Goal: Task Accomplishment & Management: Manage account settings

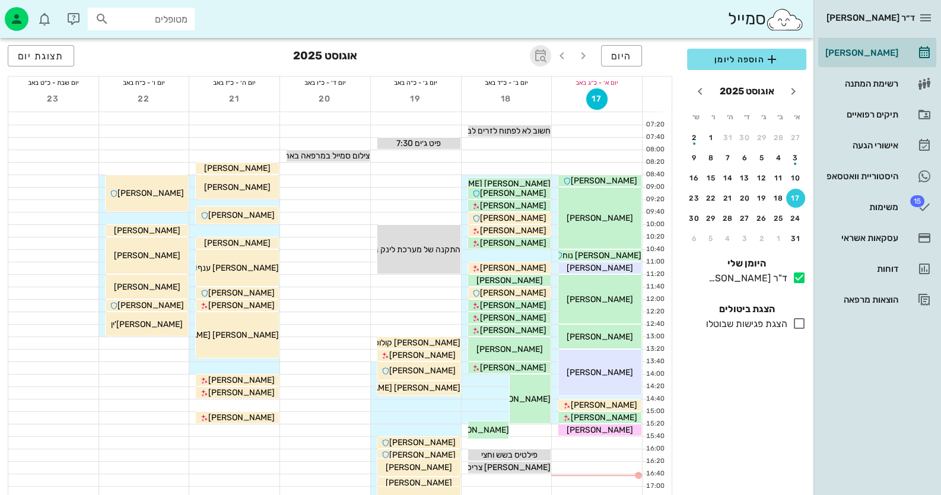
click at [549, 56] on span "button" at bounding box center [540, 56] width 21 height 14
click at [157, 215] on div at bounding box center [144, 219] width 90 height 12
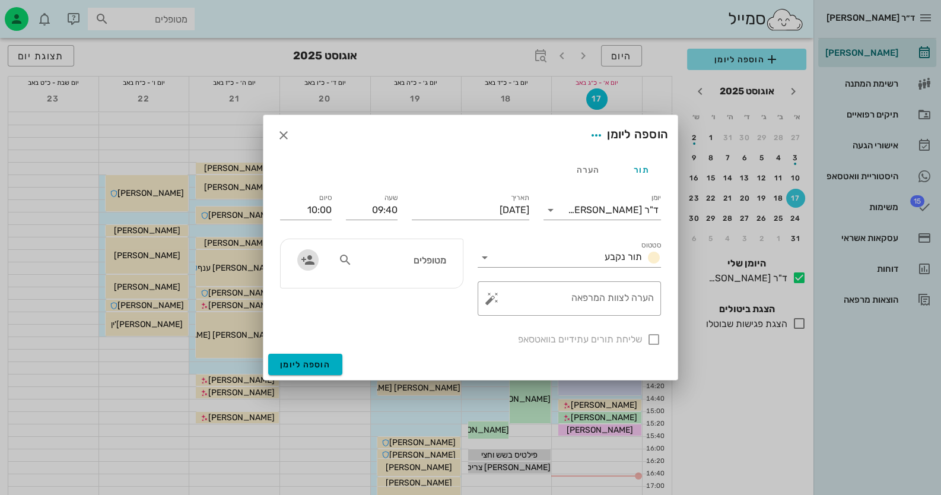
click at [307, 258] on icon "button" at bounding box center [308, 260] width 14 height 14
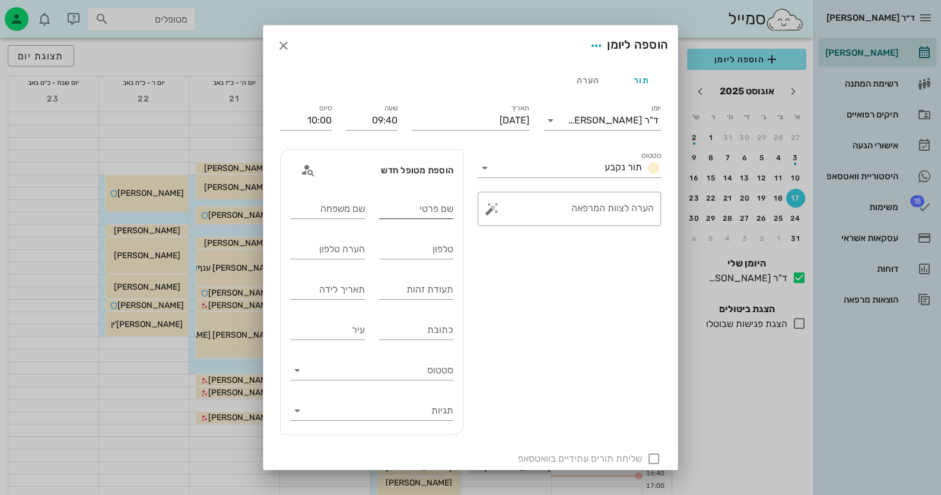
click at [418, 215] on input "שם פרטי" at bounding box center [416, 208] width 75 height 19
type input "surui"
click at [329, 207] on input "שם משפחה" at bounding box center [327, 208] width 75 height 19
type input "crhk"
click at [401, 297] on input "תעודת זהות" at bounding box center [416, 289] width 75 height 19
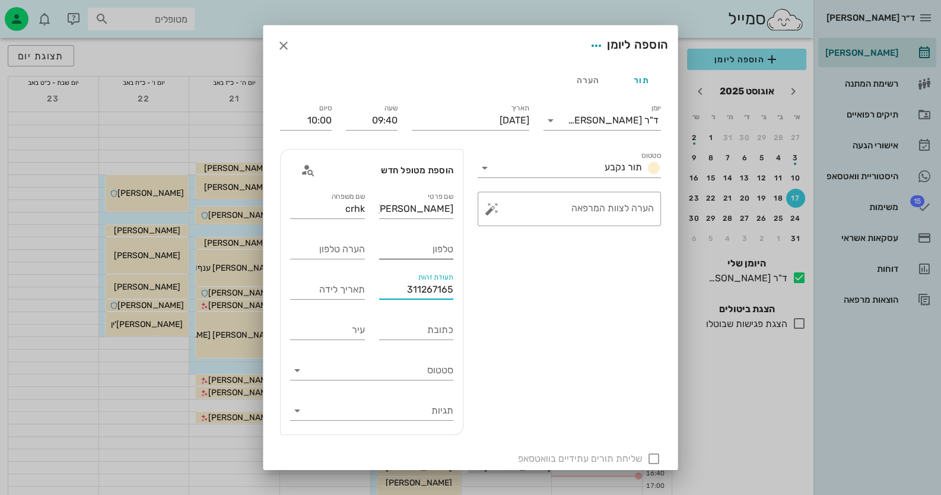
type input "311267165"
click at [425, 245] on input "טלפון" at bounding box center [416, 249] width 75 height 19
paste input "0523442773"
type input "0523442773"
click at [654, 456] on div at bounding box center [654, 459] width 20 height 20
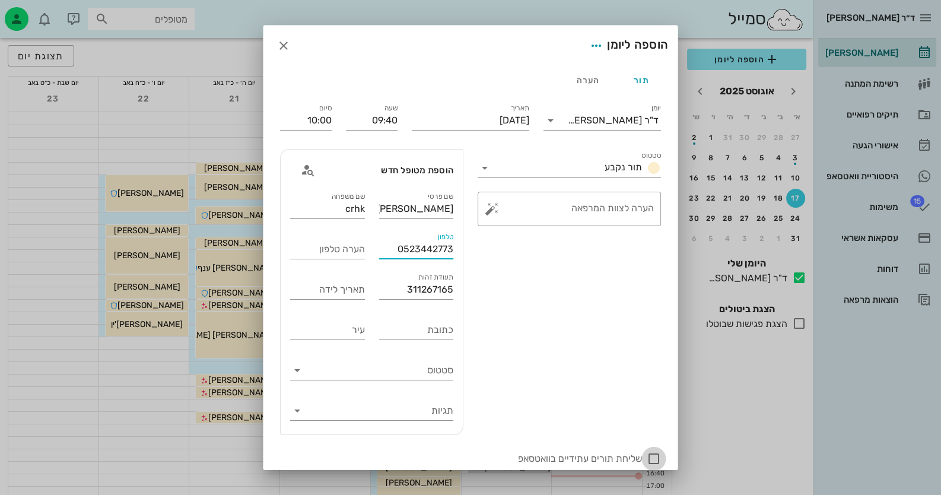
checkbox input "true"
click at [493, 213] on button "button" at bounding box center [492, 209] width 14 height 14
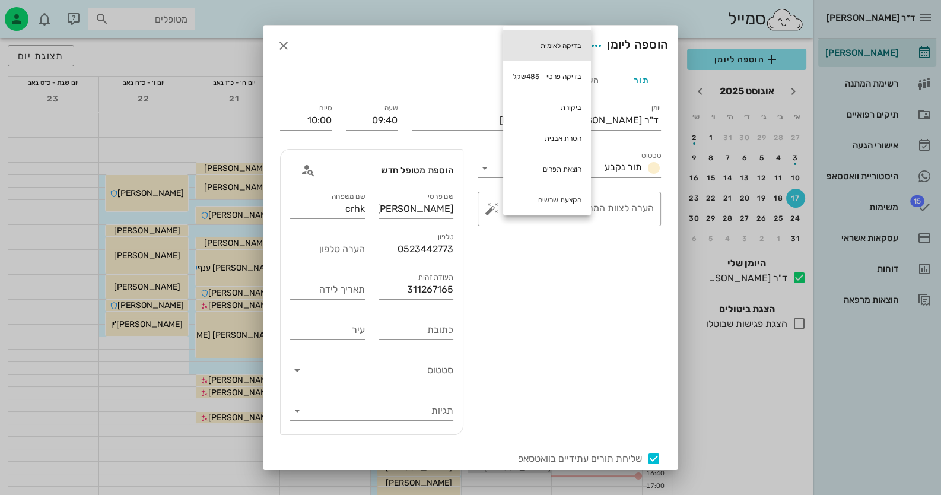
click at [564, 38] on div "בדיקה לאומית" at bounding box center [547, 45] width 88 height 31
type textarea "בדיקה לאומית"
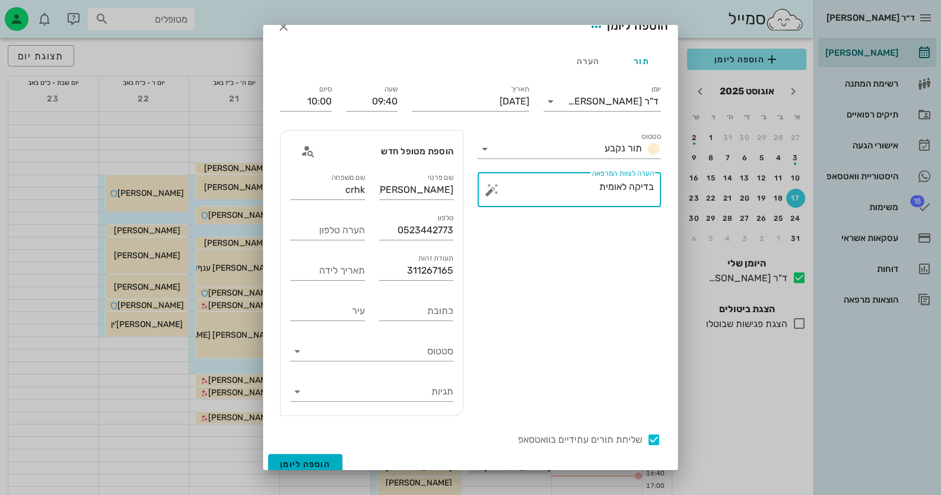
scroll to position [28, 0]
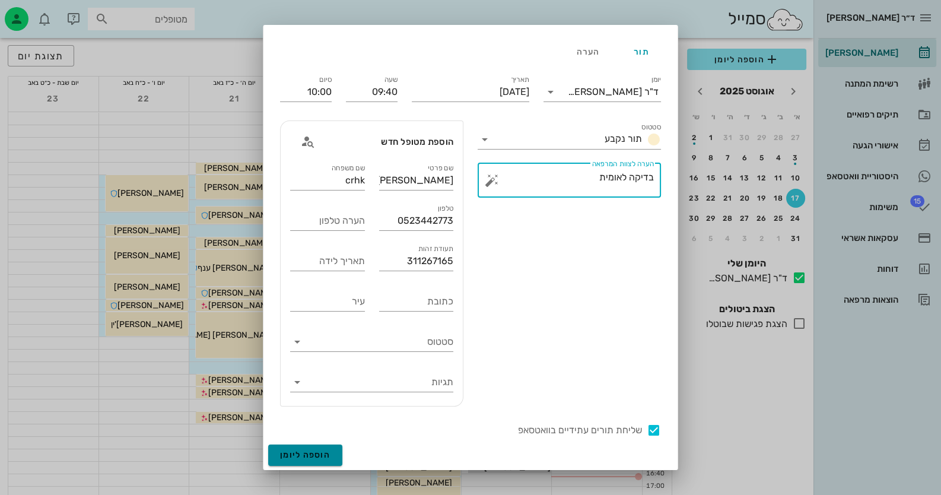
click at [328, 451] on span "הוספה ליומן" at bounding box center [305, 455] width 50 height 10
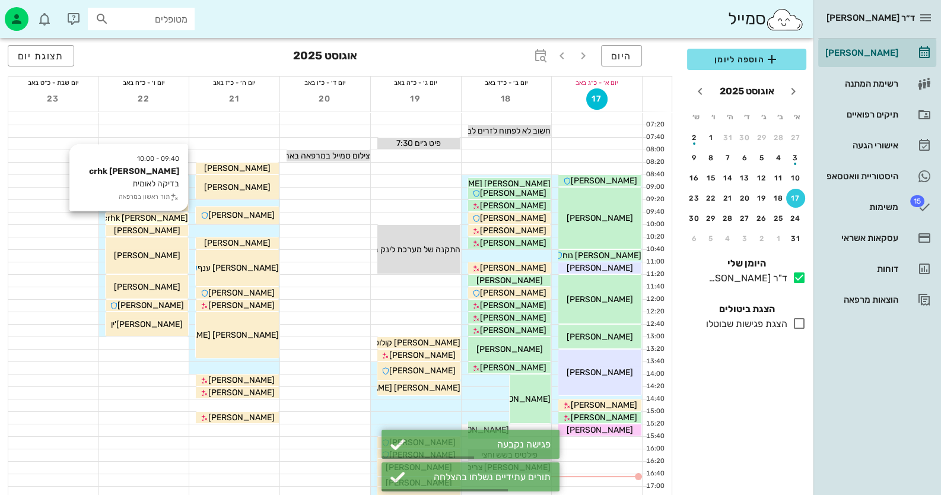
click at [178, 222] on div "surui crhk" at bounding box center [147, 218] width 83 height 12
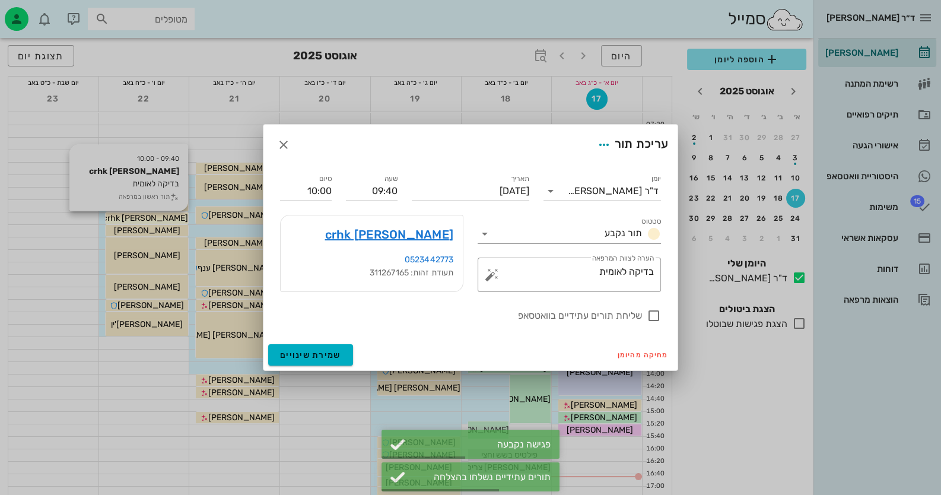
click at [178, 222] on div at bounding box center [470, 247] width 941 height 495
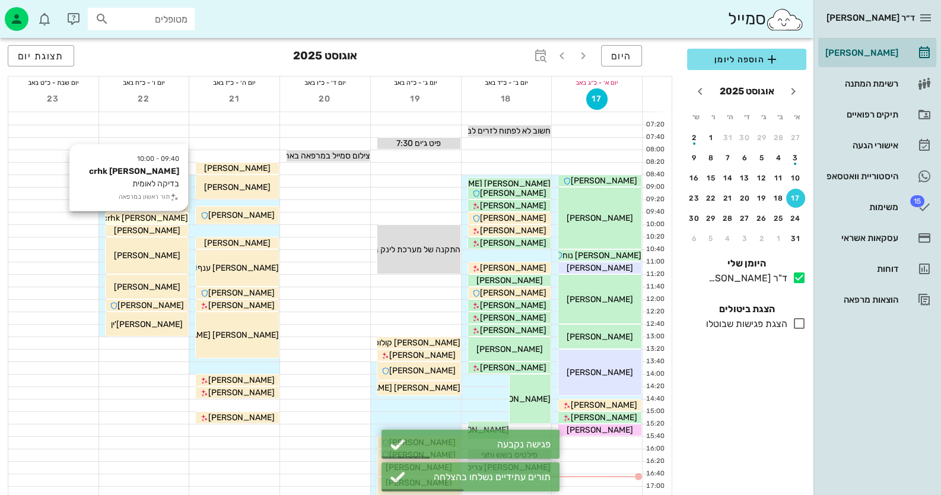
click at [178, 222] on div "surui crhk" at bounding box center [147, 218] width 83 height 12
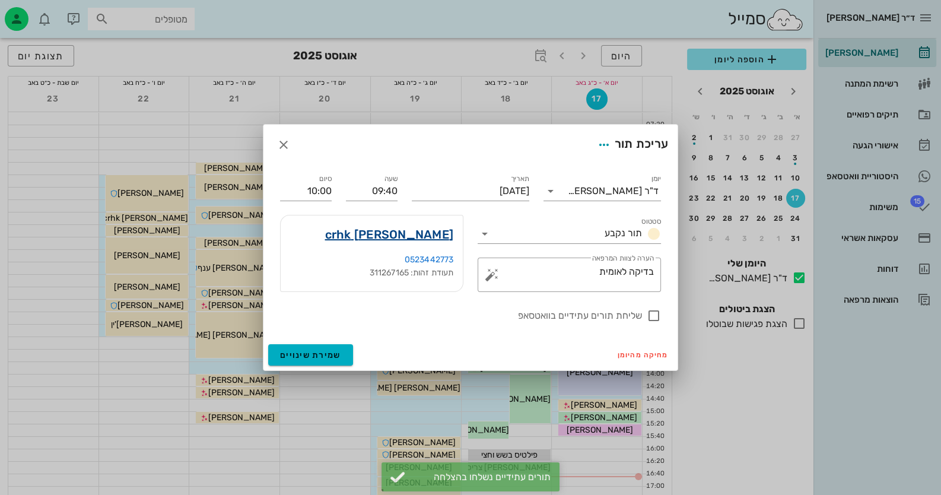
click at [417, 230] on link "surui crhk" at bounding box center [389, 234] width 129 height 19
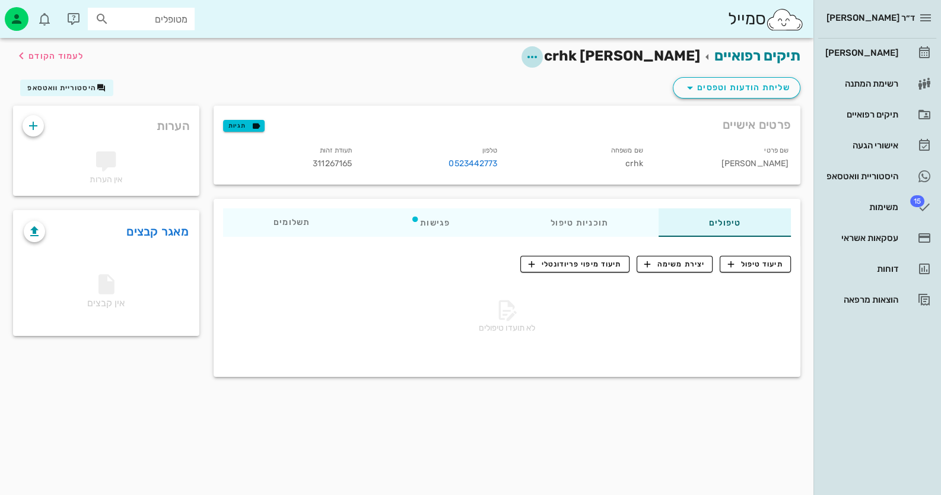
click at [540, 54] on icon "button" at bounding box center [532, 57] width 14 height 14
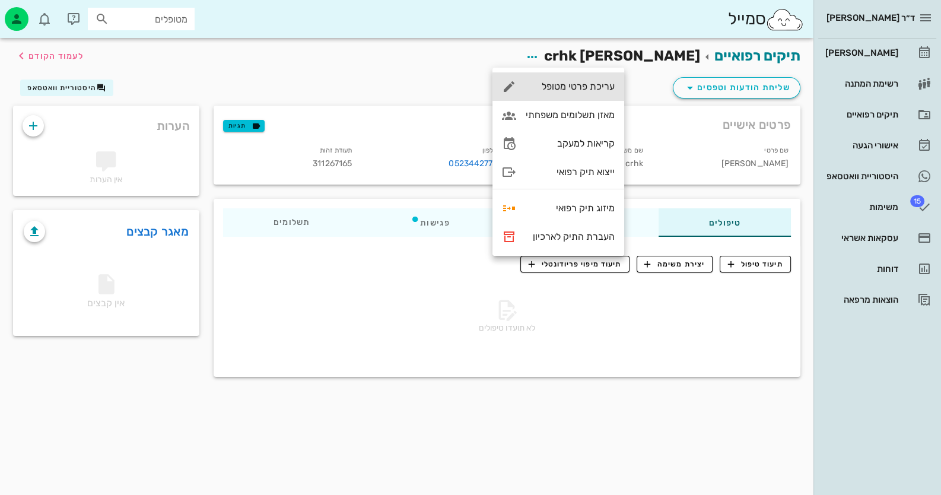
click at [593, 87] on div "עריכת פרטי מטופל" at bounding box center [570, 86] width 89 height 11
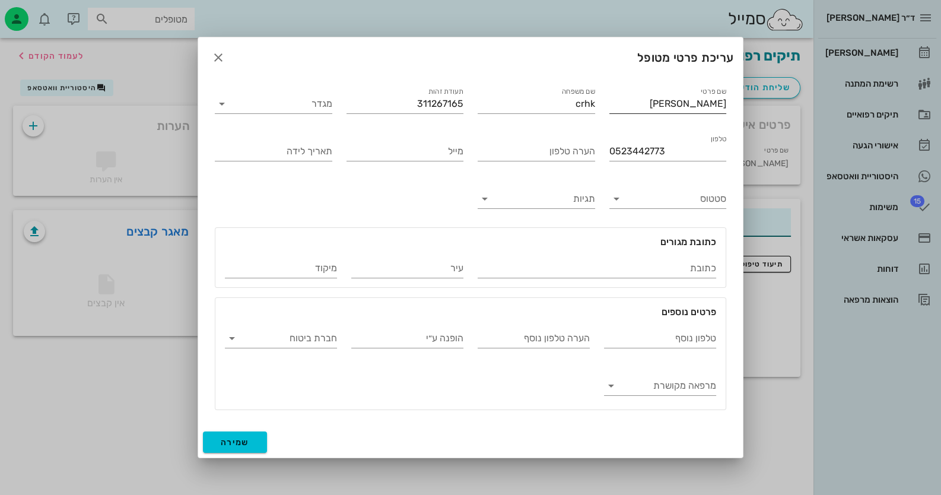
click at [682, 113] on div "שם פרטי surui" at bounding box center [669, 103] width 118 height 19
drag, startPoint x: 682, startPoint y: 114, endPoint x: 762, endPoint y: 109, distance: 79.7
click at [762, 109] on div "ד״ר חיה מאיר יומן מרפאה רשימת המתנה תיקים רפואיים אישורי הגעה היסטוריית וואטסאפ…" at bounding box center [470, 247] width 941 height 495
click at [722, 112] on input "surui" at bounding box center [669, 103] width 118 height 19
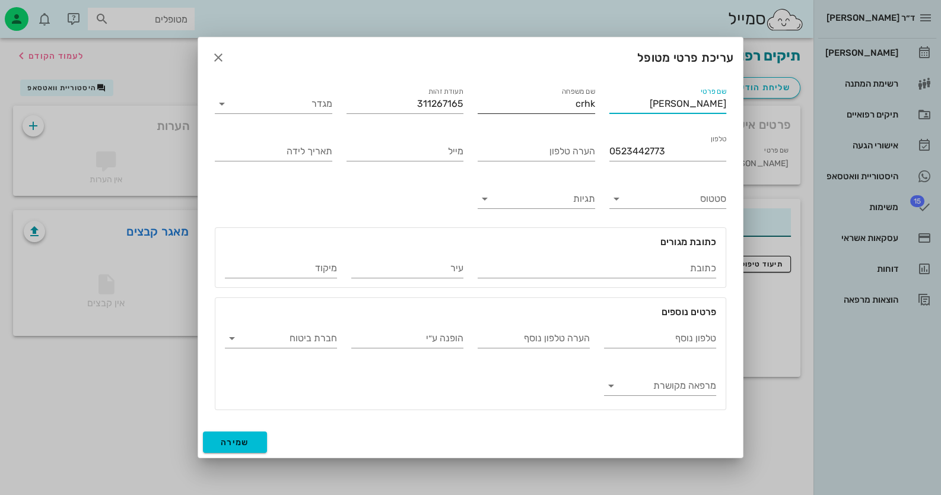
type input "דורון"
click at [588, 107] on input "crhk" at bounding box center [537, 103] width 118 height 19
type input "בריל"
click at [243, 99] on input "מגדר" at bounding box center [283, 103] width 99 height 19
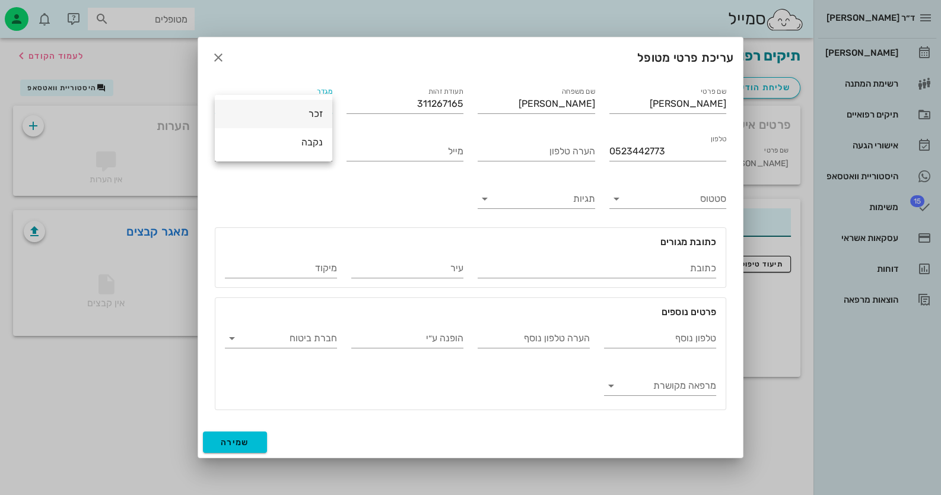
click at [269, 120] on div "זכר" at bounding box center [273, 114] width 99 height 26
click at [248, 439] on span "שמירה" at bounding box center [235, 442] width 28 height 10
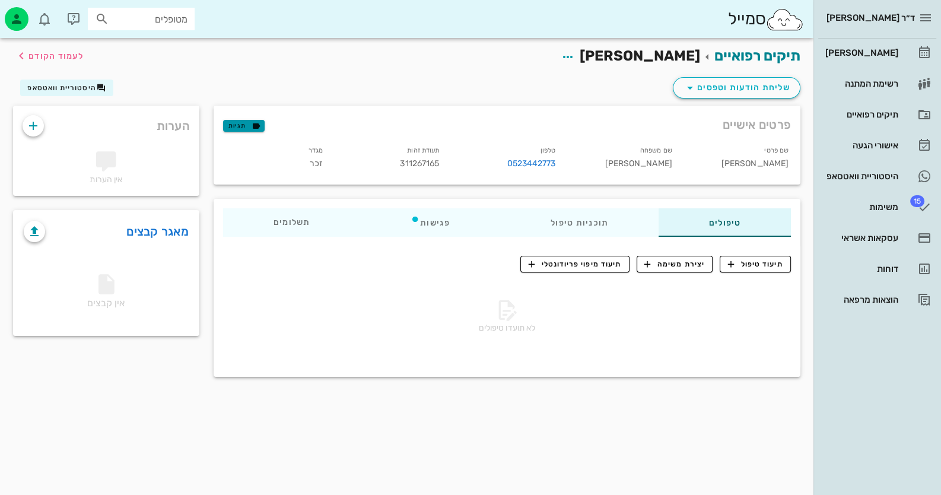
click at [246, 127] on span "תגיות" at bounding box center [244, 125] width 31 height 11
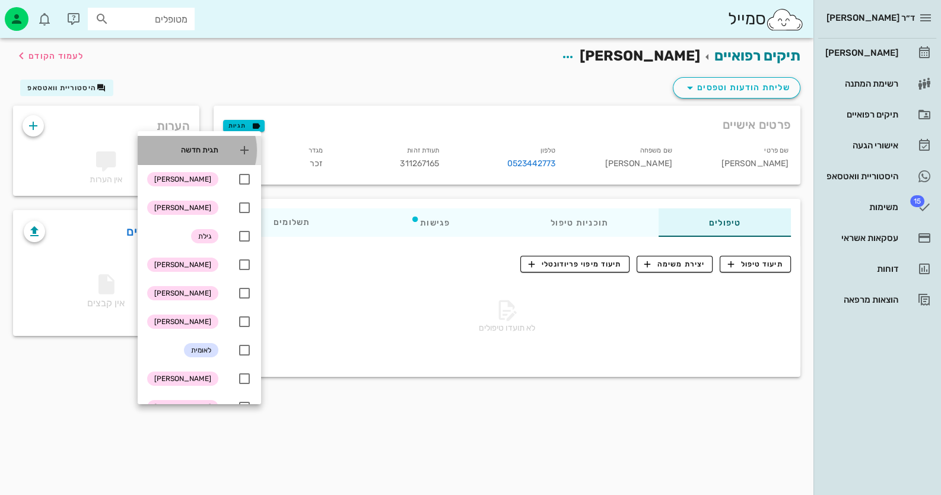
click at [247, 150] on icon at bounding box center [244, 150] width 14 height 14
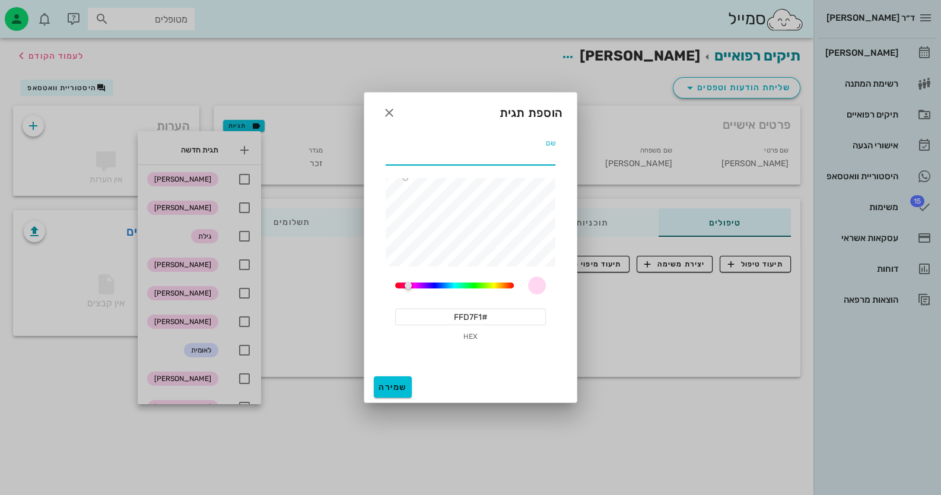
click at [521, 154] on input "שם" at bounding box center [471, 155] width 170 height 19
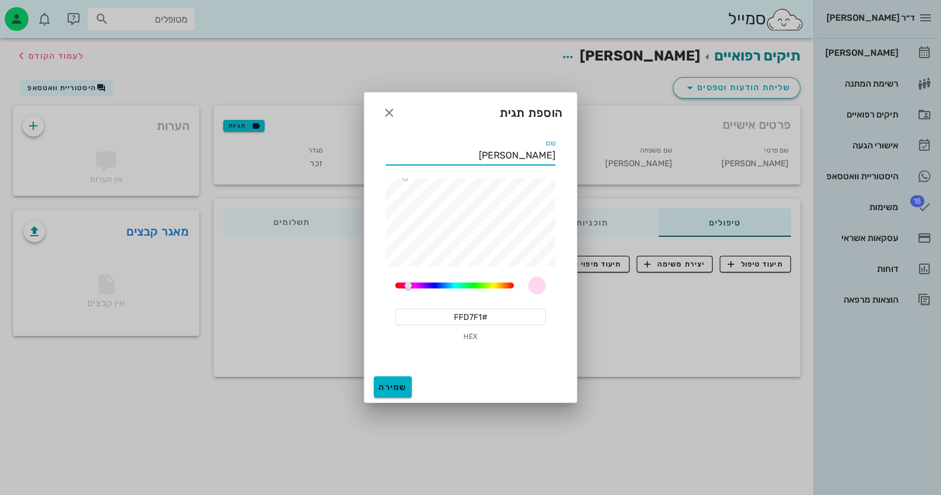
type input "[PERSON_NAME]"
click at [392, 386] on span "שמירה" at bounding box center [393, 387] width 28 height 10
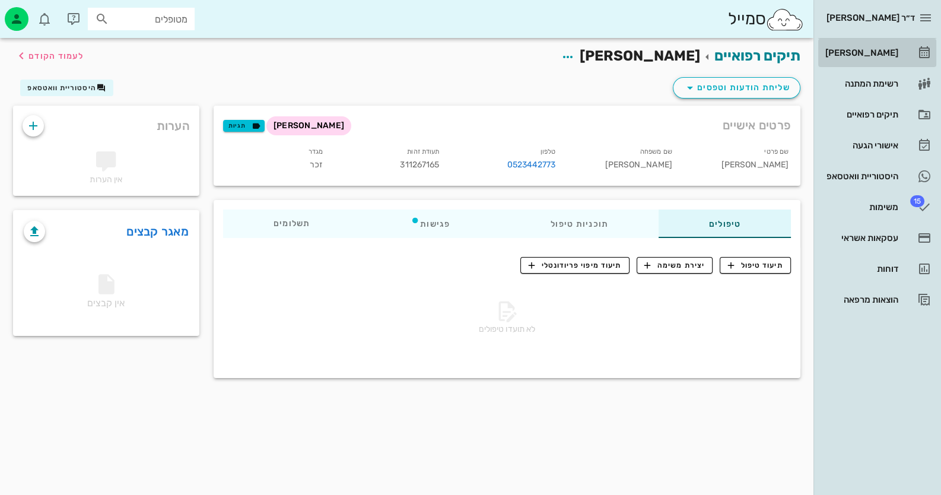
click at [908, 50] on link "[PERSON_NAME]" at bounding box center [878, 53] width 118 height 28
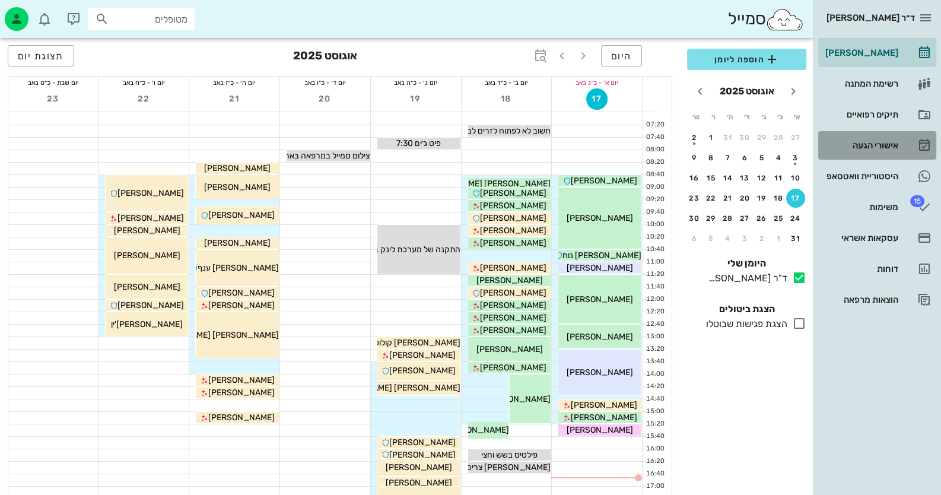
click at [895, 138] on div "אישורי הגעה" at bounding box center [860, 145] width 75 height 19
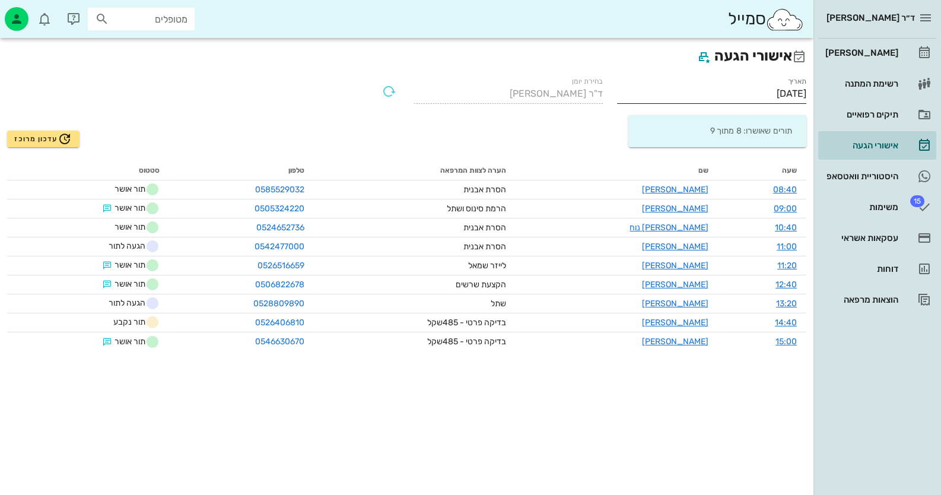
click at [730, 90] on input "[DATE]" at bounding box center [711, 93] width 189 height 19
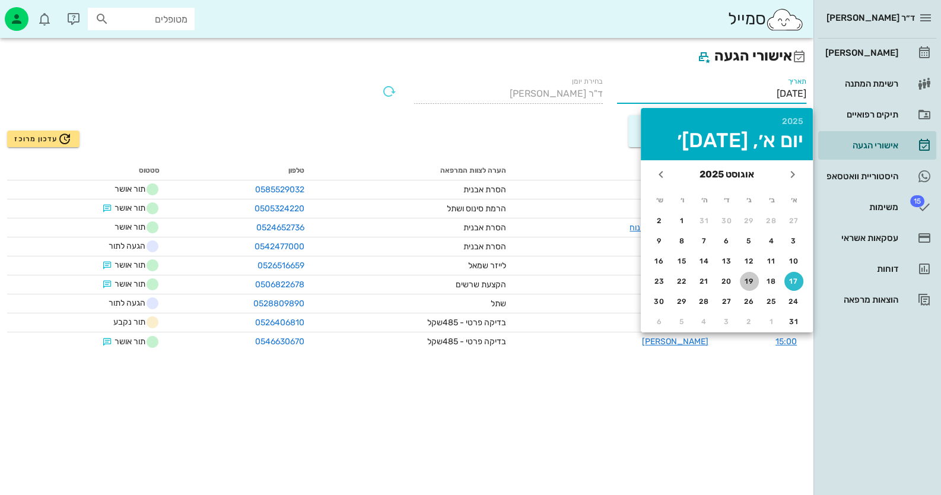
click at [743, 278] on div "19" at bounding box center [749, 281] width 19 height 8
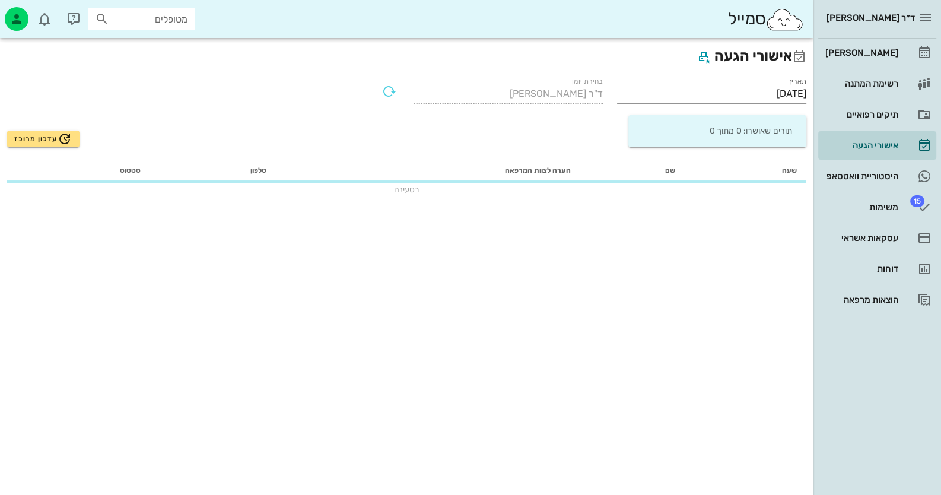
type input "[DATE]"
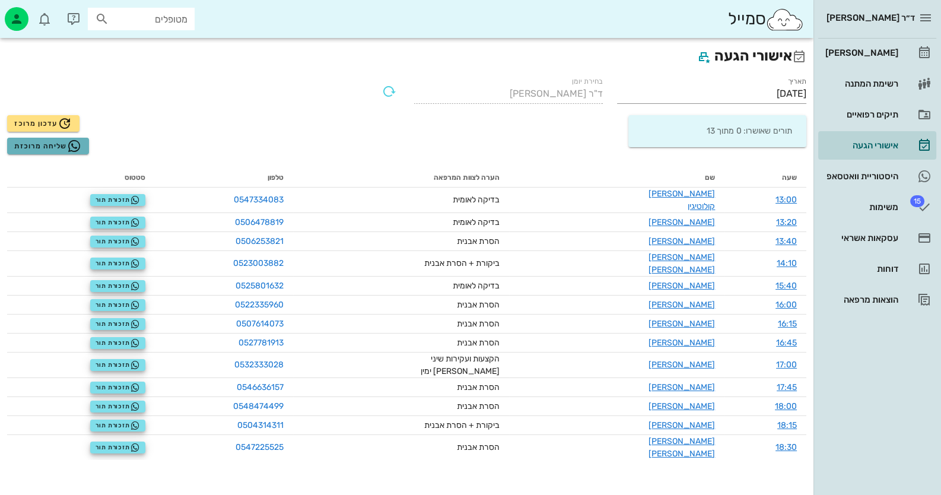
click at [60, 150] on span "שליחה מרוכזת" at bounding box center [47, 146] width 67 height 14
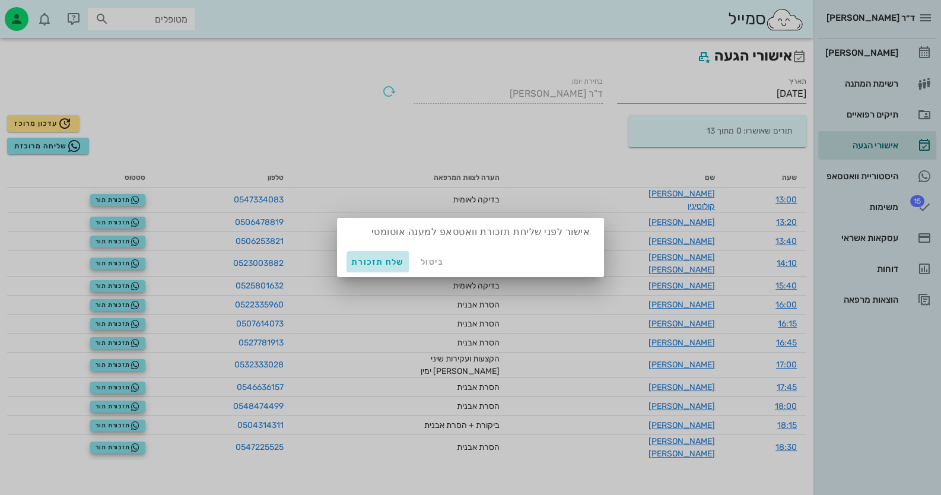
click at [363, 261] on span "שלח תזכורת" at bounding box center [377, 262] width 53 height 10
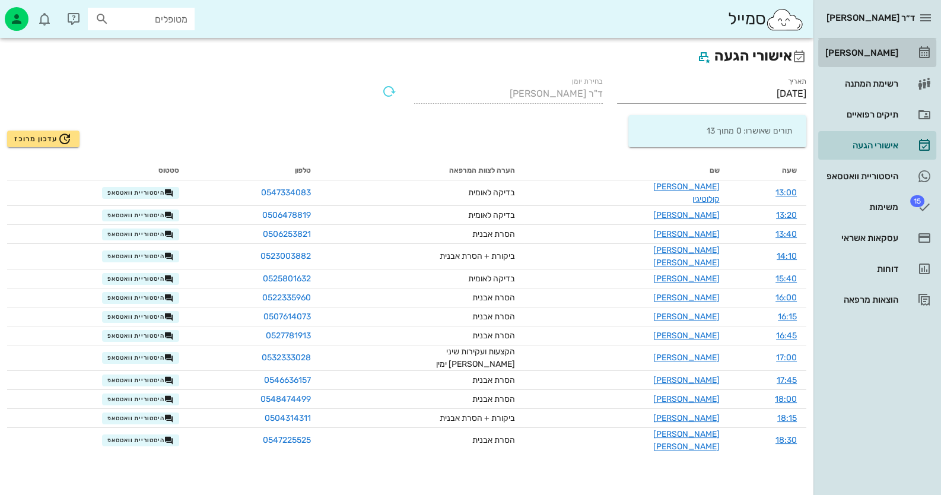
click at [871, 50] on div "[PERSON_NAME]" at bounding box center [860, 52] width 75 height 9
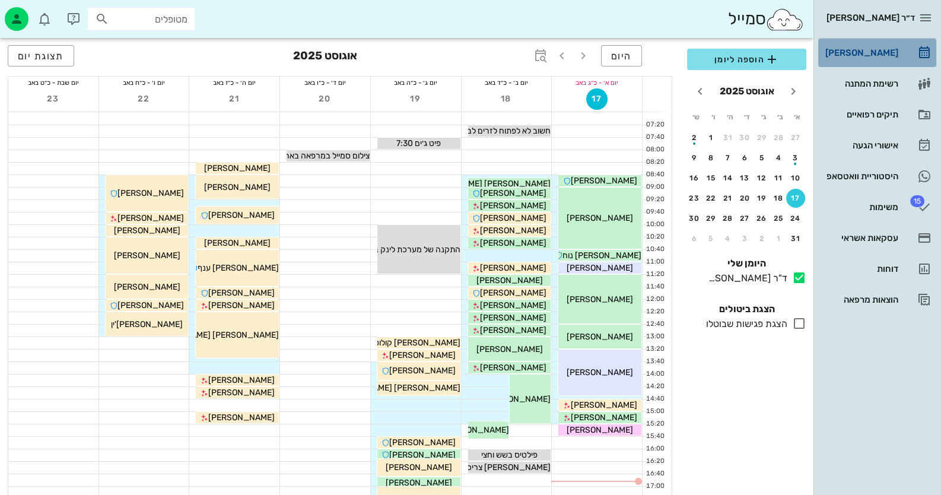
click at [851, 59] on div "[PERSON_NAME]" at bounding box center [860, 52] width 75 height 19
click at [795, 214] on div "24" at bounding box center [796, 218] width 19 height 8
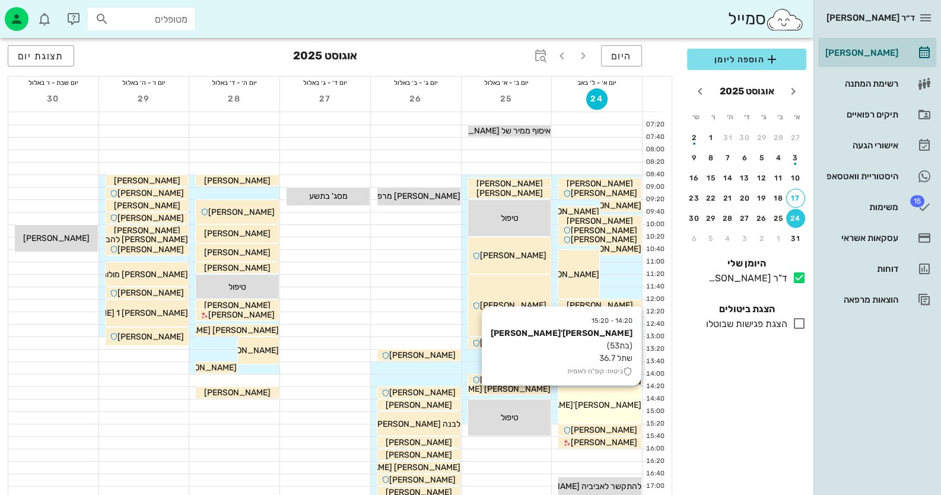
scroll to position [59, 0]
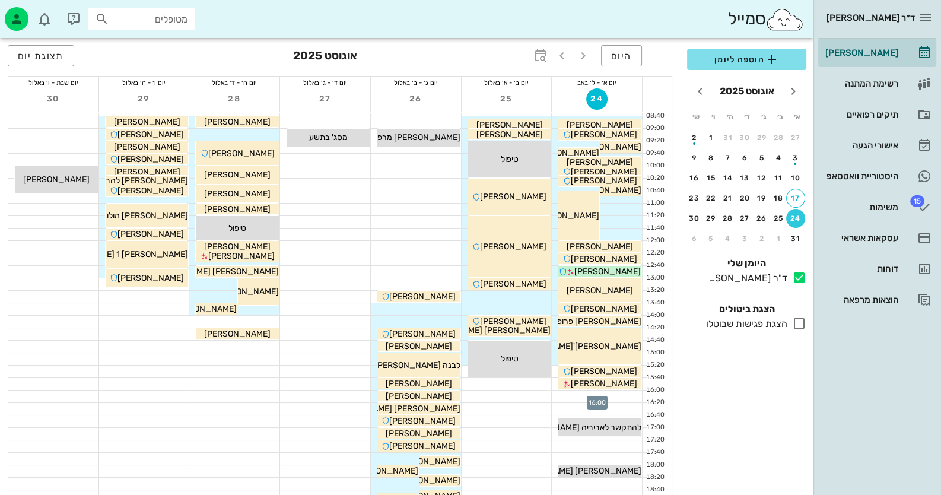
click at [623, 397] on div at bounding box center [597, 397] width 90 height 12
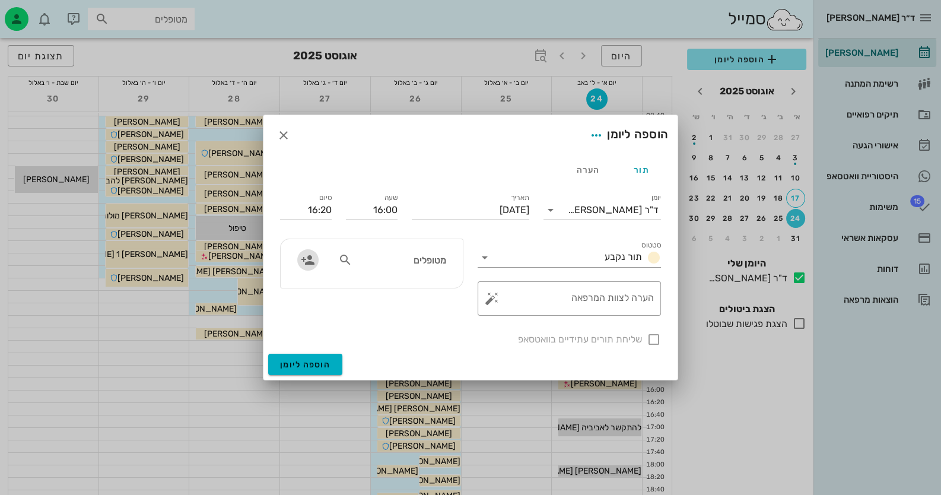
click at [303, 258] on icon "button" at bounding box center [308, 260] width 14 height 14
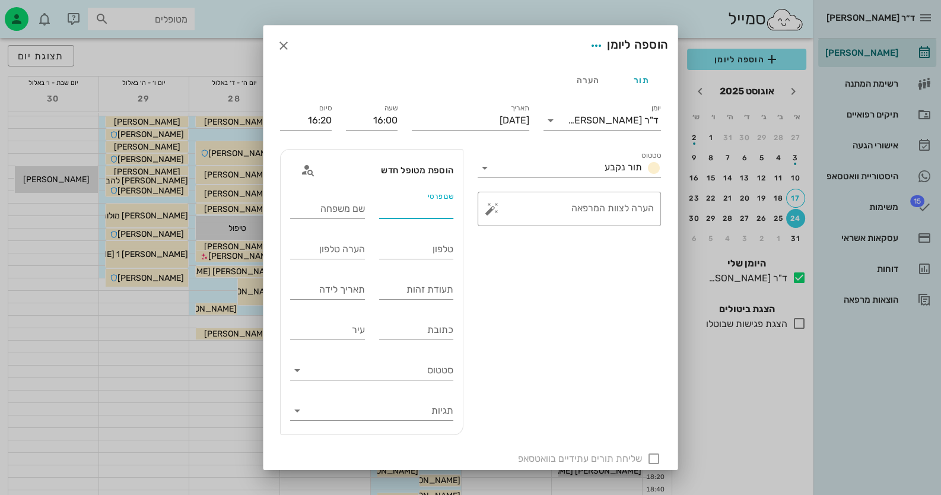
click at [454, 213] on input "שם פרטי" at bounding box center [416, 208] width 75 height 19
type input "סיגלית"
click at [443, 255] on input "טלפון" at bounding box center [416, 249] width 75 height 19
paste input "0549568298"
type input "0549568298"
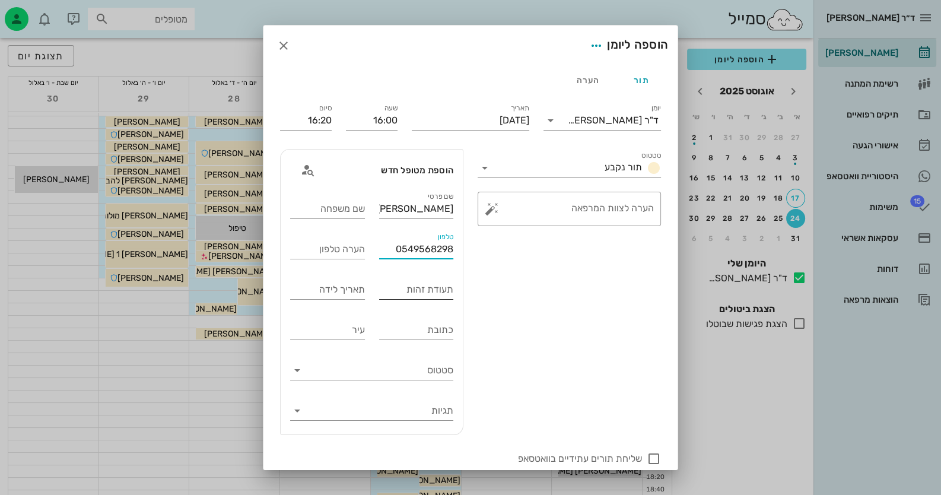
click at [427, 288] on input "תעודת זהות" at bounding box center [416, 289] width 75 height 19
type input "27848563"
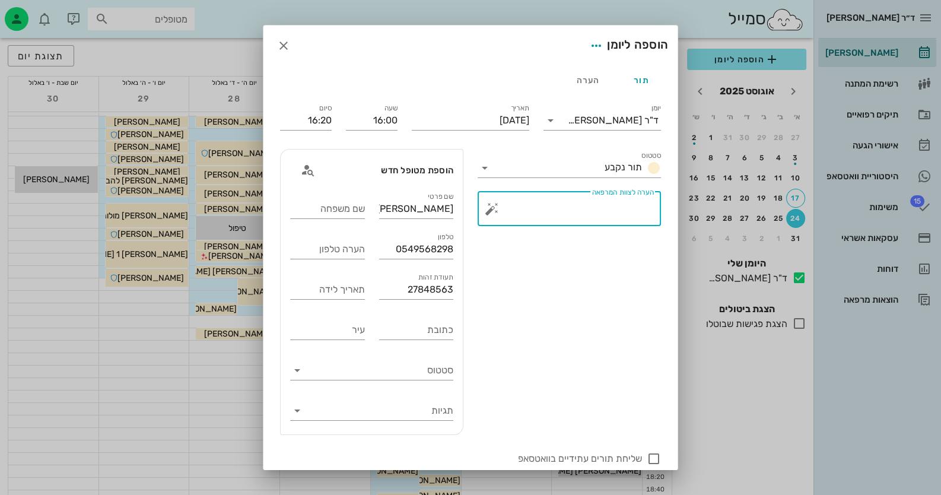
click at [597, 217] on textarea "הערה לצוות המרפאה" at bounding box center [574, 212] width 160 height 28
click at [499, 210] on button "button" at bounding box center [492, 209] width 14 height 14
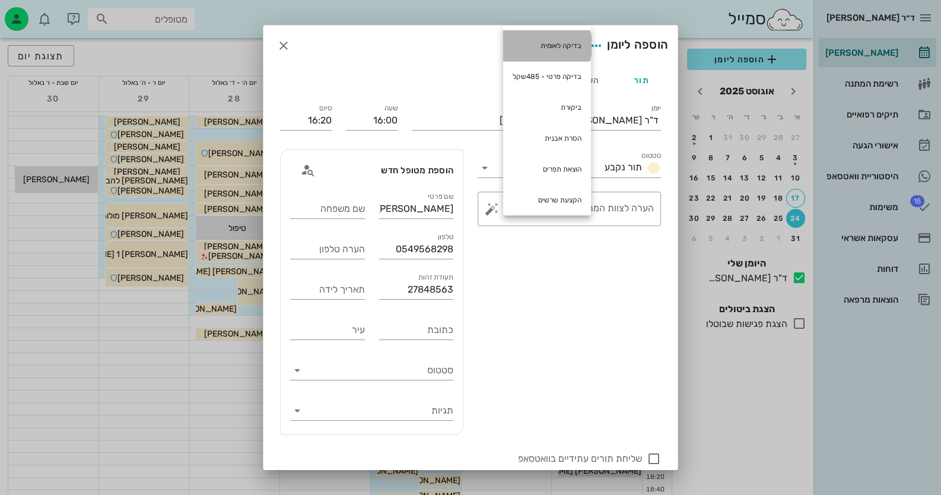
click at [573, 48] on div "בדיקה לאומית" at bounding box center [547, 45] width 88 height 31
type textarea "בדיקה לאומית"
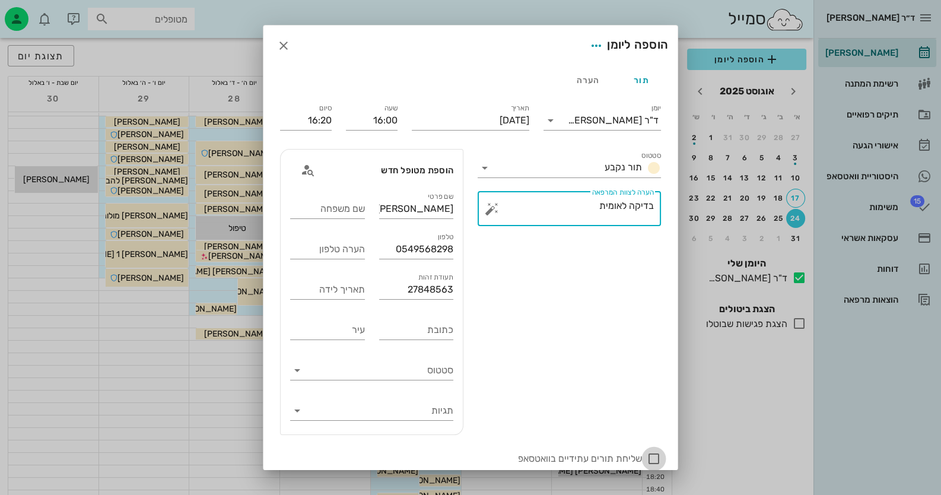
click at [658, 457] on div at bounding box center [654, 459] width 20 height 20
checkbox input "true"
click at [352, 211] on input "שם משפחה" at bounding box center [327, 208] width 75 height 19
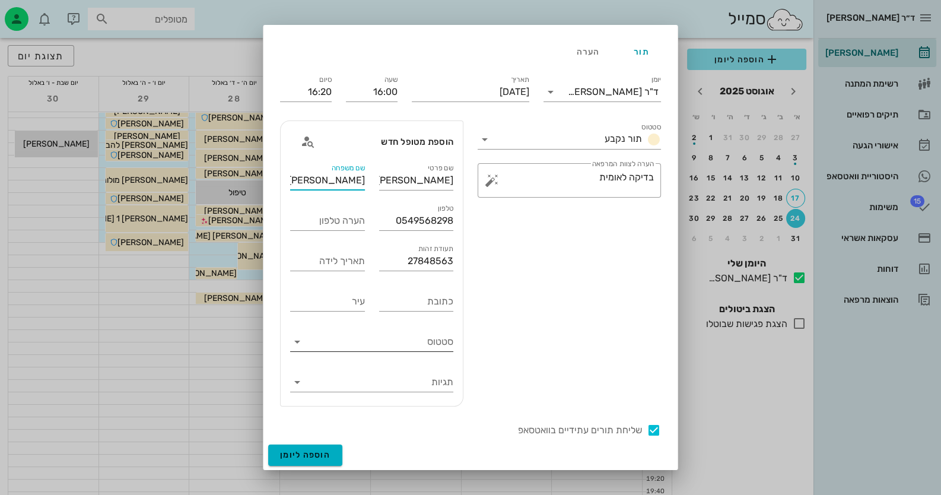
scroll to position [140, 0]
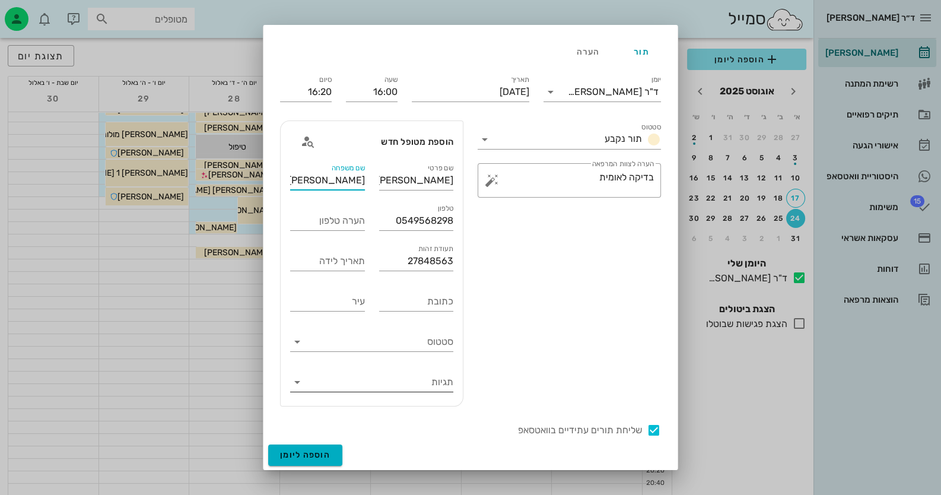
type input "אלמקייס"
click at [420, 383] on input "תגיות" at bounding box center [381, 382] width 144 height 19
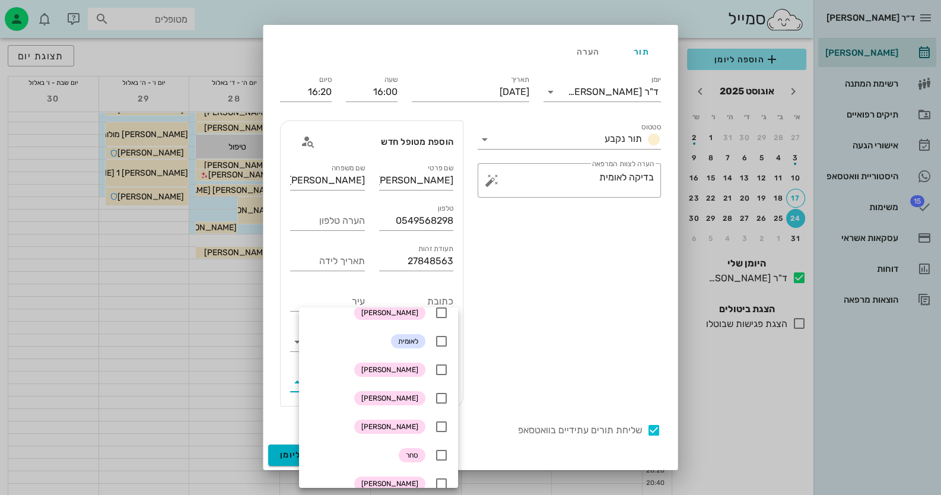
scroll to position [170, 0]
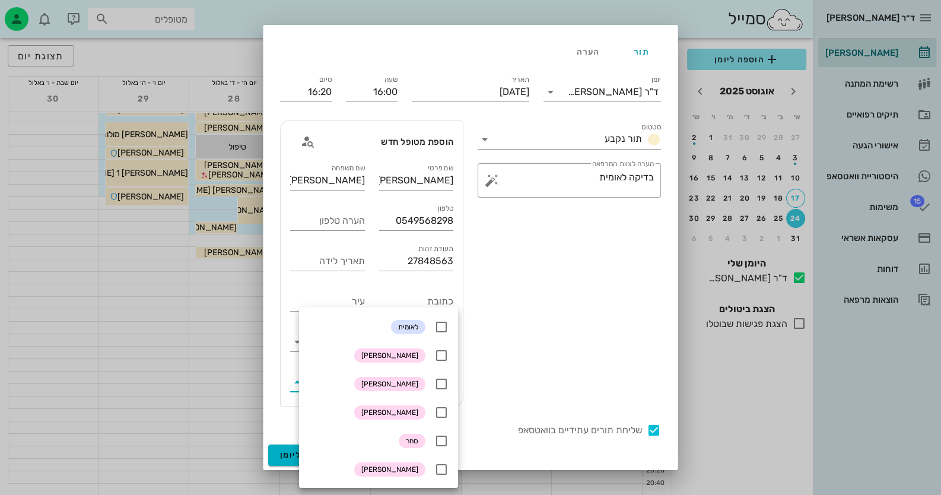
click at [542, 344] on div "סטטוס תור נקבע ​ הערה לצוות המרפאה בדיקה לאומית" at bounding box center [570, 263] width 198 height 300
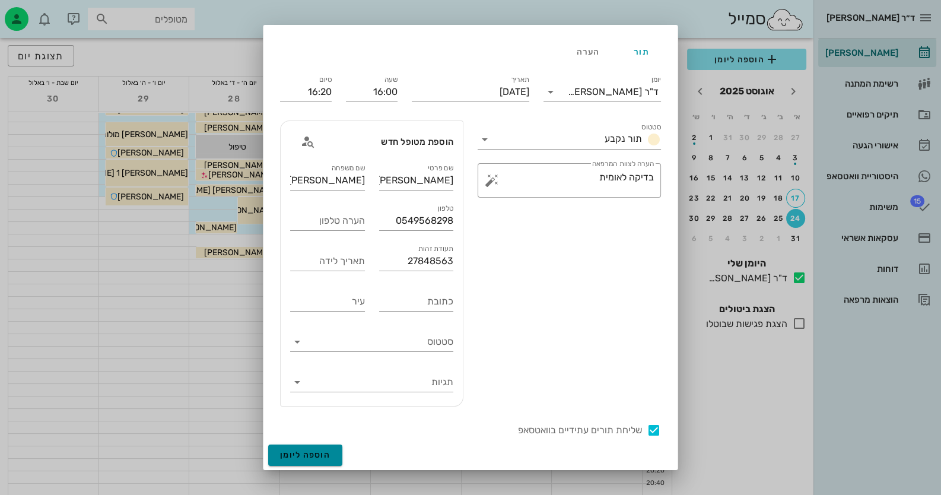
click at [326, 450] on span "הוספה ליומן" at bounding box center [305, 455] width 50 height 10
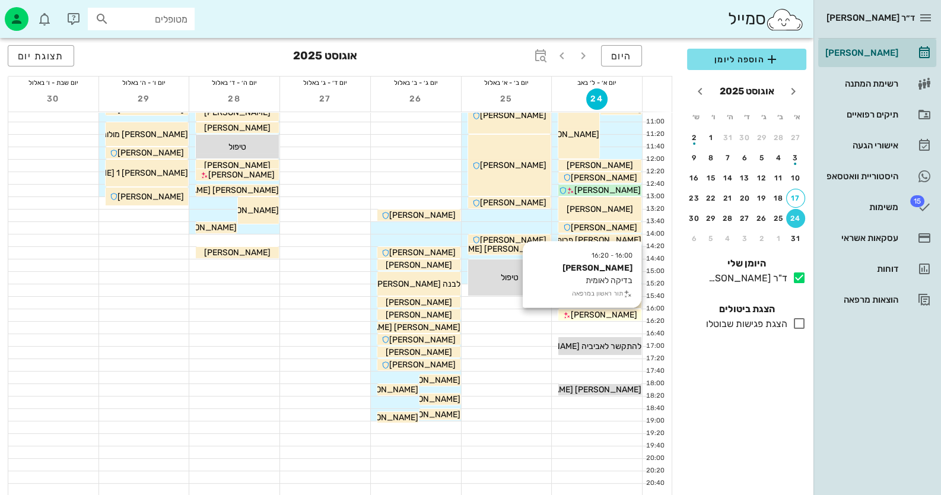
click at [622, 311] on span "סיגלית אלמקייס" at bounding box center [604, 315] width 66 height 10
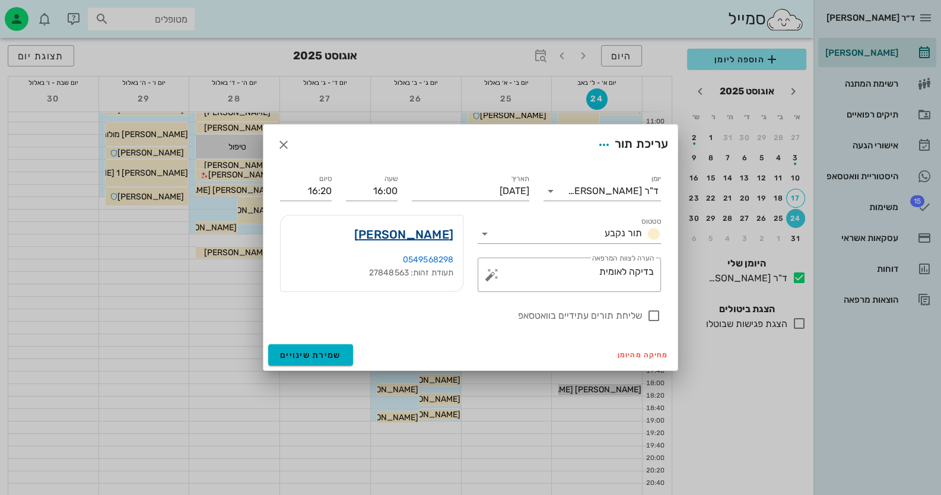
click at [439, 235] on link "סיגלית אלמקייס" at bounding box center [403, 234] width 99 height 19
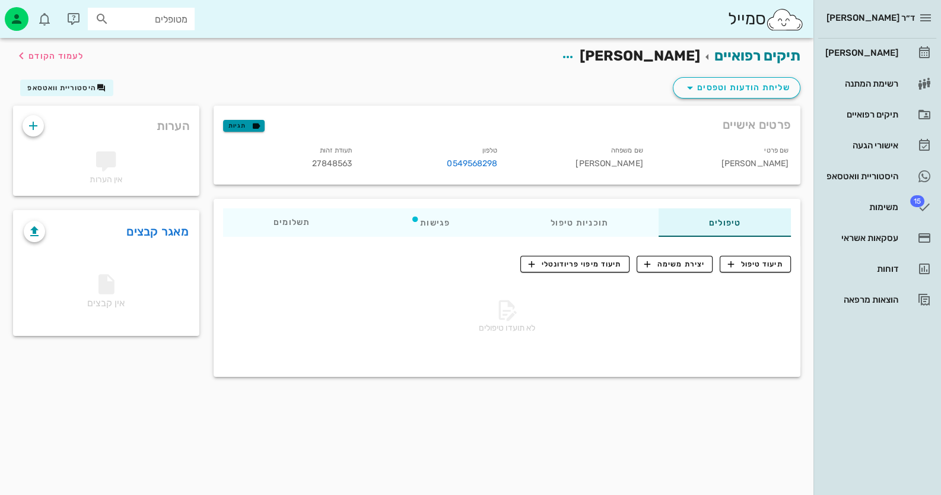
click at [249, 123] on span "תגיות" at bounding box center [244, 125] width 31 height 11
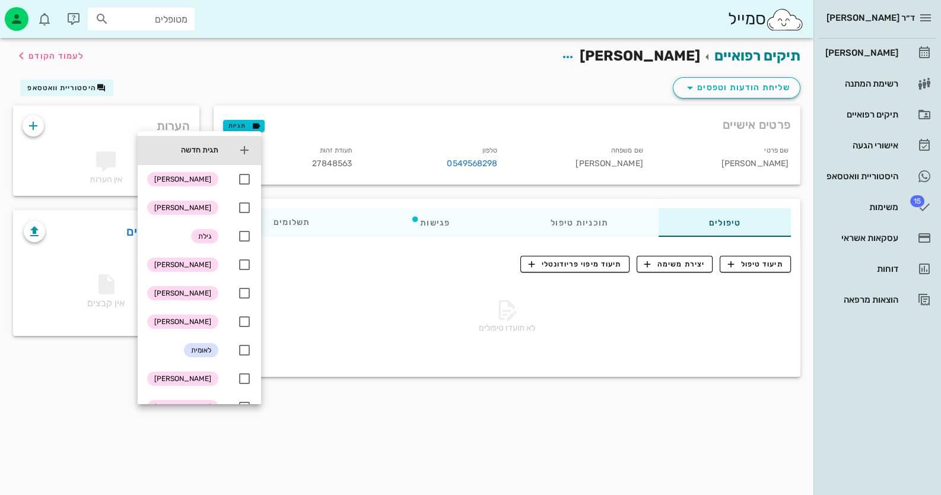
click at [251, 146] on icon at bounding box center [244, 150] width 14 height 14
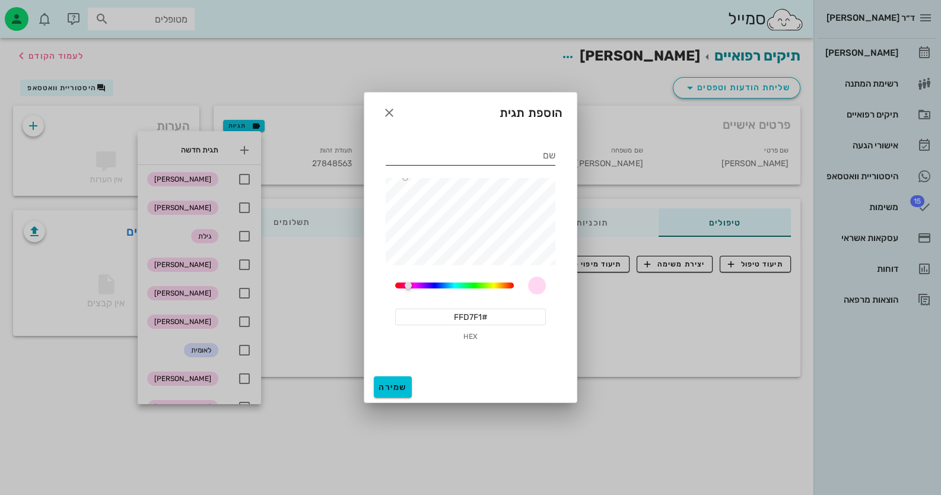
click at [502, 154] on input "שם" at bounding box center [471, 155] width 170 height 19
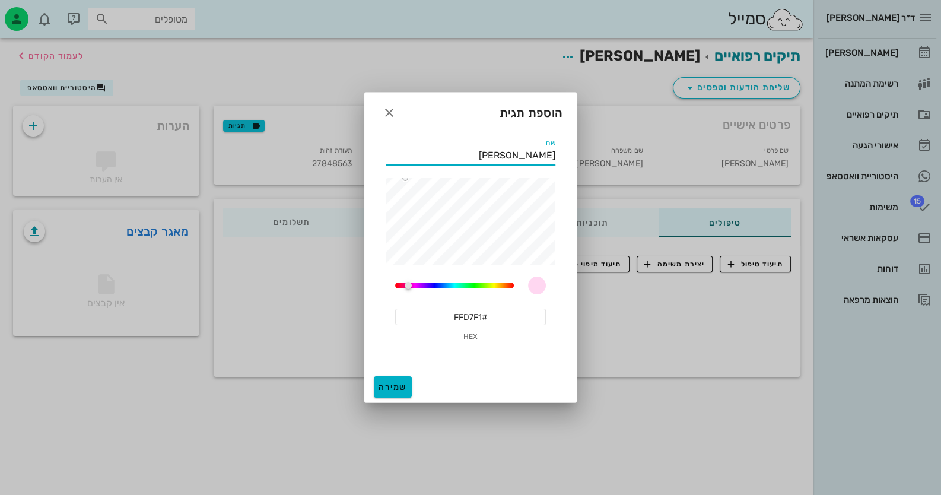
type input "[PERSON_NAME]"
click at [395, 379] on button "שמירה" at bounding box center [393, 386] width 38 height 21
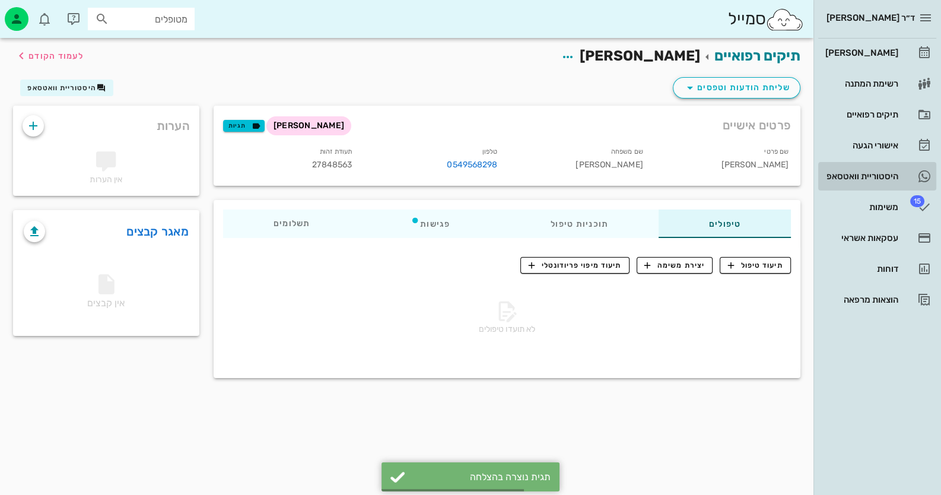
click at [912, 167] on link "היסטוריית וואטסאפ" at bounding box center [878, 176] width 118 height 28
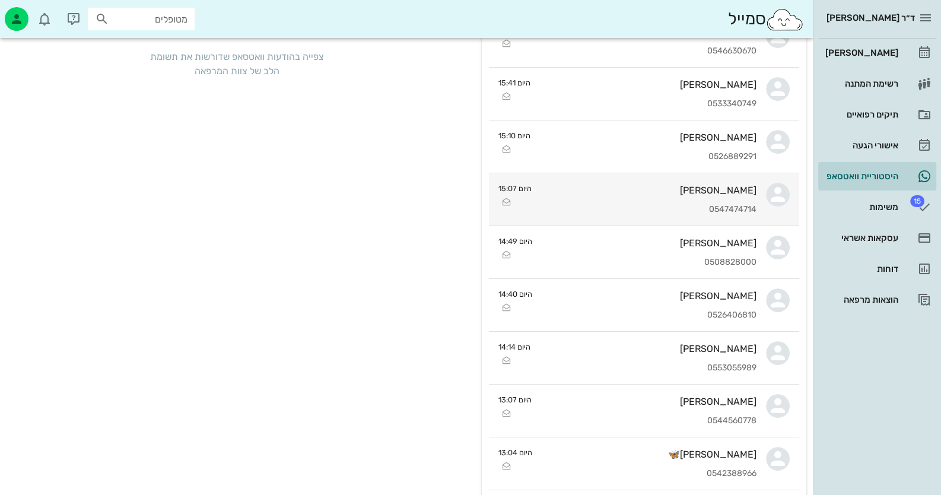
scroll to position [296, 0]
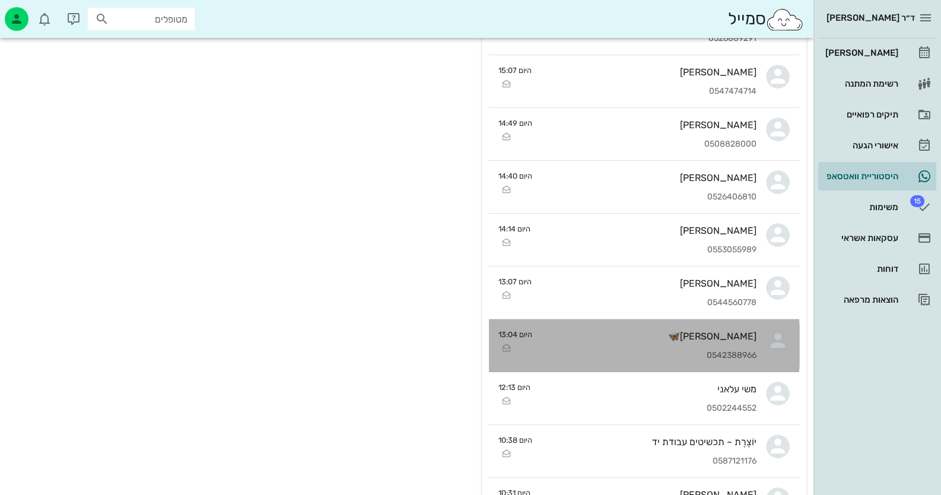
click at [763, 350] on link "Eti Eliav🦋 0542388966 היום 13:04" at bounding box center [644, 345] width 310 height 53
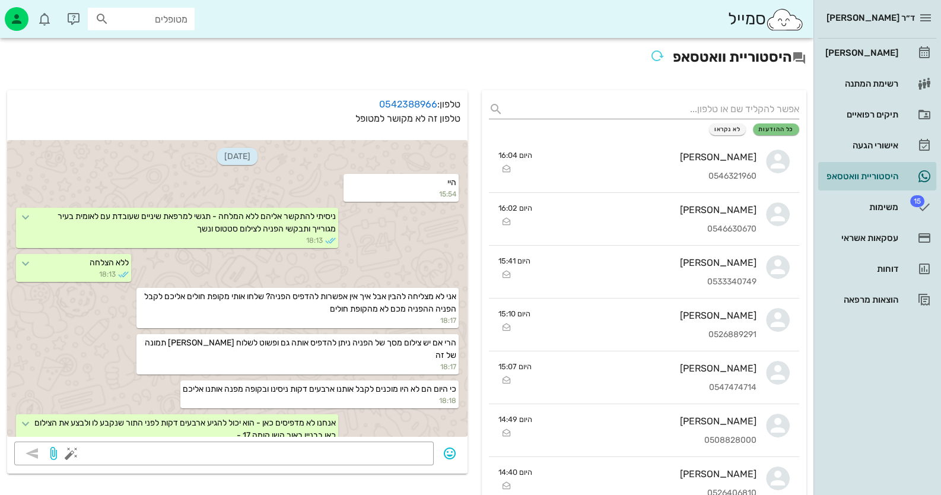
scroll to position [211, 0]
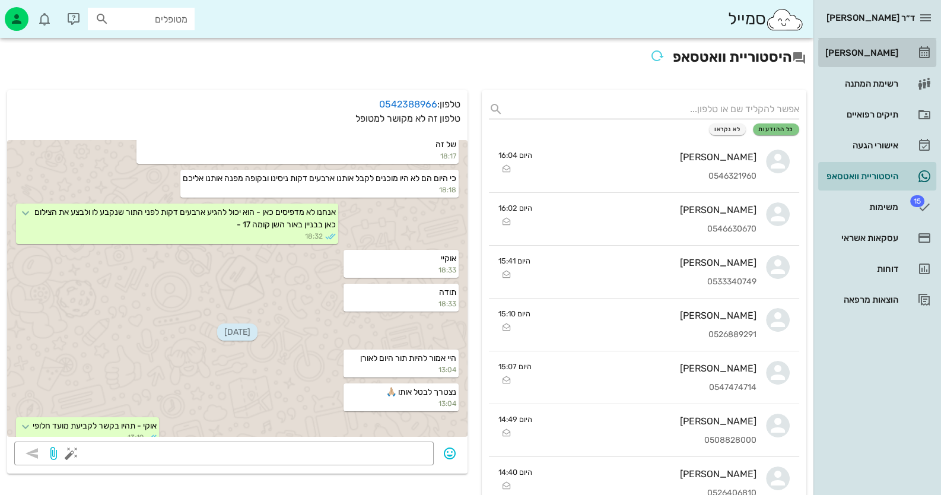
click at [891, 56] on div "[PERSON_NAME]" at bounding box center [860, 52] width 75 height 9
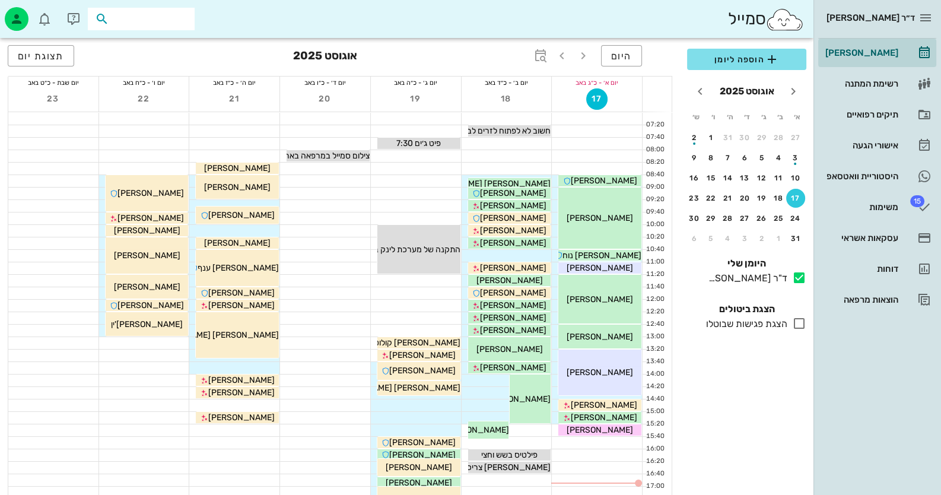
click at [160, 20] on input "text" at bounding box center [150, 18] width 76 height 15
type input "פרנק"
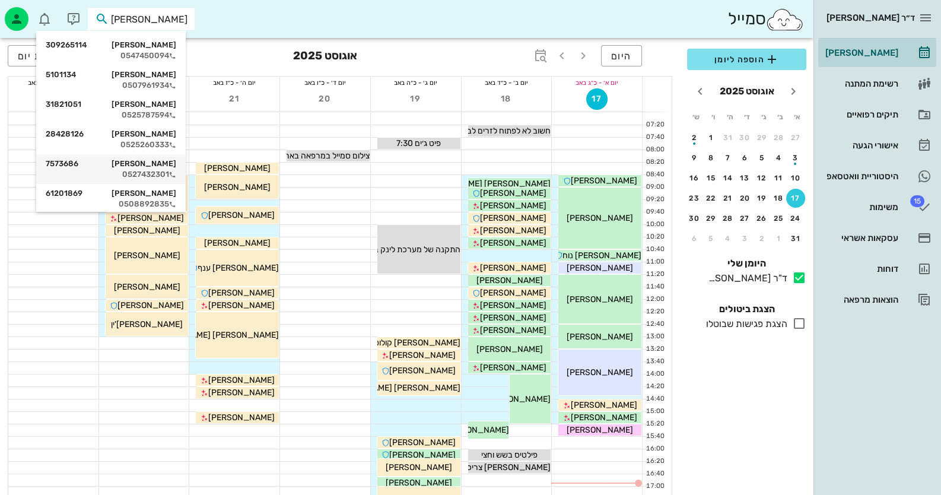
click at [176, 175] on div "0527432301" at bounding box center [111, 174] width 131 height 9
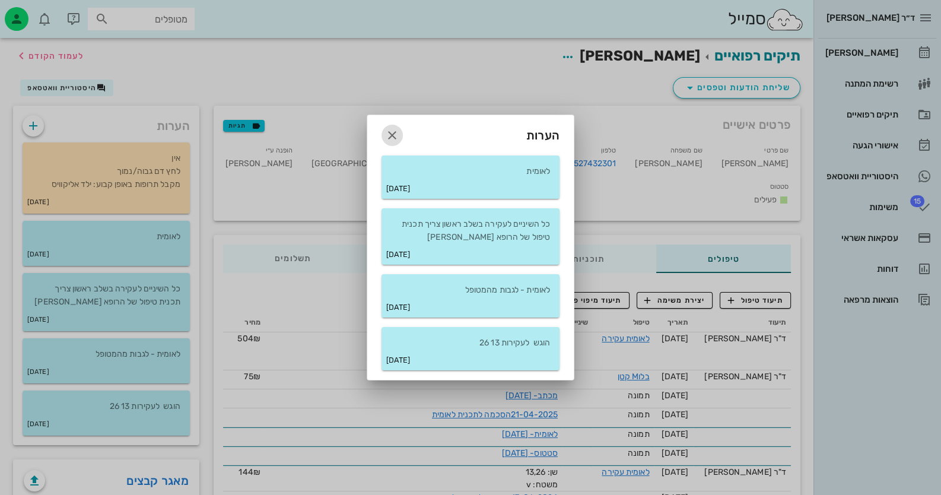
click at [395, 137] on icon "button" at bounding box center [392, 135] width 14 height 14
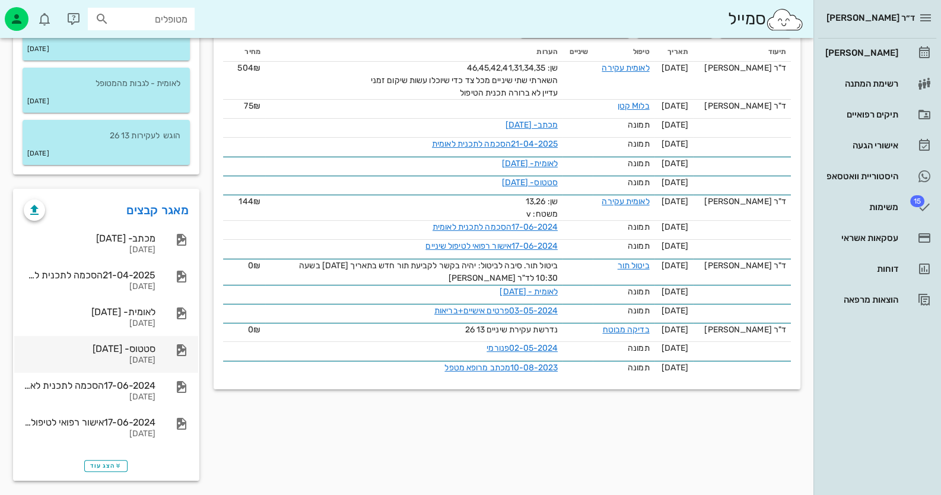
scroll to position [274, 0]
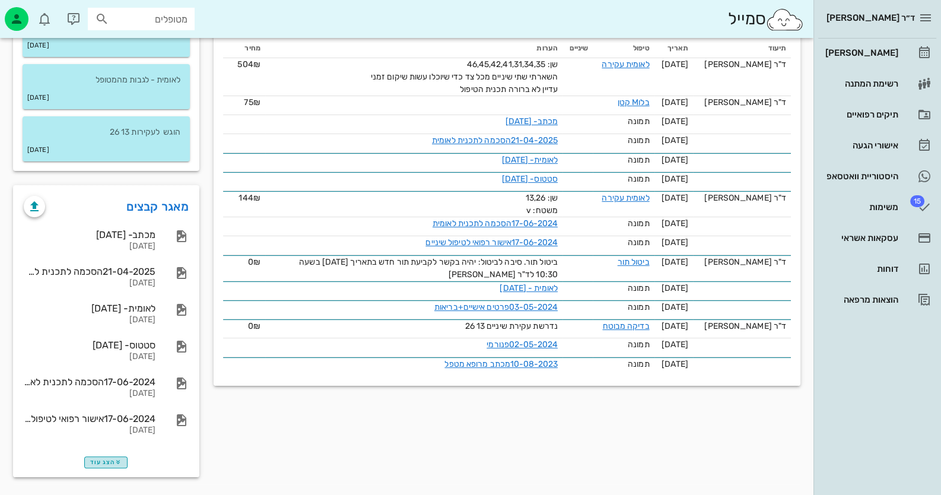
click at [116, 460] on icon "button" at bounding box center [118, 462] width 7 height 7
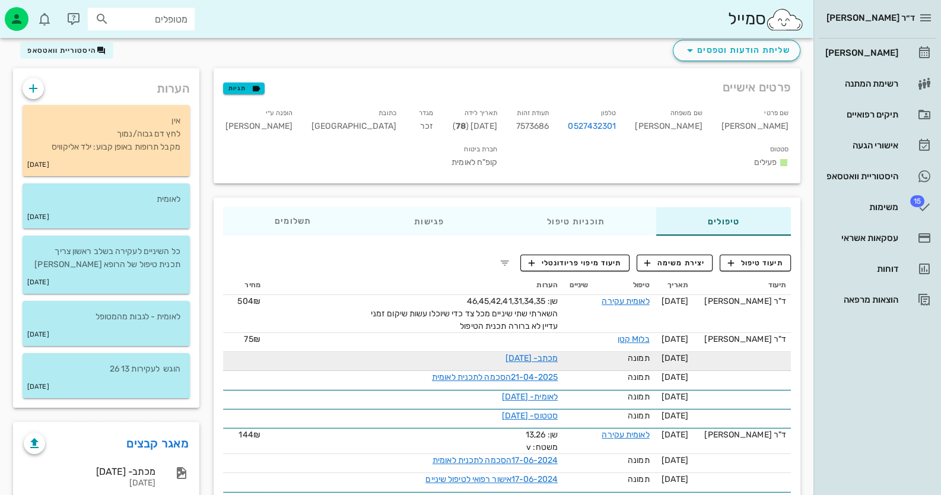
scroll to position [0, 0]
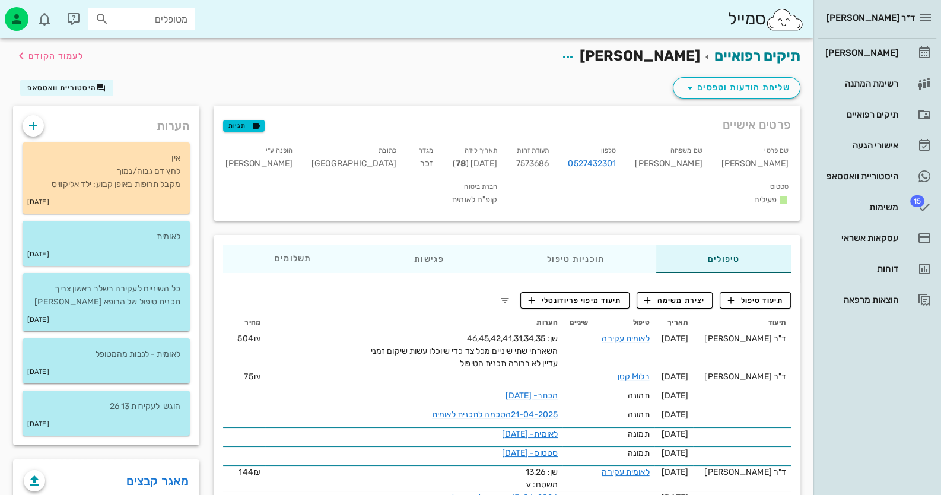
click at [550, 162] on span "7573686" at bounding box center [532, 163] width 33 height 10
copy span "7573686"
click at [749, 91] on span "שליחת הודעות וטפסים" at bounding box center [736, 88] width 107 height 14
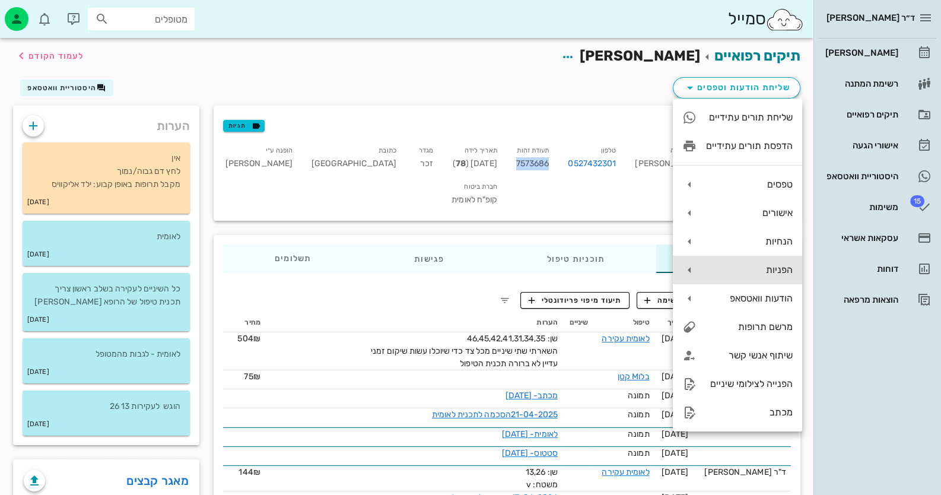
click at [760, 267] on div "הפניות" at bounding box center [749, 269] width 87 height 11
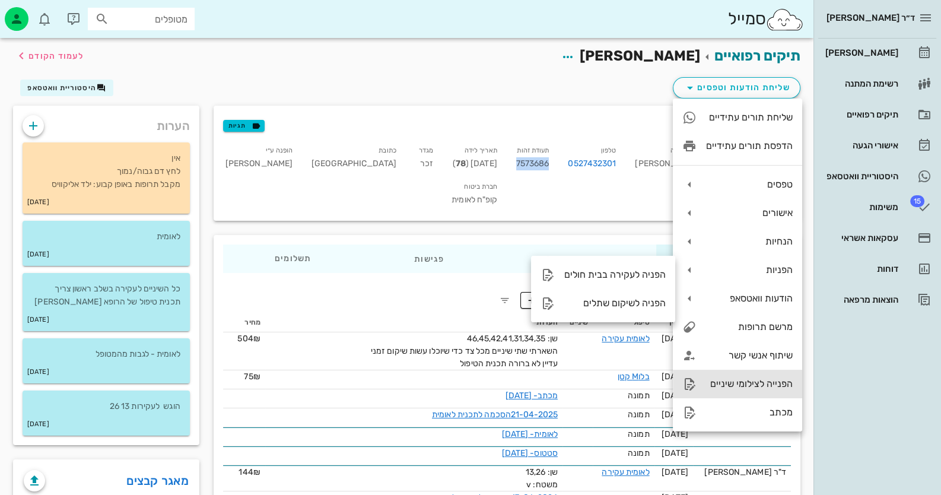
click at [767, 387] on div "הפנייה לצילומי שיניים" at bounding box center [749, 383] width 87 height 11
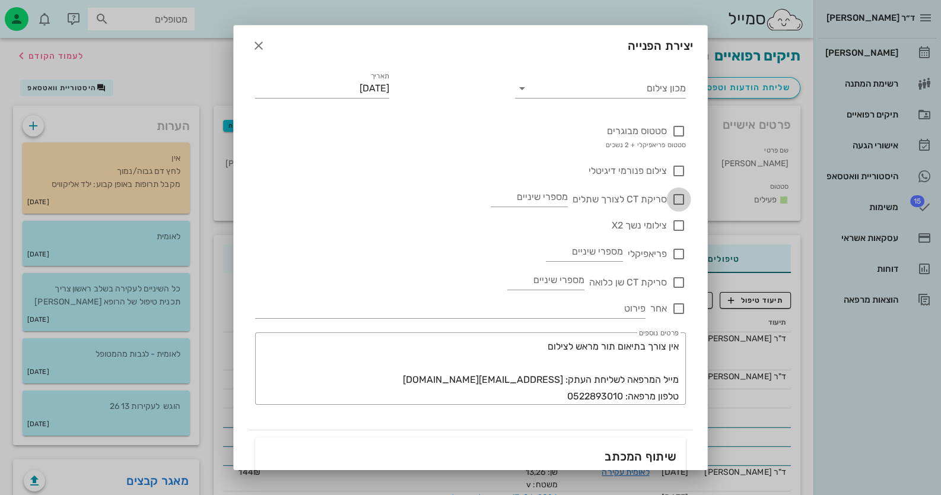
click at [677, 204] on div at bounding box center [679, 199] width 20 height 20
checkbox input "true"
click at [567, 198] on input "מספרי שיניים" at bounding box center [529, 197] width 77 height 19
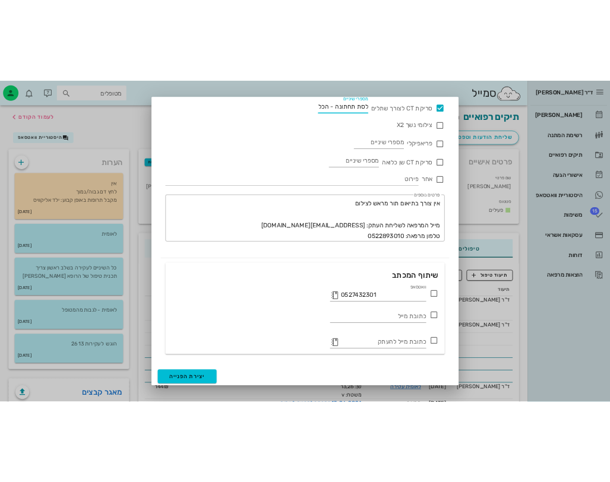
scroll to position [157, 0]
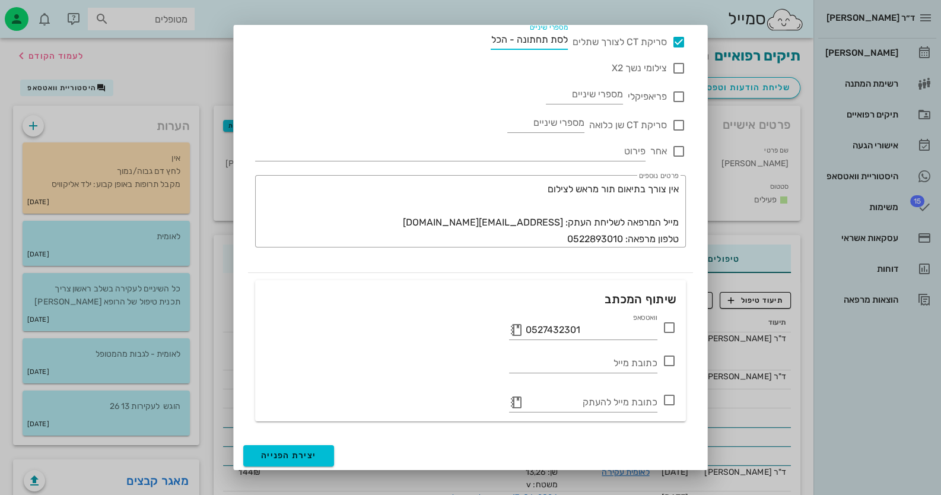
type input "לסת תחתונה - הכל"
click at [673, 329] on icon at bounding box center [669, 328] width 14 height 14
click at [315, 454] on span "יצירת הפנייה" at bounding box center [288, 456] width 55 height 10
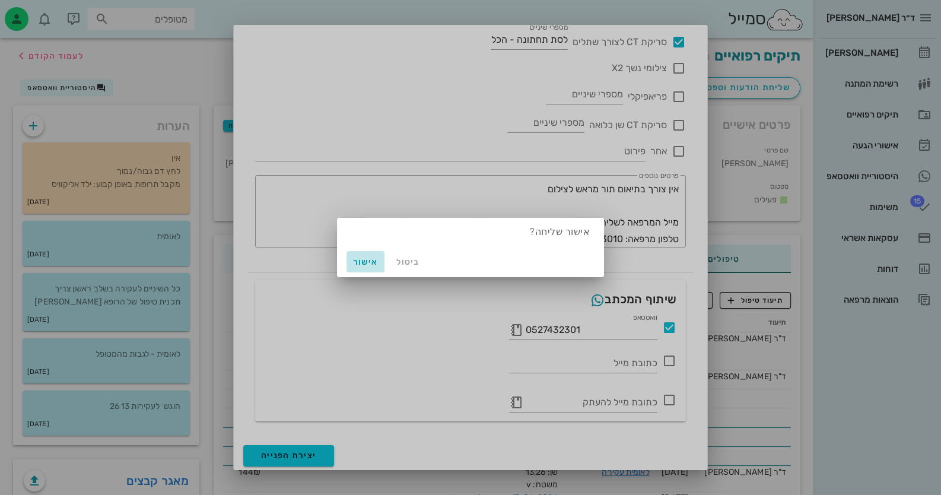
click at [375, 261] on span "אישור" at bounding box center [365, 262] width 28 height 10
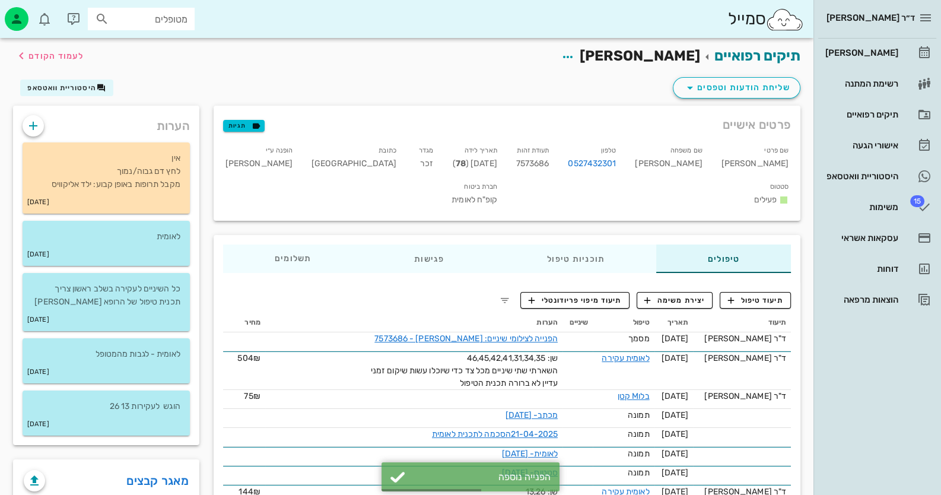
click at [550, 163] on span "7573686" at bounding box center [532, 163] width 33 height 10
copy span "7573686"
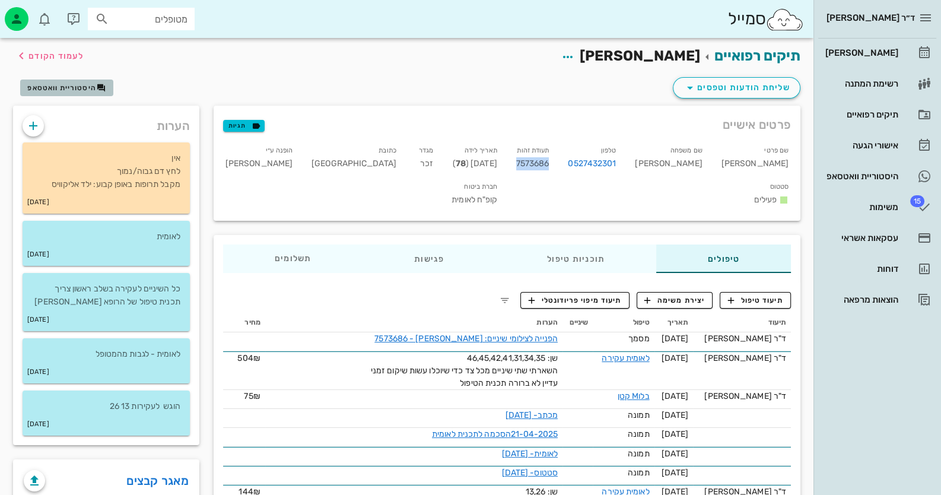
click at [46, 84] on span "היסטוריית וואטסאפ" at bounding box center [61, 88] width 69 height 8
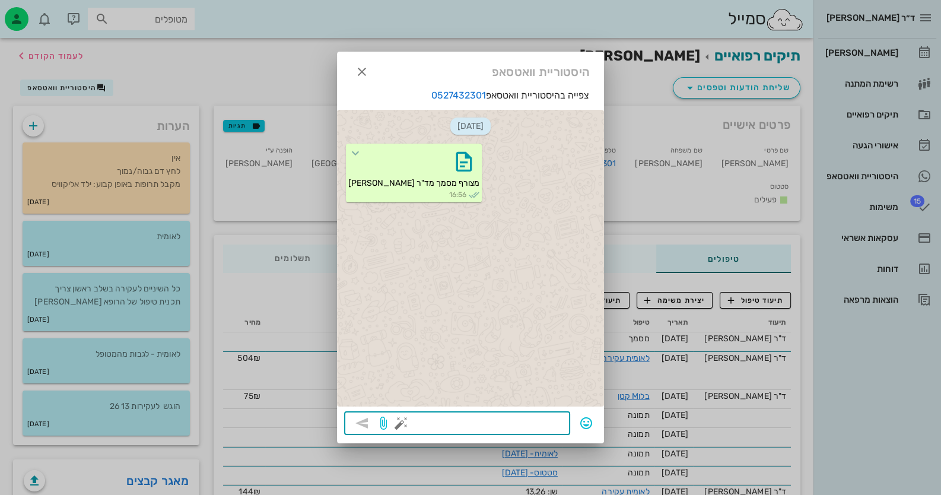
click at [361, 426] on div at bounding box center [380, 425] width 59 height 18
click at [471, 427] on textarea at bounding box center [484, 424] width 160 height 19
click at [361, 69] on icon "button" at bounding box center [362, 72] width 14 height 14
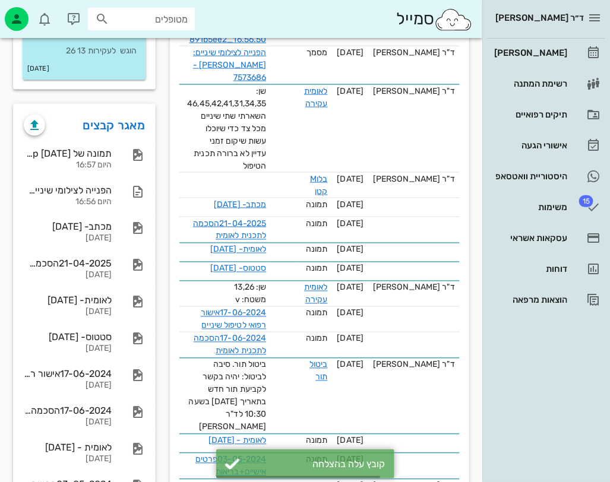
scroll to position [416, 0]
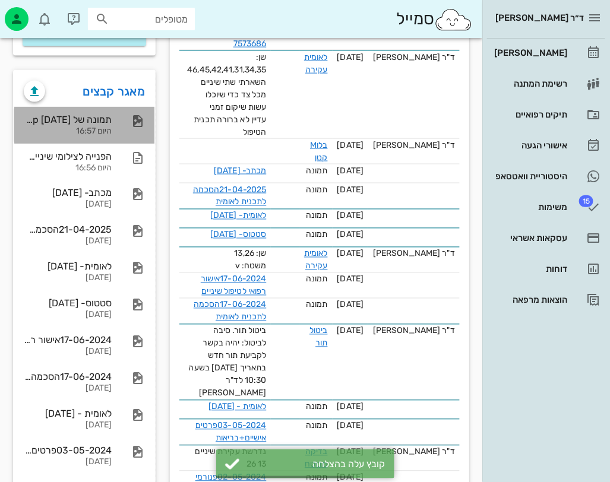
click at [106, 117] on div "תמונה של WhatsApp 2025-08-17 בשעה 16.56.50_891b5ee2" at bounding box center [68, 119] width 88 height 11
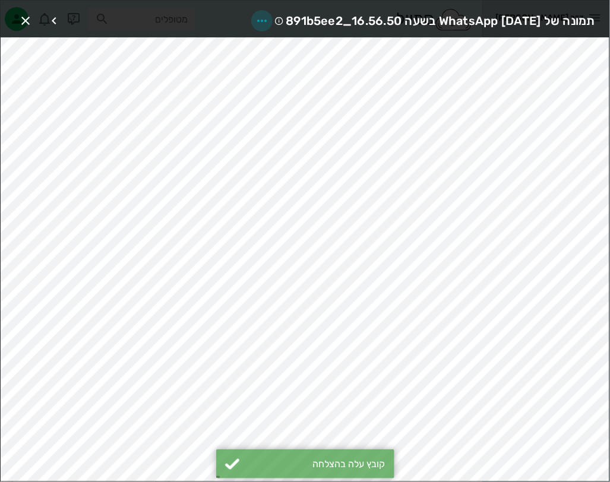
click at [255, 17] on icon "button" at bounding box center [262, 21] width 14 height 14
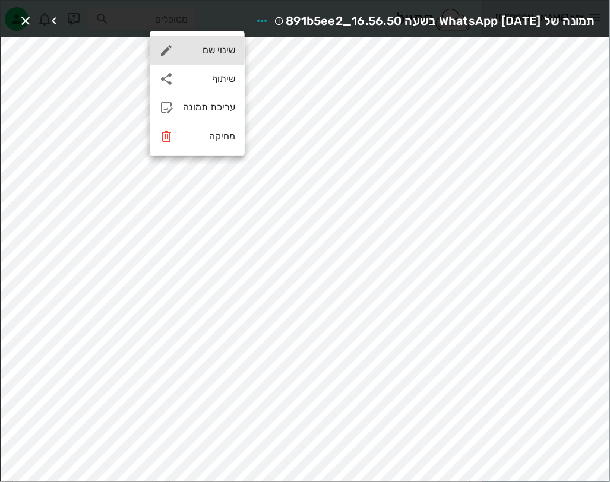
click at [227, 47] on div "שינוי שם" at bounding box center [209, 50] width 52 height 11
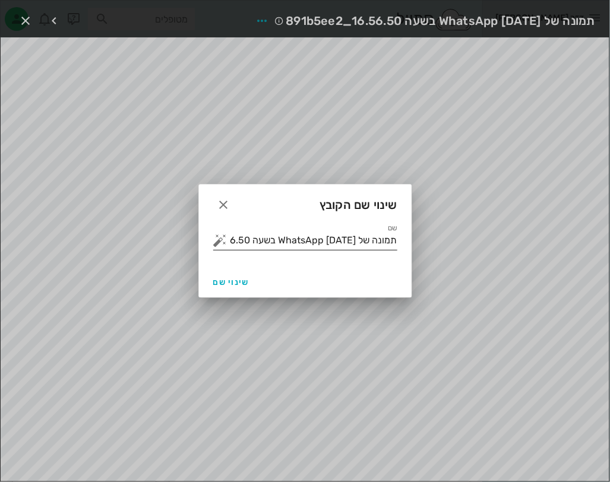
click at [341, 242] on input "תמונה של WhatsApp 2025-08-17 בשעה 16.56.50_891b5ee2" at bounding box center [313, 240] width 167 height 19
click at [214, 239] on button "button" at bounding box center [220, 240] width 14 height 14
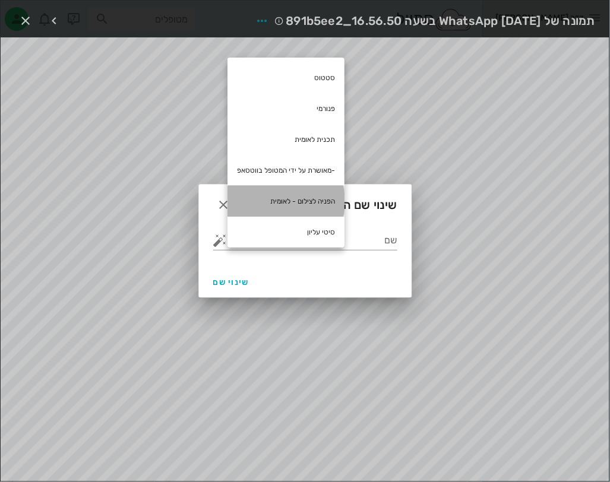
click at [288, 201] on div "הפניה לצילום - לאומית" at bounding box center [285, 201] width 117 height 31
type input "הפניה לצילום - לאומית"
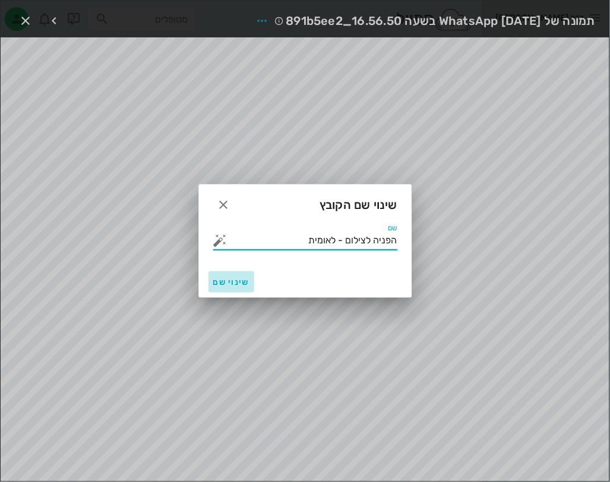
click at [236, 283] on span "שינוי שם" at bounding box center [231, 282] width 36 height 10
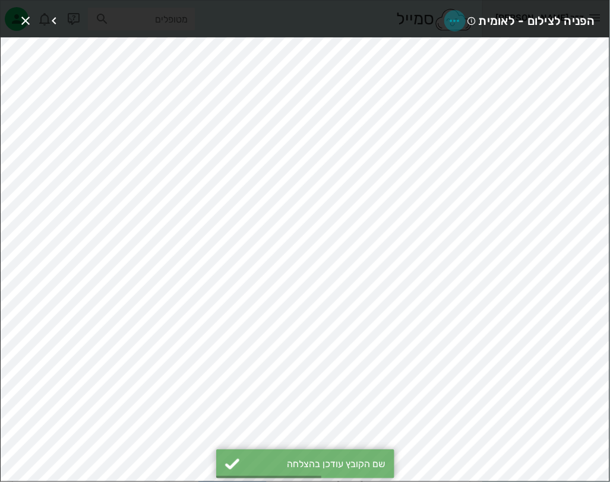
click at [457, 23] on icon "button" at bounding box center [455, 21] width 14 height 14
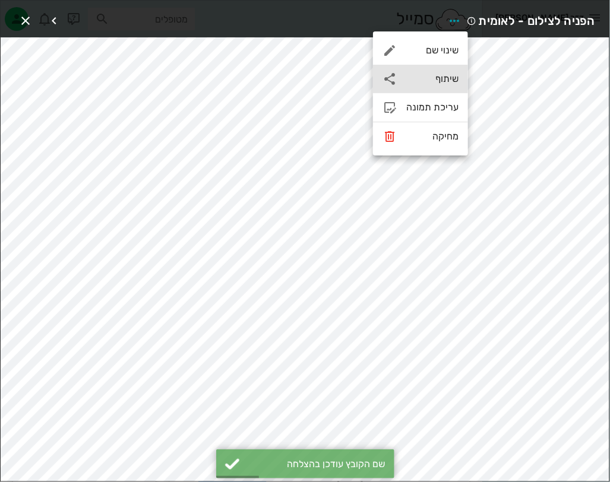
click at [437, 89] on div "שיתוף" at bounding box center [420, 79] width 95 height 28
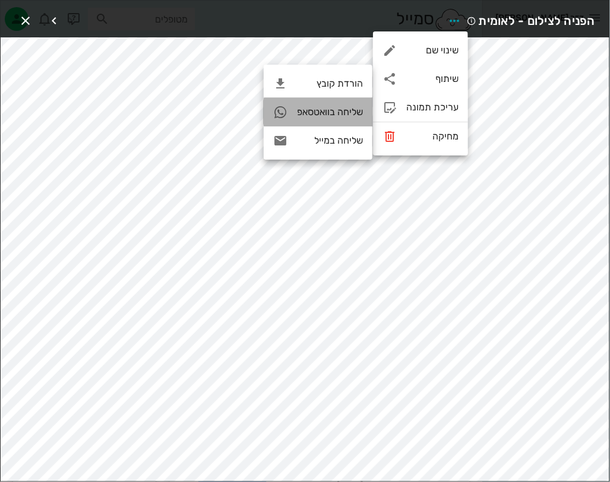
click at [356, 113] on div "שליחה בוואטסאפ" at bounding box center [330, 111] width 66 height 11
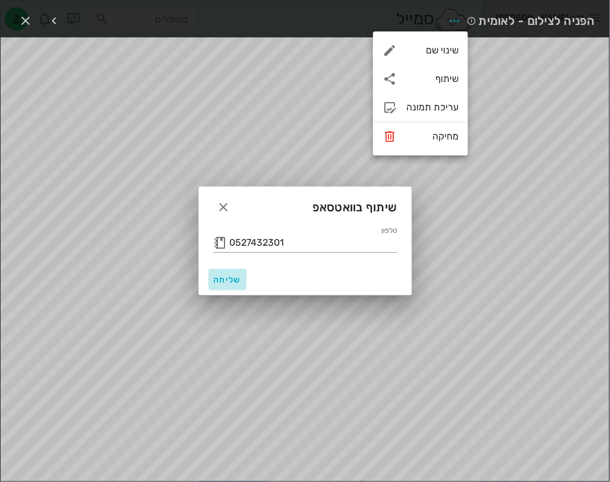
click at [220, 283] on span "שליחה" at bounding box center [227, 280] width 28 height 10
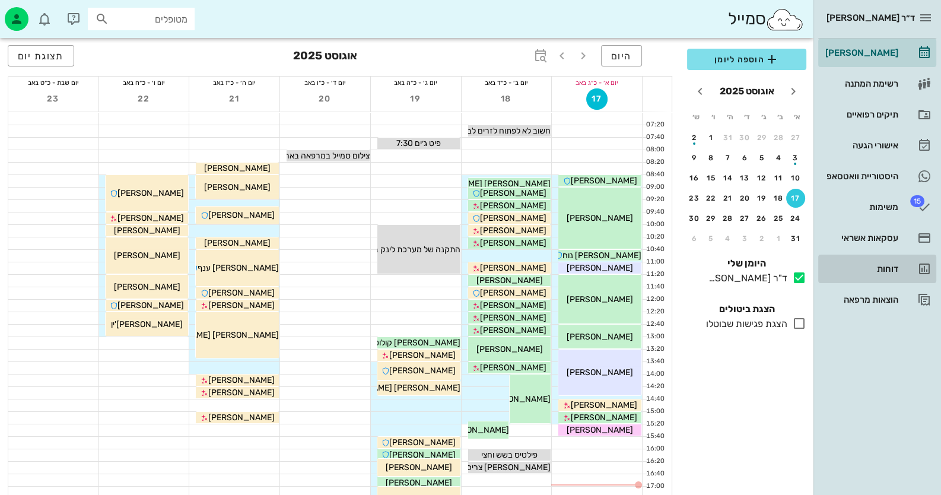
click at [609, 262] on div "דוחות" at bounding box center [860, 268] width 75 height 19
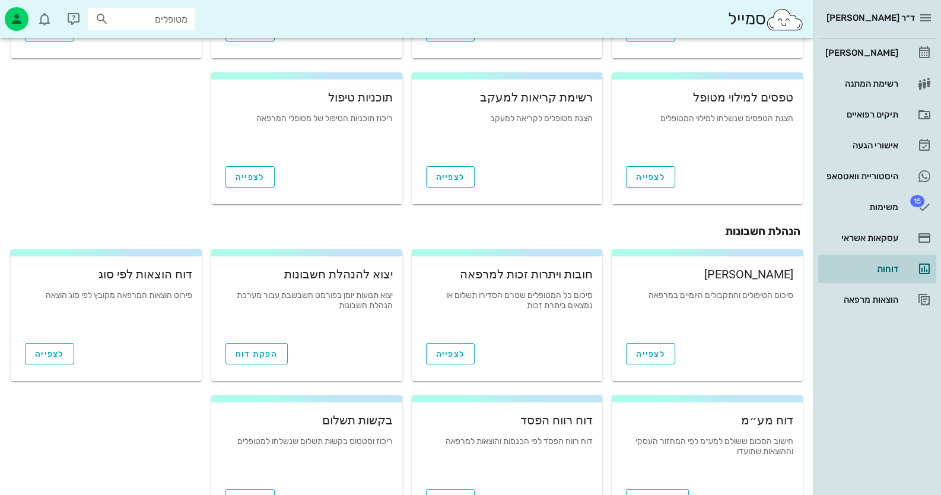
scroll to position [178, 0]
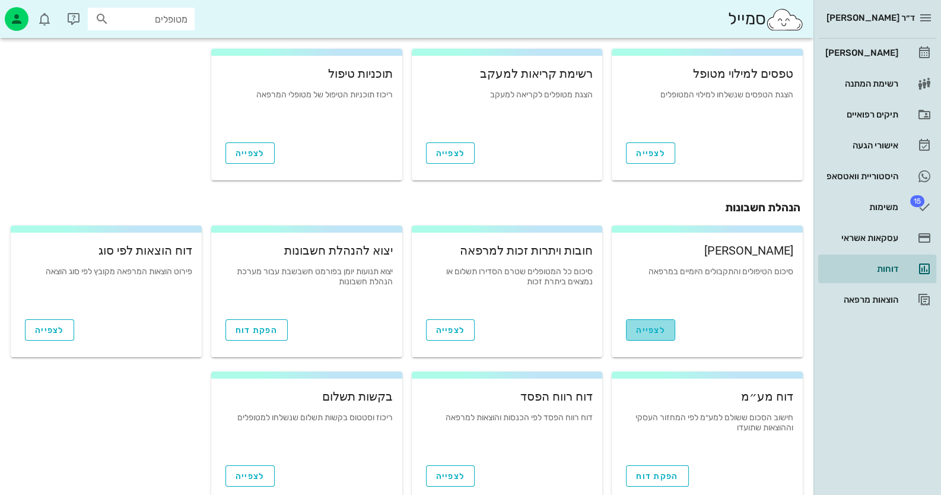
click at [609, 334] on span "לצפייה" at bounding box center [650, 330] width 29 height 10
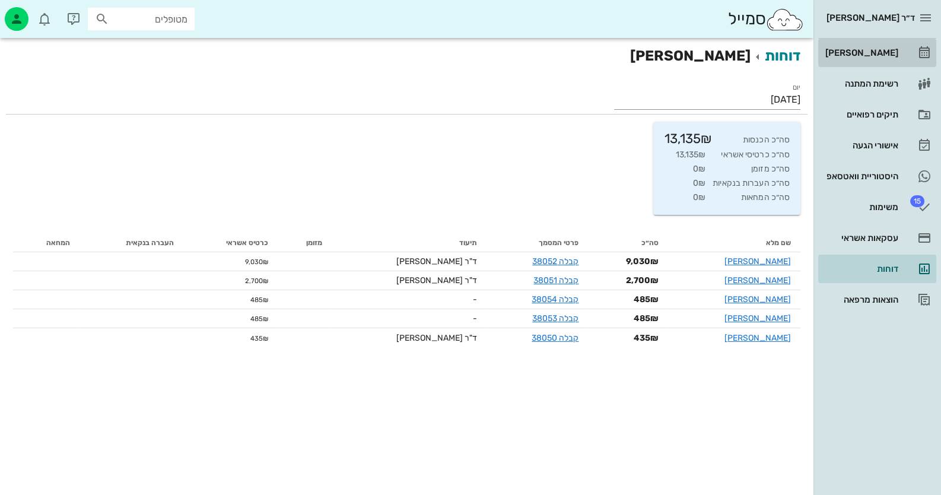
click at [609, 44] on div "[PERSON_NAME]" at bounding box center [860, 52] width 75 height 19
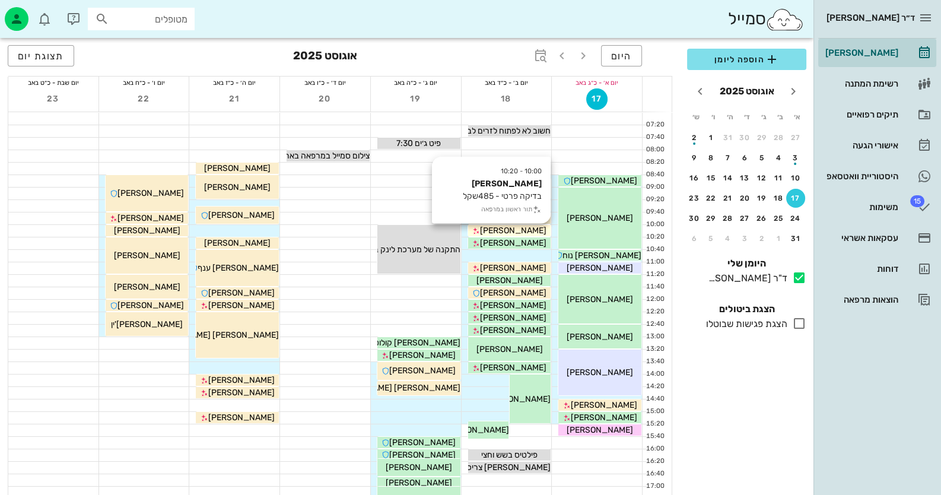
click at [524, 233] on span "[PERSON_NAME]" at bounding box center [513, 231] width 66 height 10
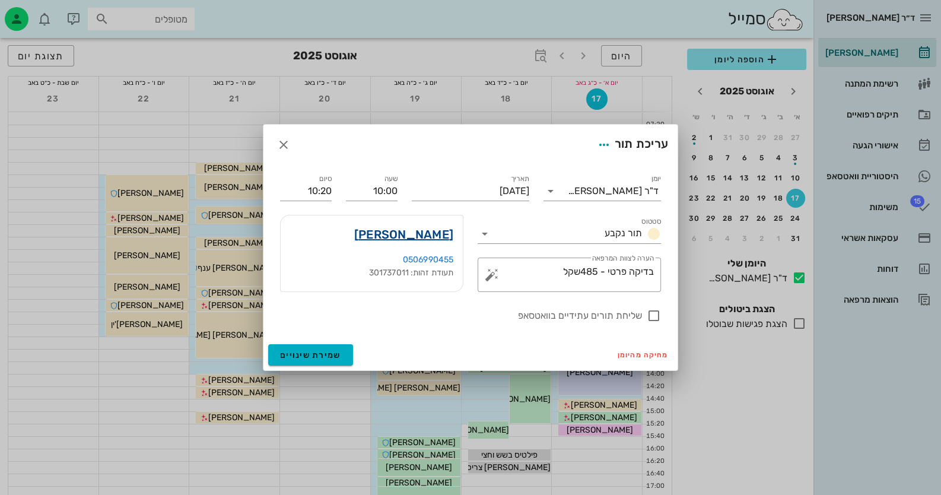
click at [435, 237] on link "[PERSON_NAME]" at bounding box center [403, 234] width 99 height 19
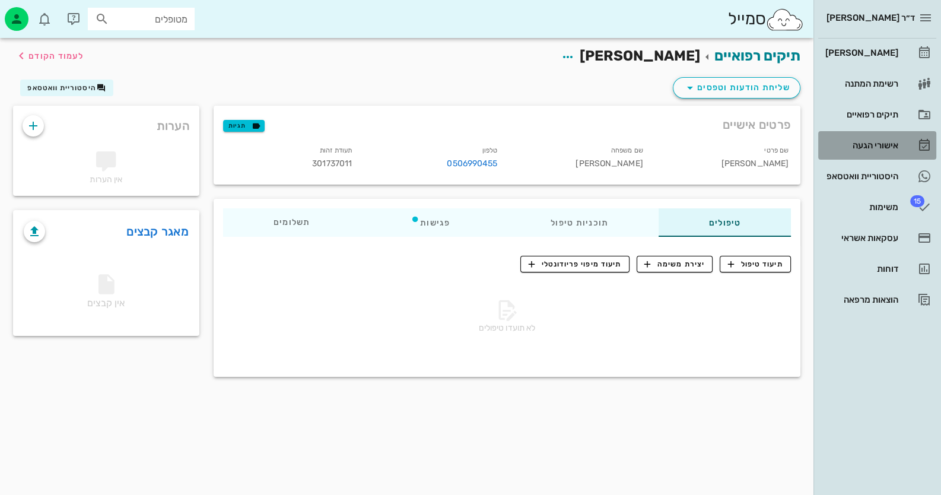
click at [609, 148] on div "אישורי הגעה" at bounding box center [860, 145] width 75 height 9
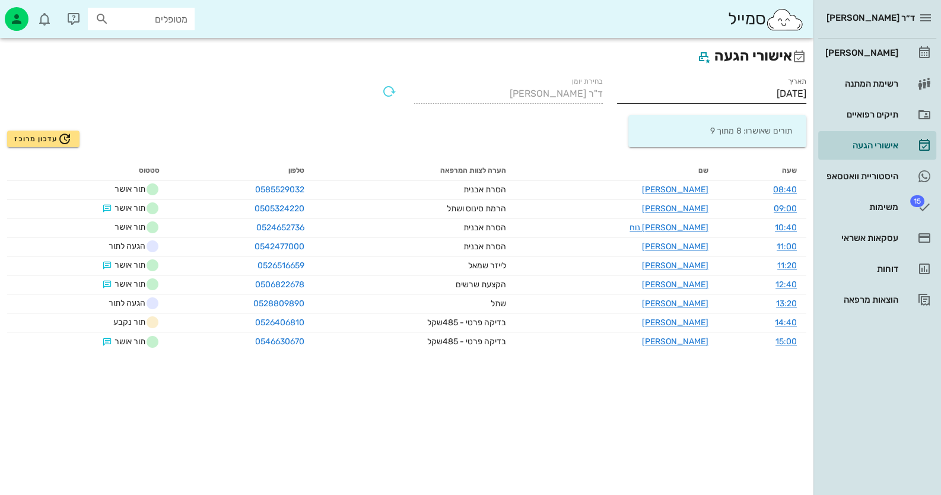
click at [609, 94] on input "[DATE]" at bounding box center [711, 93] width 189 height 19
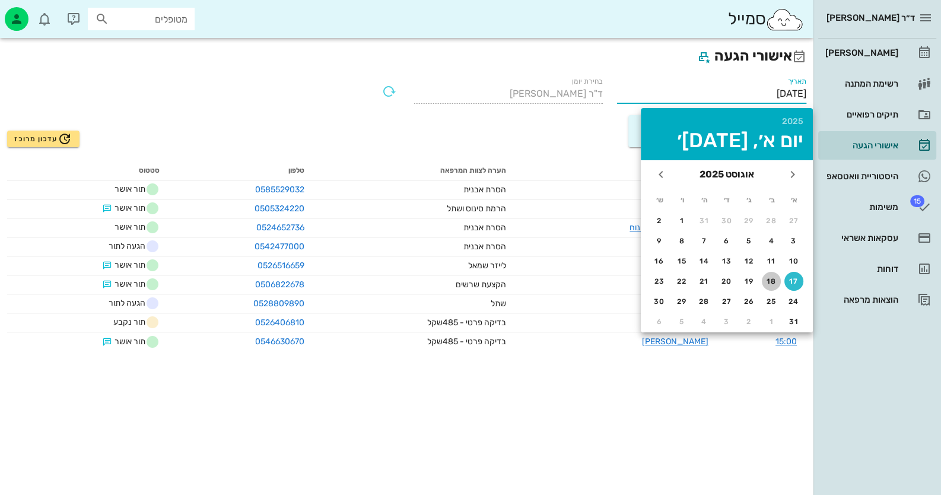
click at [609, 280] on div "18" at bounding box center [771, 281] width 19 height 8
type input "[DATE]"
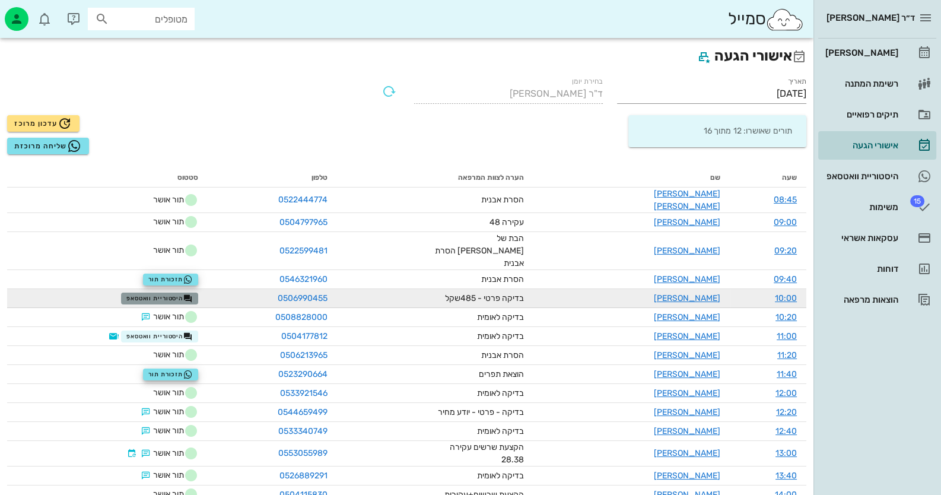
click at [173, 294] on span "היסטוריית וואטסאפ" at bounding box center [159, 298] width 66 height 9
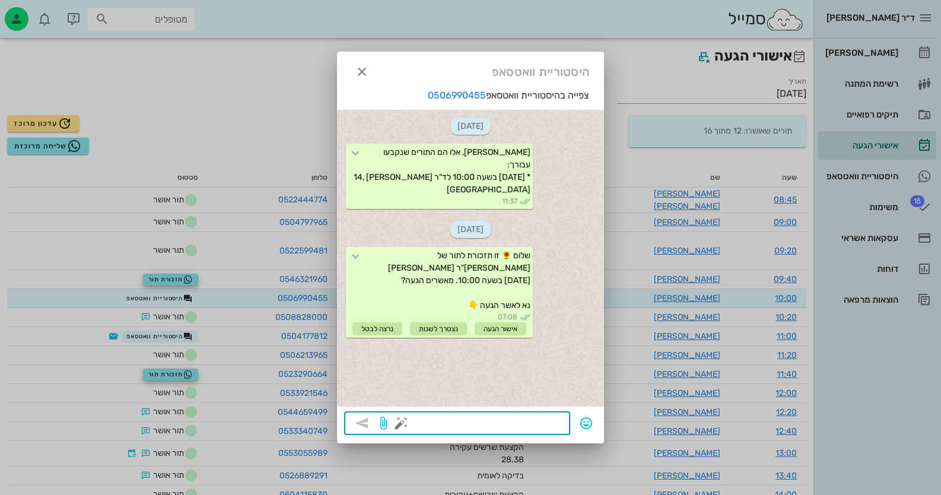
click at [521, 426] on textarea at bounding box center [484, 424] width 160 height 19
click at [404, 423] on button "button" at bounding box center [401, 423] width 14 height 14
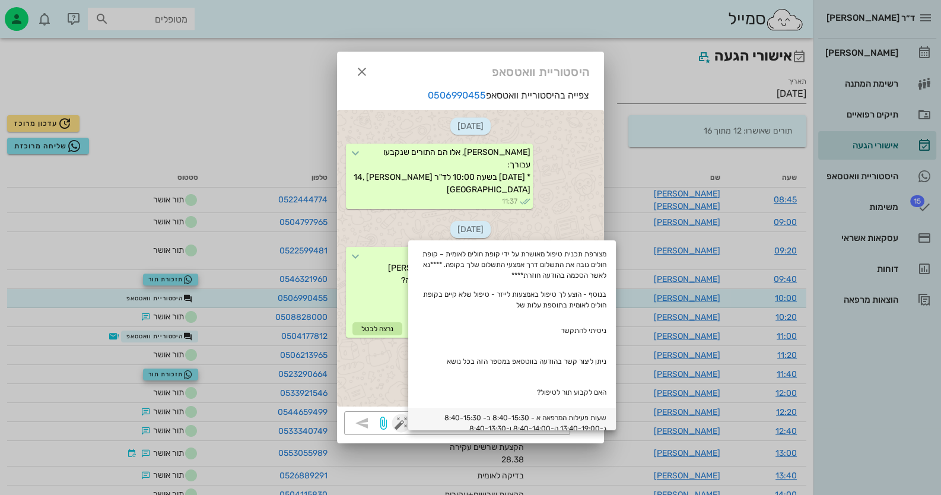
scroll to position [118, 0]
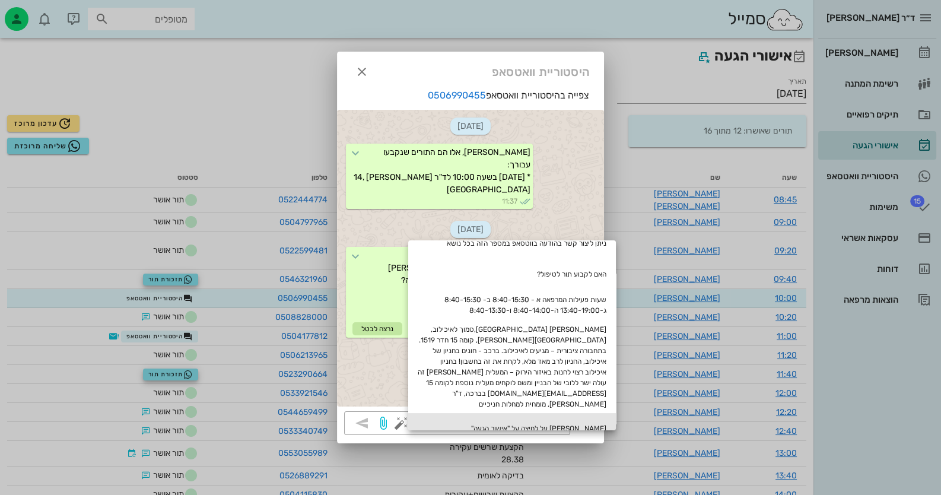
click at [576, 418] on div "[PERSON_NAME] על לחיצה על "אישור הגעה"" at bounding box center [512, 428] width 208 height 31
type textarea "[PERSON_NAME] על לחיצה על "אישור הגעה""
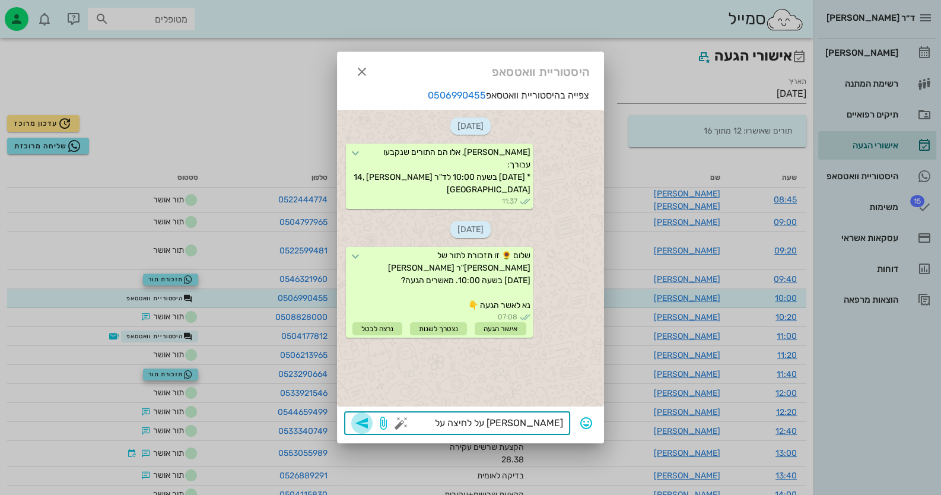
click at [368, 421] on icon "button" at bounding box center [362, 423] width 14 height 14
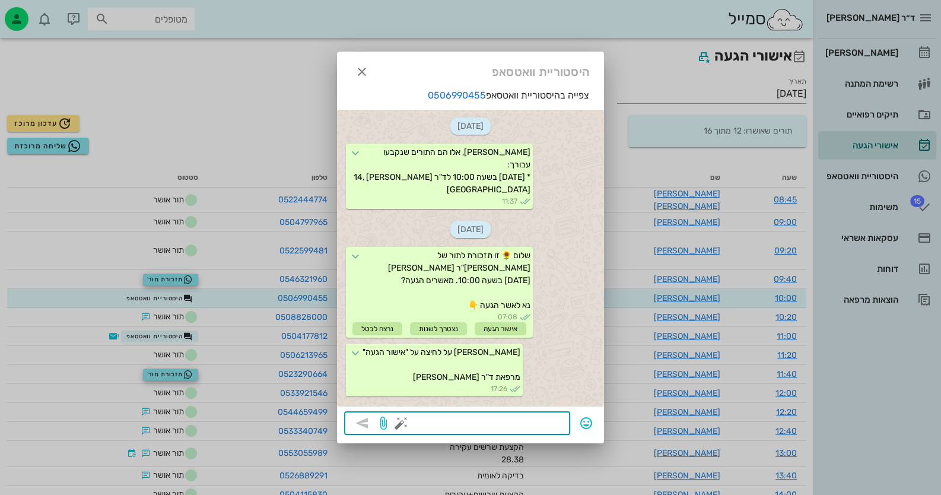
click at [609, 53] on div at bounding box center [470, 247] width 941 height 495
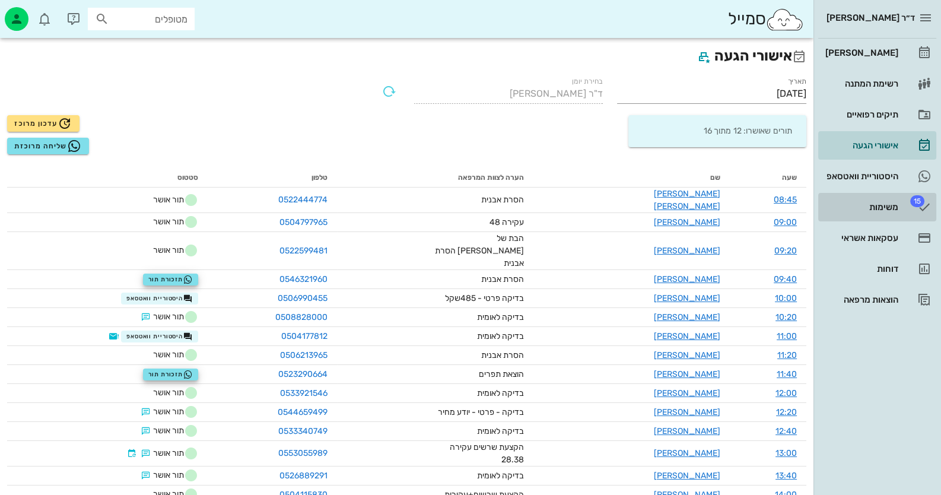
click at [609, 205] on div "משימות" at bounding box center [860, 206] width 75 height 9
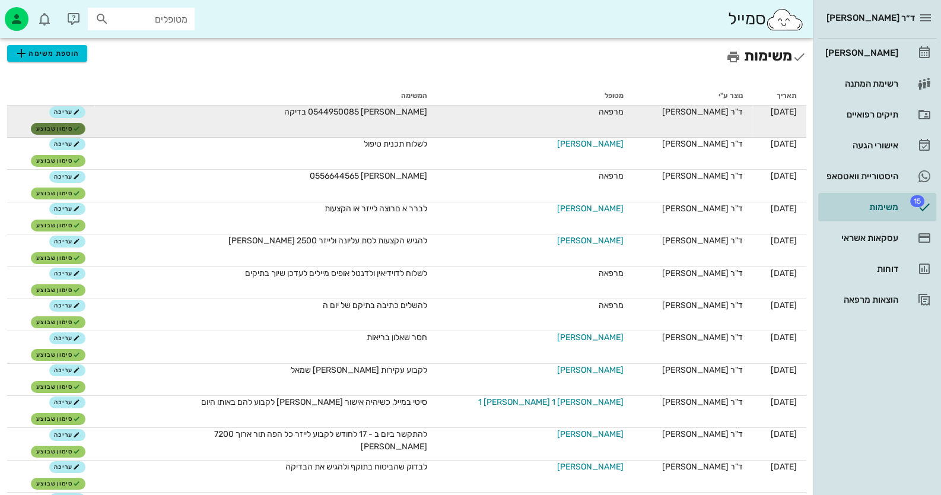
click at [80, 125] on span "סימון שבוצע" at bounding box center [58, 128] width 44 height 7
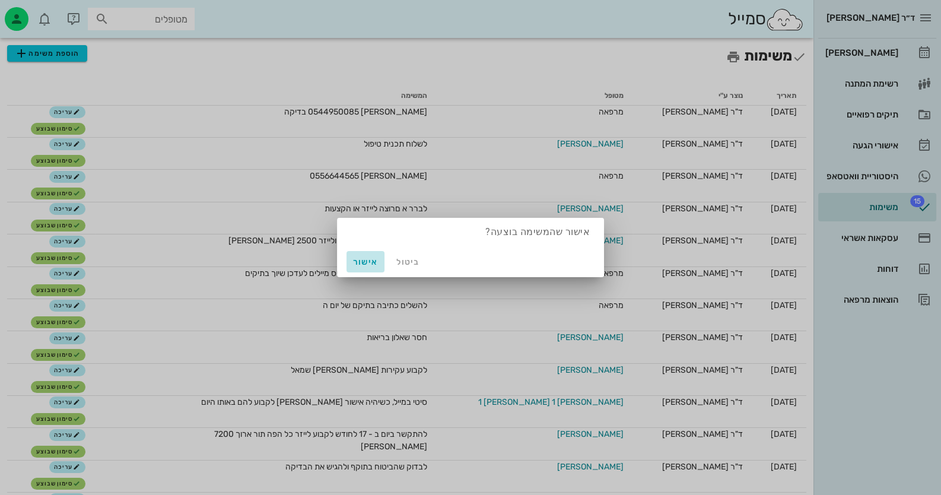
click at [369, 257] on span "אישור" at bounding box center [365, 262] width 28 height 10
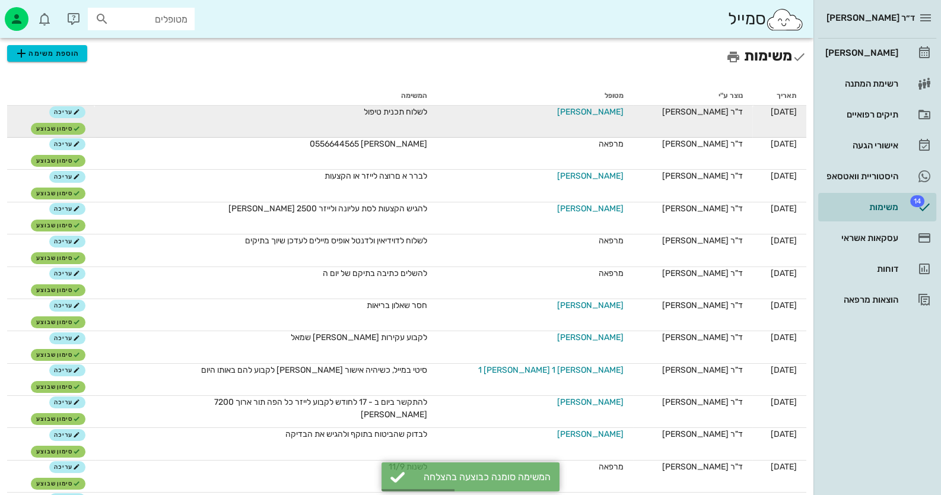
click at [572, 112] on span "[PERSON_NAME]" at bounding box center [590, 112] width 66 height 12
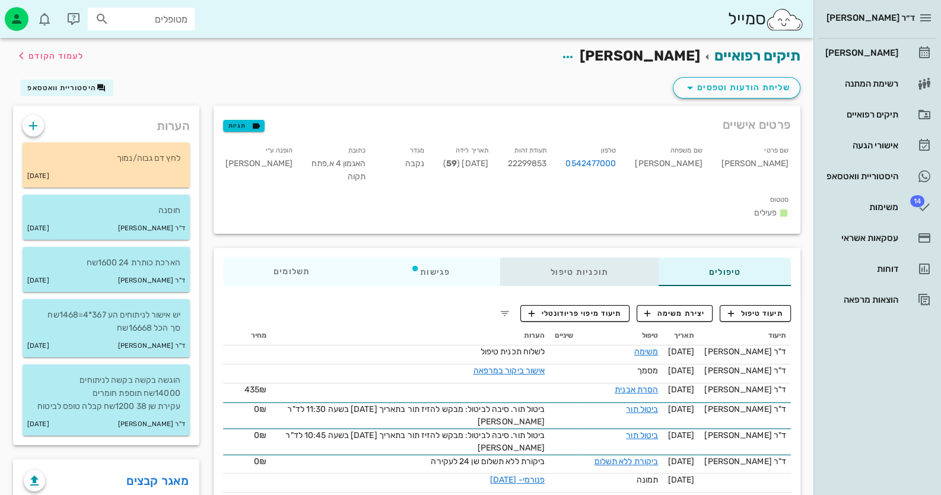
click at [552, 258] on div "תוכניות טיפול" at bounding box center [579, 272] width 158 height 28
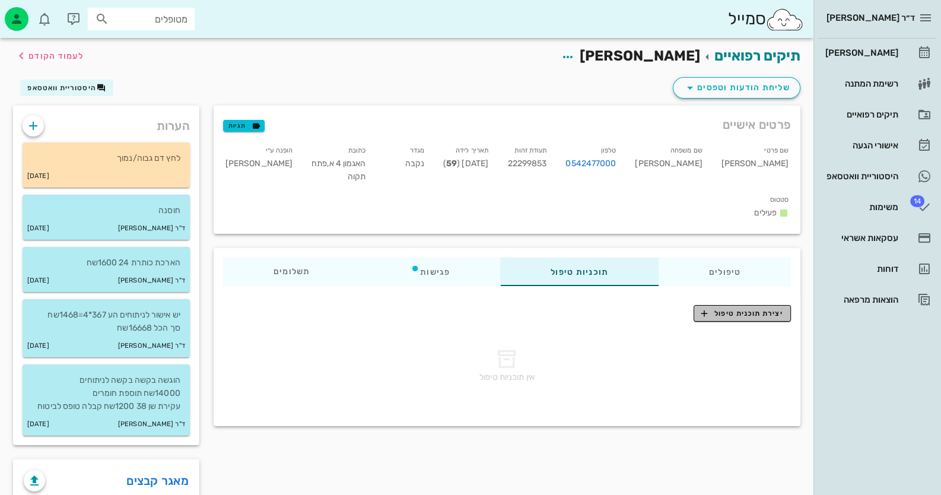
click at [609, 305] on button "יצירת תוכנית טיפול" at bounding box center [742, 313] width 97 height 17
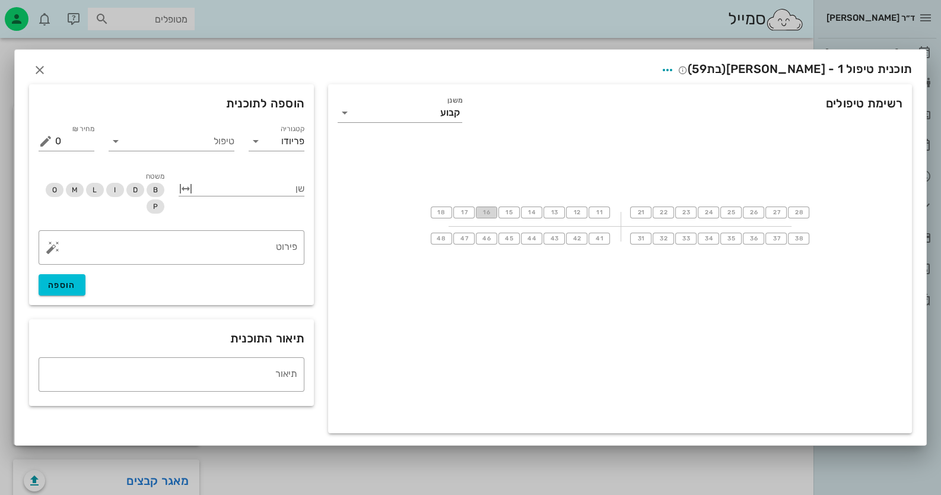
click at [482, 212] on button "16" at bounding box center [486, 213] width 21 height 12
click at [473, 212] on button "17" at bounding box center [464, 213] width 21 height 12
click at [214, 149] on input "טיפול" at bounding box center [179, 141] width 109 height 19
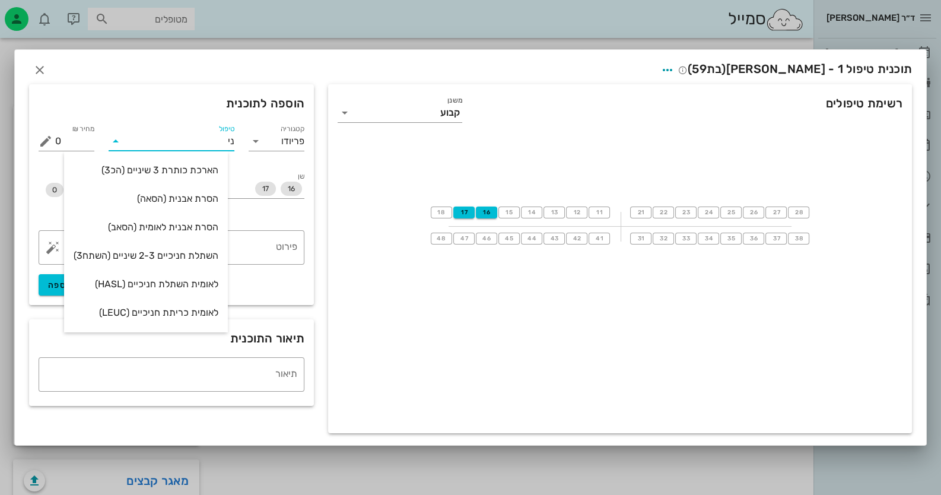
type input "נית"
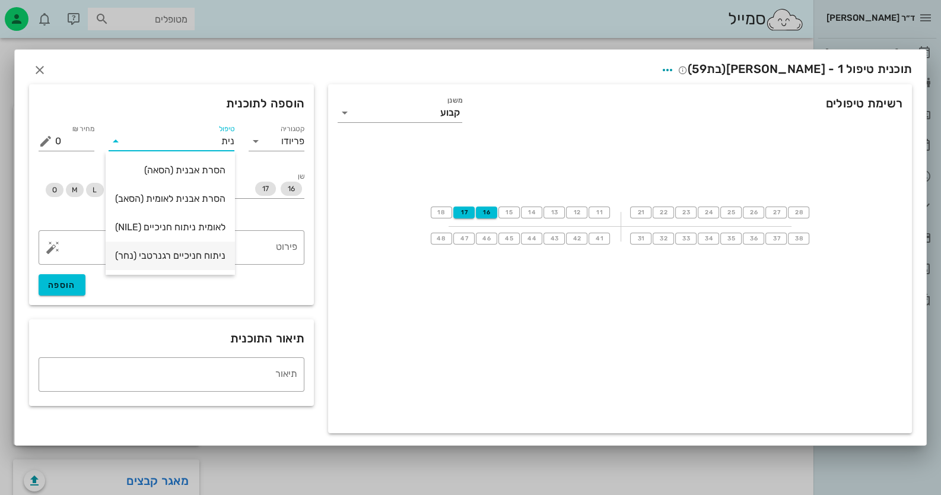
click at [204, 255] on div "ניתוח חניכיים רגנרטבי (נחר)" at bounding box center [170, 255] width 110 height 11
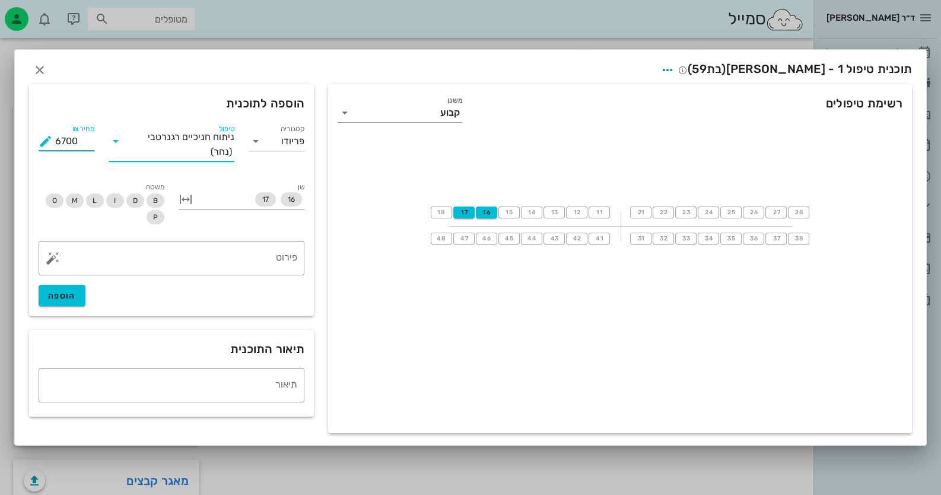
click at [75, 142] on input "6700" at bounding box center [74, 141] width 39 height 19
click at [45, 138] on button "מחיר ₪ appended action" at bounding box center [46, 141] width 14 height 14
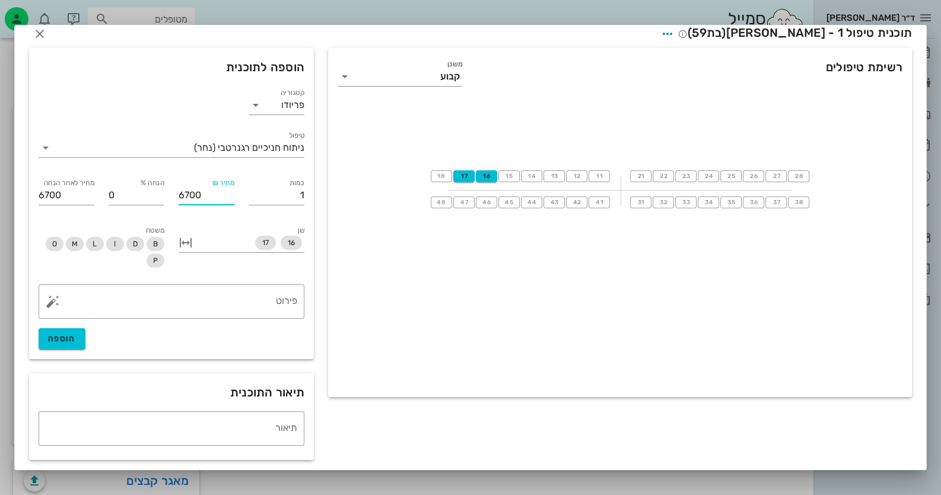
scroll to position [14, 0]
click at [68, 342] on button "הוספה" at bounding box center [62, 336] width 47 height 21
type input "0"
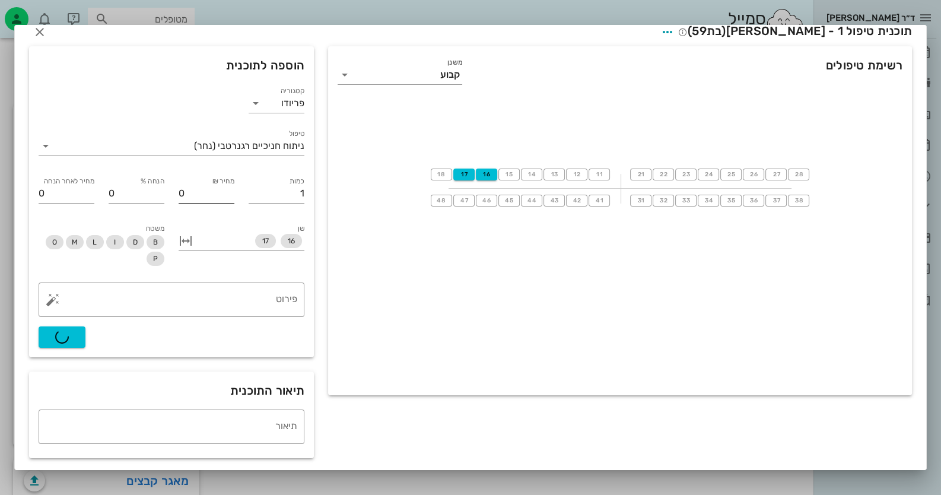
scroll to position [0, 0]
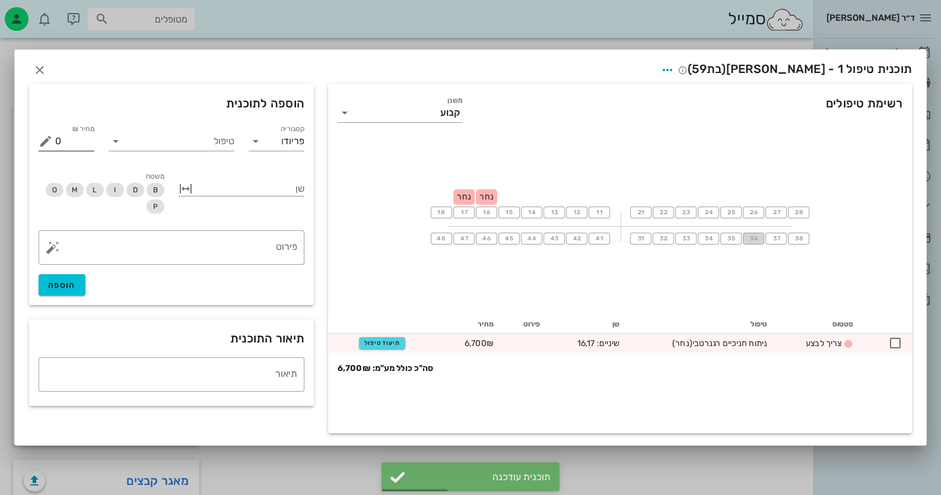
click at [609, 239] on button "36" at bounding box center [753, 239] width 21 height 12
click at [609, 239] on span "37" at bounding box center [776, 238] width 9 height 7
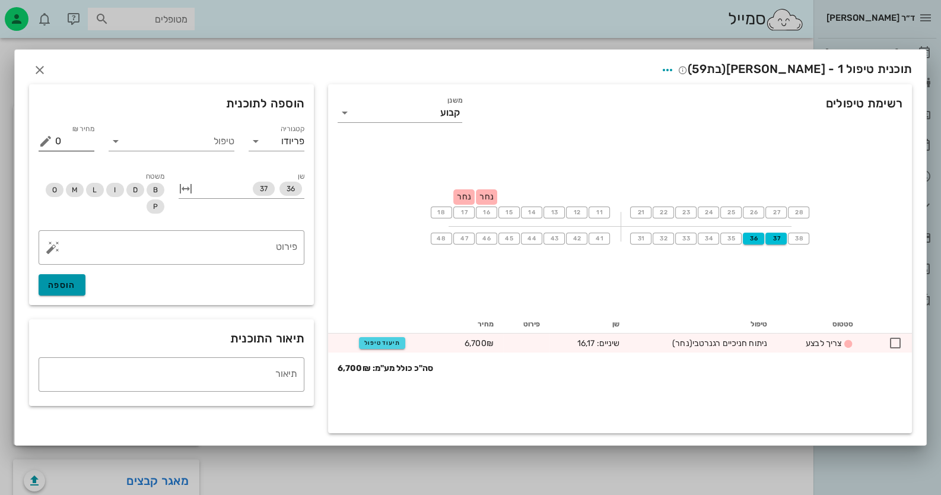
click at [66, 288] on span "הוספה" at bounding box center [62, 285] width 28 height 10
click at [116, 142] on icon at bounding box center [116, 141] width 14 height 14
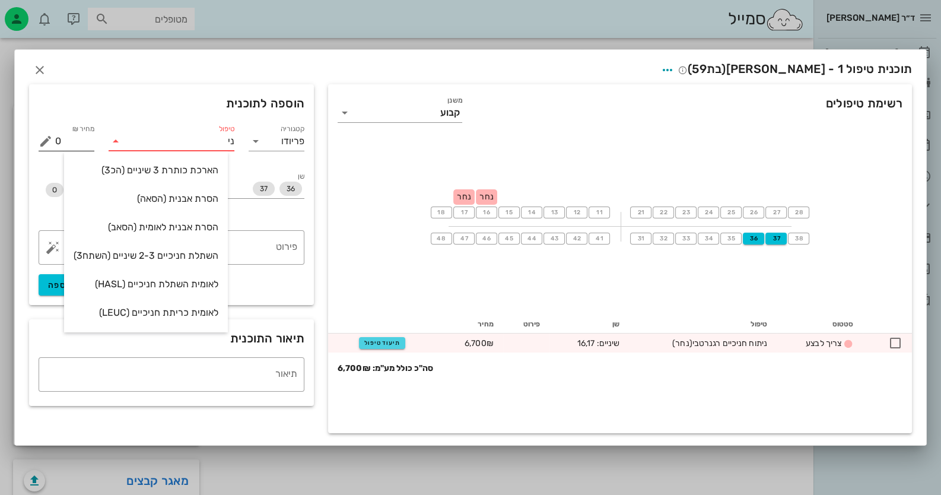
type input "נית"
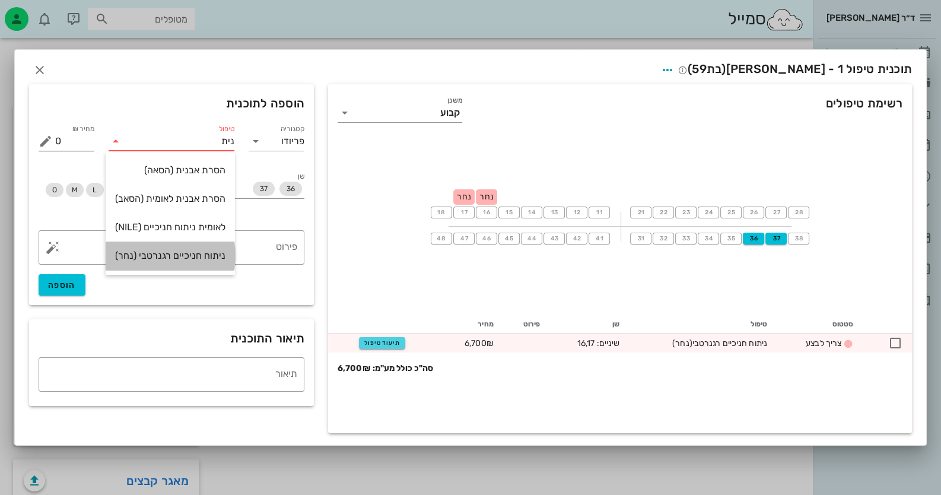
click at [167, 250] on div "ניתוח חניכיים רגנרטבי (נחר)" at bounding box center [170, 255] width 110 height 11
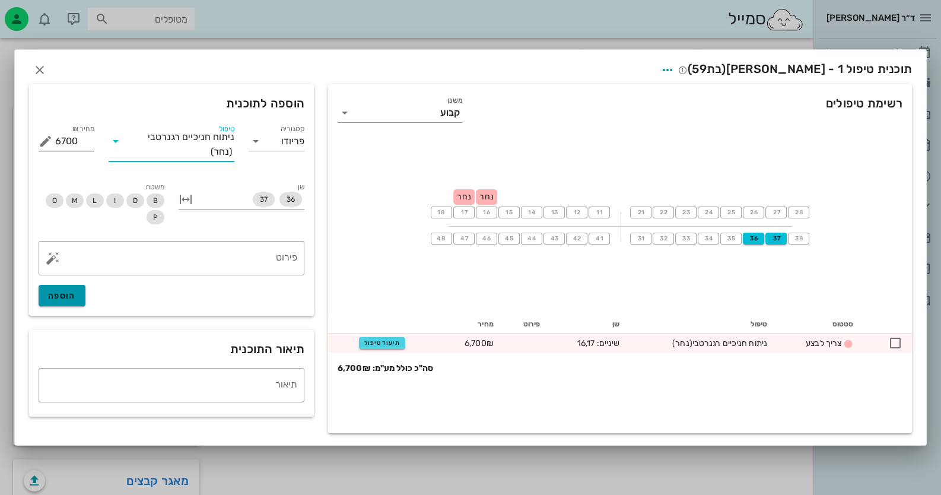
click at [69, 302] on button "הוספה" at bounding box center [62, 295] width 47 height 21
type input "0"
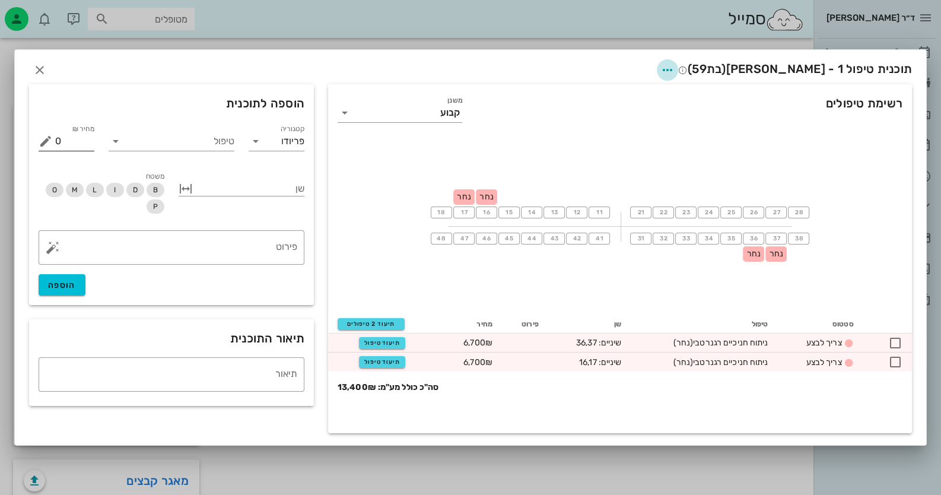
click at [609, 63] on icon "button" at bounding box center [668, 70] width 14 height 14
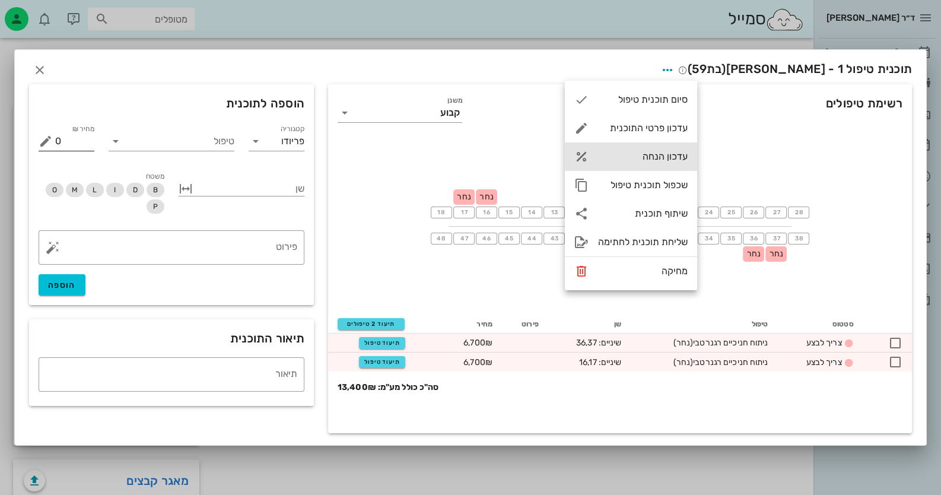
click at [609, 167] on div "עדכון הנחה" at bounding box center [631, 156] width 132 height 28
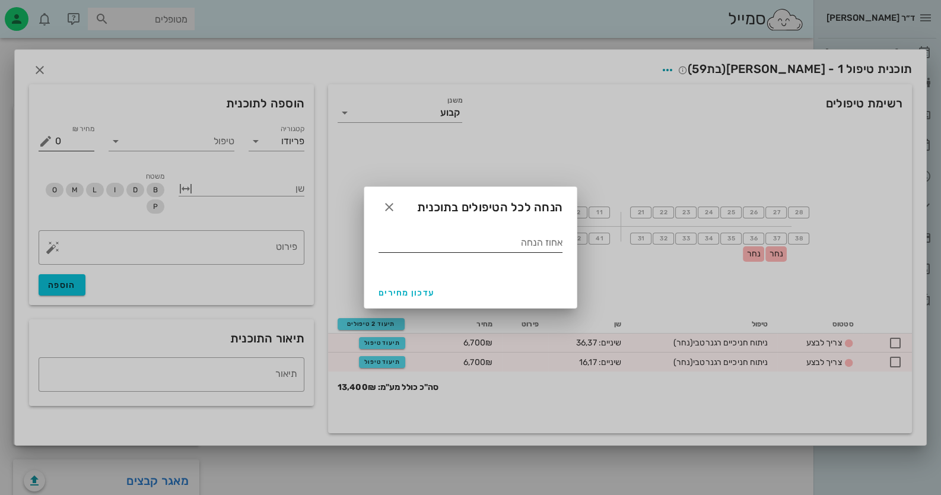
click at [522, 250] on input "אחוז הנחה" at bounding box center [471, 242] width 184 height 19
type input "50"
click at [401, 290] on span "עדכון מחירים" at bounding box center [407, 293] width 56 height 10
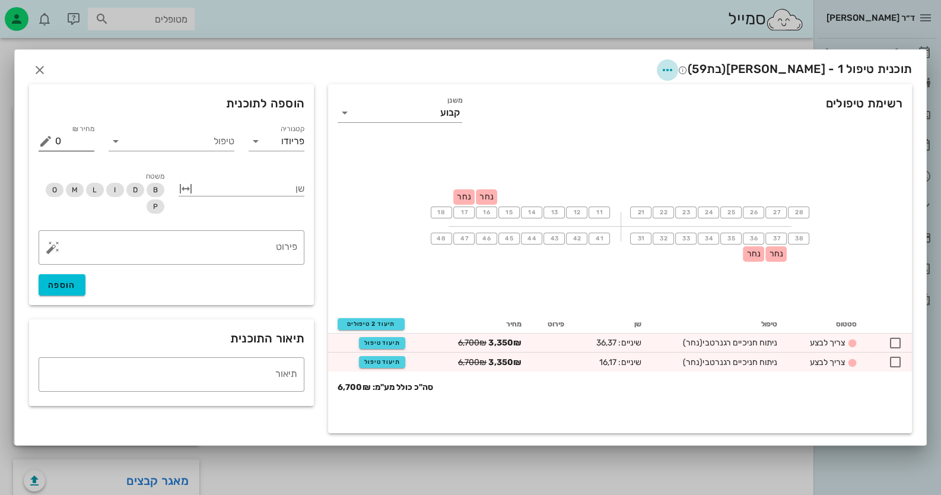
click at [609, 68] on icon "button" at bounding box center [668, 70] width 14 height 14
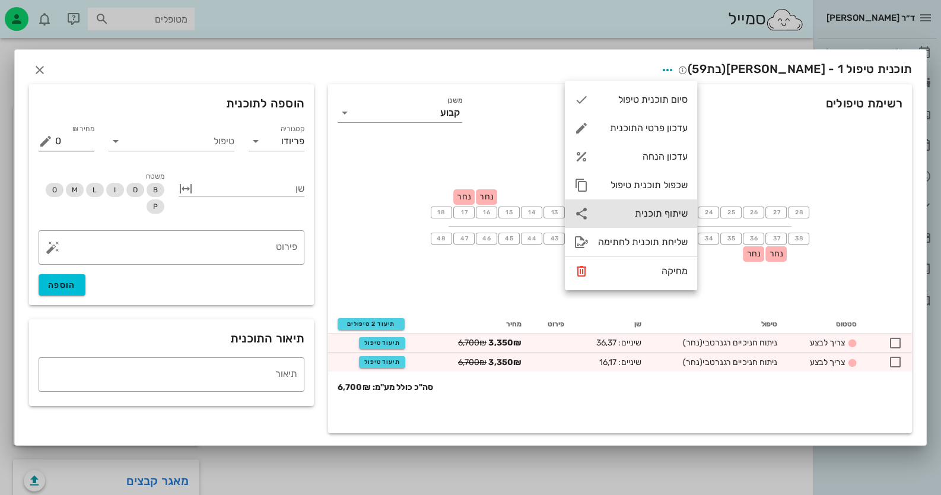
click at [609, 207] on div "שיתוף תוכנית" at bounding box center [631, 213] width 132 height 28
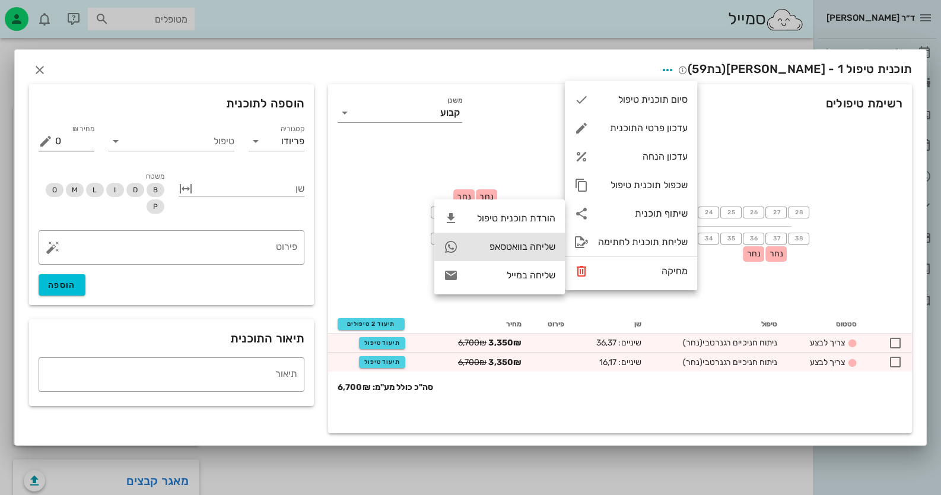
click at [506, 258] on div "שליחה בוואטסאפ" at bounding box center [500, 247] width 131 height 28
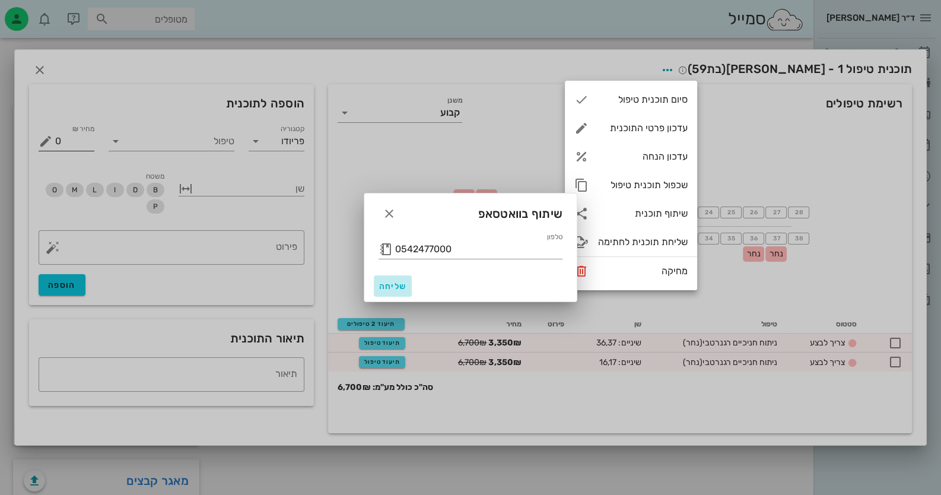
click at [394, 287] on span "שליחה" at bounding box center [393, 286] width 28 height 10
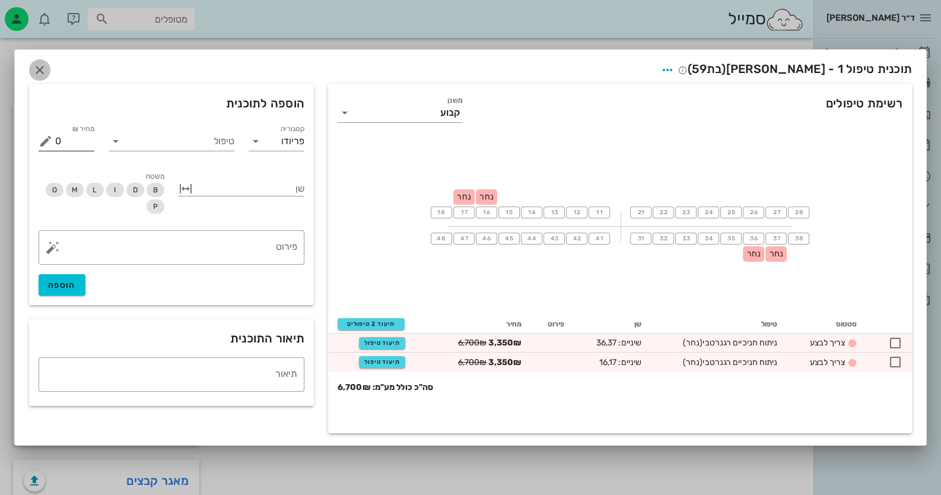
click at [39, 67] on icon "button" at bounding box center [40, 70] width 14 height 14
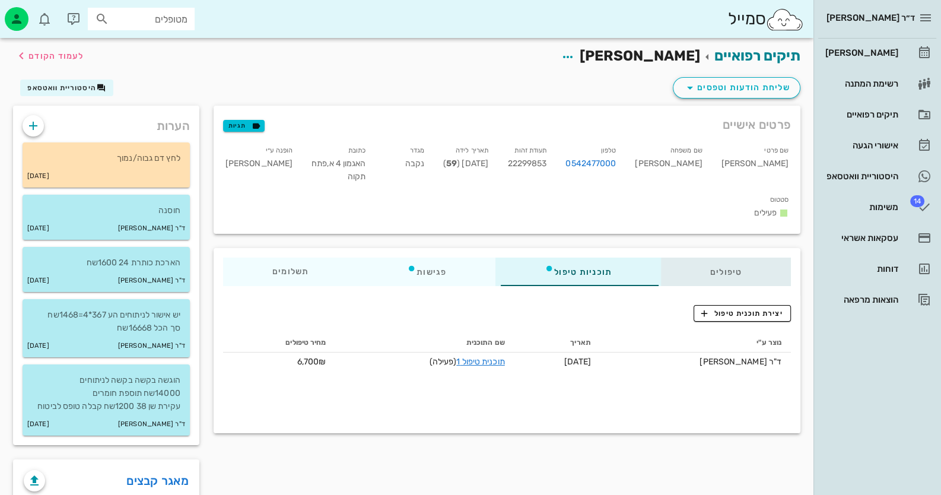
click at [609, 258] on div "טיפולים" at bounding box center [726, 272] width 130 height 28
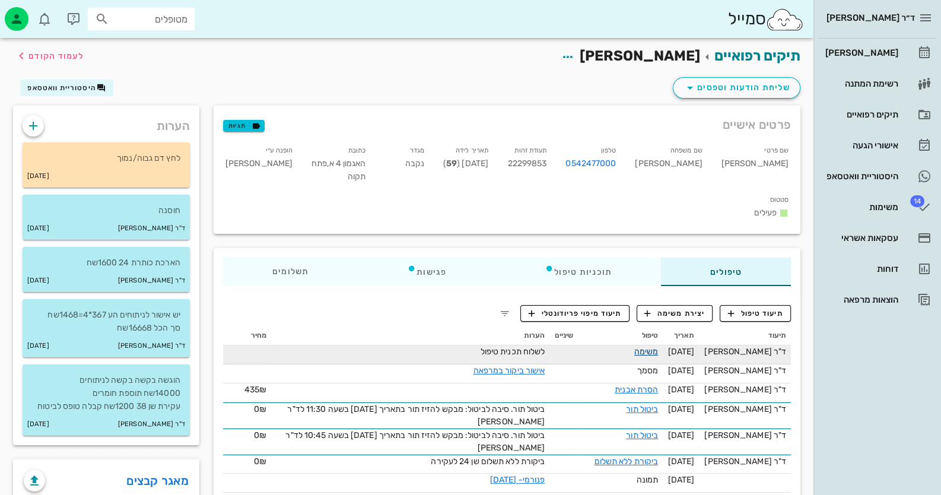
click at [609, 347] on link "משימה" at bounding box center [647, 352] width 24 height 10
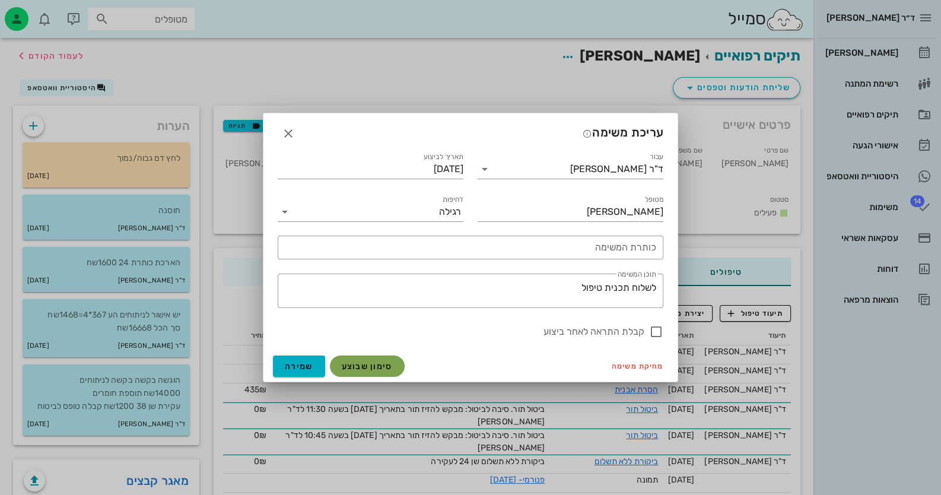
click at [350, 365] on span "סימון שבוצע" at bounding box center [367, 366] width 51 height 10
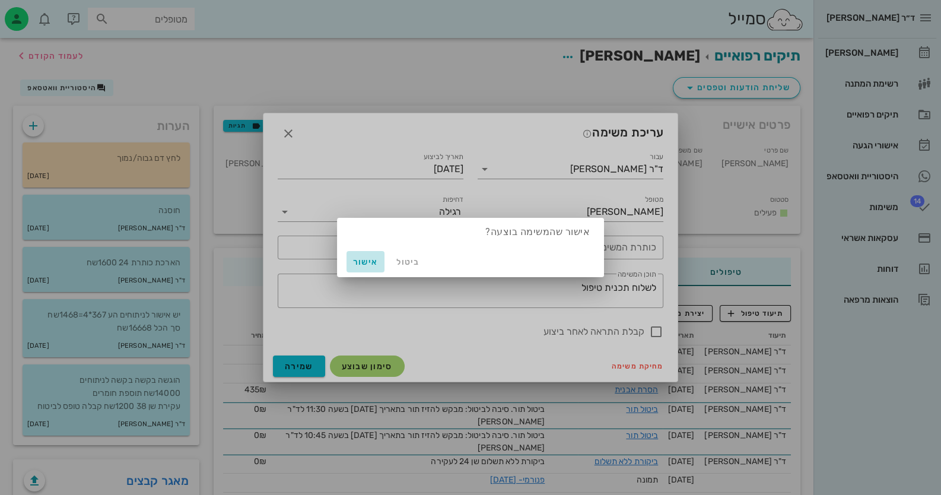
click at [367, 264] on span "אישור" at bounding box center [365, 262] width 28 height 10
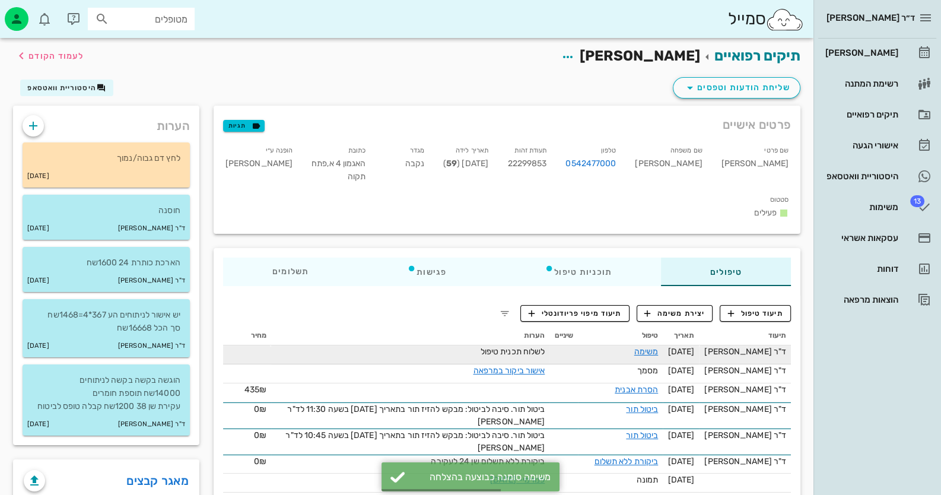
click at [609, 345] on div "משימה" at bounding box center [620, 351] width 75 height 12
click at [609, 347] on link "משימה" at bounding box center [647, 352] width 24 height 10
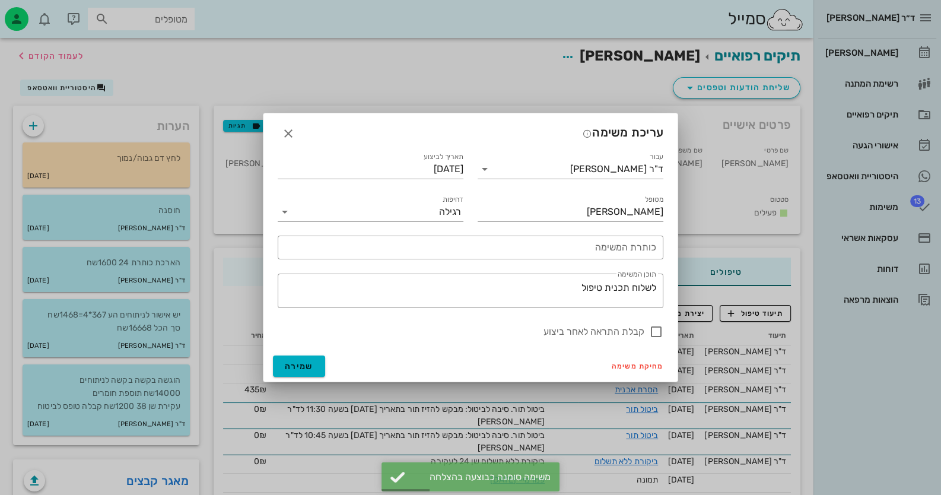
click at [609, 356] on div "מחיקת משימה שמירה" at bounding box center [471, 366] width 414 height 31
click at [609, 364] on span "מחיקת משימה" at bounding box center [638, 366] width 52 height 8
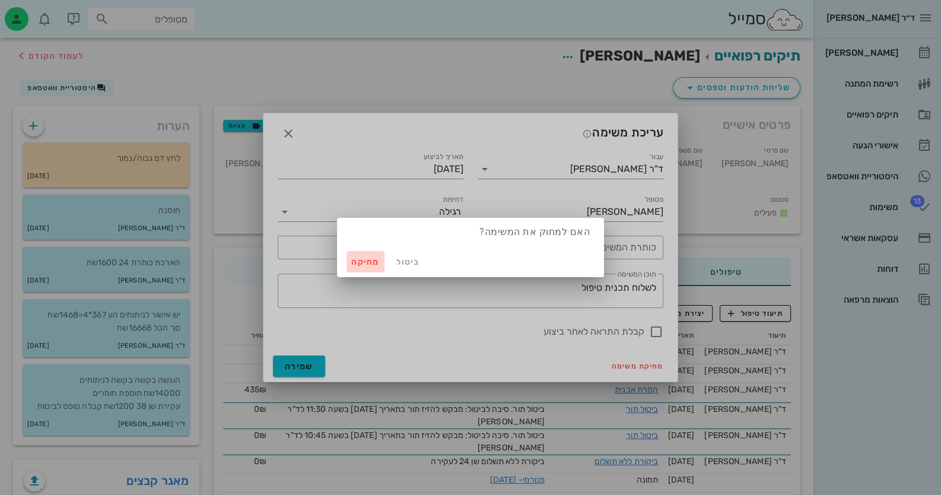
click at [362, 262] on span "מחיקה" at bounding box center [365, 262] width 28 height 10
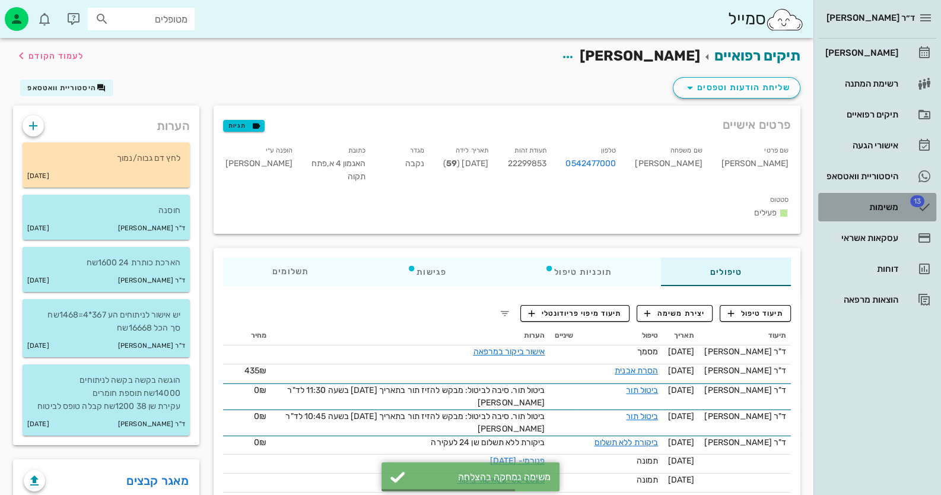
click at [609, 202] on div "משימות" at bounding box center [860, 206] width 75 height 9
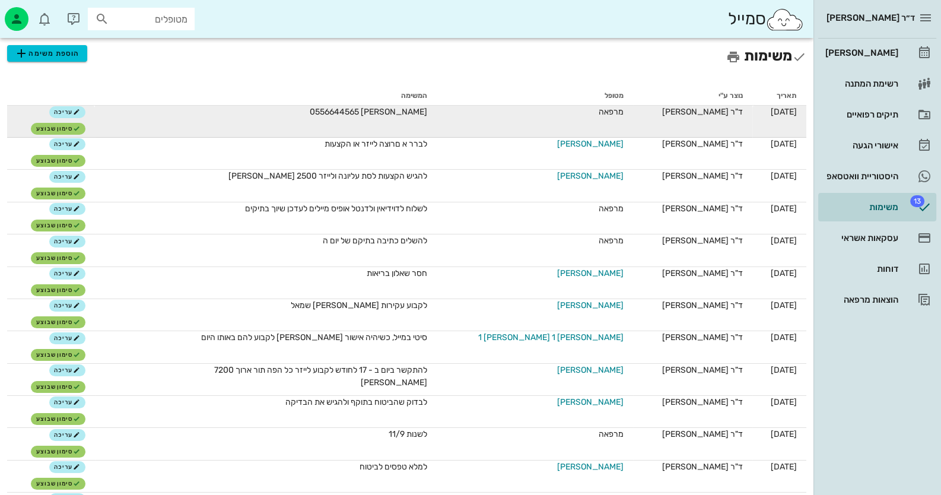
click at [427, 112] on span "[PERSON_NAME] 0556644565" at bounding box center [369, 112] width 118 height 10
copy span "0556644565"
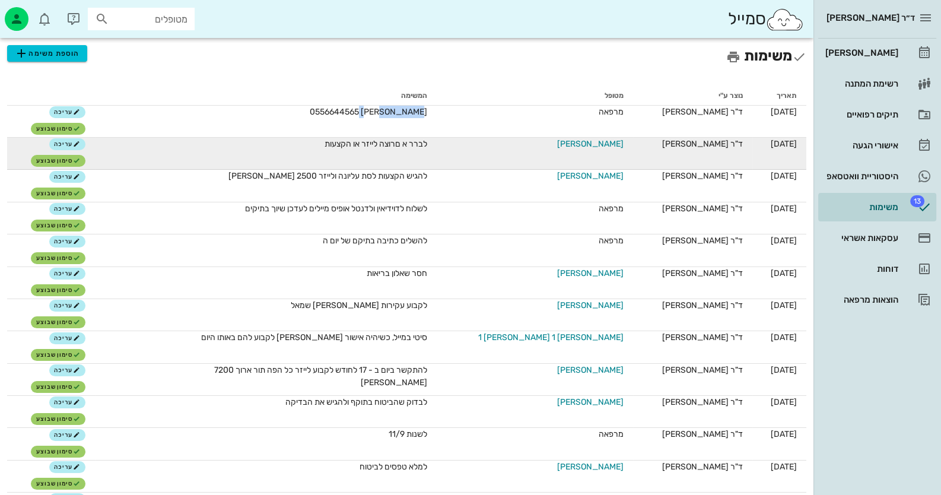
click at [562, 145] on span "[PERSON_NAME]" at bounding box center [590, 144] width 66 height 12
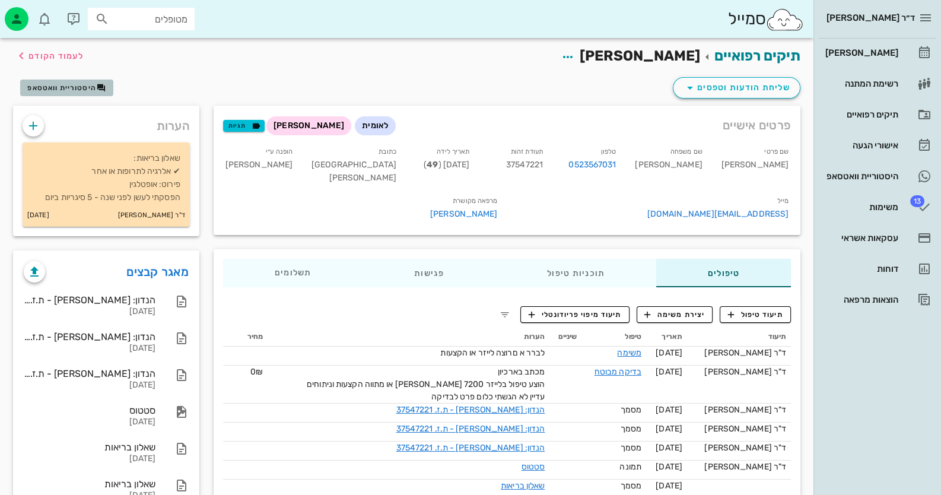
click at [102, 85] on icon "button" at bounding box center [101, 87] width 9 height 9
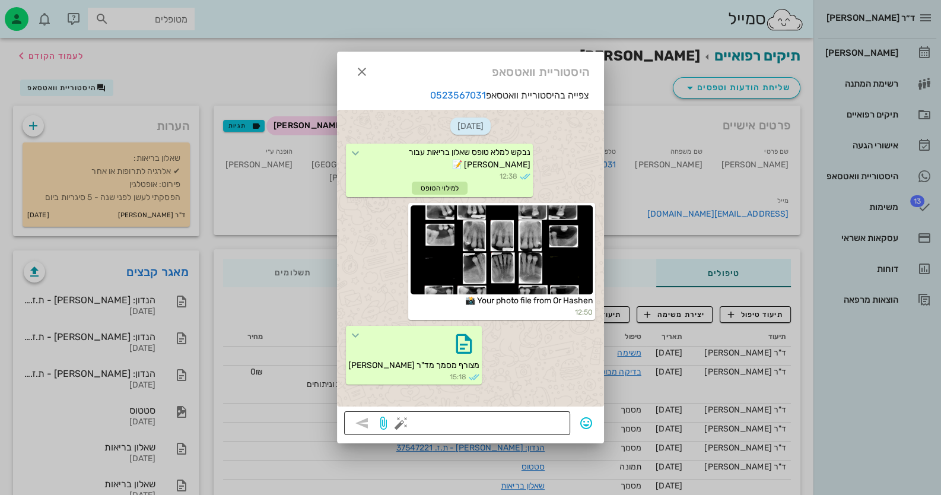
click at [525, 419] on textarea at bounding box center [484, 424] width 160 height 19
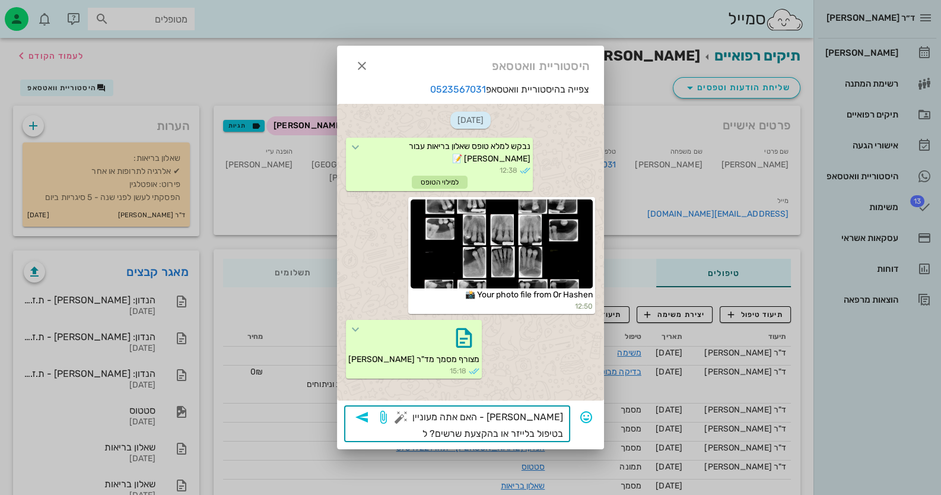
type textarea "[PERSON_NAME] - האם אתה מעוניין בטיפול בלייזר או בהקצעת שרשים?"
click at [358, 411] on icon "button" at bounding box center [362, 417] width 14 height 14
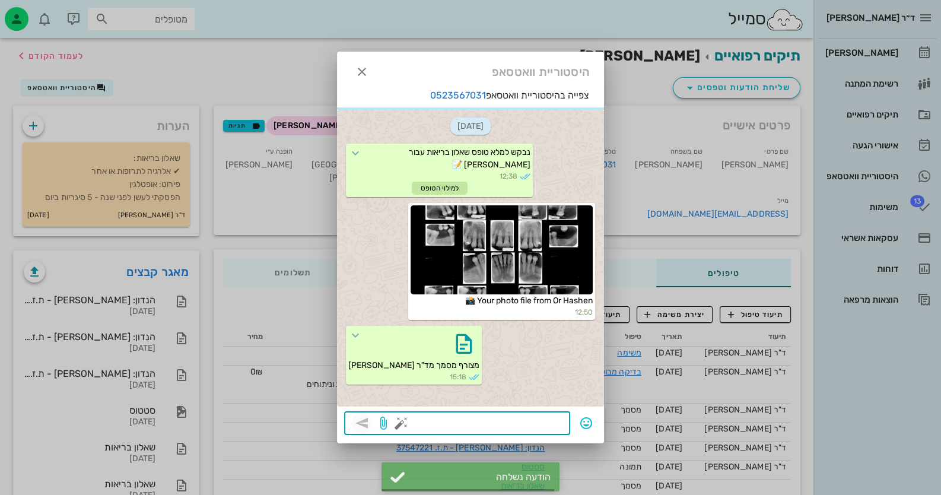
scroll to position [72, 0]
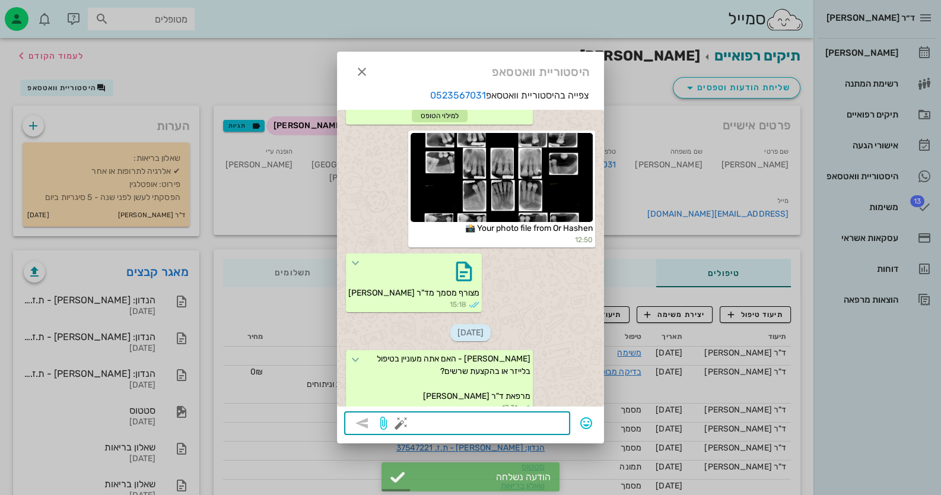
click at [609, 207] on div at bounding box center [470, 247] width 941 height 495
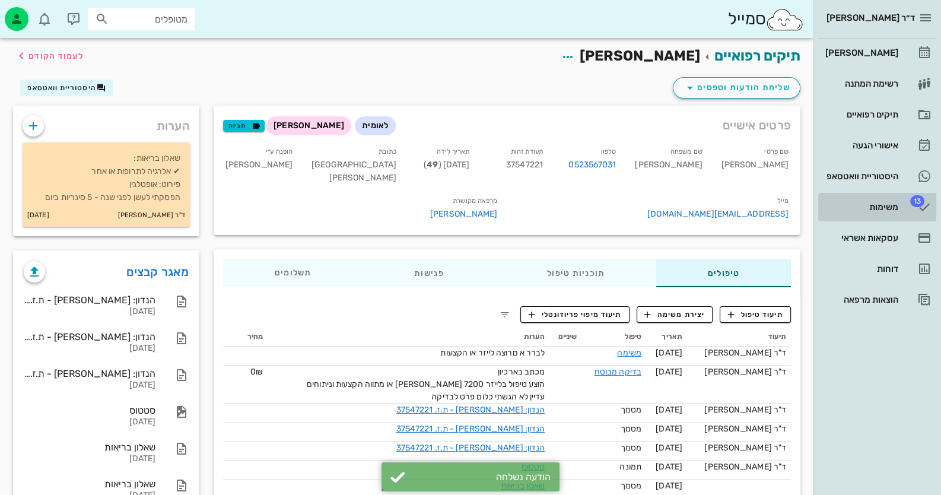
click at [609, 207] on link "13 משימות" at bounding box center [878, 207] width 118 height 28
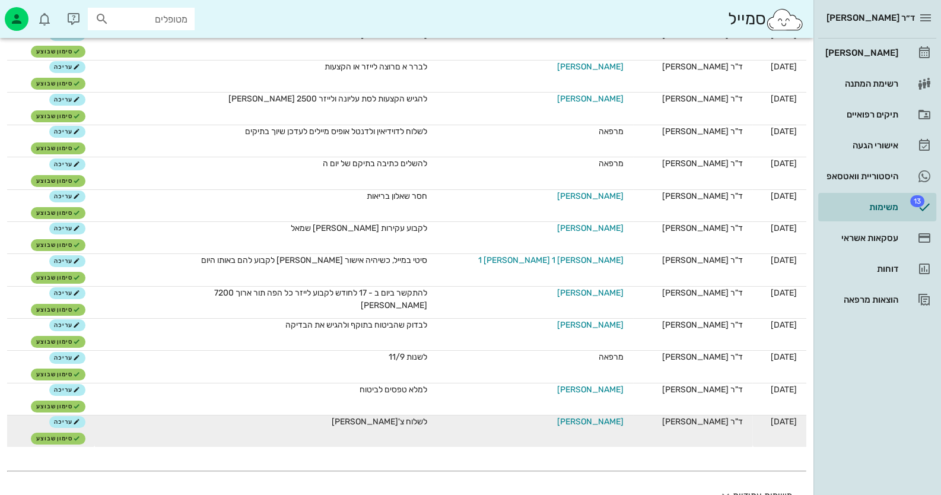
scroll to position [140, 0]
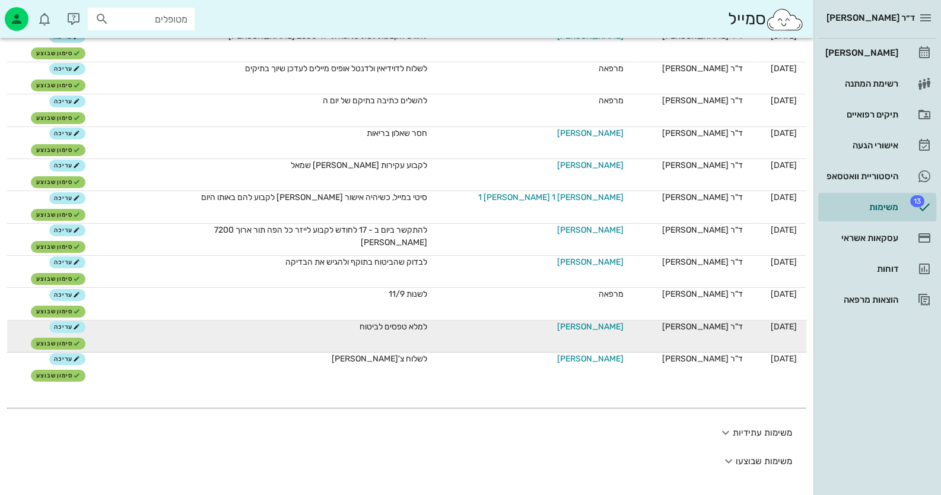
click at [588, 326] on span "[PERSON_NAME]" at bounding box center [590, 327] width 66 height 12
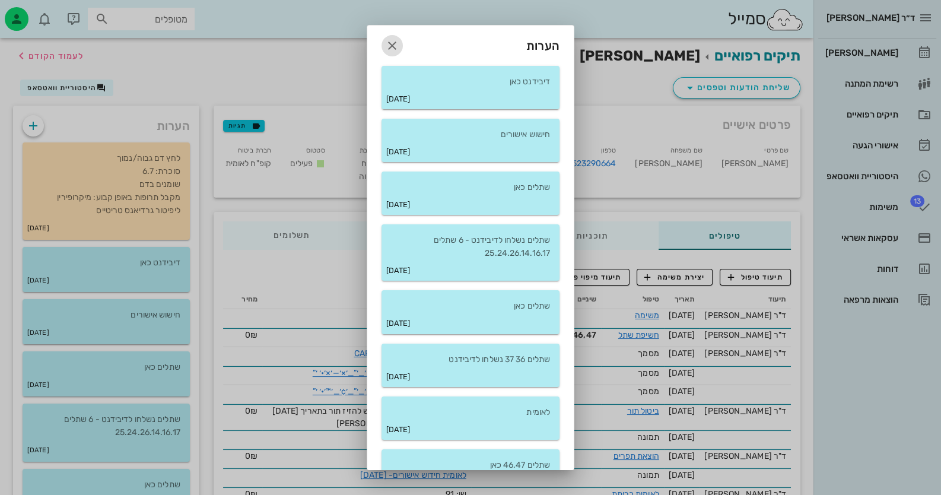
click at [399, 44] on icon "button" at bounding box center [392, 46] width 14 height 14
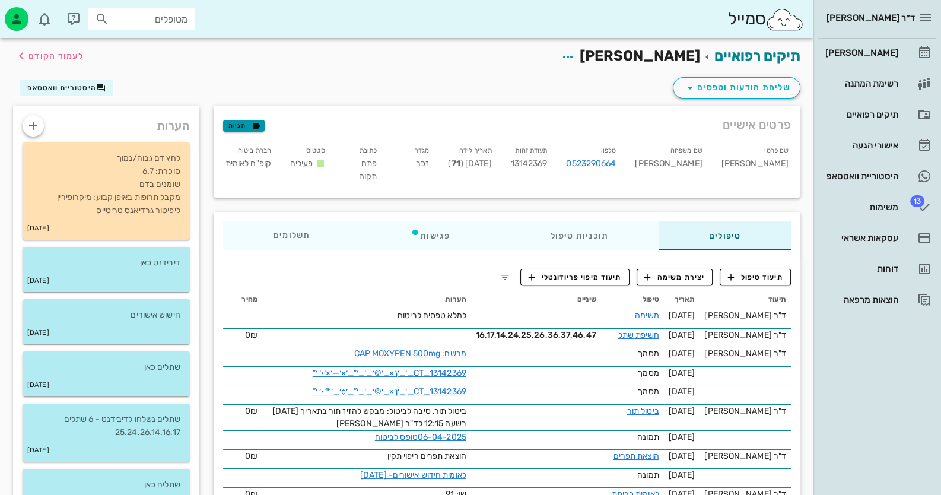
click at [263, 123] on button "תגיות" at bounding box center [244, 126] width 42 height 12
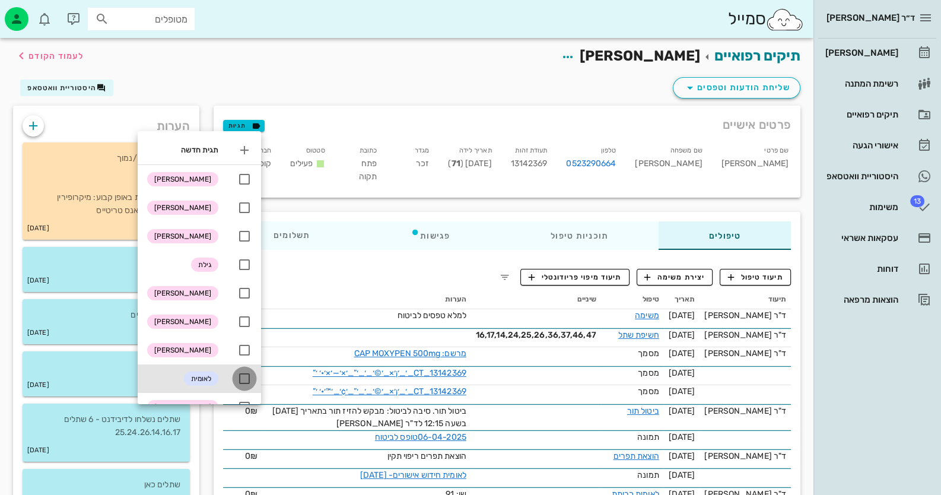
click at [254, 378] on div at bounding box center [244, 379] width 20 height 20
checkbox input "true"
click at [318, 83] on div "שליחת הודעות וטפסים היסטוריית וואטסאפ" at bounding box center [407, 90] width 802 height 31
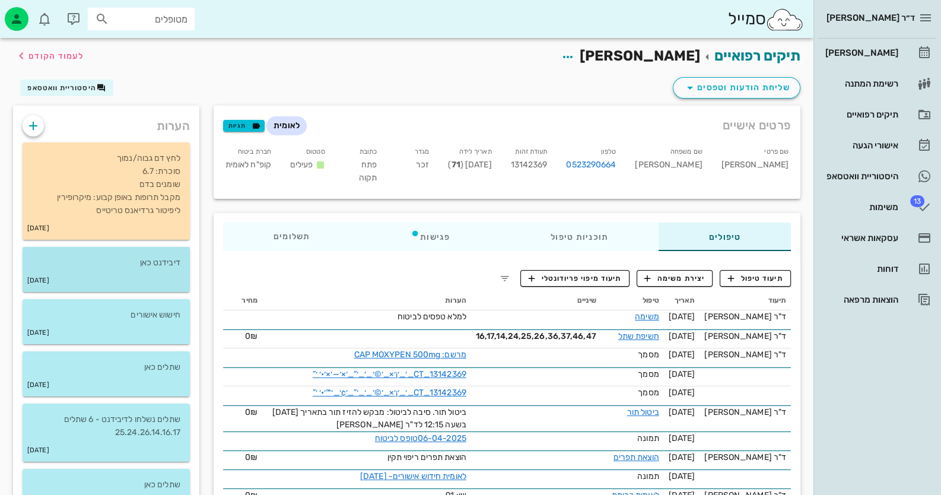
click at [107, 252] on div "דיבידנט כאן" at bounding box center [106, 258] width 167 height 23
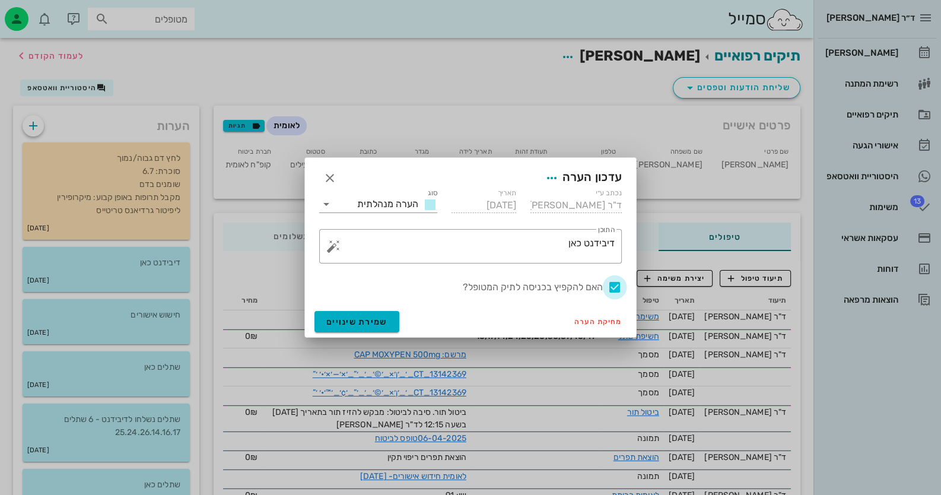
click at [609, 292] on div at bounding box center [615, 287] width 20 height 20
checkbox input "false"
click at [378, 326] on span "שמירת שינויים" at bounding box center [356, 322] width 61 height 10
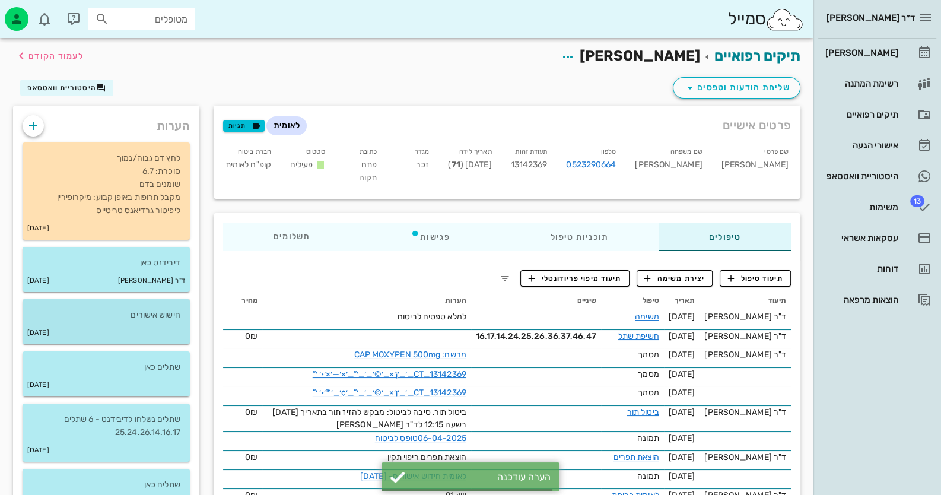
click at [151, 322] on div "[DATE]" at bounding box center [106, 333] width 167 height 23
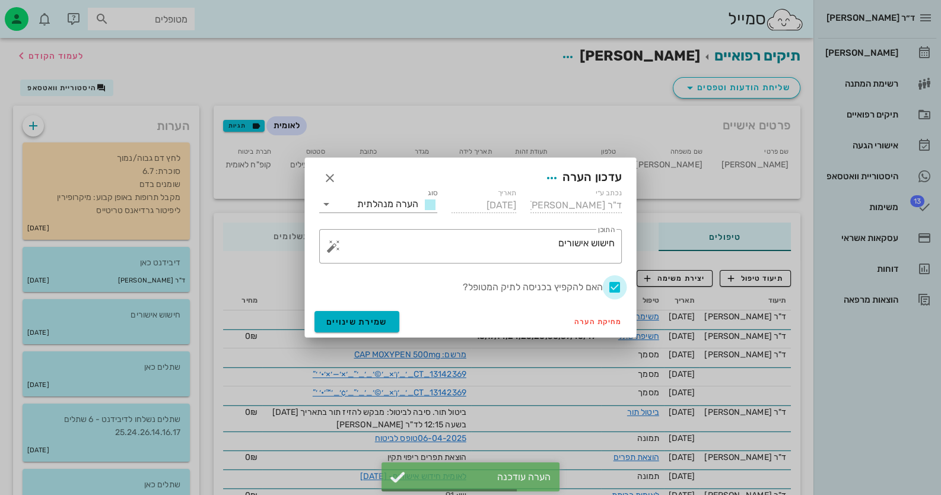
click at [609, 286] on div at bounding box center [615, 287] width 20 height 20
checkbox input "false"
click at [315, 324] on button "שמירת שינויים" at bounding box center [357, 321] width 85 height 21
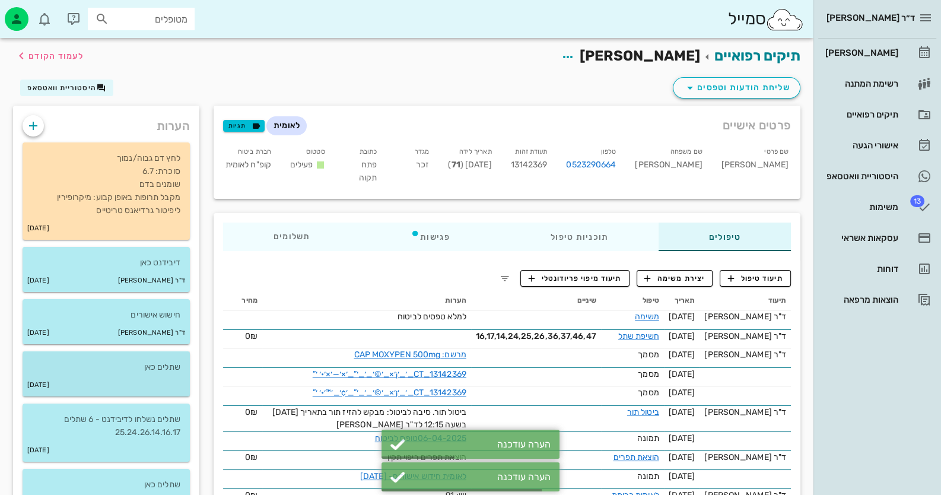
click at [137, 378] on div "[DATE]" at bounding box center [106, 385] width 167 height 23
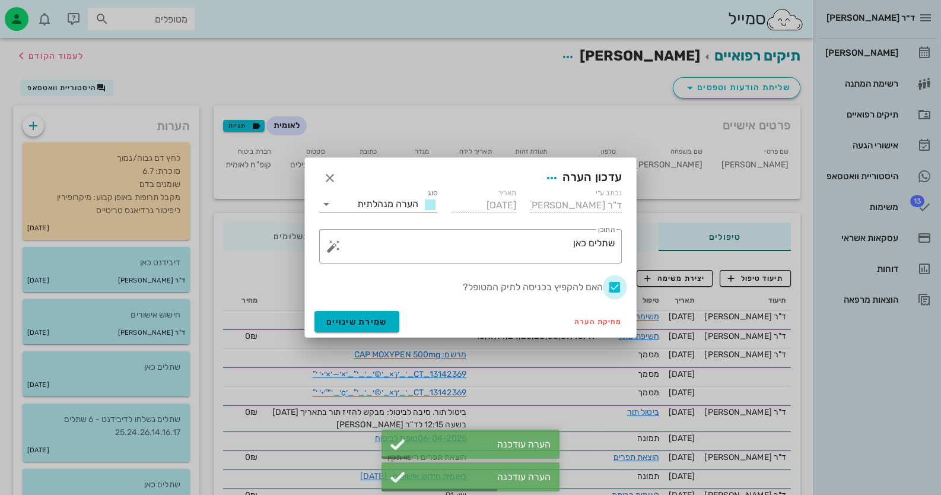
click at [609, 292] on div at bounding box center [615, 287] width 20 height 20
checkbox input "false"
click at [336, 325] on span "שמירת שינויים" at bounding box center [356, 322] width 61 height 10
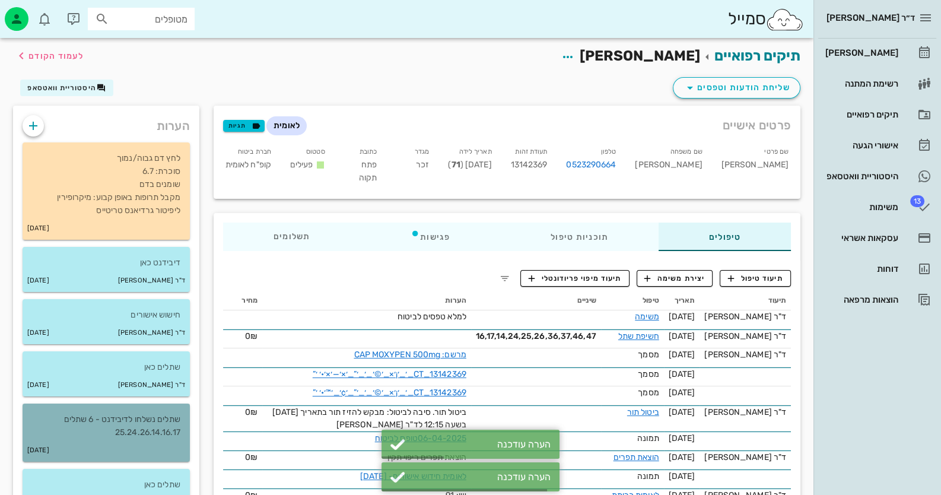
click at [90, 448] on div "[DATE]" at bounding box center [106, 450] width 167 height 23
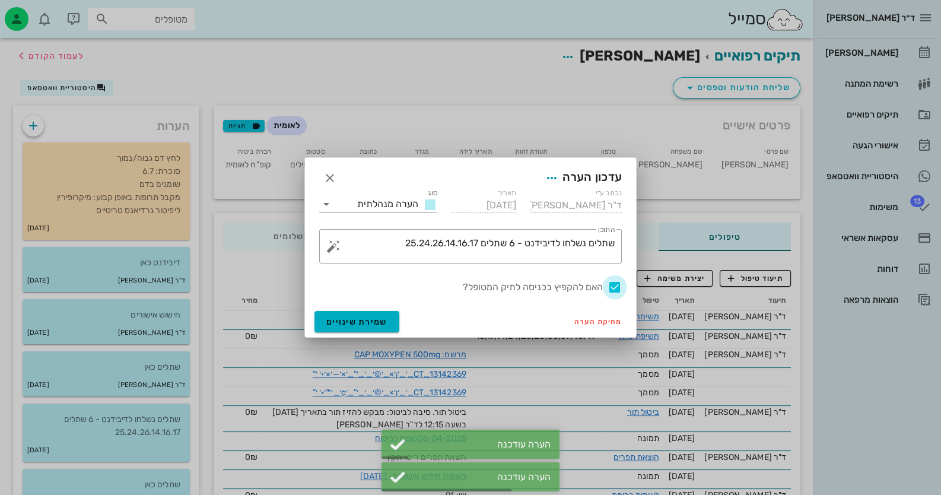
click at [609, 285] on div at bounding box center [615, 287] width 20 height 20
checkbox input "false"
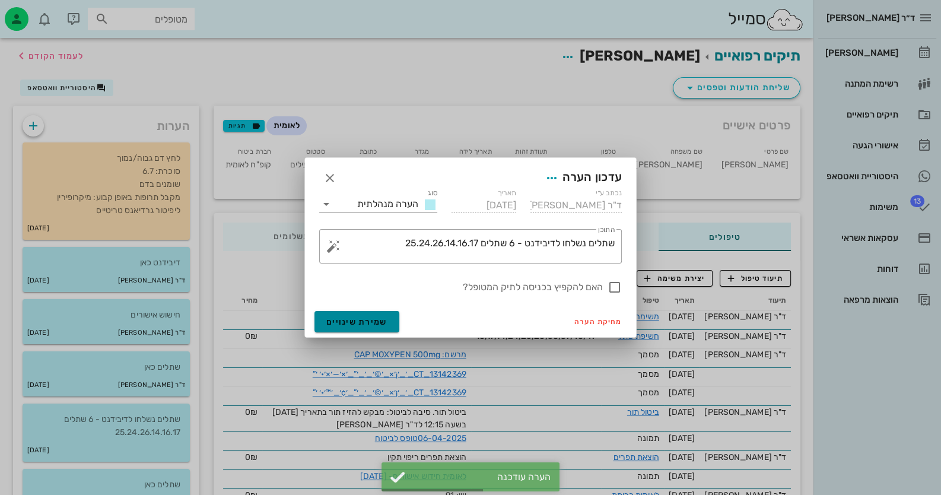
click at [326, 319] on span "שמירת שינויים" at bounding box center [356, 322] width 61 height 10
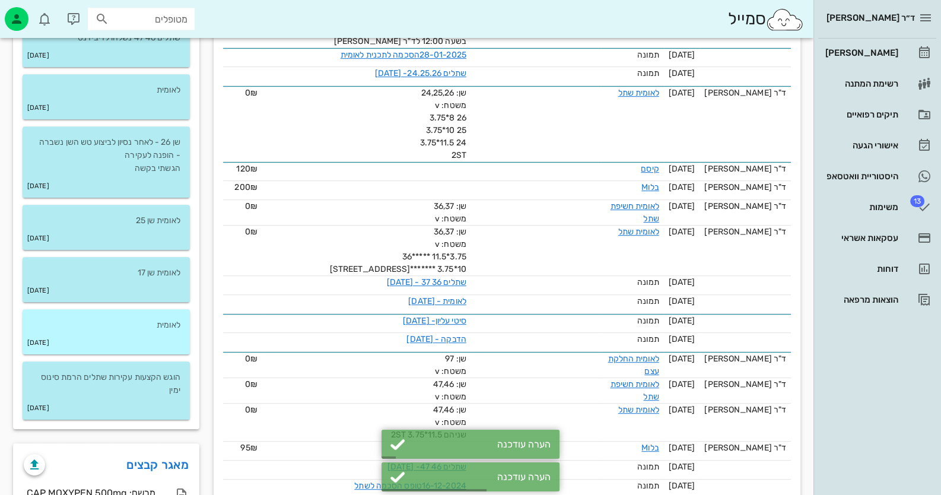
scroll to position [772, 0]
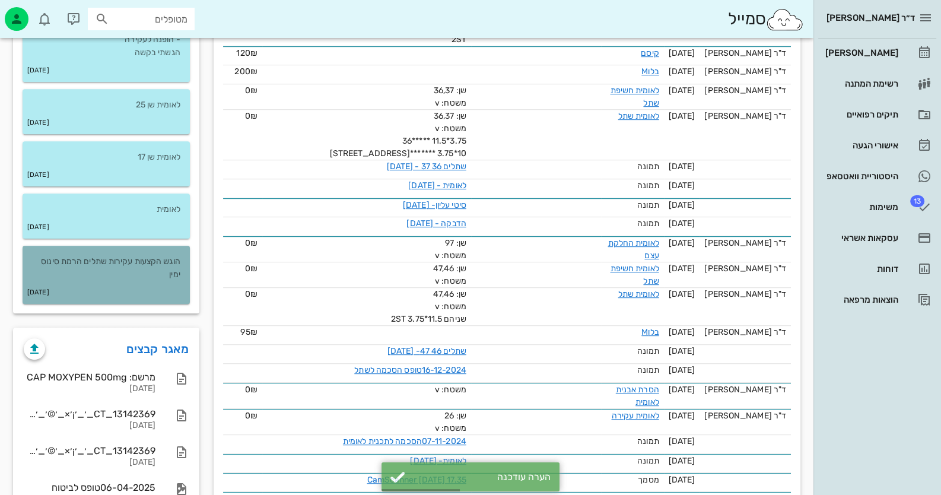
click at [107, 302] on div "[DATE]" at bounding box center [106, 292] width 167 height 23
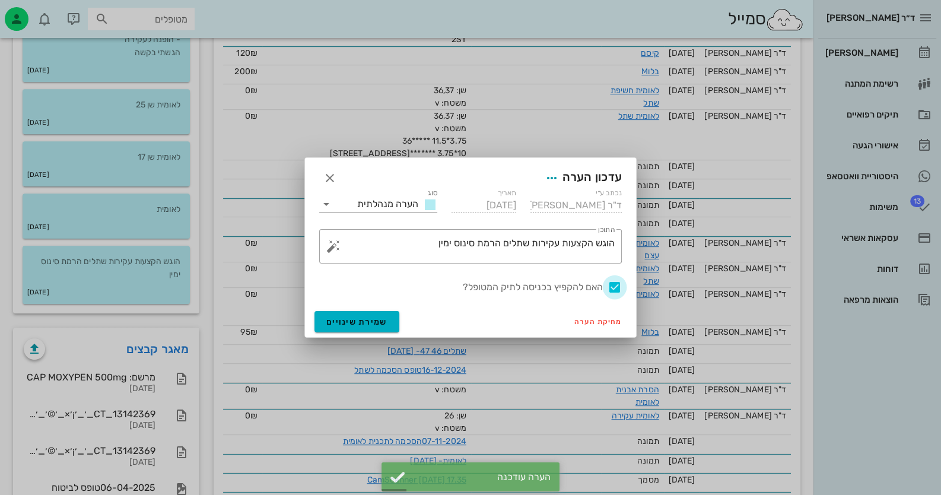
click at [609, 284] on div at bounding box center [615, 287] width 20 height 20
checkbox input "false"
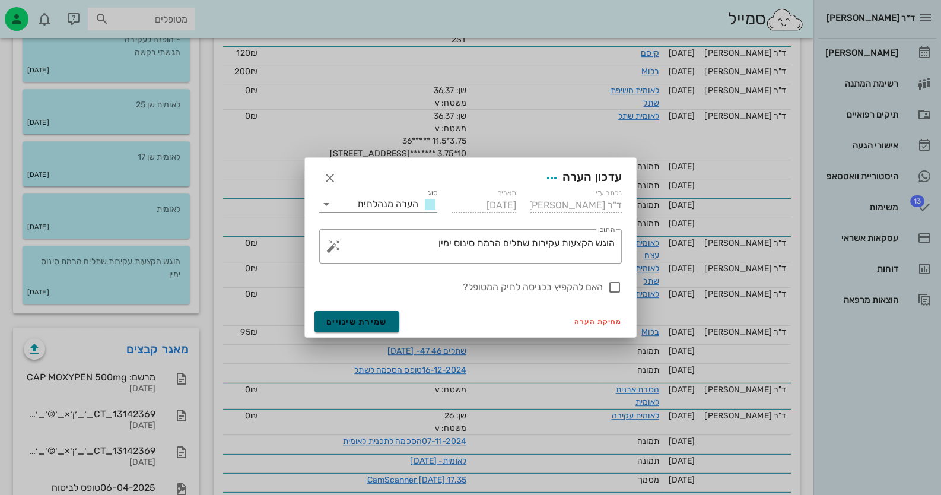
click at [383, 323] on span "שמירת שינויים" at bounding box center [356, 322] width 61 height 10
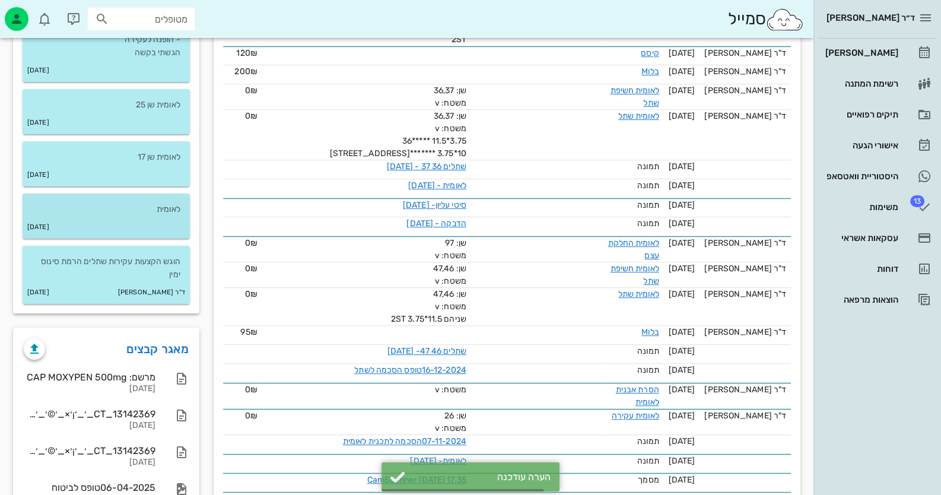
click at [151, 213] on p "לאומית" at bounding box center [106, 209] width 148 height 13
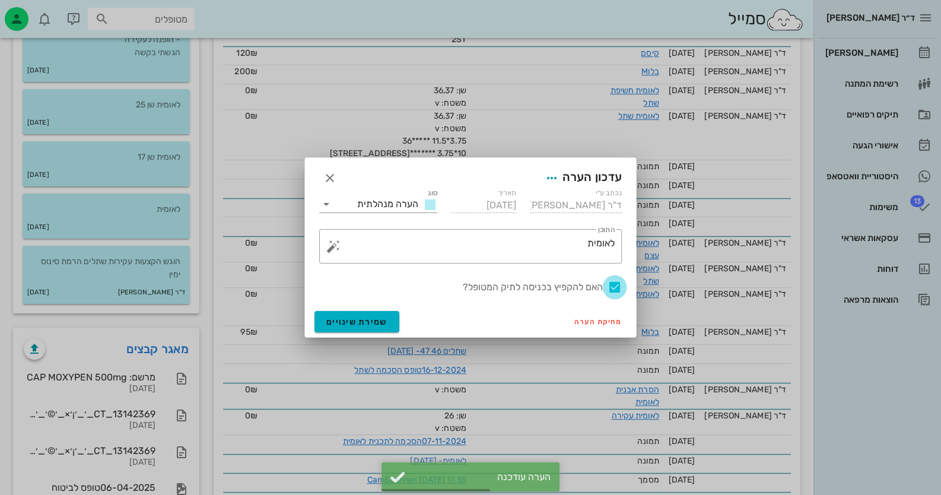
click at [609, 281] on div at bounding box center [615, 287] width 20 height 20
checkbox input "false"
click at [380, 325] on span "שמירת שינויים" at bounding box center [356, 322] width 61 height 10
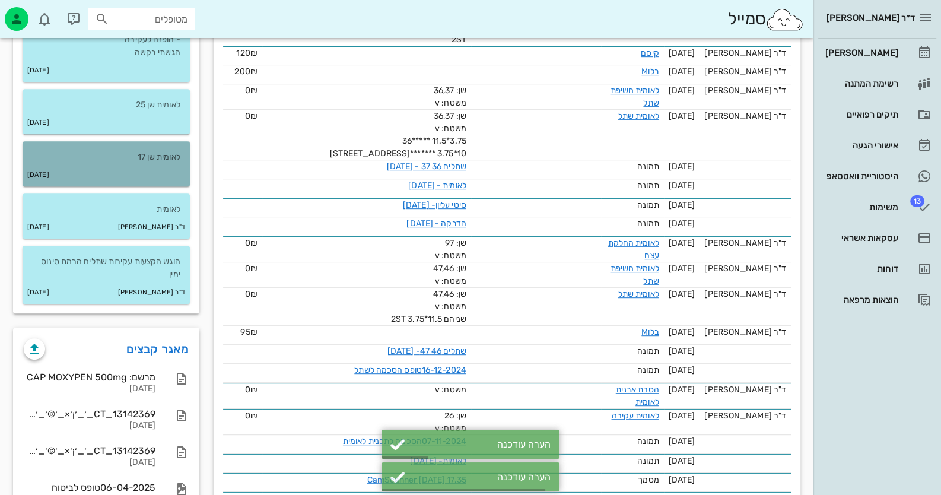
click at [171, 159] on p "לאומית שן 17" at bounding box center [106, 157] width 148 height 13
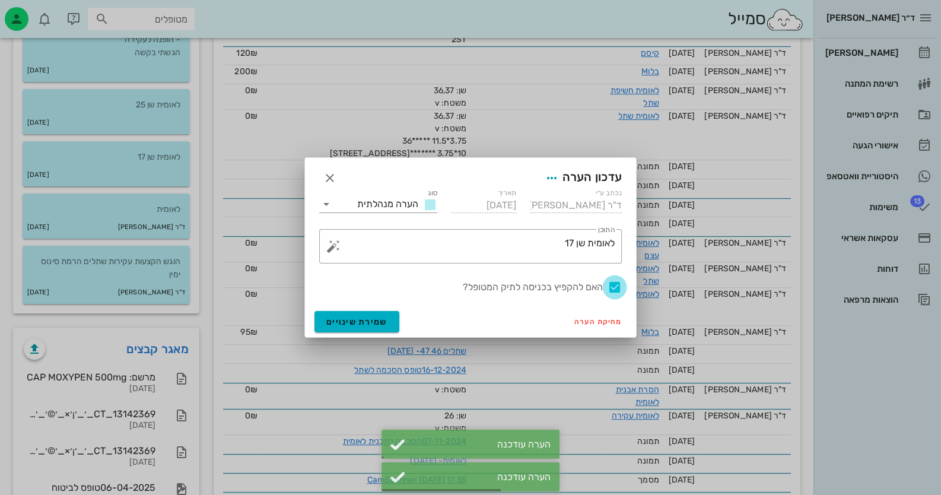
click at [609, 284] on div at bounding box center [615, 287] width 20 height 20
checkbox input "false"
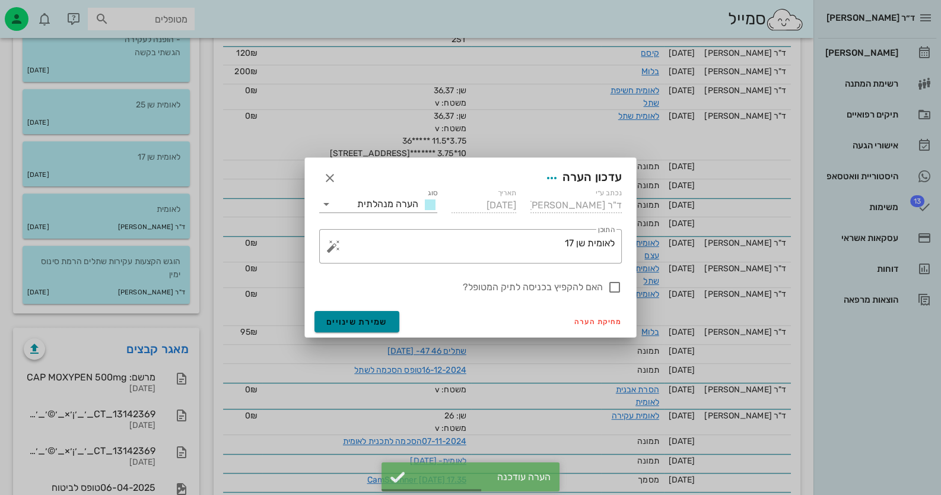
click at [364, 316] on button "שמירת שינויים" at bounding box center [357, 321] width 85 height 21
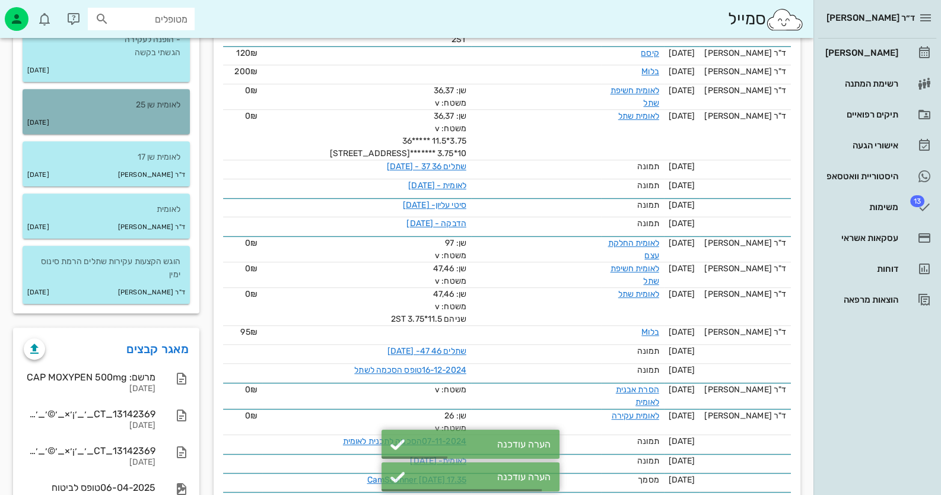
click at [104, 100] on p "לאומית שן 25" at bounding box center [106, 105] width 148 height 13
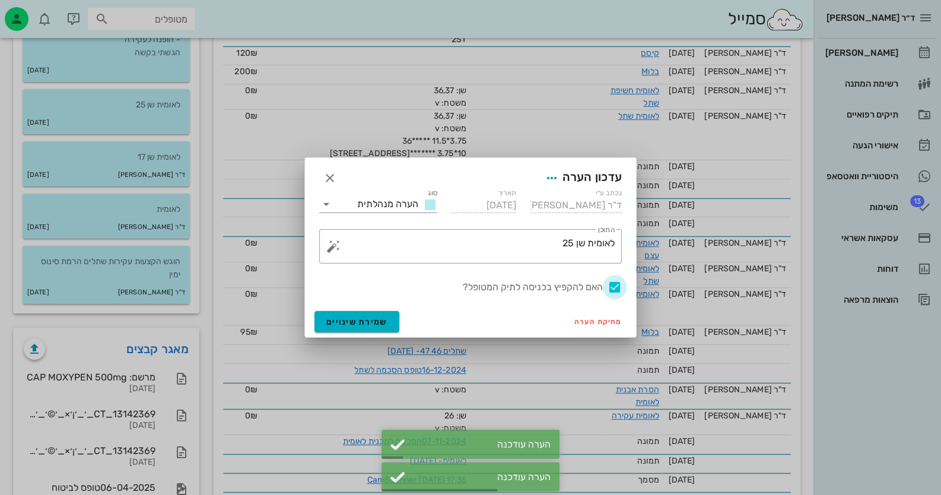
click at [609, 281] on div at bounding box center [615, 287] width 20 height 20
checkbox input "false"
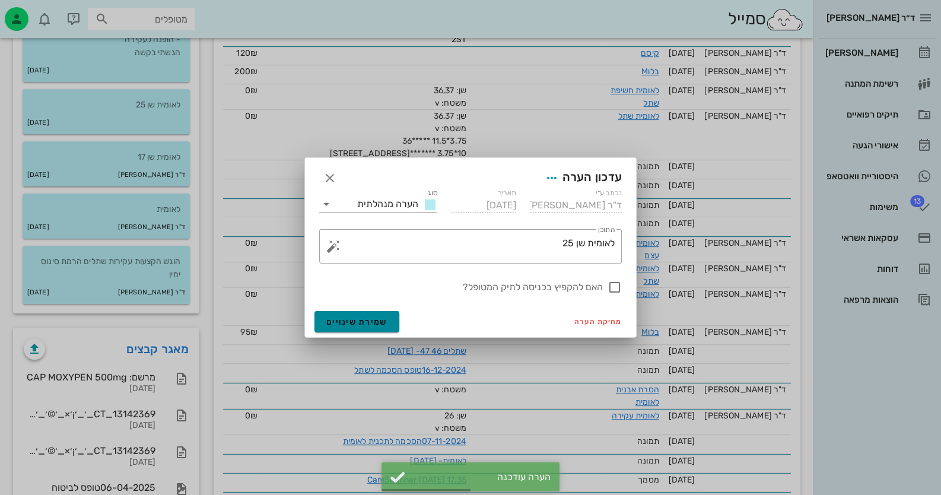
click at [351, 317] on span "שמירת שינויים" at bounding box center [356, 322] width 61 height 10
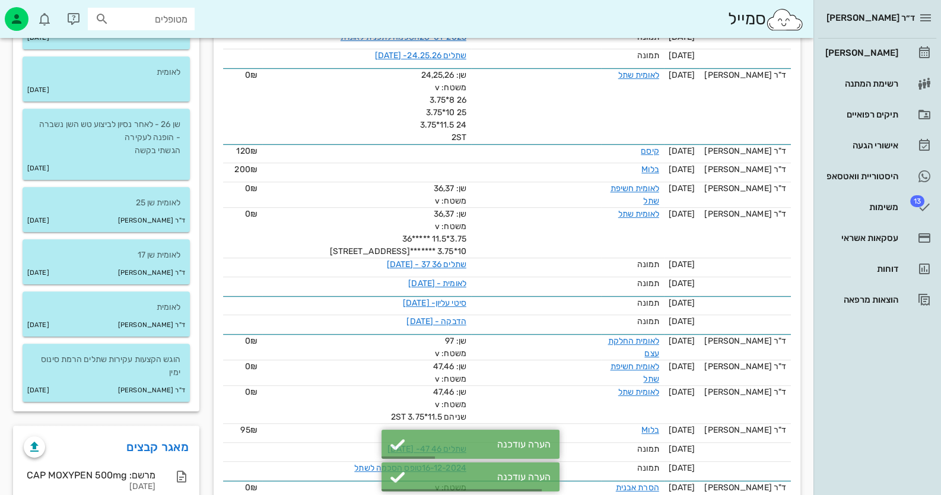
scroll to position [653, 0]
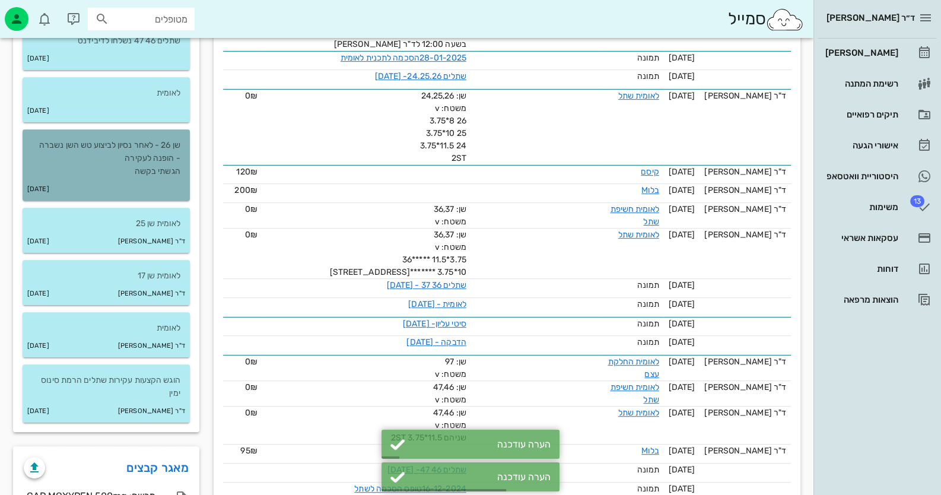
click at [137, 185] on div "[DATE]" at bounding box center [106, 189] width 167 height 23
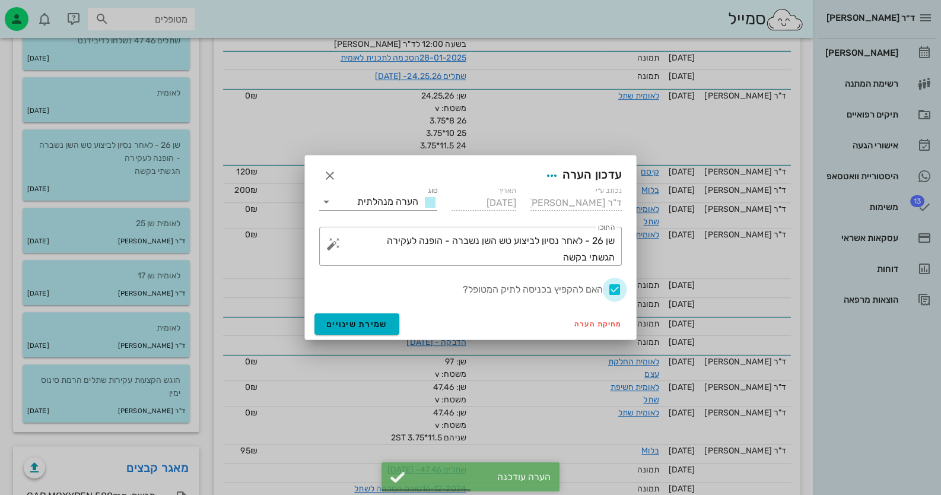
click at [609, 284] on div at bounding box center [615, 290] width 20 height 20
checkbox input "false"
click at [364, 318] on button "שמירת שינויים" at bounding box center [357, 323] width 85 height 21
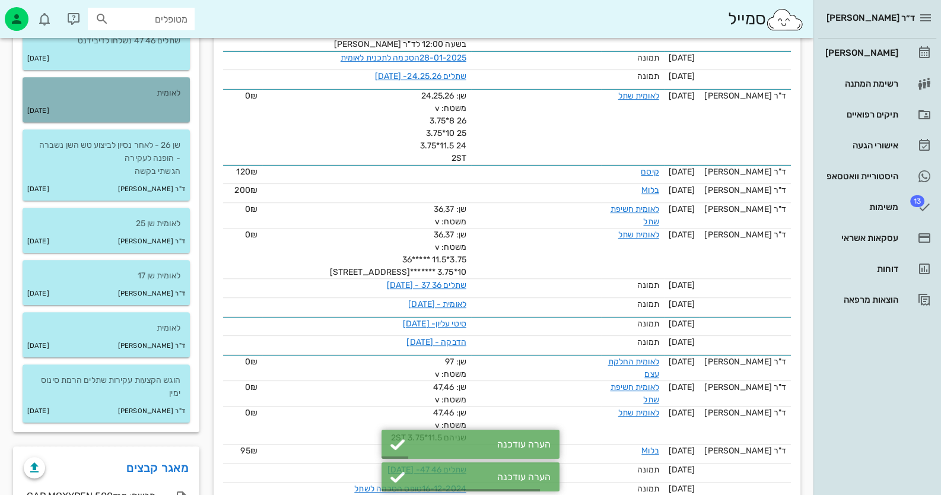
click at [156, 103] on div "[DATE]" at bounding box center [106, 111] width 167 height 23
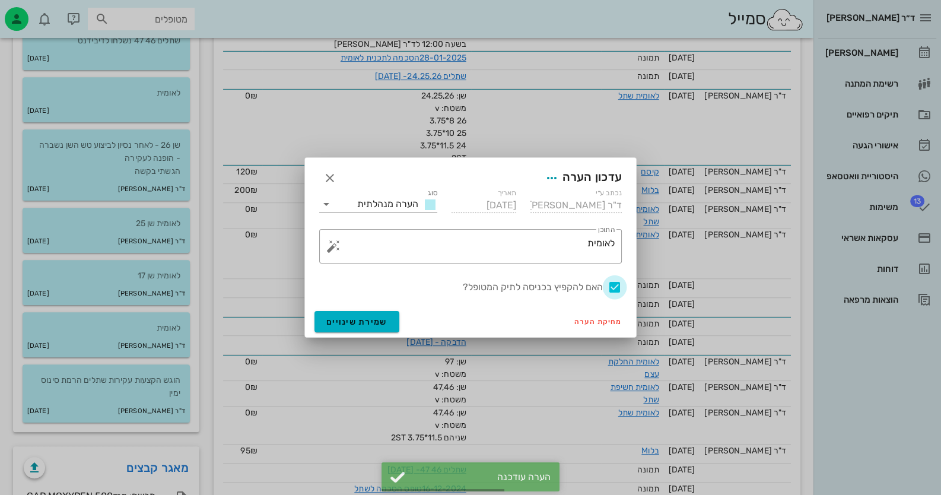
click at [609, 290] on div at bounding box center [615, 287] width 20 height 20
checkbox input "false"
click at [344, 320] on span "שמירת שינויים" at bounding box center [356, 322] width 61 height 10
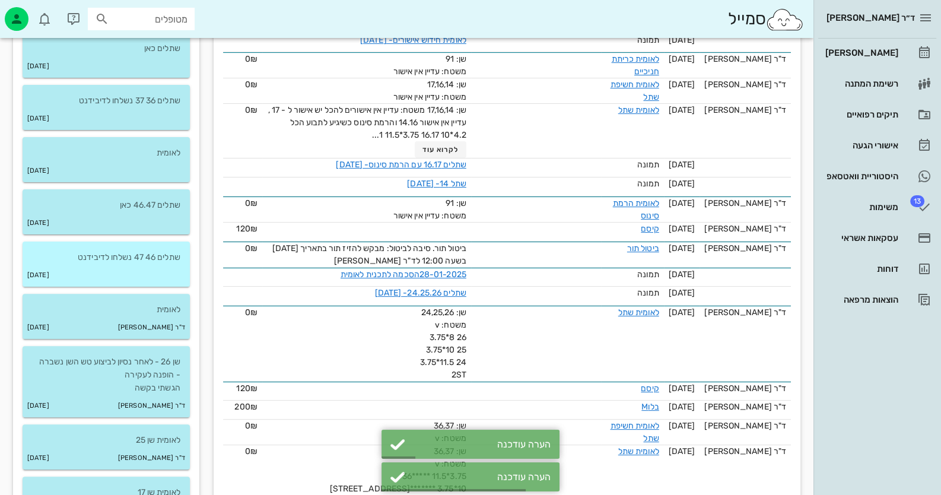
scroll to position [416, 0]
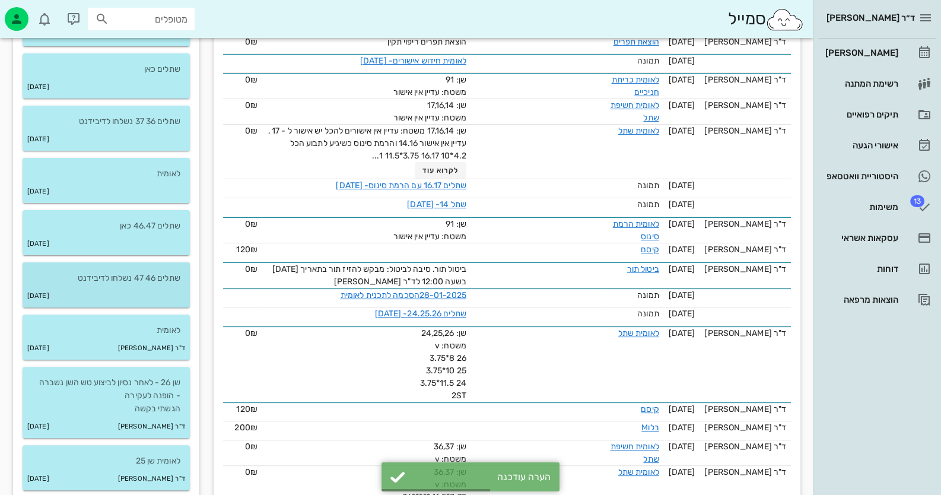
click at [167, 272] on p "שתלים 46 47 נשלחו לדיבידנט" at bounding box center [106, 278] width 148 height 13
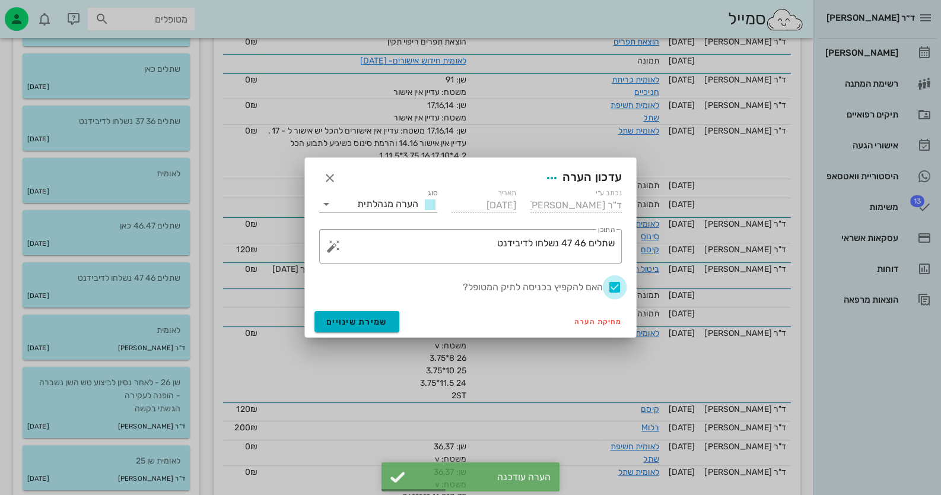
drag, startPoint x: 617, startPoint y: 280, endPoint x: 500, endPoint y: 307, distance: 120.5
click at [609, 281] on div at bounding box center [615, 287] width 20 height 20
checkbox input "false"
click at [338, 320] on span "שמירת שינויים" at bounding box center [356, 322] width 61 height 10
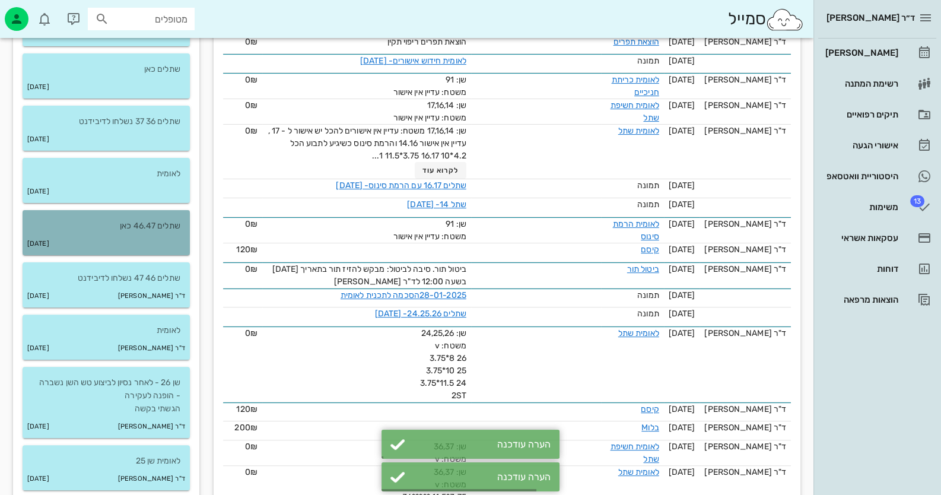
click at [175, 231] on p "שתלים 46.47 כאן" at bounding box center [106, 226] width 148 height 13
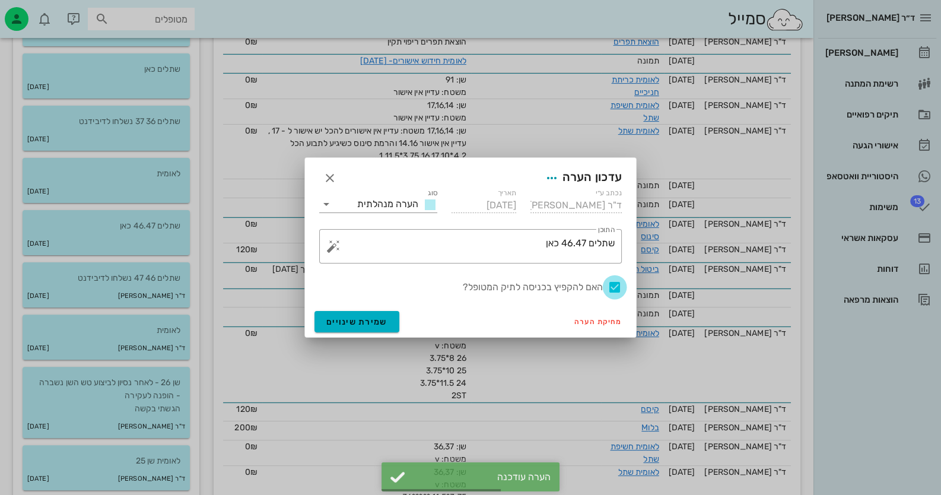
click at [609, 291] on div at bounding box center [615, 287] width 20 height 20
checkbox input "false"
click at [341, 321] on span "שמירת שינויים" at bounding box center [356, 322] width 61 height 10
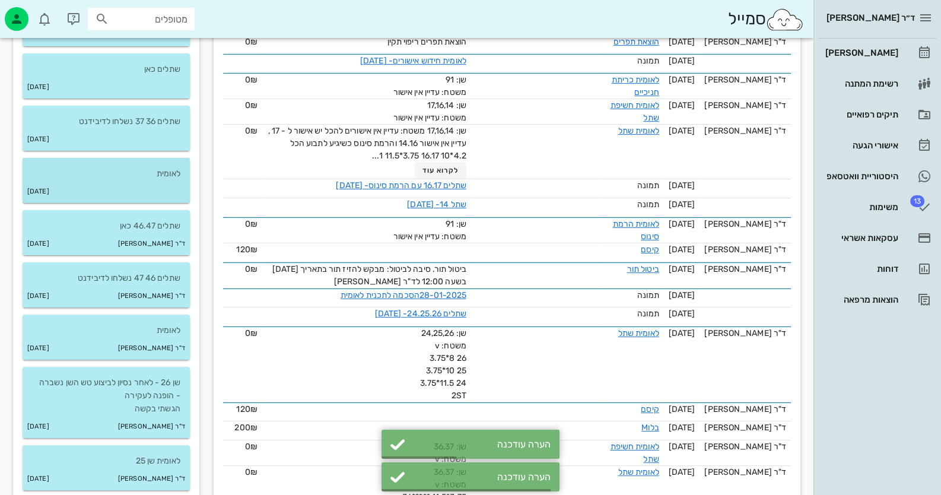
click at [160, 166] on div "לאומית" at bounding box center [106, 169] width 167 height 23
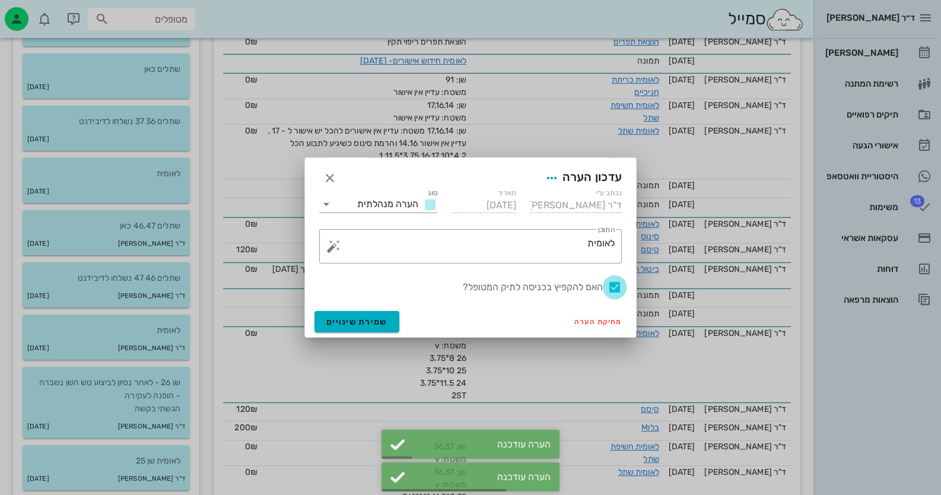
click at [609, 287] on div at bounding box center [615, 287] width 20 height 20
checkbox input "false"
click at [364, 317] on span "שמירת שינויים" at bounding box center [356, 322] width 61 height 10
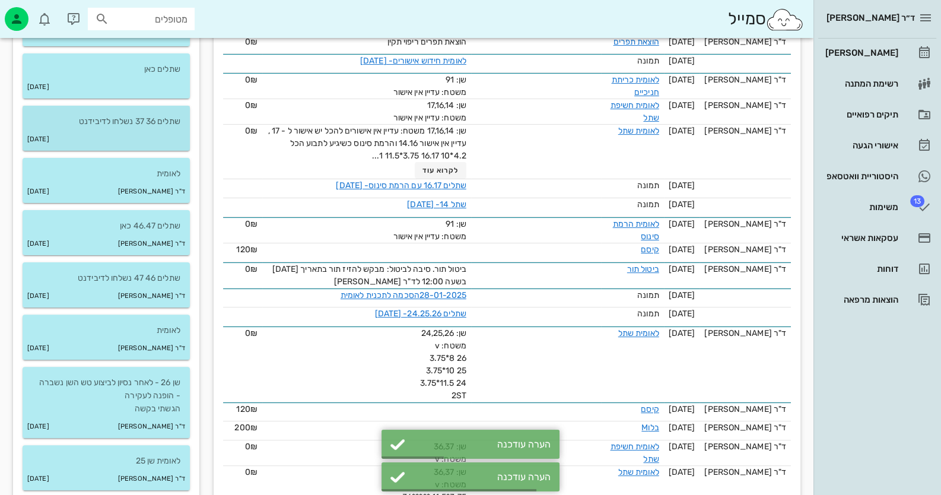
click at [166, 144] on div "[DATE]" at bounding box center [106, 139] width 167 height 23
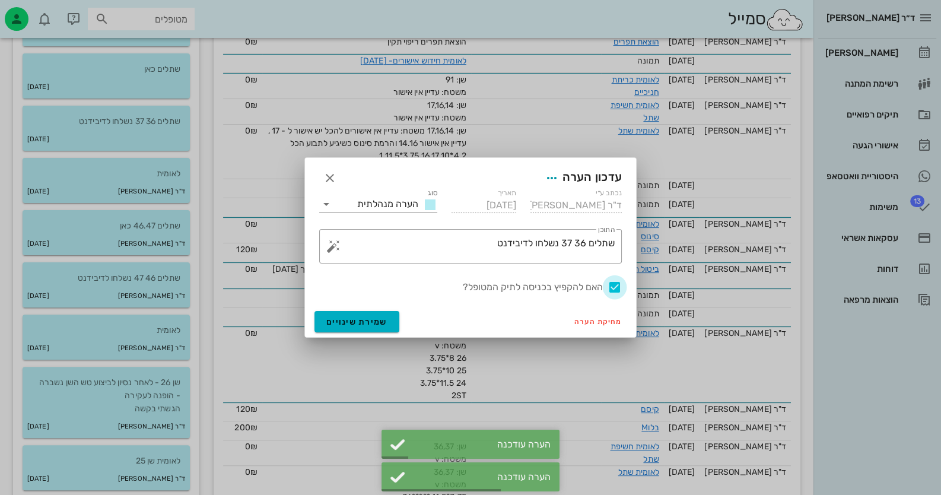
click at [609, 286] on div at bounding box center [615, 287] width 20 height 20
checkbox input "false"
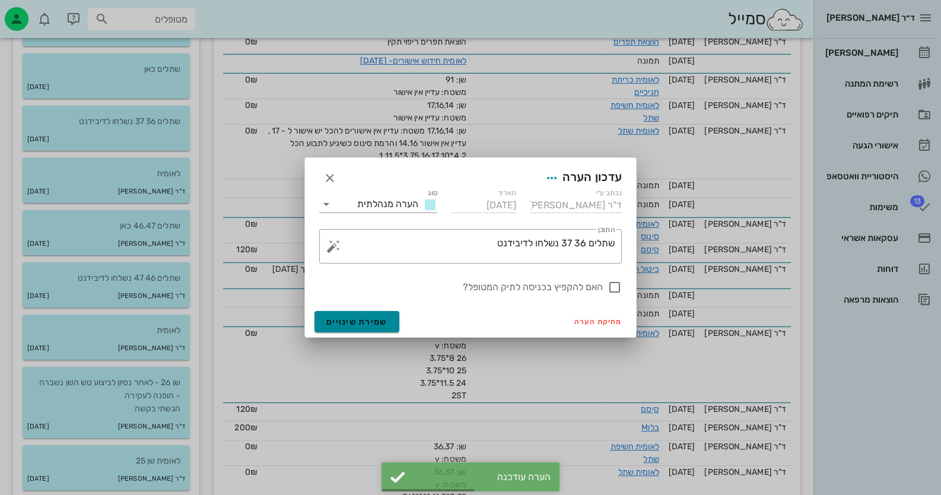
click at [386, 322] on span "שמירת שינויים" at bounding box center [356, 322] width 61 height 10
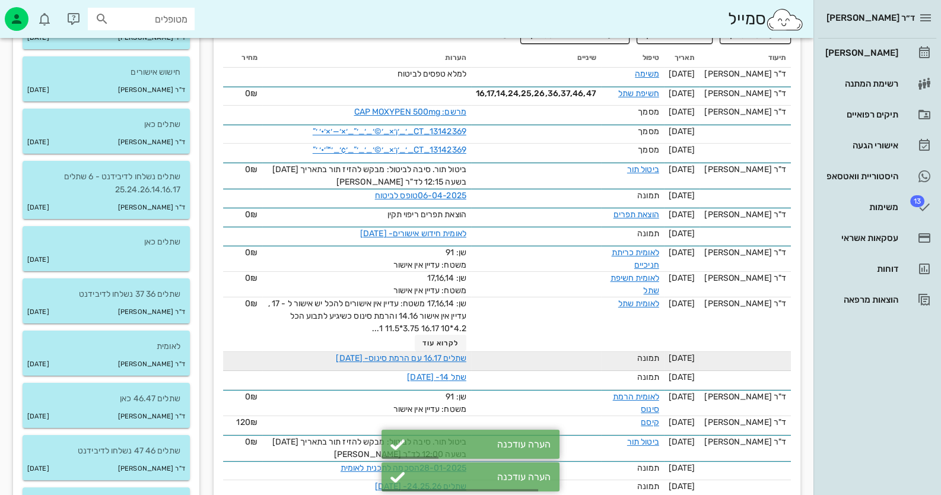
scroll to position [237, 0]
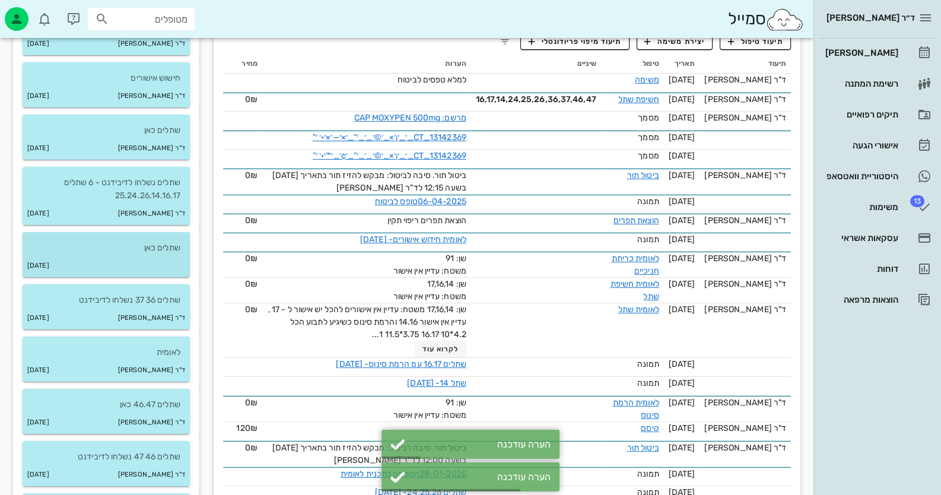
click at [151, 268] on div "[DATE]" at bounding box center [106, 266] width 167 height 23
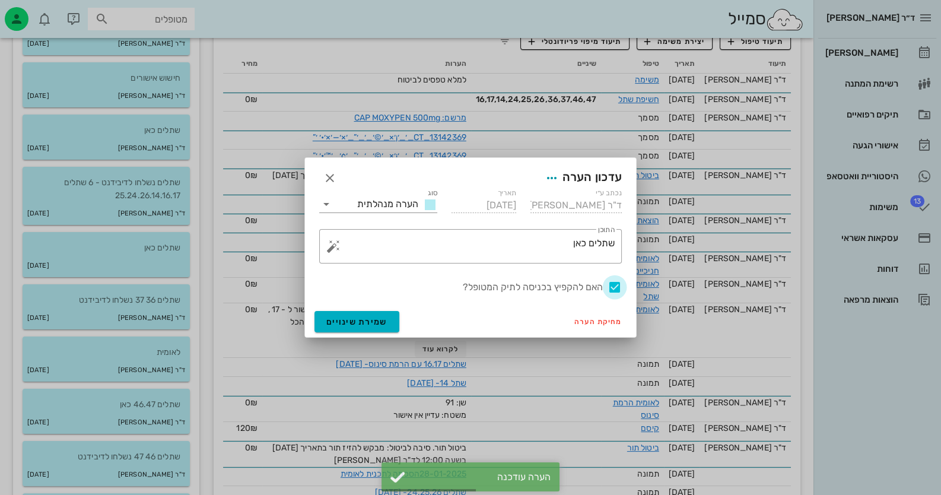
click at [609, 290] on div at bounding box center [615, 287] width 20 height 20
checkbox input "false"
click at [360, 320] on span "שמירת שינויים" at bounding box center [356, 322] width 61 height 10
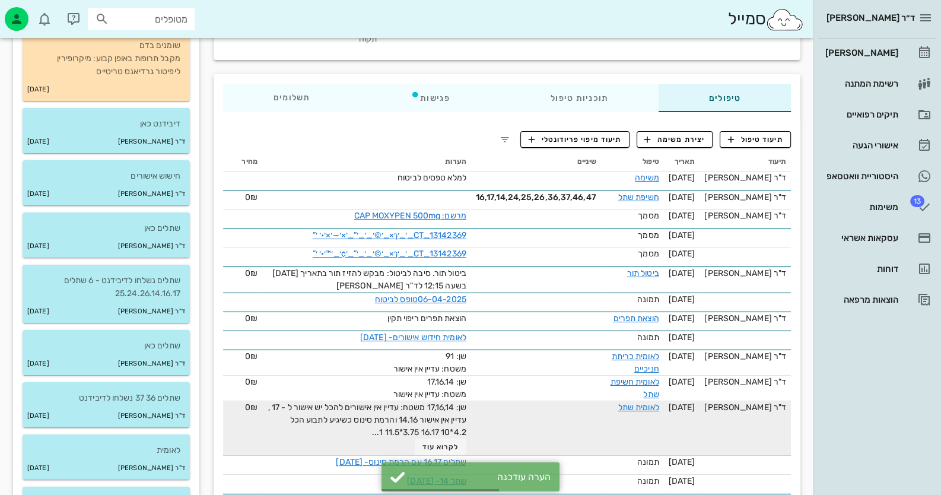
scroll to position [118, 0]
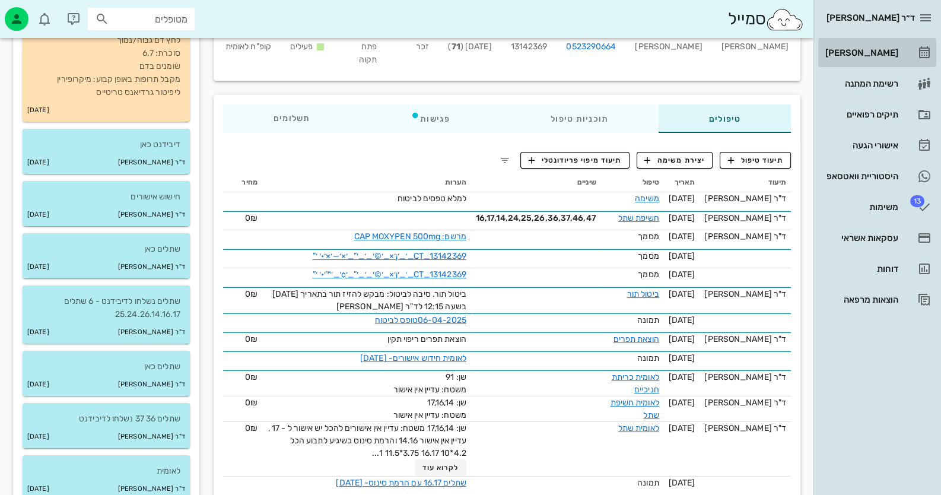
click at [609, 62] on link "[PERSON_NAME]" at bounding box center [878, 53] width 118 height 28
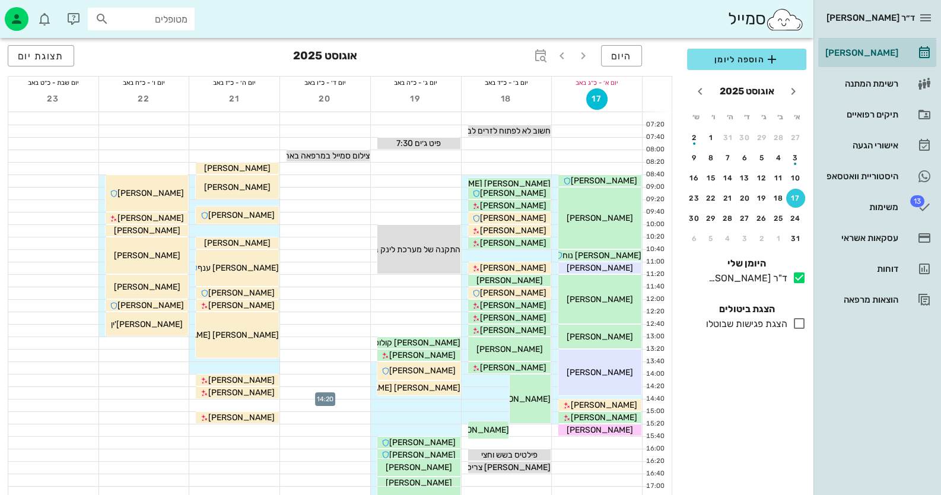
scroll to position [59, 0]
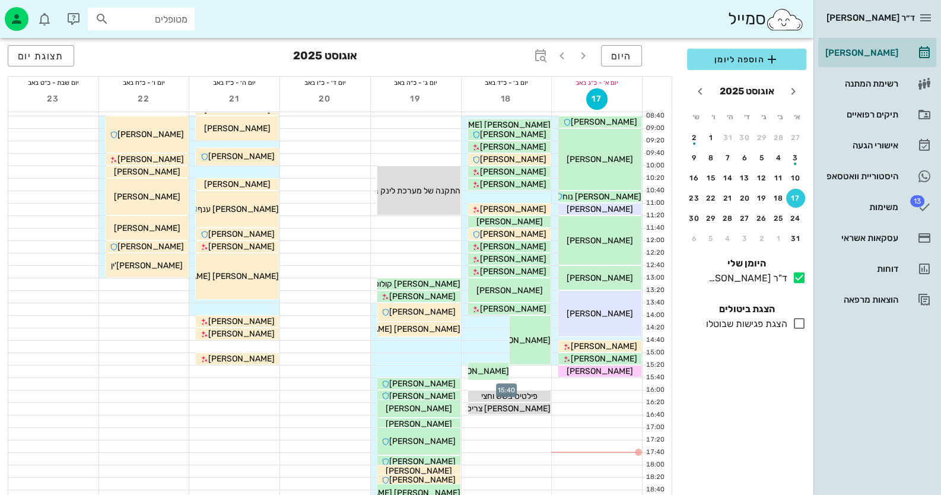
click at [525, 382] on div at bounding box center [507, 384] width 90 height 12
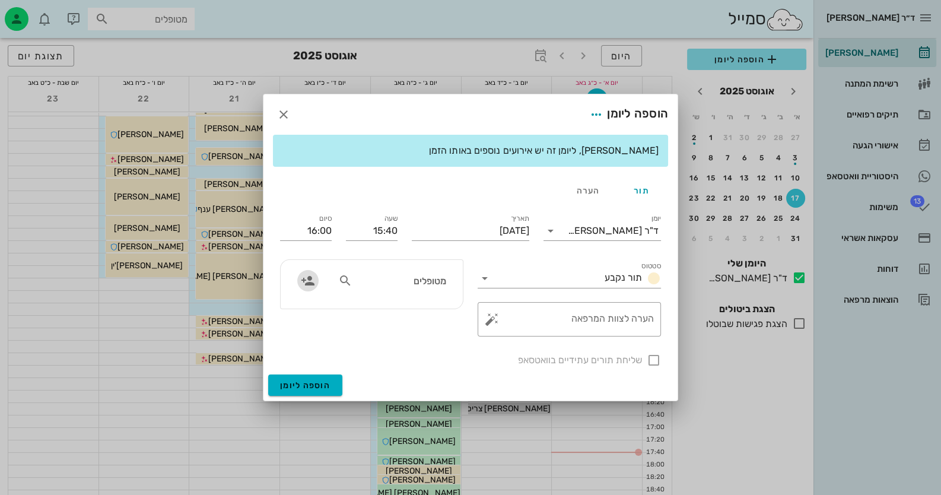
click at [308, 284] on icon "button" at bounding box center [308, 281] width 14 height 14
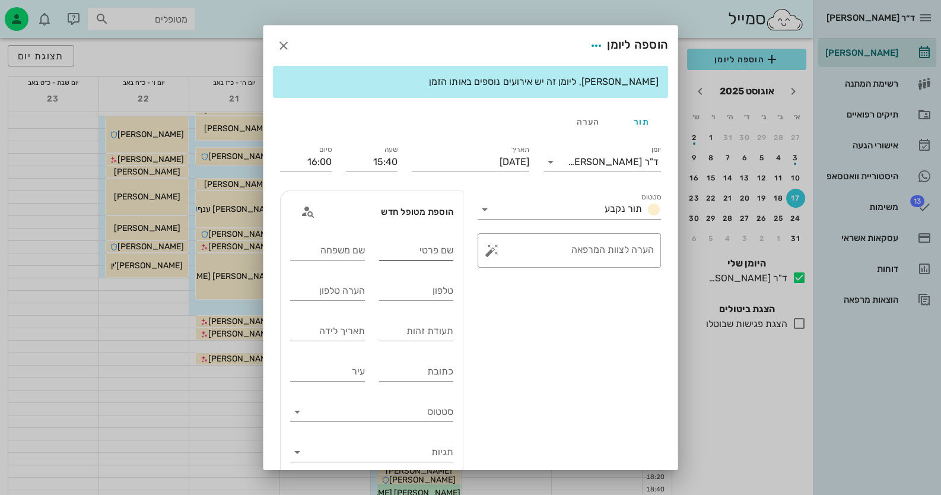
click at [410, 253] on input "שם פרטי" at bounding box center [416, 250] width 75 height 19
type input "רוזמרי"
click at [358, 246] on div "שם משפחה" at bounding box center [327, 250] width 75 height 19
type input "הוסגיה"
click at [395, 295] on input "טלפון" at bounding box center [416, 290] width 75 height 19
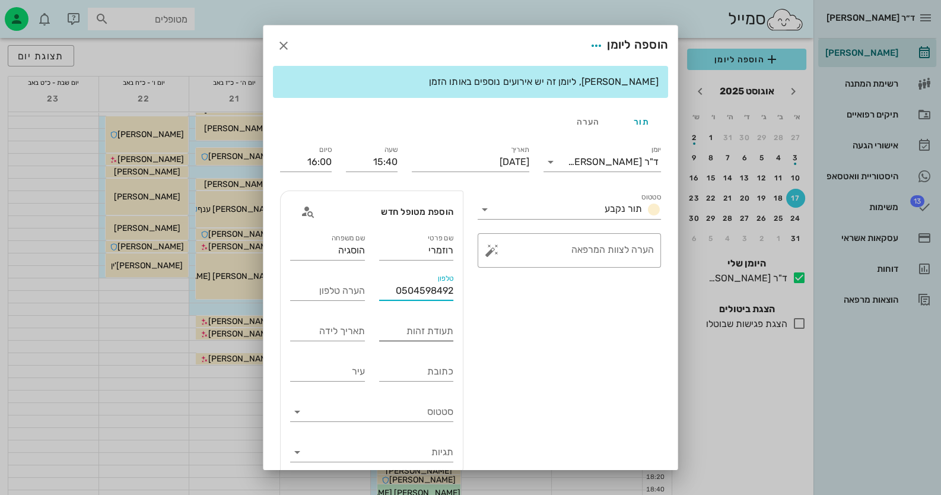
type input "0504598492"
click at [423, 338] on input "תעודת זהות" at bounding box center [416, 331] width 75 height 19
type input "6699468"
click at [493, 244] on button "button" at bounding box center [492, 250] width 14 height 14
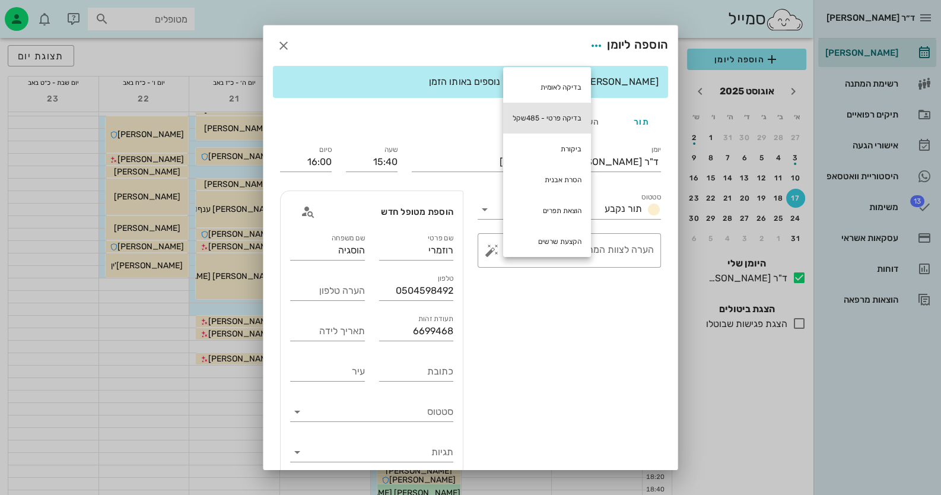
click at [554, 118] on div "בדיקה פרטי - 485שקל" at bounding box center [547, 118] width 88 height 31
type textarea "בדיקה פרטי - 485שקל"
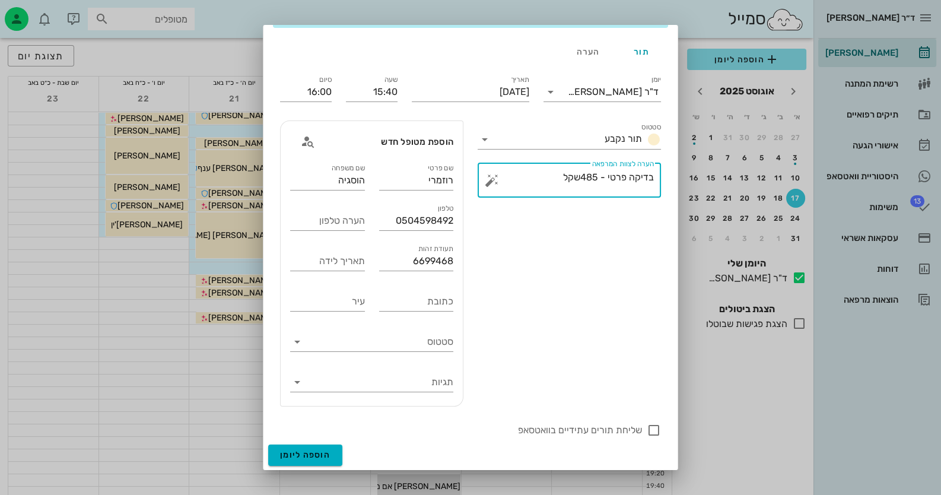
scroll to position [118, 0]
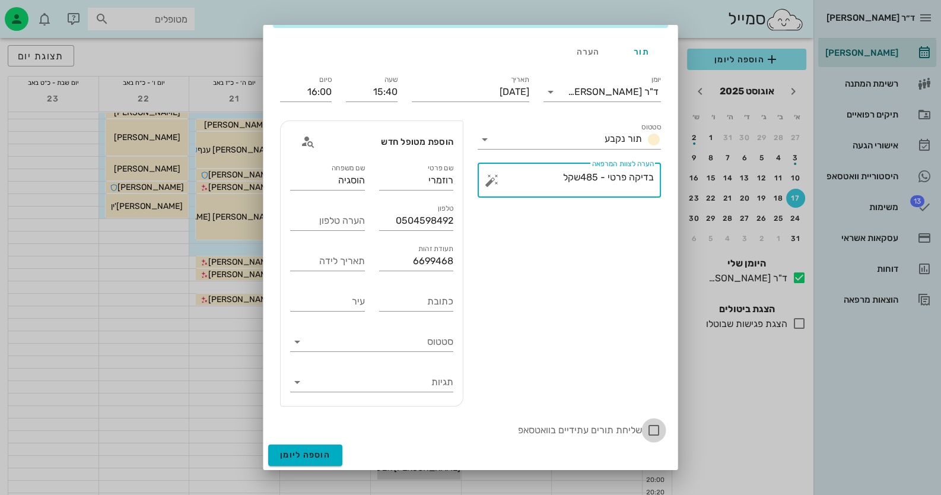
click at [609, 430] on div at bounding box center [654, 430] width 20 height 20
checkbox input "true"
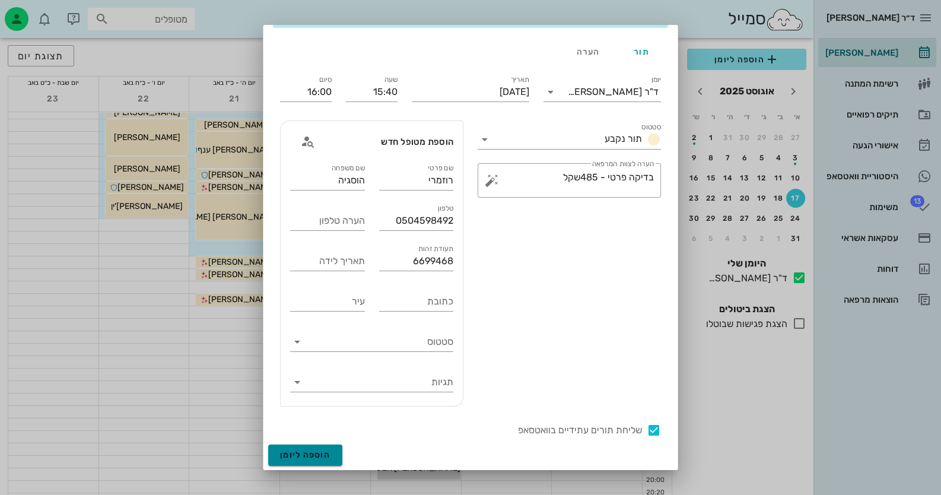
click at [312, 454] on span "הוספה ליומן" at bounding box center [305, 455] width 50 height 10
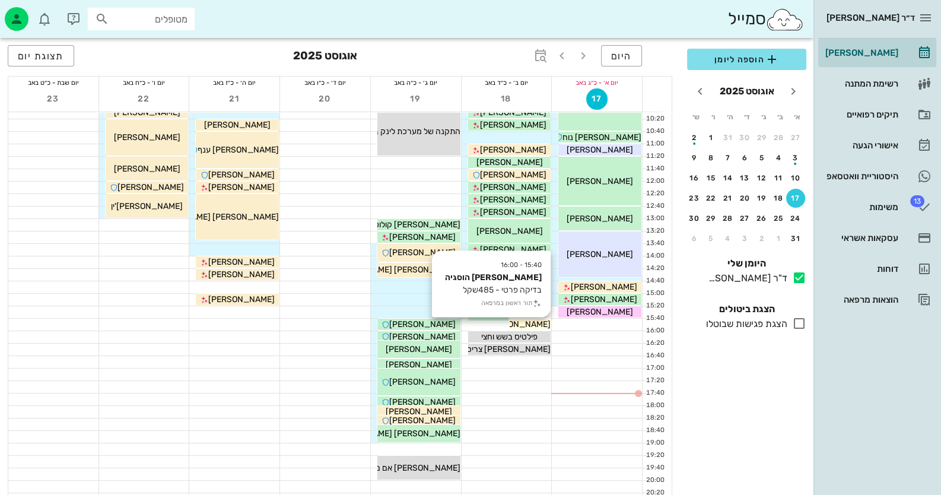
click at [528, 324] on span "[PERSON_NAME] הוסגיה" at bounding box center [504, 324] width 91 height 10
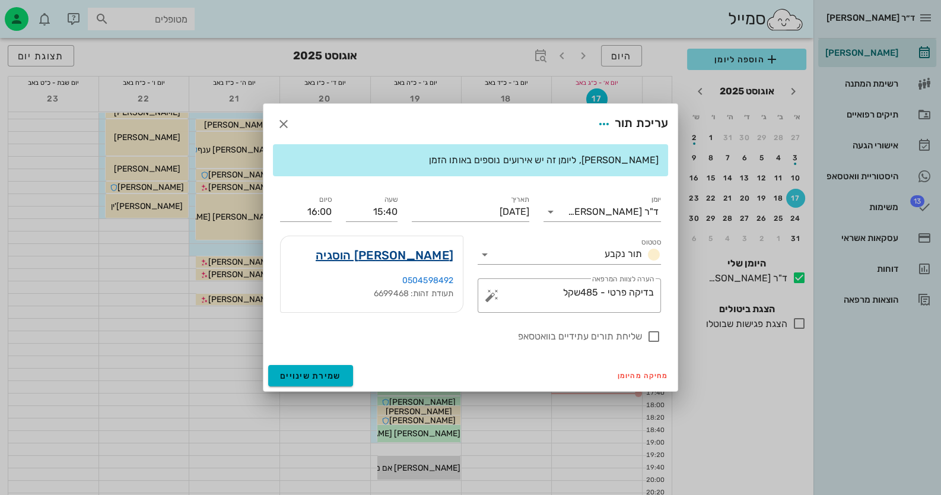
click at [423, 257] on link "[PERSON_NAME] הוסגיה" at bounding box center [385, 255] width 138 height 19
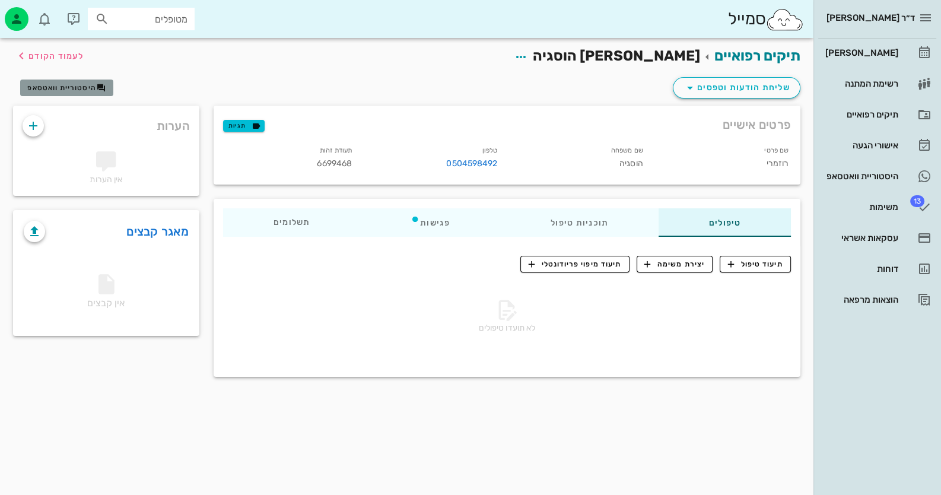
click at [82, 85] on span "היסטוריית וואטסאפ" at bounding box center [61, 88] width 69 height 8
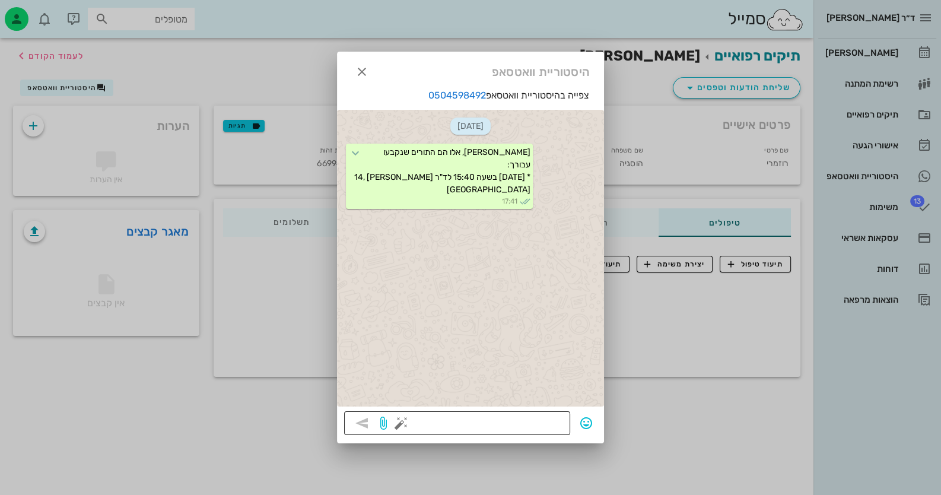
click at [516, 423] on textarea at bounding box center [484, 424] width 160 height 19
click at [398, 420] on button "button" at bounding box center [401, 423] width 14 height 14
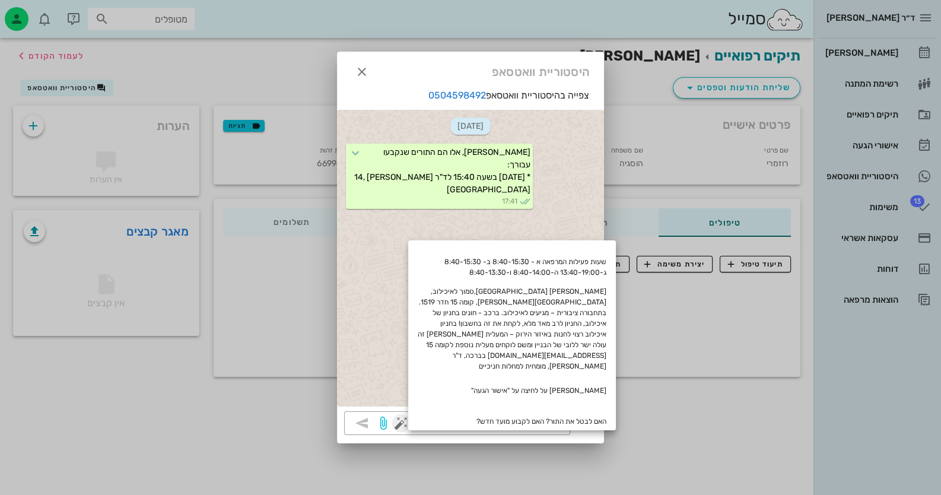
scroll to position [157, 0]
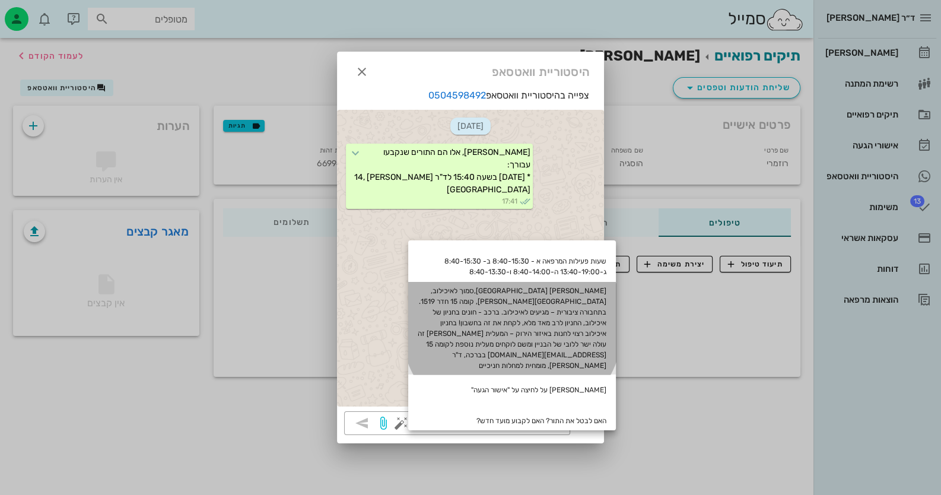
click at [530, 314] on div "[PERSON_NAME] [GEOGRAPHIC_DATA],סמוך לאיכילוב, [GEOGRAPHIC_DATA][PERSON_NAME], …" at bounding box center [512, 328] width 208 height 93
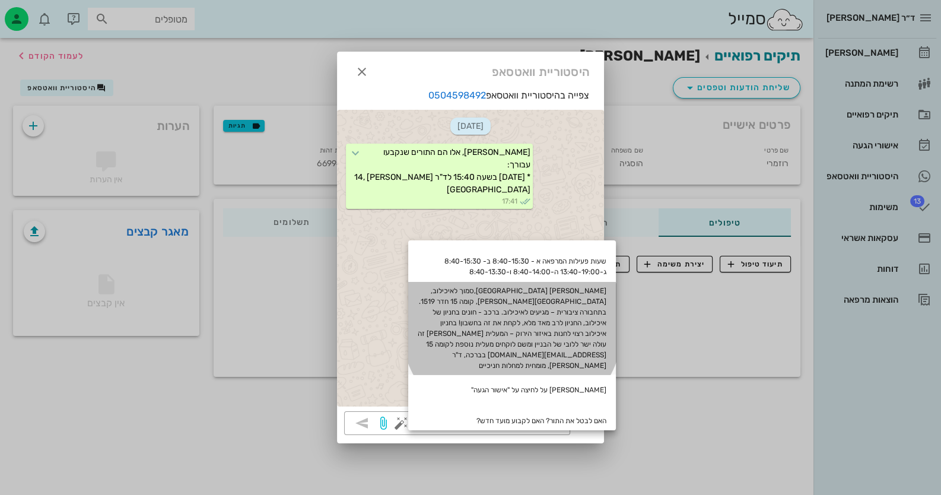
type textarea "[PERSON_NAME] [GEOGRAPHIC_DATA],סמוך לאיכילוב, [GEOGRAPHIC_DATA][PERSON_NAME], …"
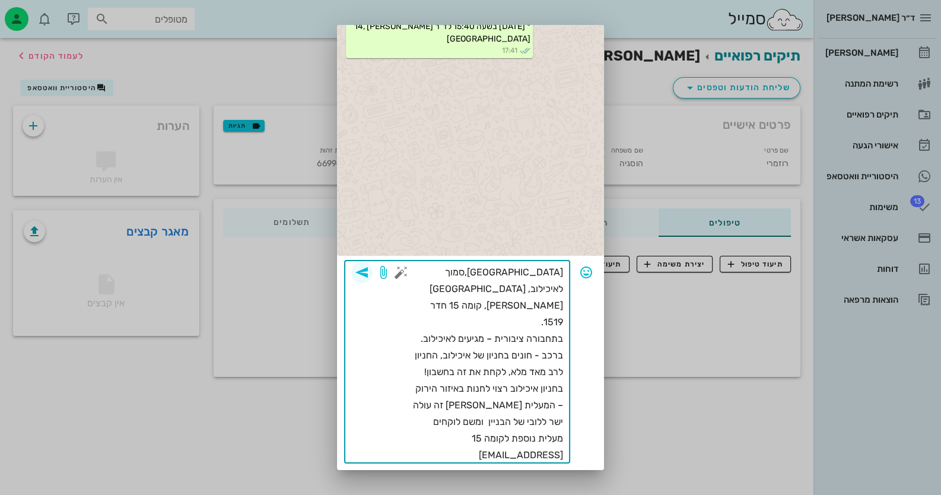
click at [369, 265] on icon "button" at bounding box center [362, 272] width 14 height 14
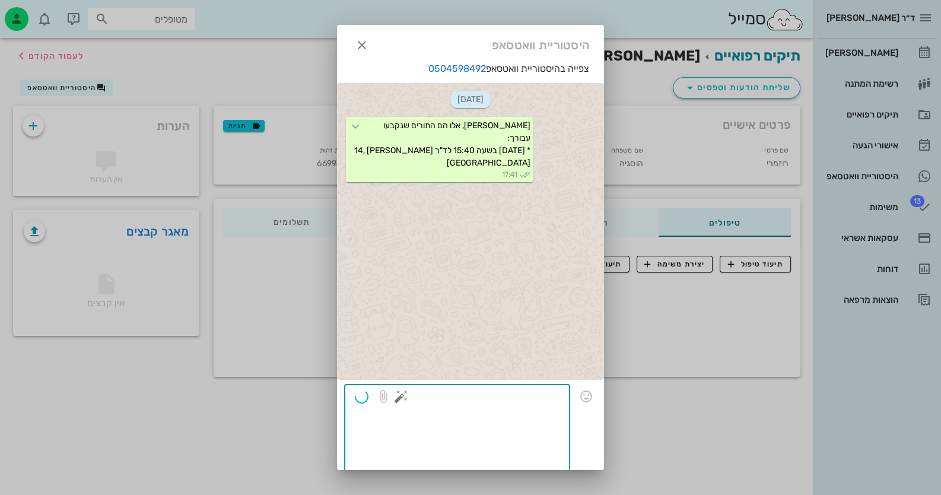
scroll to position [0, 0]
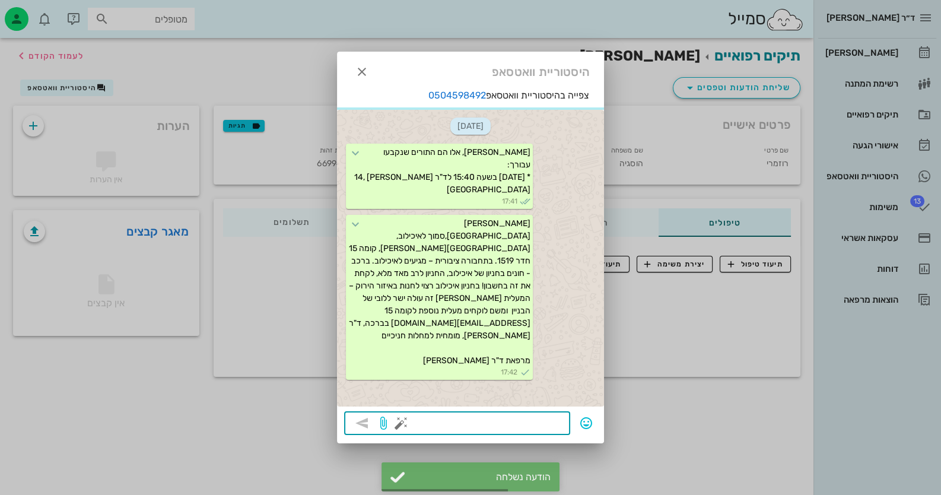
click at [500, 426] on textarea at bounding box center [484, 424] width 160 height 19
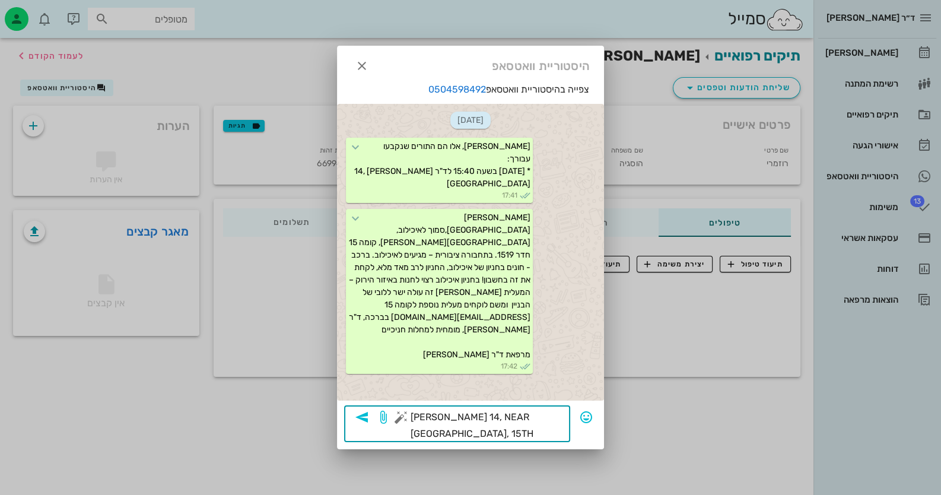
type textarea "[PERSON_NAME] 14, NEAR [GEOGRAPHIC_DATA], 15TH FLOOR, ROOM 1519"
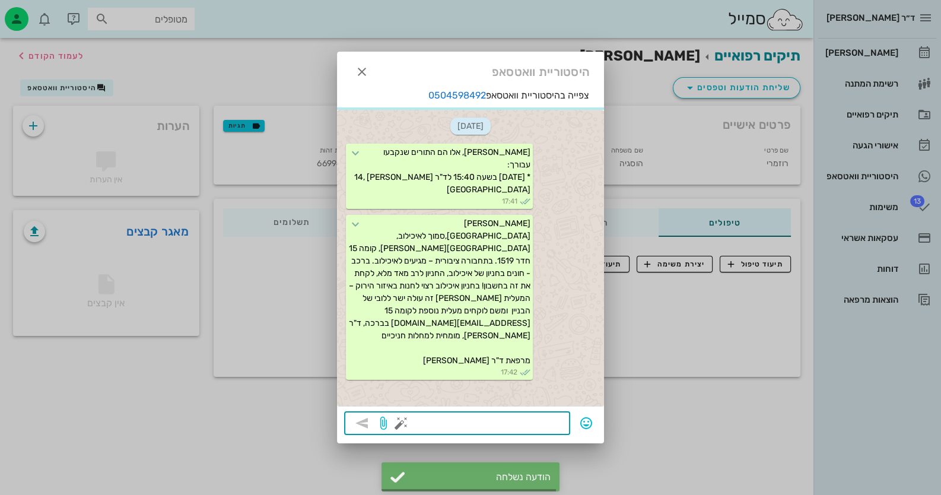
scroll to position [24, 0]
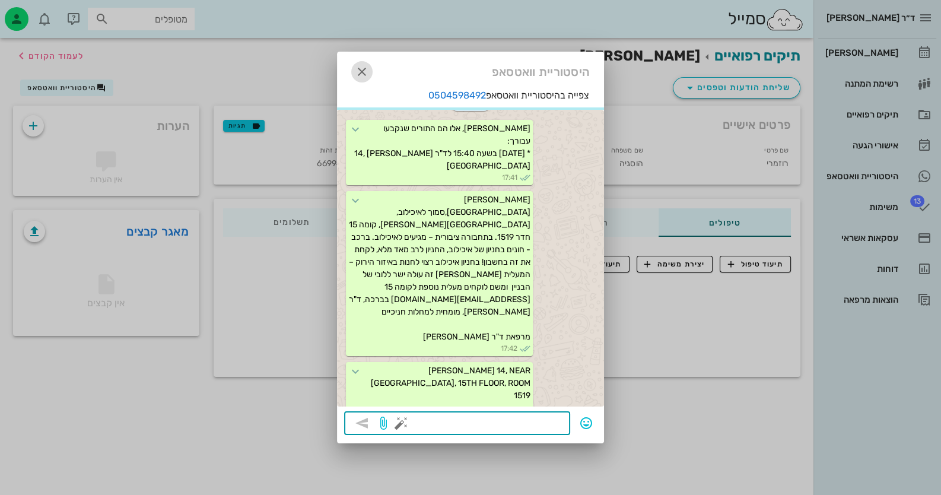
click at [362, 75] on icon "button" at bounding box center [362, 72] width 14 height 14
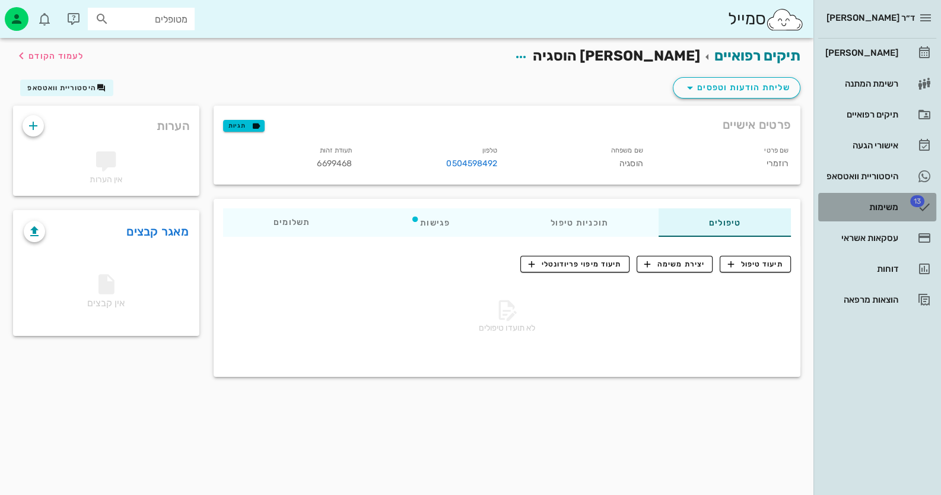
click at [609, 215] on div "משימות" at bounding box center [860, 207] width 75 height 19
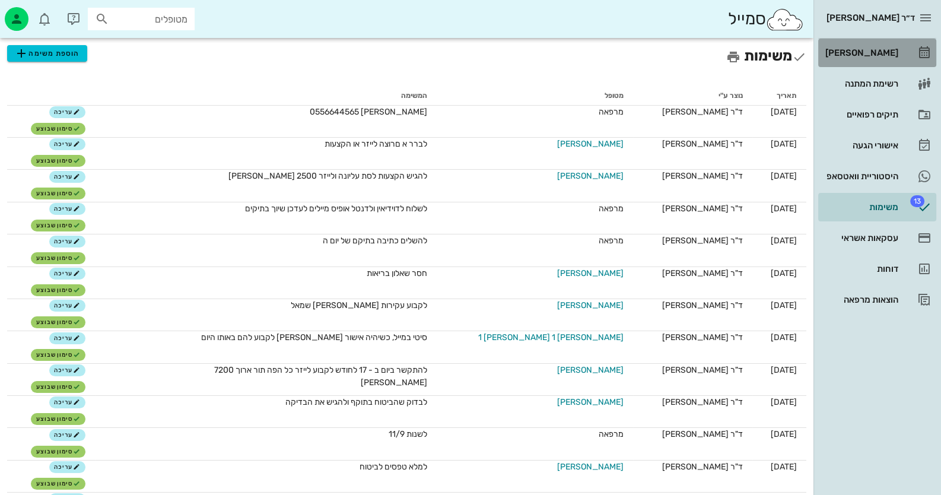
click at [609, 50] on link "[PERSON_NAME]" at bounding box center [878, 53] width 118 height 28
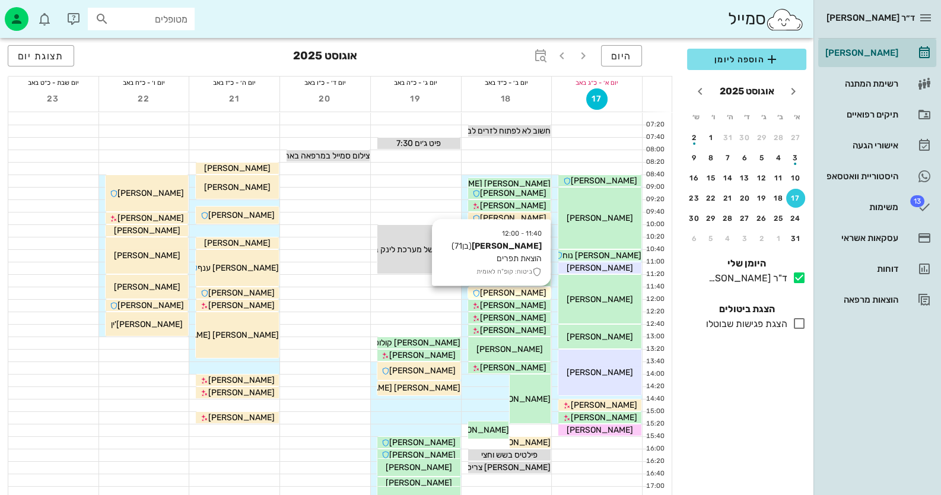
click at [535, 291] on span "[PERSON_NAME]" at bounding box center [513, 293] width 66 height 10
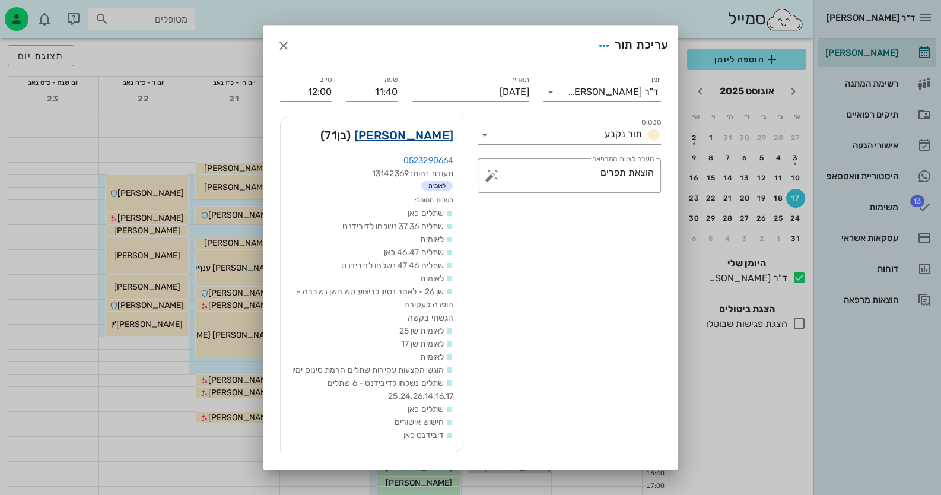
click at [416, 129] on link "[PERSON_NAME]" at bounding box center [403, 135] width 99 height 19
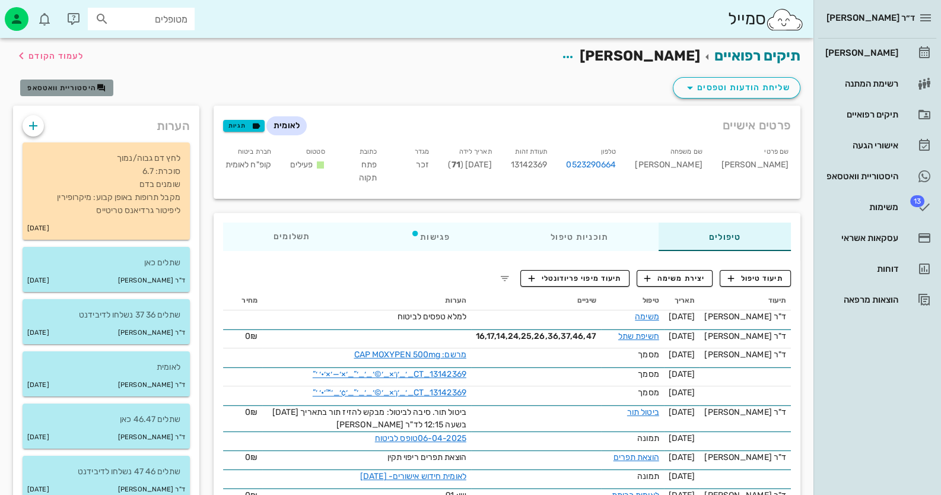
click at [84, 83] on span "היסטוריית וואטסאפ" at bounding box center [66, 87] width 78 height 9
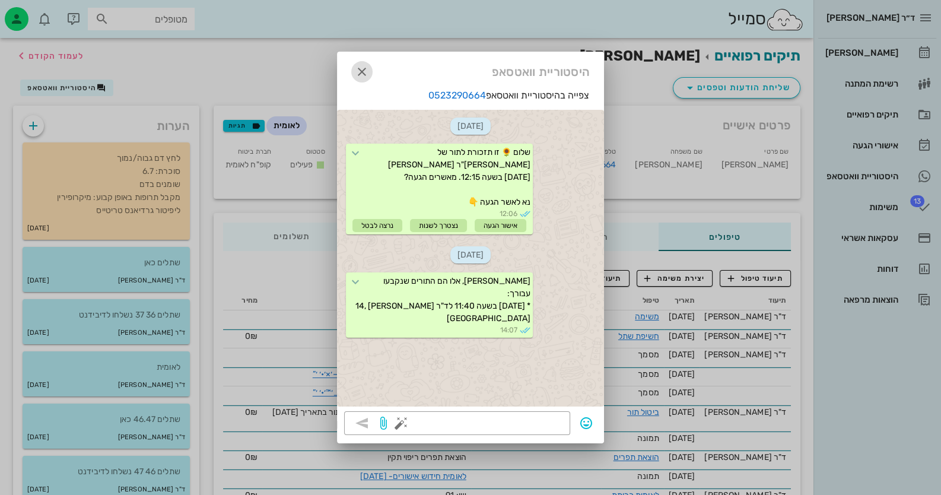
click at [362, 75] on icon "button" at bounding box center [362, 72] width 14 height 14
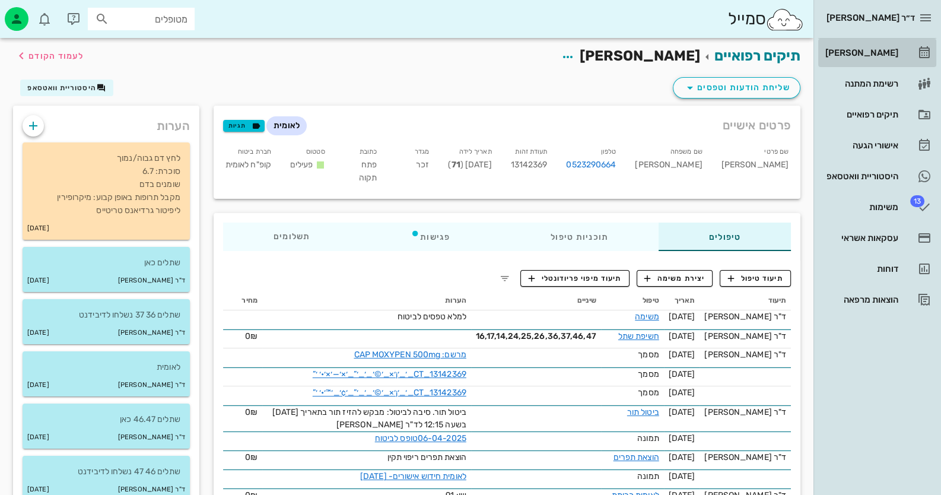
click at [609, 45] on link "[PERSON_NAME]" at bounding box center [878, 53] width 118 height 28
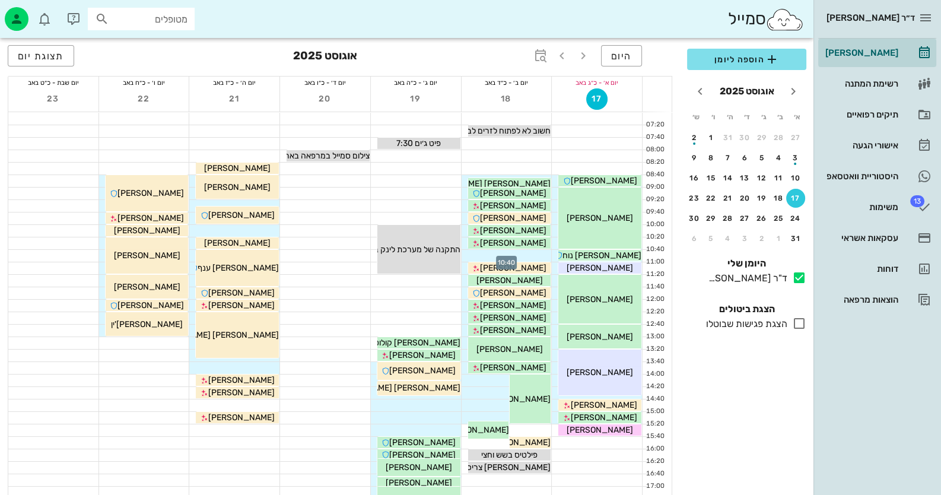
click at [537, 253] on div at bounding box center [507, 256] width 90 height 12
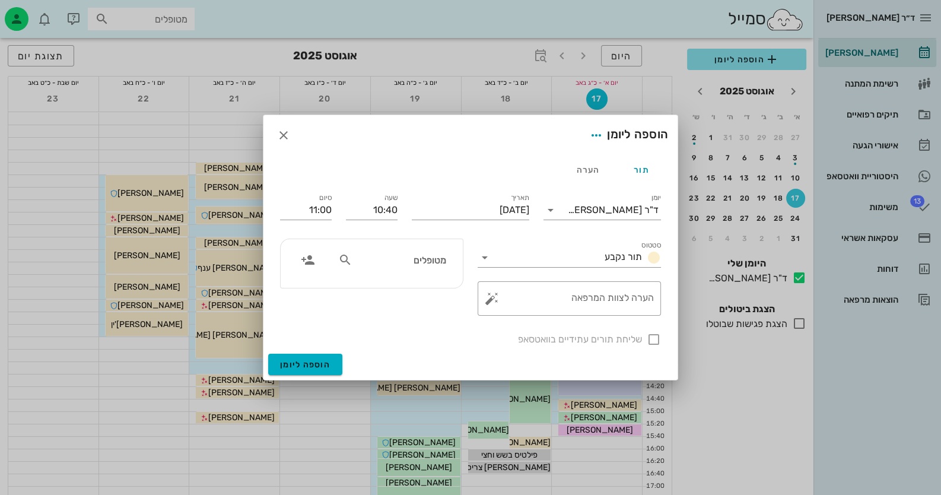
click at [442, 256] on input "מטופלים" at bounding box center [400, 259] width 91 height 15
type input "ק"
type input "[PERSON_NAME]"
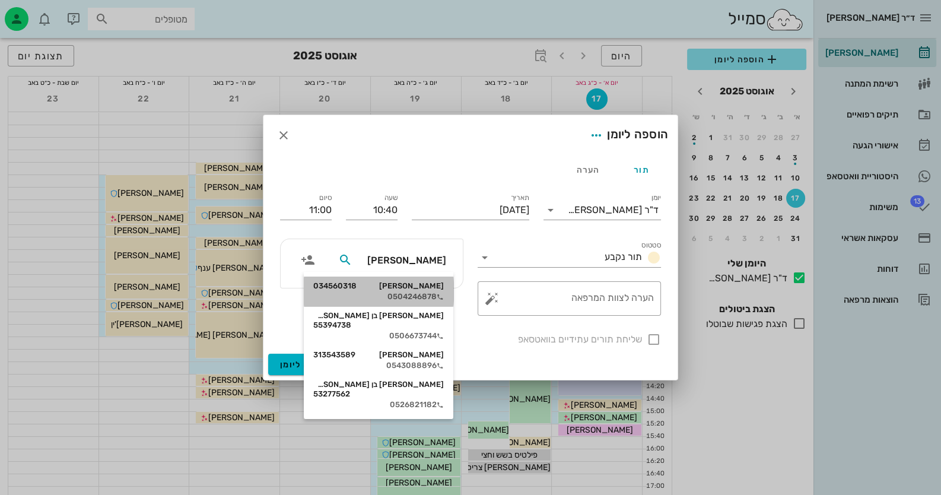
click at [417, 299] on div "0504246878" at bounding box center [378, 296] width 131 height 9
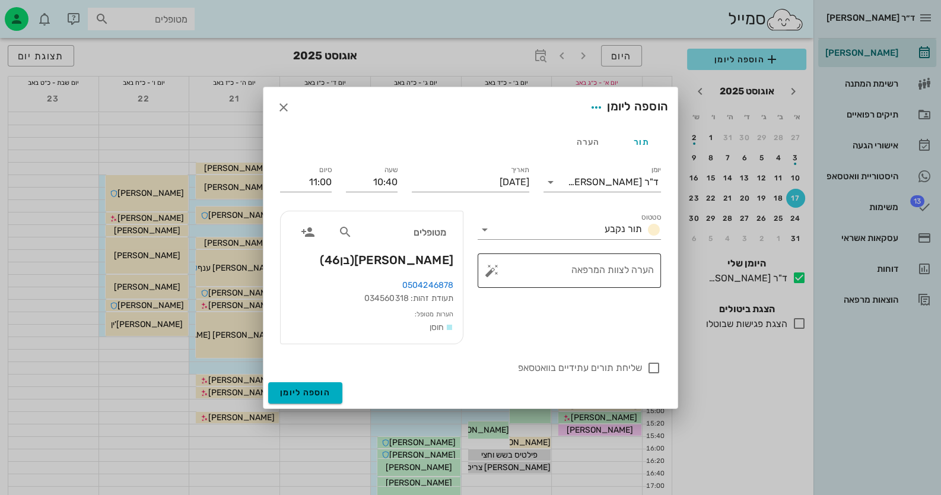
click at [490, 271] on button "button" at bounding box center [492, 271] width 14 height 14
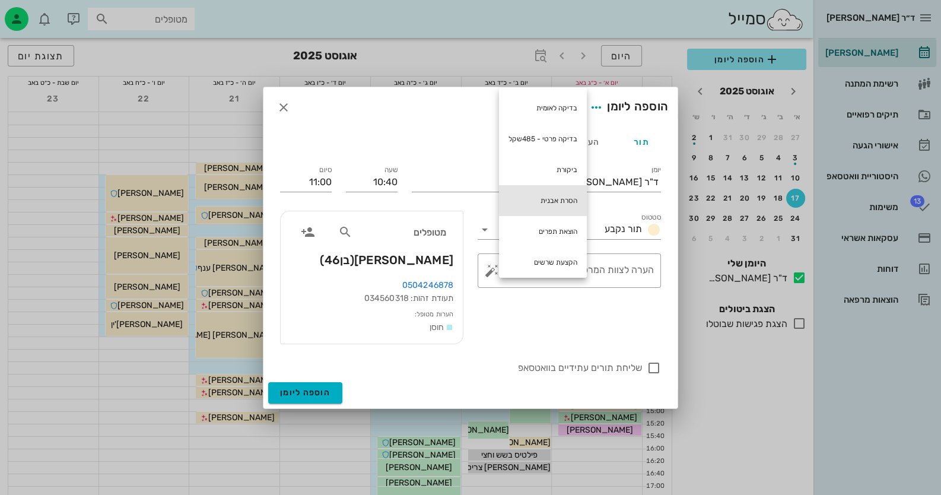
click at [535, 191] on div "הסרת אבנית" at bounding box center [543, 200] width 88 height 31
type textarea "הסרת אבנית"
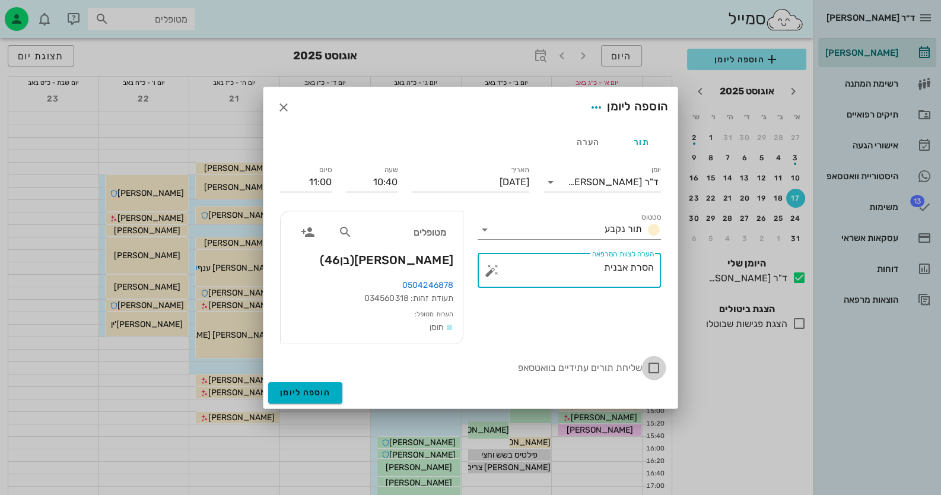
click at [609, 367] on div at bounding box center [654, 368] width 20 height 20
checkbox input "true"
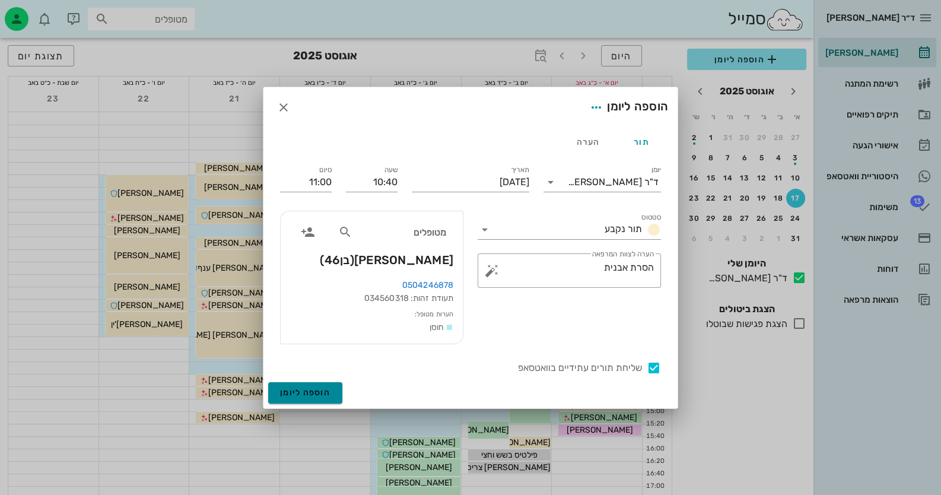
click at [273, 400] on button "הוספה ליומן" at bounding box center [305, 392] width 74 height 21
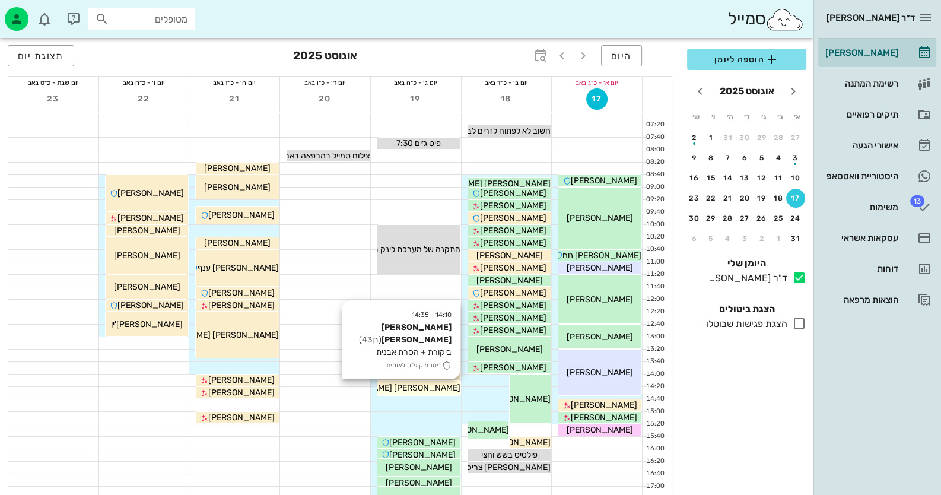
click at [432, 389] on span "[PERSON_NAME] [PERSON_NAME]" at bounding box center [393, 388] width 135 height 10
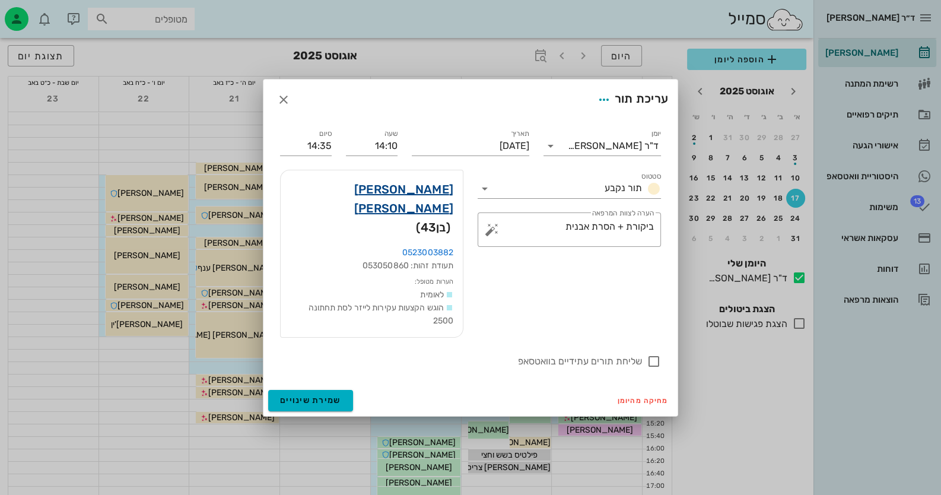
click at [436, 206] on link "[PERSON_NAME] [PERSON_NAME]" at bounding box center [371, 199] width 163 height 38
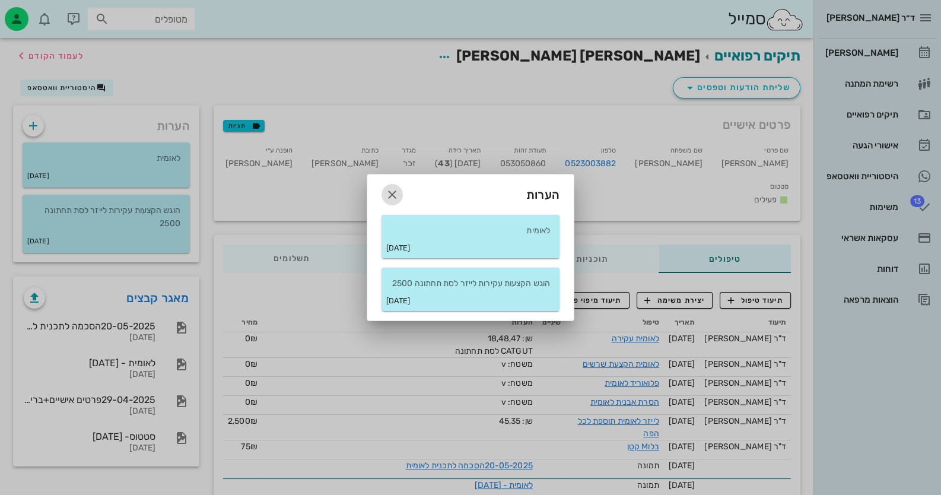
click at [391, 188] on icon "button" at bounding box center [392, 195] width 14 height 14
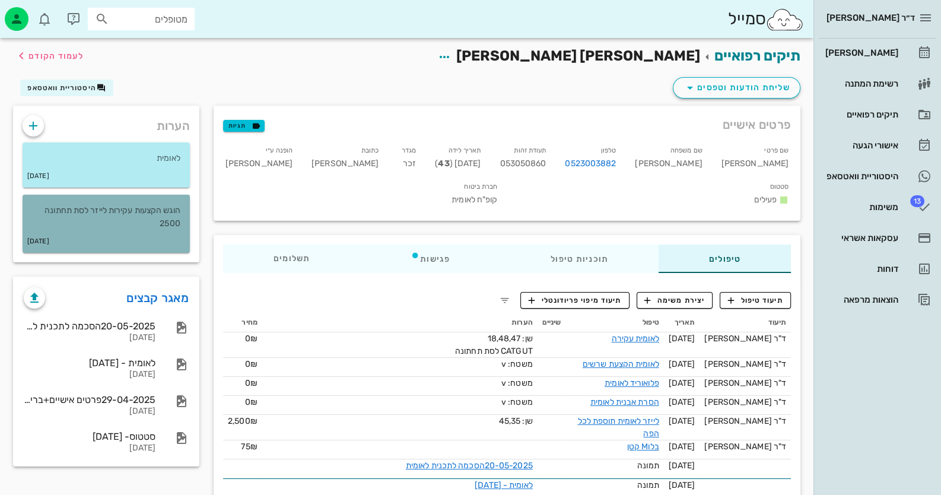
click at [144, 226] on p "הוגש הקצעות עקירות לייזר לסת תחתונה 2500" at bounding box center [106, 217] width 148 height 26
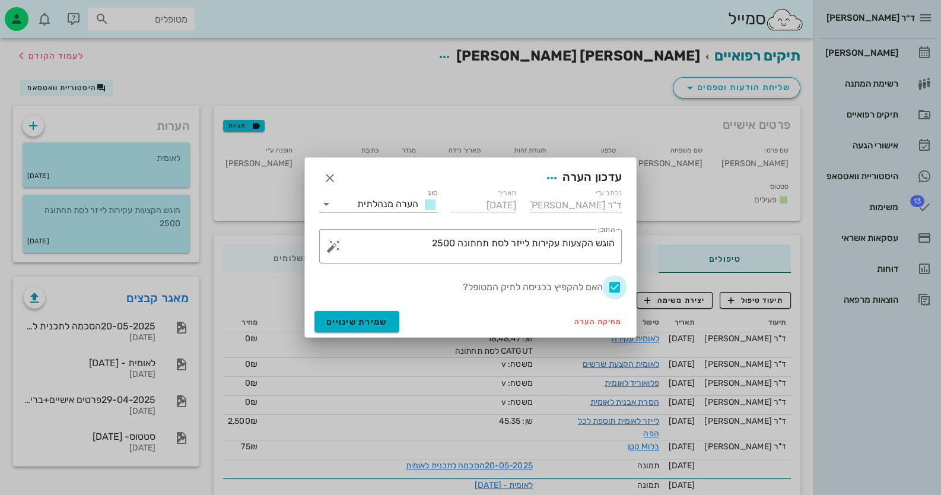
click at [609, 290] on div at bounding box center [615, 287] width 20 height 20
checkbox input "false"
click at [341, 312] on button "שמירת שינויים" at bounding box center [357, 321] width 85 height 21
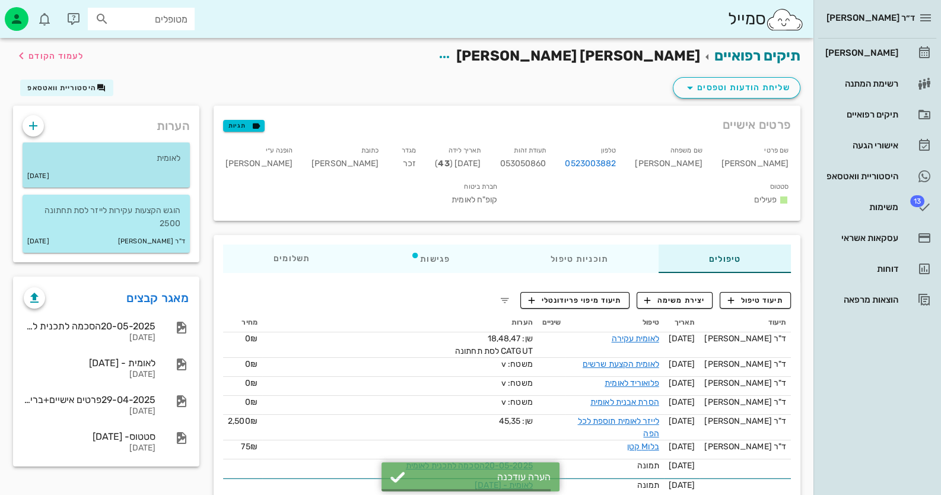
click at [142, 145] on div "לאומית" at bounding box center [106, 153] width 167 height 23
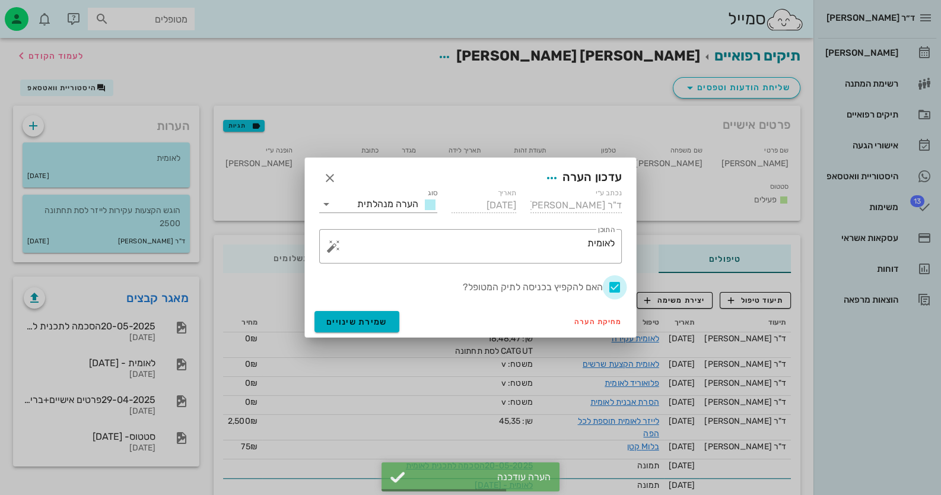
click at [609, 290] on div at bounding box center [615, 287] width 20 height 20
checkbox input "false"
click at [371, 325] on span "שמירת שינויים" at bounding box center [356, 322] width 61 height 10
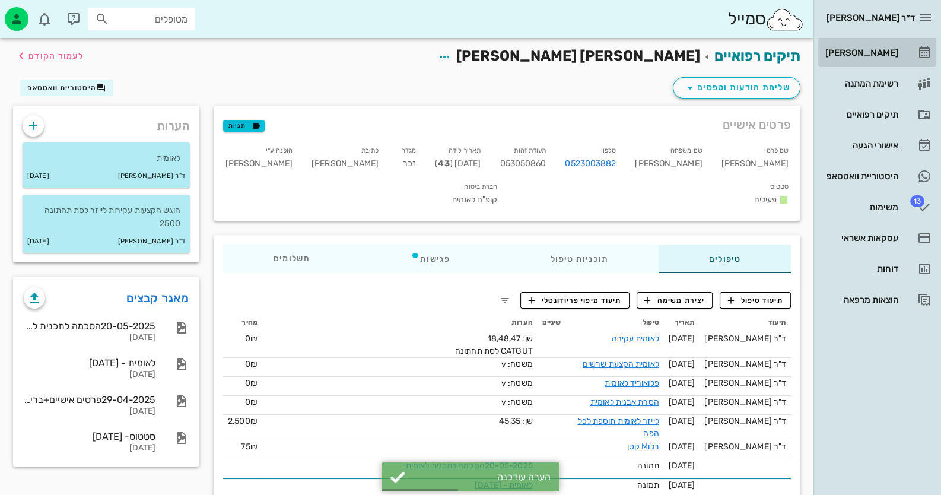
click at [609, 56] on link "[PERSON_NAME]" at bounding box center [878, 53] width 118 height 28
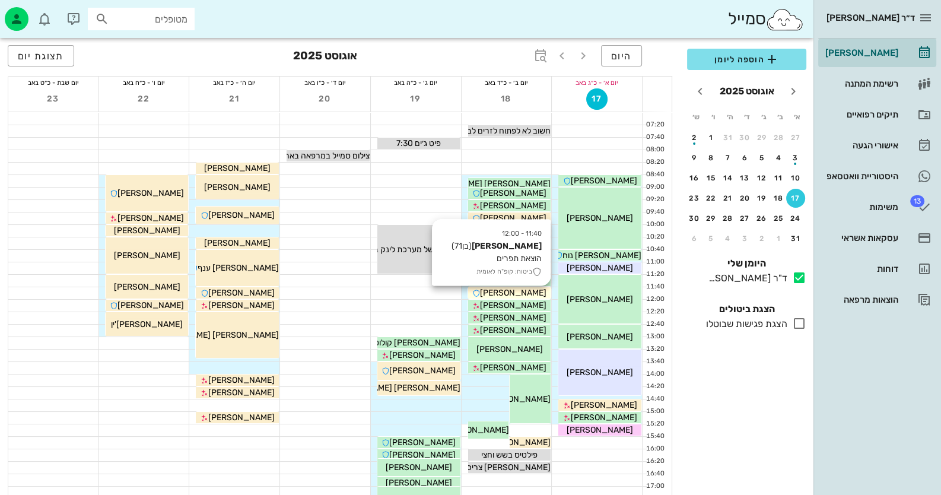
click at [533, 291] on span "[PERSON_NAME]" at bounding box center [513, 293] width 66 height 10
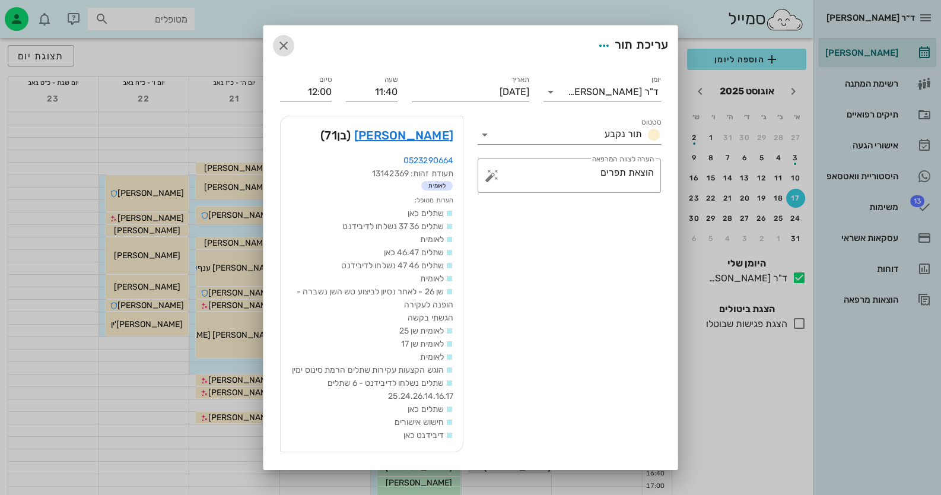
click at [291, 47] on icon "button" at bounding box center [284, 46] width 14 height 14
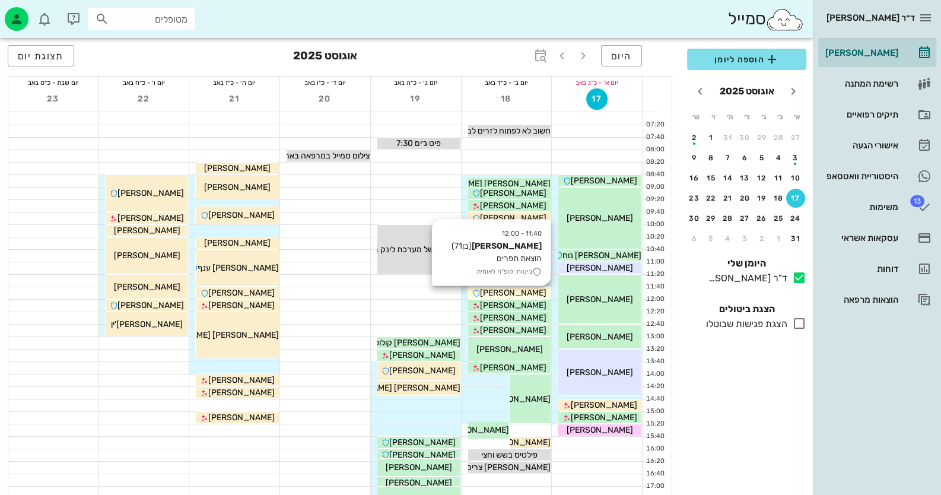
click at [519, 288] on span "[PERSON_NAME]" at bounding box center [513, 293] width 66 height 10
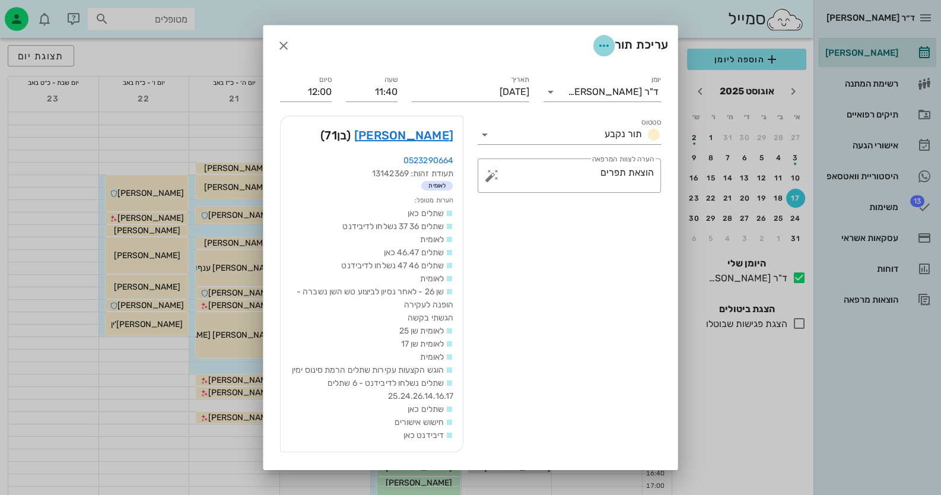
click at [597, 42] on icon "button" at bounding box center [604, 46] width 14 height 14
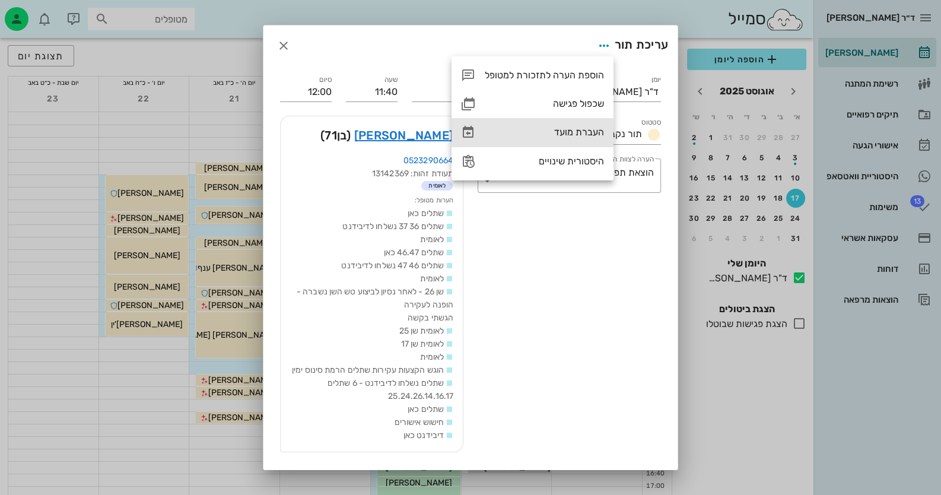
click at [582, 133] on div "העברת מועד" at bounding box center [544, 131] width 119 height 11
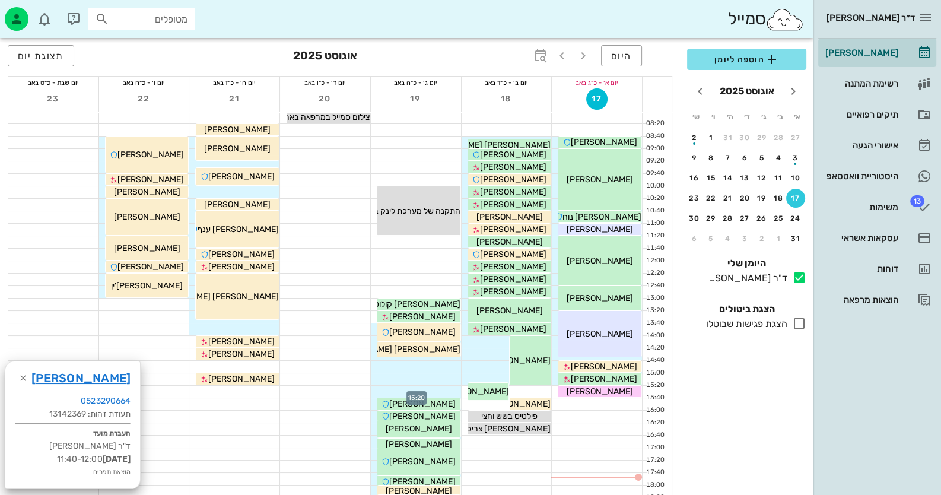
scroll to position [59, 0]
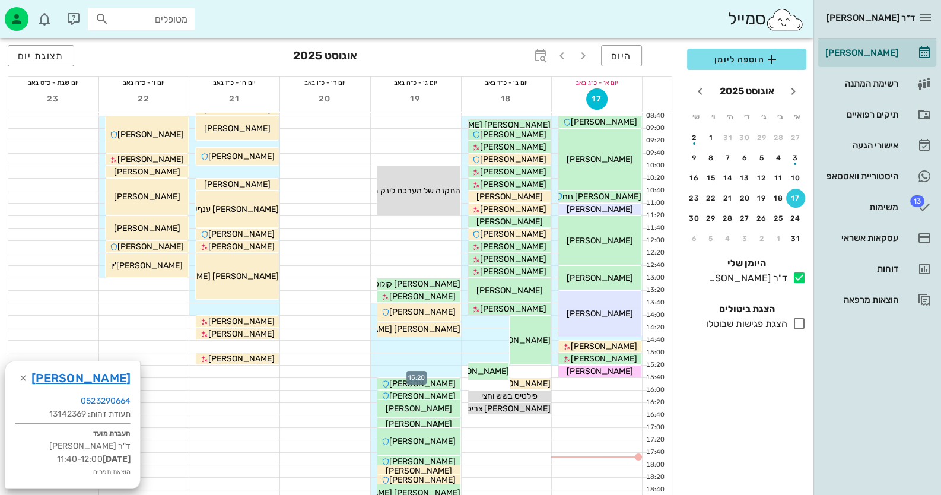
click at [449, 370] on div at bounding box center [416, 372] width 90 height 12
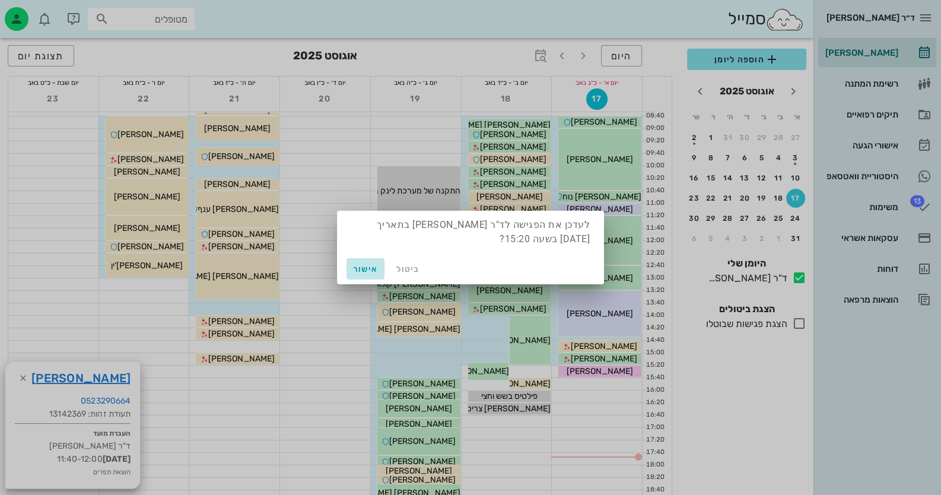
click at [357, 264] on span "אישור" at bounding box center [365, 269] width 28 height 10
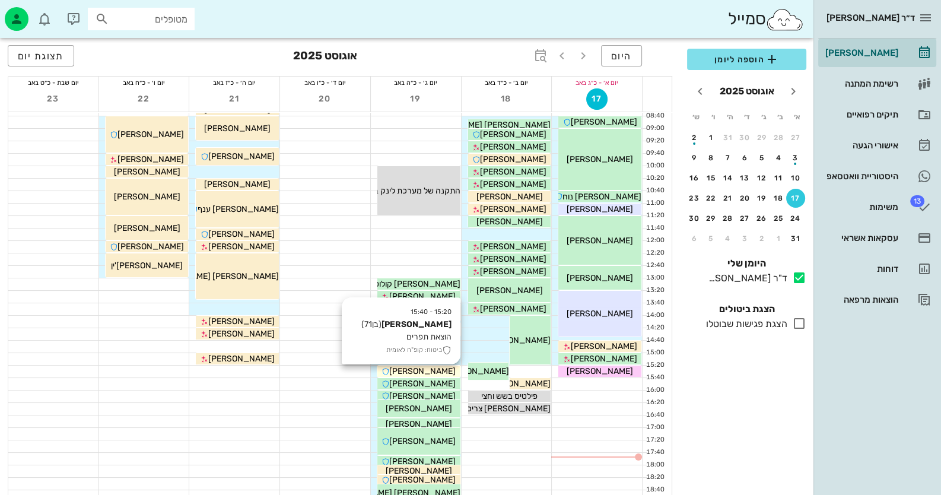
click at [436, 365] on div "[PERSON_NAME]" at bounding box center [419, 371] width 83 height 12
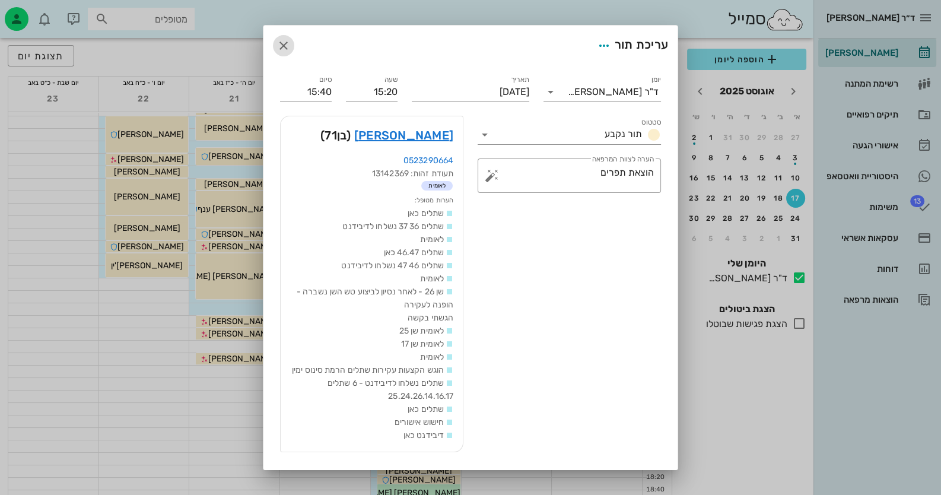
click at [284, 39] on span "button" at bounding box center [283, 46] width 21 height 14
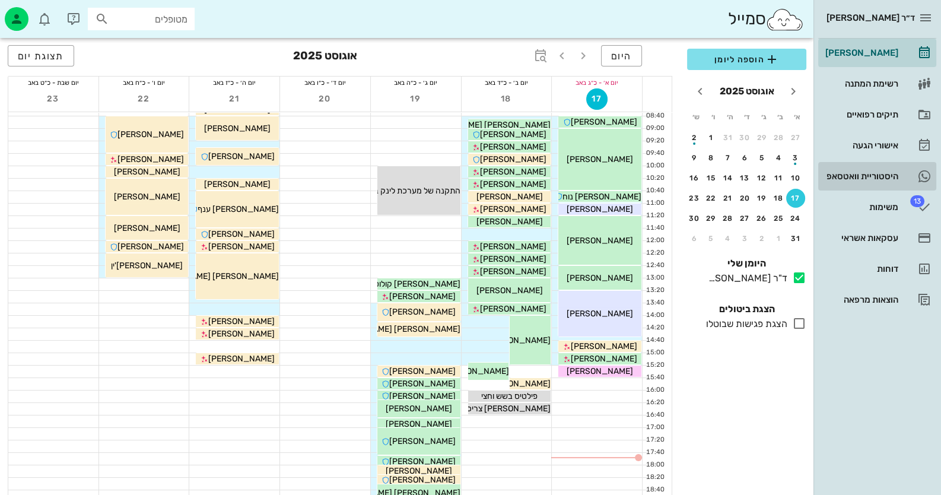
click at [609, 182] on div "היסטוריית וואטסאפ" at bounding box center [860, 176] width 75 height 19
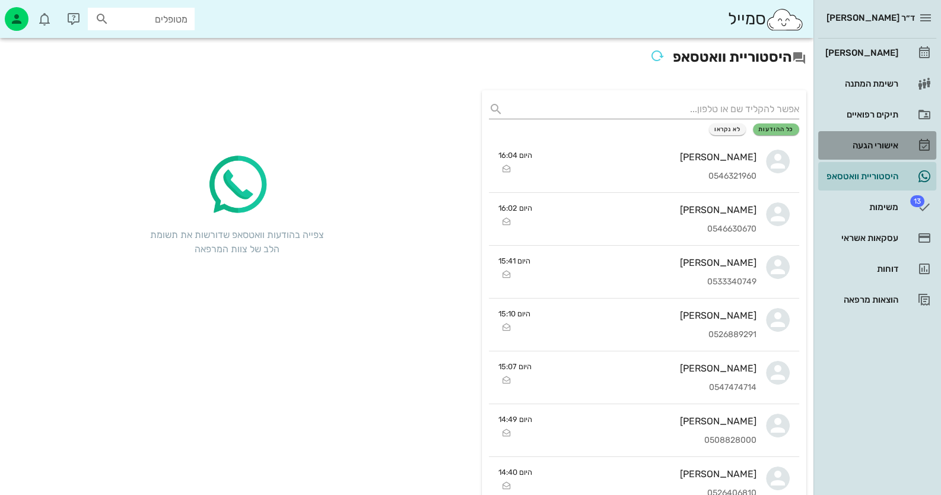
click at [609, 133] on link "אישורי הגעה" at bounding box center [878, 145] width 118 height 28
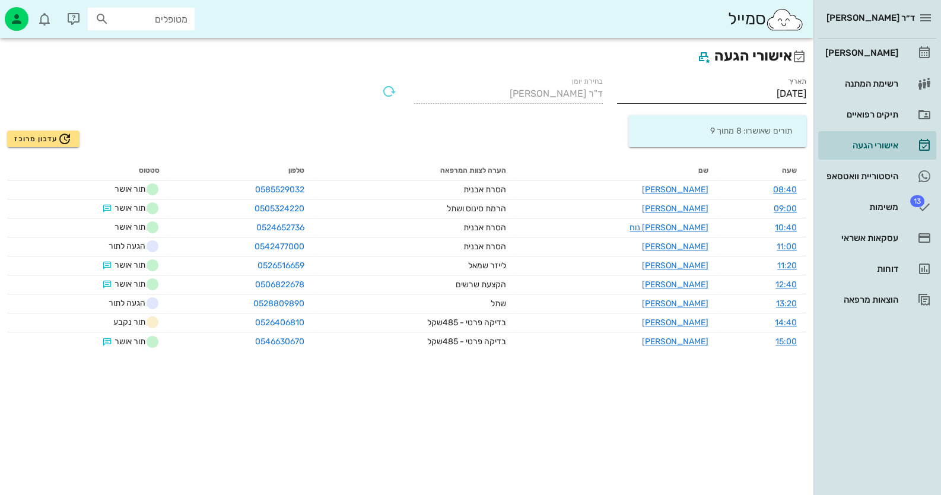
click at [609, 96] on input "[DATE]" at bounding box center [711, 93] width 189 height 19
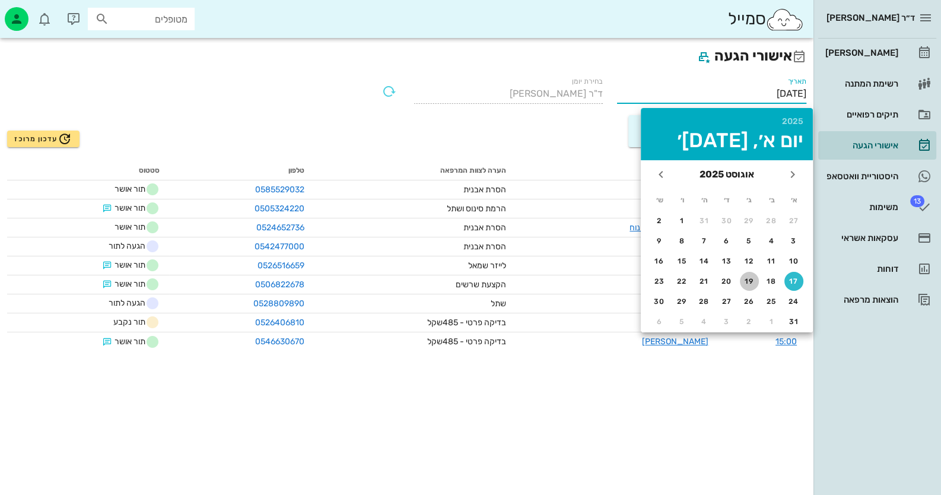
click at [609, 280] on div "19" at bounding box center [749, 281] width 19 height 8
type input "[DATE]"
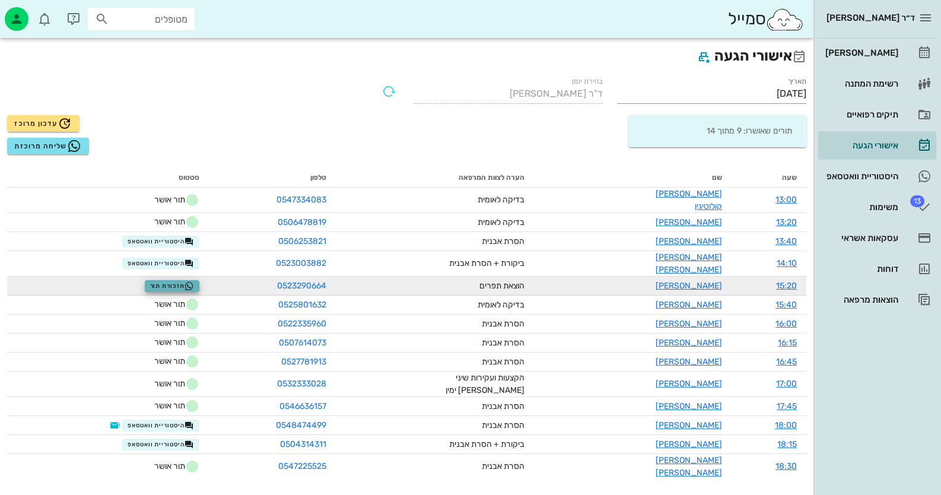
click at [190, 281] on span "תזכורת תור" at bounding box center [172, 285] width 45 height 9
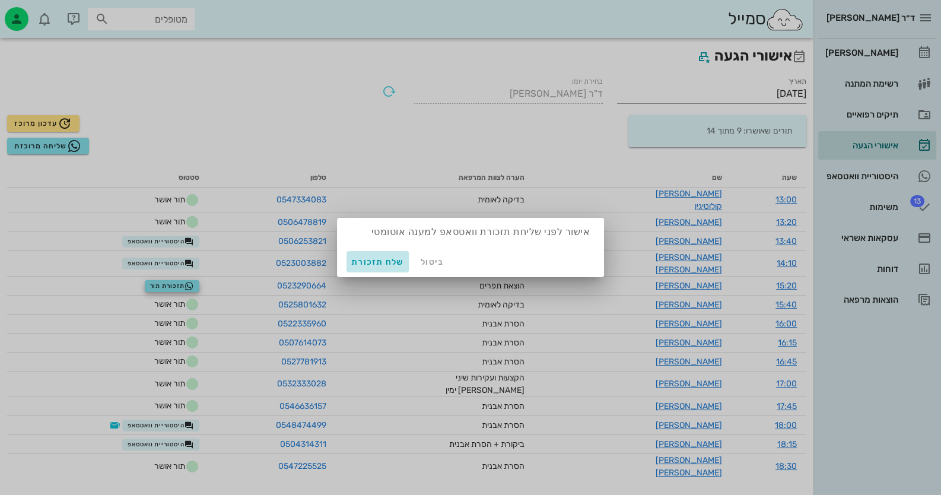
click at [359, 264] on span "שלח תזכורת" at bounding box center [377, 262] width 53 height 10
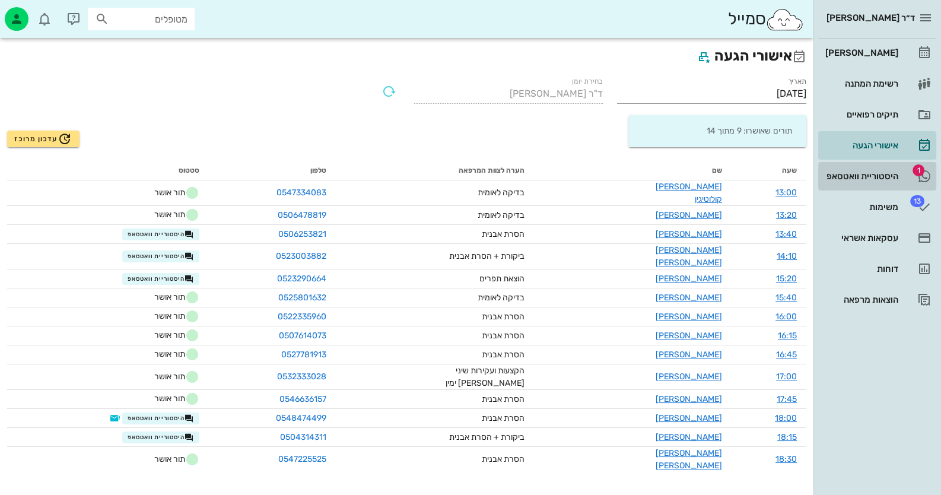
click at [609, 180] on link "1 היסטוריית וואטסאפ" at bounding box center [878, 176] width 118 height 28
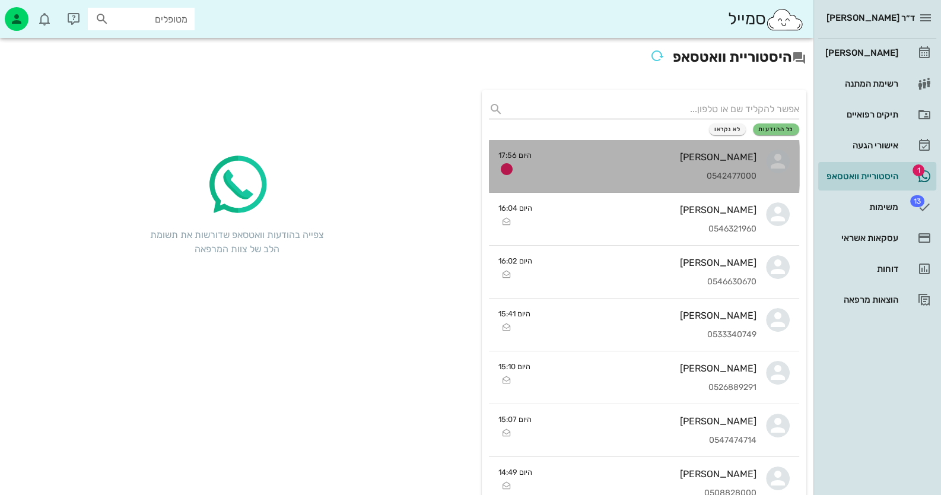
click at [609, 148] on div "[PERSON_NAME] 0542477000" at bounding box center [648, 166] width 215 height 52
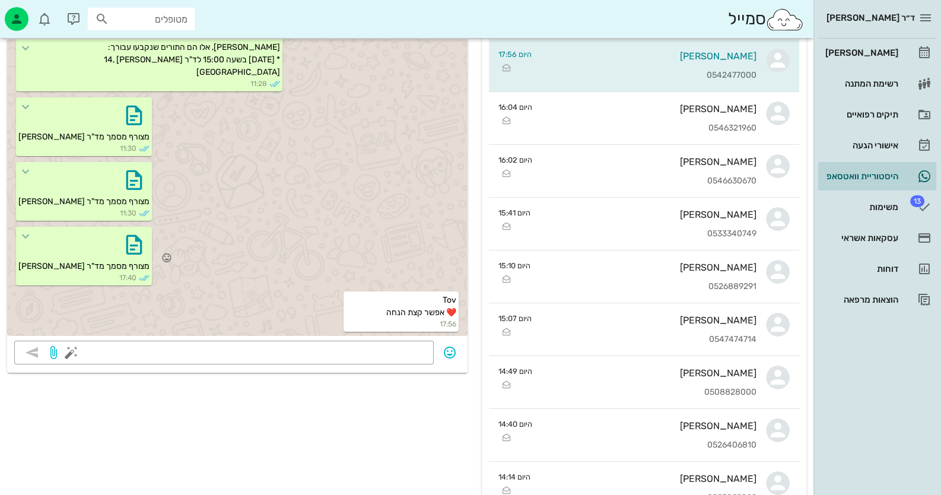
scroll to position [118, 0]
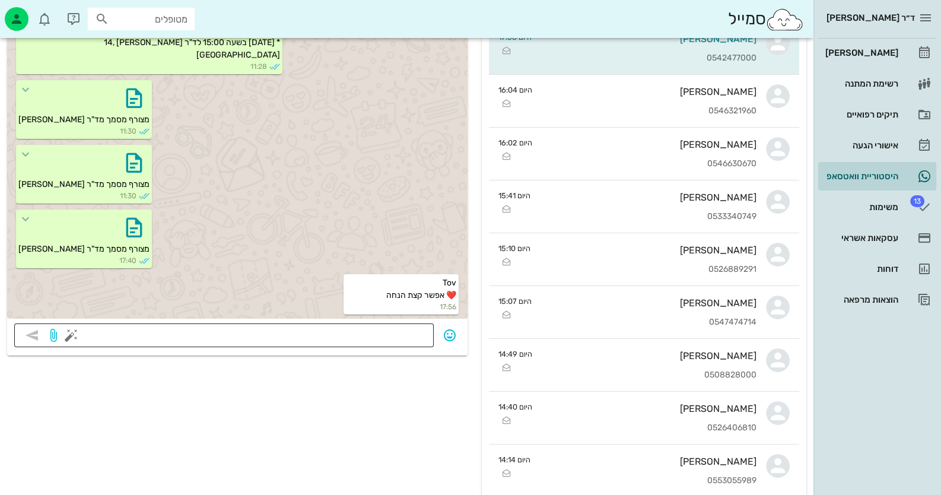
click at [326, 338] on textarea at bounding box center [250, 336] width 353 height 19
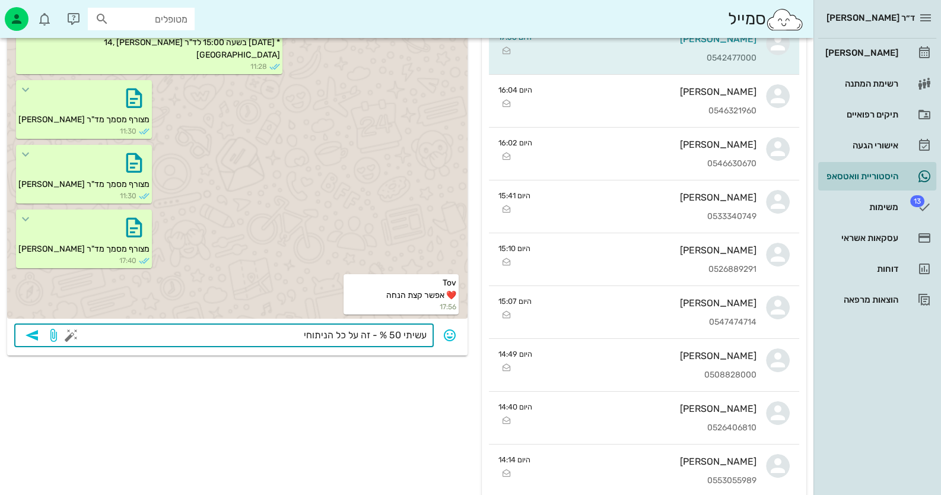
type textarea "עשיתי 50 % - זה על כל הניתוחים"
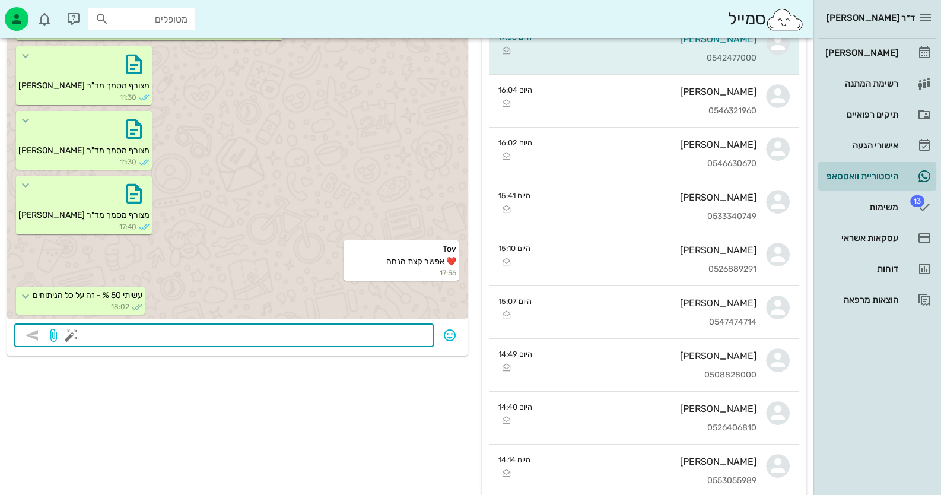
scroll to position [0, 0]
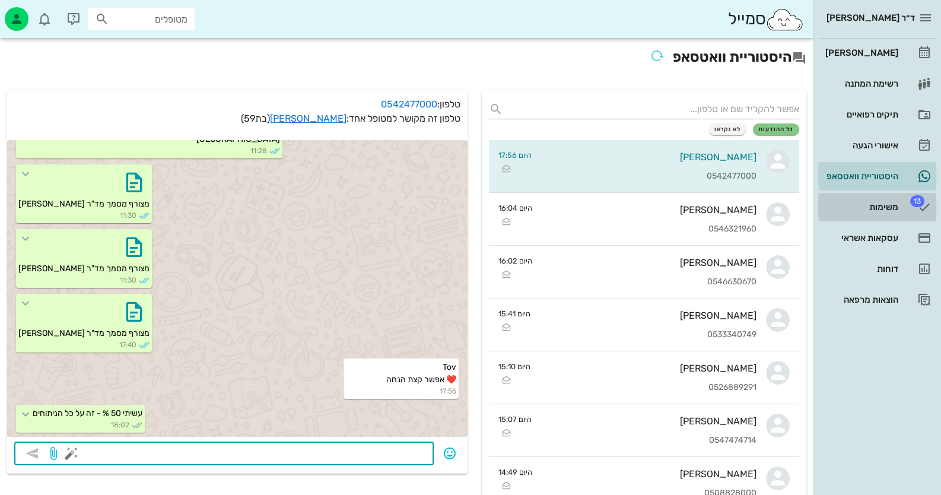
click at [609, 208] on div "משימות" at bounding box center [860, 206] width 75 height 9
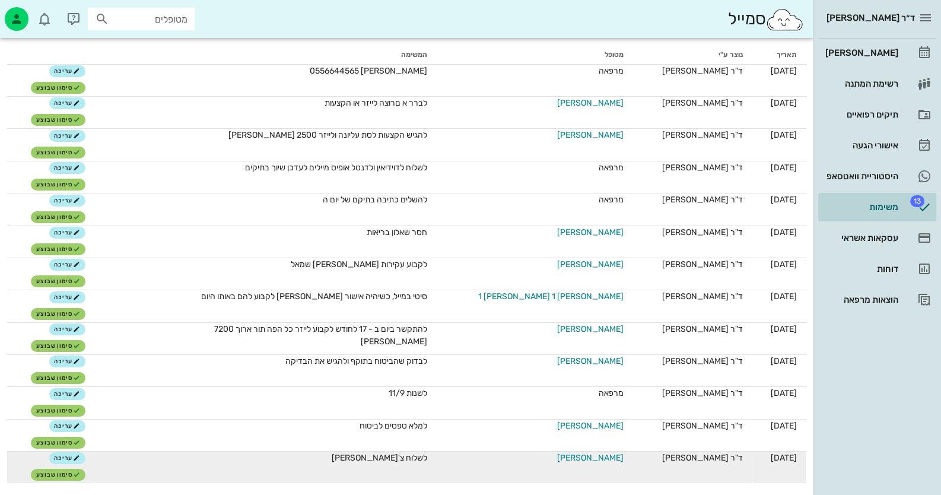
scroll to position [118, 0]
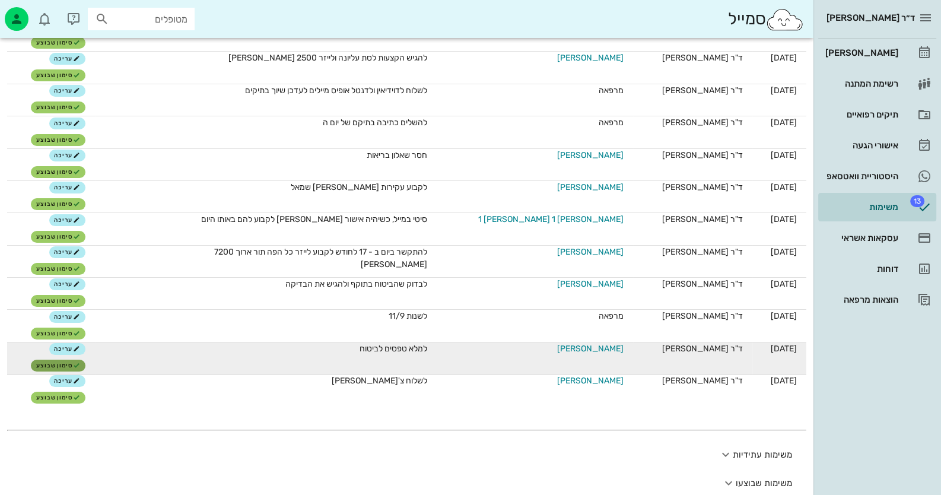
click at [80, 362] on span "סימון שבוצע" at bounding box center [58, 365] width 44 height 7
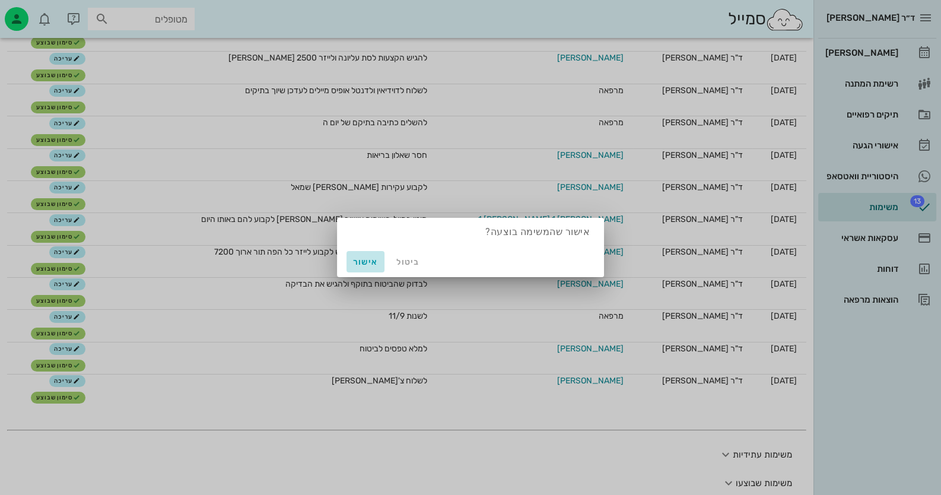
click at [371, 257] on span "אישור" at bounding box center [365, 262] width 28 height 10
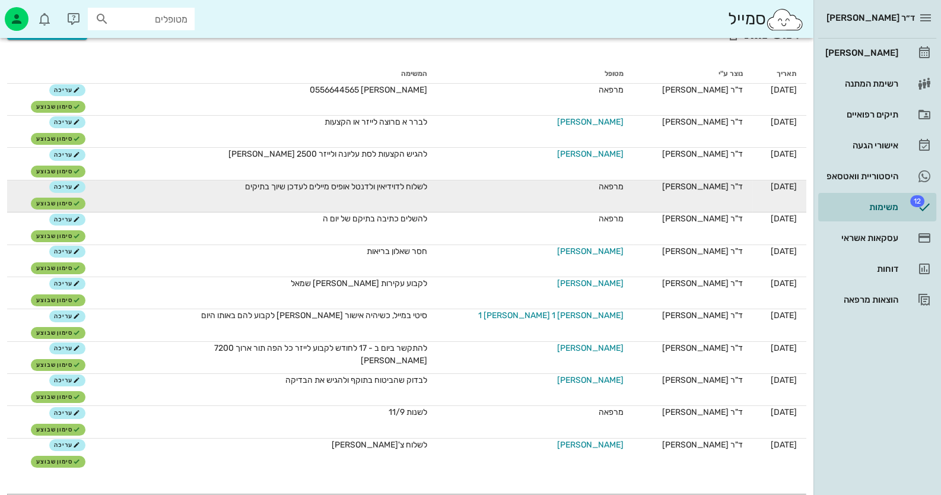
scroll to position [0, 0]
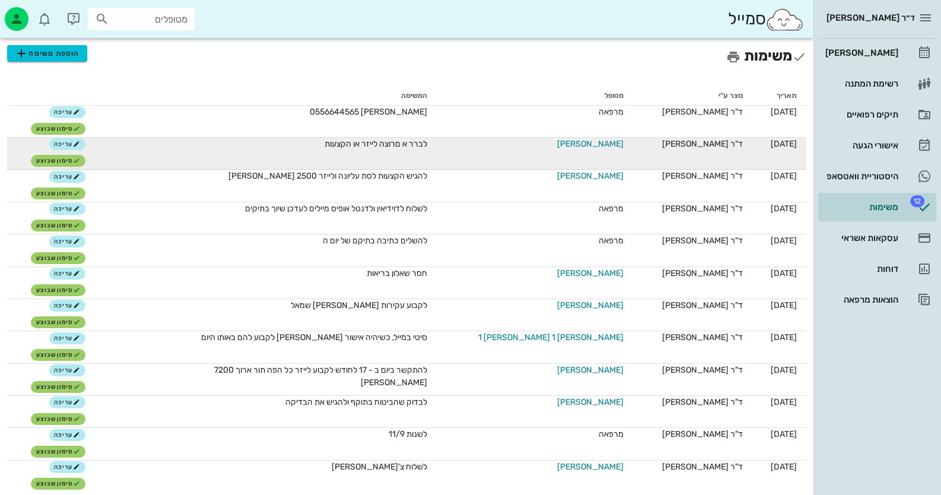
click at [582, 139] on span "[PERSON_NAME]" at bounding box center [590, 144] width 66 height 12
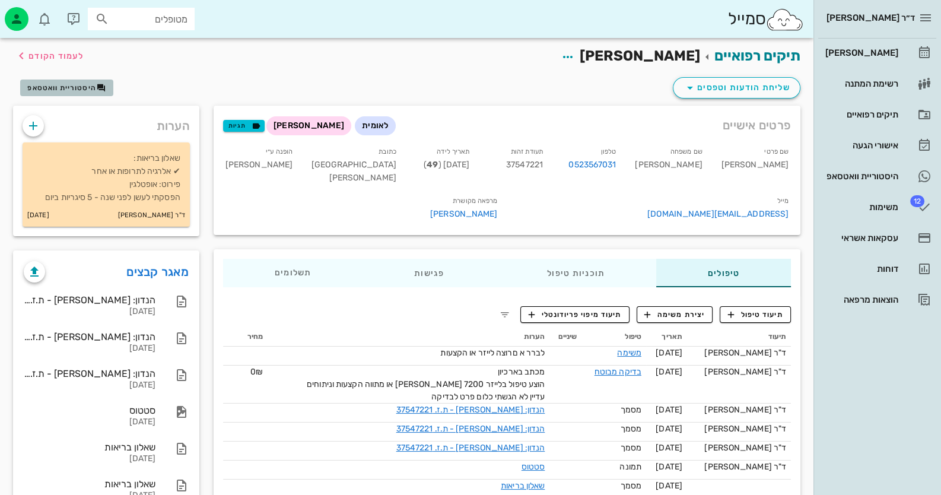
click at [83, 89] on span "היסטוריית וואטסאפ" at bounding box center [61, 88] width 69 height 8
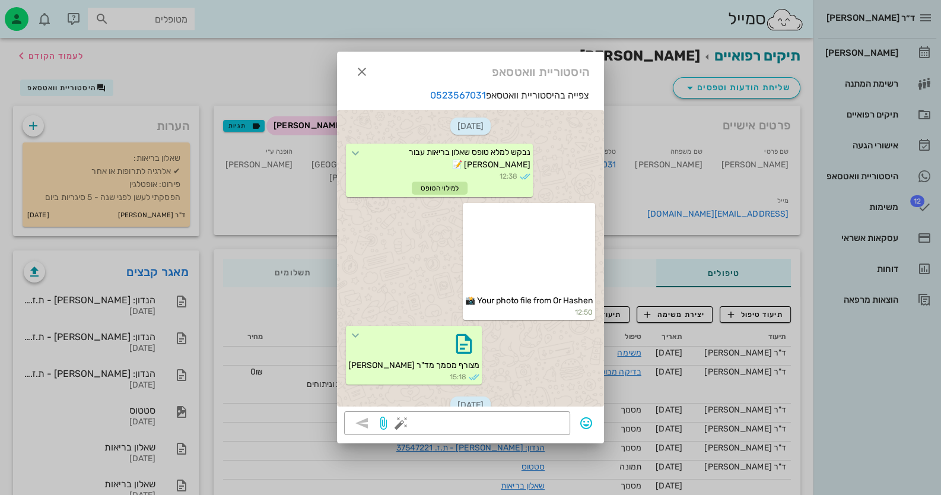
scroll to position [72, 0]
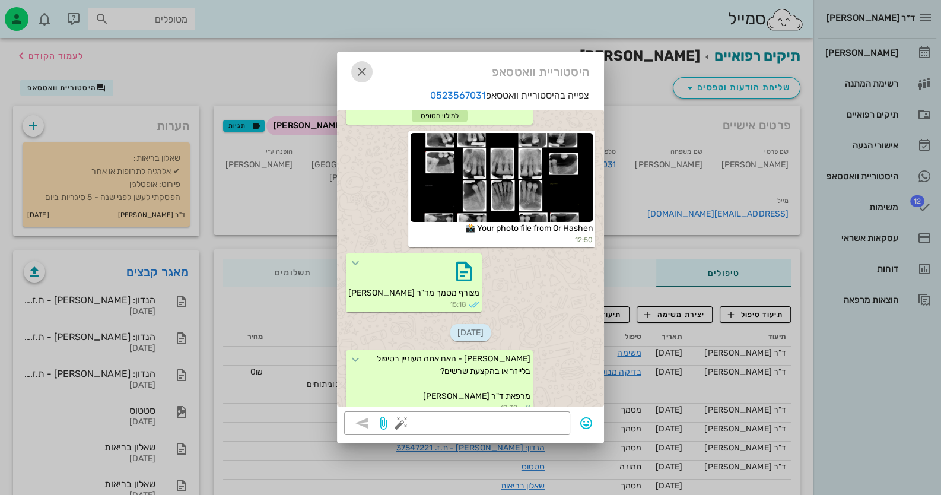
click at [367, 72] on icon "button" at bounding box center [362, 72] width 14 height 14
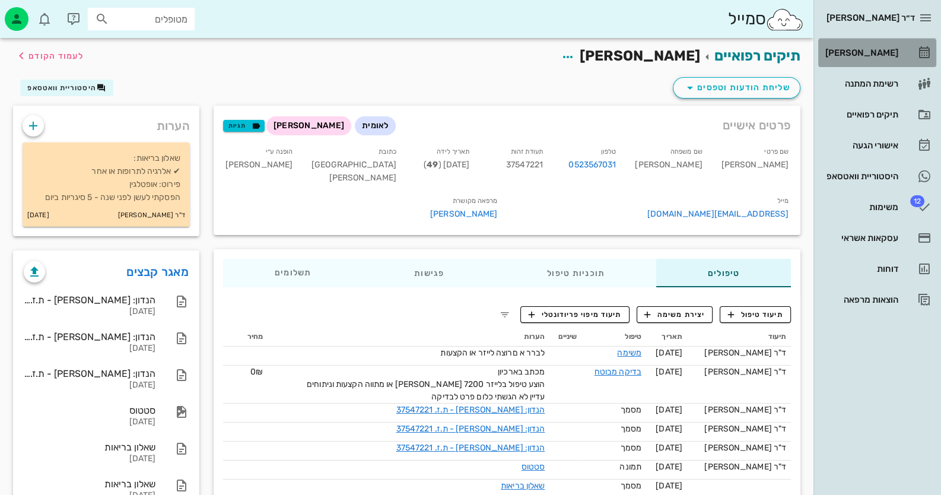
click at [609, 60] on link "[PERSON_NAME]" at bounding box center [878, 53] width 118 height 28
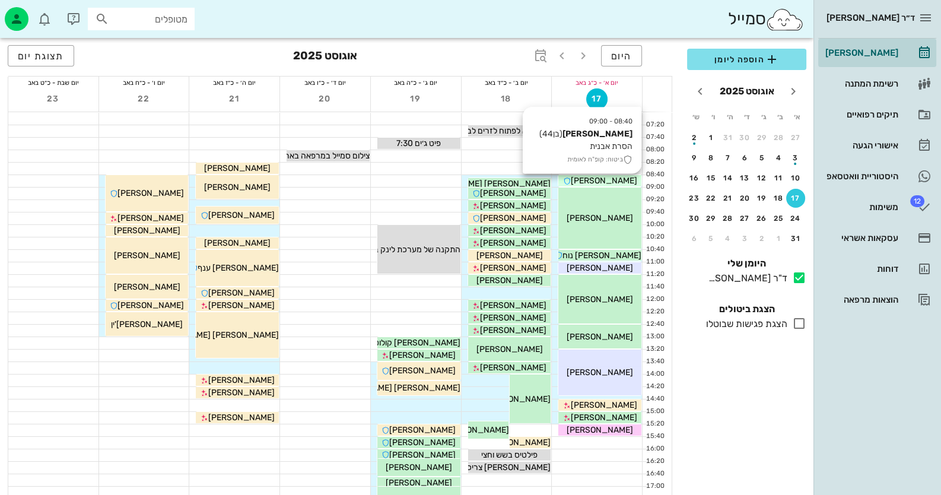
click at [609, 176] on span "[PERSON_NAME]" at bounding box center [604, 181] width 66 height 10
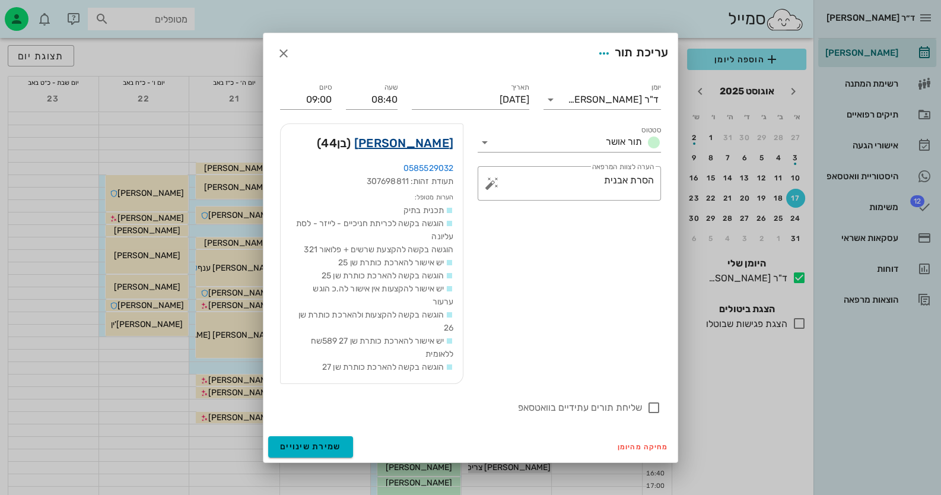
click at [433, 142] on link "[PERSON_NAME]" at bounding box center [403, 143] width 99 height 19
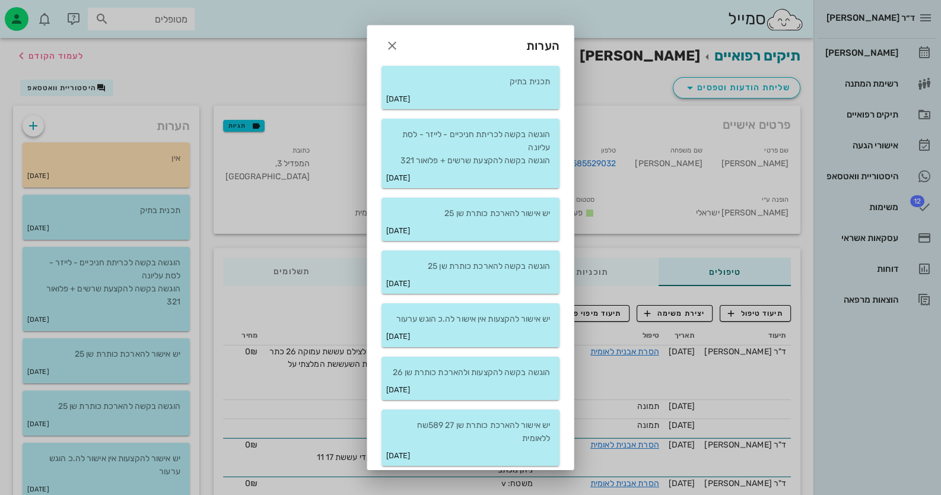
click at [496, 112] on div "הערות תכנית בתיק [DATE] הוגשה בקשה לכריתת חניכיים - לייזר - לסת עליונה הוגשה בק…" at bounding box center [471, 277] width 208 height 505
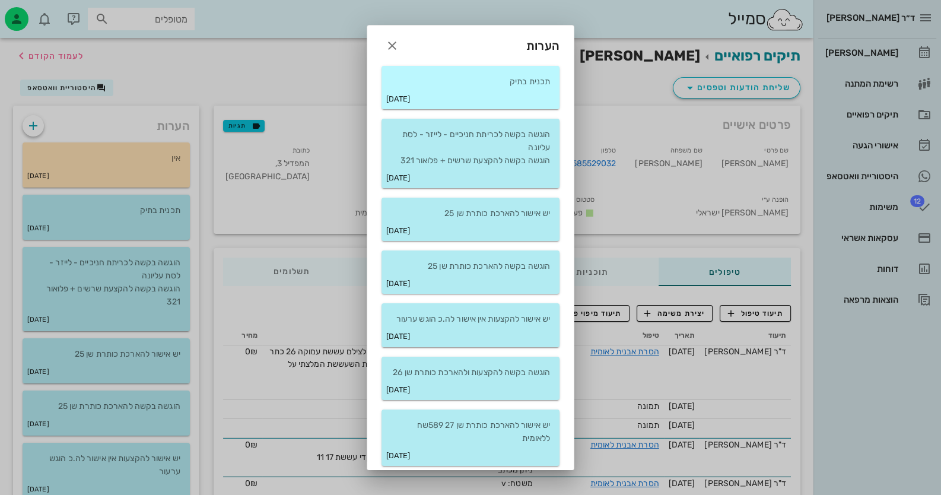
click at [499, 99] on div "[DATE]" at bounding box center [471, 98] width 178 height 21
click at [442, 72] on div "תכנית בתיק" at bounding box center [471, 77] width 178 height 23
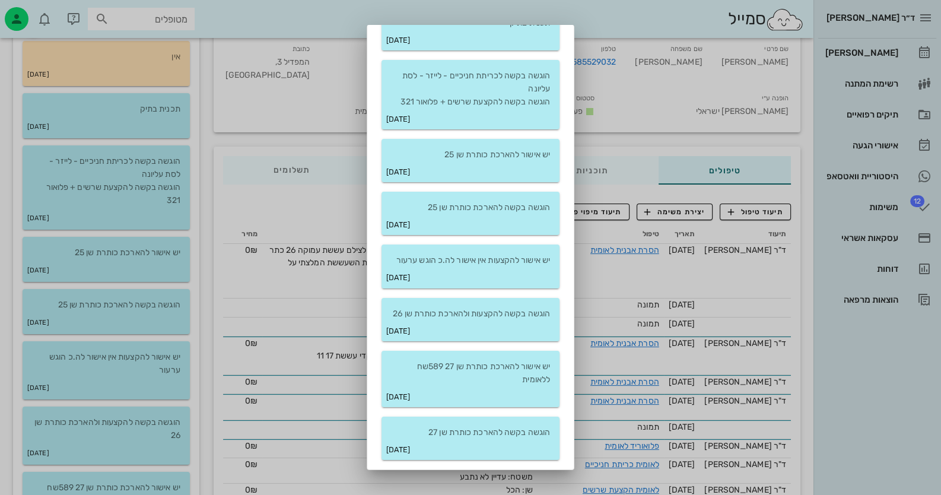
scroll to position [118, 0]
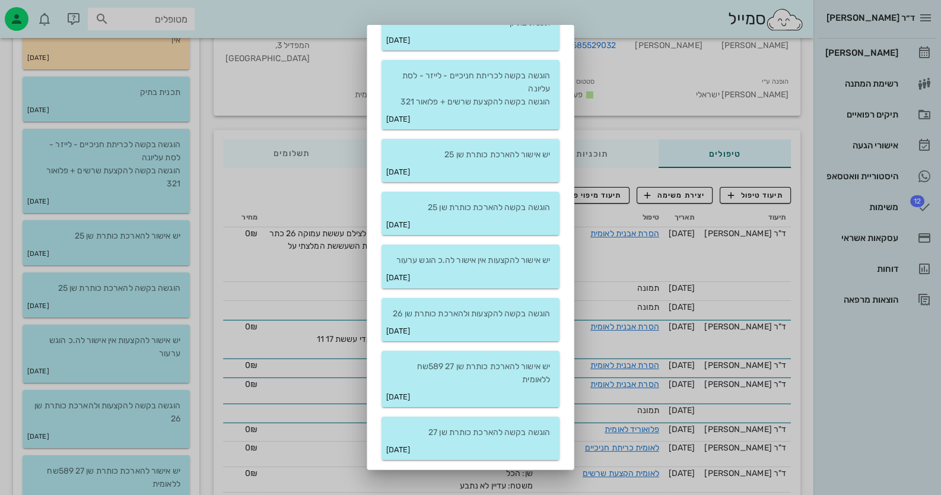
click at [256, 154] on div at bounding box center [470, 247] width 941 height 495
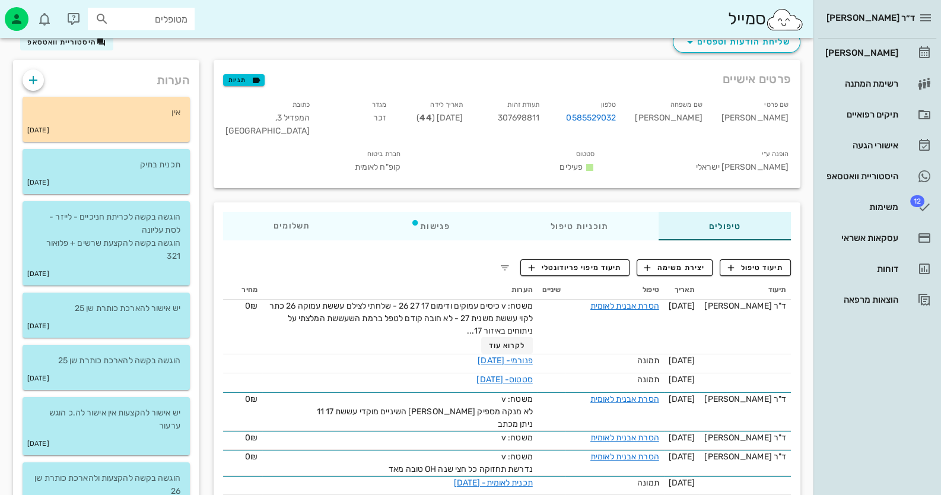
scroll to position [0, 0]
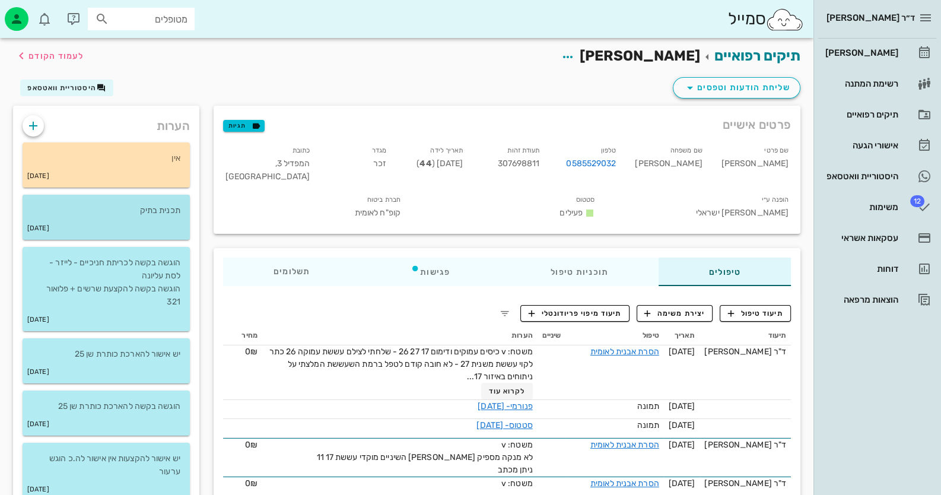
click at [157, 216] on p "תכנית בתיק" at bounding box center [106, 210] width 148 height 13
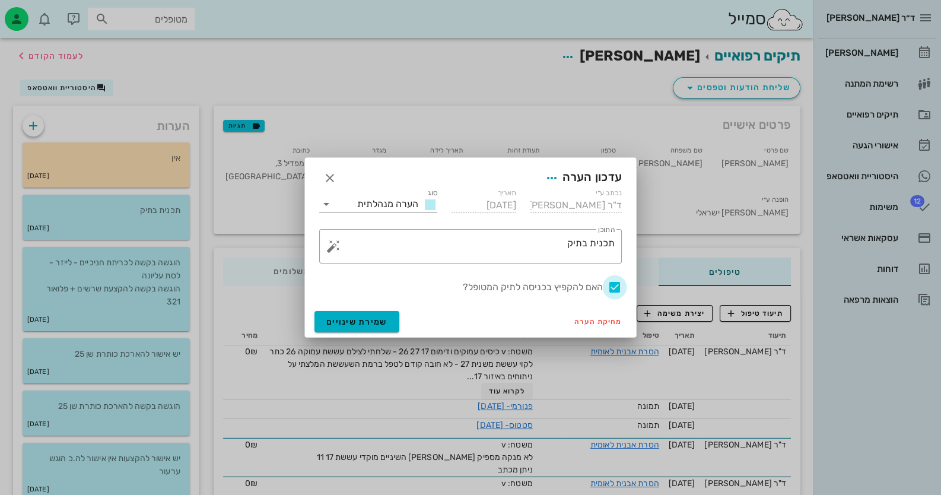
click at [609, 285] on div at bounding box center [615, 287] width 20 height 20
checkbox input "false"
click at [362, 325] on span "שמירת שינויים" at bounding box center [356, 322] width 61 height 10
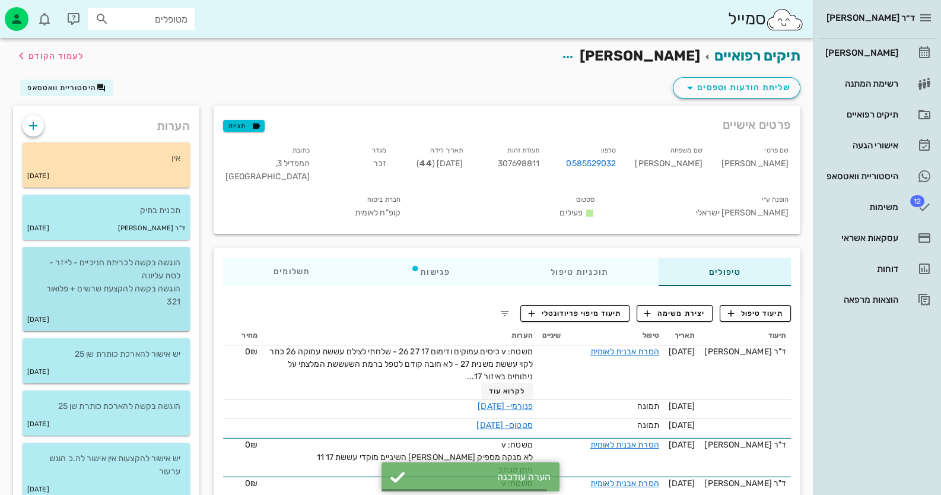
click at [142, 258] on p "הוגשה בקשה לכריתת חניכיים - לייזר - לסת עליונה הוגשה בקשה להקצעת שרשים + פלואור…" at bounding box center [106, 282] width 148 height 52
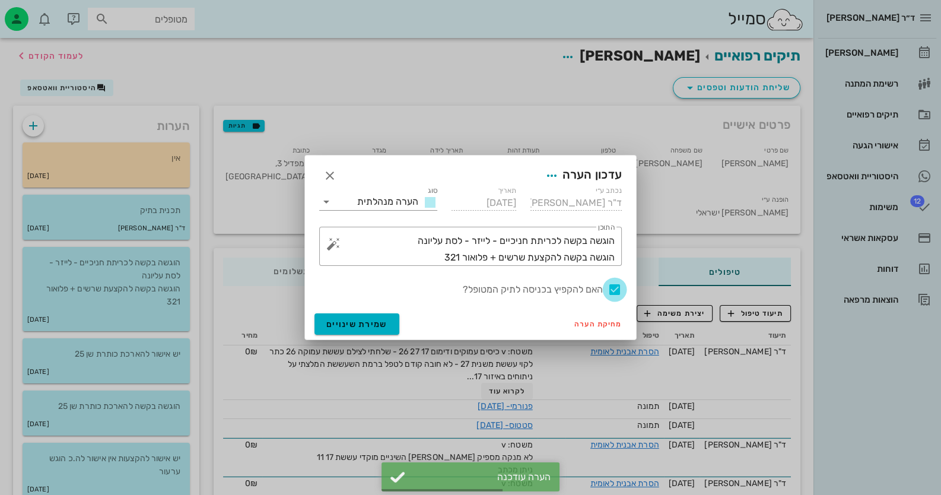
click at [609, 291] on div at bounding box center [615, 290] width 20 height 20
checkbox input "false"
click at [386, 326] on span "שמירת שינויים" at bounding box center [356, 324] width 61 height 10
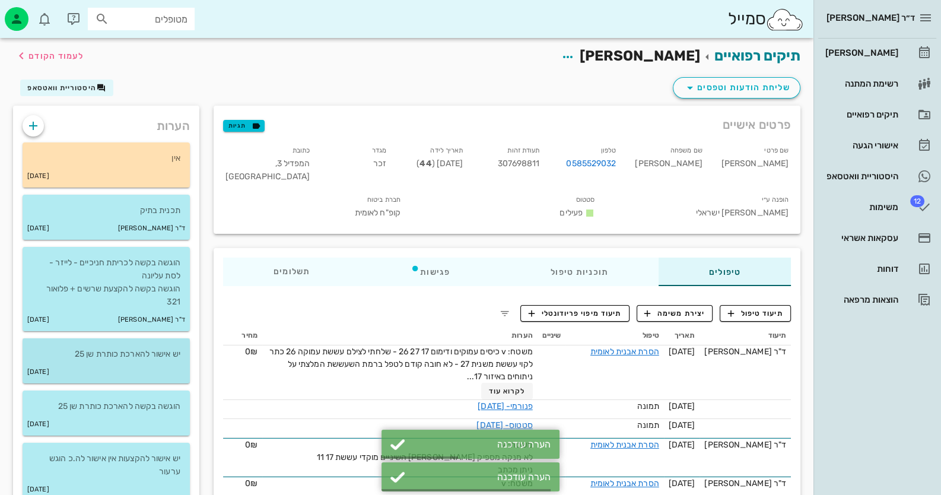
click at [160, 351] on p "יש אישור להארכת כותרת שן 25" at bounding box center [106, 354] width 148 height 13
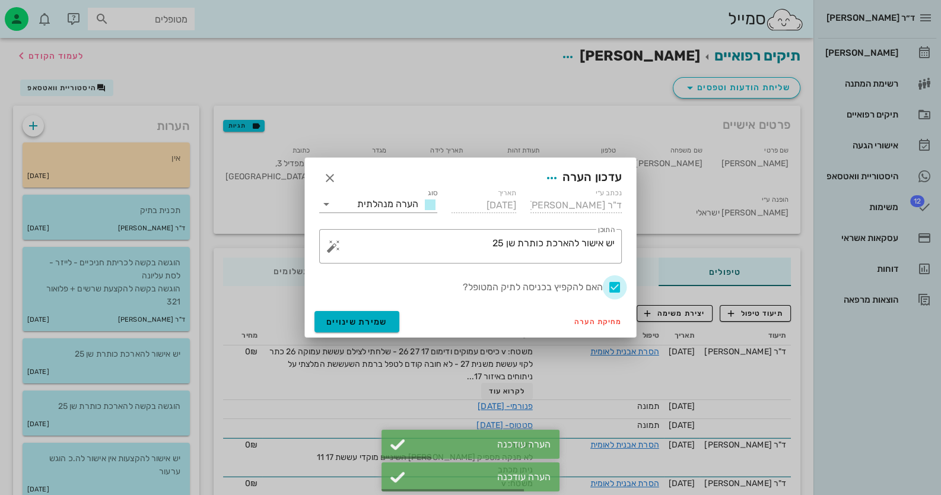
click at [609, 288] on div at bounding box center [615, 287] width 20 height 20
checkbox input "false"
click at [366, 326] on span "שמירת שינויים" at bounding box center [356, 322] width 61 height 10
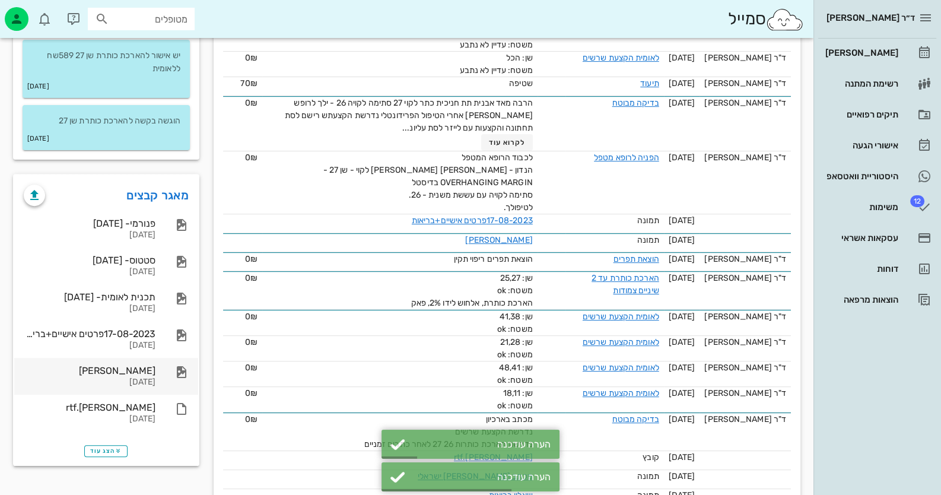
scroll to position [534, 0]
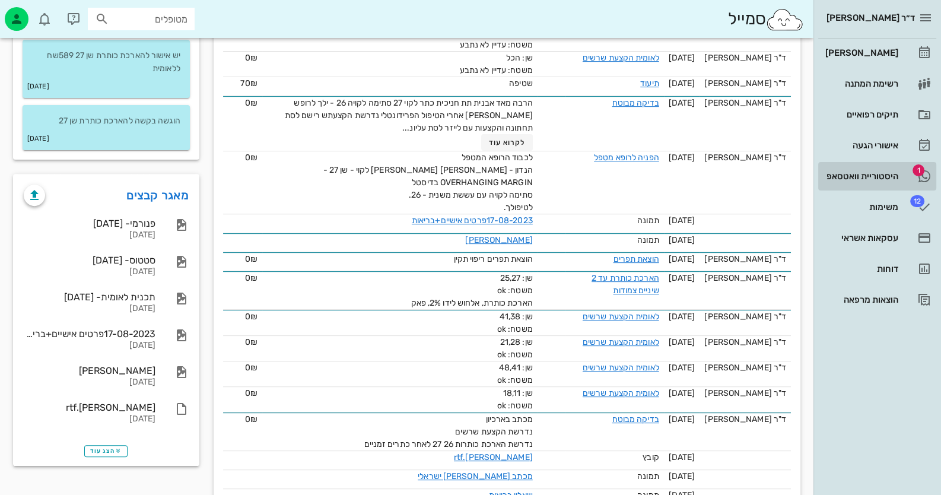
click at [609, 175] on div "היסטוריית וואטסאפ" at bounding box center [860, 176] width 75 height 9
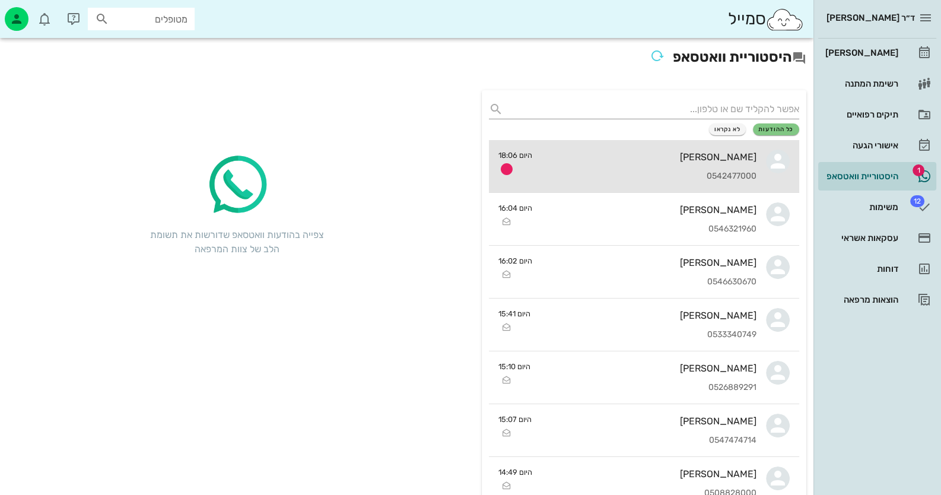
click at [609, 157] on div "[PERSON_NAME]" at bounding box center [649, 156] width 215 height 11
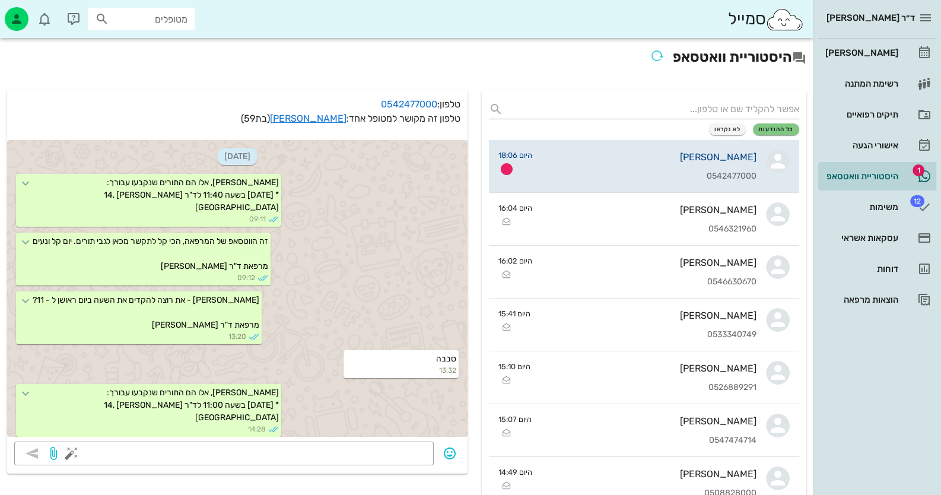
scroll to position [708, 0]
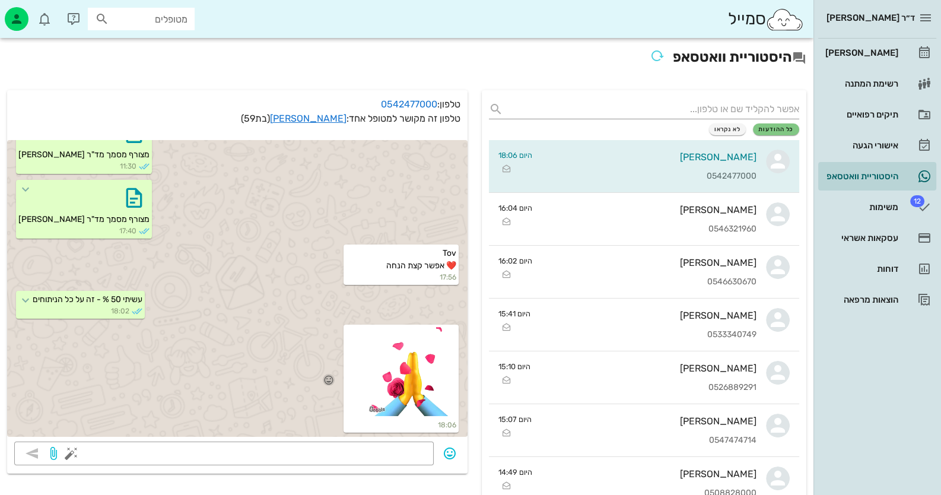
click at [334, 378] on icon "button" at bounding box center [329, 380] width 11 height 11
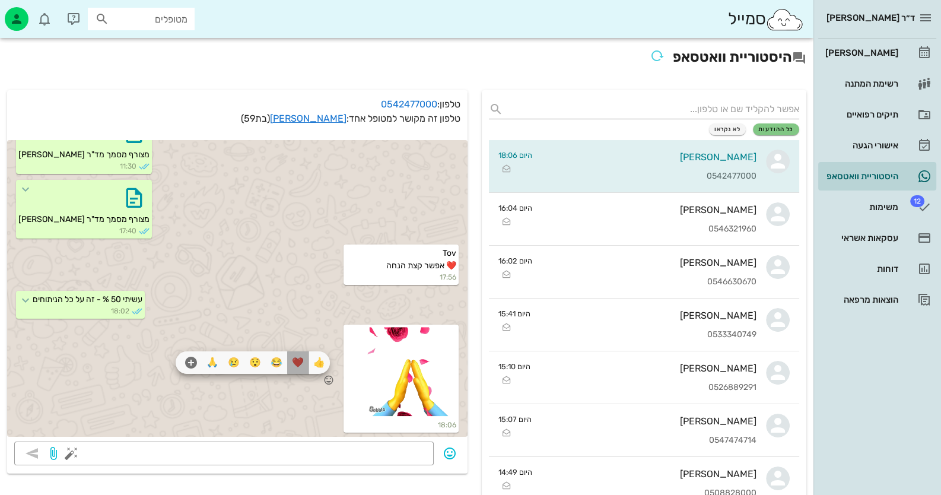
click at [306, 366] on div "❤️" at bounding box center [297, 362] width 21 height 23
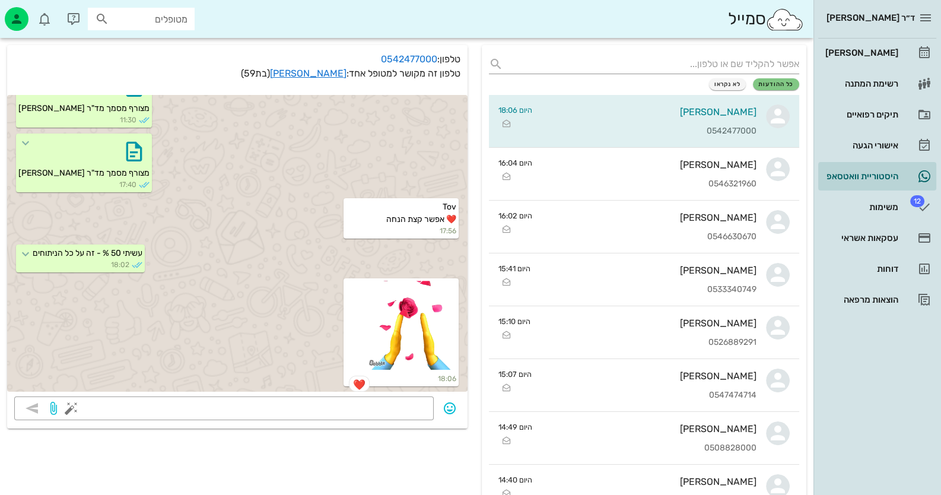
scroll to position [0, 0]
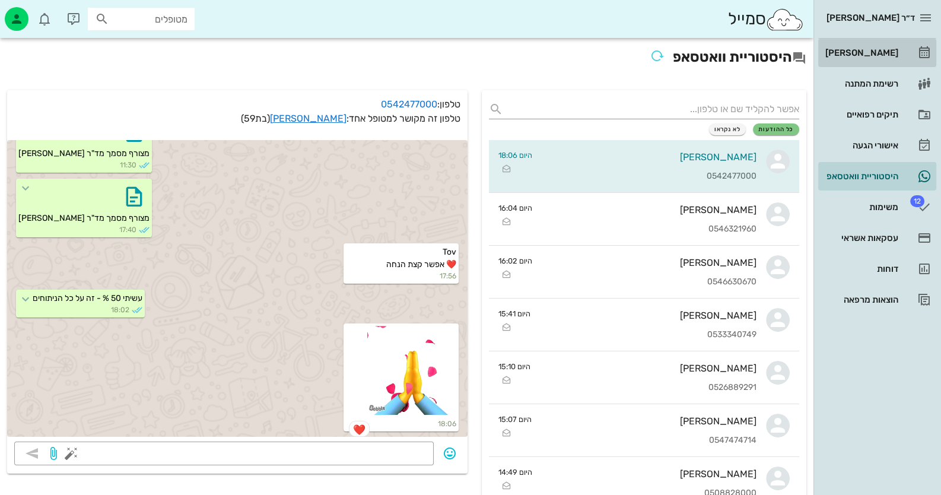
click at [609, 52] on div "[PERSON_NAME]" at bounding box center [860, 52] width 75 height 9
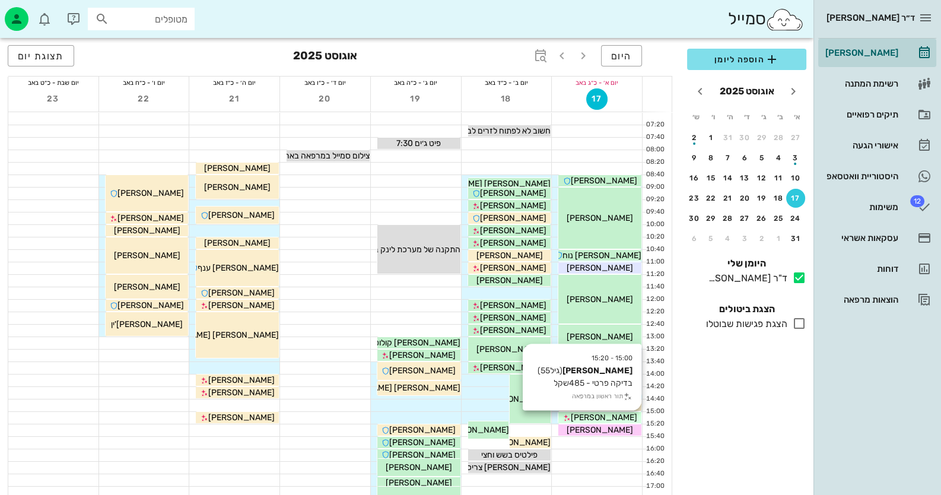
click at [609, 415] on div "[PERSON_NAME]" at bounding box center [600, 417] width 83 height 12
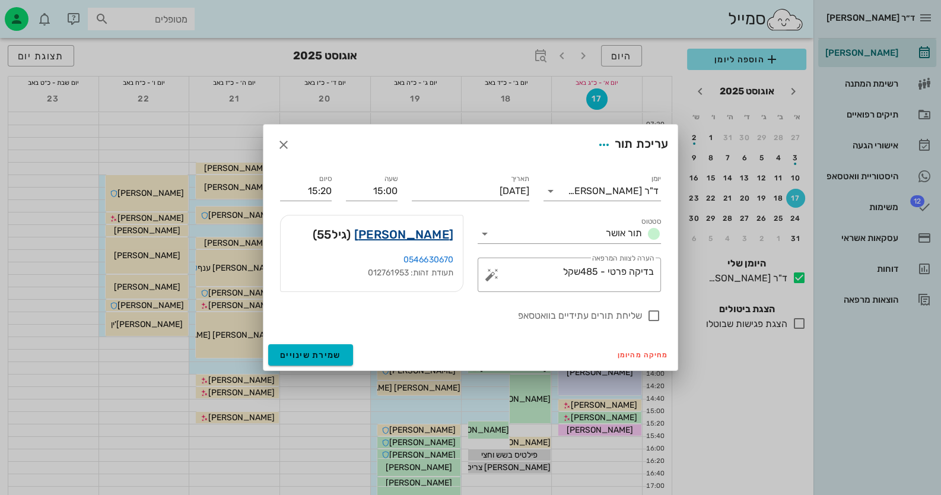
click at [439, 229] on link "[PERSON_NAME]" at bounding box center [403, 234] width 99 height 19
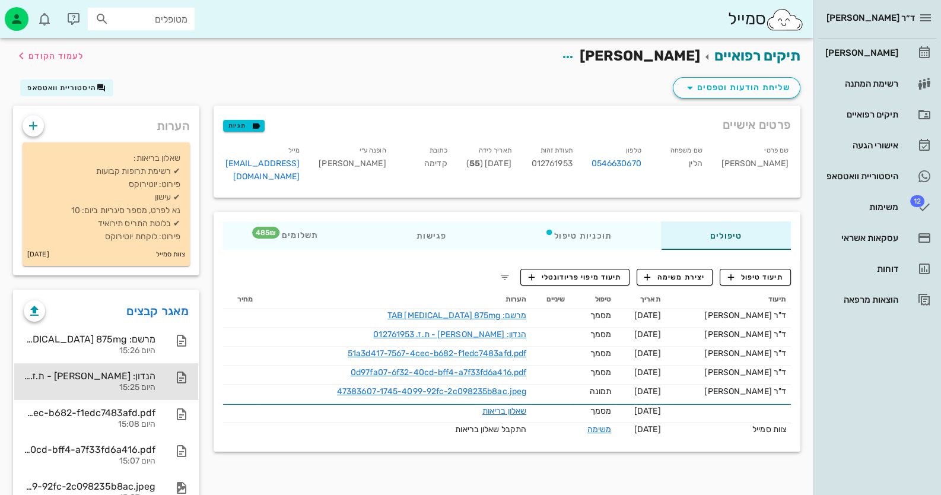
click at [133, 380] on div "הנדון: [PERSON_NAME] - ת.ז. 012761953" at bounding box center [90, 375] width 132 height 11
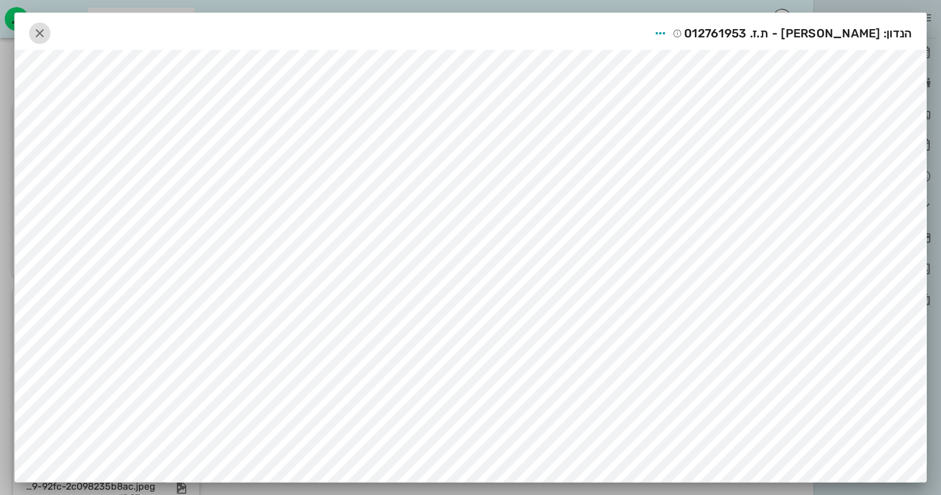
click at [47, 39] on icon "button" at bounding box center [40, 33] width 14 height 14
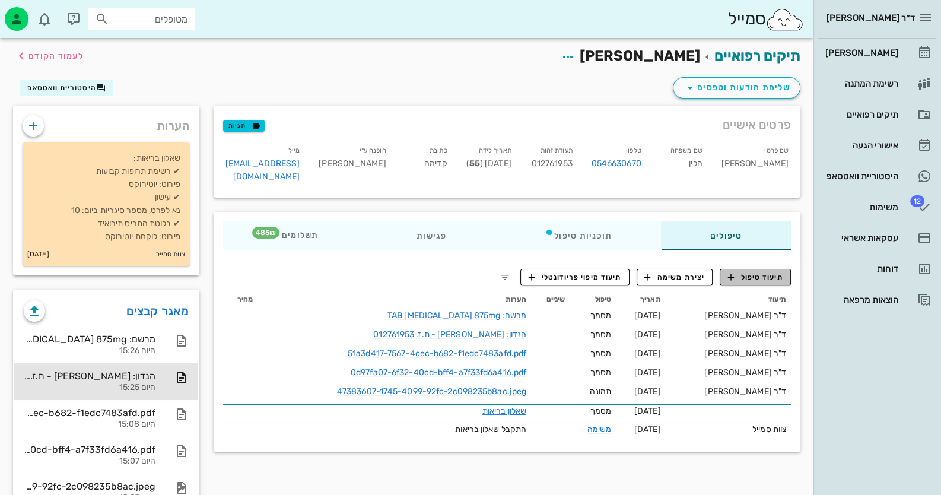
click at [609, 269] on button "תיעוד טיפול" at bounding box center [755, 277] width 71 height 17
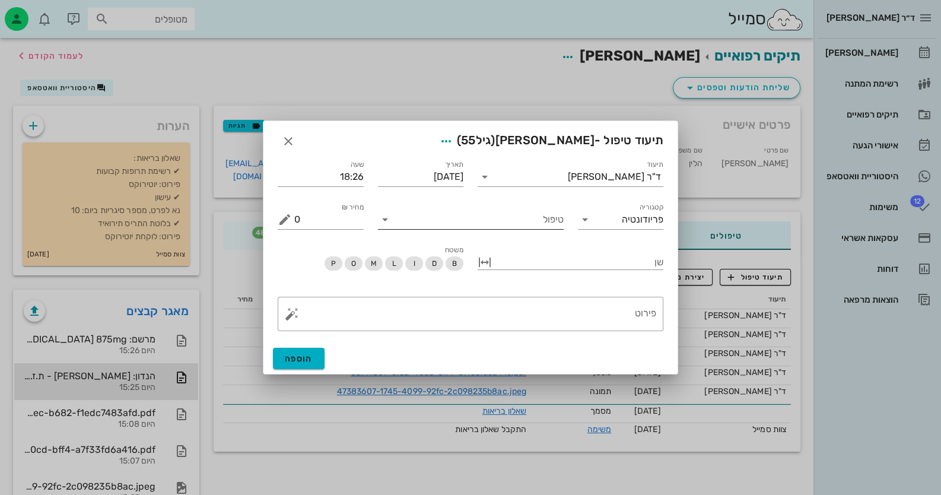
click at [544, 223] on input "טיפול" at bounding box center [479, 219] width 169 height 19
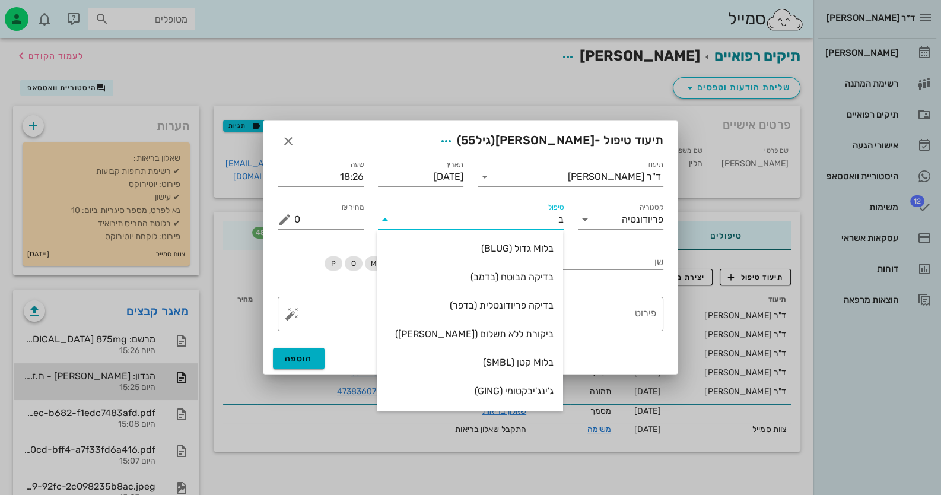
type input "בד"
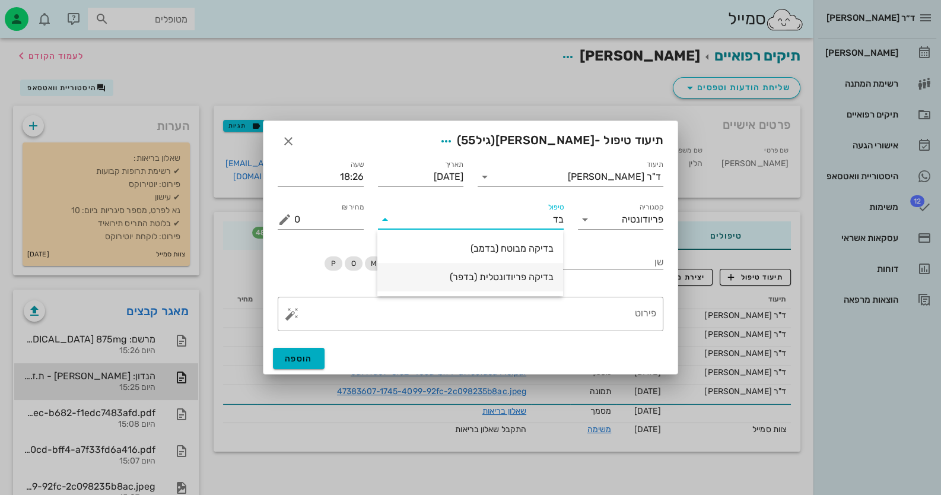
click at [560, 263] on div "בדיקה פריודונטלית (בדפר)" at bounding box center [471, 277] width 186 height 28
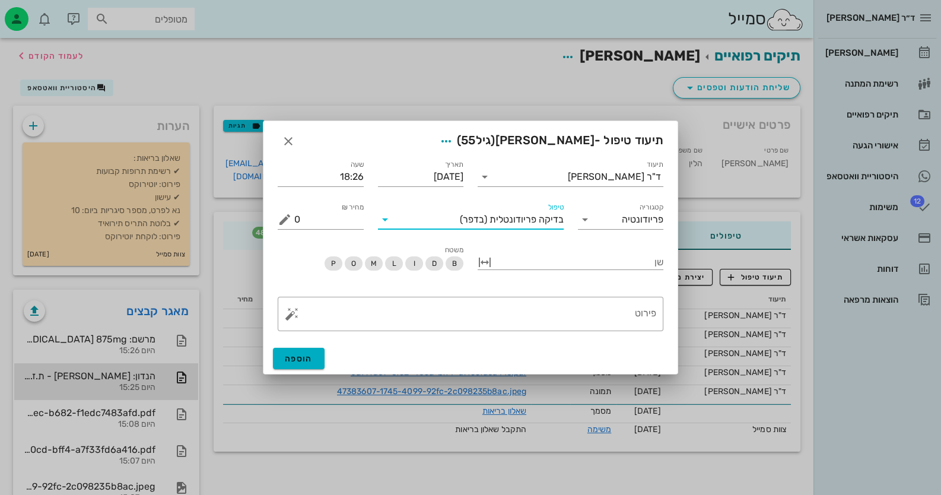
type input "485"
click at [513, 304] on textarea "פירוט" at bounding box center [475, 317] width 362 height 28
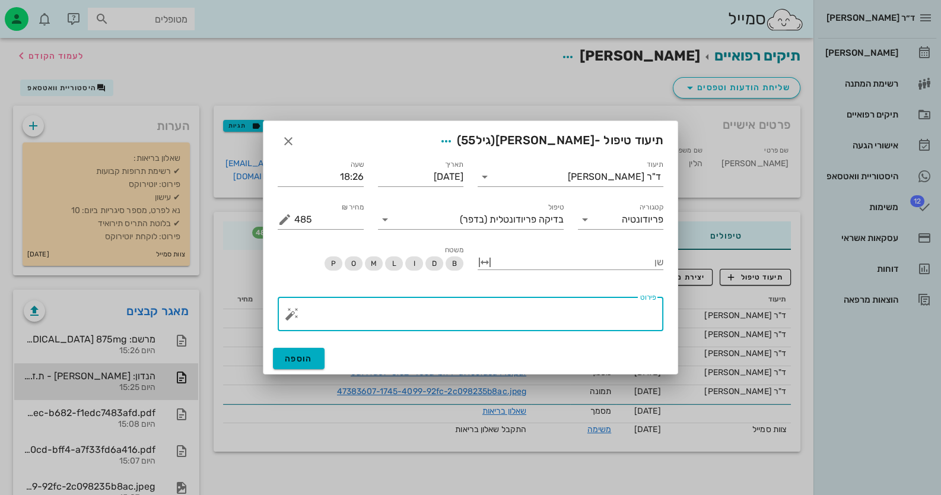
click at [288, 318] on button "button" at bounding box center [292, 314] width 14 height 14
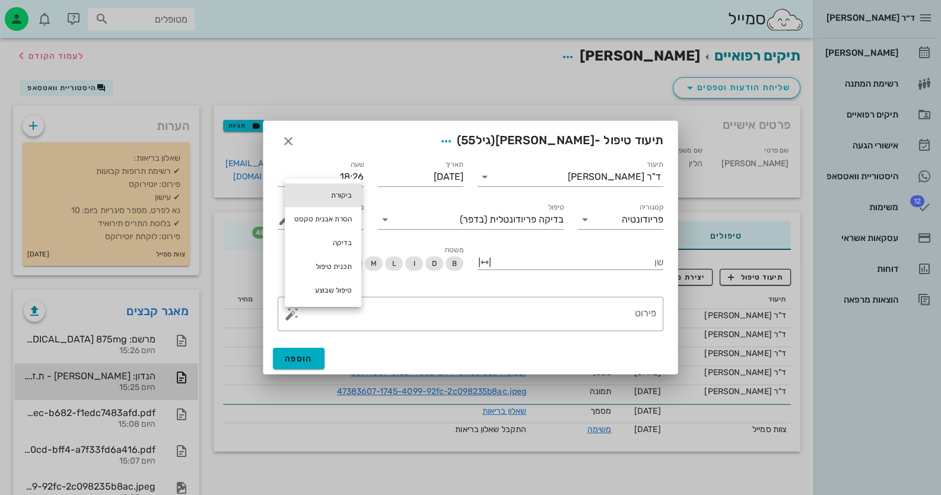
click at [338, 196] on div "ביקורת" at bounding box center [323, 195] width 77 height 24
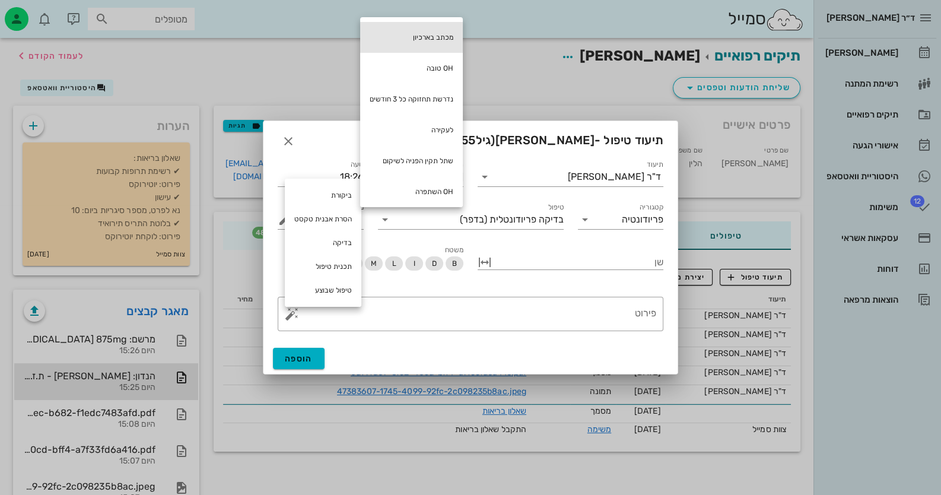
click at [440, 42] on div "מכתב בארכיון" at bounding box center [411, 37] width 103 height 31
type textarea "מכתב בארכיון"
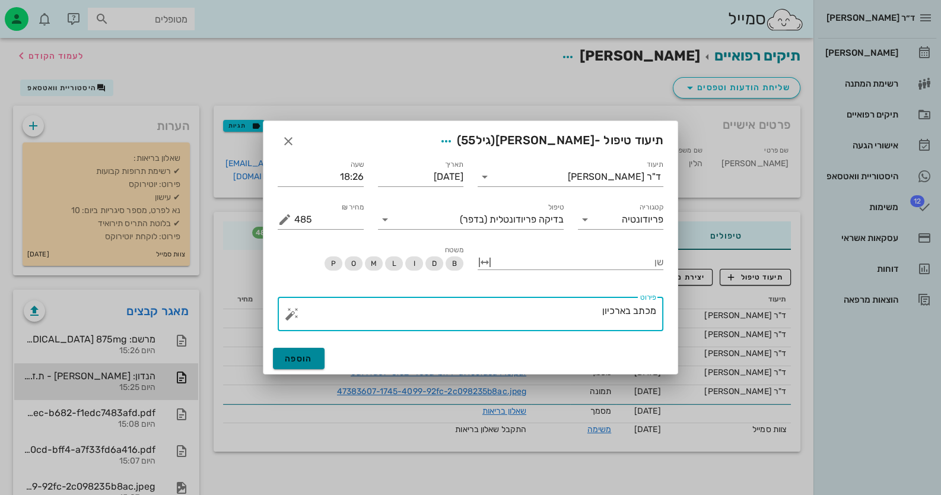
click at [316, 361] on button "הוספה" at bounding box center [299, 358] width 52 height 21
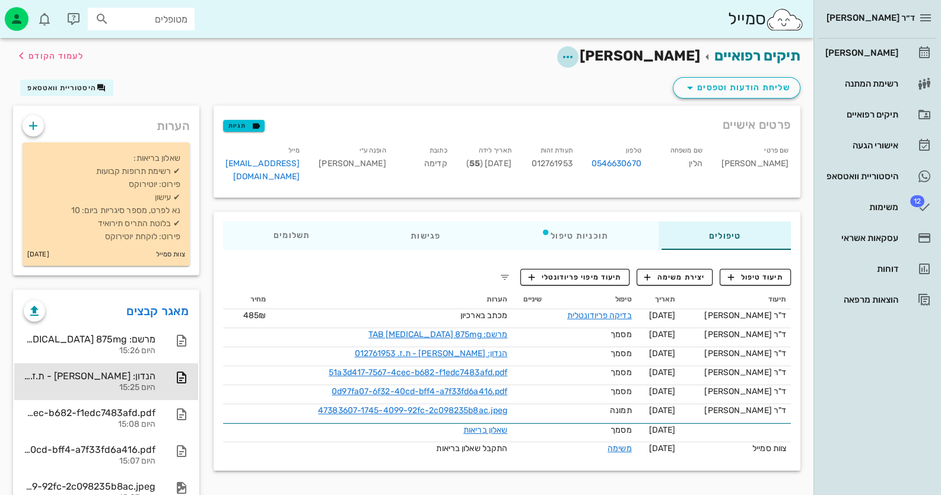
click at [575, 55] on icon "button" at bounding box center [568, 57] width 14 height 14
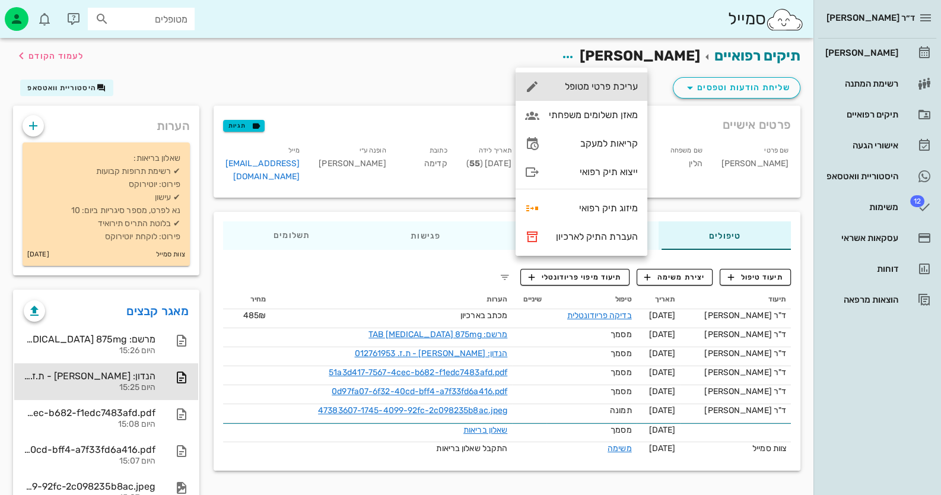
click at [609, 96] on div "עריכת פרטי מטופל" at bounding box center [582, 86] width 132 height 28
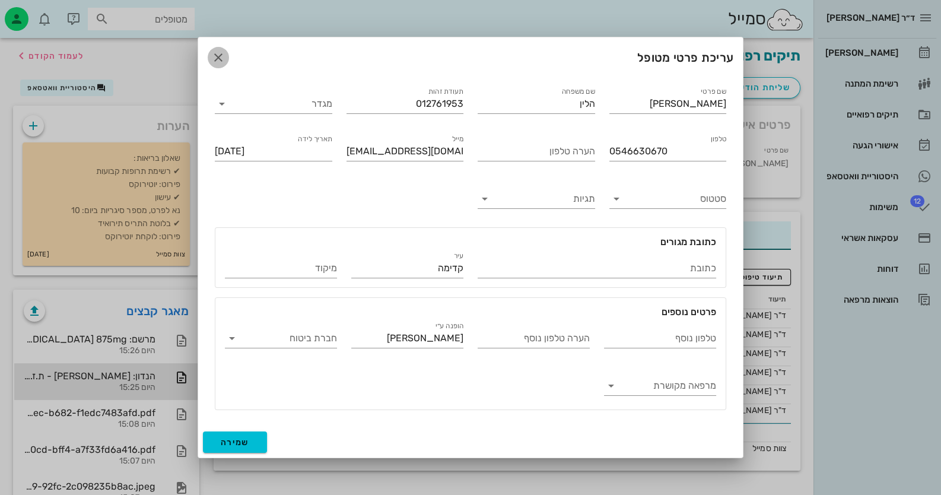
click at [214, 57] on icon "button" at bounding box center [218, 57] width 14 height 14
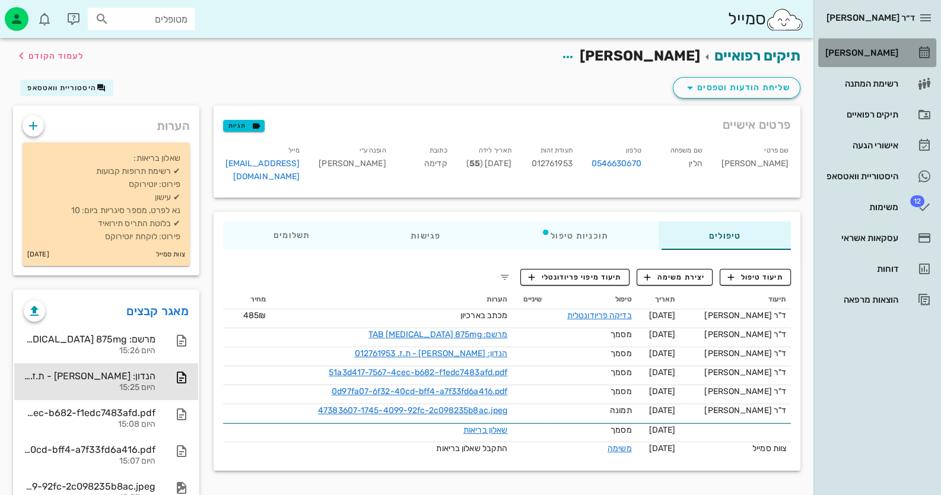
click at [609, 50] on div "[PERSON_NAME]" at bounding box center [860, 52] width 75 height 9
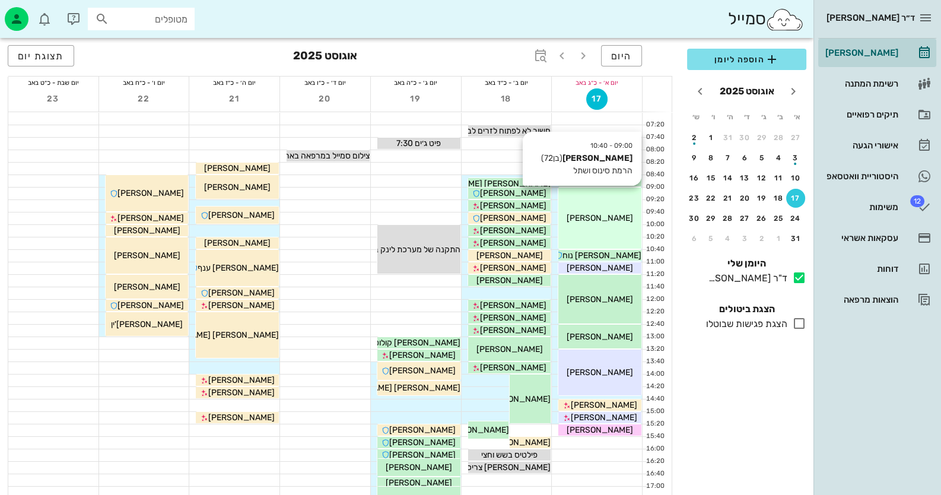
click at [581, 233] on div "09:00 - 10:40 [PERSON_NAME] (בן 72 ) הרמת סינוס ושתל [PERSON_NAME]" at bounding box center [600, 218] width 83 height 61
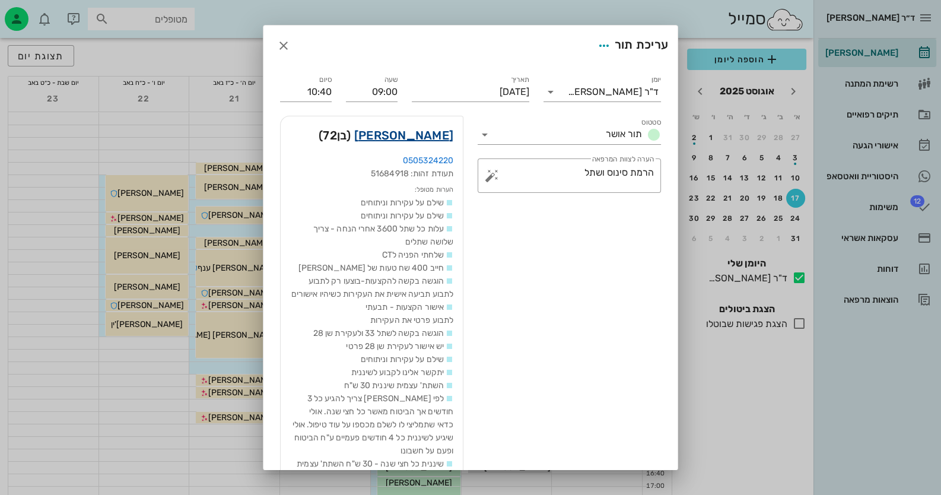
click at [443, 134] on link "[PERSON_NAME]" at bounding box center [403, 135] width 99 height 19
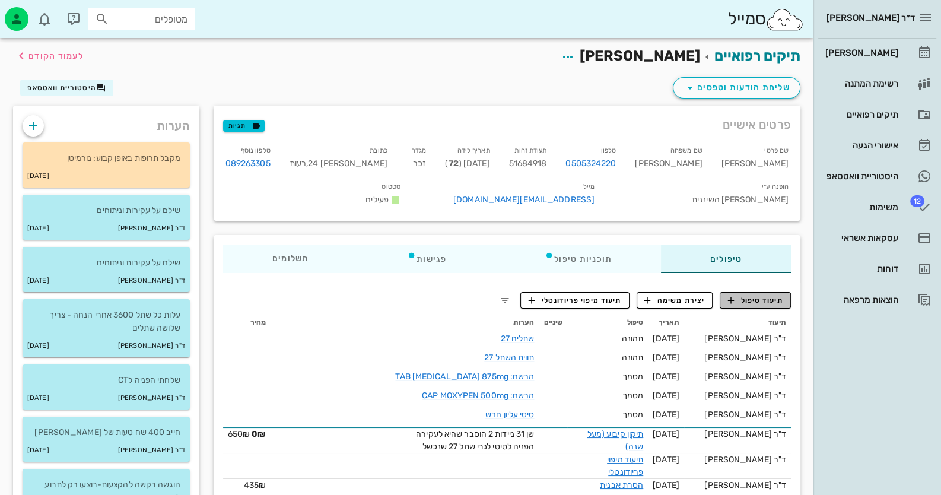
click at [609, 306] on span "תיעוד טיפול" at bounding box center [755, 300] width 55 height 11
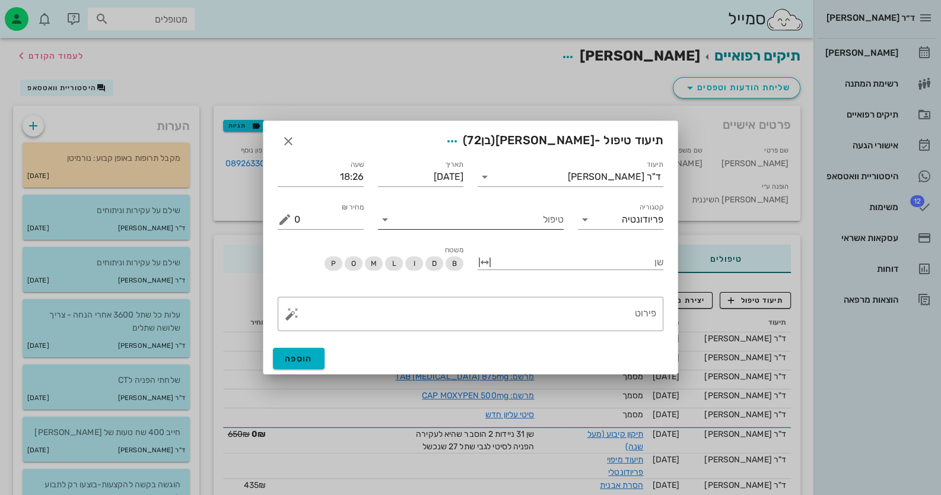
click at [555, 221] on input "טיפול" at bounding box center [479, 219] width 169 height 19
click at [557, 228] on div "טיפול שתל חוזר" at bounding box center [471, 219] width 186 height 19
type input "שתל חוזר"
click at [596, 252] on div "שן" at bounding box center [571, 264] width 186 height 37
click at [499, 224] on input "טיפול" at bounding box center [479, 219] width 169 height 19
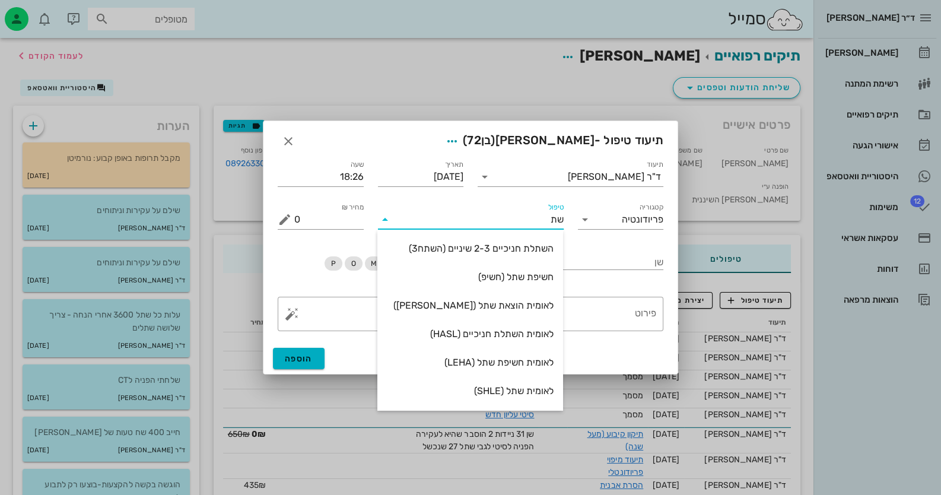
type input "שתל"
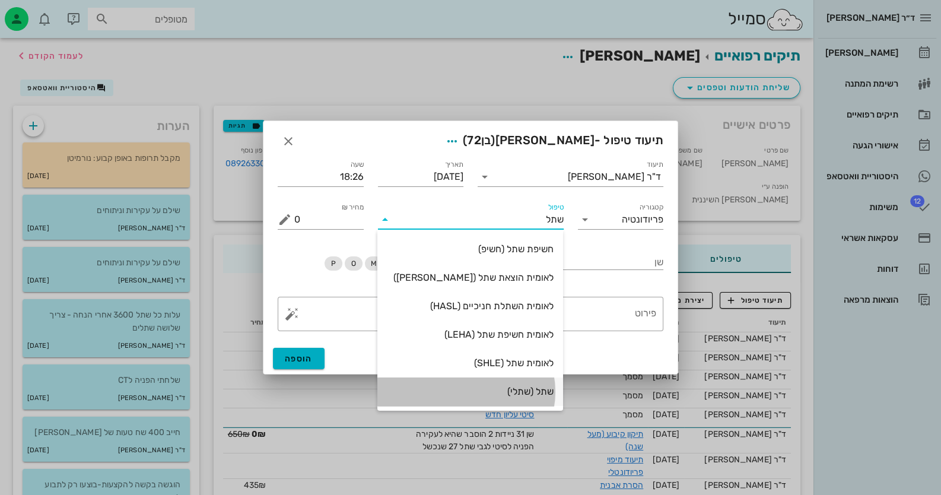
click at [525, 386] on div "שתל (שתלי)" at bounding box center [470, 391] width 167 height 11
type input "4515"
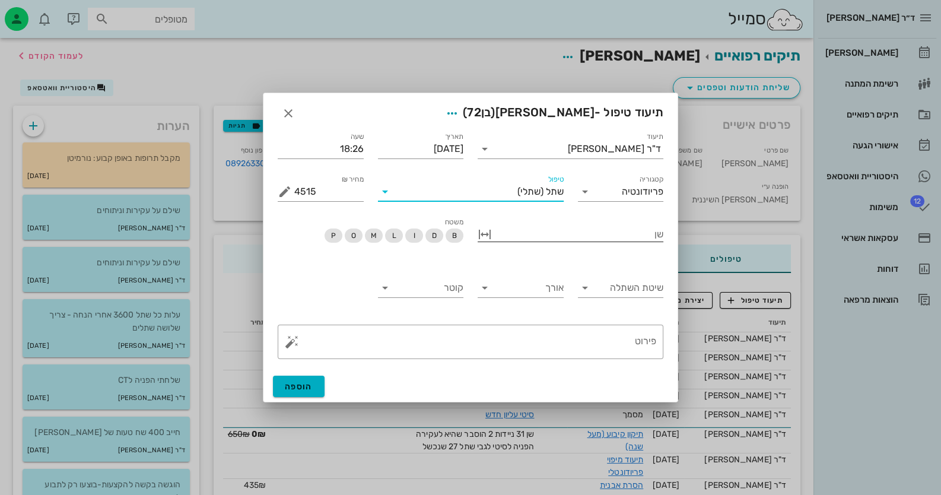
click at [609, 237] on div at bounding box center [578, 233] width 169 height 15
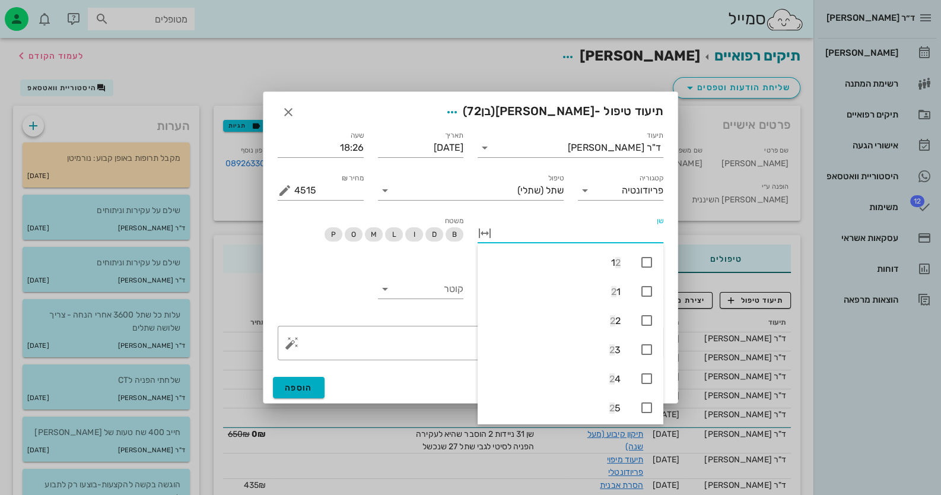
type input "2"
click at [609, 341] on icon at bounding box center [647, 348] width 14 height 14
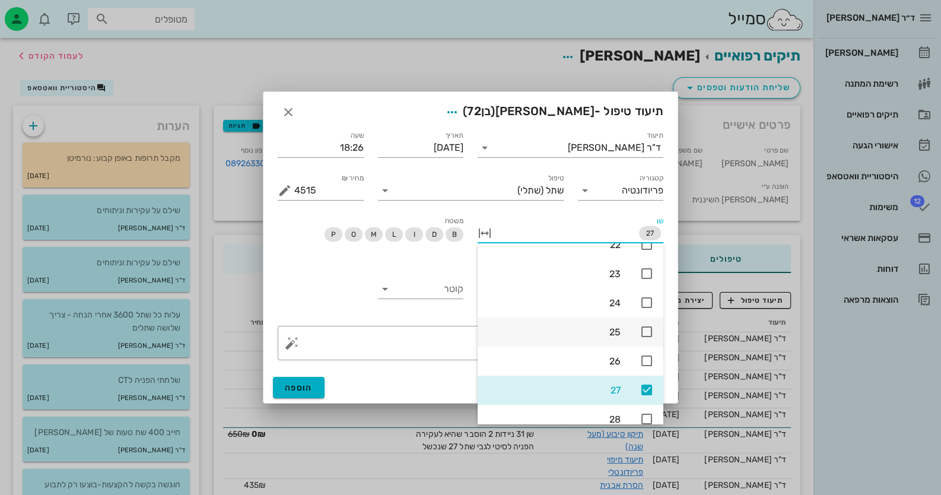
scroll to position [281, 0]
click at [553, 221] on div "שן 27" at bounding box center [571, 236] width 186 height 39
click at [567, 229] on input "שן" at bounding box center [565, 233] width 142 height 19
click at [427, 284] on input "קוטר" at bounding box center [430, 289] width 67 height 19
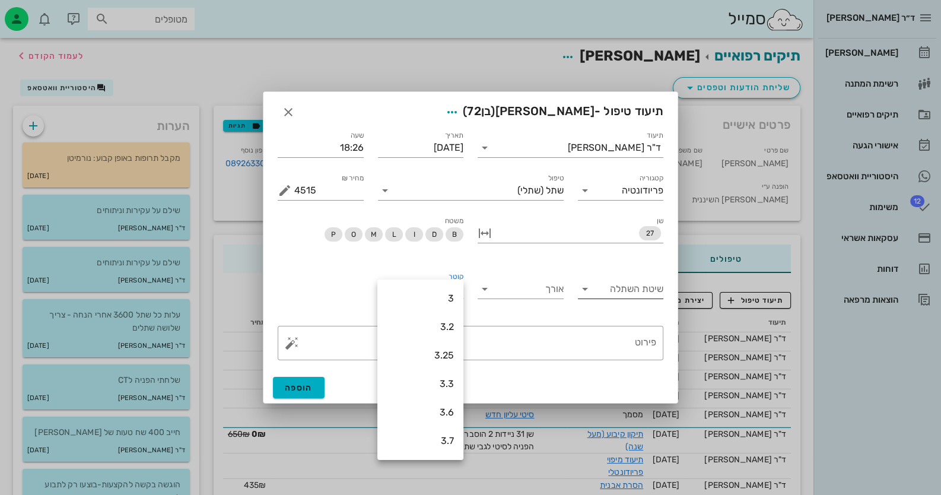
click at [589, 292] on icon at bounding box center [585, 289] width 14 height 14
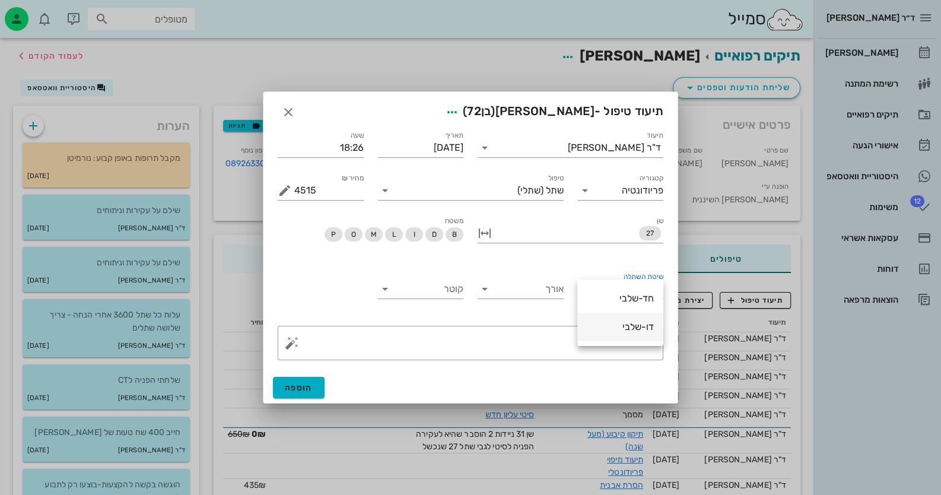
click at [609, 326] on div "דו-שלבי" at bounding box center [620, 326] width 67 height 11
click at [533, 287] on input "אורך" at bounding box center [530, 289] width 67 height 19
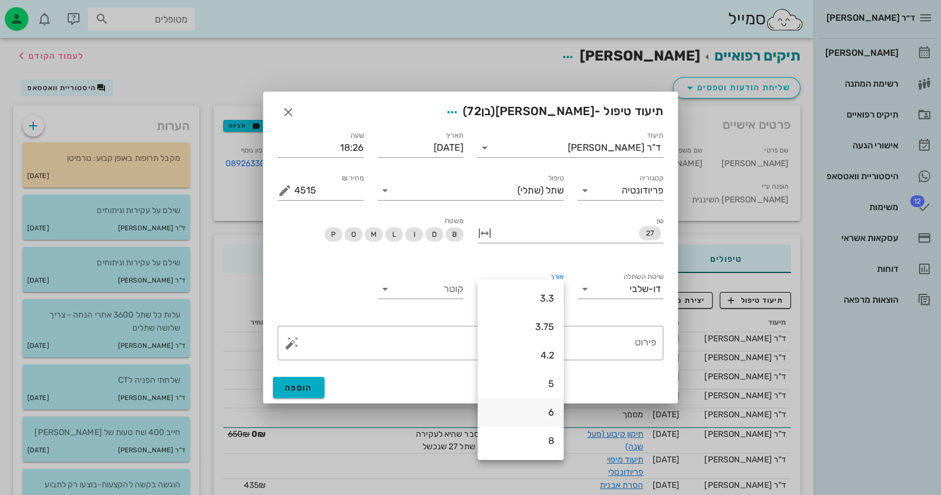
scroll to position [113, 0]
click at [547, 351] on div "10" at bounding box center [520, 355] width 67 height 11
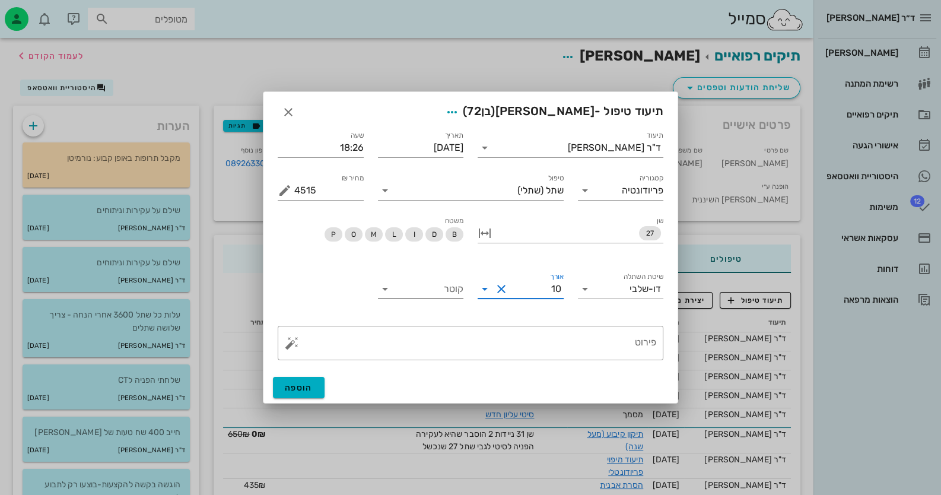
click at [444, 281] on input "קוטר" at bounding box center [430, 289] width 67 height 19
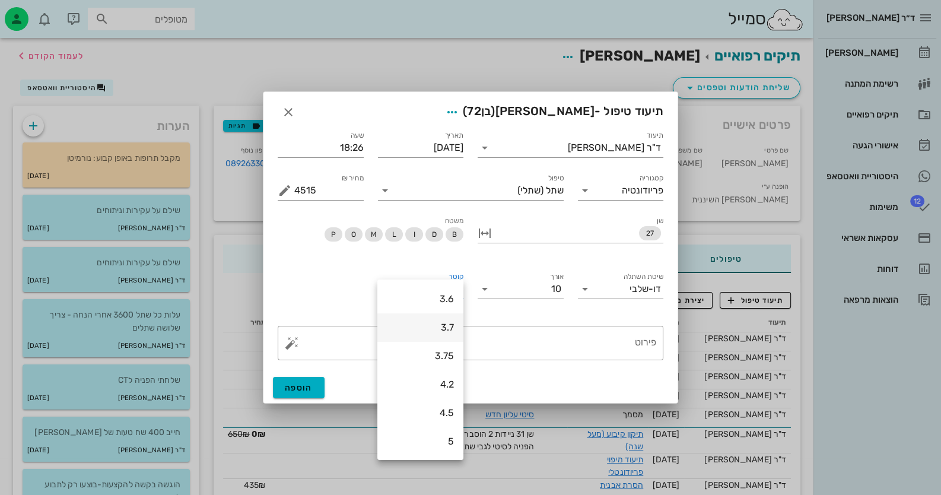
scroll to position [118, 0]
click at [444, 350] on div "3.75" at bounding box center [420, 350] width 67 height 11
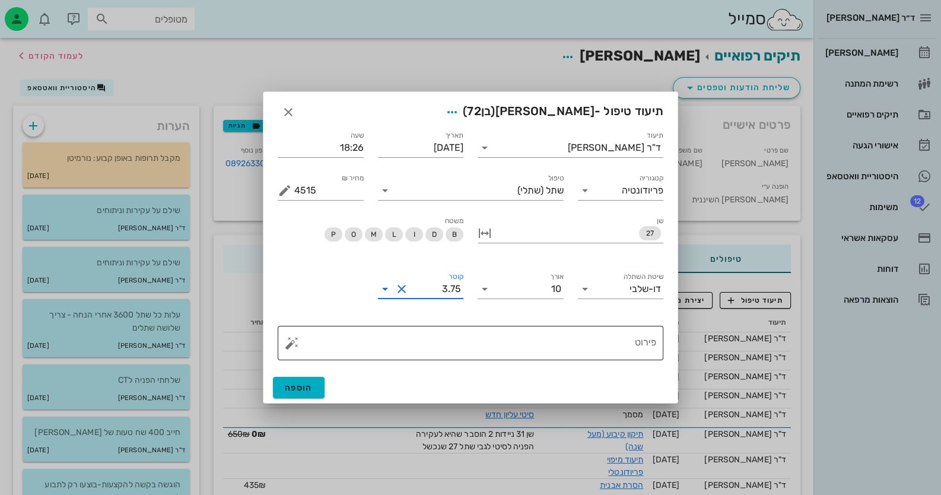
click at [609, 346] on textarea "פירוט" at bounding box center [475, 346] width 362 height 28
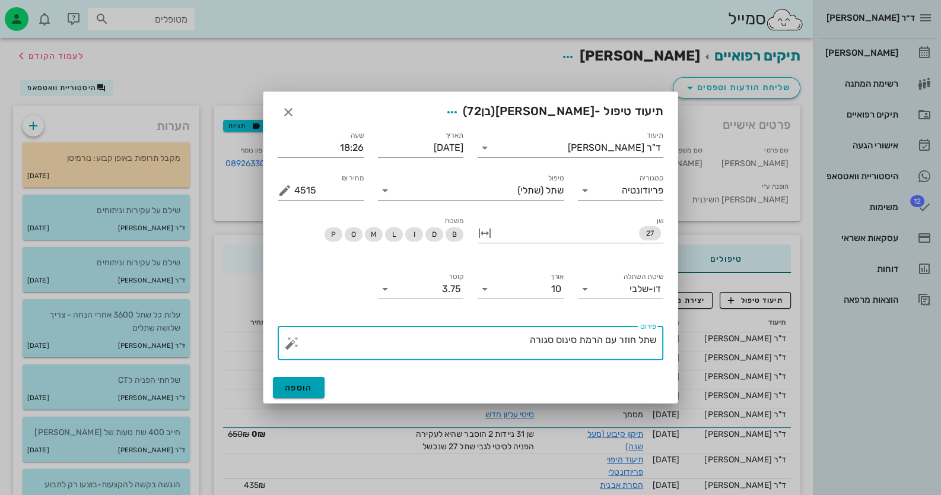
type textarea "שתל חוזר עם הרמת סינוס סגורה"
click at [300, 391] on span "הוספה" at bounding box center [299, 388] width 28 height 10
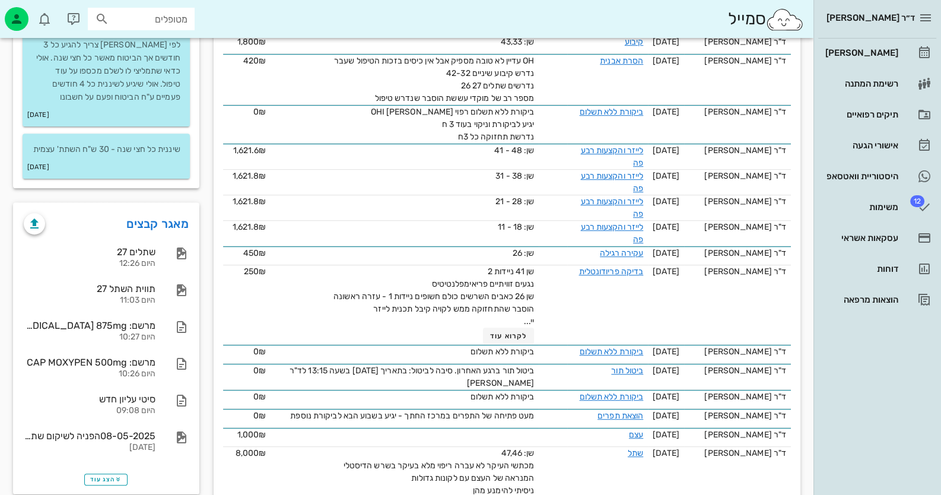
scroll to position [890, 0]
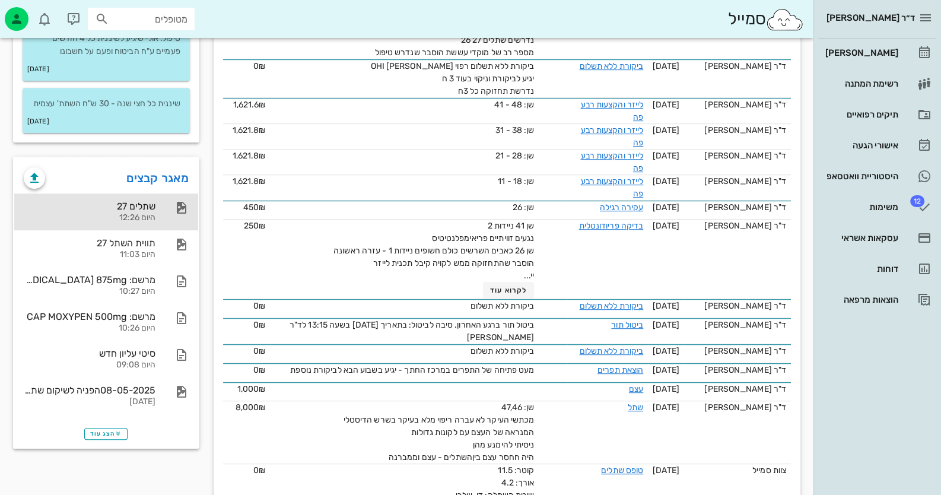
click at [172, 215] on div at bounding box center [176, 208] width 26 height 14
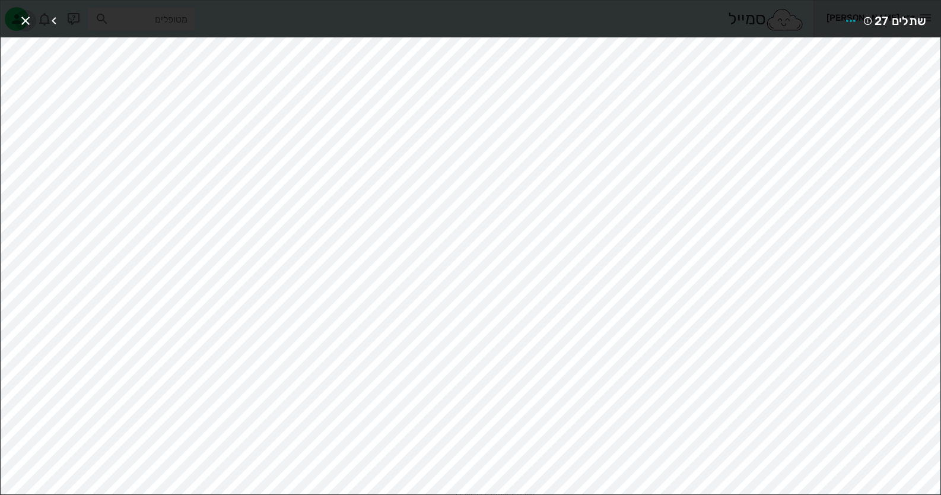
click at [32, 14] on icon "button" at bounding box center [25, 21] width 14 height 14
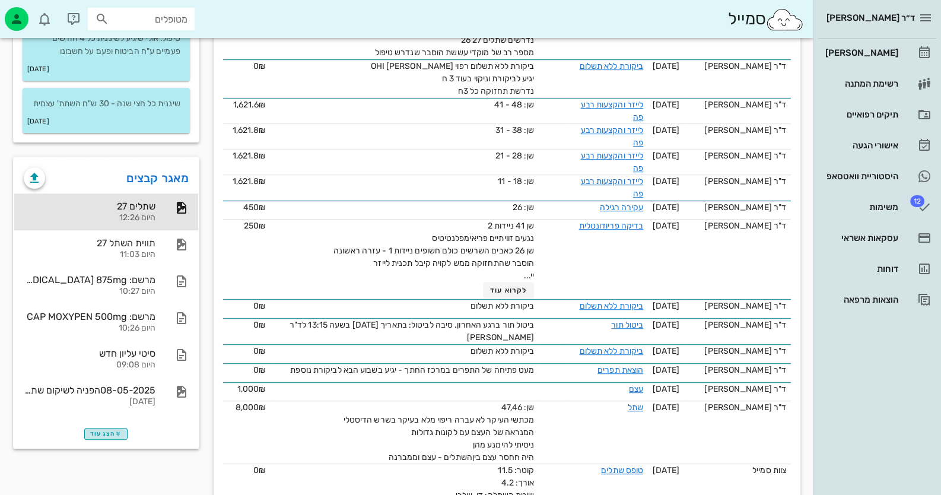
click at [107, 437] on span "הצג עוד" at bounding box center [105, 433] width 31 height 7
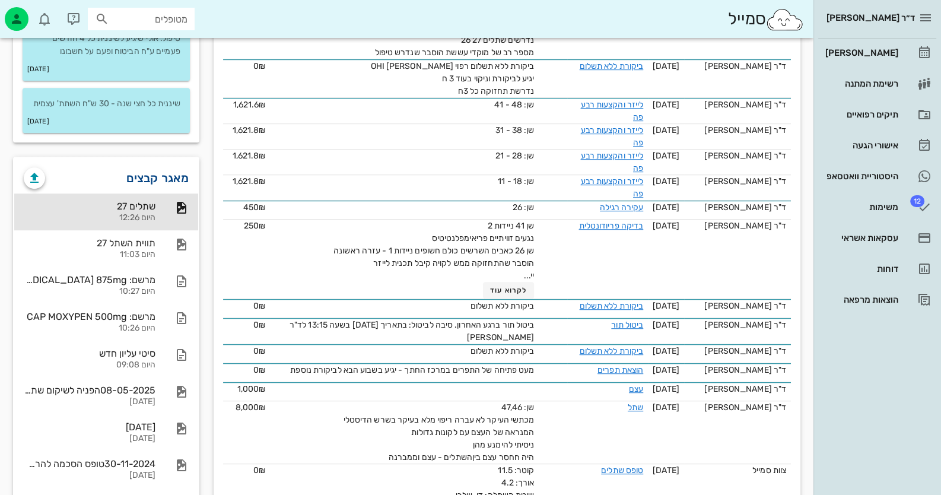
click at [176, 188] on link "מאגר קבצים" at bounding box center [157, 178] width 62 height 19
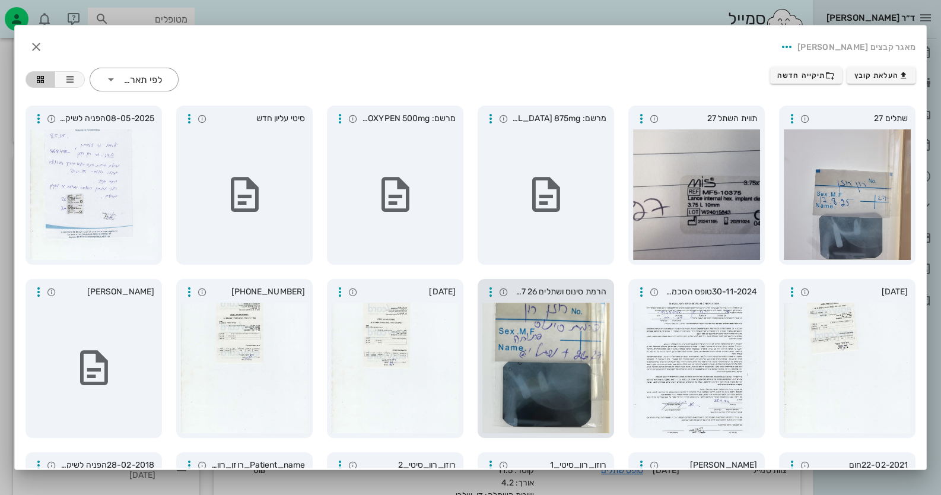
click at [547, 348] on div at bounding box center [546, 368] width 127 height 131
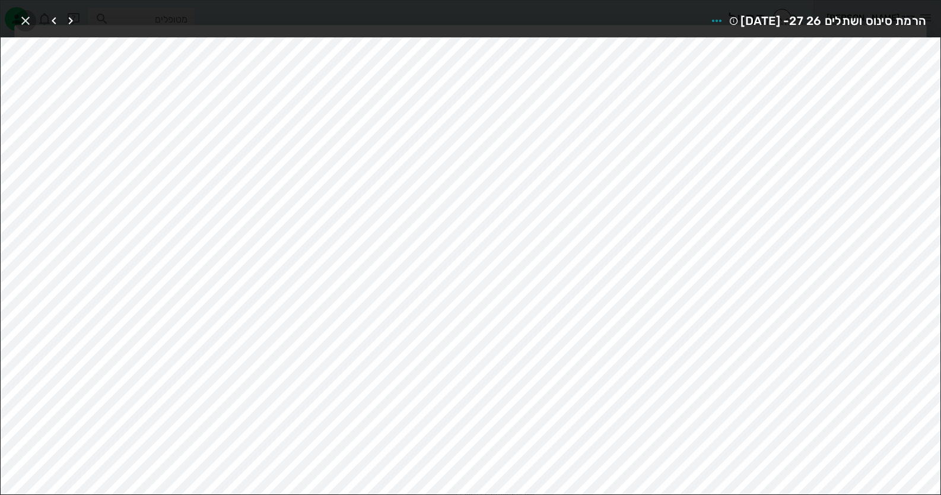
click at [20, 14] on icon "button" at bounding box center [25, 21] width 14 height 14
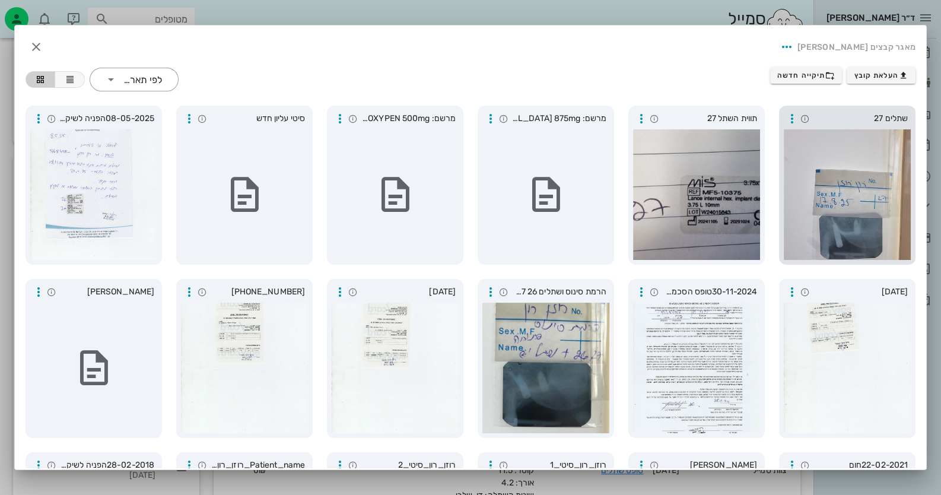
click at [609, 201] on div at bounding box center [847, 194] width 127 height 131
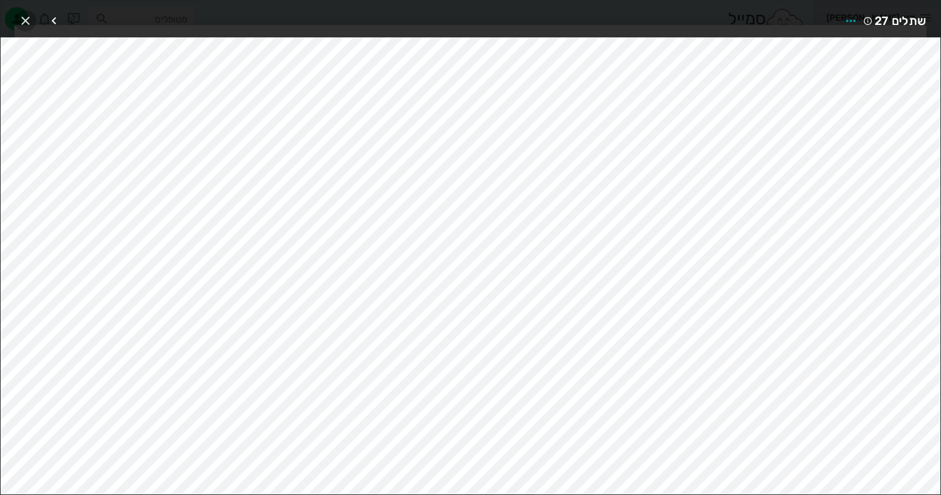
click at [27, 19] on icon "button" at bounding box center [25, 21] width 14 height 14
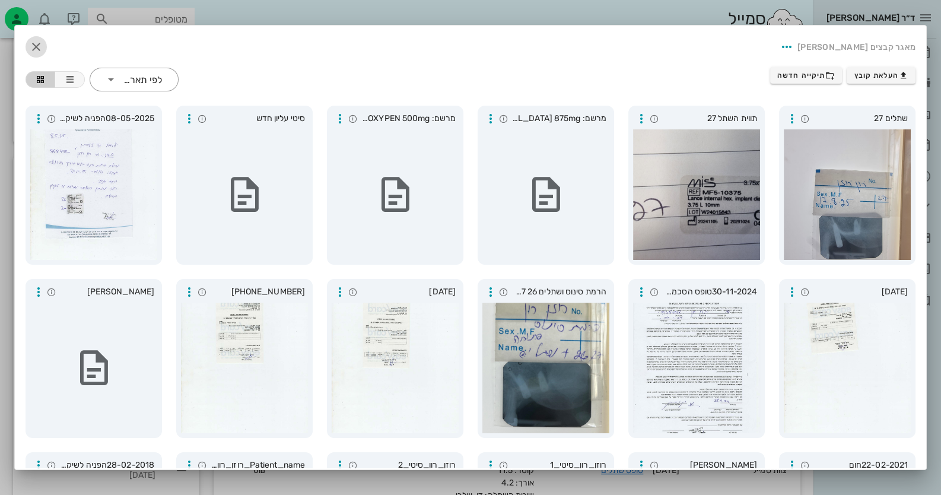
click at [43, 44] on icon "button" at bounding box center [36, 47] width 14 height 14
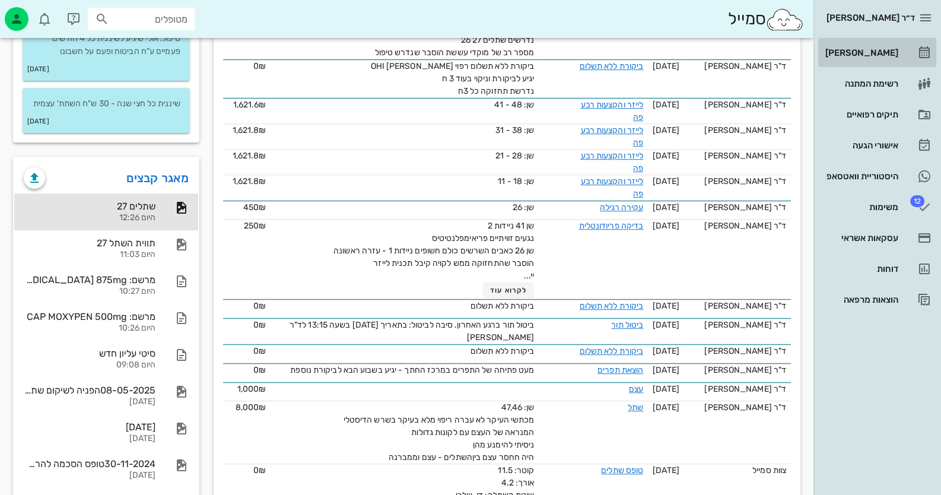
click at [609, 51] on link "[PERSON_NAME]" at bounding box center [878, 53] width 118 height 28
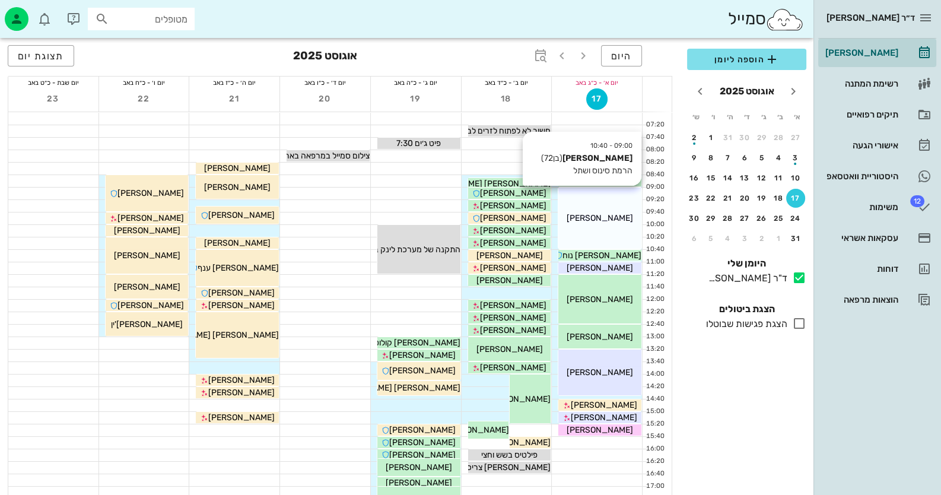
click at [609, 202] on div "09:00 - 10:40 [PERSON_NAME] (בן 72 ) הרמת סינוס ושתל [PERSON_NAME]" at bounding box center [600, 218] width 83 height 61
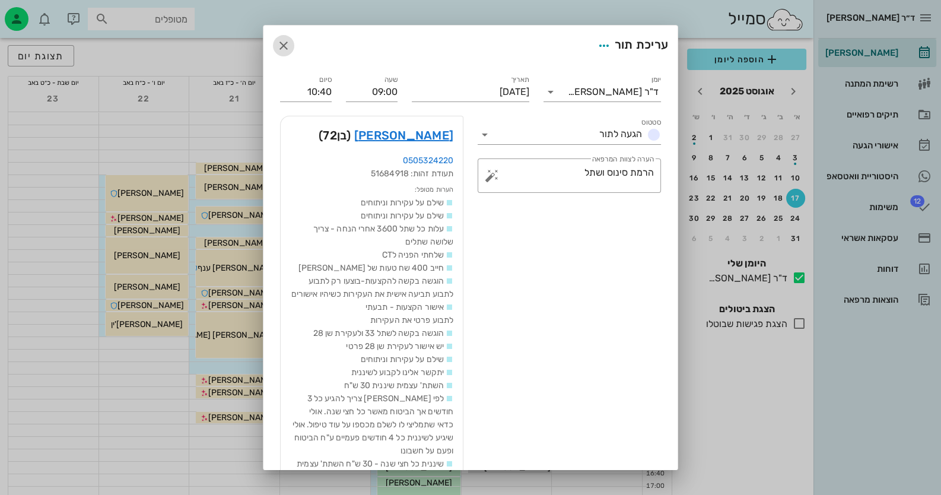
click at [291, 43] on icon "button" at bounding box center [284, 46] width 14 height 14
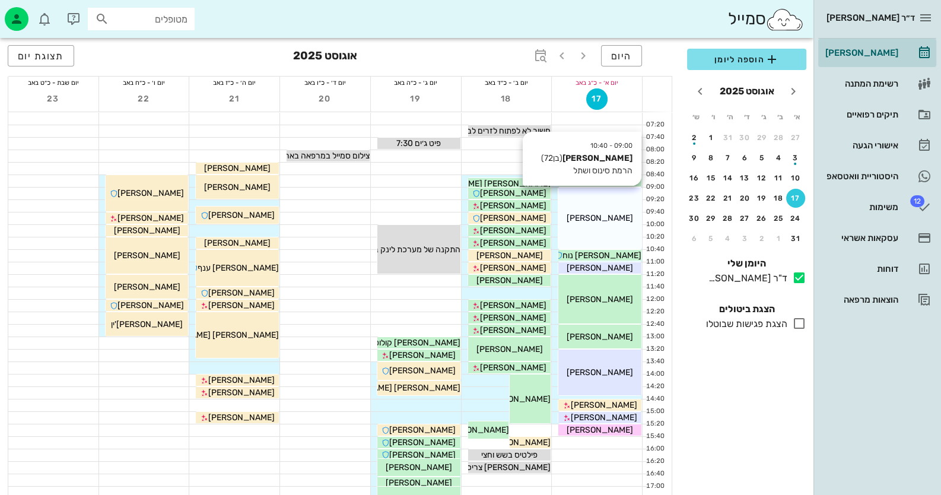
click at [591, 204] on div "09:00 - 10:40 [PERSON_NAME] (בן 72 ) הרמת סינוס ושתל [PERSON_NAME]" at bounding box center [600, 218] width 83 height 61
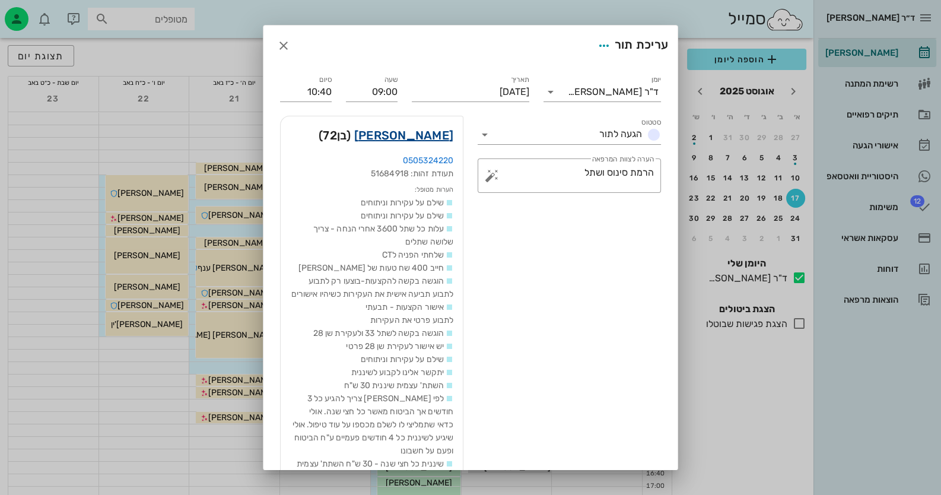
click at [436, 136] on link "[PERSON_NAME]" at bounding box center [403, 135] width 99 height 19
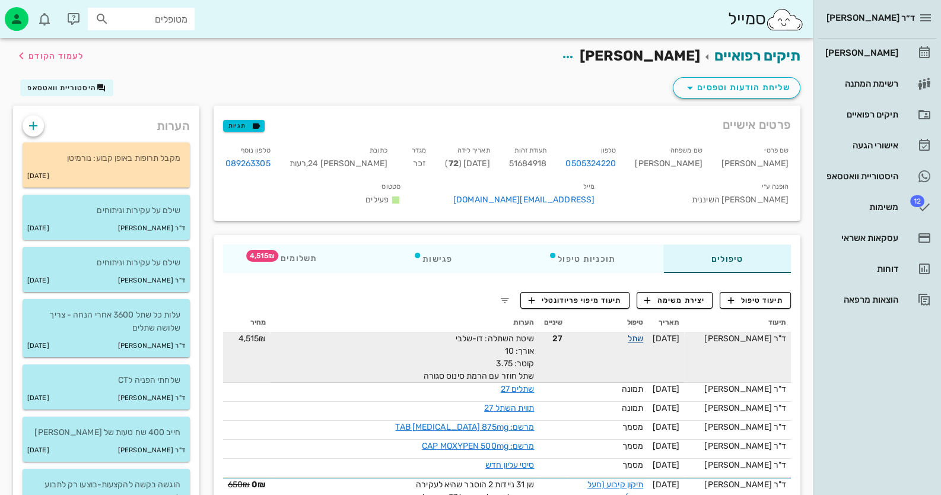
click at [609, 344] on link "שתל" at bounding box center [635, 339] width 15 height 10
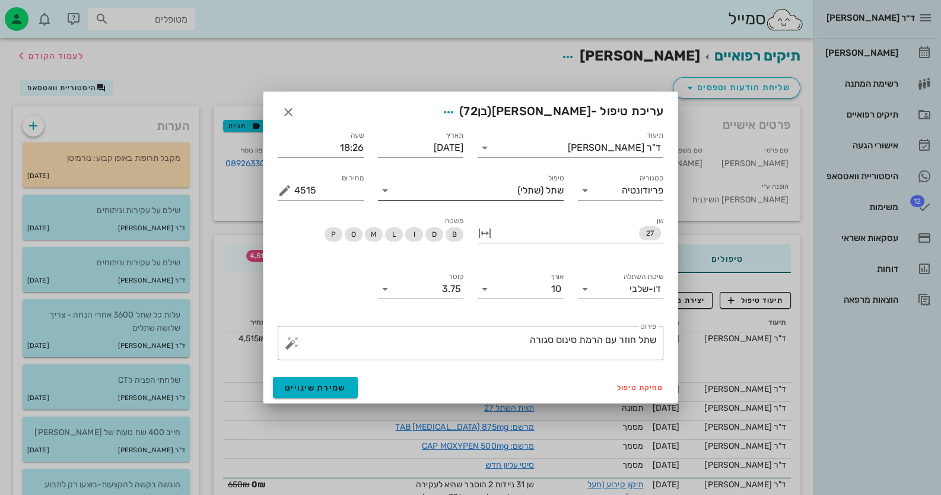
click at [383, 189] on icon at bounding box center [385, 190] width 14 height 14
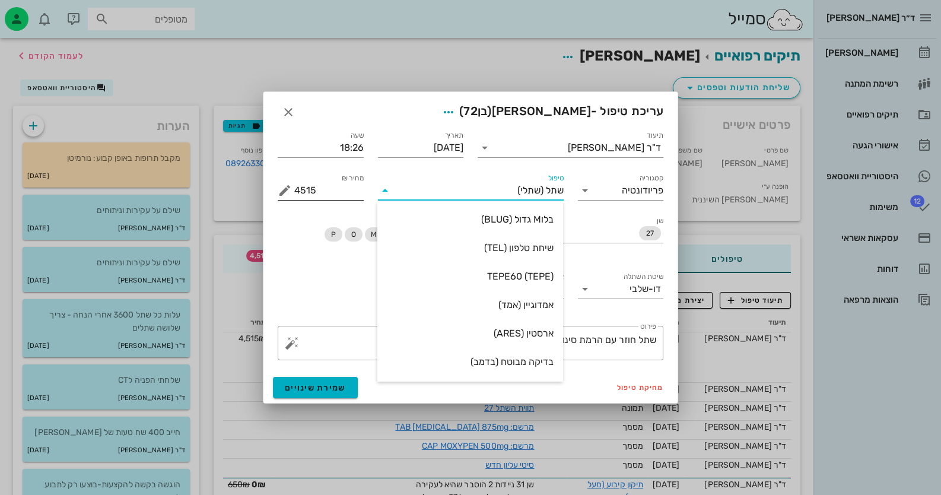
click at [318, 193] on input "4515" at bounding box center [328, 190] width 69 height 19
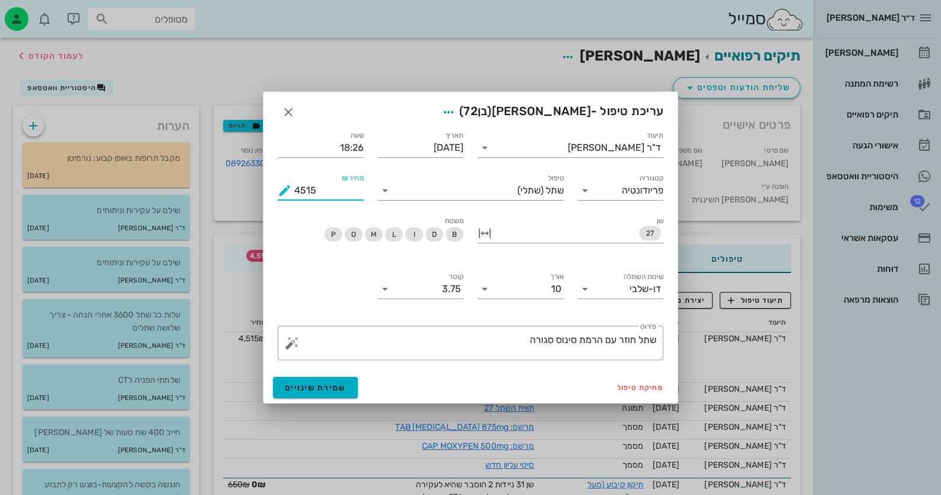
click at [282, 192] on button "מחיר ₪ appended action" at bounding box center [285, 190] width 14 height 14
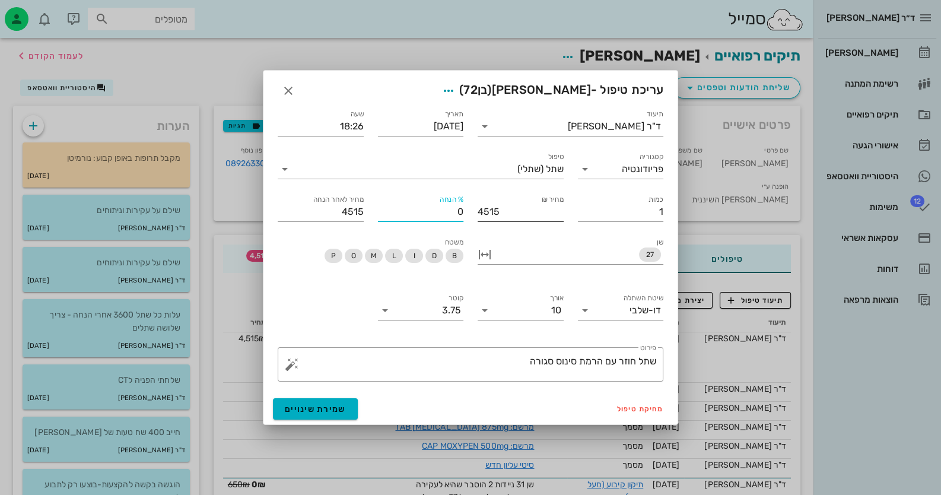
drag, startPoint x: 461, startPoint y: 217, endPoint x: 482, endPoint y: 213, distance: 21.7
click at [482, 213] on div "תיעוד ד"ר [PERSON_NAME] תאריך [DATE] שעה 18:26 קטגוריה פריודונטיה טיפול שתל (שת…" at bounding box center [471, 164] width 400 height 128
type input "45151"
type input "451510"
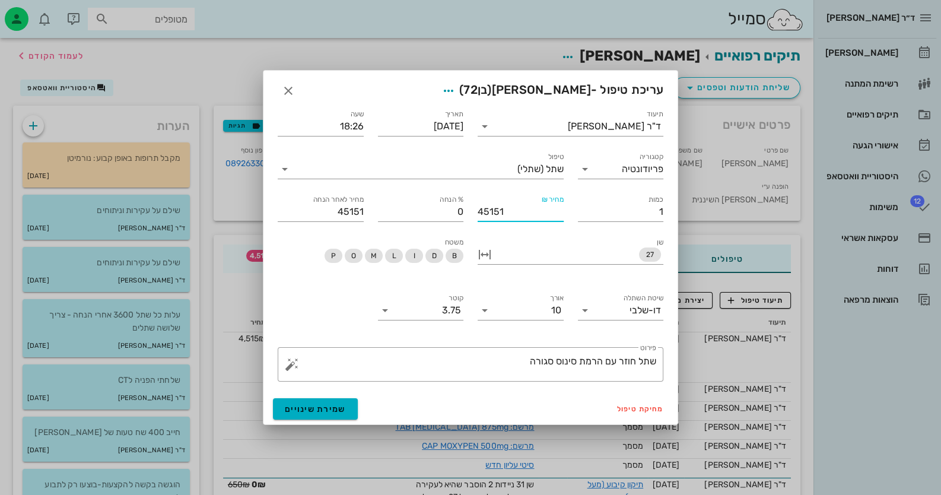
type input "451510"
type input "4515100"
type input "451510"
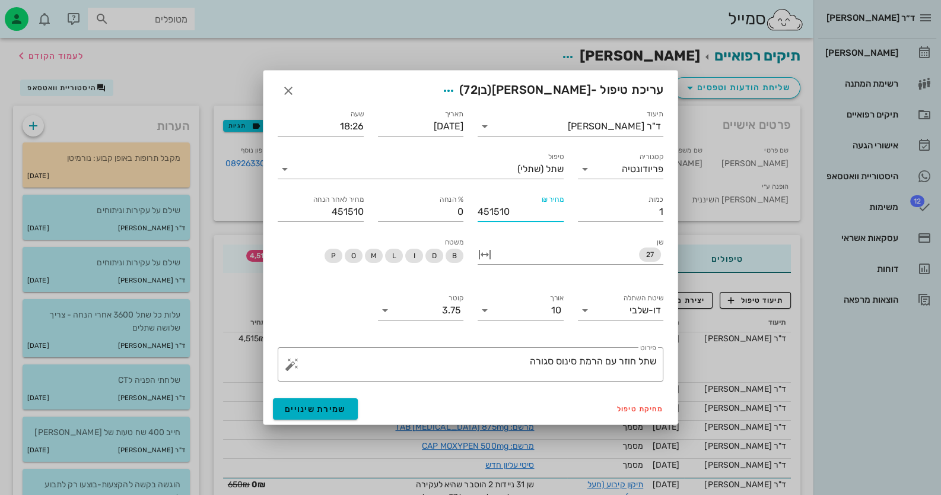
type input "45151"
type input "4515"
drag, startPoint x: 448, startPoint y: 208, endPoint x: 470, endPoint y: 208, distance: 21.4
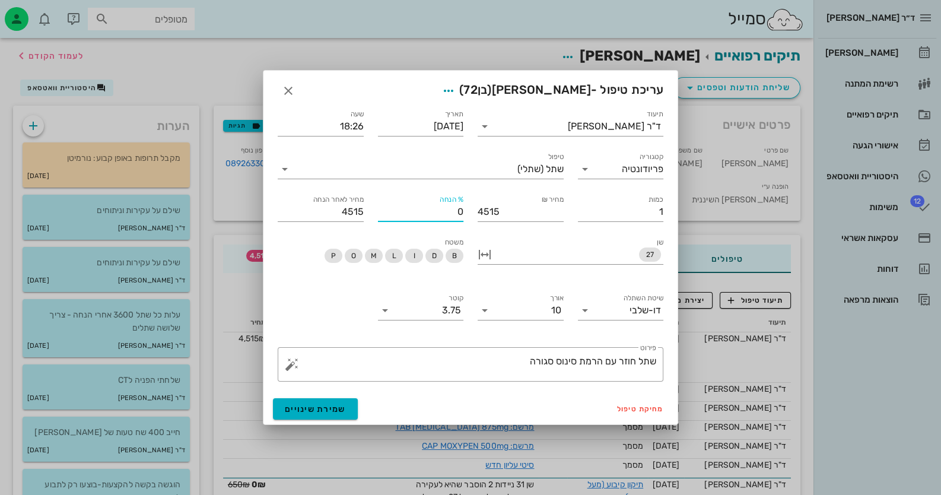
click at [470, 208] on div "% הנחה 0" at bounding box center [421, 207] width 100 height 43
type input "1"
type input "4470"
type input "10"
type input "4064"
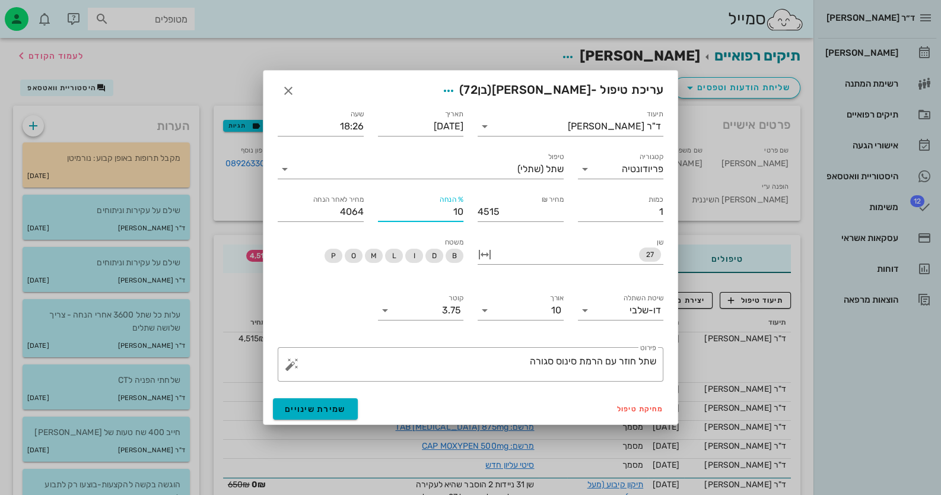
type input "100"
type input "0"
type input "100"
click at [300, 404] on span "שמירת שינויים" at bounding box center [315, 409] width 61 height 10
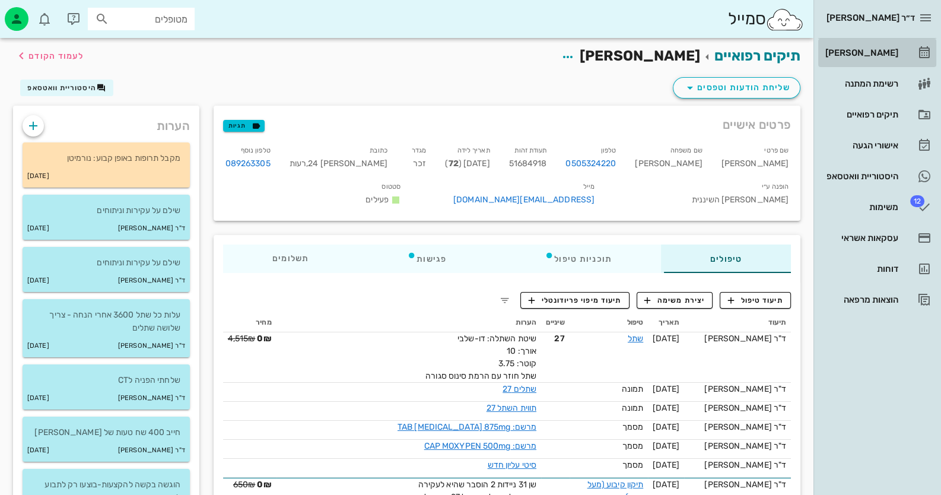
click at [609, 45] on div "[PERSON_NAME]" at bounding box center [860, 52] width 75 height 19
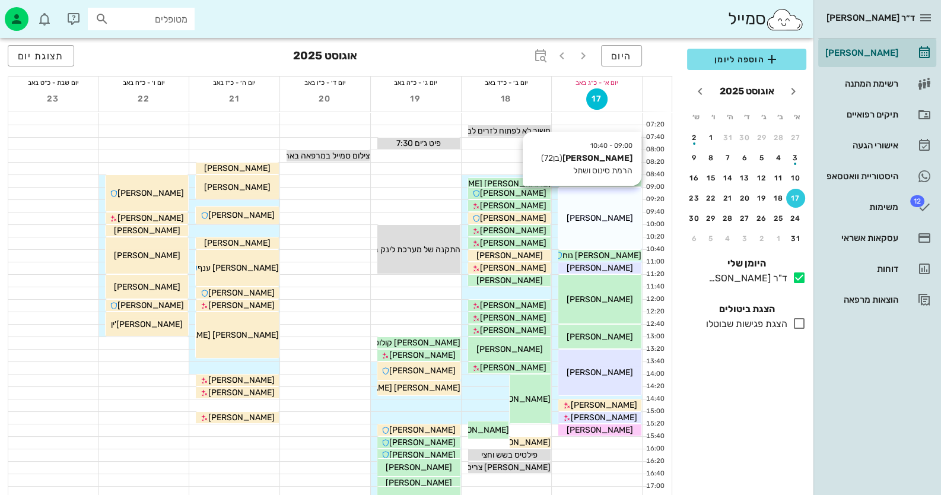
click at [602, 213] on span "[PERSON_NAME]" at bounding box center [600, 218] width 66 height 10
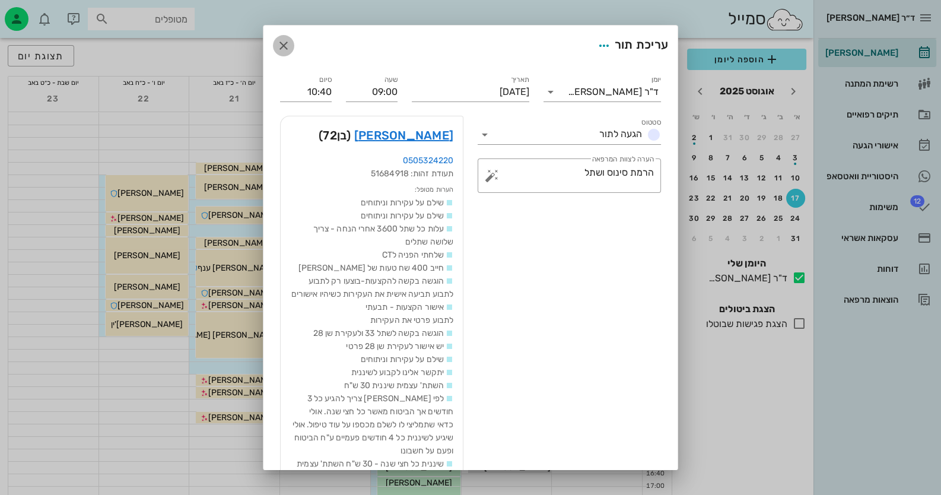
click at [291, 44] on icon "button" at bounding box center [284, 46] width 14 height 14
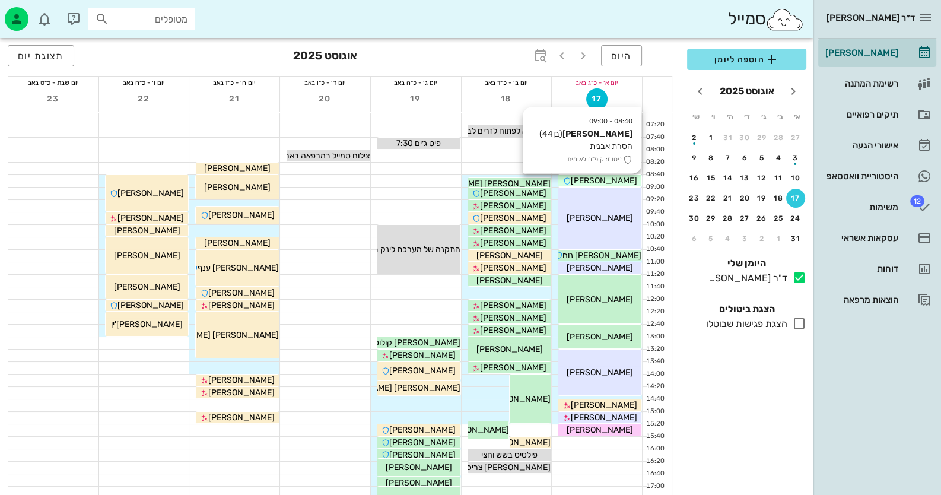
click at [609, 183] on span "[PERSON_NAME]" at bounding box center [604, 181] width 66 height 10
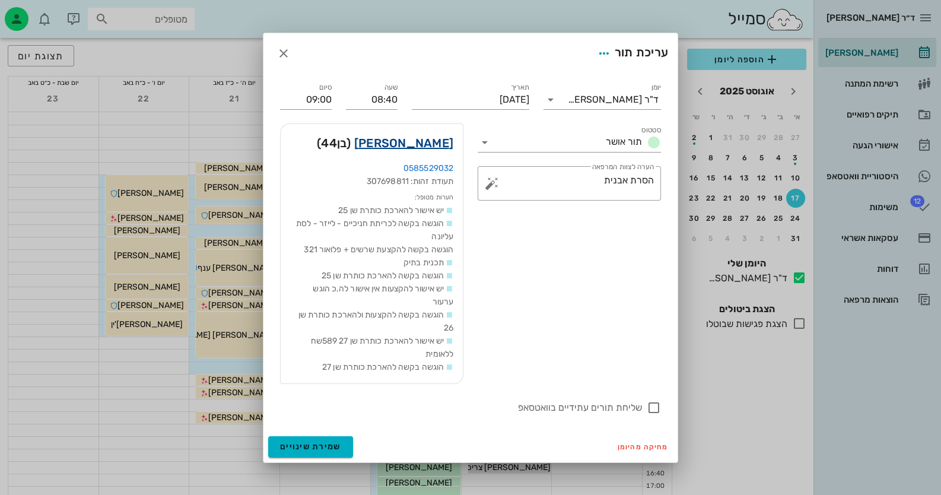
click at [432, 145] on link "[PERSON_NAME]" at bounding box center [403, 143] width 99 height 19
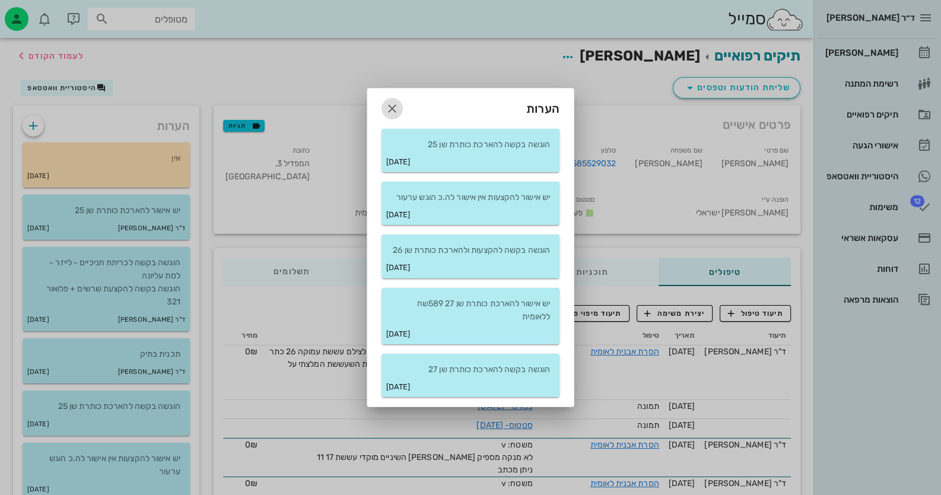
click at [391, 102] on icon "button" at bounding box center [392, 109] width 14 height 14
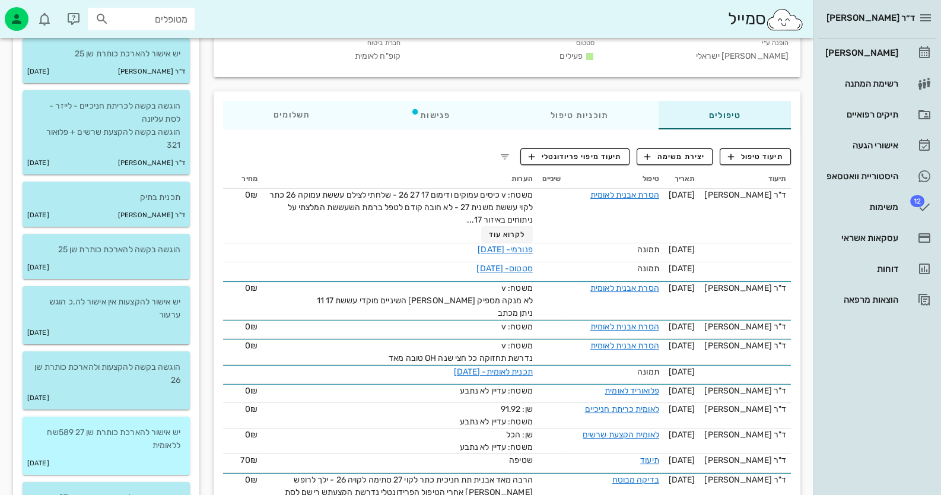
scroll to position [178, 0]
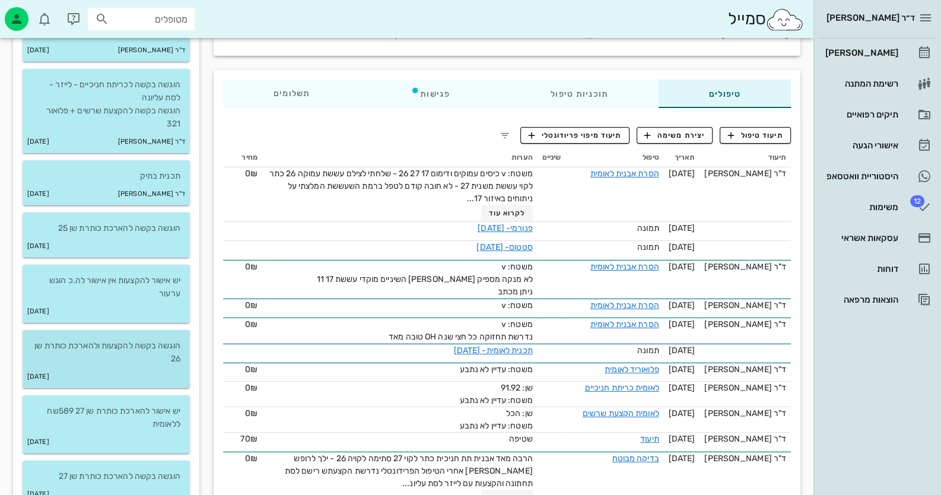
click at [116, 363] on p "הוגשה בקשה להקצעות ולהארכת כותרת שן 26" at bounding box center [106, 353] width 148 height 26
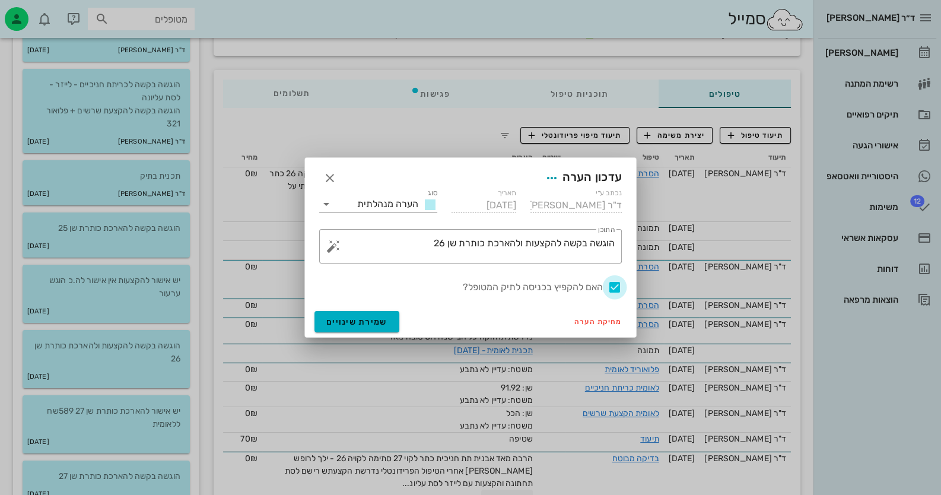
click at [609, 283] on div at bounding box center [615, 287] width 20 height 20
checkbox input "false"
click at [391, 316] on button "שמירת שינויים" at bounding box center [357, 321] width 85 height 21
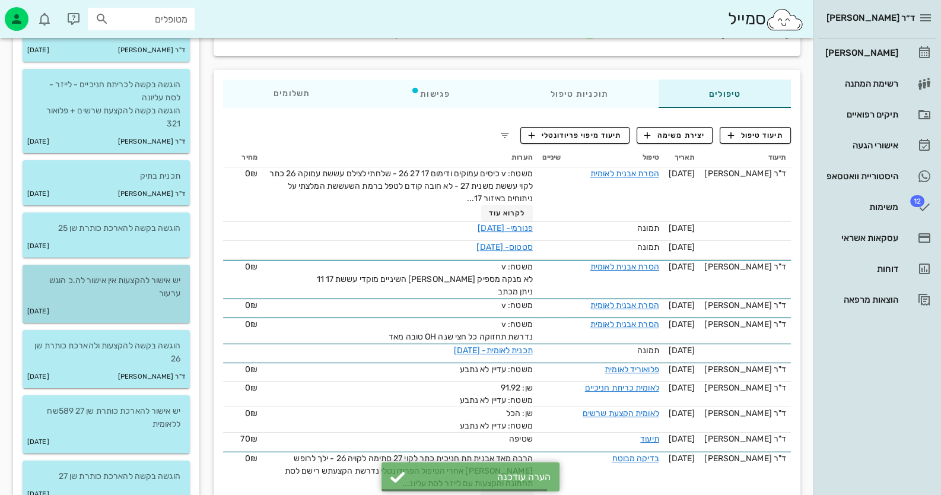
drag, startPoint x: 181, startPoint y: 291, endPoint x: 190, endPoint y: 290, distance: 8.9
click at [186, 291] on div "יש אישור להקצעות אין אישור לה.כ הוגש ערעור" at bounding box center [106, 283] width 167 height 36
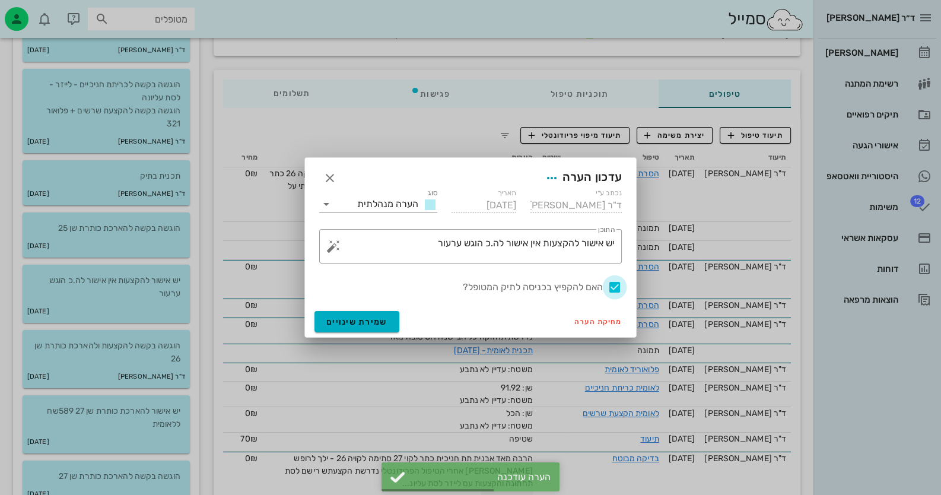
click at [609, 284] on div at bounding box center [615, 287] width 20 height 20
checkbox input "false"
click at [363, 328] on button "שמירת שינויים" at bounding box center [357, 321] width 85 height 21
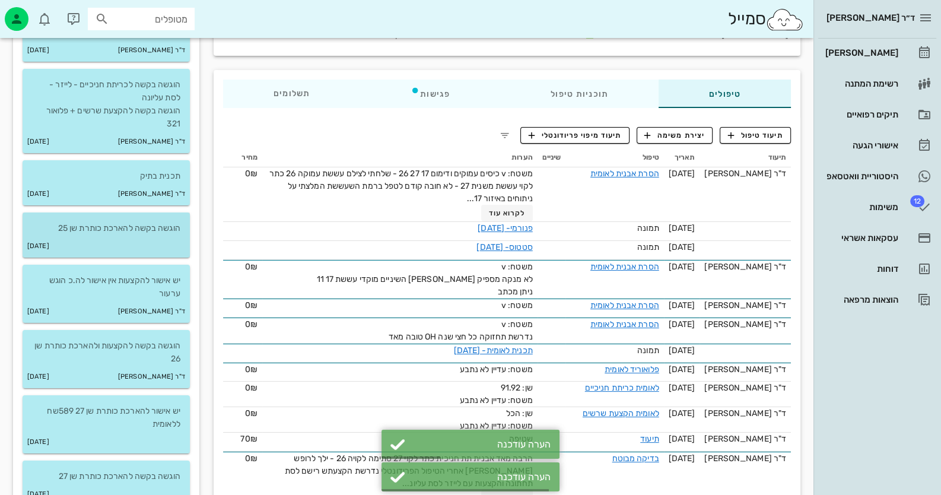
drag, startPoint x: 158, startPoint y: 242, endPoint x: 167, endPoint y: 243, distance: 8.9
click at [161, 243] on div "[DATE]" at bounding box center [106, 246] width 167 height 23
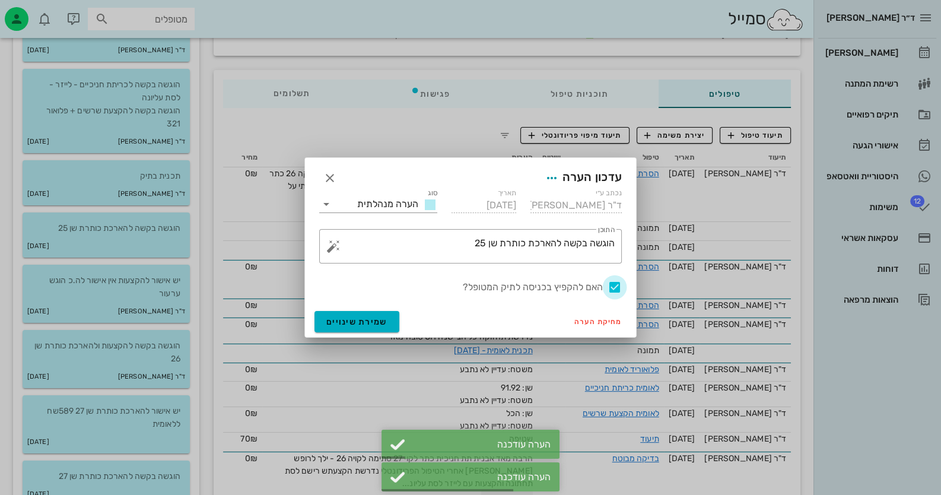
click at [609, 284] on div at bounding box center [615, 287] width 20 height 20
checkbox input "false"
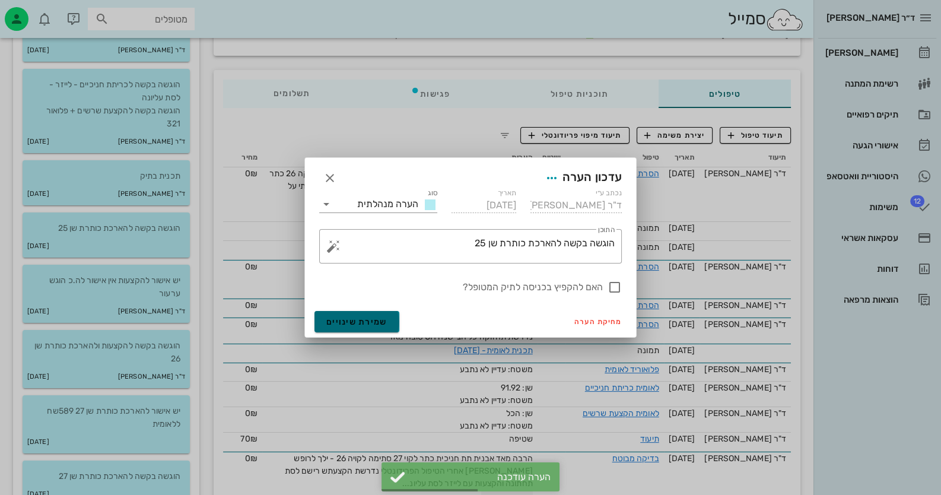
click at [327, 322] on span "שמירת שינויים" at bounding box center [356, 322] width 61 height 10
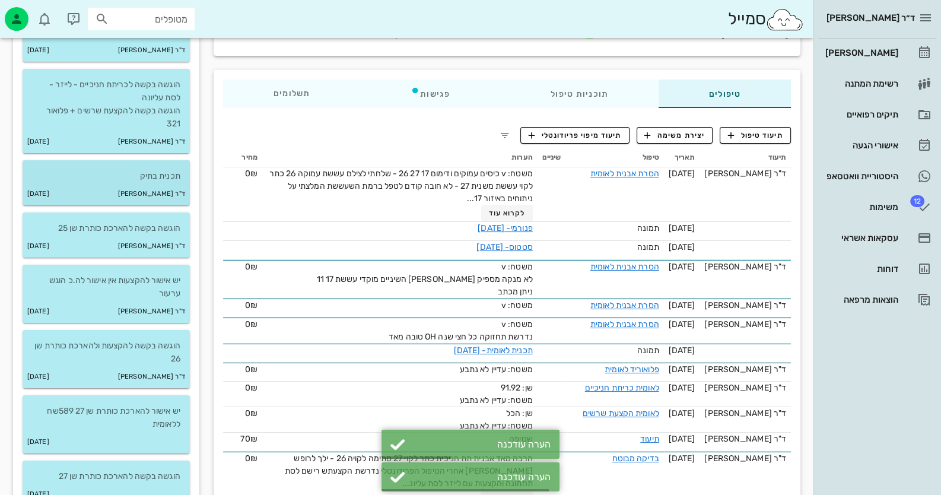
click at [116, 180] on p "תכנית בתיק" at bounding box center [106, 176] width 148 height 13
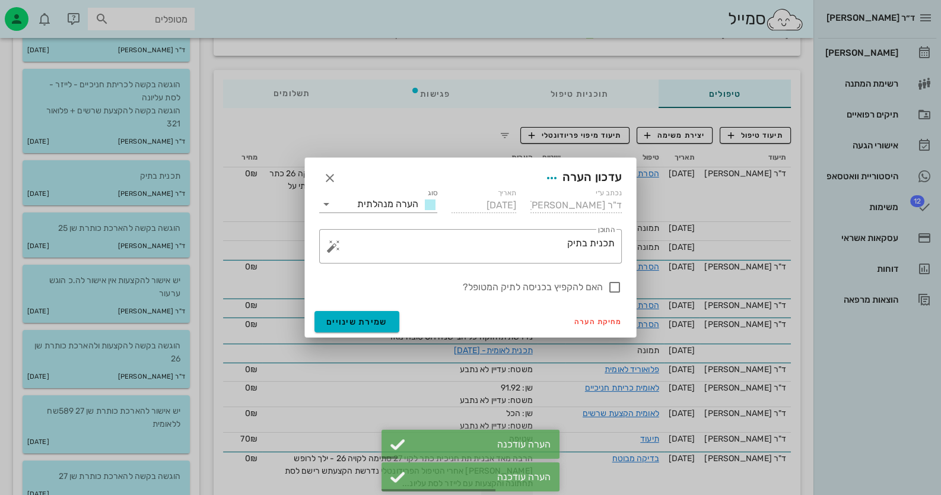
click at [361, 112] on div at bounding box center [470, 247] width 941 height 495
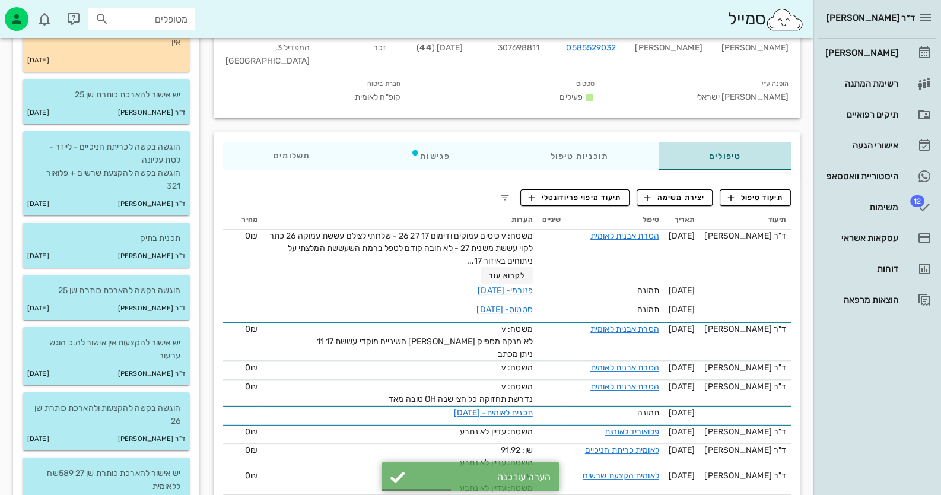
scroll to position [0, 0]
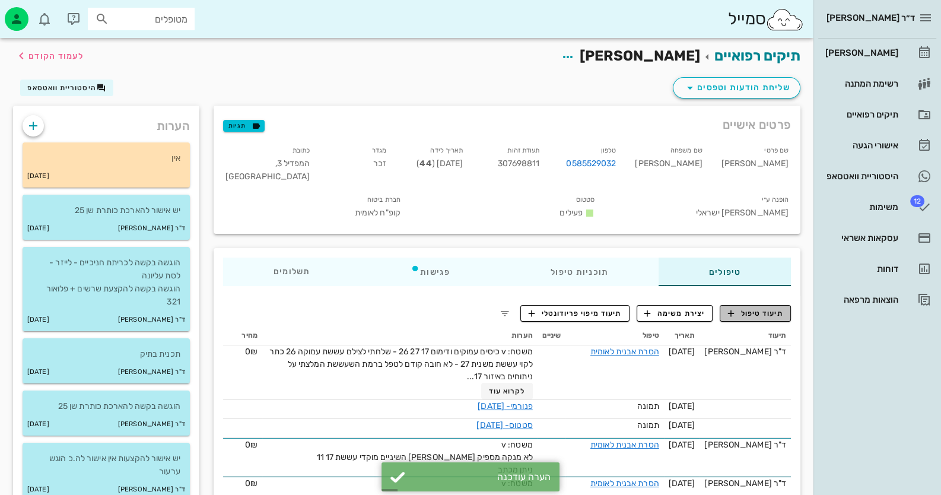
click at [609, 308] on span "תיעוד טיפול" at bounding box center [755, 313] width 55 height 11
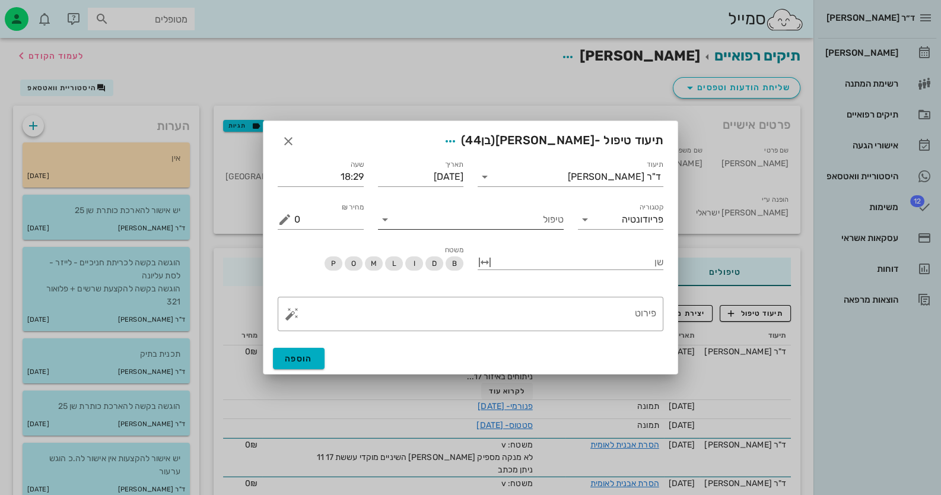
click at [534, 228] on input "טיפול" at bounding box center [479, 219] width 169 height 19
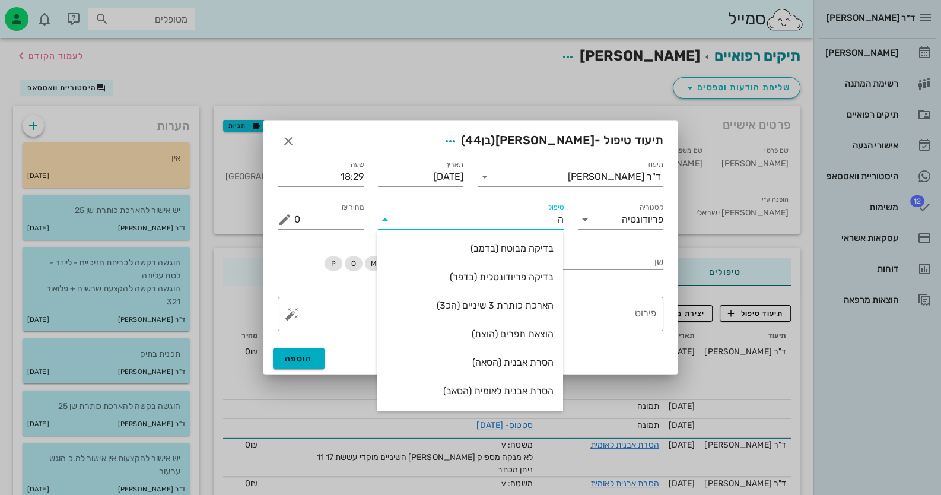
type input "[PERSON_NAME]"
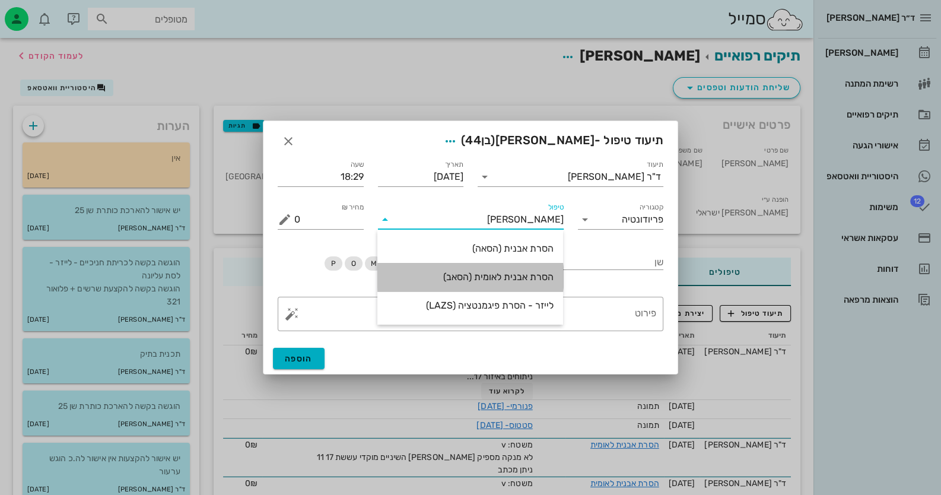
click at [528, 275] on div "הסרת אבנית לאומית (הסאב)" at bounding box center [470, 276] width 167 height 11
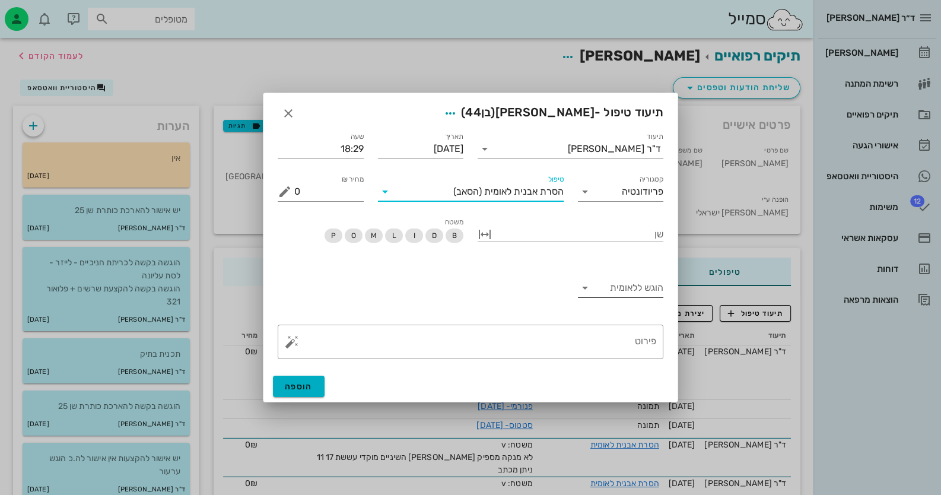
click at [602, 287] on input "הוגש ללאומית" at bounding box center [630, 287] width 67 height 19
click at [605, 287] on div "כן" at bounding box center [620, 297] width 67 height 26
click at [609, 341] on textarea "פירוט" at bounding box center [475, 345] width 362 height 28
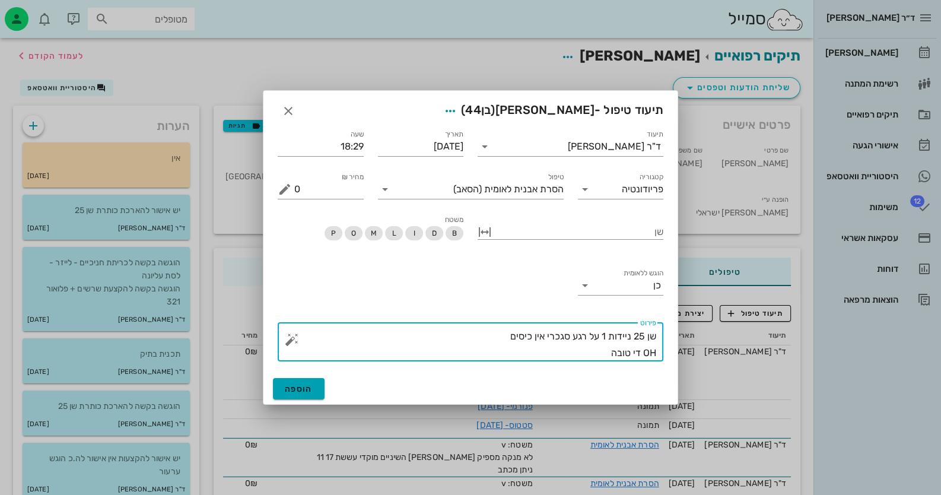
type textarea "שן 25 ניידות 1 על רגע סגכרי אין כיסים OH די טובה"
click at [300, 389] on span "הוספה" at bounding box center [299, 389] width 28 height 10
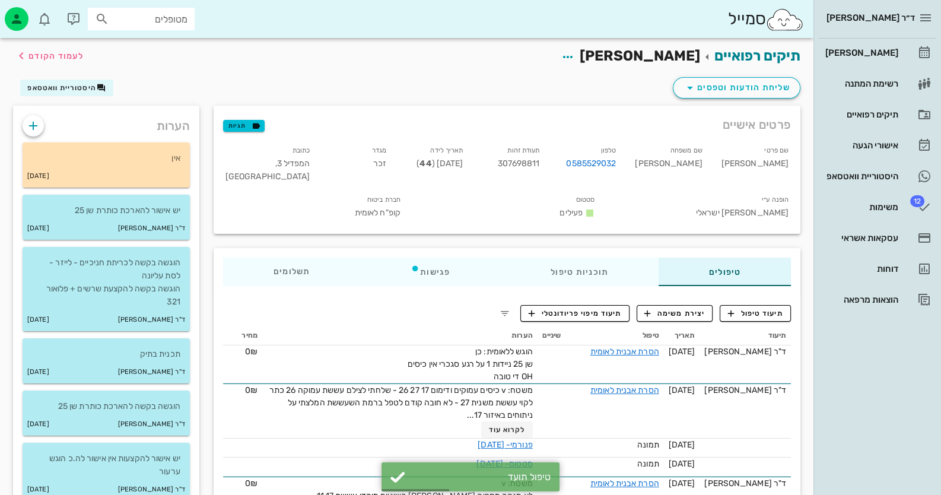
click at [540, 166] on span "307698811" at bounding box center [518, 163] width 42 height 10
copy span "307698811"
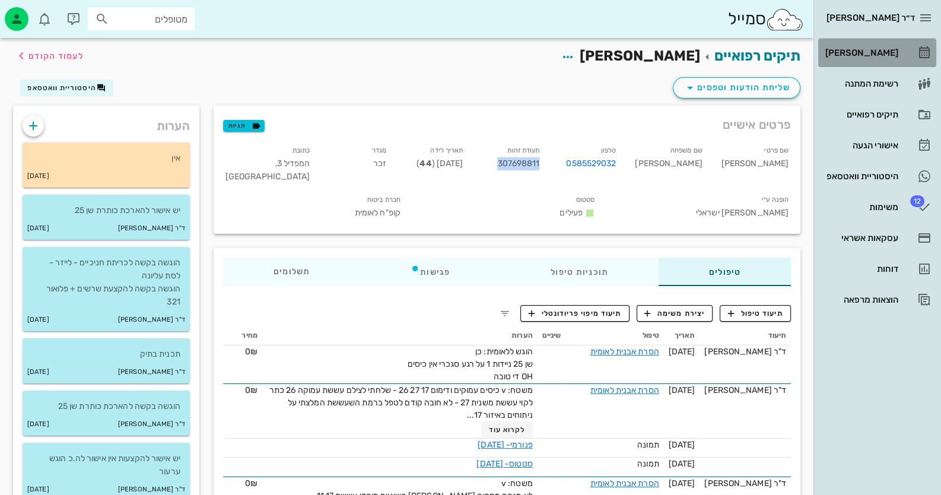
click at [609, 53] on link "[PERSON_NAME]" at bounding box center [878, 53] width 118 height 28
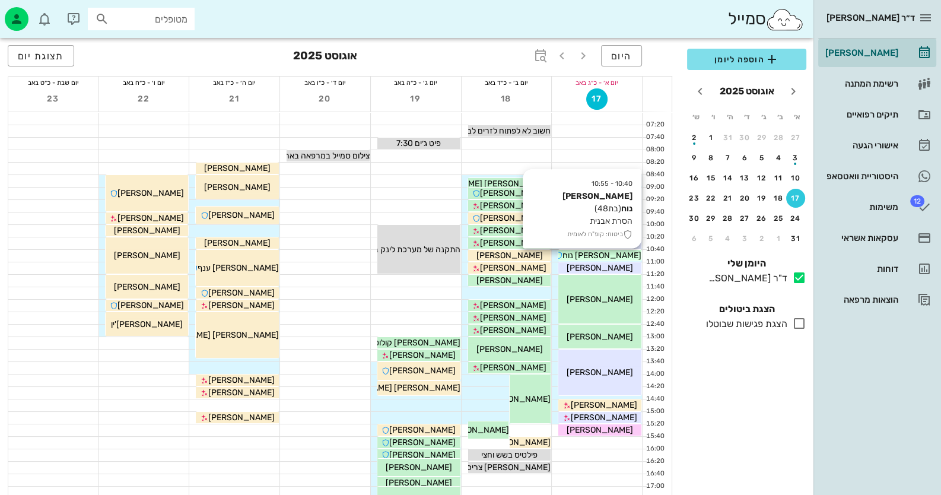
click at [609, 255] on div "[PERSON_NAME] נוח" at bounding box center [600, 255] width 83 height 12
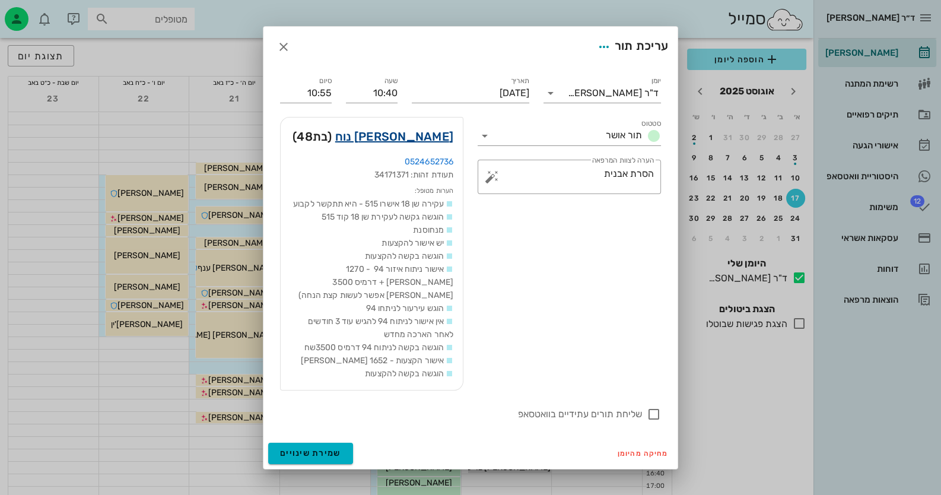
click at [422, 138] on link "[PERSON_NAME] נוח" at bounding box center [394, 136] width 118 height 19
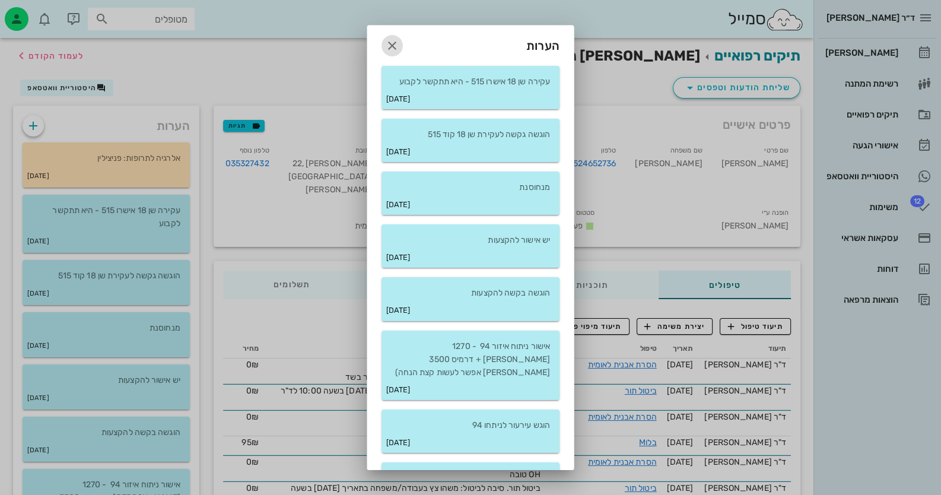
click at [398, 39] on icon "button" at bounding box center [392, 46] width 14 height 14
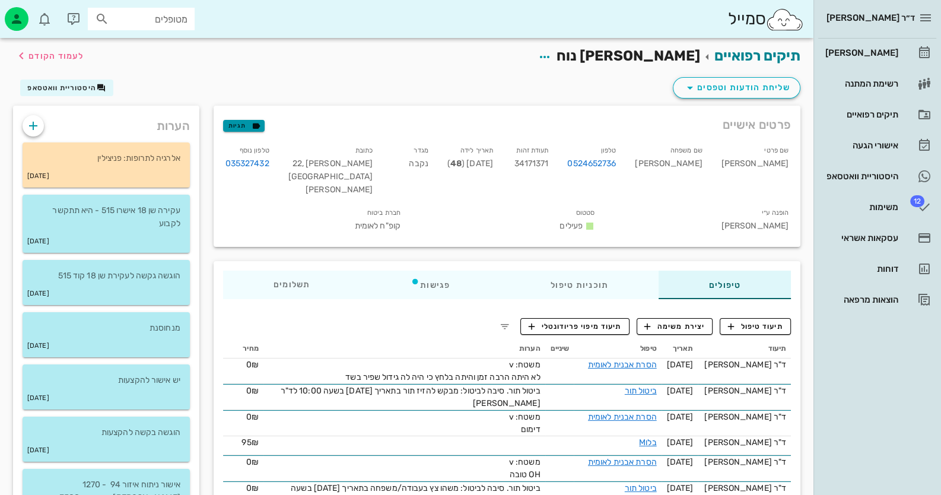
click at [234, 126] on span "תגיות" at bounding box center [244, 125] width 31 height 11
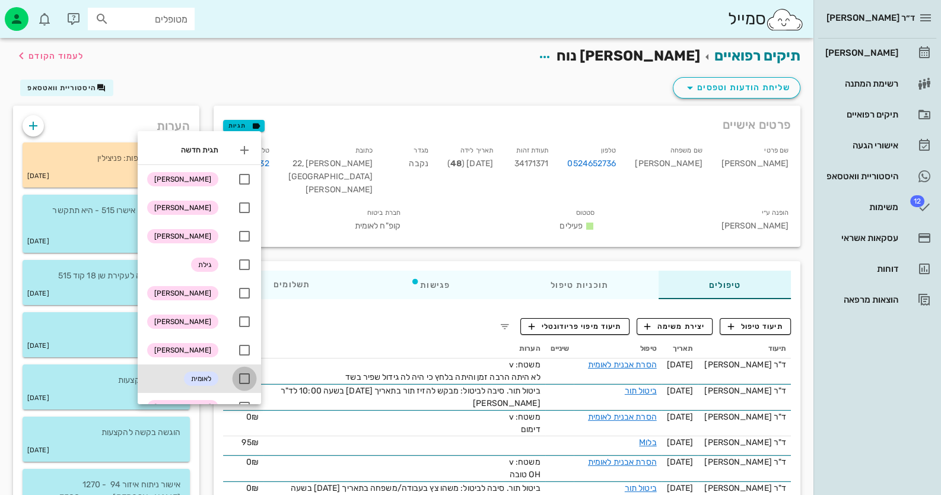
click at [250, 380] on div at bounding box center [244, 379] width 20 height 20
checkbox input "true"
click at [430, 81] on div "שליחת הודעות וטפסים היסטוריית וואטסאפ" at bounding box center [407, 90] width 802 height 31
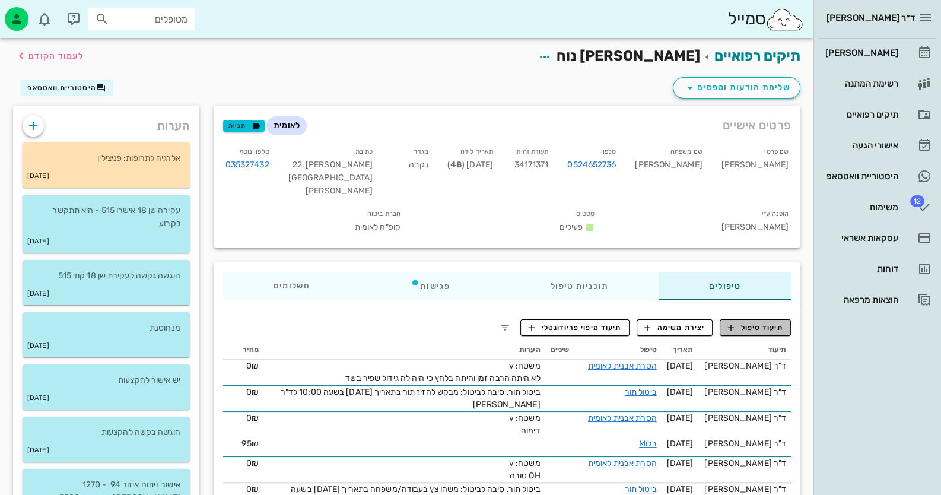
click at [609, 322] on span "תיעוד טיפול" at bounding box center [755, 327] width 55 height 11
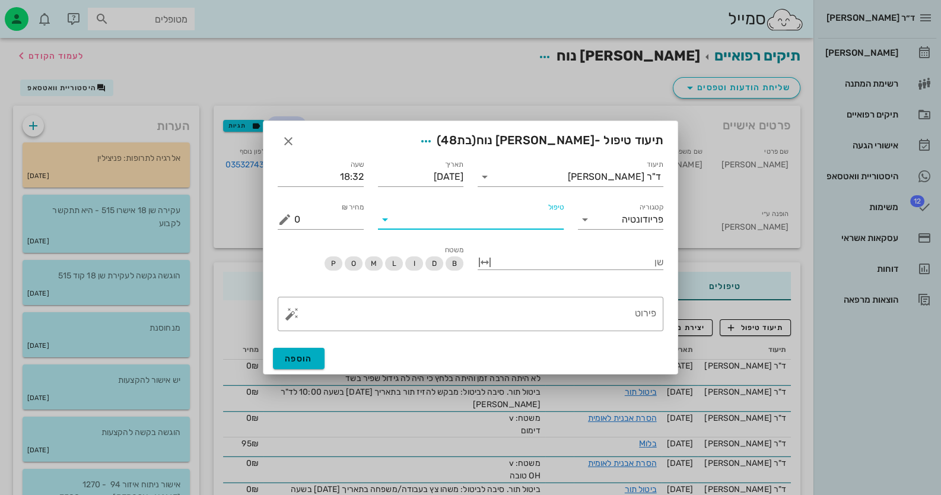
click at [471, 224] on input "טיפול" at bounding box center [479, 219] width 169 height 19
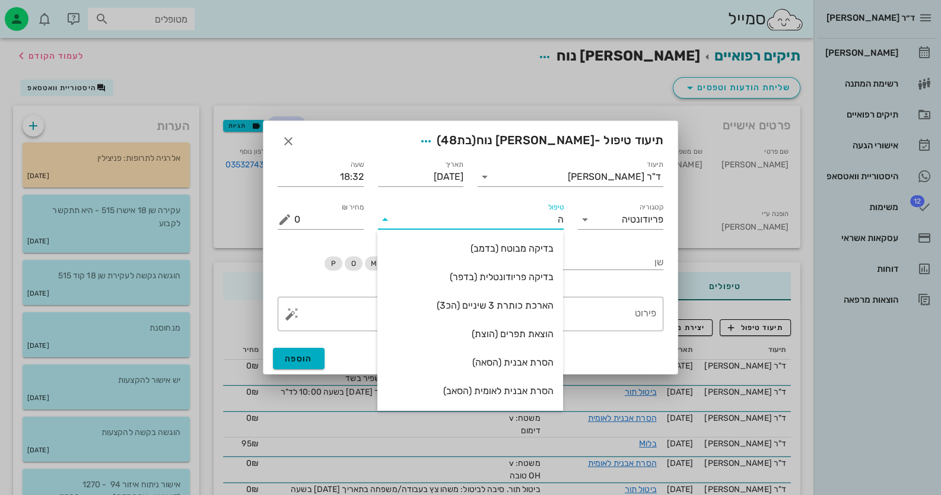
type input "[PERSON_NAME]"
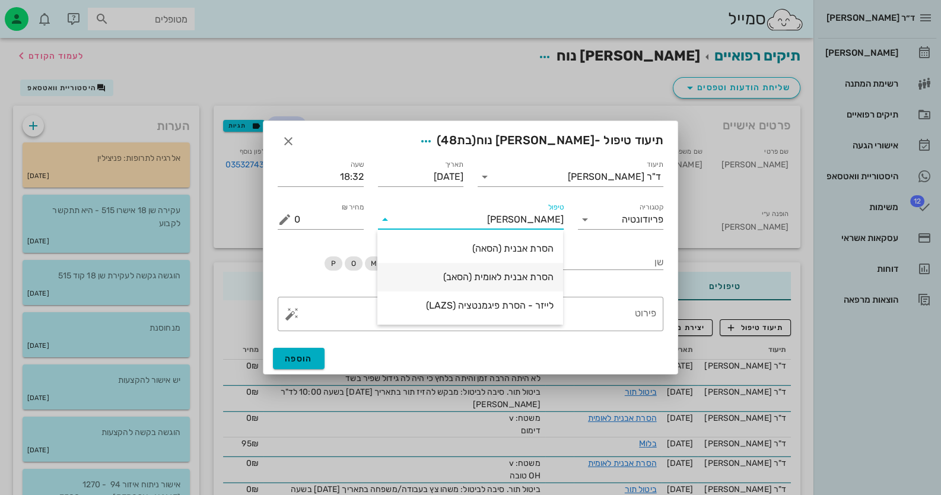
click at [472, 281] on div "הסרת אבנית לאומית (הסאב)" at bounding box center [470, 276] width 167 height 11
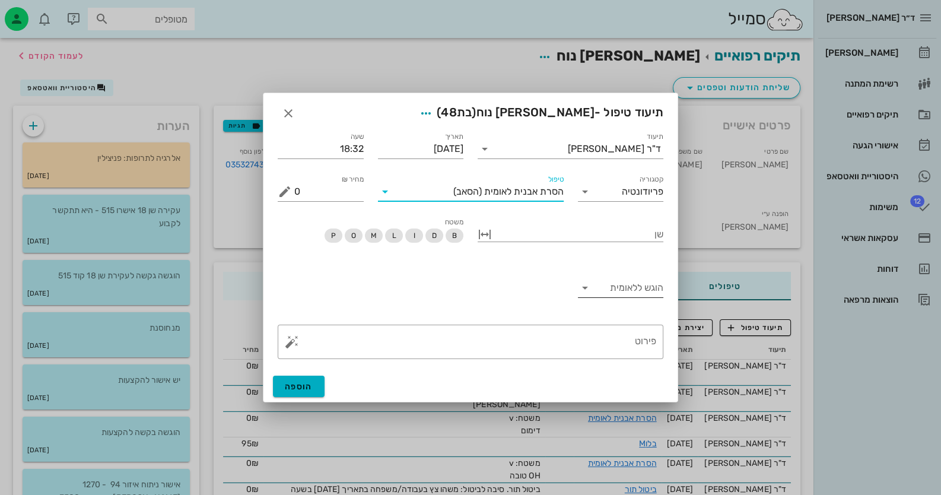
click at [602, 289] on input "הוגש ללאומית" at bounding box center [630, 287] width 67 height 19
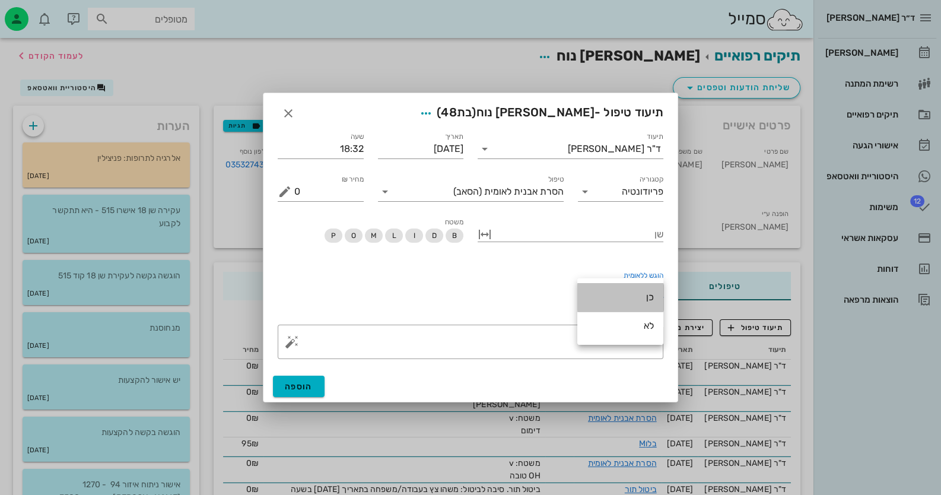
click at [604, 289] on div "כן" at bounding box center [620, 297] width 67 height 26
click at [293, 343] on button "button" at bounding box center [292, 342] width 14 height 14
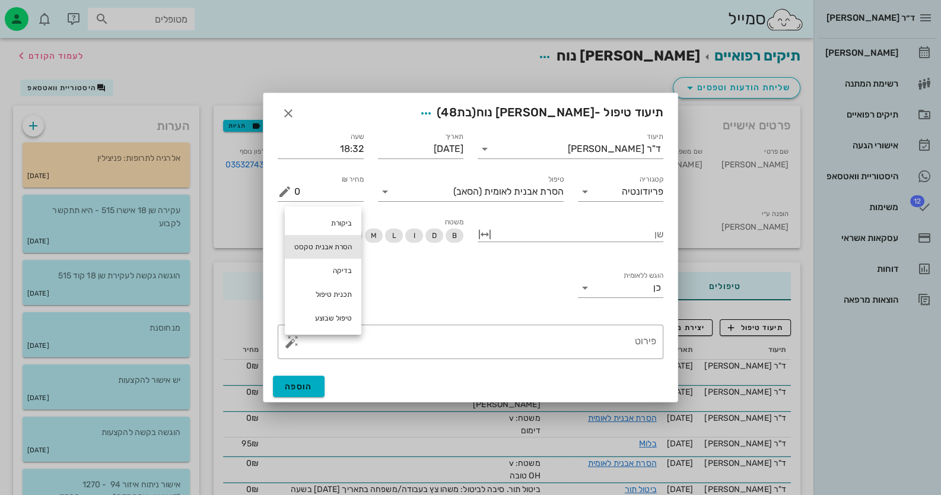
click at [332, 247] on div "הסרת אבנית טקסט" at bounding box center [323, 247] width 77 height 24
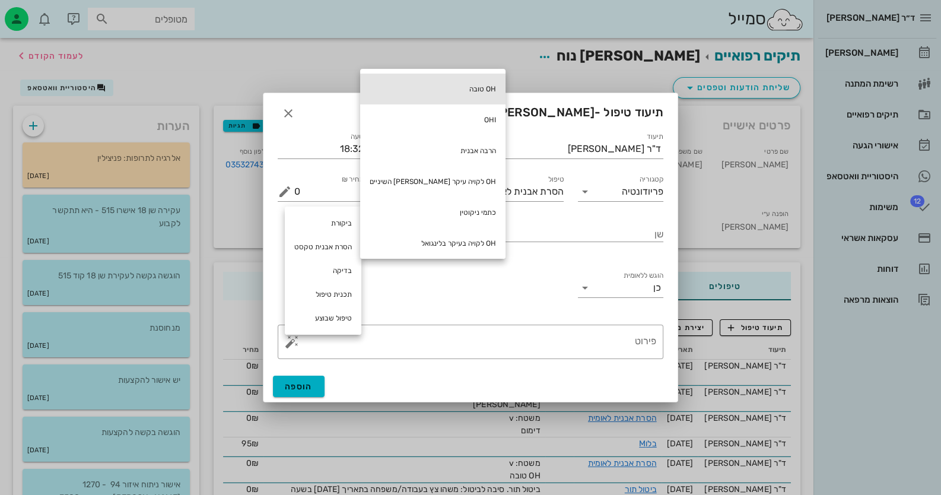
click at [436, 100] on div "OH טובה" at bounding box center [432, 89] width 145 height 31
type textarea "OH טובה"
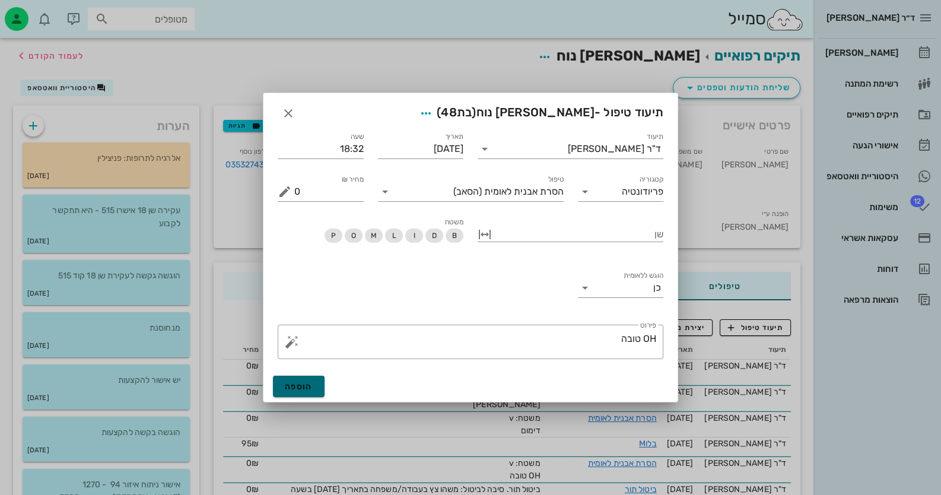
click at [314, 389] on button "הוספה" at bounding box center [299, 386] width 52 height 21
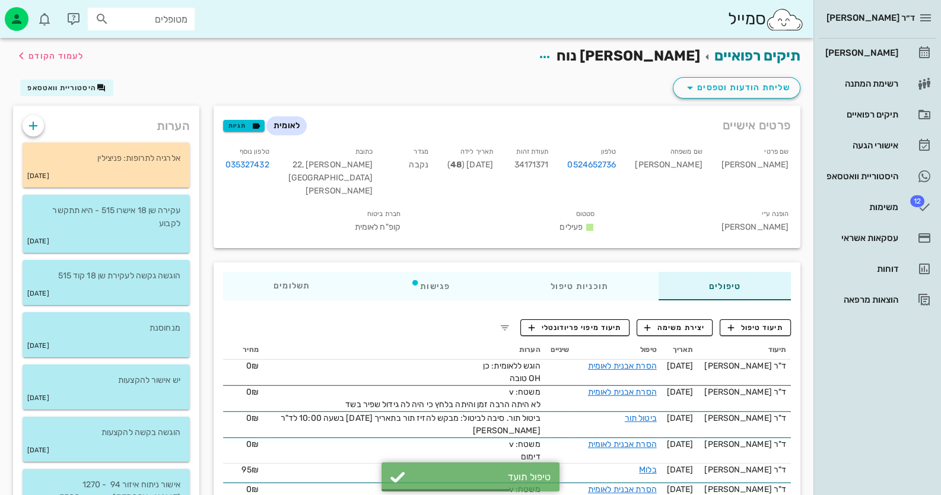
click at [549, 164] on span "34171371" at bounding box center [532, 165] width 34 height 10
copy span "34171371"
click at [145, 227] on p "עקירה שן 18 אישרו 515 - היא תתקשר לקבוע" at bounding box center [106, 217] width 148 height 26
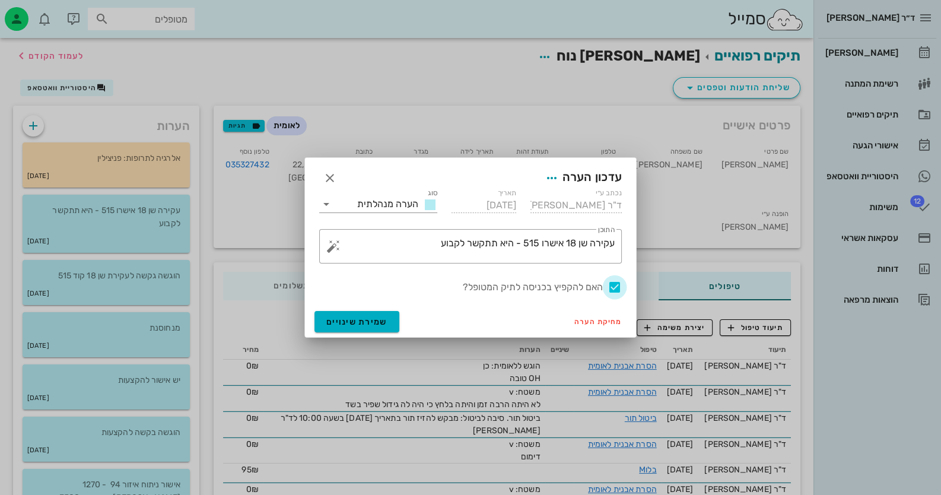
click at [609, 286] on div at bounding box center [615, 287] width 20 height 20
checkbox input "false"
click at [353, 317] on span "שמירת שינויים" at bounding box center [356, 322] width 61 height 10
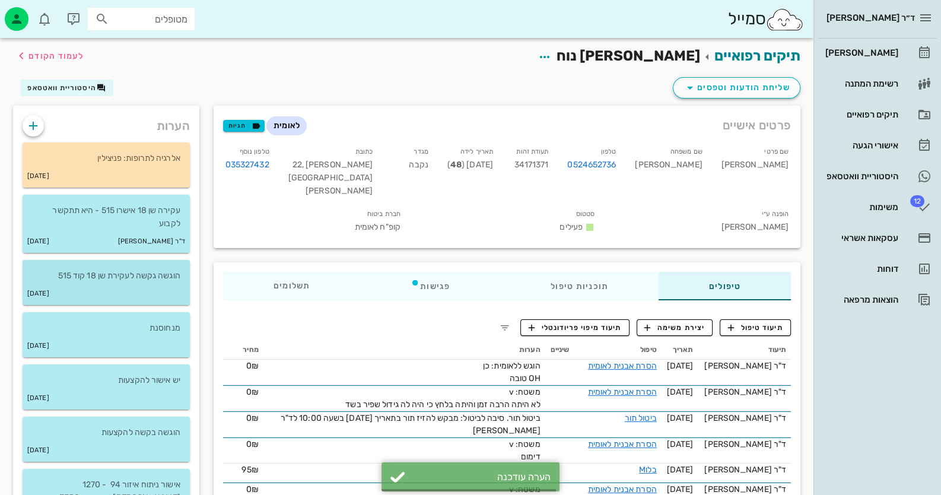
click at [145, 292] on div "[DATE]" at bounding box center [106, 294] width 167 height 23
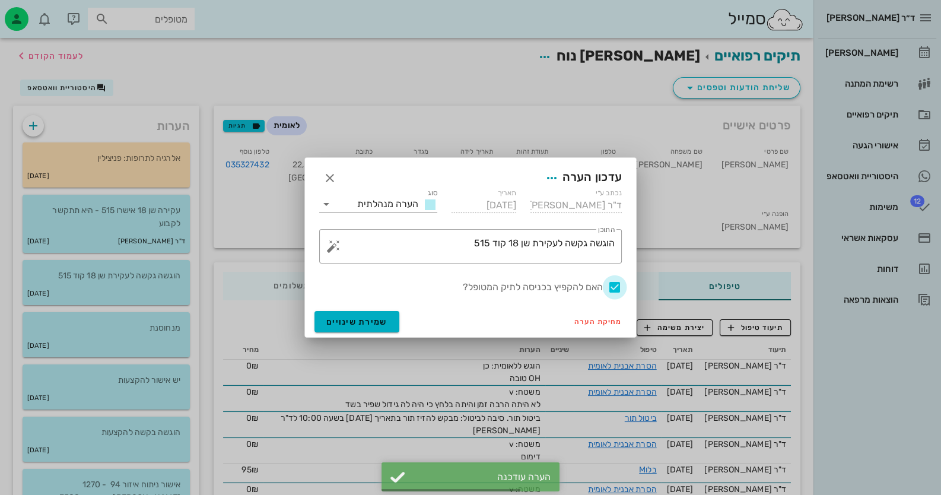
click at [609, 287] on div at bounding box center [615, 287] width 20 height 20
checkbox input "false"
click at [354, 328] on button "שמירת שינויים" at bounding box center [357, 321] width 85 height 21
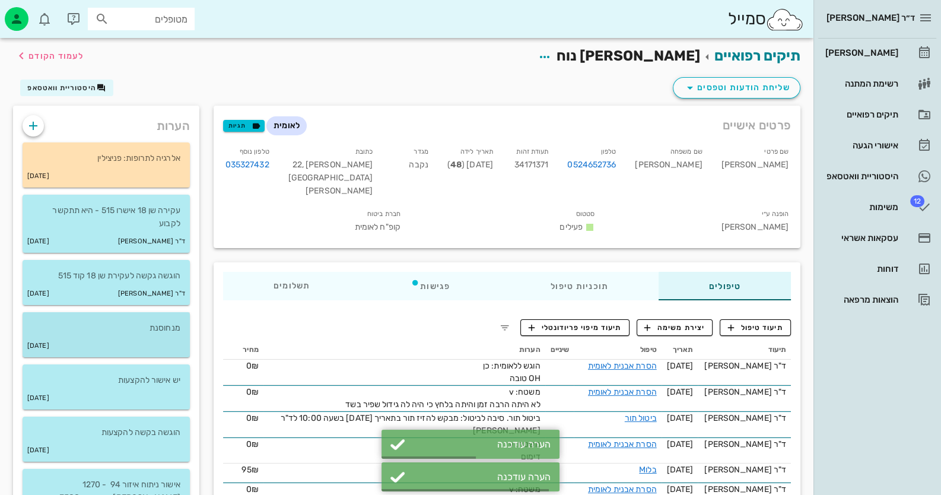
click at [148, 351] on div "[DATE]" at bounding box center [106, 346] width 167 height 23
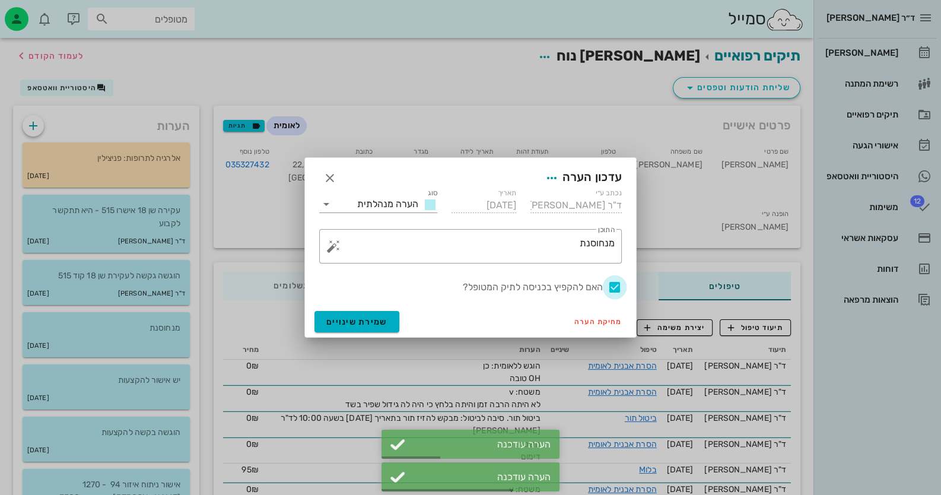
click at [609, 290] on div at bounding box center [615, 287] width 20 height 20
checkbox input "false"
click at [383, 325] on span "שמירת שינויים" at bounding box center [356, 322] width 61 height 10
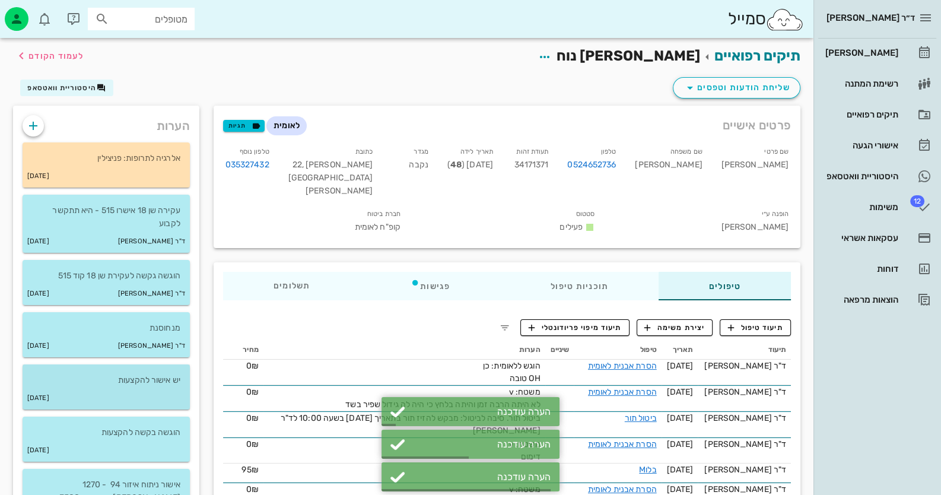
click at [135, 404] on div "[DATE]" at bounding box center [106, 398] width 167 height 23
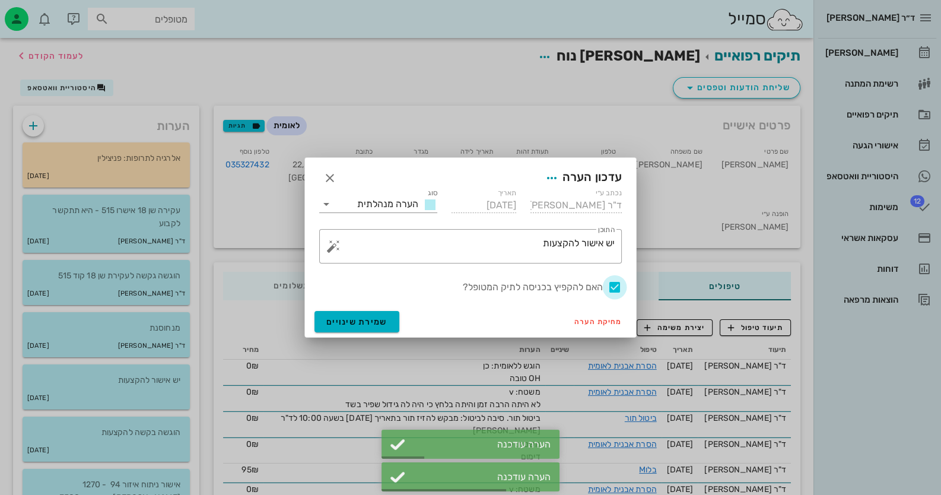
click at [609, 283] on div at bounding box center [615, 287] width 20 height 20
checkbox input "false"
click at [379, 325] on span "שמירת שינויים" at bounding box center [356, 322] width 61 height 10
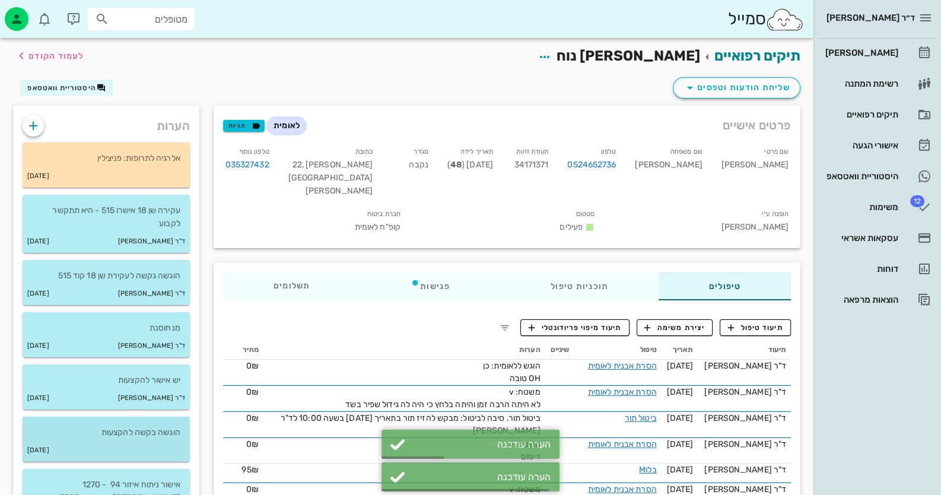
click at [162, 445] on div "[DATE]" at bounding box center [106, 450] width 167 height 23
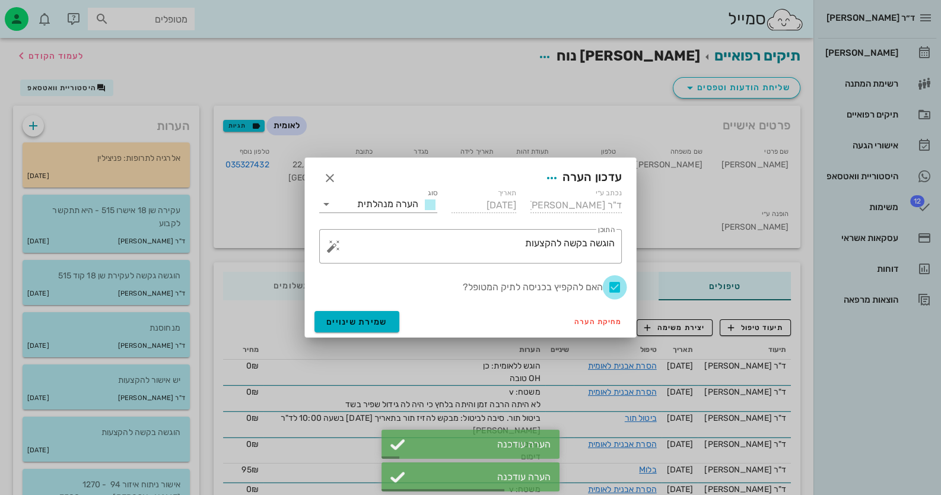
click at [609, 289] on div at bounding box center [615, 287] width 20 height 20
checkbox input "false"
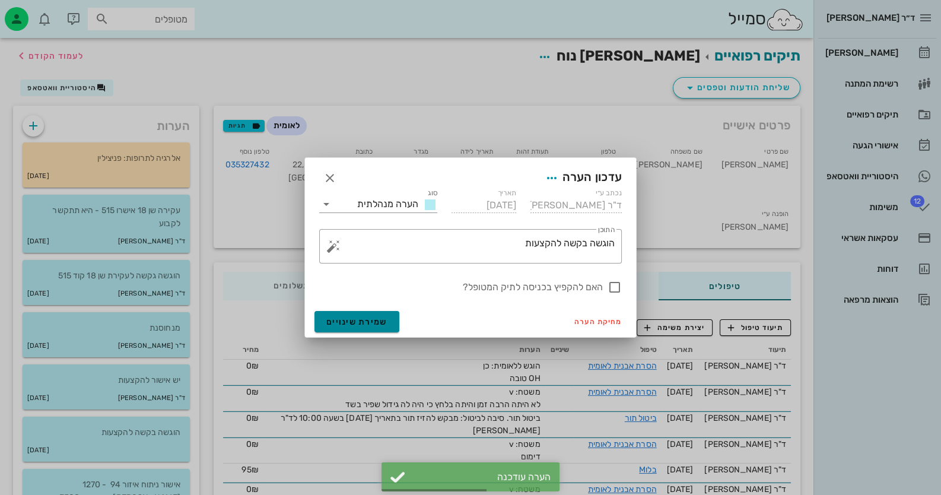
click at [393, 319] on button "שמירת שינויים" at bounding box center [357, 321] width 85 height 21
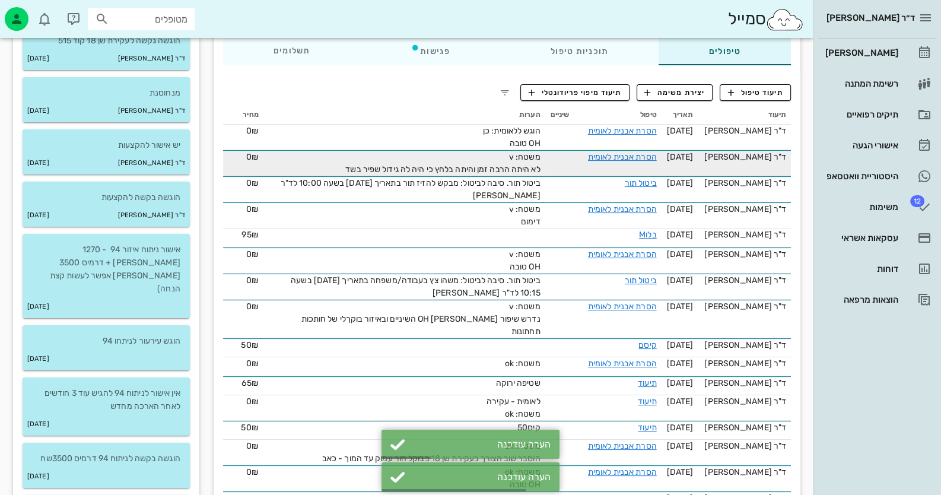
scroll to position [237, 0]
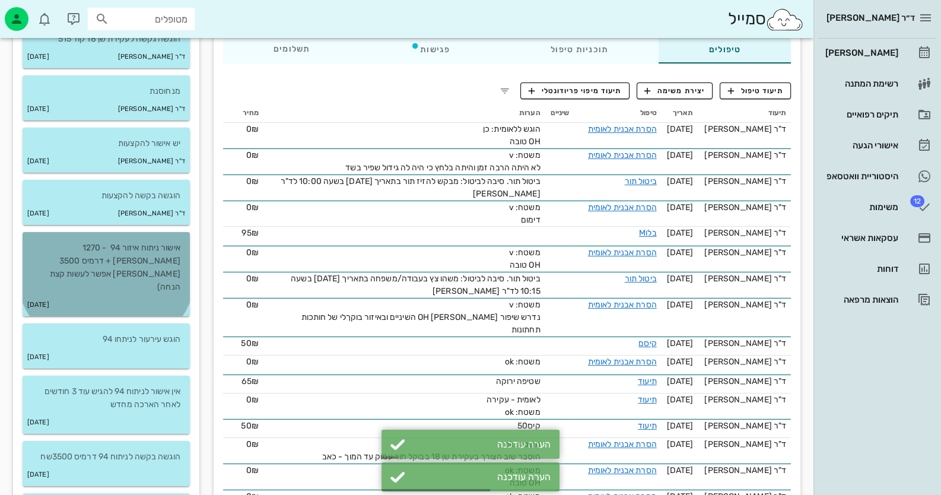
click at [104, 264] on p "אישור ניתוח איזור 94 - 1270 [PERSON_NAME] + דרמיס 3500 [PERSON_NAME] אפשר לעשות…" at bounding box center [106, 268] width 148 height 52
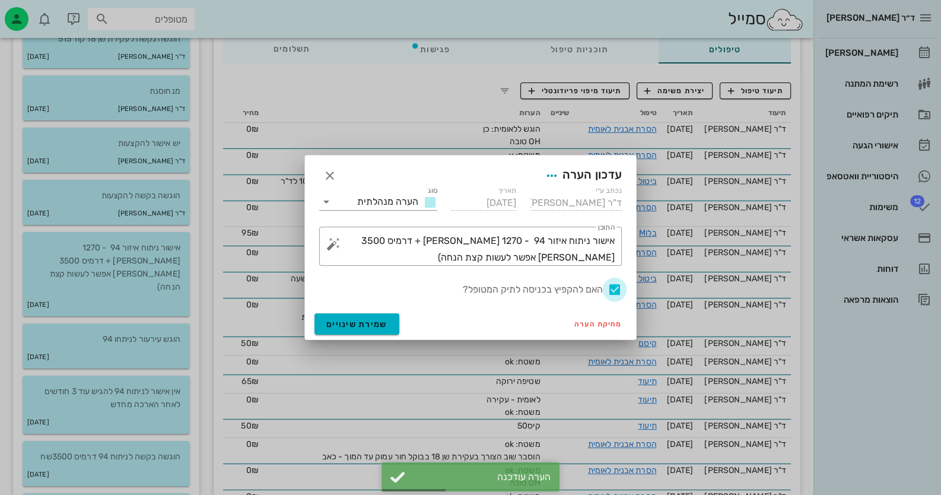
click at [609, 287] on div at bounding box center [615, 290] width 20 height 20
checkbox input "false"
click at [383, 319] on span "שמירת שינויים" at bounding box center [356, 324] width 61 height 10
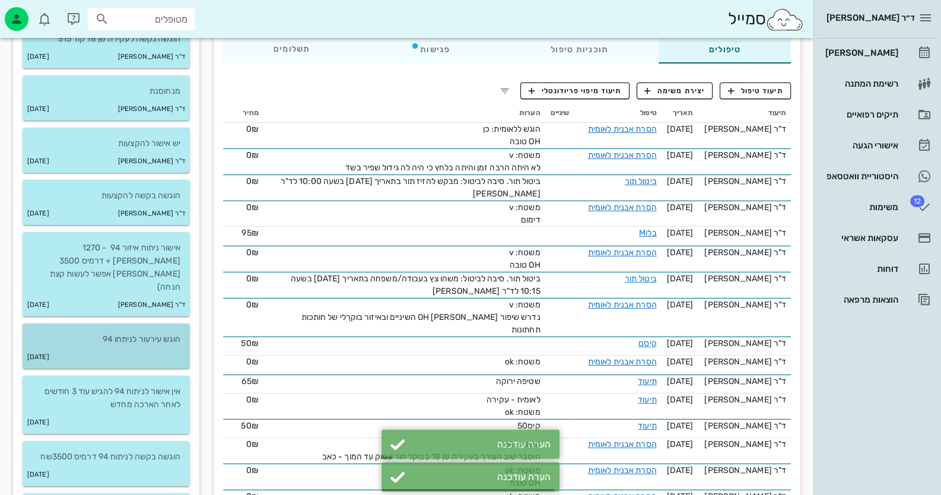
click at [166, 346] on div "[DATE]" at bounding box center [106, 357] width 167 height 23
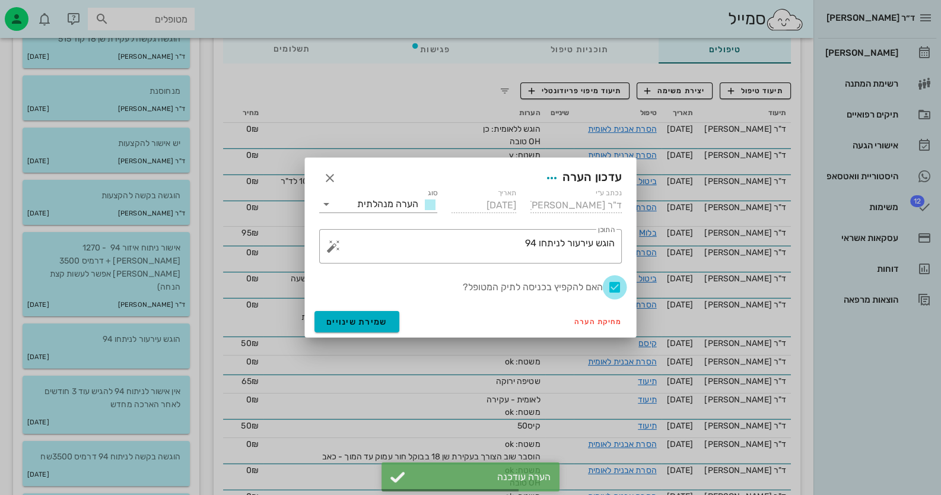
click at [607, 287] on div at bounding box center [615, 287] width 20 height 20
checkbox input "false"
click at [386, 324] on button "שמירת שינויים" at bounding box center [357, 321] width 85 height 21
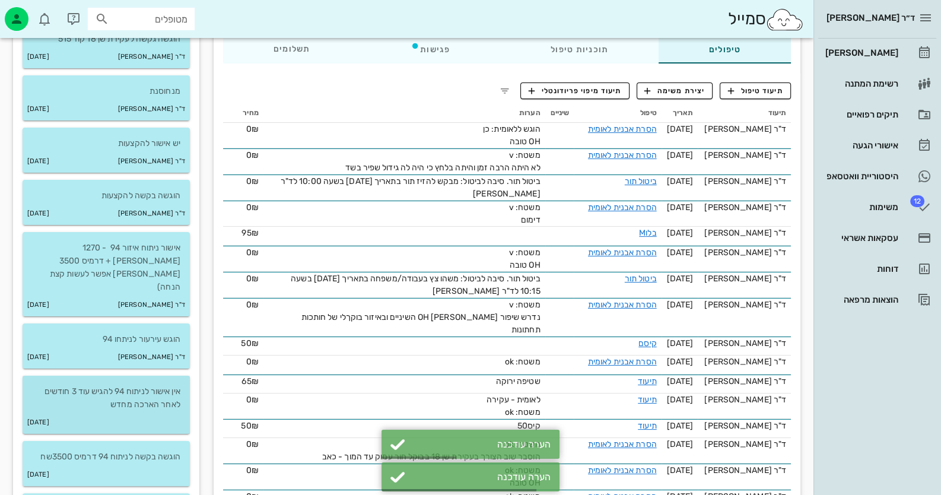
click at [151, 385] on p "אין אישור לניתוח 94 להגיש עוד 3 חודשים לאחר הארכה מחדש" at bounding box center [106, 398] width 148 height 26
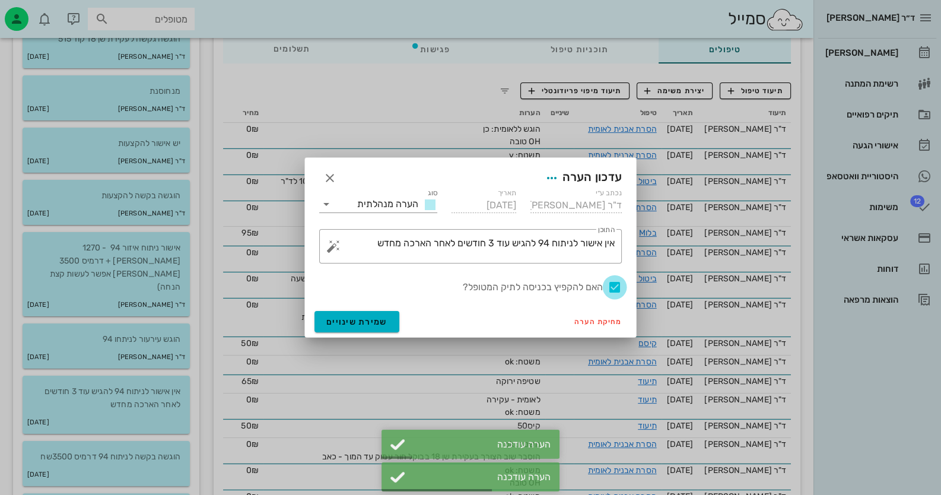
drag, startPoint x: 617, startPoint y: 287, endPoint x: 437, endPoint y: 326, distance: 183.4
click at [609, 287] on div at bounding box center [615, 287] width 20 height 20
checkbox input "false"
click at [359, 324] on span "שמירת שינויים" at bounding box center [356, 322] width 61 height 10
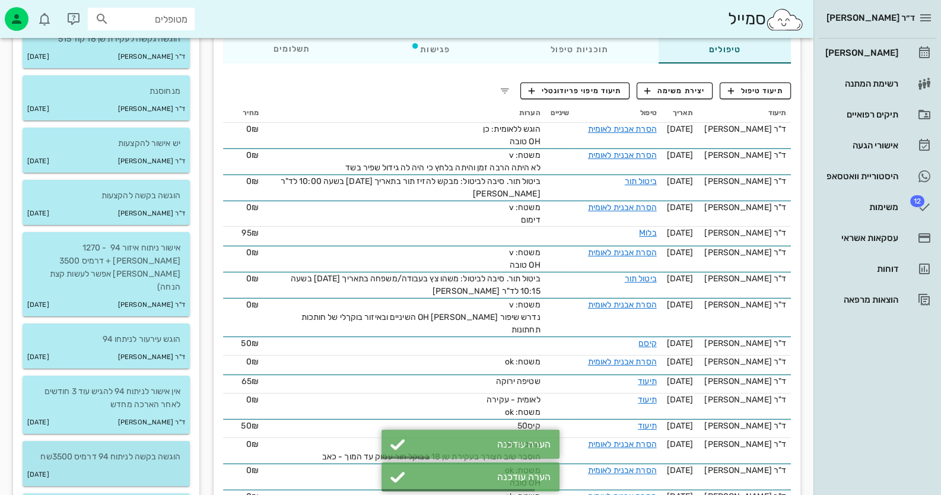
click at [145, 464] on div "[DATE]" at bounding box center [106, 475] width 167 height 23
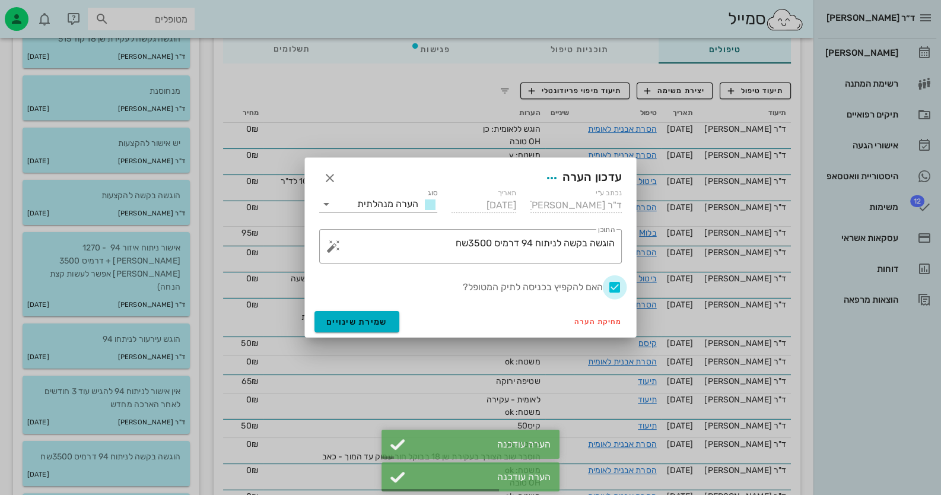
click at [609, 289] on div at bounding box center [615, 287] width 20 height 20
checkbox input "false"
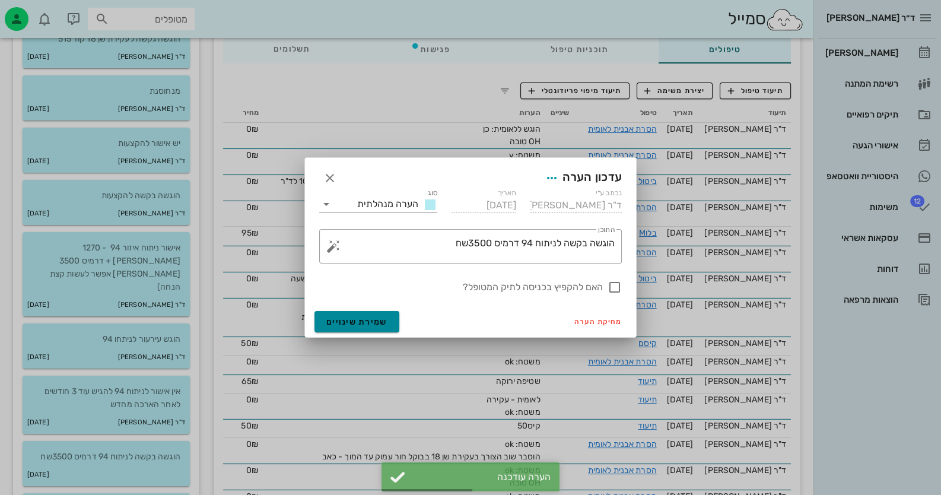
click at [386, 323] on span "שמירת שינויים" at bounding box center [356, 322] width 61 height 10
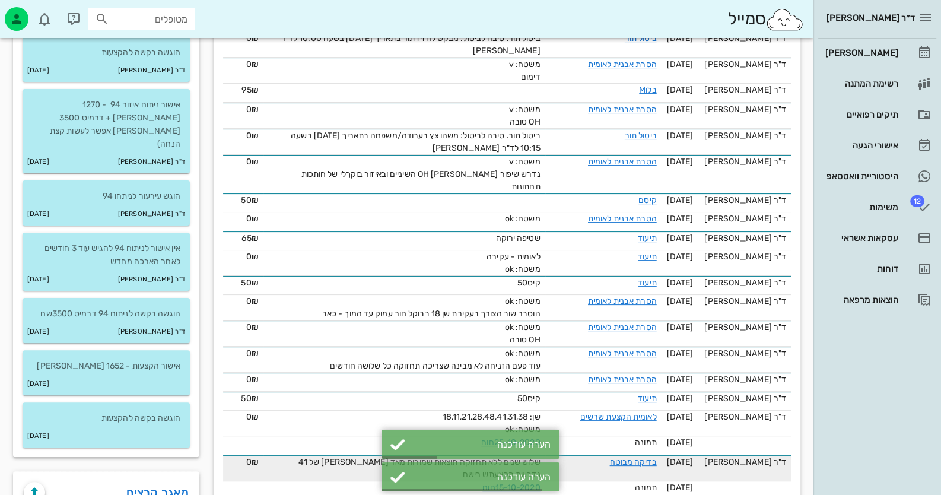
scroll to position [416, 0]
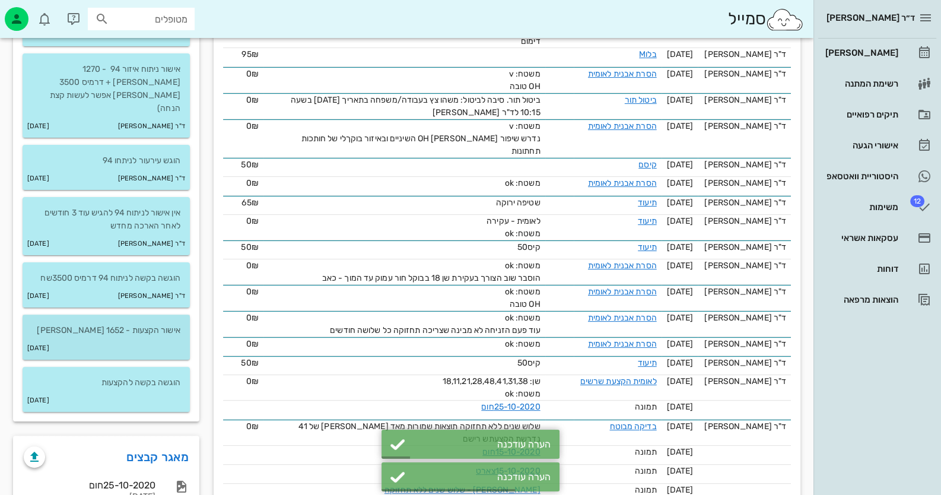
click at [122, 315] on div "אישור הקצעות - 1652 [PERSON_NAME]" at bounding box center [106, 326] width 167 height 23
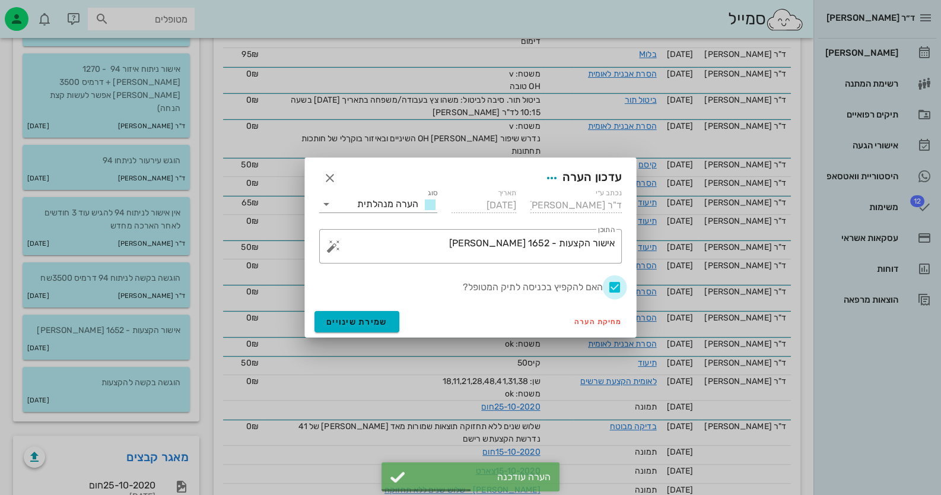
click at [609, 286] on div at bounding box center [615, 287] width 20 height 20
checkbox input "false"
click at [328, 316] on button "שמירת שינויים" at bounding box center [357, 321] width 85 height 21
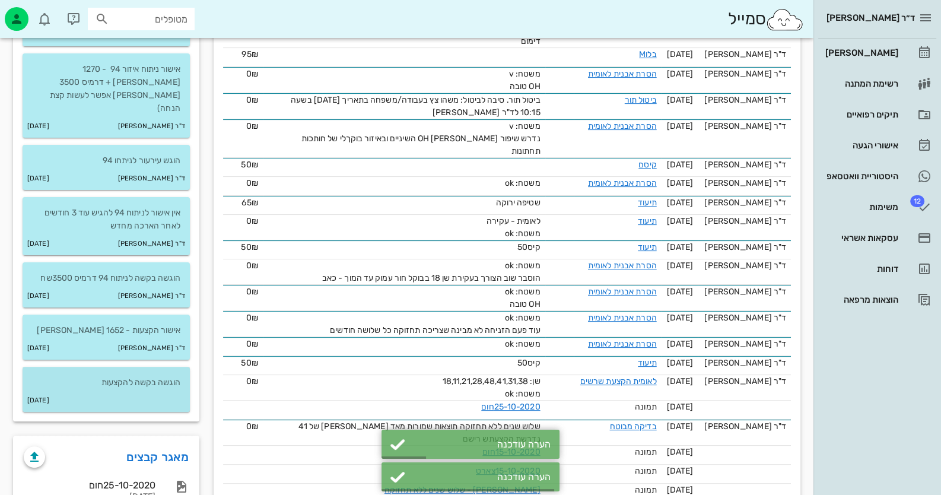
click at [154, 376] on p "הוגשה בקשה להקצעות" at bounding box center [106, 382] width 148 height 13
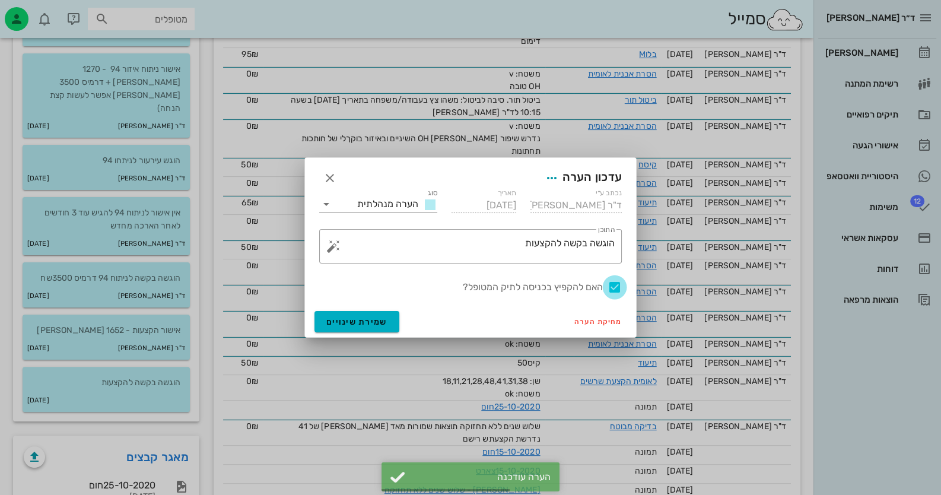
click at [609, 281] on div at bounding box center [615, 287] width 20 height 20
checkbox input "false"
click at [340, 327] on button "שמירת שינויים" at bounding box center [357, 321] width 85 height 21
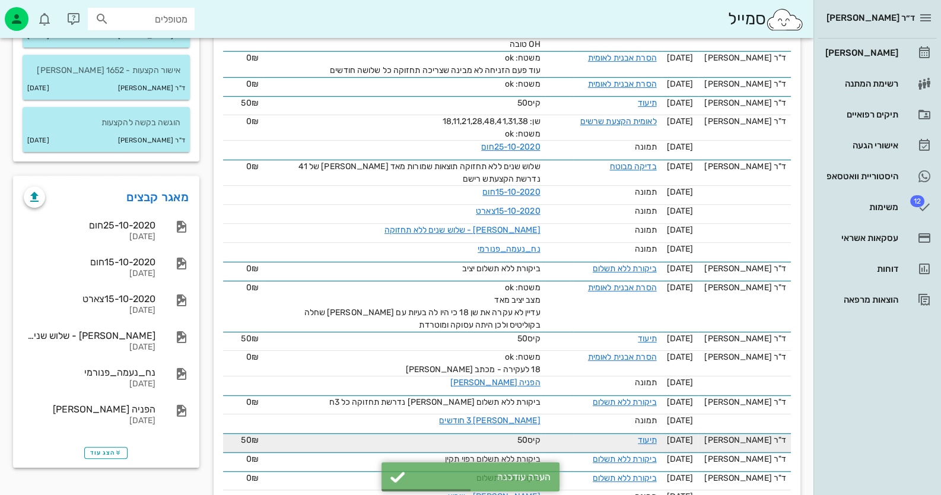
scroll to position [772, 0]
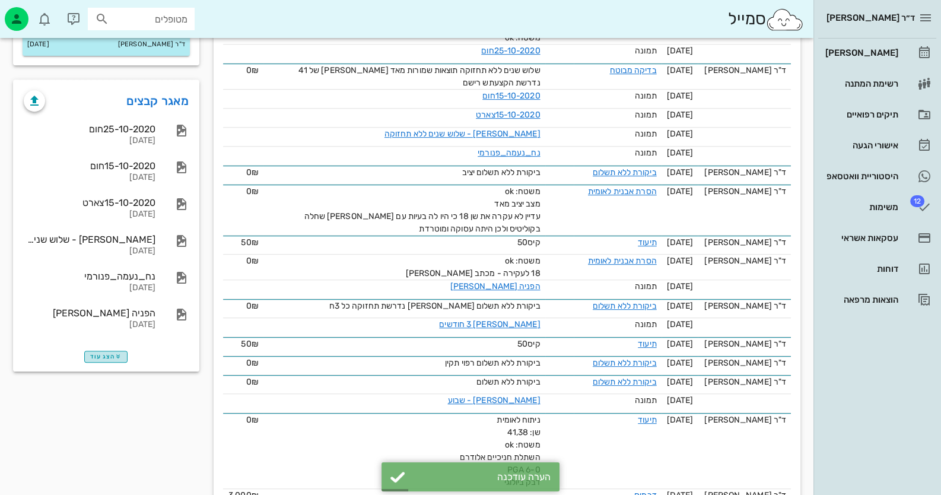
click at [111, 353] on span "הצג עוד" at bounding box center [105, 356] width 31 height 7
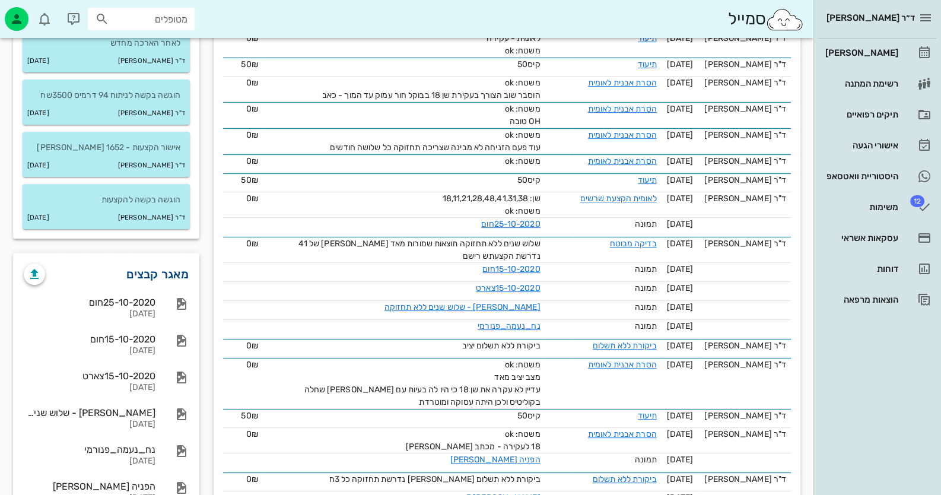
scroll to position [593, 0]
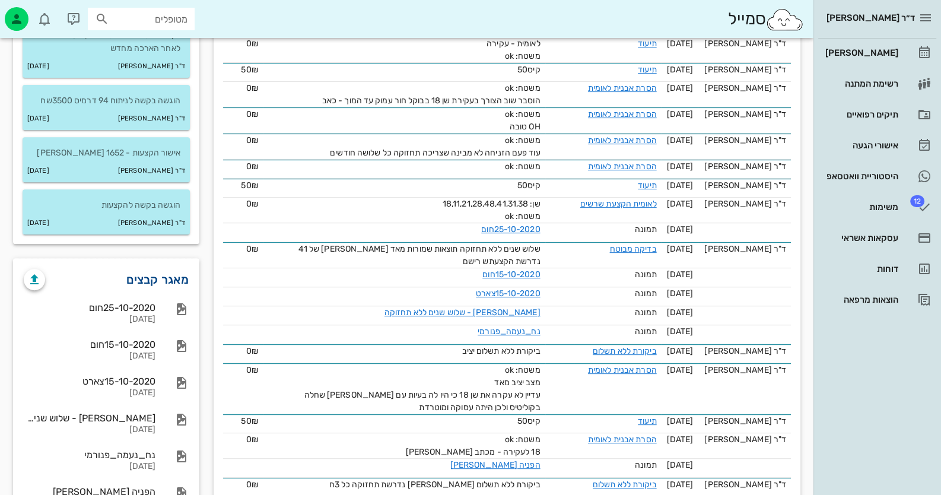
click at [145, 270] on link "מאגר קבצים" at bounding box center [157, 279] width 62 height 19
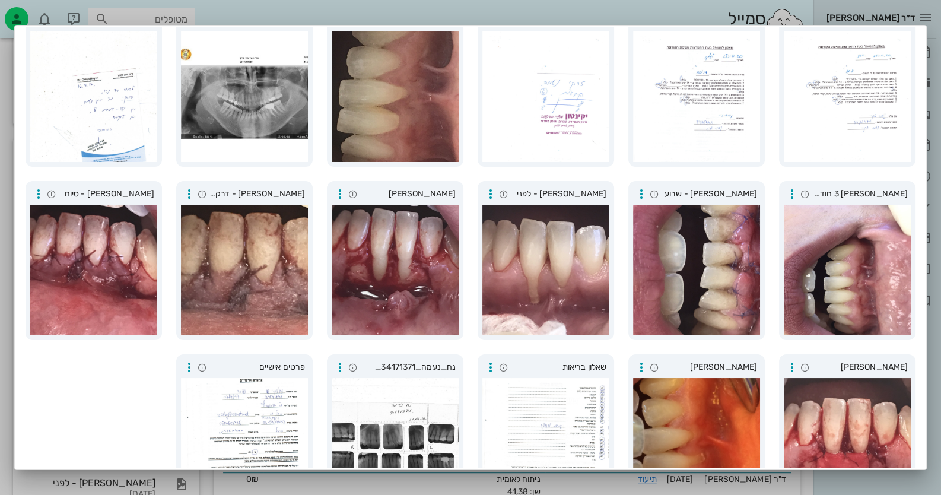
scroll to position [0, 0]
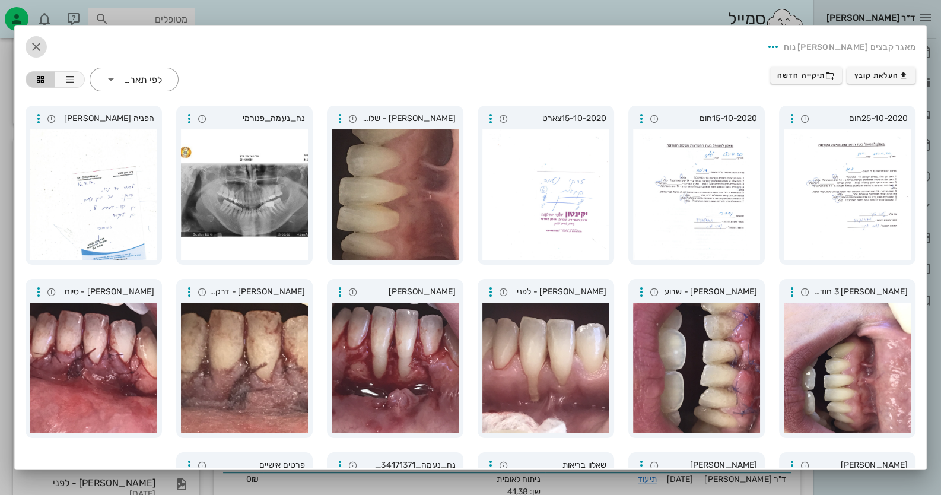
click at [43, 45] on icon "button" at bounding box center [36, 47] width 14 height 14
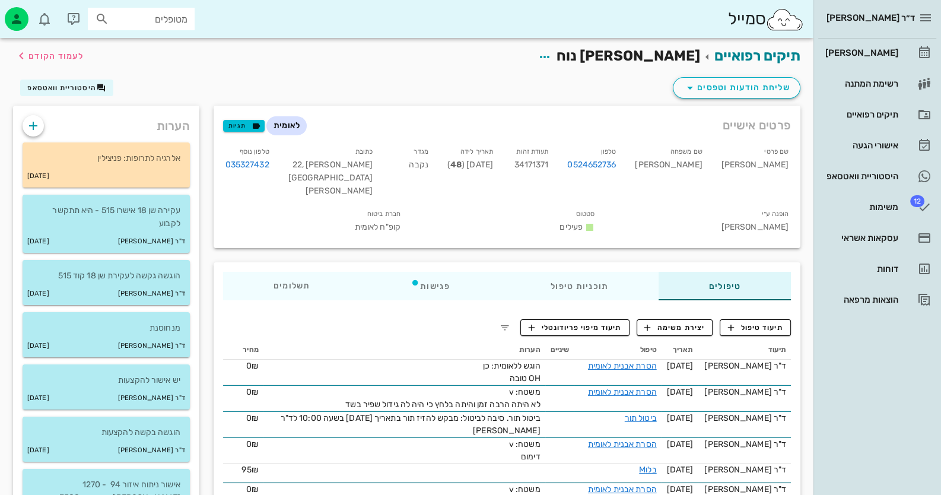
click at [549, 163] on span "34171371" at bounding box center [532, 165] width 34 height 10
copy span "34171371"
click at [609, 57] on div "[PERSON_NAME]" at bounding box center [860, 52] width 75 height 9
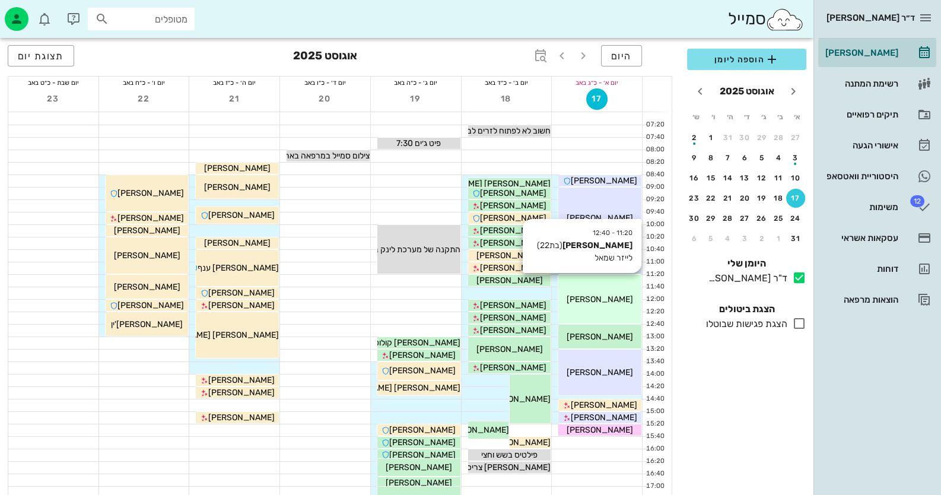
click at [602, 308] on div "11:20 - 12:40 [PERSON_NAME] (בת 22 ) לייזר שמאל [PERSON_NAME]" at bounding box center [600, 299] width 83 height 49
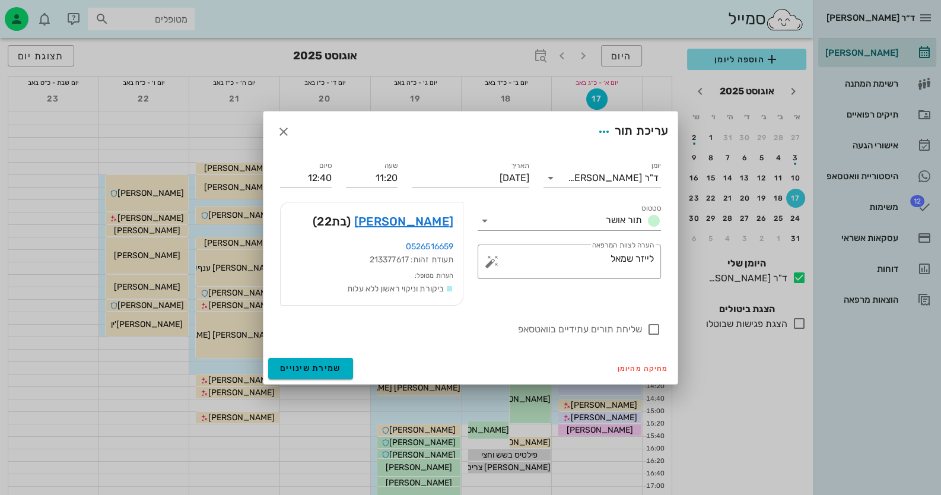
click at [602, 308] on div at bounding box center [470, 247] width 941 height 495
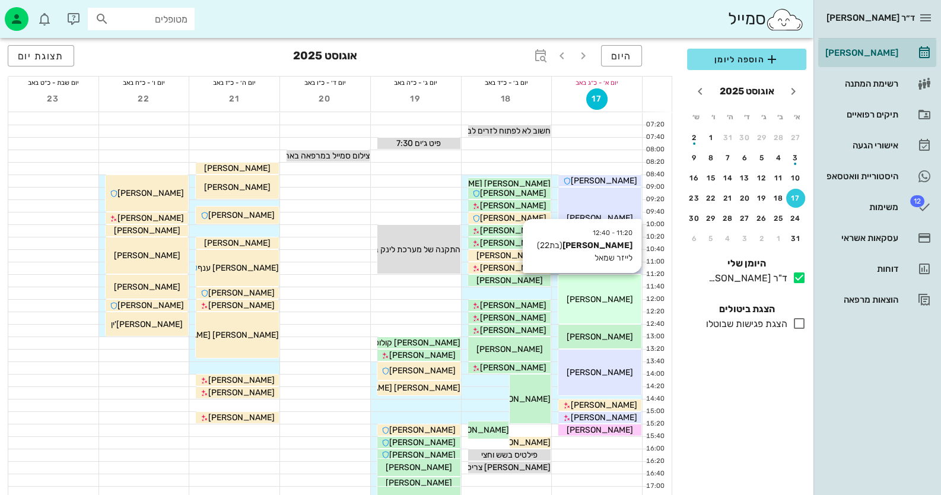
click at [597, 291] on div "11:20 - 12:40 [PERSON_NAME] (בת 22 ) לייזר שמאל [PERSON_NAME]" at bounding box center [600, 299] width 83 height 49
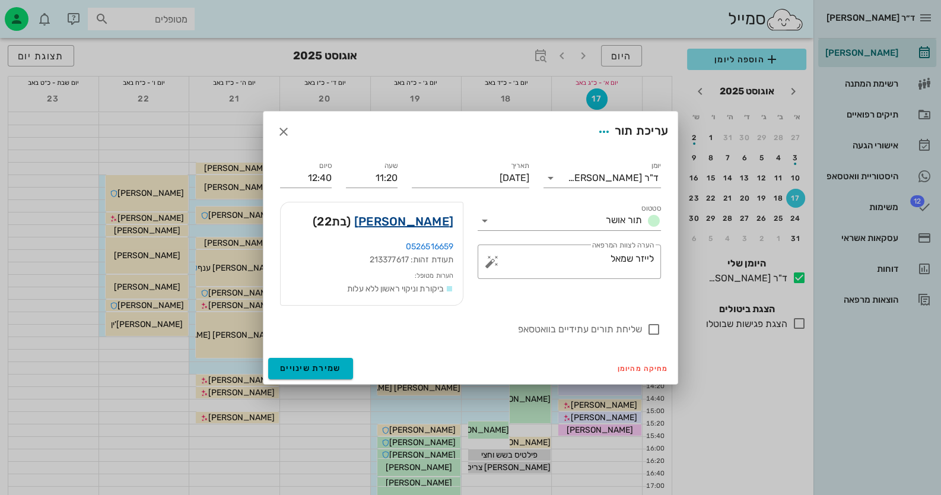
click at [431, 224] on link "[PERSON_NAME]" at bounding box center [403, 221] width 99 height 19
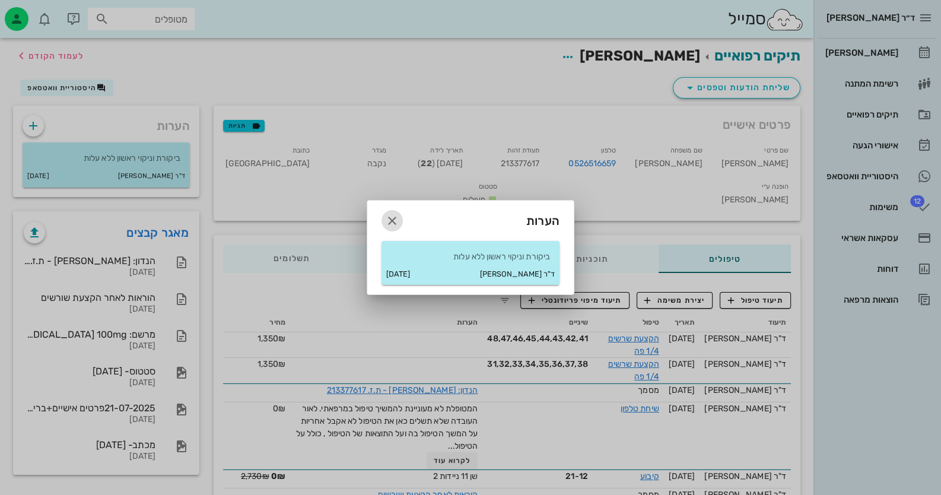
click at [391, 220] on icon "button" at bounding box center [392, 221] width 14 height 14
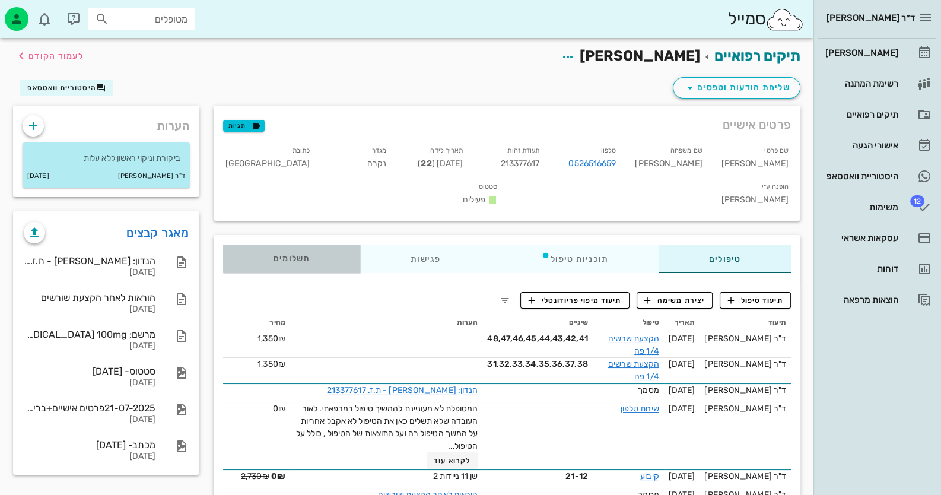
click at [290, 255] on span "תשלומים 0₪" at bounding box center [292, 259] width 37 height 8
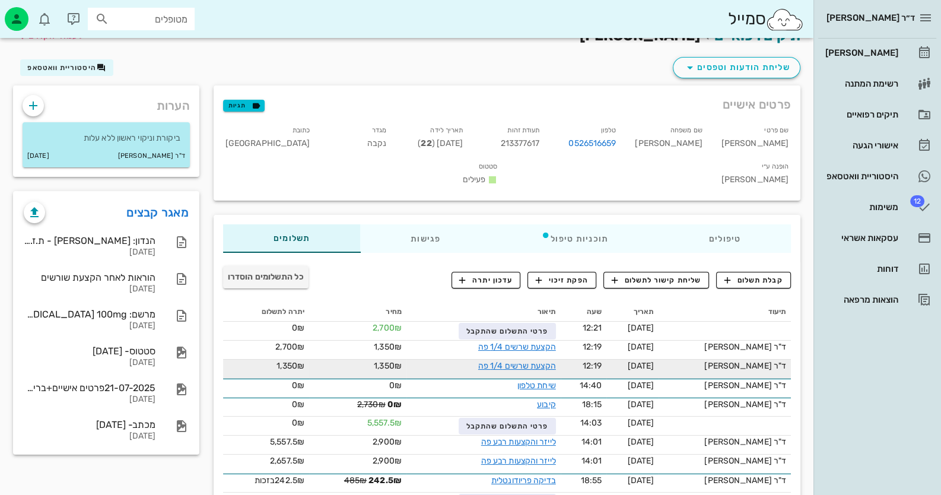
scroll to position [28, 0]
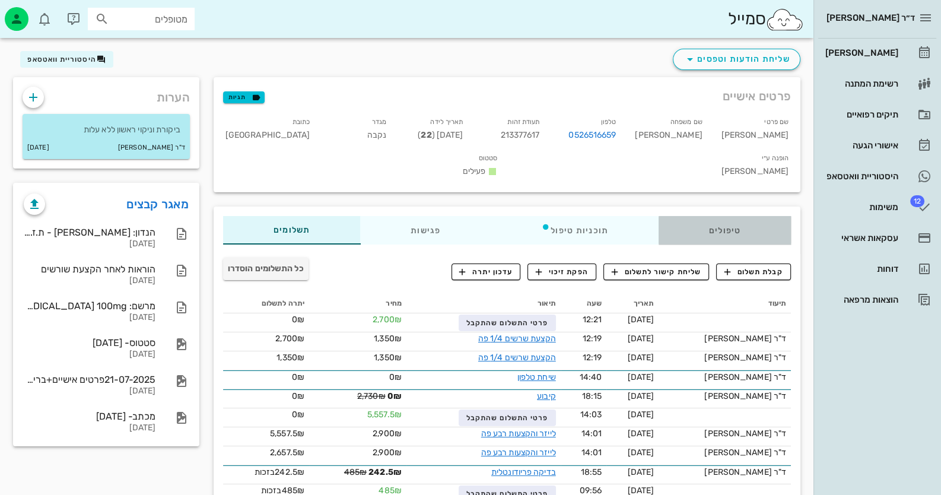
click at [609, 216] on div "טיפולים" at bounding box center [725, 230] width 132 height 28
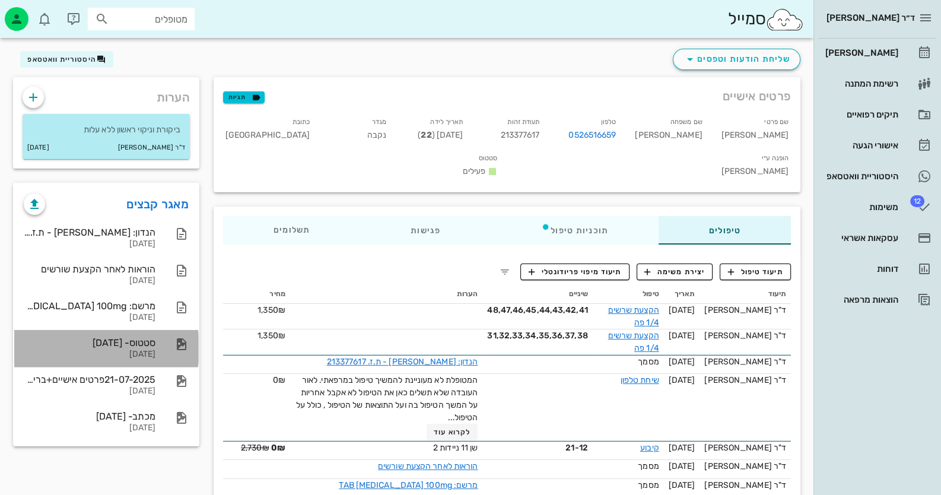
click at [157, 356] on div "סטטוס- [DATE] [DATE]" at bounding box center [106, 348] width 184 height 37
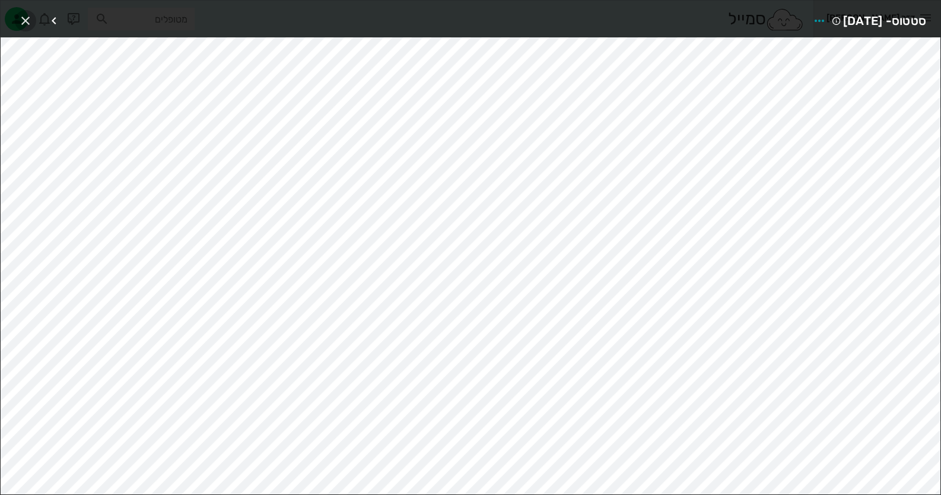
click at [23, 20] on icon "button" at bounding box center [25, 21] width 14 height 14
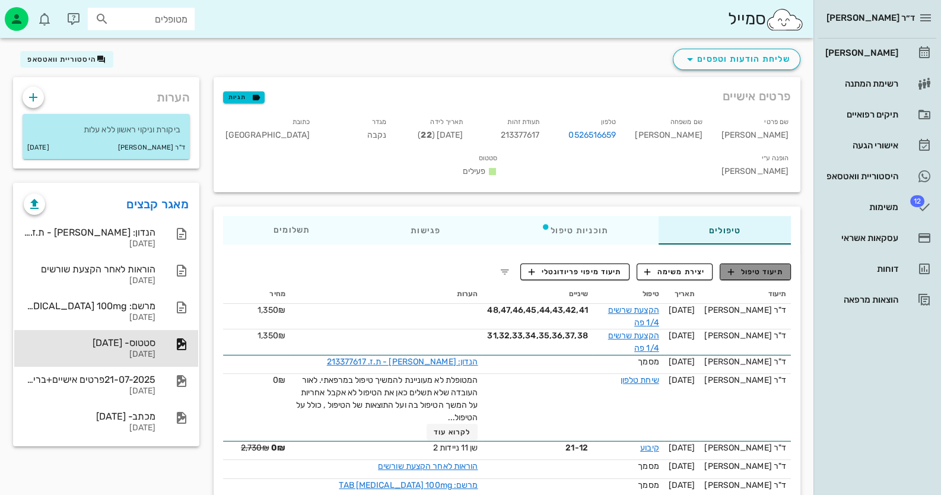
click at [609, 267] on span "תיעוד טיפול" at bounding box center [755, 272] width 55 height 11
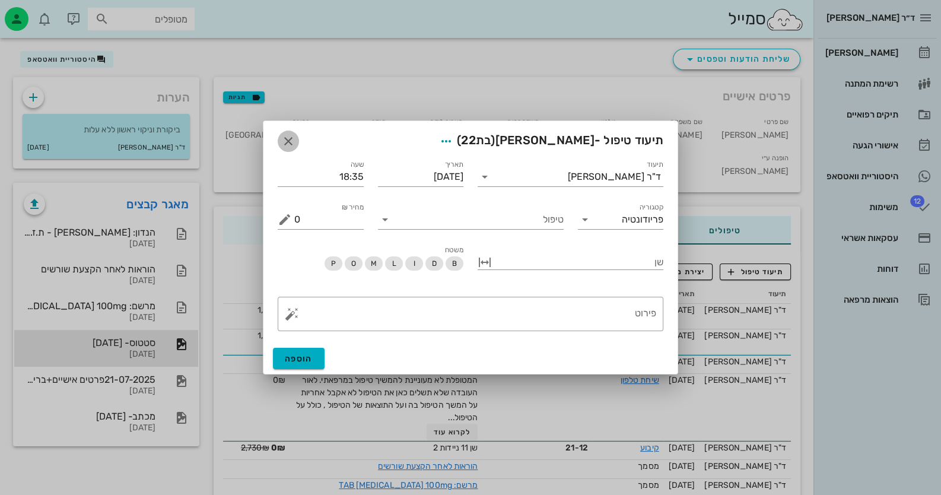
click at [290, 139] on icon "button" at bounding box center [288, 141] width 14 height 14
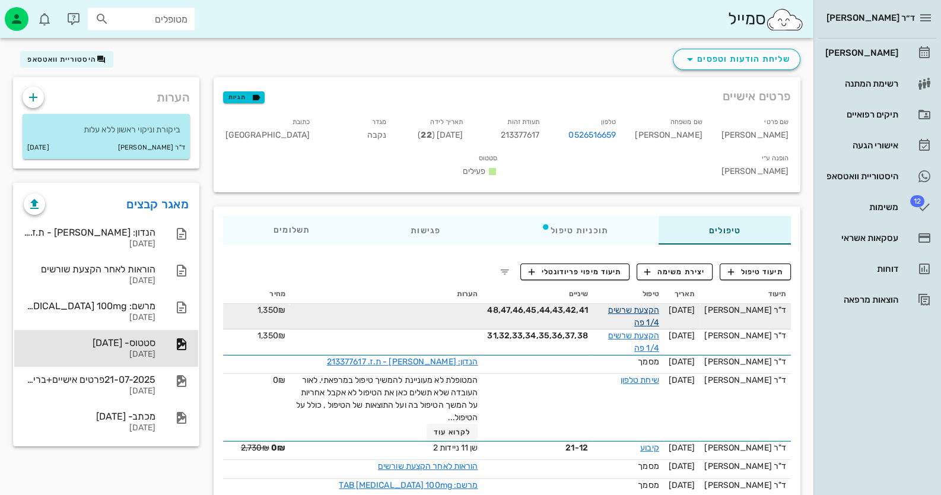
click at [609, 305] on link "הקצעת שרשים 1/4 פה" at bounding box center [633, 316] width 51 height 23
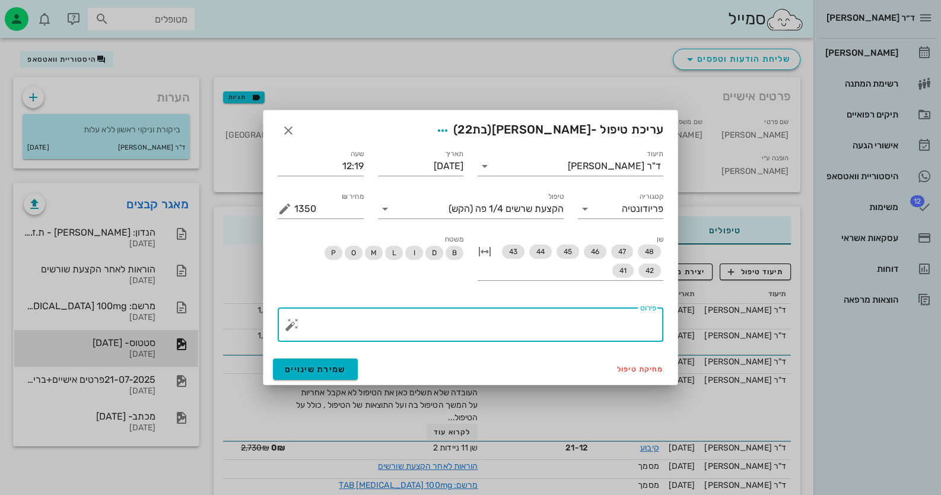
click at [601, 327] on textarea "פירוט" at bounding box center [475, 327] width 362 height 28
type textarea "תיקון קיבוע 11-"
click at [323, 370] on span "שמירת שינויים" at bounding box center [315, 369] width 61 height 10
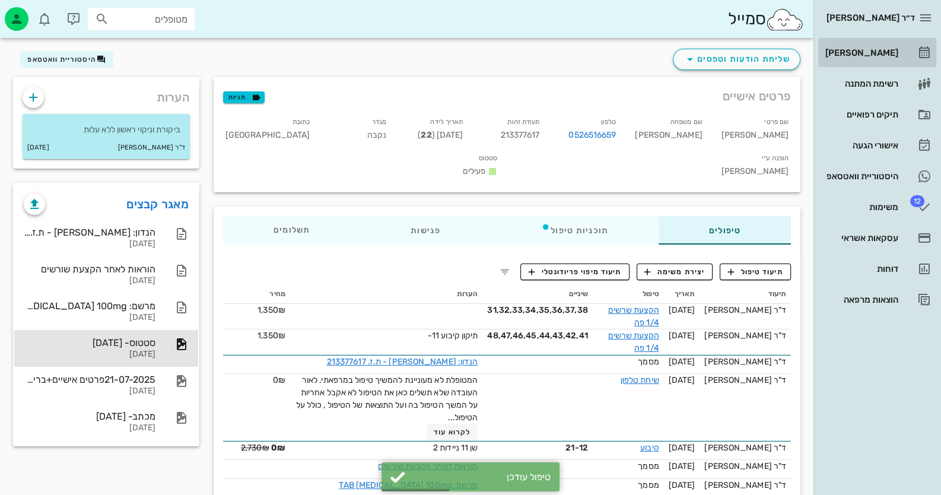
click at [609, 53] on div "[PERSON_NAME]" at bounding box center [860, 52] width 75 height 9
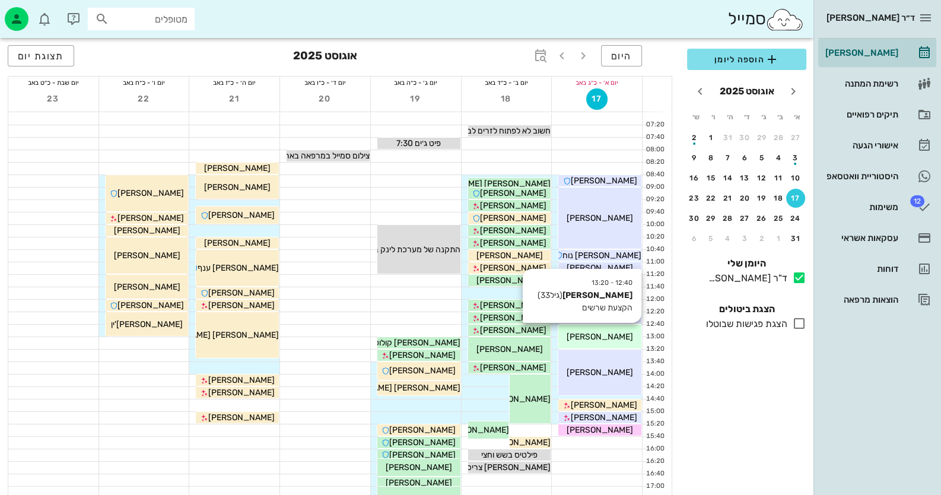
click at [609, 325] on div "12:40 - 13:20 [PERSON_NAME] (גיל 33 ) הקצעת שרשים [PERSON_NAME]" at bounding box center [600, 337] width 83 height 24
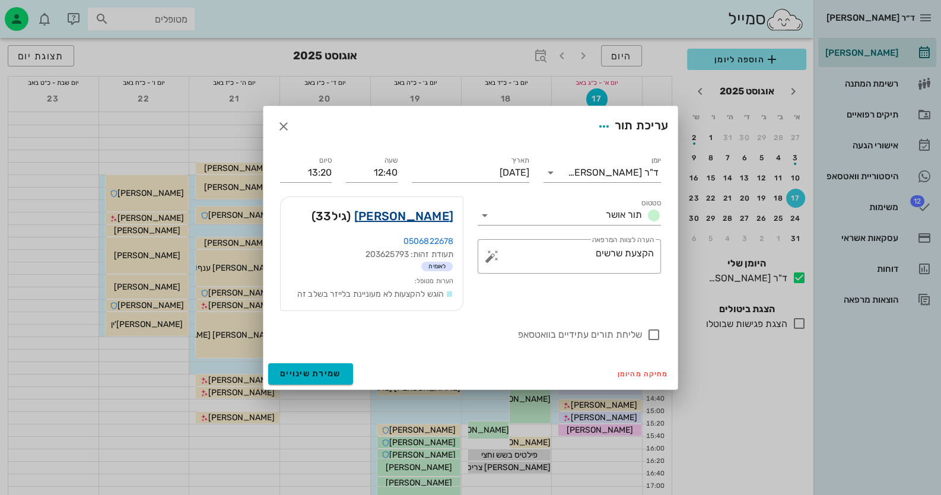
click at [442, 218] on link "[PERSON_NAME]" at bounding box center [403, 216] width 99 height 19
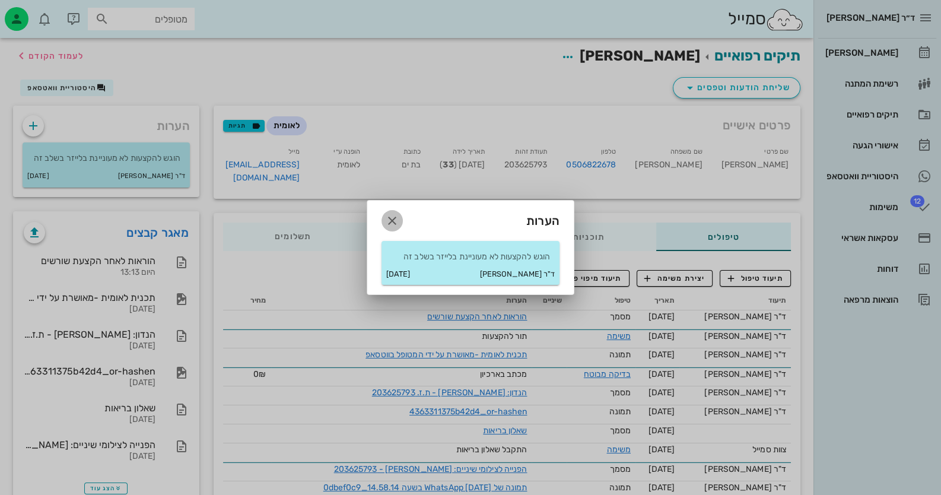
click at [392, 218] on icon "button" at bounding box center [392, 221] width 14 height 14
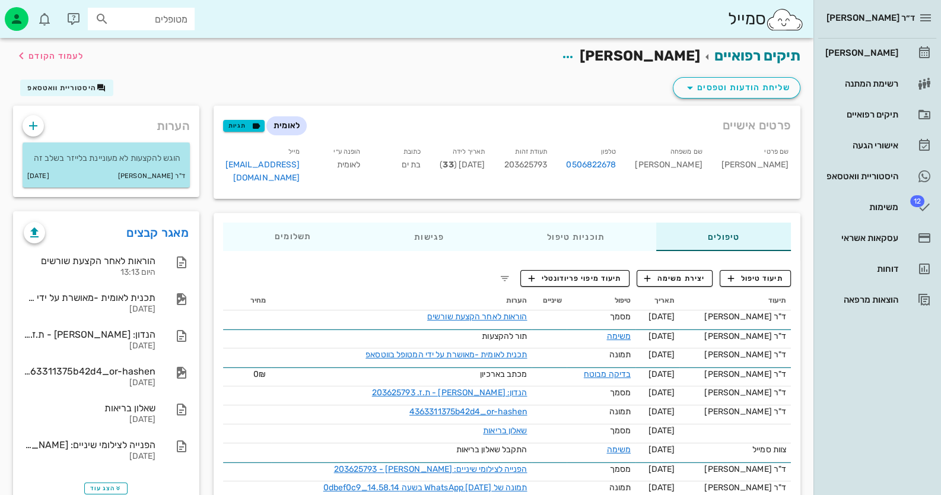
click at [143, 172] on div "ד"ר [PERSON_NAME] [DATE]" at bounding box center [106, 176] width 167 height 23
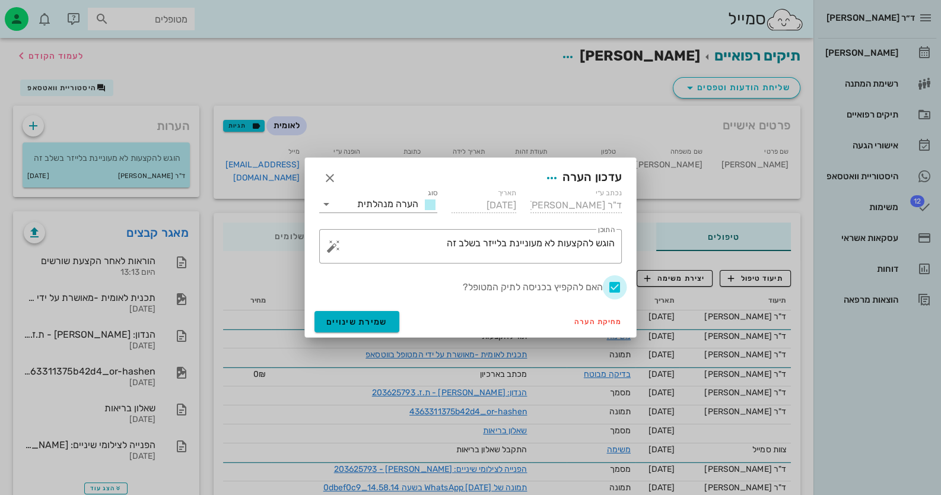
click at [608, 281] on div at bounding box center [615, 287] width 20 height 20
checkbox input "false"
click at [366, 323] on span "שמירת שינויים" at bounding box center [356, 322] width 61 height 10
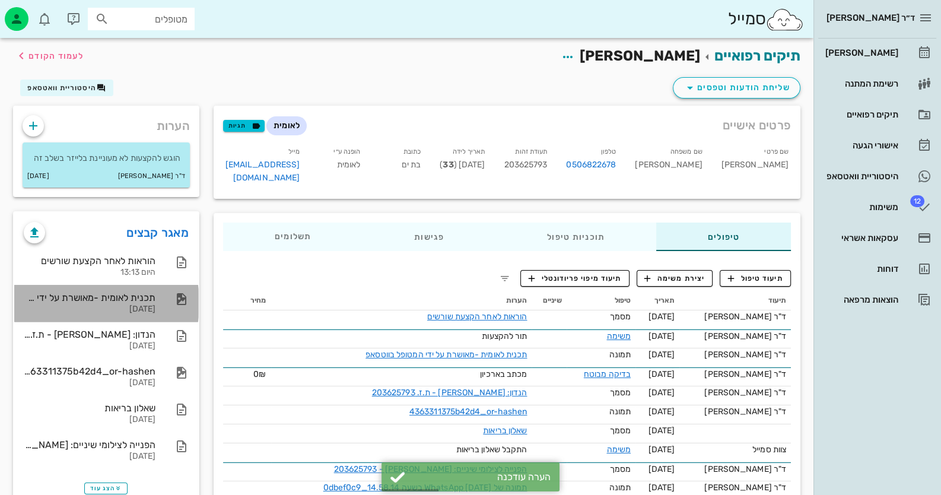
click at [160, 302] on div "תכנית לאומית -מאושרת על ידי המטופל בווטסאפ [DATE]" at bounding box center [106, 303] width 184 height 37
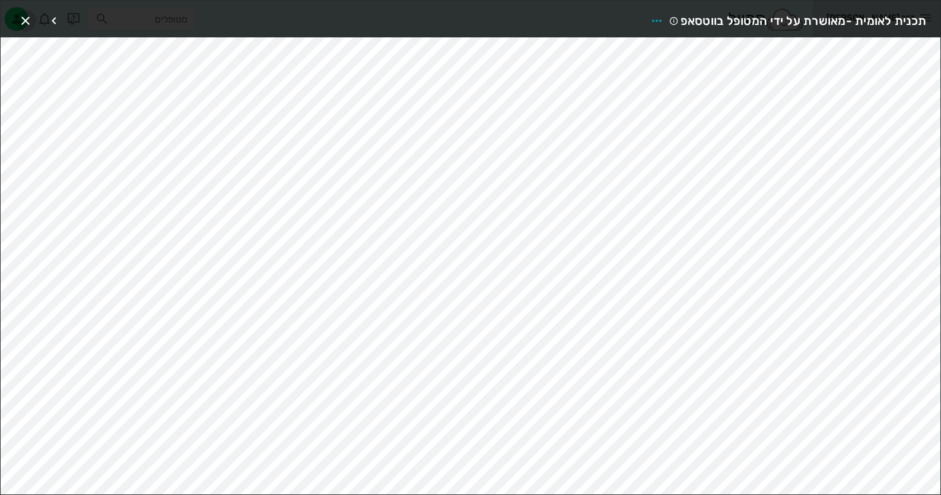
click at [21, 20] on icon "button" at bounding box center [25, 21] width 14 height 14
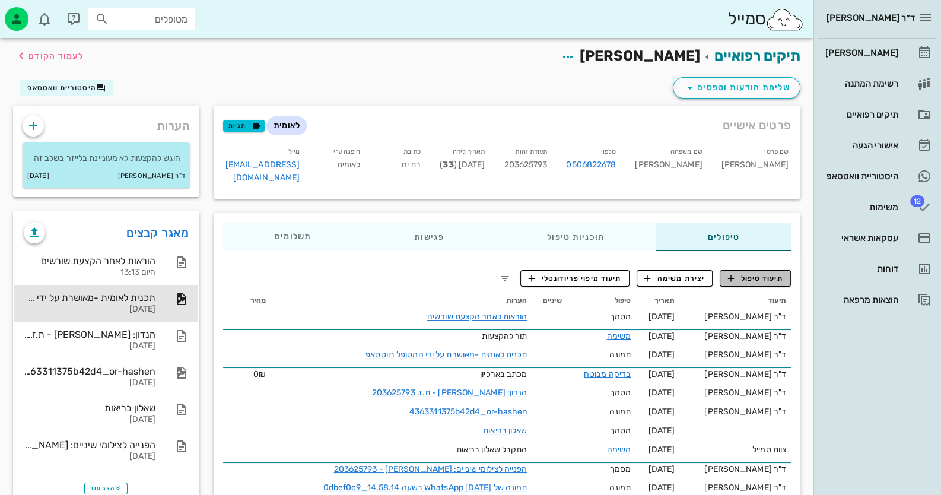
click at [609, 273] on span "תיעוד טיפול" at bounding box center [755, 278] width 55 height 11
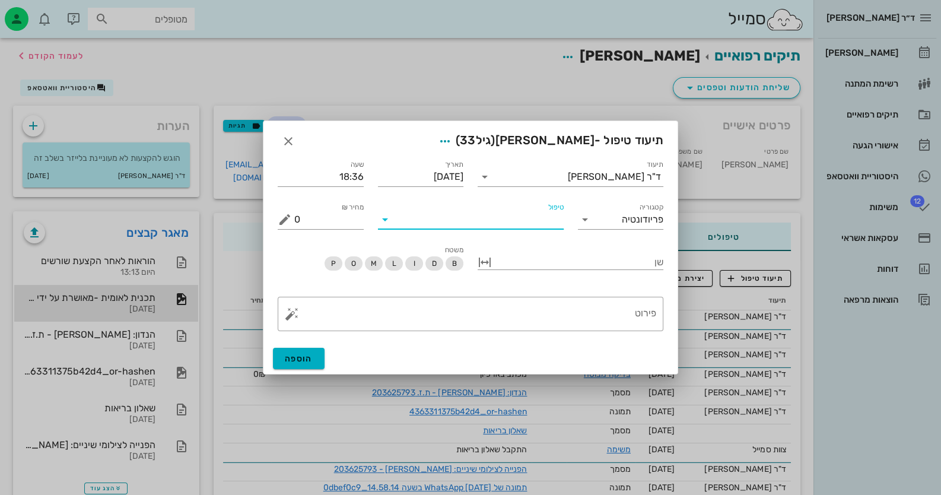
click at [461, 212] on input "טיפול" at bounding box center [479, 219] width 169 height 19
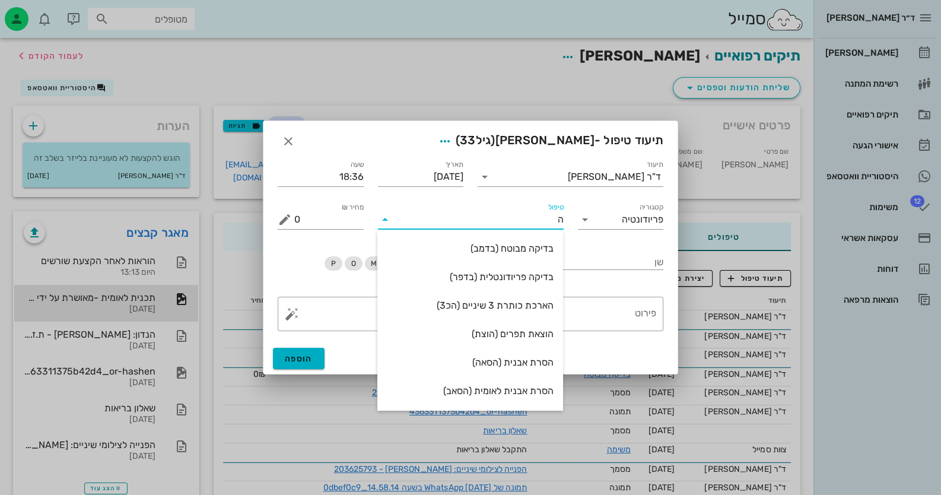
type input "[PERSON_NAME]"
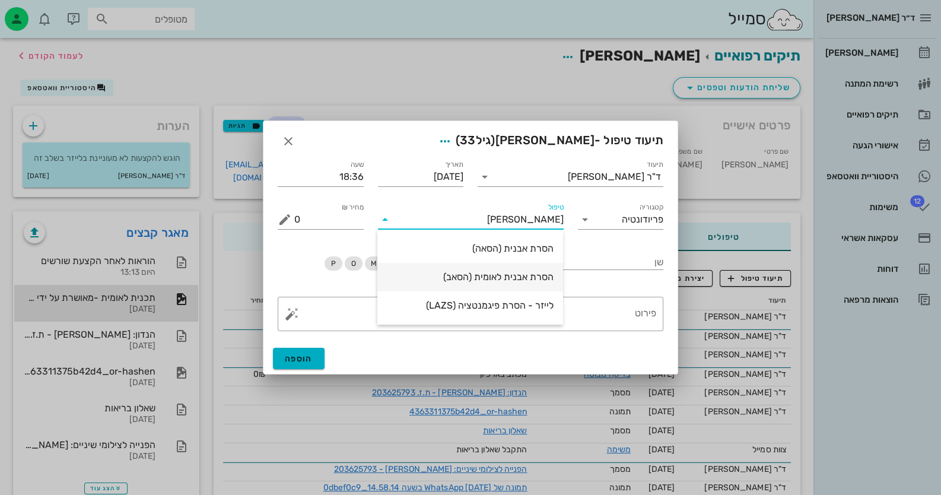
click at [475, 272] on div "הסרת אבנית לאומית (הסאב)" at bounding box center [470, 276] width 167 height 11
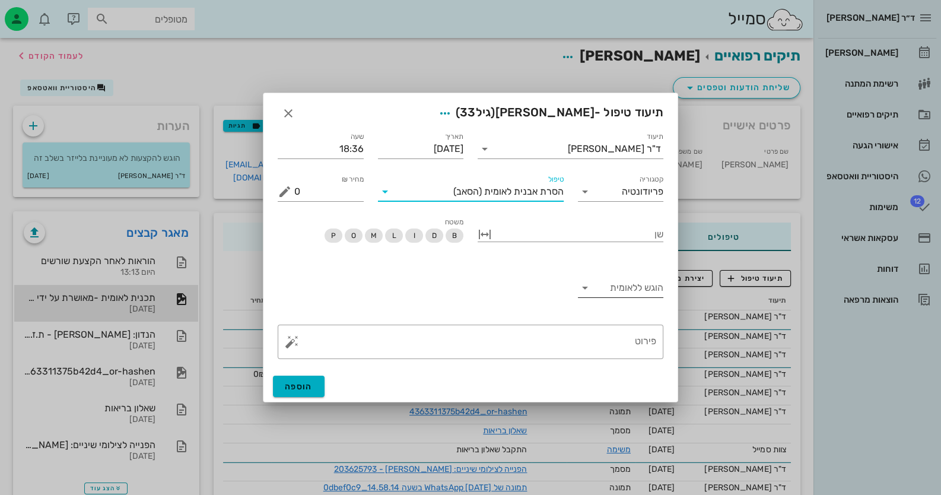
click at [609, 281] on input "הוגש ללאומית" at bounding box center [630, 287] width 67 height 19
click at [609, 300] on div "כן" at bounding box center [620, 296] width 67 height 11
click at [294, 387] on span "הוספה" at bounding box center [299, 387] width 28 height 10
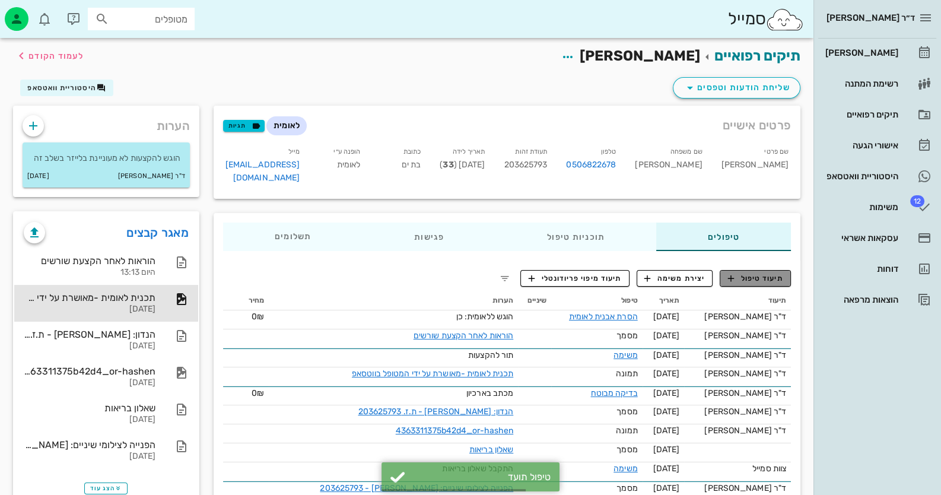
click at [609, 273] on span "תיעוד טיפול" at bounding box center [755, 278] width 55 height 11
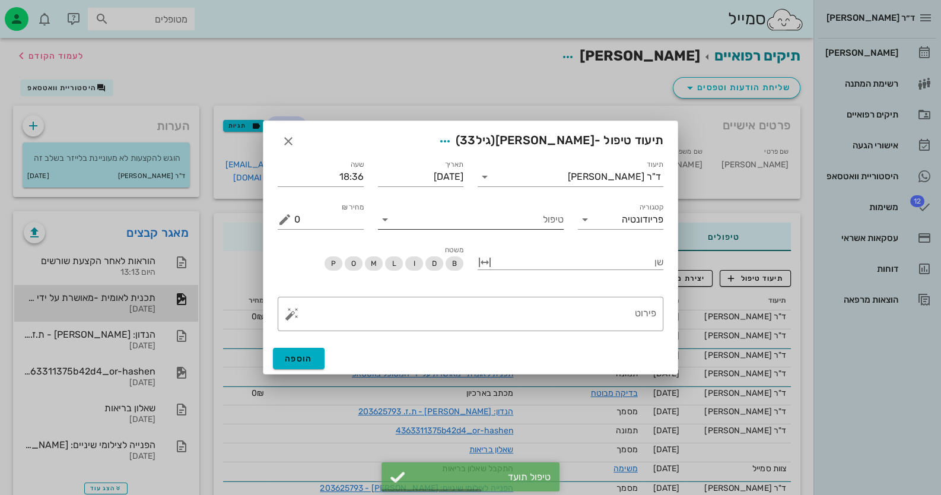
click at [510, 226] on input "טיפול" at bounding box center [479, 219] width 169 height 19
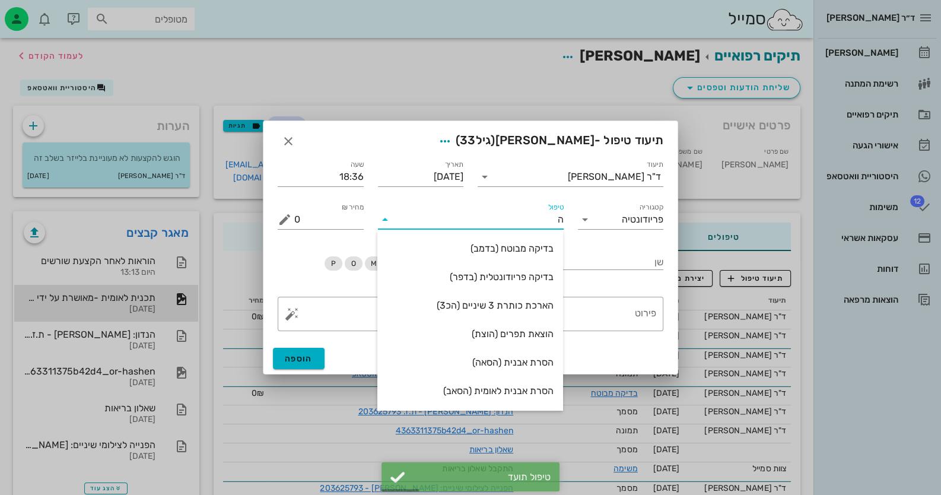
type input "הק"
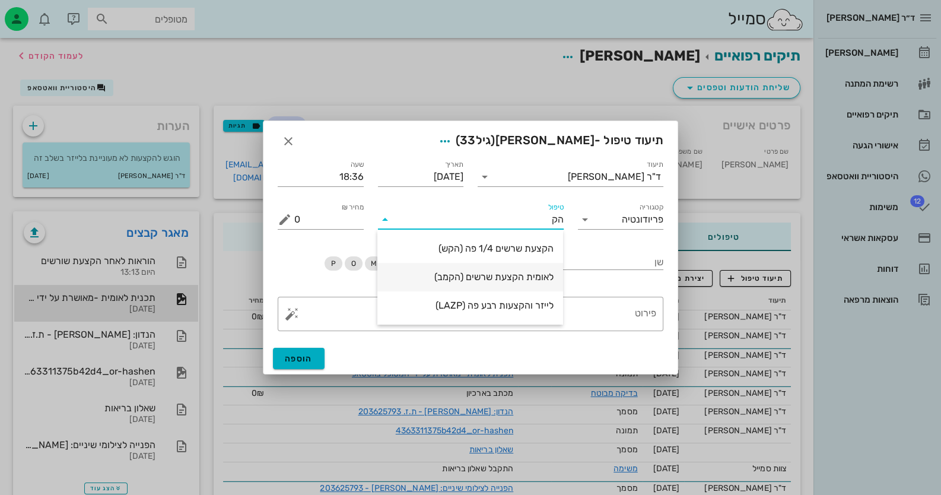
click at [519, 272] on div "לאומית הקצעת שרשים (הקמב)" at bounding box center [470, 276] width 167 height 11
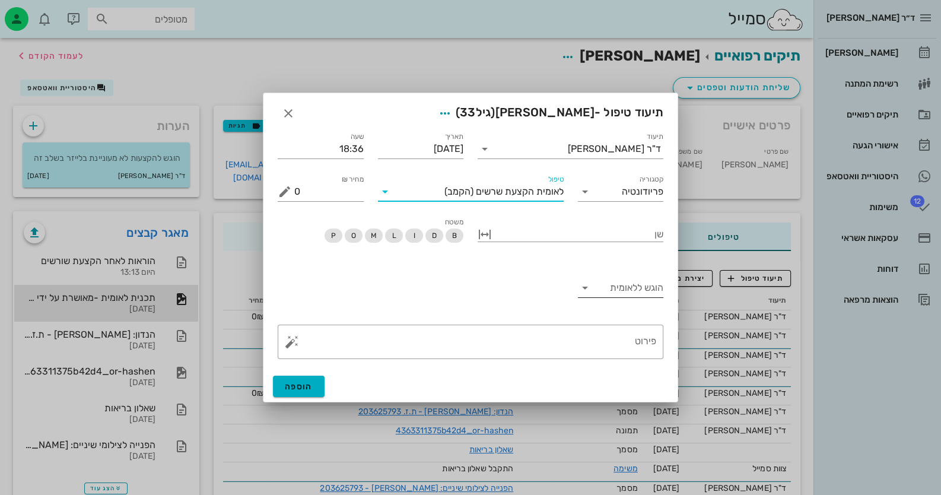
click at [609, 292] on input "הוגש ללאומית" at bounding box center [630, 287] width 67 height 19
click at [609, 300] on div "כן" at bounding box center [620, 296] width 67 height 11
click at [315, 389] on button "הוספה" at bounding box center [299, 386] width 52 height 21
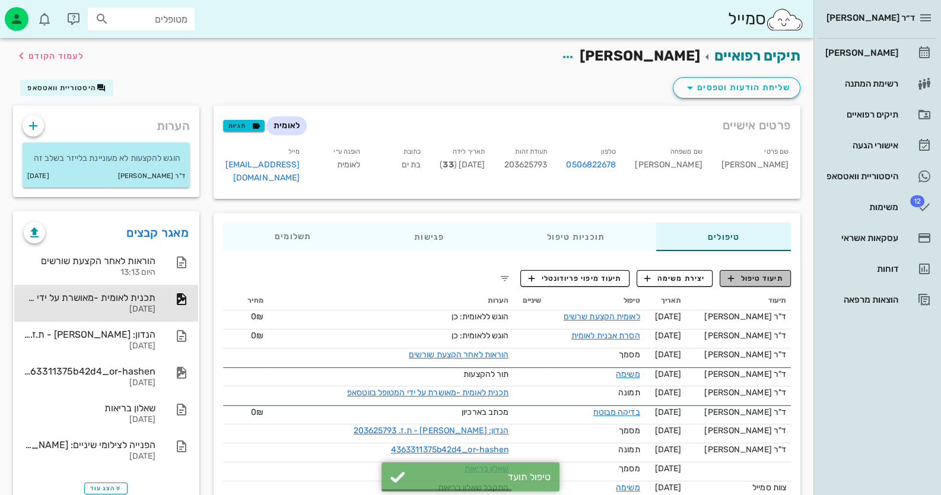
click at [609, 273] on span "תיעוד טיפול" at bounding box center [755, 278] width 55 height 11
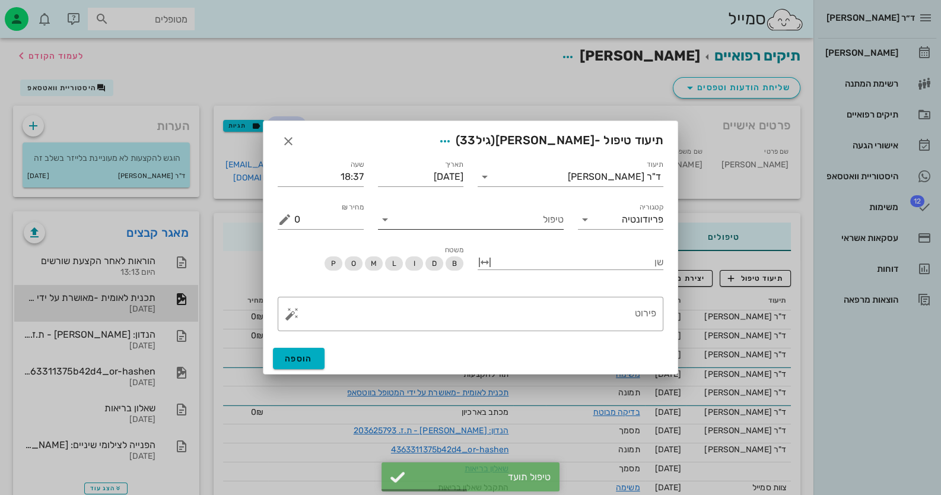
click at [553, 228] on input "טיפול" at bounding box center [479, 219] width 169 height 19
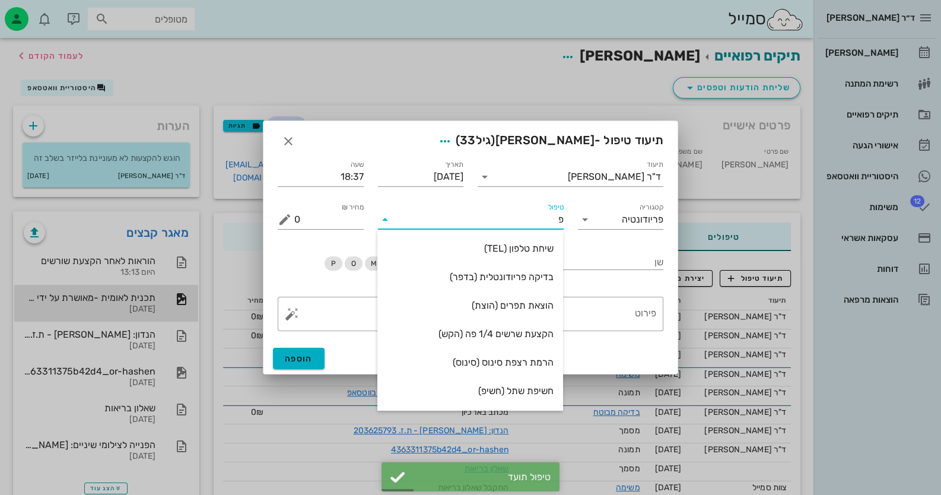
type input "פל"
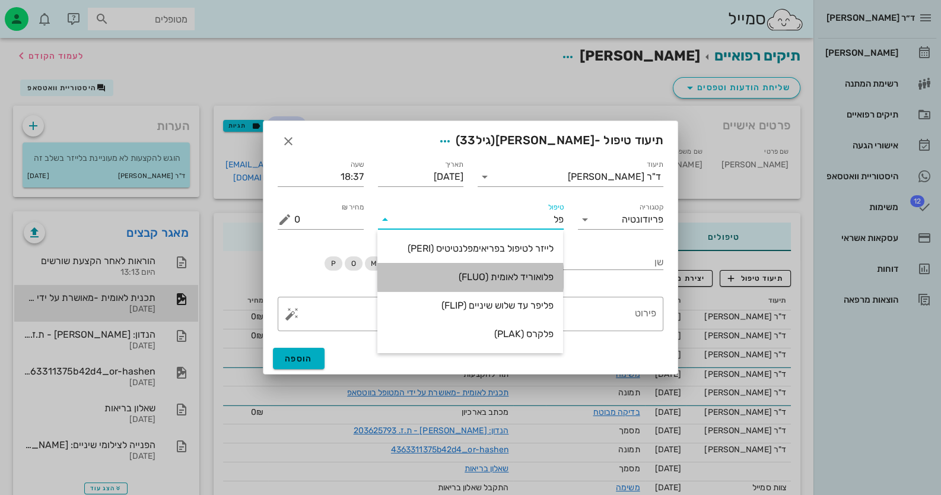
click at [544, 284] on div "פלואוריד לאומית (FLUO)" at bounding box center [470, 277] width 167 height 26
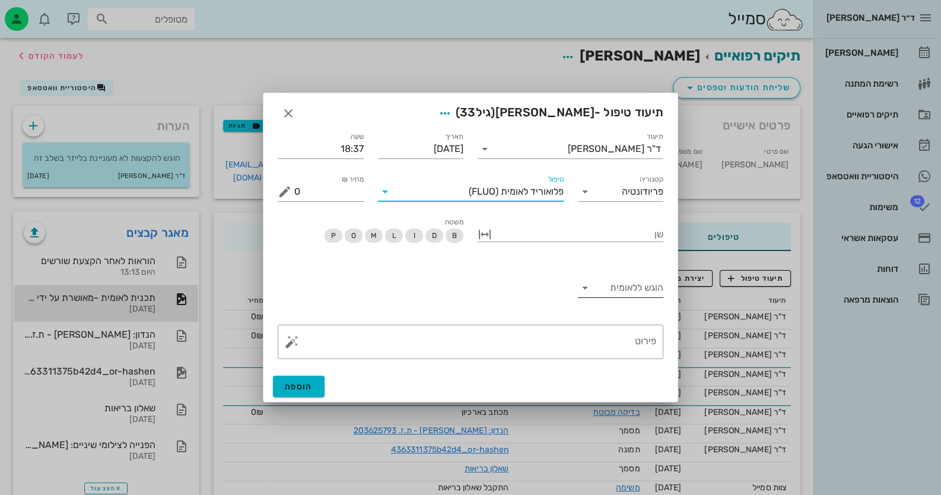
click at [609, 296] on input "הוגש ללאומית" at bounding box center [630, 287] width 67 height 19
click at [609, 296] on div "כן" at bounding box center [620, 296] width 67 height 11
click at [297, 385] on span "הוספה" at bounding box center [299, 387] width 28 height 10
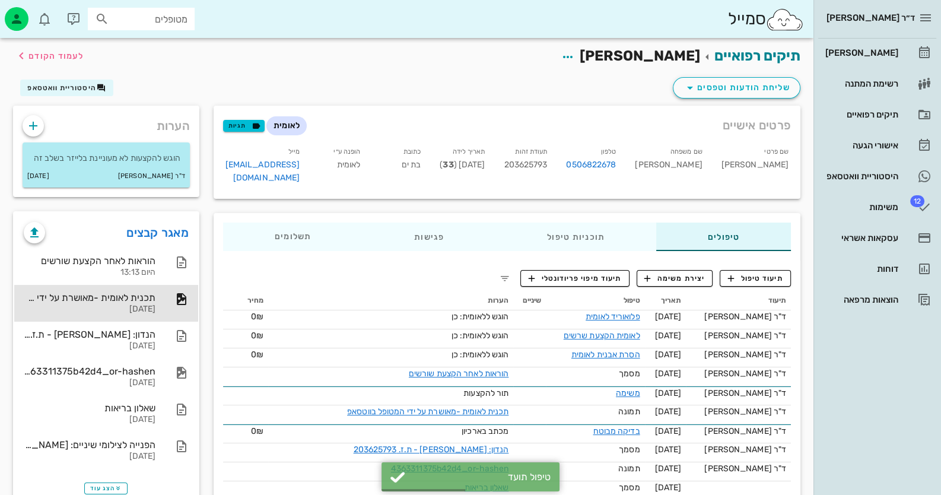
click at [547, 166] on span "203625793" at bounding box center [525, 165] width 43 height 10
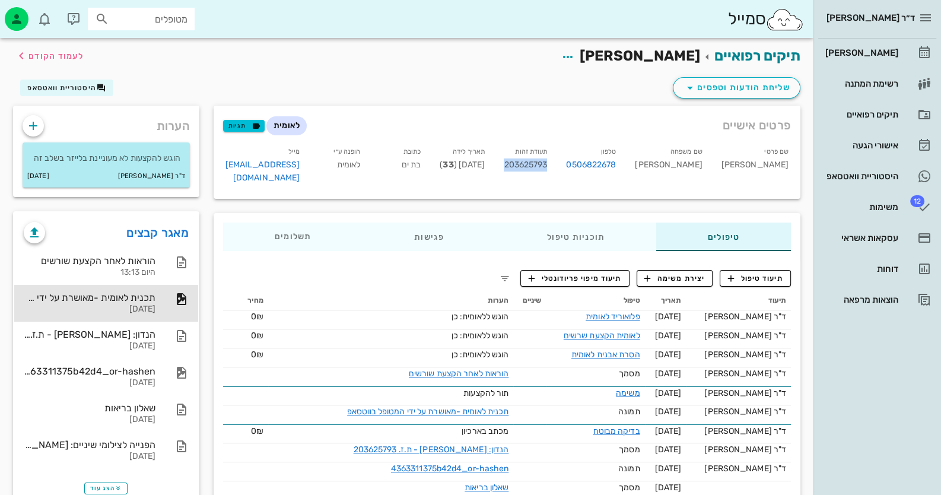
copy span "203625793"
click at [609, 56] on icon at bounding box center [925, 53] width 14 height 14
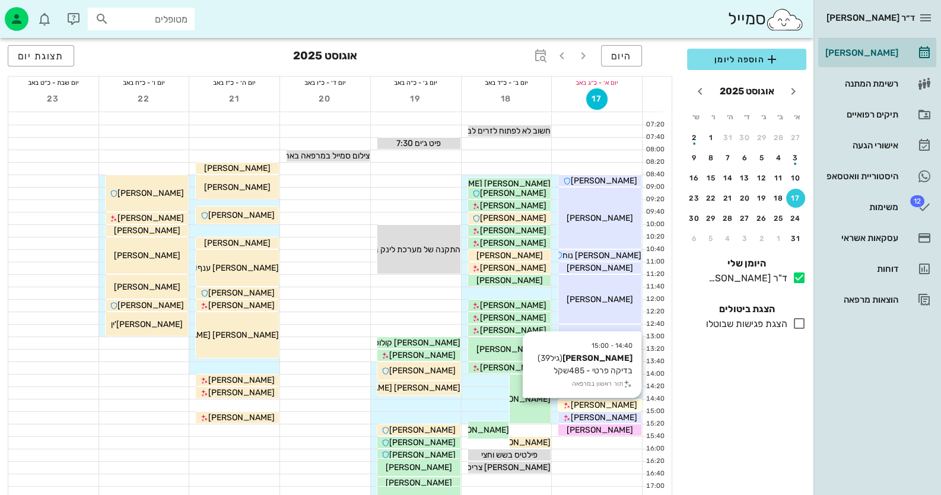
click at [609, 403] on div "[PERSON_NAME]" at bounding box center [600, 405] width 83 height 12
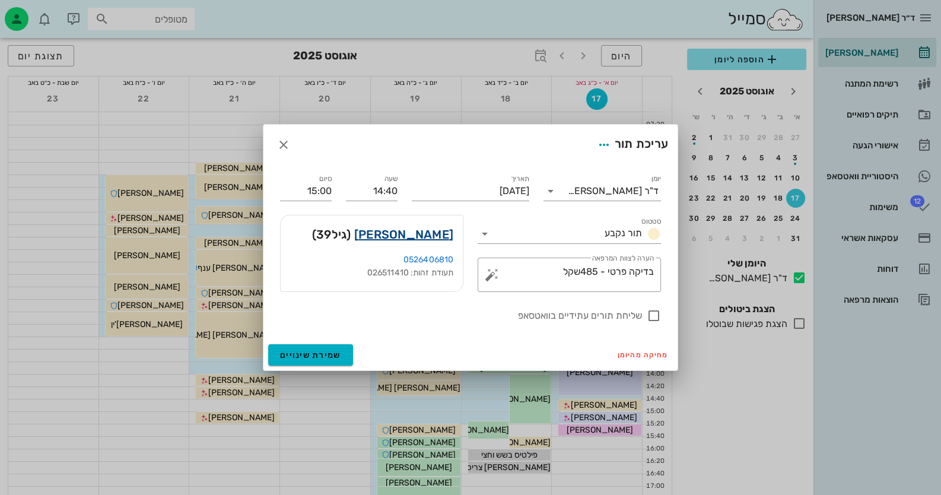
click at [442, 234] on link "[PERSON_NAME]" at bounding box center [403, 234] width 99 height 19
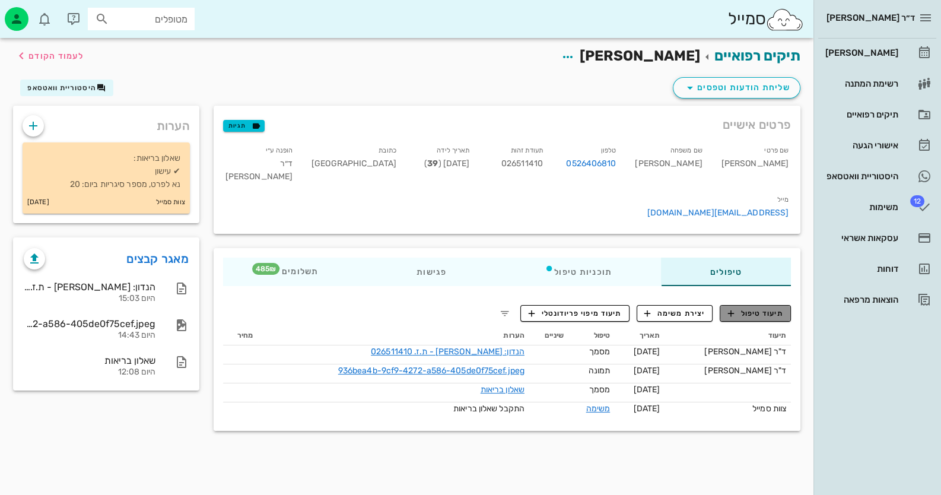
click at [609, 308] on span "תיעוד טיפול" at bounding box center [755, 313] width 55 height 11
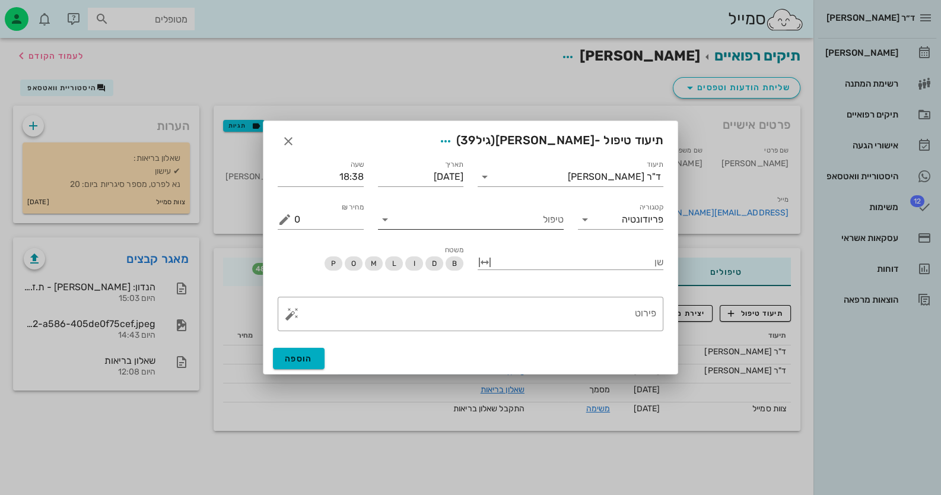
click at [511, 227] on input "טיפול" at bounding box center [479, 219] width 169 height 19
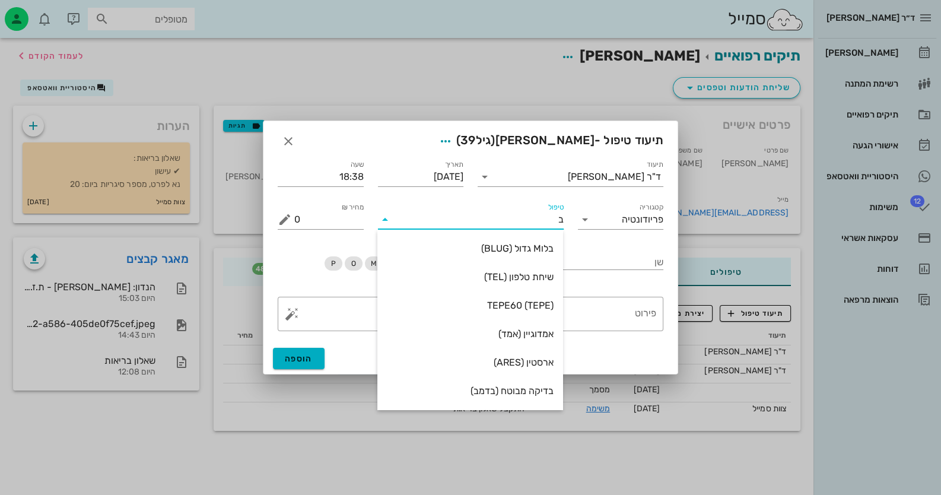
type input "בד"
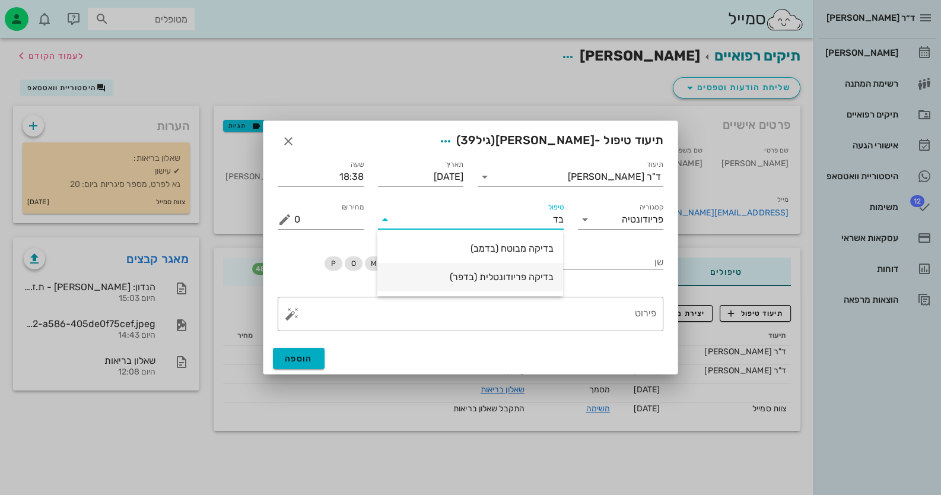
click at [518, 277] on div "בדיקה פריודונטלית (בדפר)" at bounding box center [470, 276] width 167 height 11
type input "485"
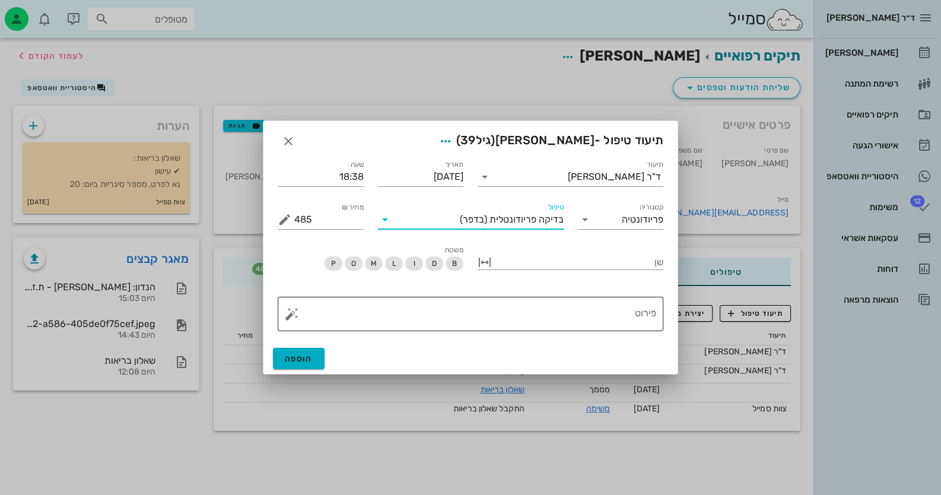
click at [568, 322] on textarea "פירוט" at bounding box center [475, 317] width 362 height 28
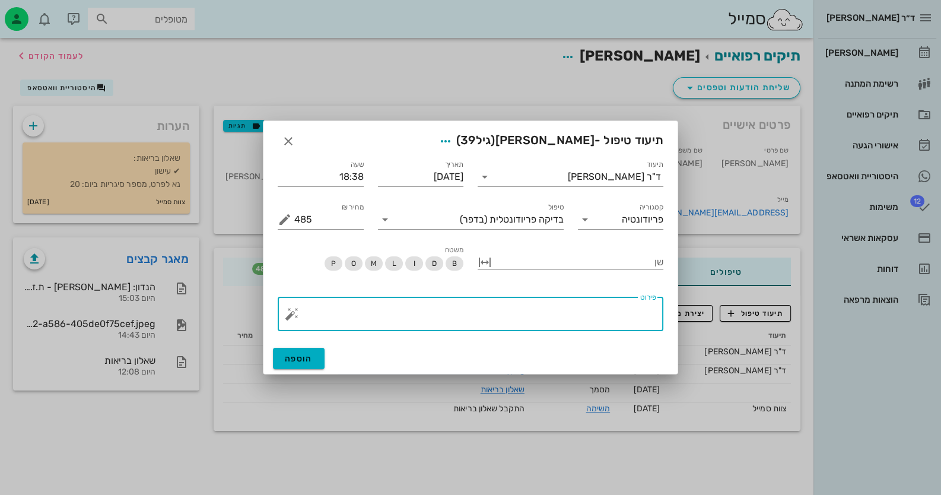
click at [285, 309] on button "button" at bounding box center [292, 314] width 14 height 14
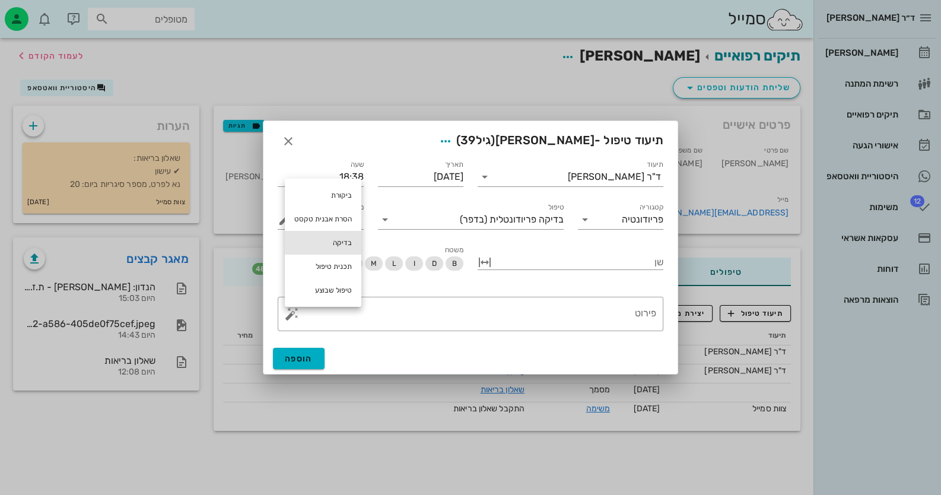
click at [326, 242] on div "בדיקה" at bounding box center [323, 243] width 77 height 24
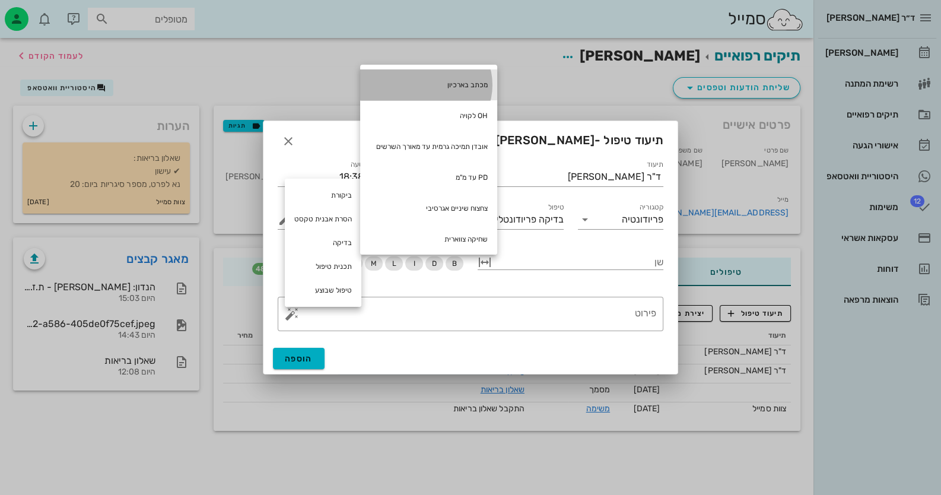
click at [437, 85] on div "מכתב בארכיון" at bounding box center [428, 84] width 137 height 31
type textarea "מכתב בארכיון"
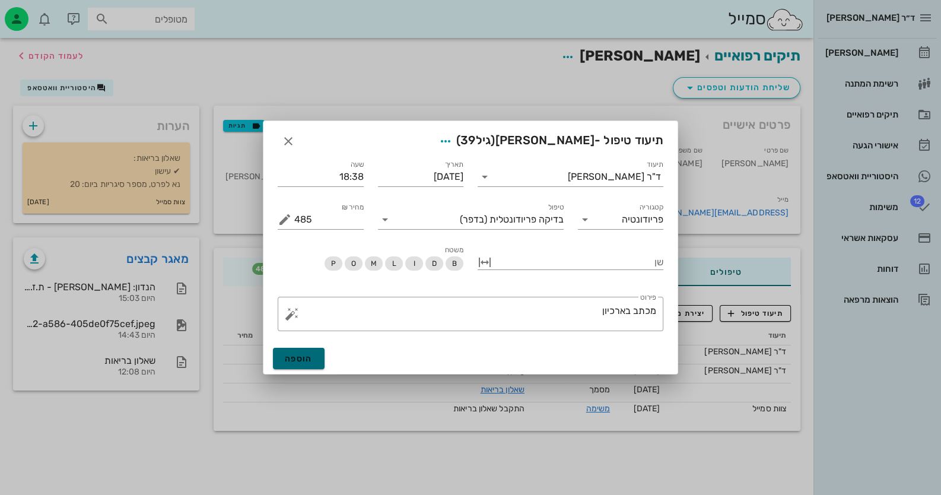
click at [308, 360] on span "הוספה" at bounding box center [299, 359] width 28 height 10
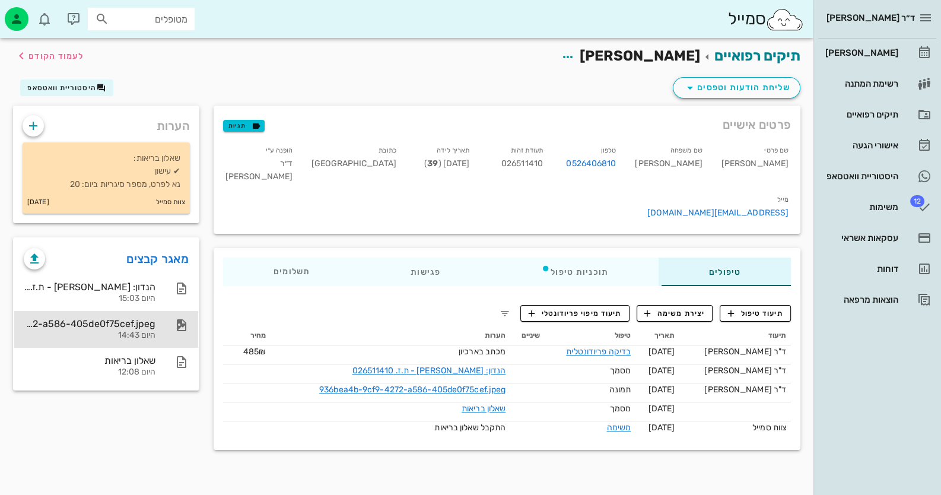
click at [150, 336] on div "היום 14:43" at bounding box center [90, 336] width 132 height 10
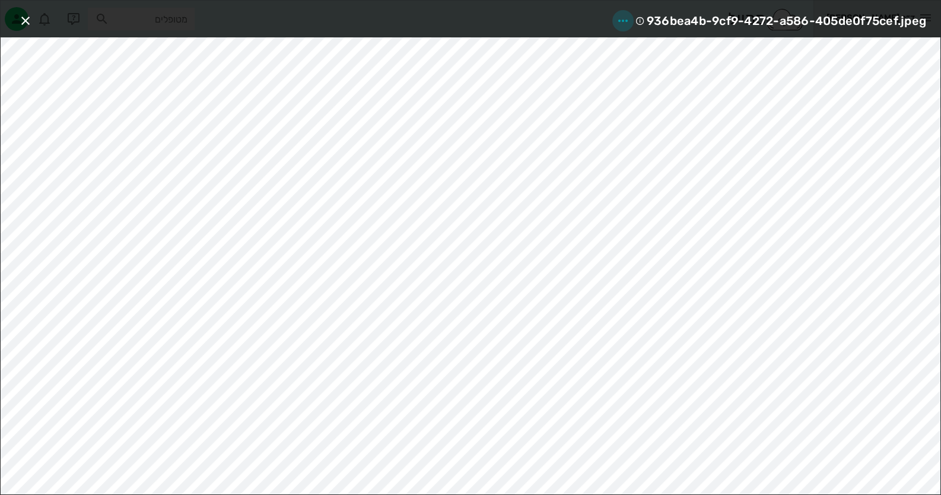
click at [609, 18] on icon "button" at bounding box center [623, 21] width 14 height 14
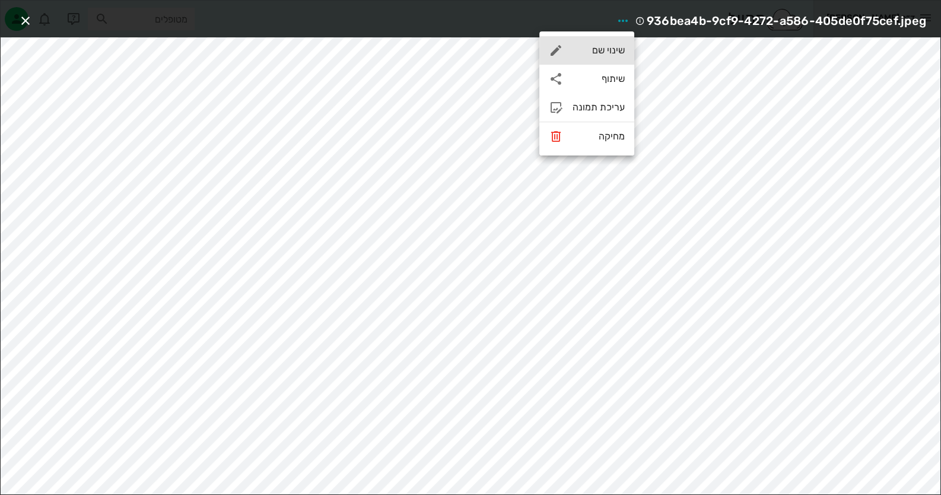
click at [609, 47] on div "שינוי שם" at bounding box center [599, 50] width 52 height 11
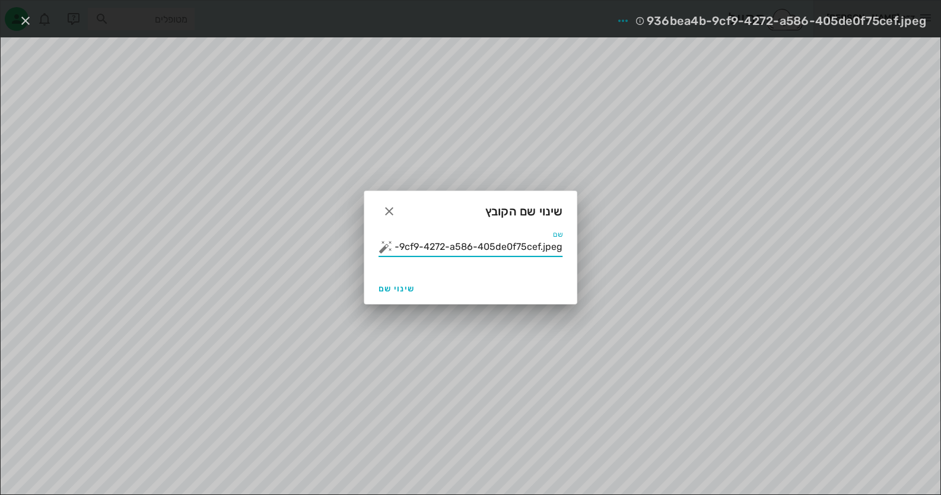
click at [526, 247] on input "936bea4b-9cf9-4272-a586-405de0f75cef.jpeg" at bounding box center [478, 246] width 167 height 19
click at [382, 245] on button "button" at bounding box center [386, 247] width 14 height 14
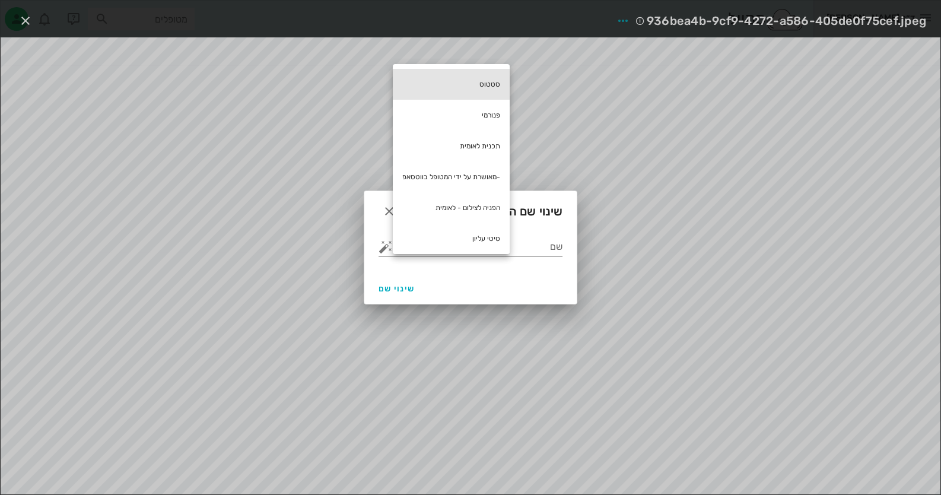
click at [475, 77] on div "סטטוס" at bounding box center [451, 84] width 117 height 31
type input "סטטוס"
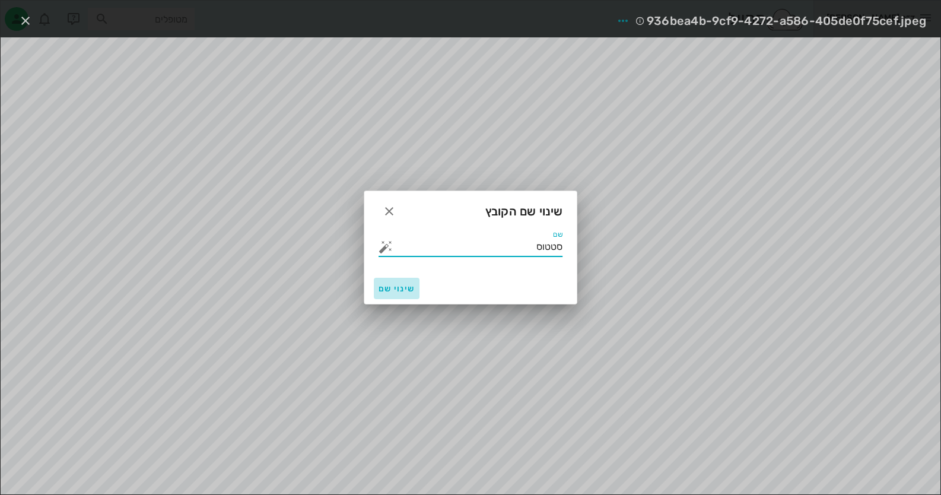
click at [408, 293] on span "שינוי שם" at bounding box center [397, 289] width 36 height 10
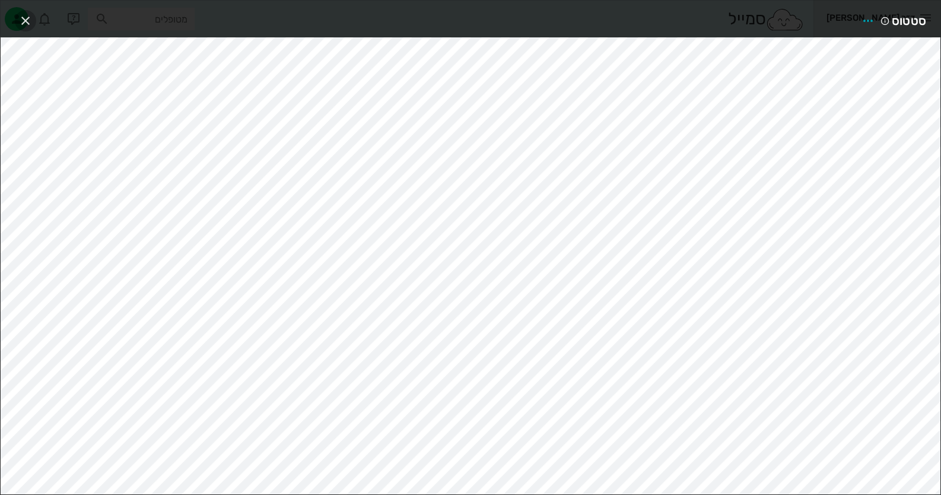
click at [28, 24] on icon "button" at bounding box center [25, 21] width 14 height 14
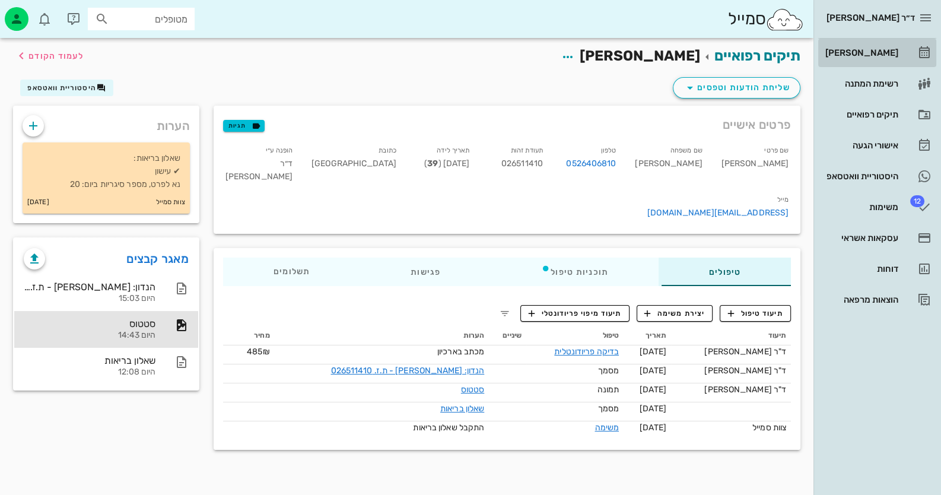
click at [609, 62] on link "[PERSON_NAME]" at bounding box center [878, 53] width 118 height 28
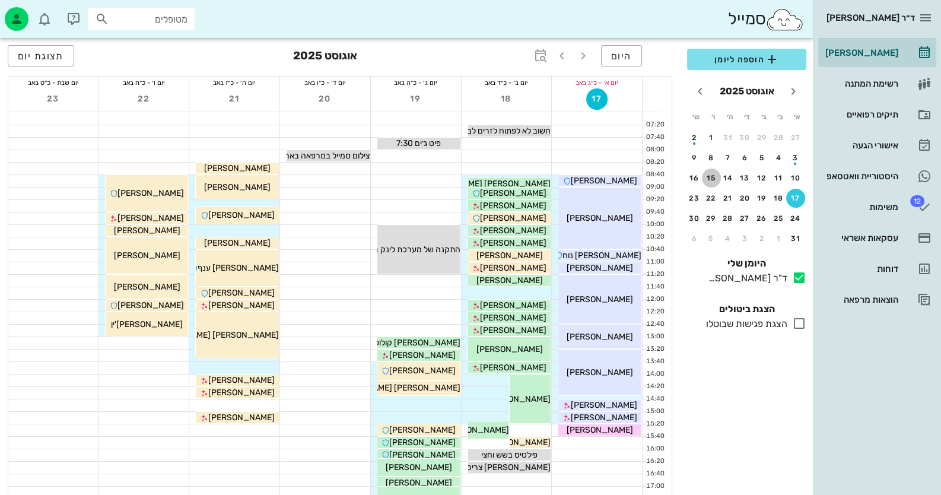
click at [609, 177] on div "15" at bounding box center [711, 178] width 19 height 8
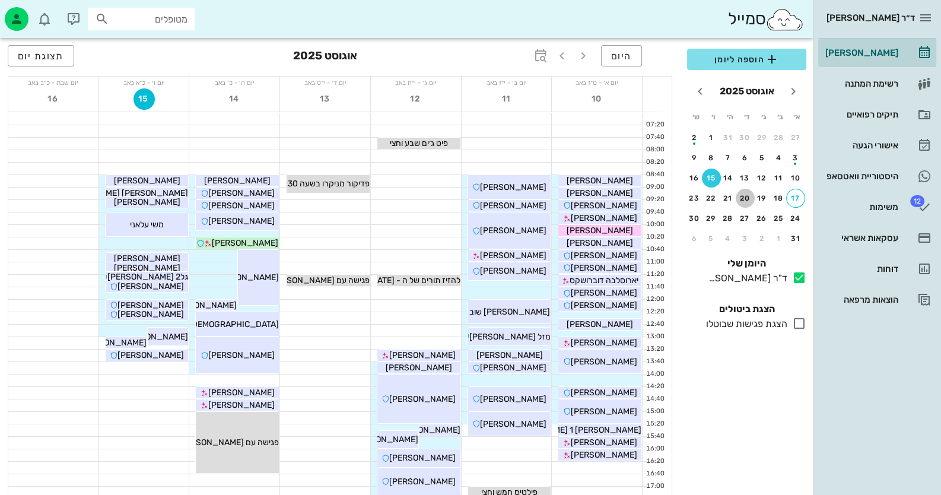
click at [609, 194] on div "20" at bounding box center [745, 198] width 19 height 8
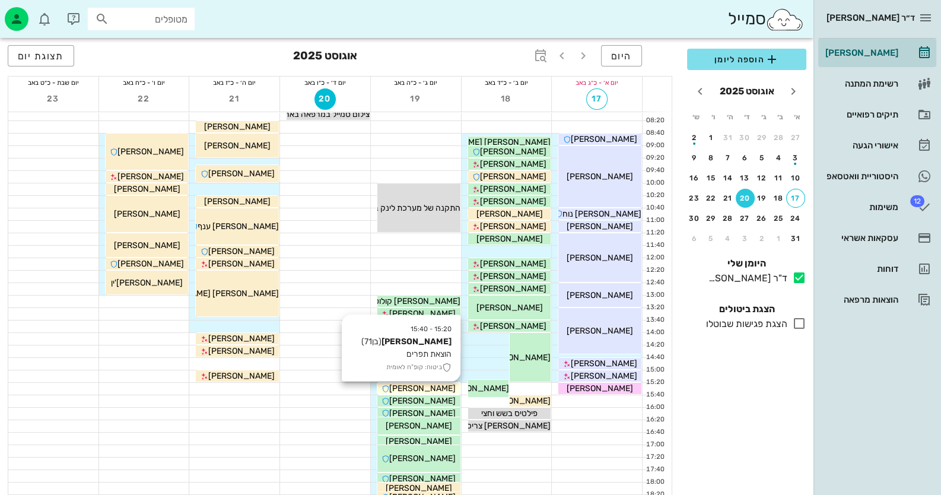
scroll to position [118, 0]
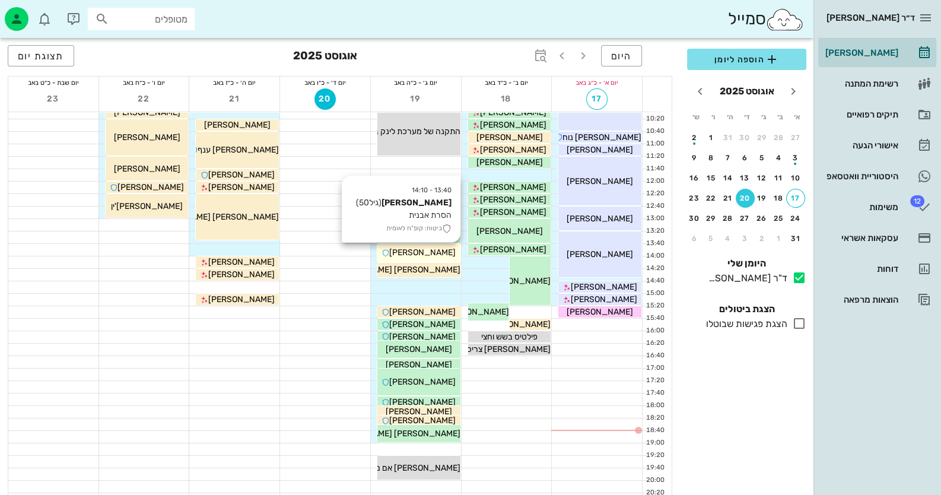
click at [438, 252] on span "[PERSON_NAME]" at bounding box center [422, 253] width 66 height 10
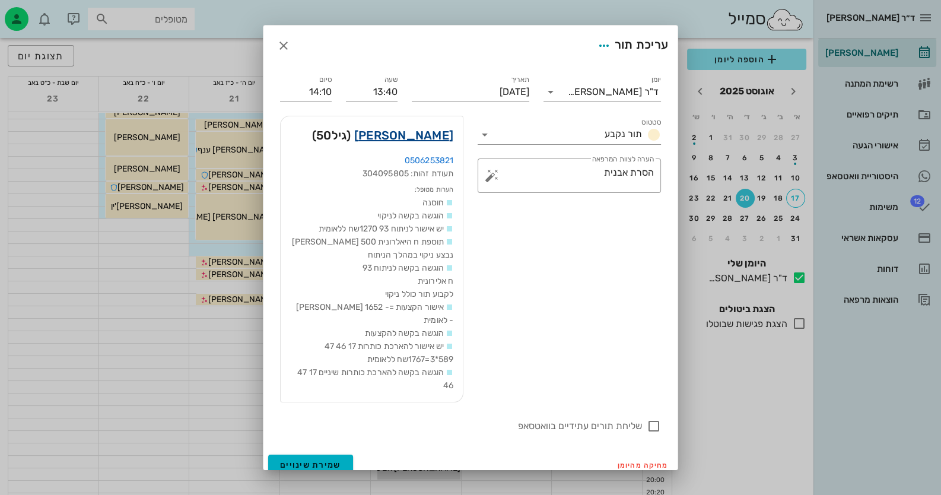
click at [424, 142] on link "[PERSON_NAME]" at bounding box center [403, 135] width 99 height 19
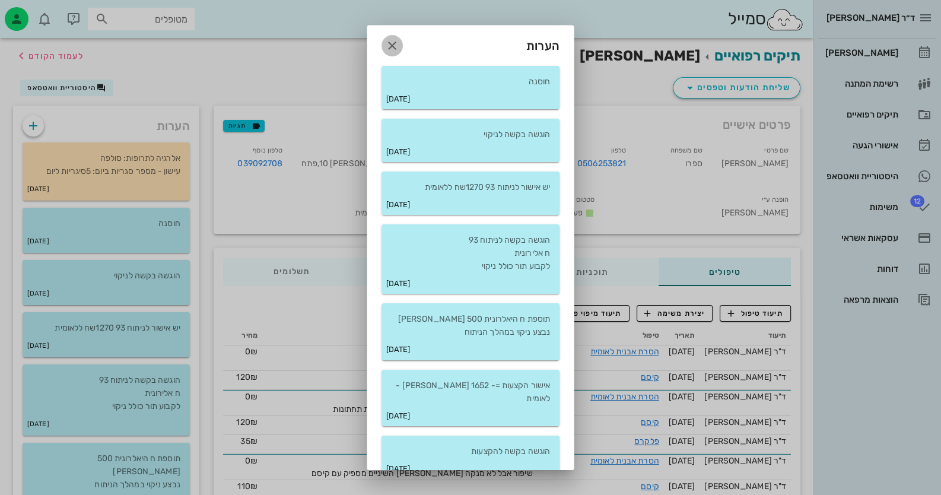
click at [398, 45] on icon "button" at bounding box center [392, 46] width 14 height 14
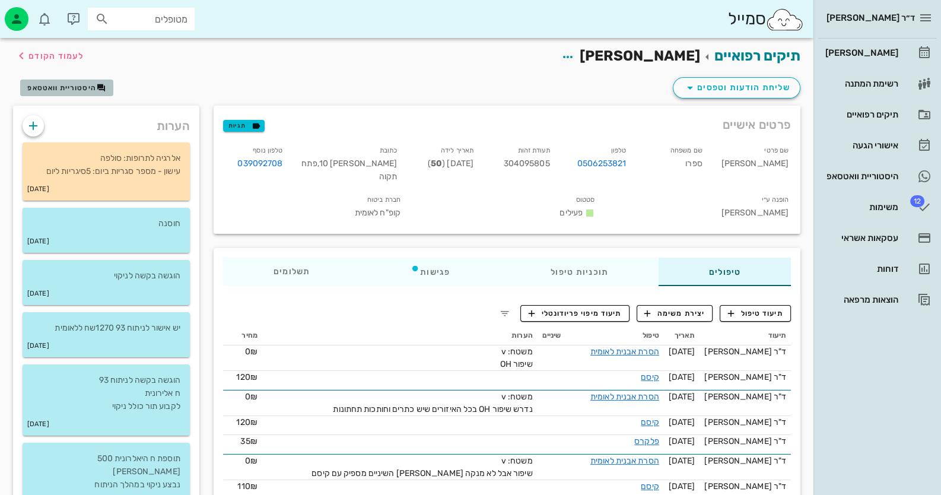
click at [68, 91] on span "היסטוריית וואטסאפ" at bounding box center [61, 88] width 69 height 8
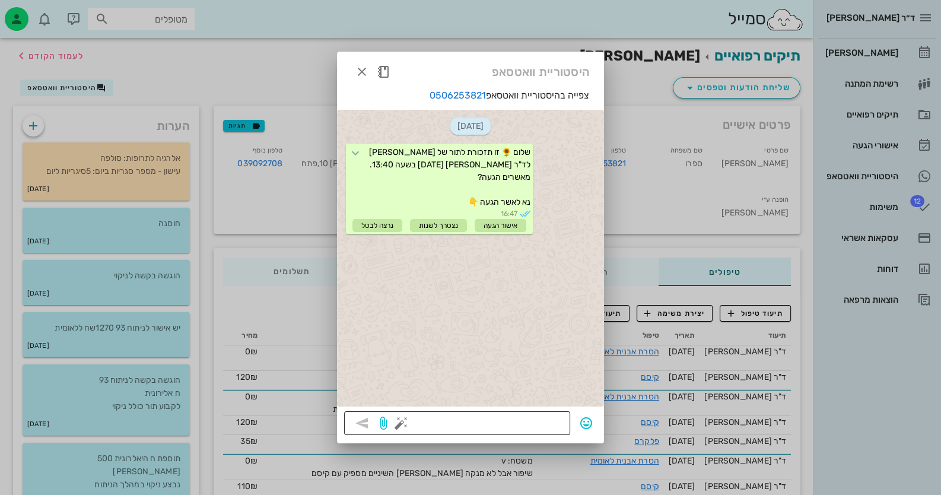
click at [525, 423] on textarea at bounding box center [484, 424] width 160 height 19
type textarea "מגיעים?"
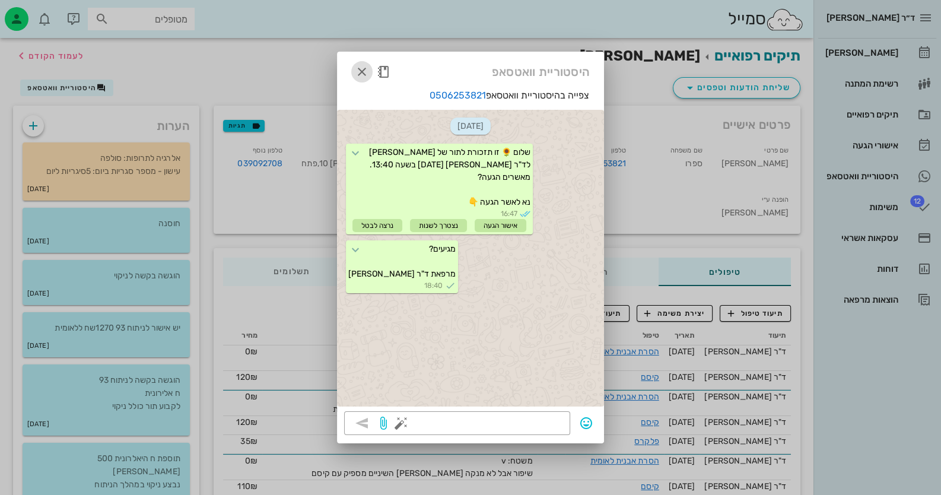
click at [364, 71] on icon "button" at bounding box center [362, 72] width 14 height 14
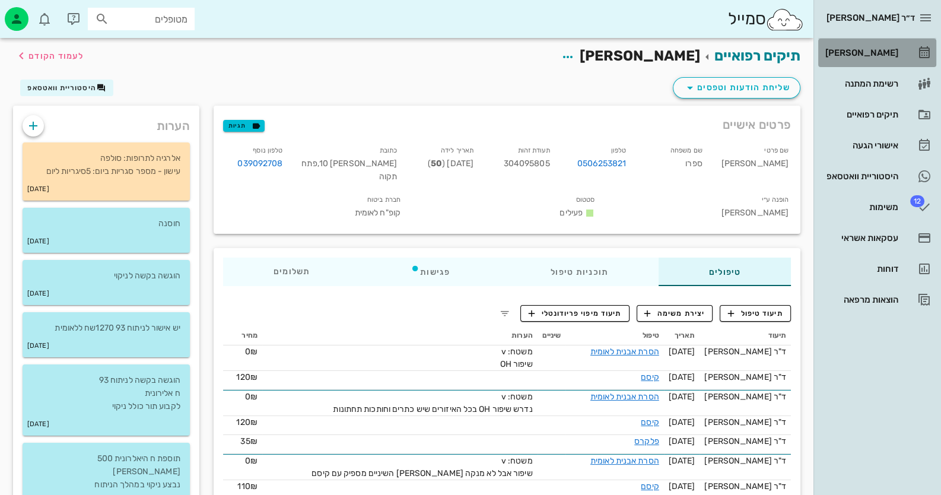
click at [609, 44] on link "[PERSON_NAME]" at bounding box center [878, 53] width 118 height 28
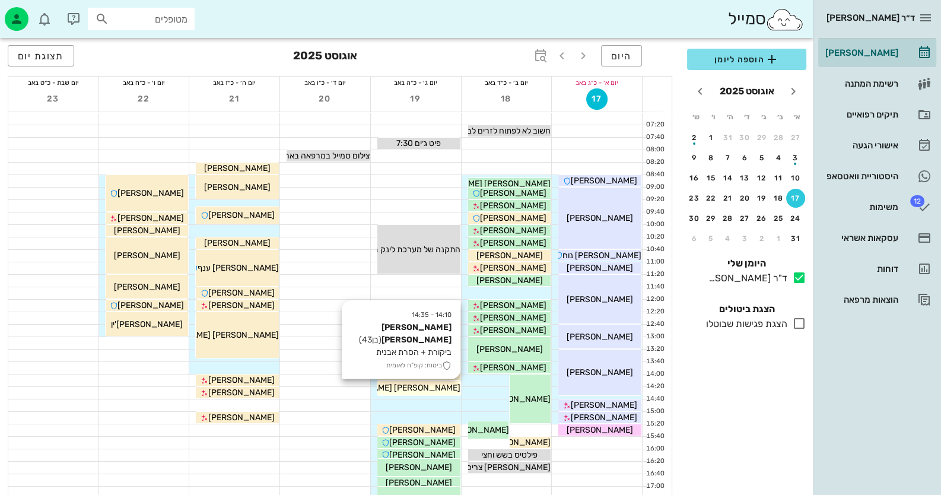
click at [419, 388] on span "[PERSON_NAME] [PERSON_NAME]" at bounding box center [393, 388] width 135 height 10
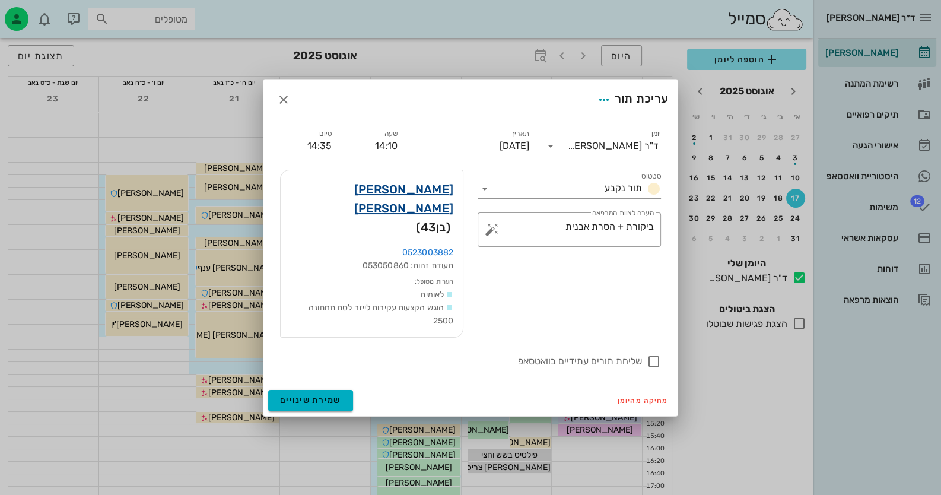
click at [437, 204] on link "[PERSON_NAME] [PERSON_NAME]" at bounding box center [371, 199] width 163 height 38
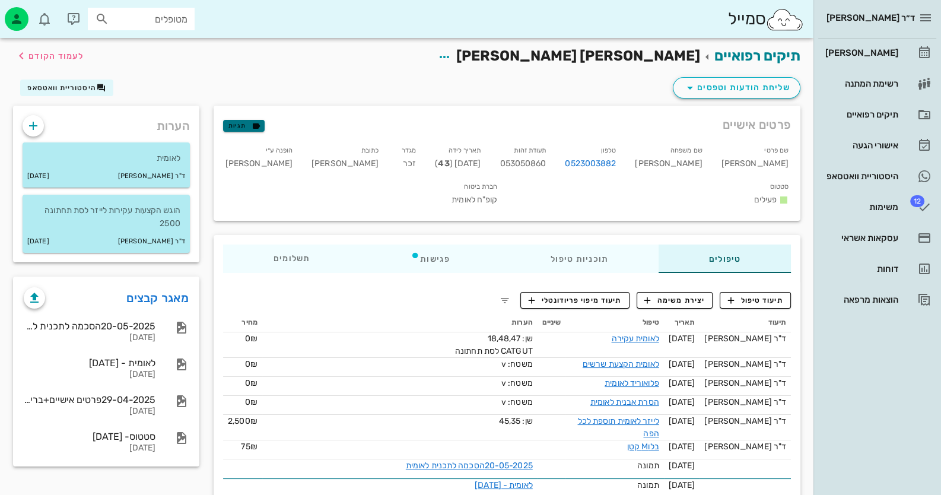
click at [254, 129] on icon "button" at bounding box center [256, 125] width 11 height 11
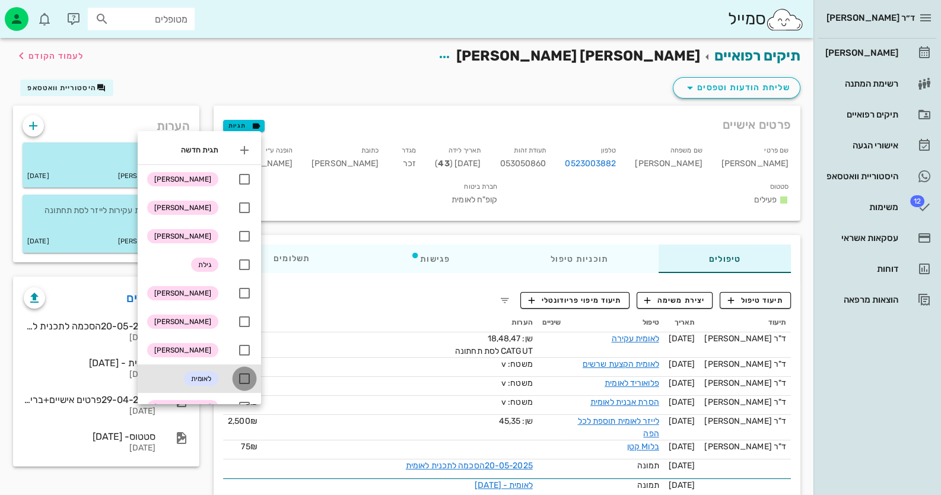
click at [250, 375] on div at bounding box center [244, 379] width 20 height 20
checkbox input "true"
click at [309, 63] on div "תיקים רפואיים [PERSON_NAME] [PERSON_NAME] לעמוד הקודם" at bounding box center [407, 56] width 802 height 37
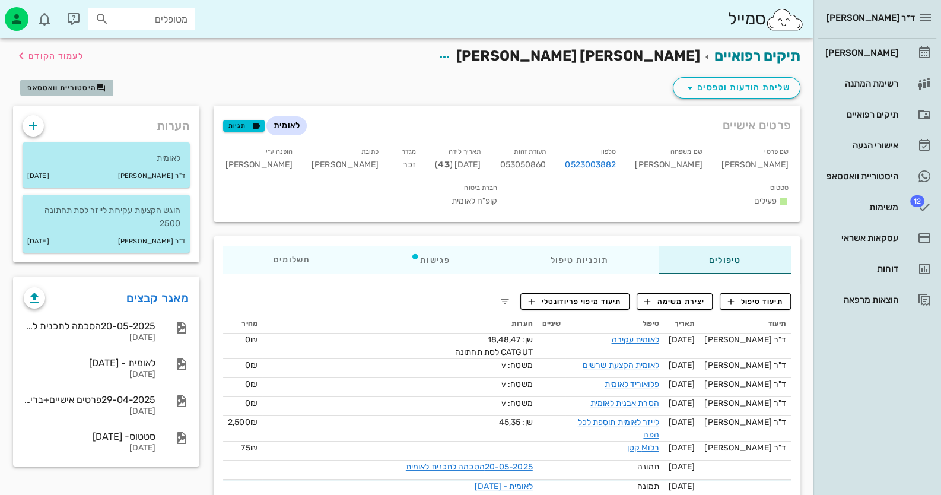
click at [93, 88] on span "היסטוריית וואטסאפ" at bounding box center [61, 88] width 69 height 8
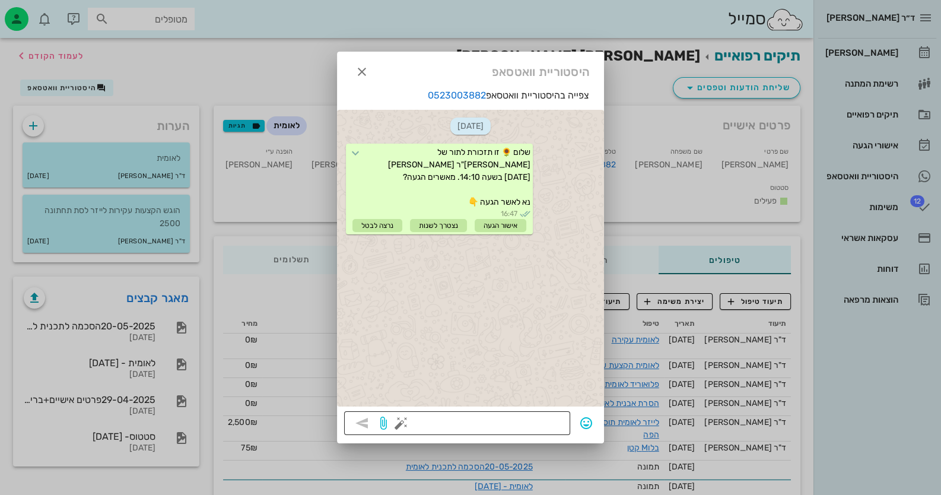
click at [526, 427] on textarea at bounding box center [484, 424] width 160 height 19
type textarea "מאשר הגעה?"
click at [366, 416] on icon "button" at bounding box center [362, 423] width 14 height 14
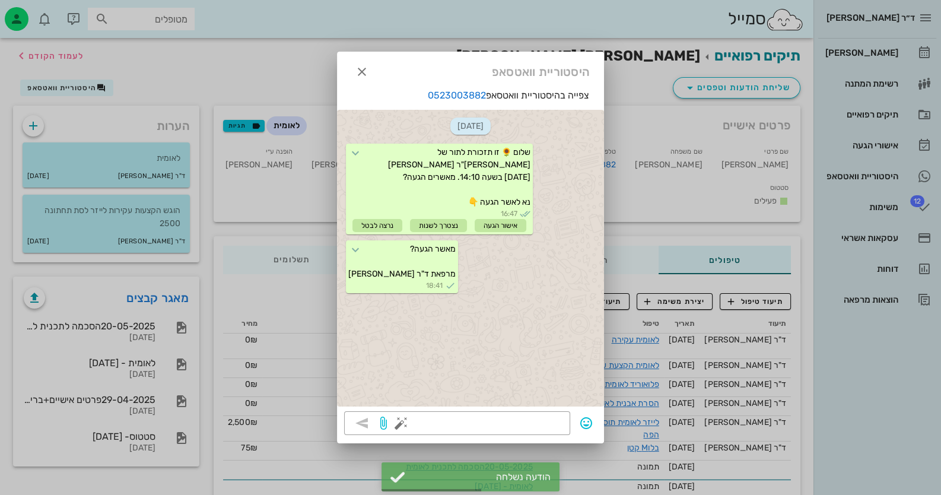
click at [609, 52] on div at bounding box center [470, 247] width 941 height 495
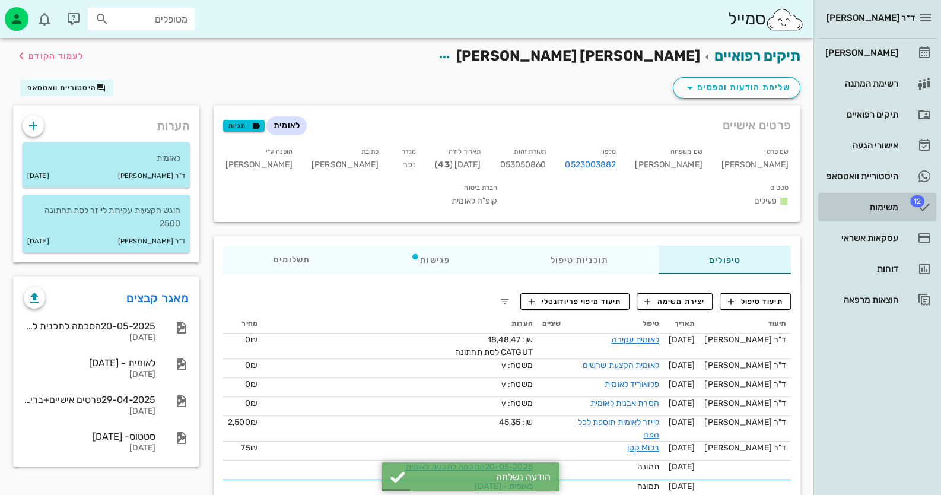
click at [609, 204] on div "משימות" at bounding box center [860, 206] width 75 height 9
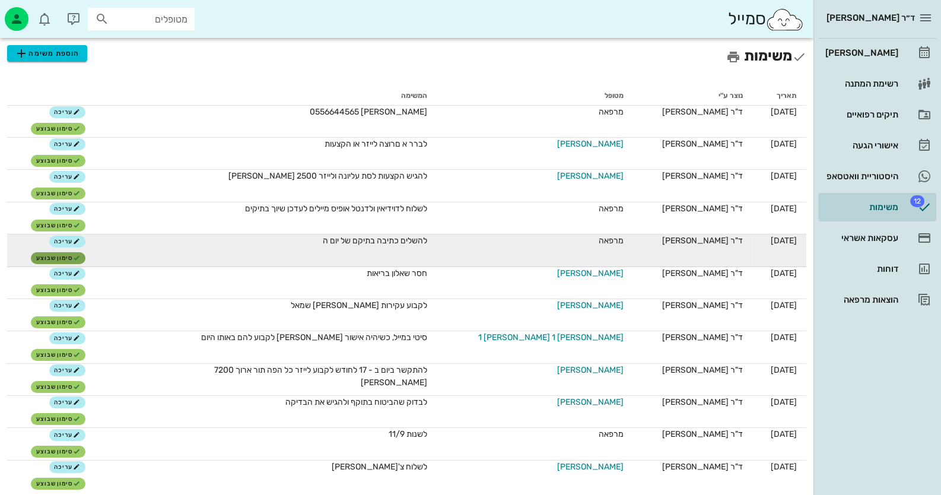
click at [85, 252] on button "סימון שבוצע" at bounding box center [58, 258] width 54 height 12
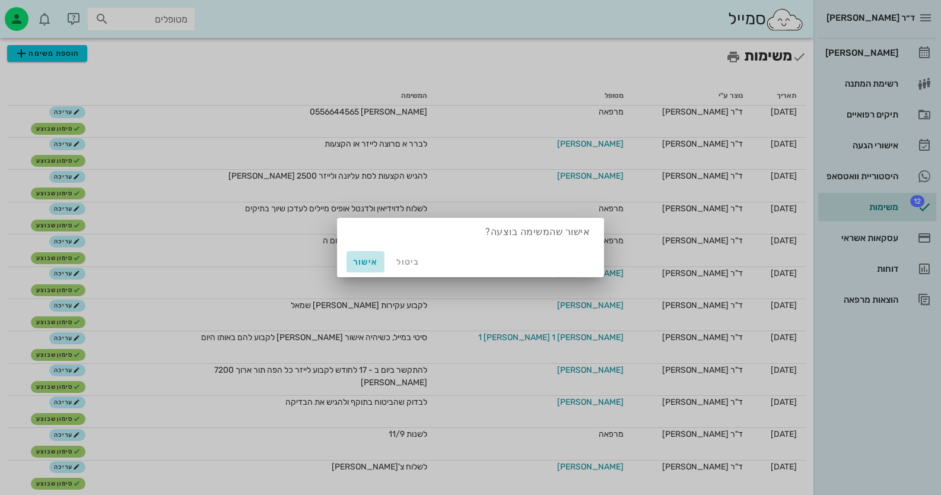
click at [360, 263] on span "אישור" at bounding box center [365, 262] width 28 height 10
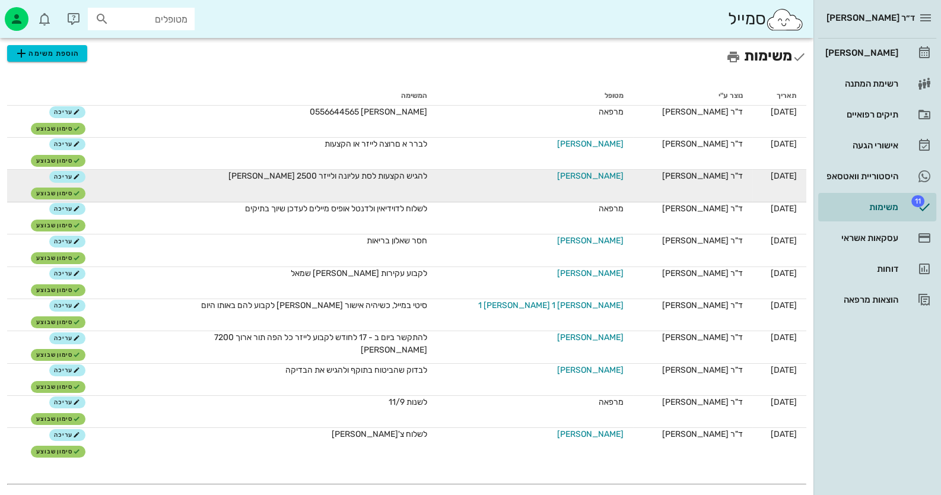
click at [570, 174] on span "[PERSON_NAME]" at bounding box center [590, 176] width 66 height 12
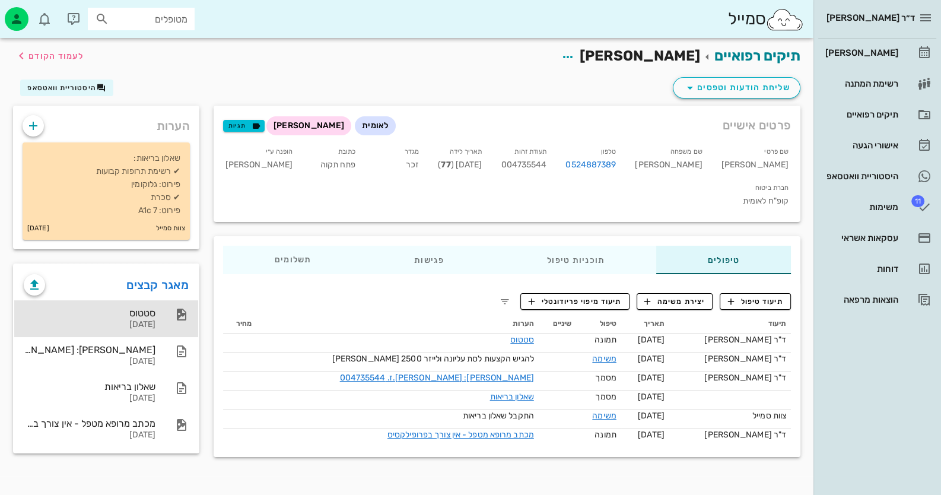
click at [126, 313] on div "סטטוס" at bounding box center [90, 312] width 132 height 11
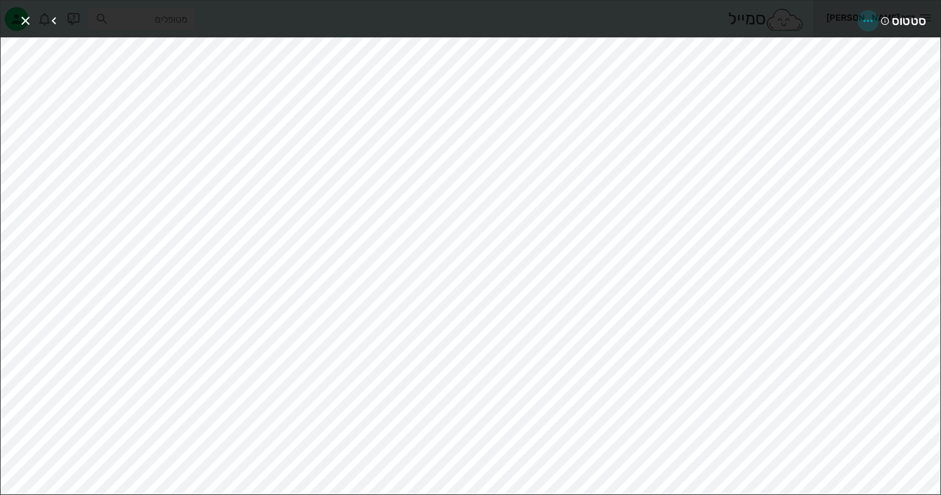
click at [609, 17] on icon "button" at bounding box center [868, 21] width 14 height 14
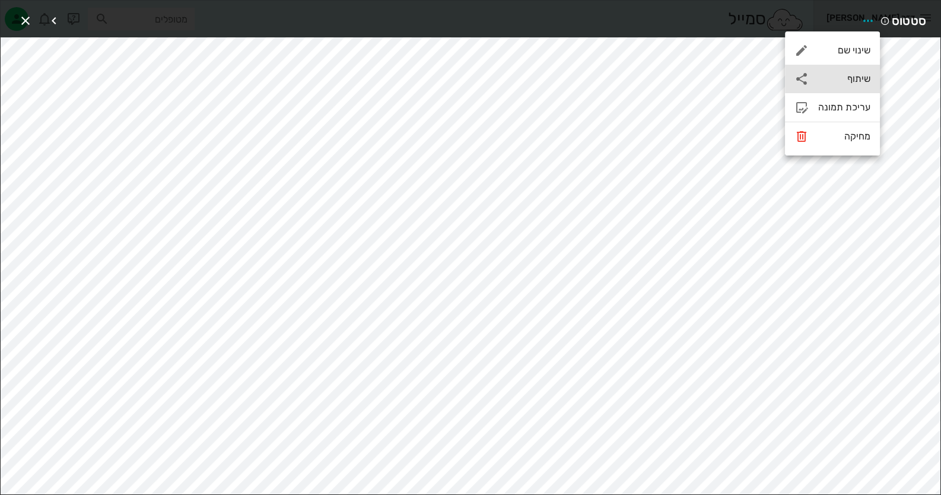
click at [609, 72] on div "שיתוף" at bounding box center [832, 79] width 95 height 28
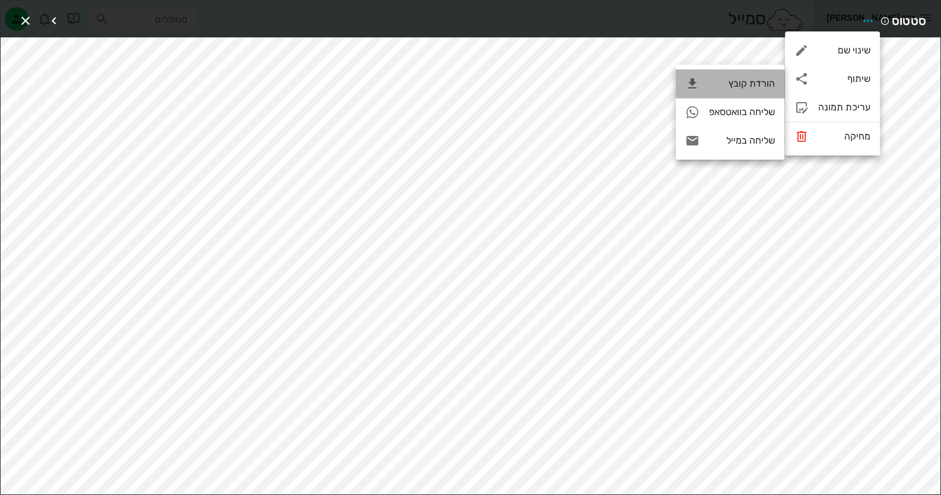
click at [609, 94] on div "הורדת קובץ" at bounding box center [730, 83] width 109 height 28
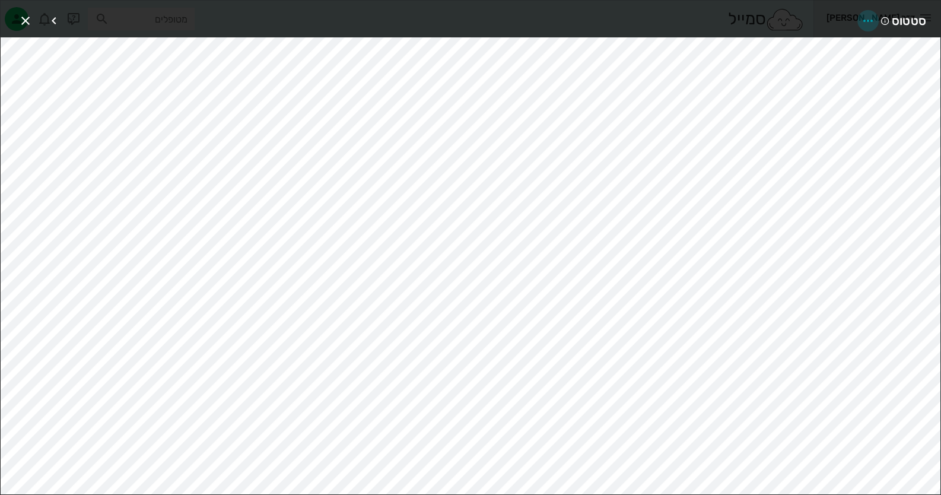
click at [609, 23] on icon "button" at bounding box center [868, 21] width 14 height 14
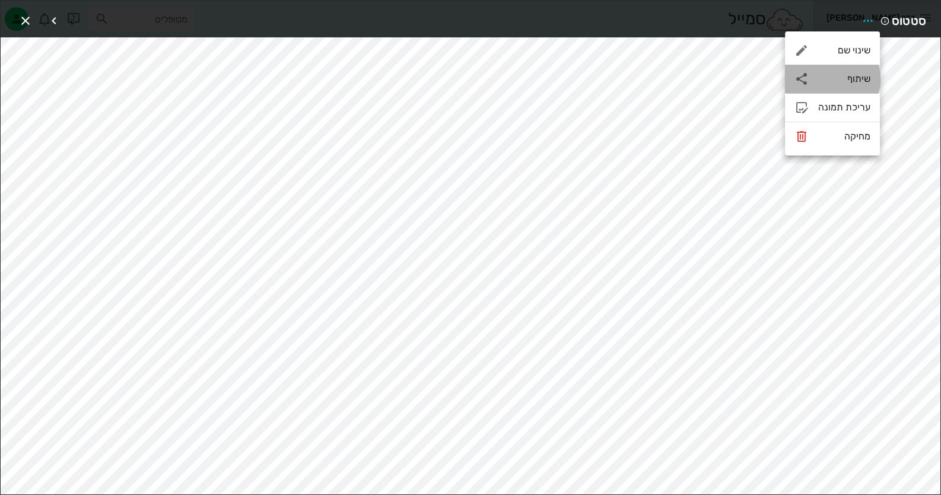
click at [609, 75] on div "שיתוף" at bounding box center [845, 78] width 52 height 11
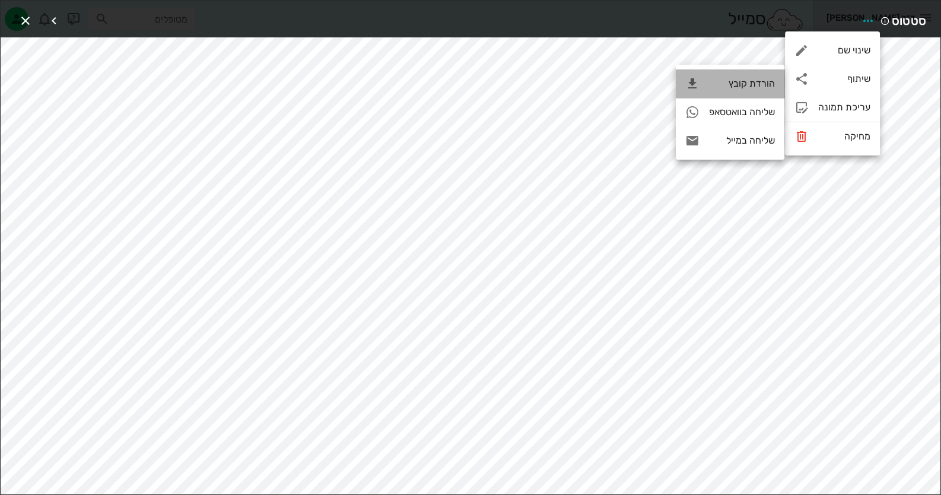
click at [609, 77] on div "הורדת קובץ" at bounding box center [730, 83] width 109 height 28
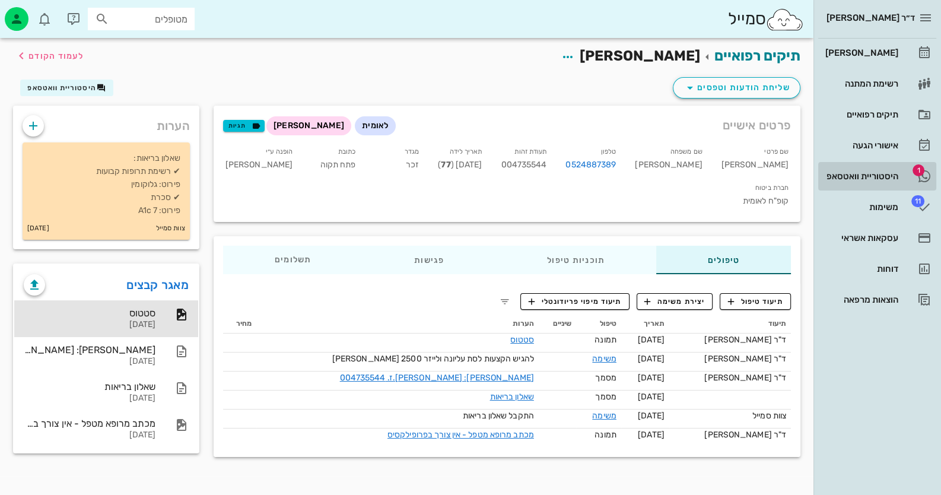
click at [609, 170] on icon at bounding box center [925, 176] width 14 height 14
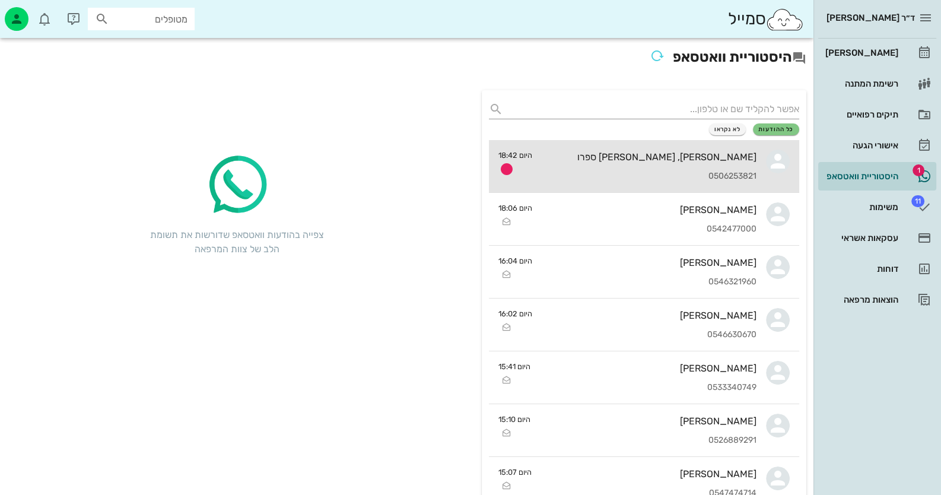
click at [609, 169] on div "[PERSON_NAME], [PERSON_NAME] ספרו 0506253821" at bounding box center [649, 166] width 215 height 52
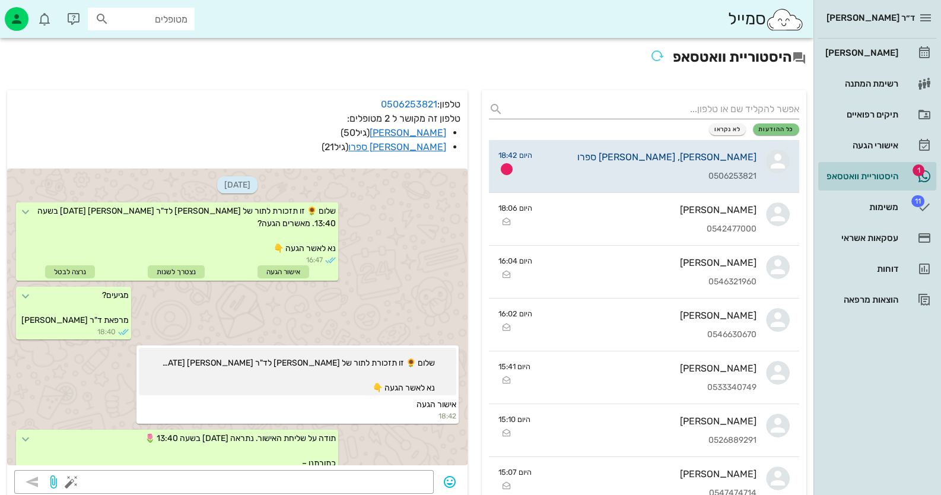
scroll to position [117, 0]
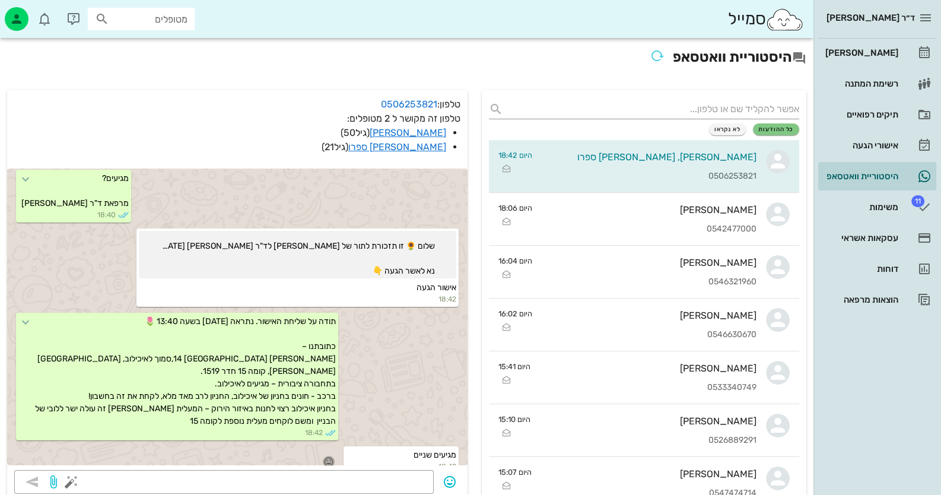
click at [329, 456] on icon "button" at bounding box center [329, 461] width 11 height 11
click at [321, 430] on div "👍" at bounding box center [319, 431] width 21 height 23
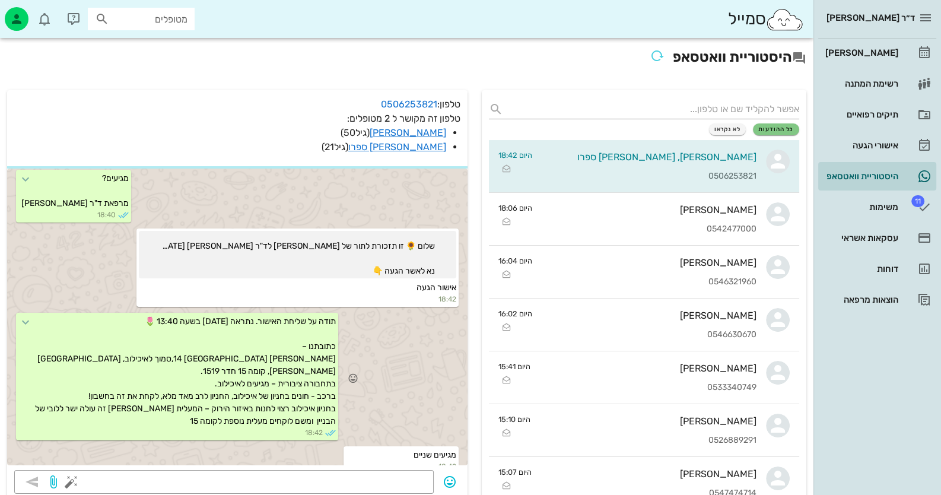
scroll to position [118, 0]
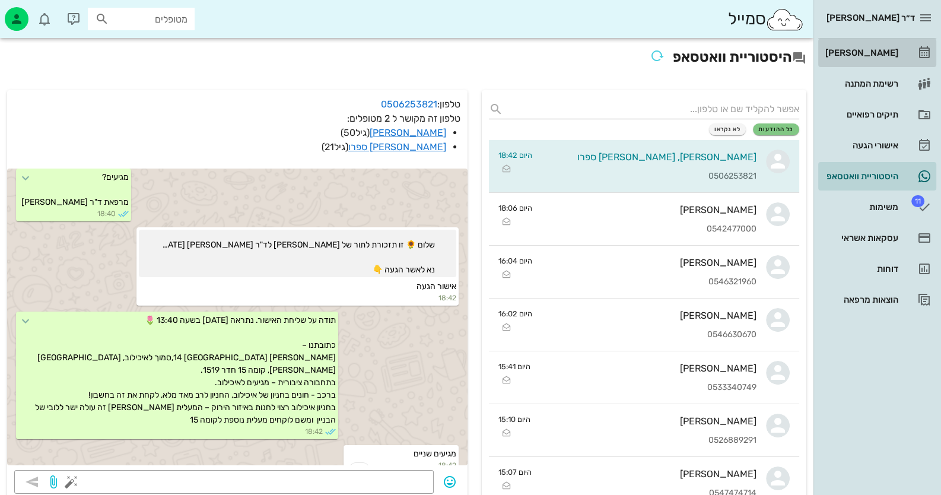
click at [609, 56] on div "[PERSON_NAME]" at bounding box center [860, 52] width 75 height 9
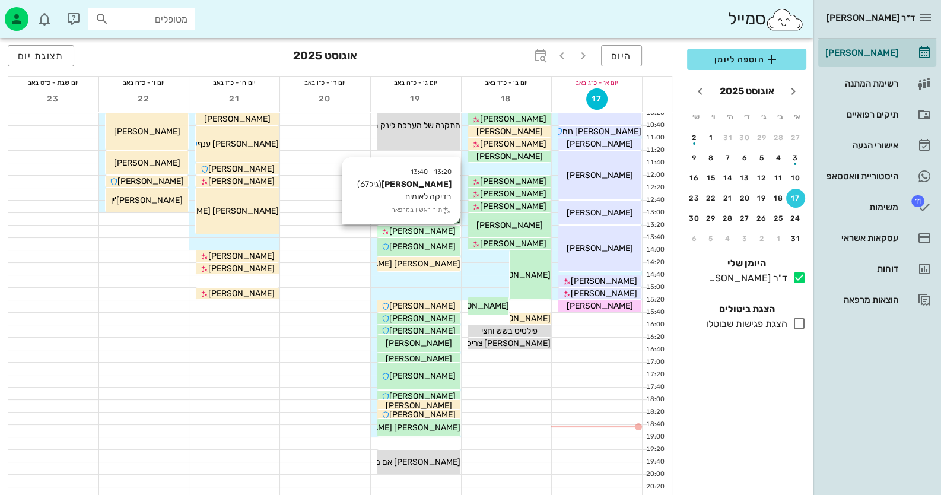
scroll to position [81, 0]
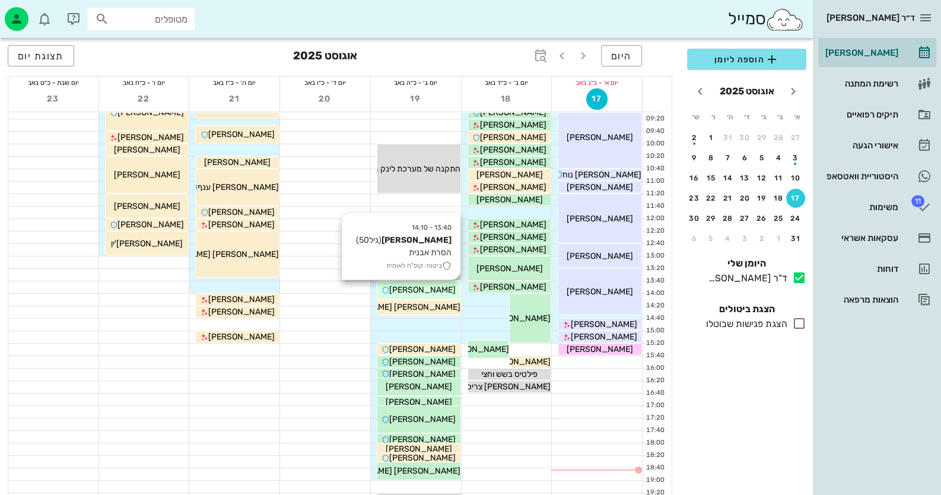
click at [418, 287] on span "[PERSON_NAME]" at bounding box center [422, 290] width 66 height 10
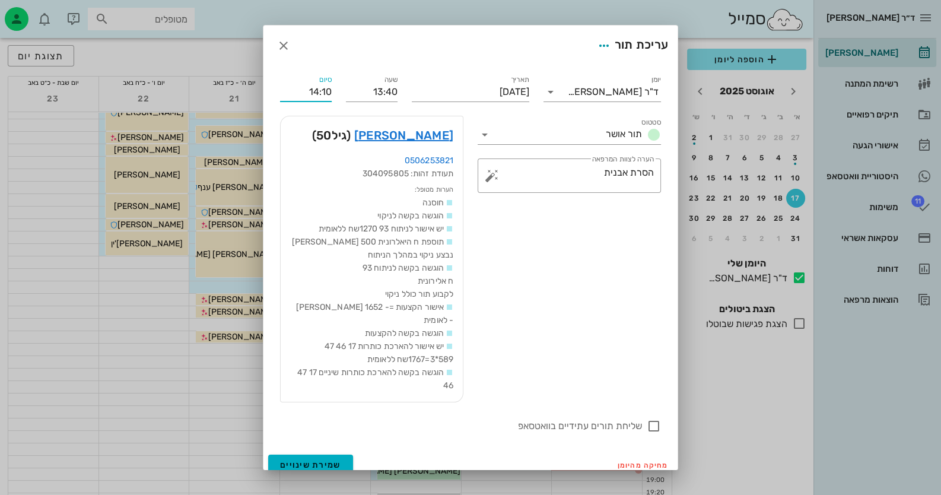
drag, startPoint x: 331, startPoint y: 92, endPoint x: 324, endPoint y: 92, distance: 7.7
click at [324, 92] on input "14:10" at bounding box center [306, 92] width 52 height 19
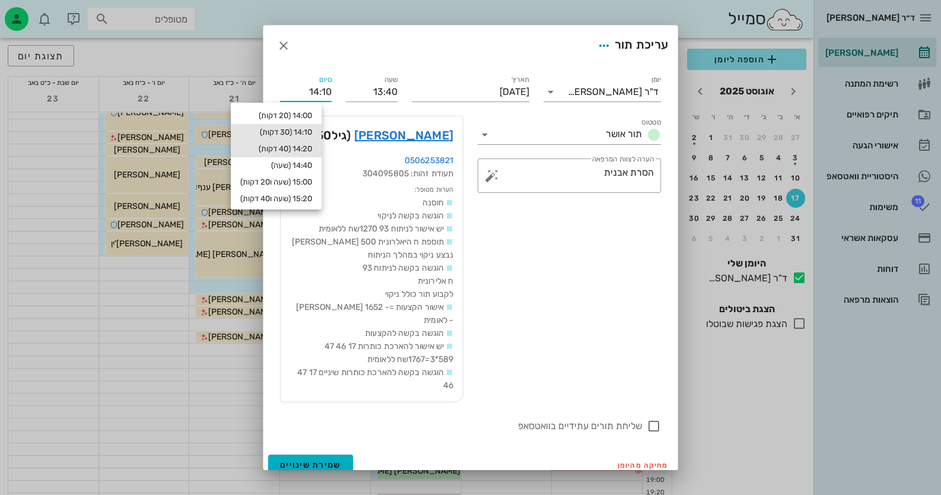
click at [311, 148] on div "14:20 (40 דקות)" at bounding box center [276, 148] width 72 height 9
type input "14:20"
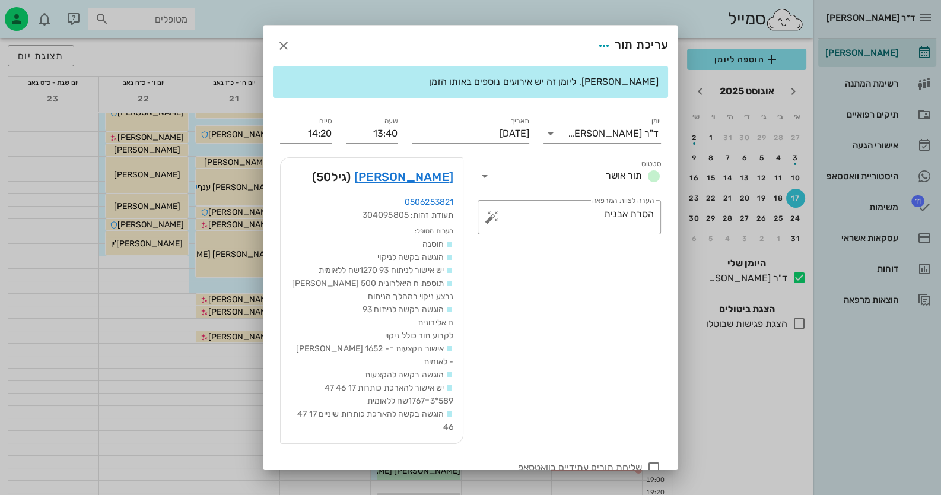
scroll to position [39, 0]
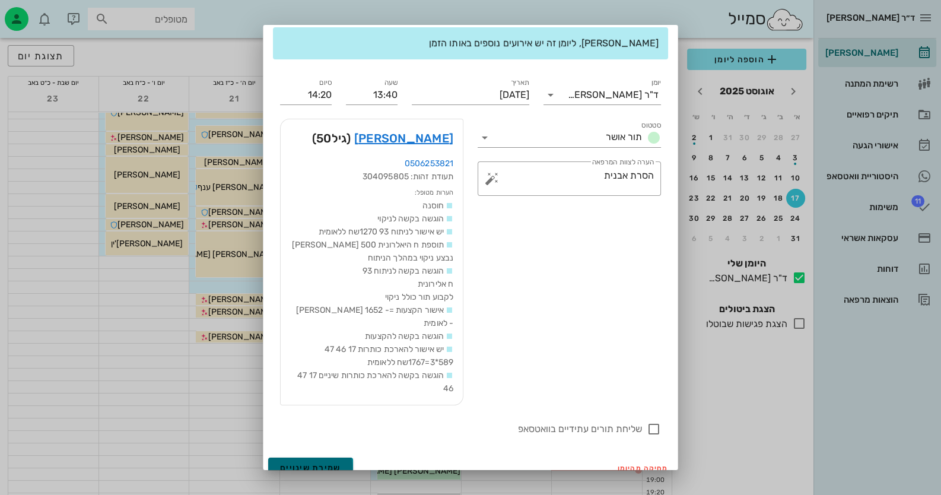
click at [328, 461] on button "שמירת שינויים" at bounding box center [310, 468] width 85 height 21
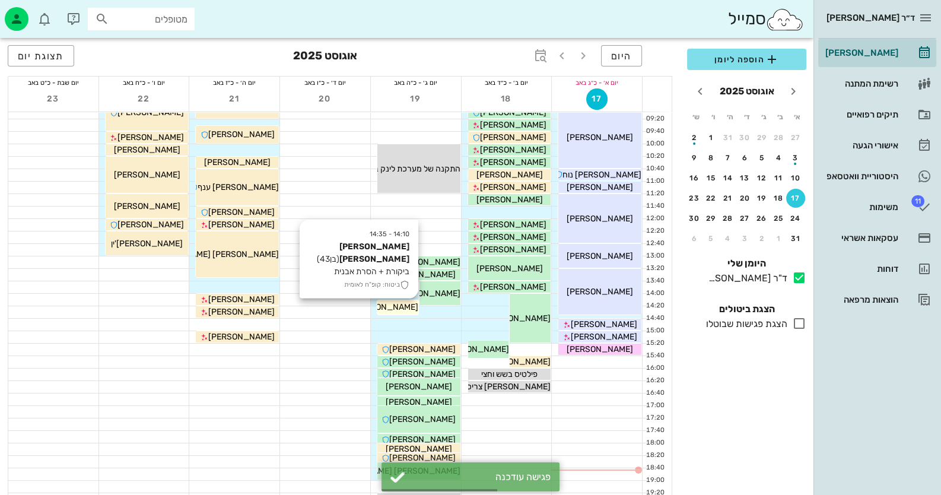
click at [413, 306] on span "[PERSON_NAME] [PERSON_NAME]" at bounding box center [351, 307] width 135 height 10
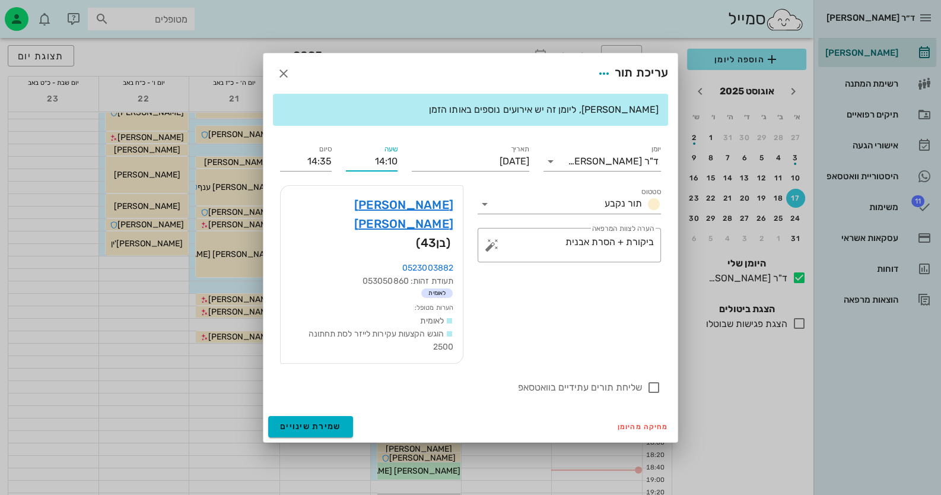
drag, startPoint x: 395, startPoint y: 179, endPoint x: 389, endPoint y: 179, distance: 6.5
click at [389, 171] on input "14:10" at bounding box center [372, 161] width 52 height 19
click at [346, 171] on input "14:20" at bounding box center [372, 161] width 52 height 19
type input "14:20"
click at [315, 185] on div "יומן ד"ר [PERSON_NAME] תור נקבע תאריך [DATE] שעה 14:20 סיום 14:45 סטטוס תור נקב…" at bounding box center [470, 268] width 395 height 267
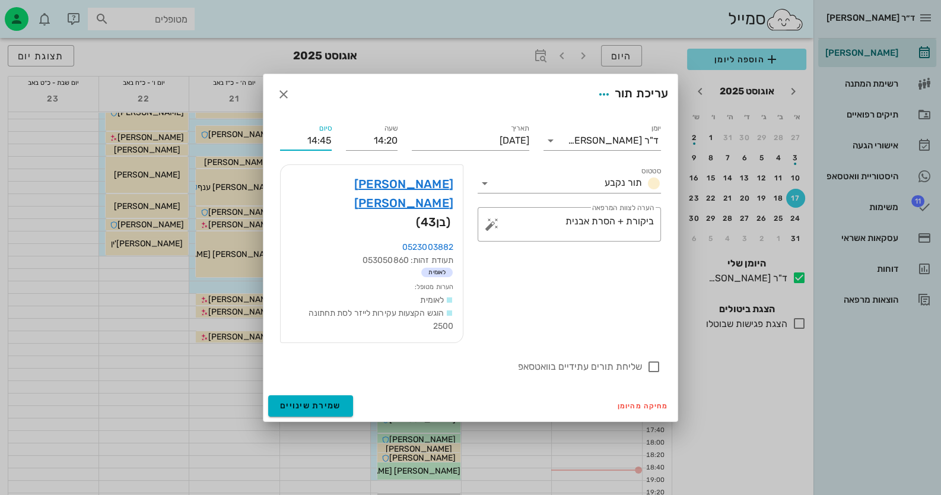
click at [315, 150] on input "14:45" at bounding box center [306, 140] width 52 height 19
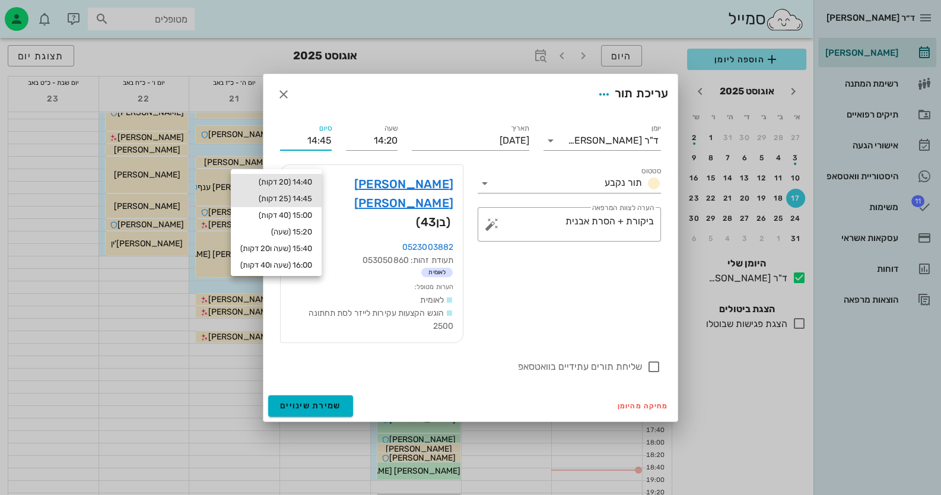
click at [312, 182] on div "14:40 (20 דקות)" at bounding box center [276, 181] width 72 height 9
type input "14:40"
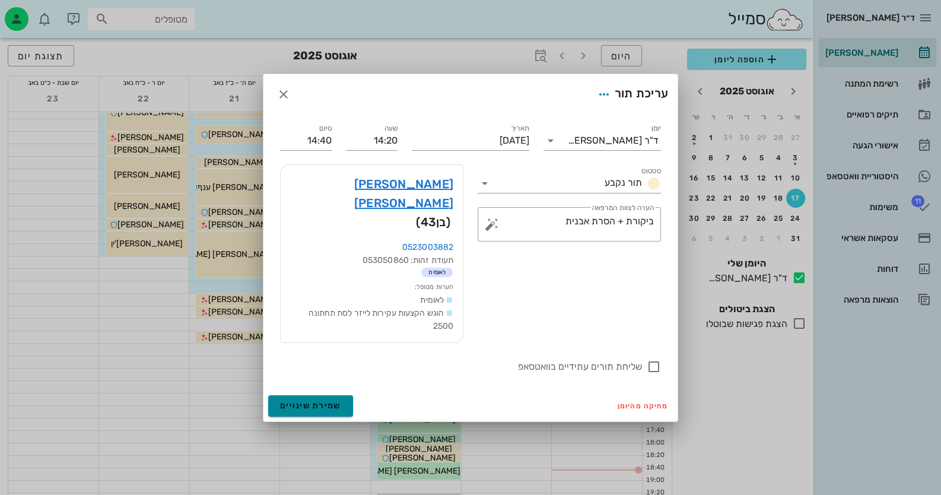
click at [331, 401] on span "שמירת שינויים" at bounding box center [310, 406] width 61 height 10
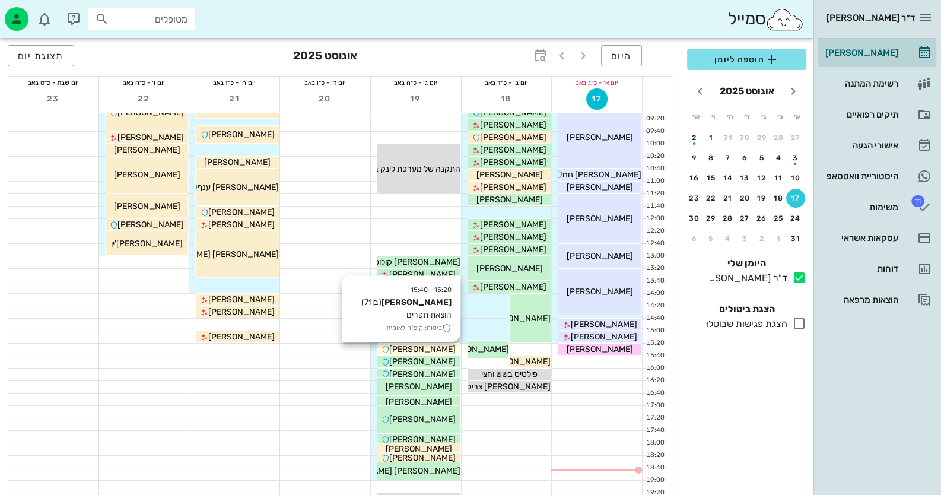
click at [448, 345] on div "[PERSON_NAME]" at bounding box center [419, 349] width 83 height 12
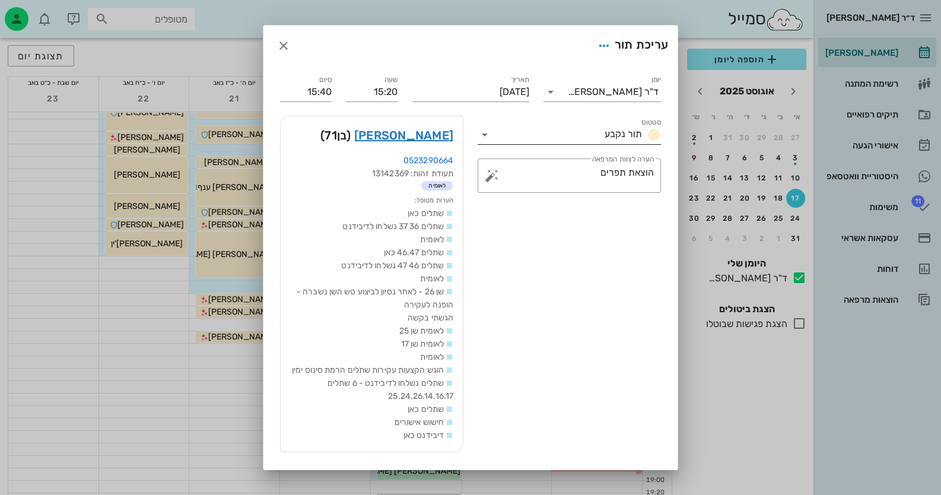
click at [490, 132] on icon at bounding box center [485, 135] width 14 height 14
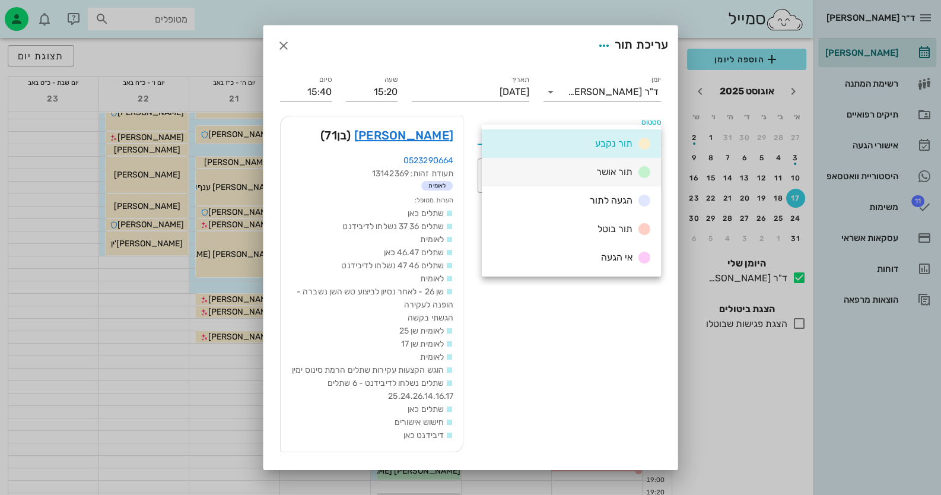
click at [594, 175] on div "תור אושר" at bounding box center [622, 172] width 60 height 15
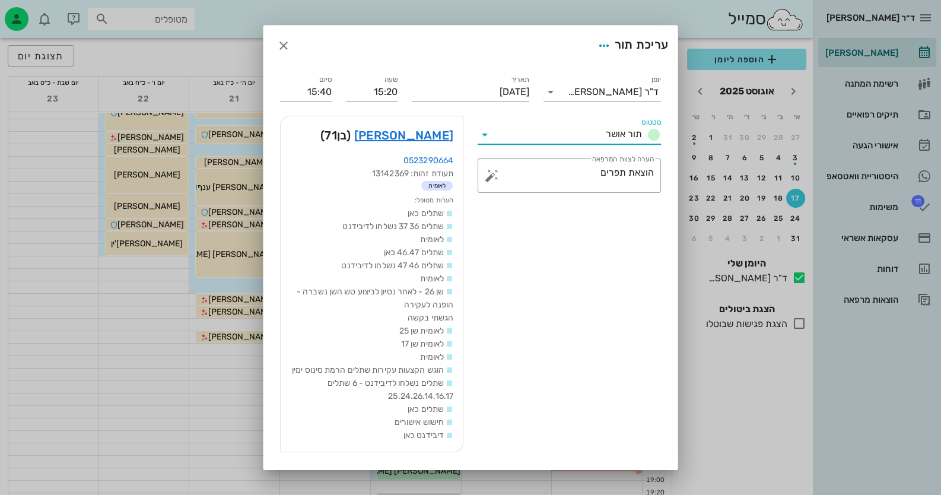
scroll to position [73, 0]
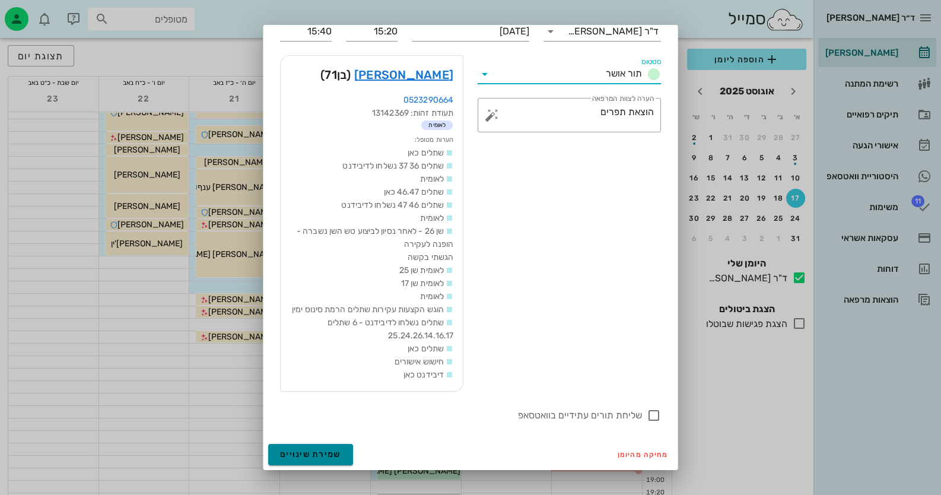
click at [341, 450] on span "שמירת שינויים" at bounding box center [310, 454] width 61 height 10
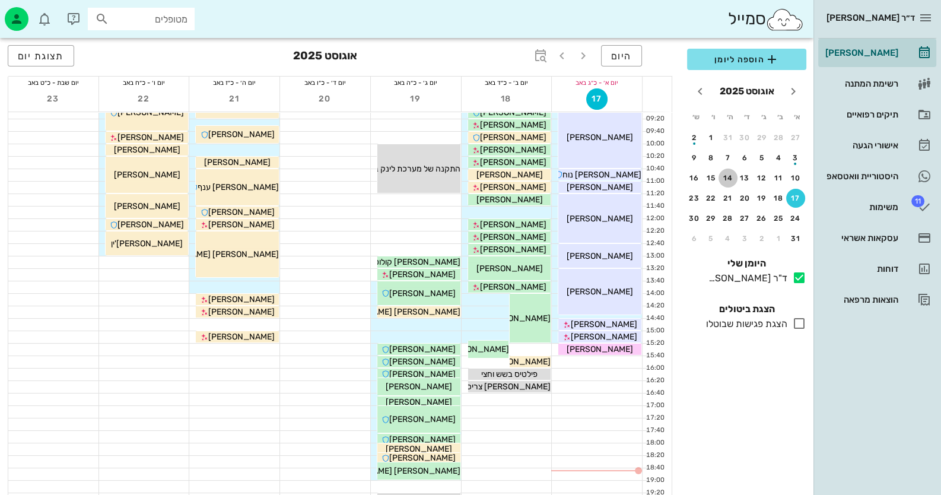
click at [609, 176] on div "14" at bounding box center [728, 178] width 19 height 8
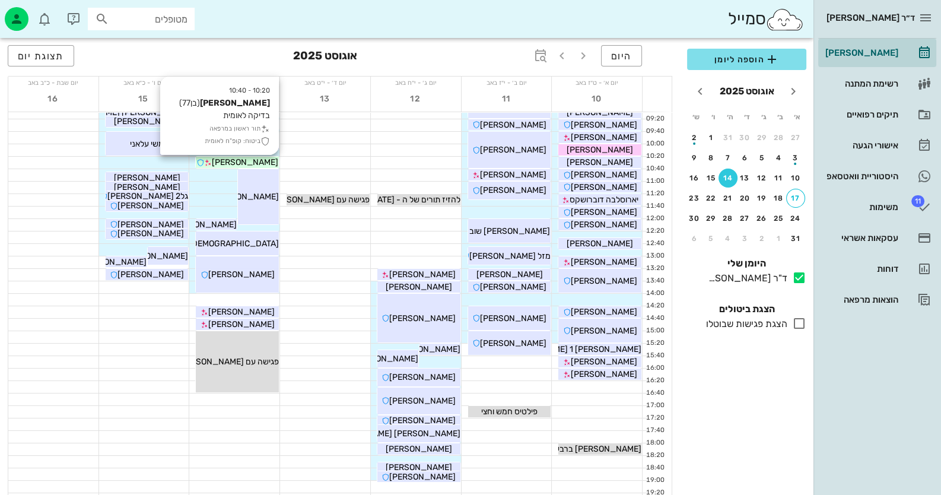
click at [252, 166] on span "[PERSON_NAME]" at bounding box center [245, 162] width 66 height 10
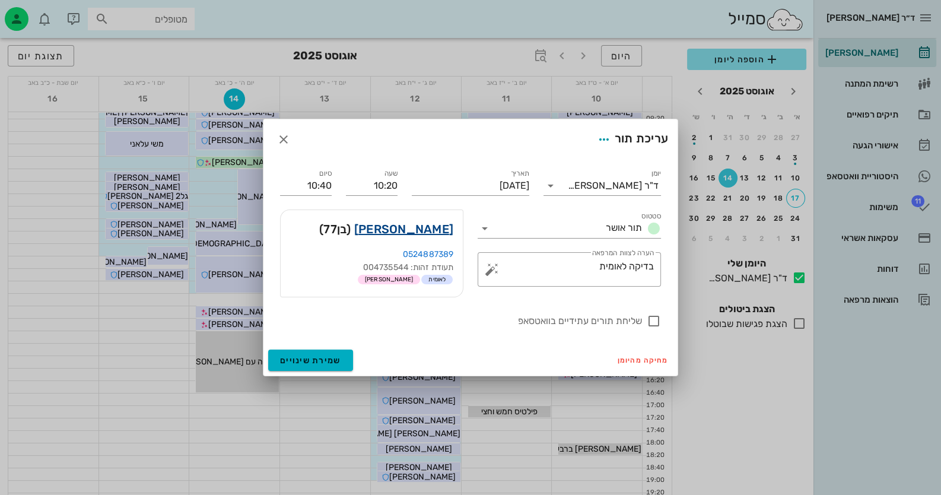
click at [404, 229] on link "[PERSON_NAME]" at bounding box center [403, 229] width 99 height 19
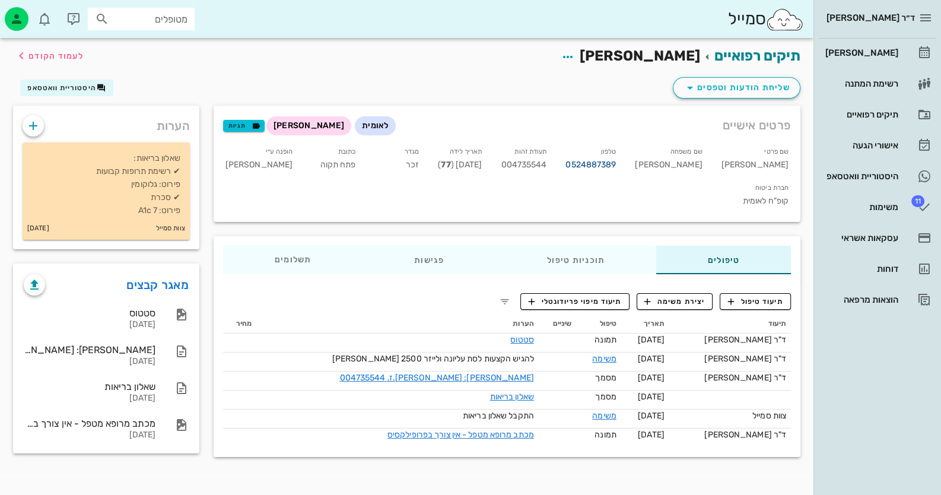
click at [609, 164] on link "0524887389" at bounding box center [591, 164] width 50 height 13
click at [547, 166] on span "004735544" at bounding box center [524, 165] width 46 height 10
copy span "004735544"
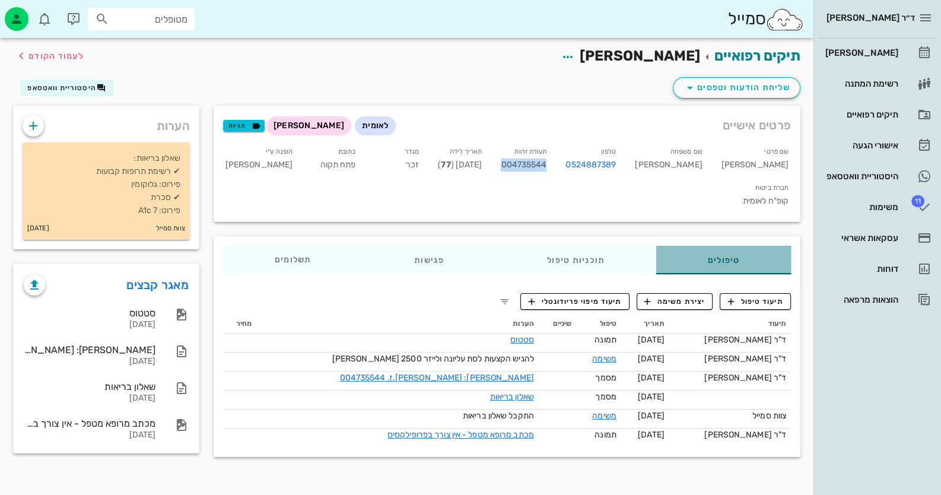
click at [609, 246] on div "טיפולים" at bounding box center [724, 260] width 135 height 28
click at [575, 50] on icon "button" at bounding box center [568, 57] width 14 height 14
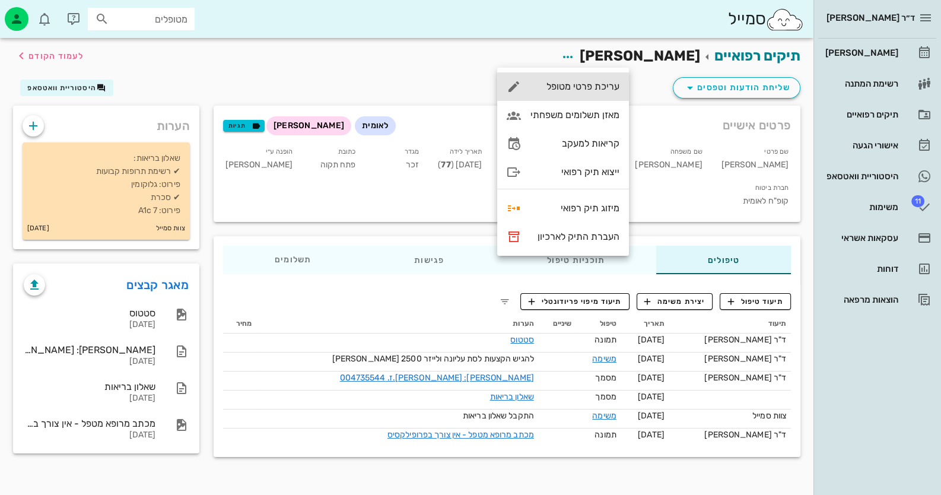
click at [609, 94] on div "עריכת פרטי מטופל" at bounding box center [563, 86] width 132 height 28
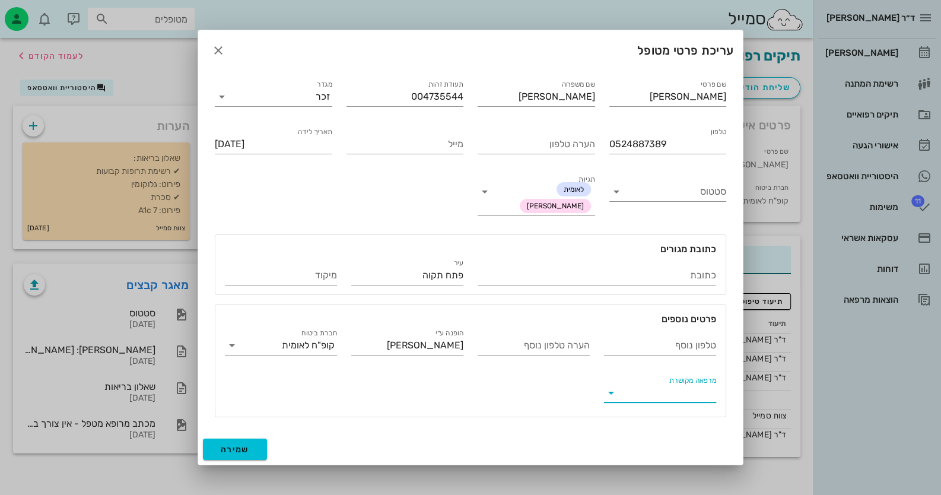
click at [609, 399] on input "מרפאה מקושרת" at bounding box center [669, 392] width 93 height 19
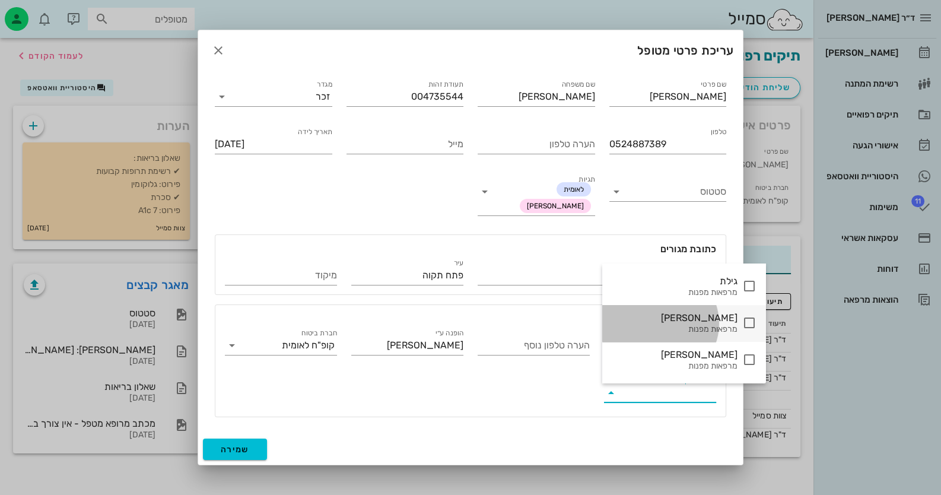
click at [609, 321] on icon at bounding box center [750, 323] width 14 height 14
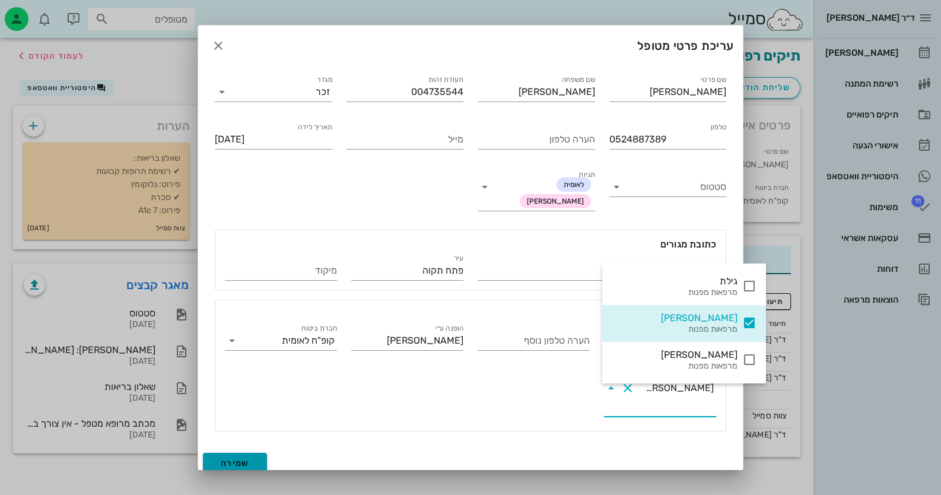
click at [262, 453] on button "שמירה" at bounding box center [235, 463] width 64 height 21
type input "[DATE]"
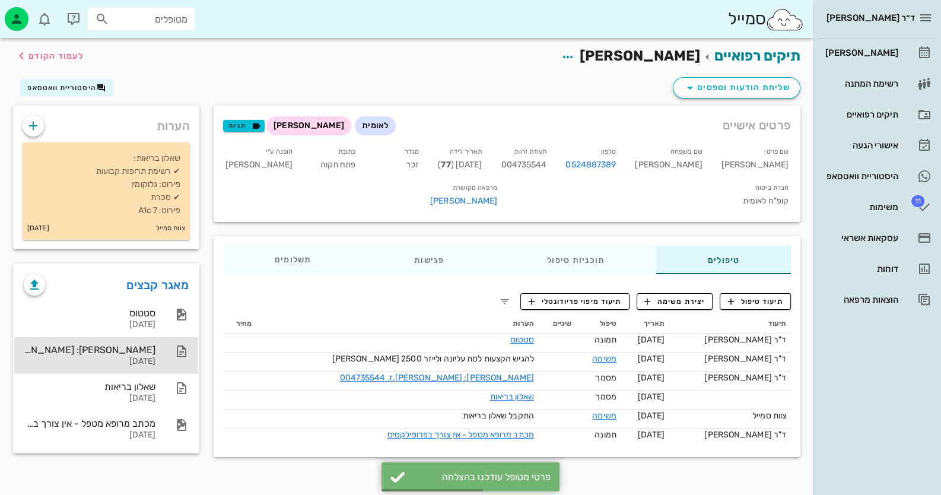
click at [83, 345] on div "[PERSON_NAME]: [PERSON_NAME].ז. 004735544" at bounding box center [90, 349] width 132 height 11
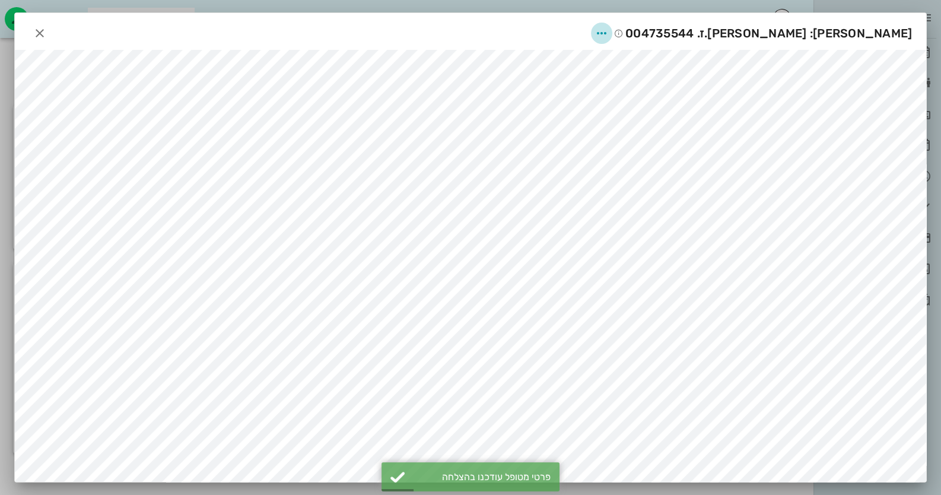
click at [609, 30] on icon "button" at bounding box center [602, 33] width 14 height 14
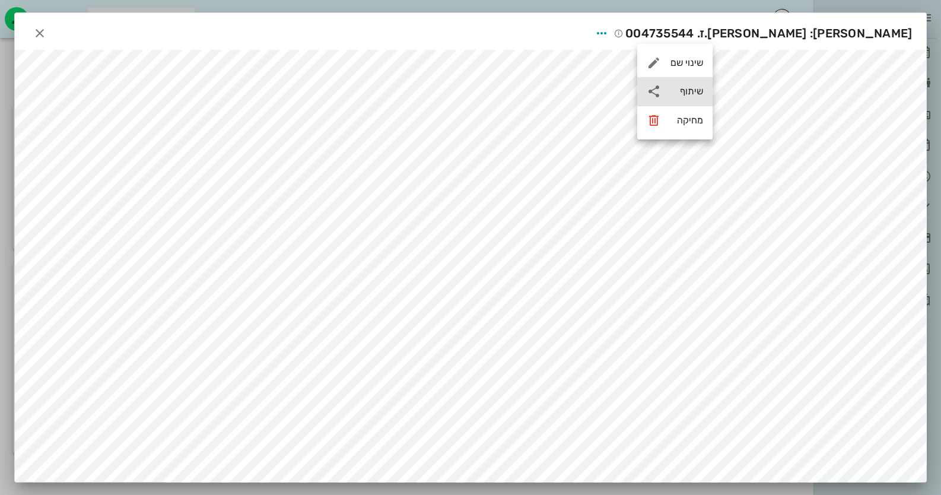
click at [609, 87] on div "שיתוף" at bounding box center [687, 90] width 33 height 11
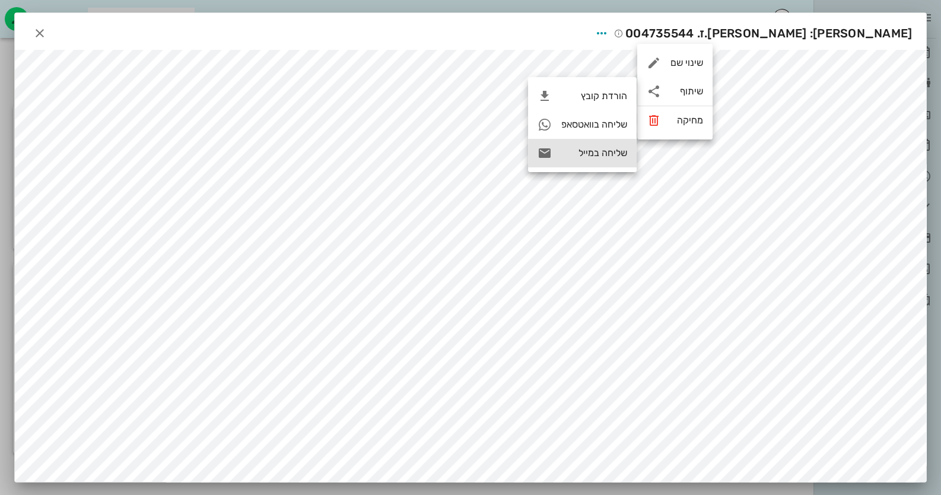
click at [595, 148] on div "שליחה במייל" at bounding box center [595, 152] width 66 height 11
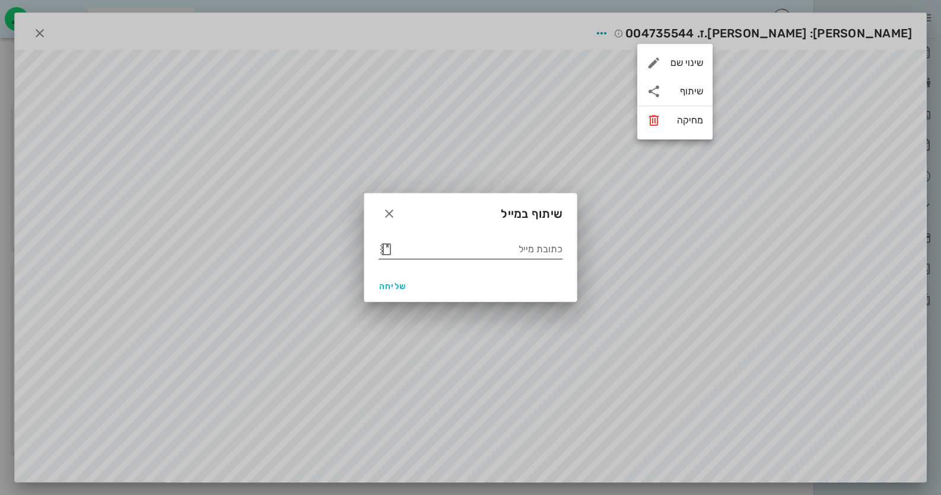
click at [389, 247] on button "button" at bounding box center [386, 249] width 14 height 14
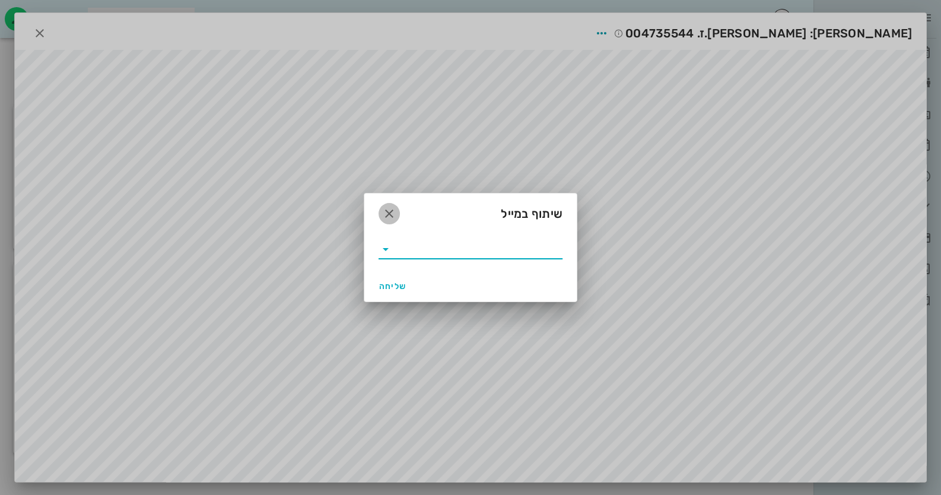
click at [392, 217] on icon "button" at bounding box center [389, 214] width 14 height 14
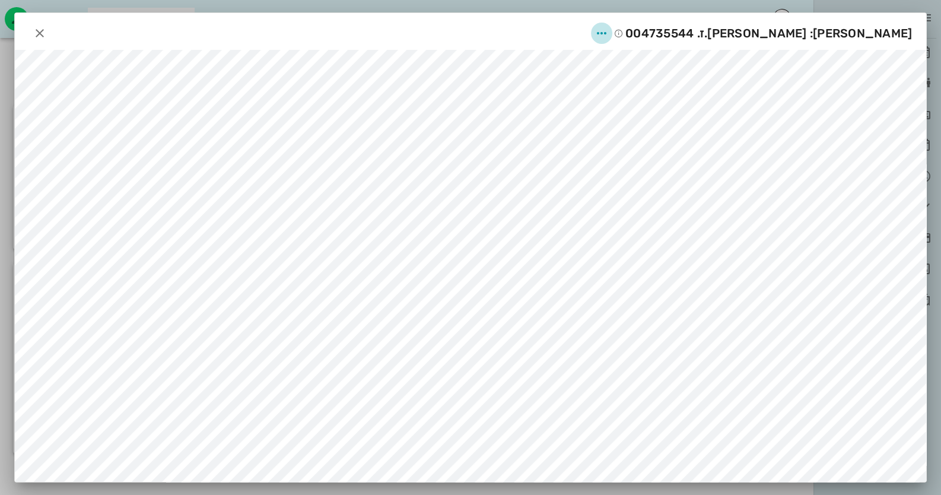
click at [609, 34] on span "button" at bounding box center [601, 33] width 21 height 14
click at [609, 94] on div "שיתוף" at bounding box center [675, 91] width 75 height 28
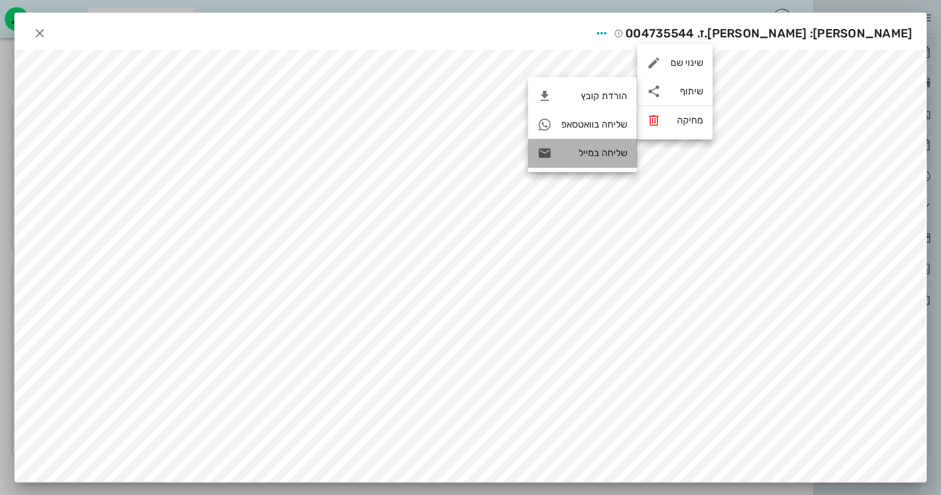
click at [546, 148] on icon at bounding box center [545, 153] width 14 height 14
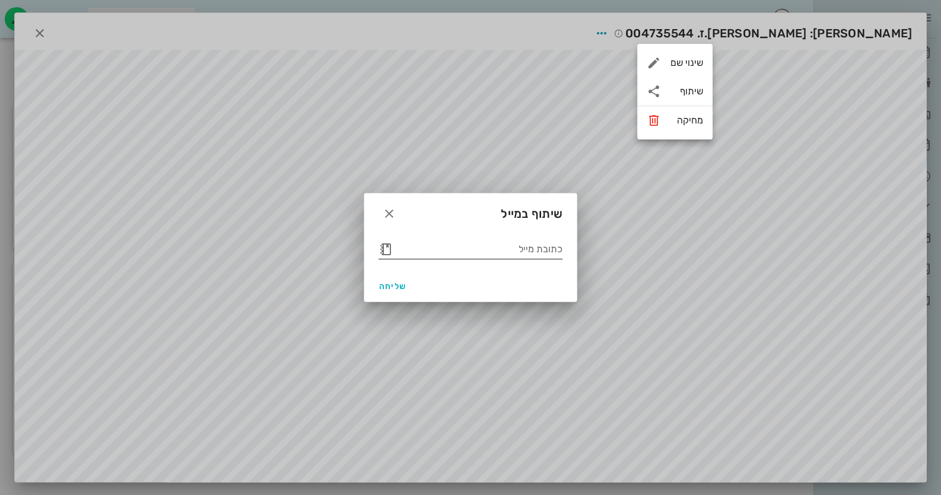
click at [388, 252] on button "button" at bounding box center [386, 249] width 14 height 14
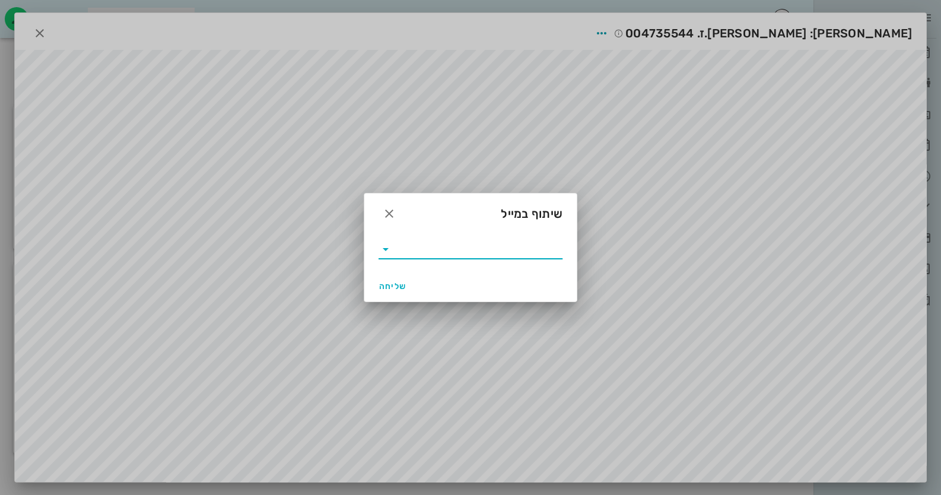
click at [382, 250] on icon at bounding box center [386, 249] width 14 height 14
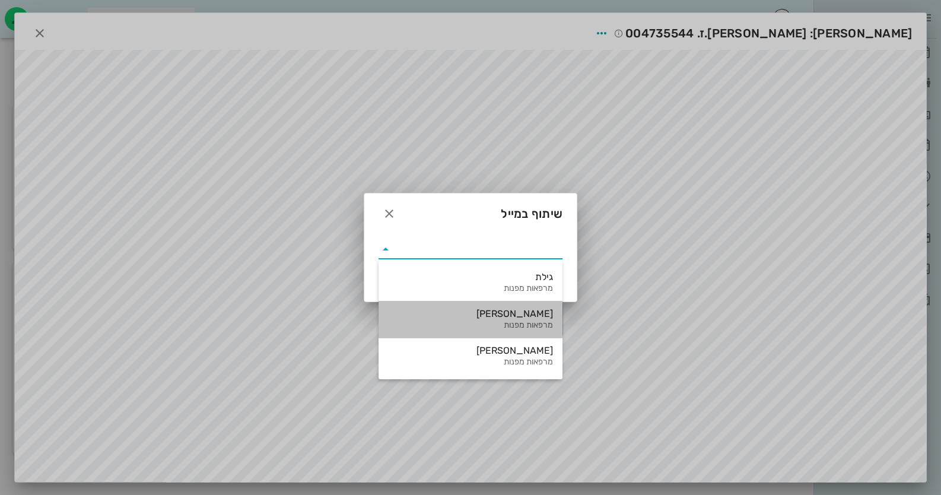
click at [534, 321] on div "מרפאות מפנות" at bounding box center [470, 326] width 165 height 10
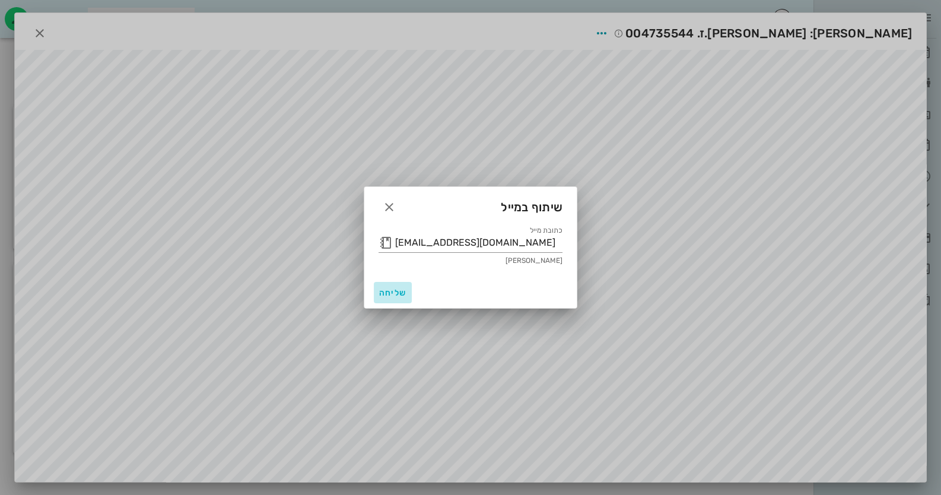
click at [398, 293] on span "שליחה" at bounding box center [393, 293] width 28 height 10
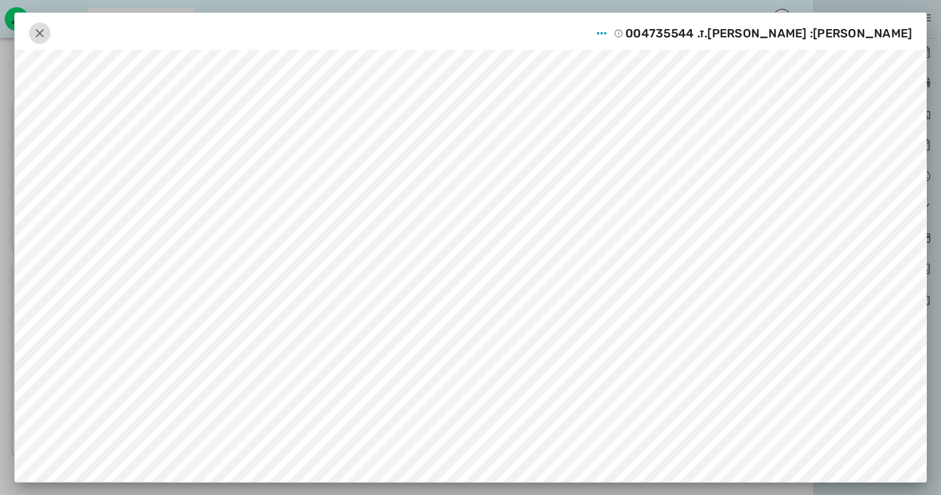
click at [47, 28] on icon "button" at bounding box center [40, 33] width 14 height 14
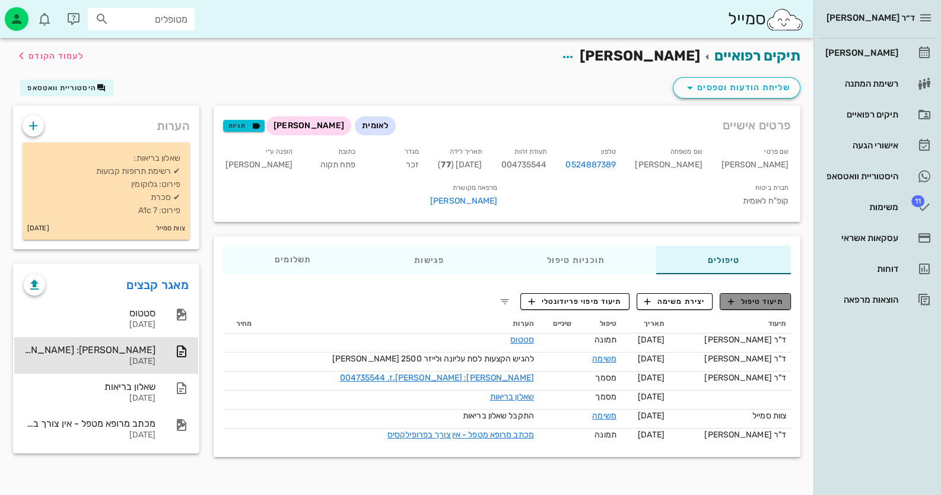
click at [609, 296] on span "תיעוד טיפול" at bounding box center [755, 301] width 55 height 11
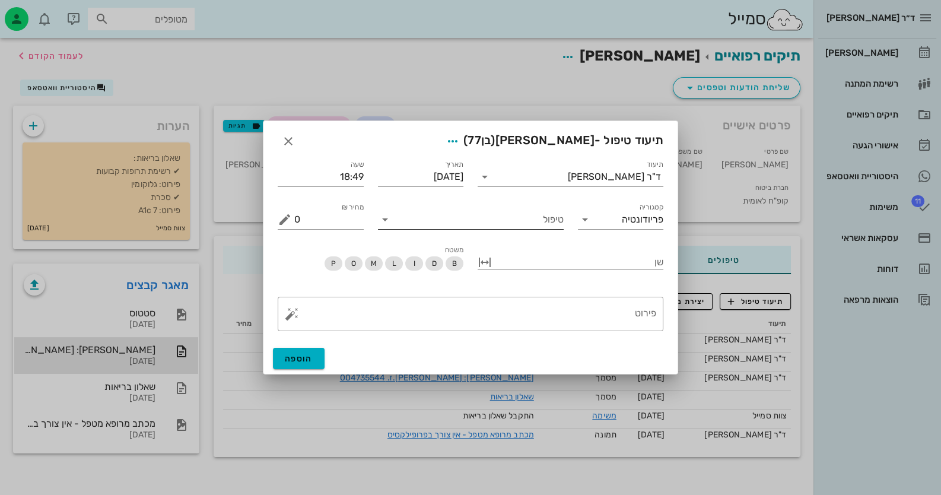
click at [514, 222] on input "טיפול" at bounding box center [479, 219] width 169 height 19
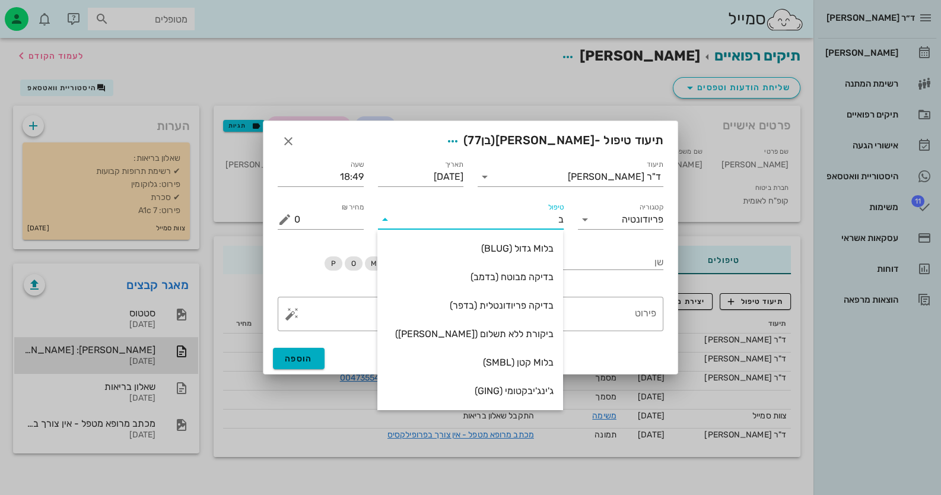
type input "בד"
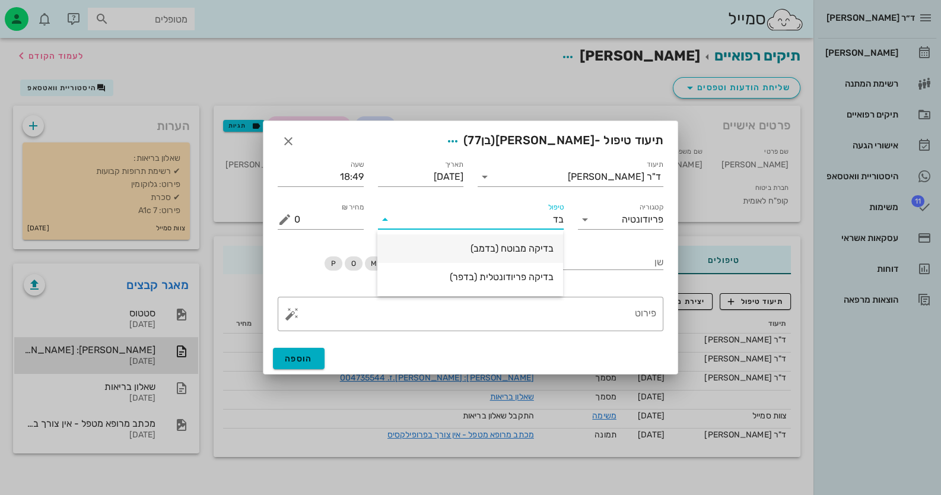
click at [540, 250] on div "בדיקה מבוטח (בדמב)" at bounding box center [470, 248] width 167 height 11
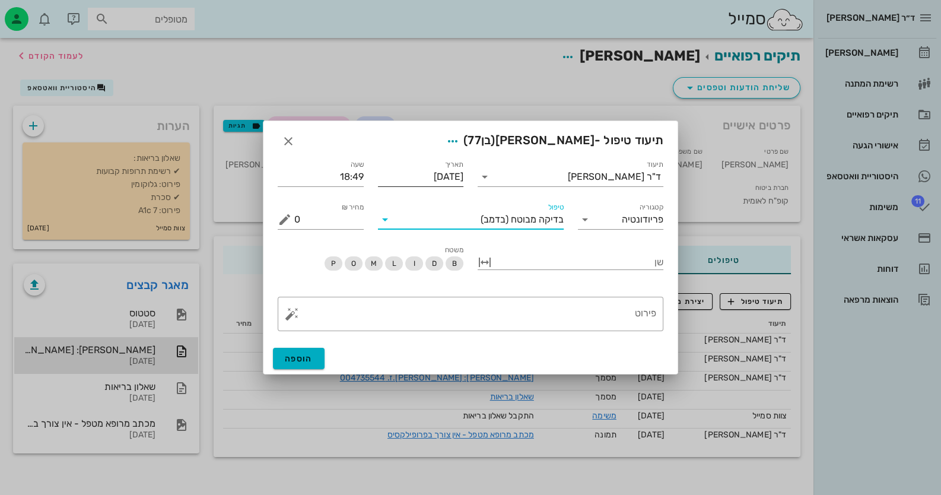
click at [413, 176] on input "[DATE]" at bounding box center [421, 176] width 86 height 19
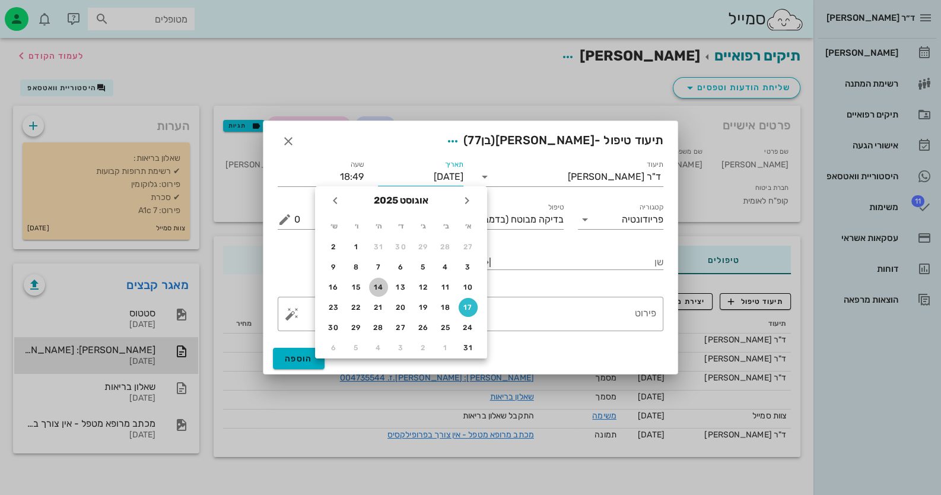
click at [382, 283] on div "14" at bounding box center [378, 287] width 19 height 8
type input "[DATE]"
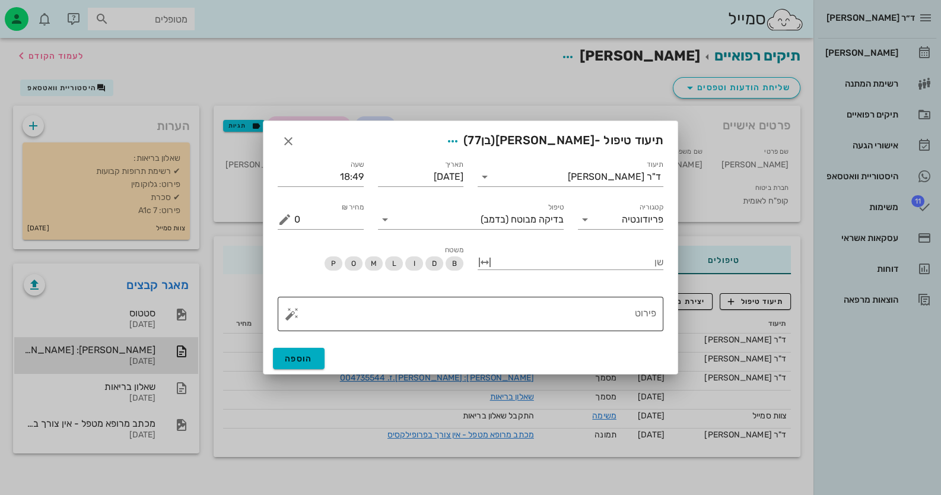
click at [291, 313] on button "button" at bounding box center [292, 314] width 14 height 14
click at [311, 201] on div "ביקורת" at bounding box center [323, 195] width 77 height 24
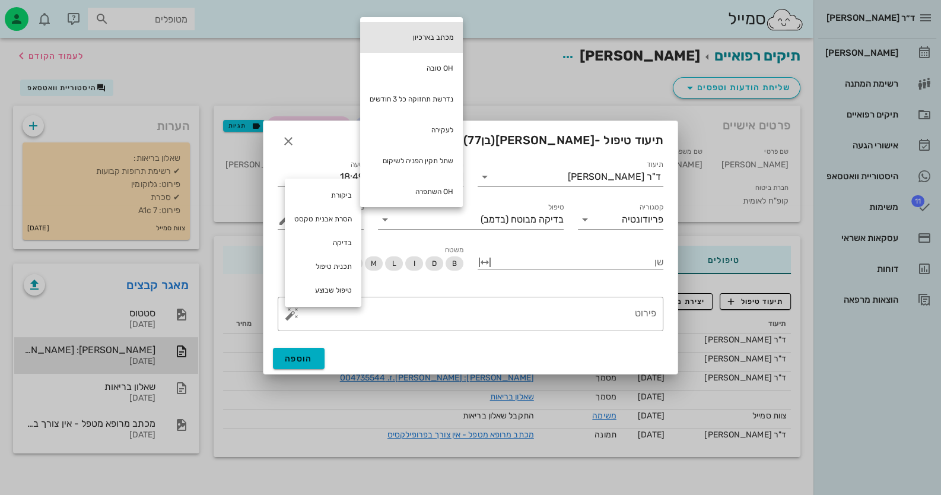
click at [430, 41] on div "מכתב בארכיון" at bounding box center [411, 37] width 103 height 31
type textarea "מכתב בארכיון"
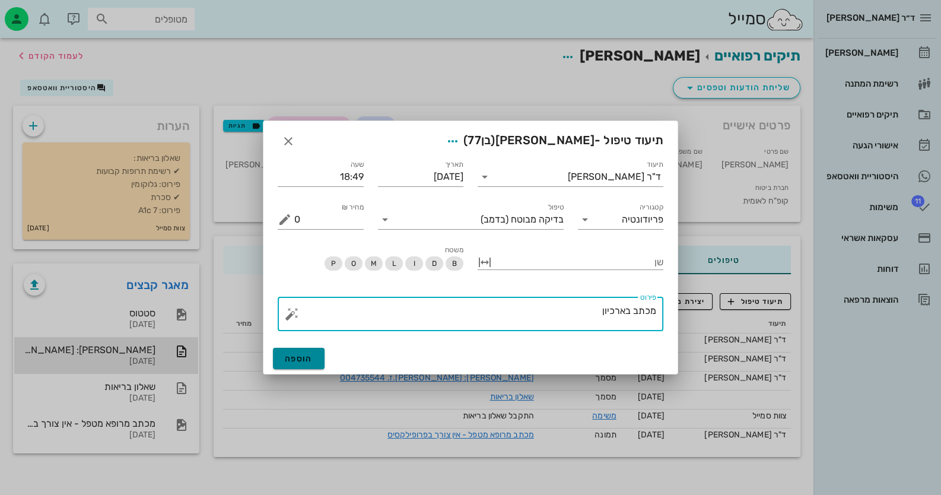
click at [321, 357] on button "הוספה" at bounding box center [299, 358] width 52 height 21
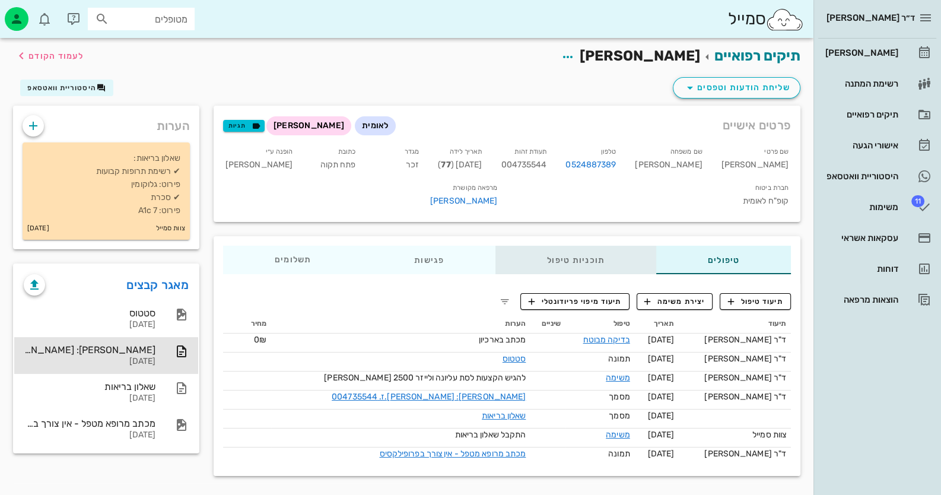
click at [552, 246] on div "תוכניות טיפול" at bounding box center [576, 260] width 161 height 28
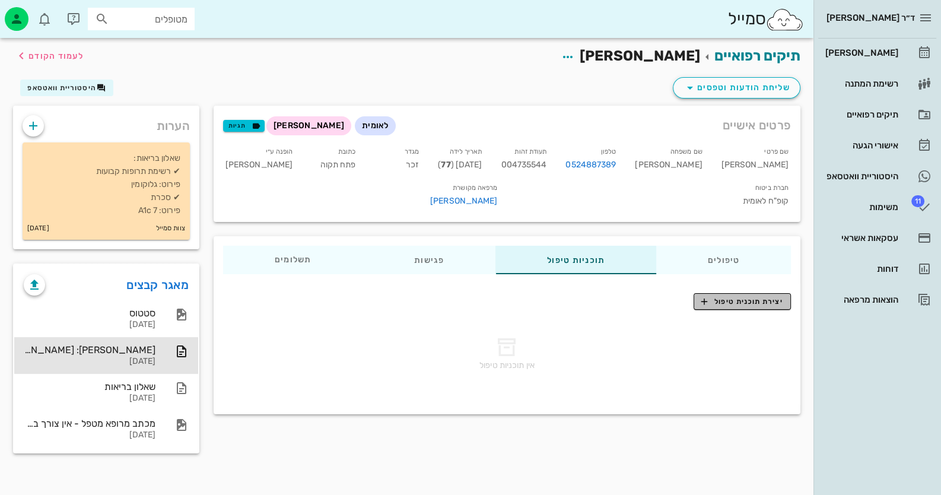
click at [609, 296] on span "יצירת תוכנית טיפול" at bounding box center [742, 301] width 81 height 11
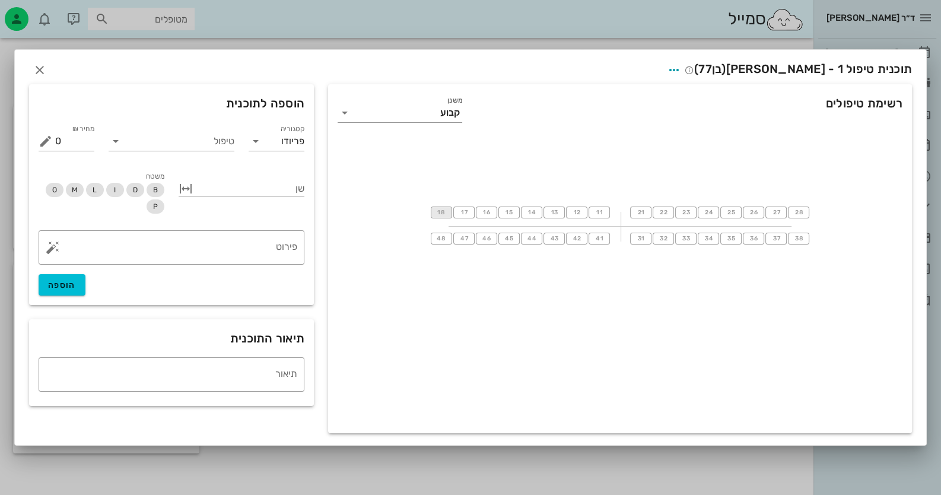
click at [441, 210] on span "18" at bounding box center [441, 212] width 9 height 7
click at [609, 210] on span "28" at bounding box center [798, 212] width 9 height 7
click at [216, 145] on input "טיפול" at bounding box center [179, 141] width 109 height 19
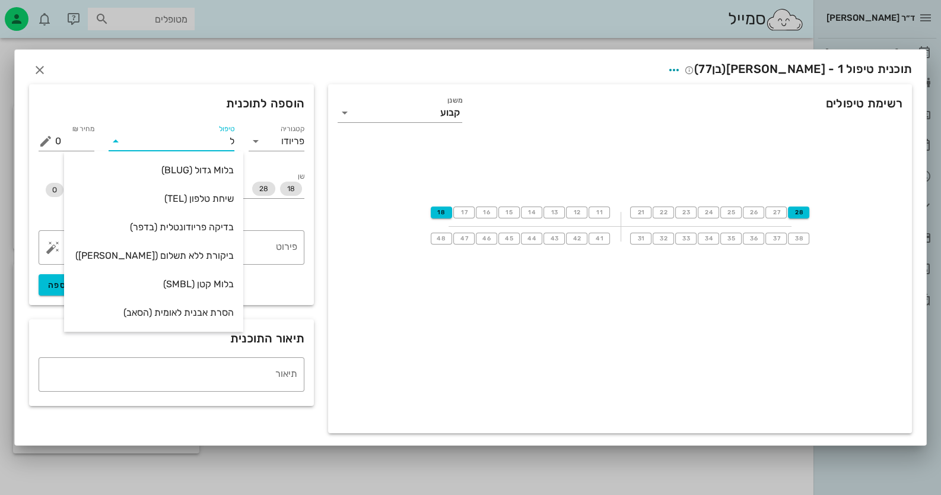
type input "[PERSON_NAME]"
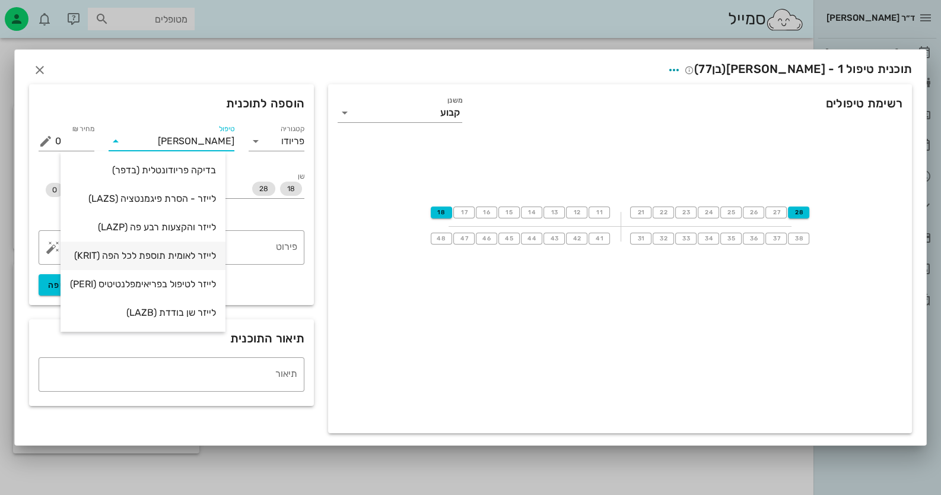
click at [189, 252] on div "לייזר לאומית תוספת לכל הפה (KRIT)" at bounding box center [143, 255] width 146 height 11
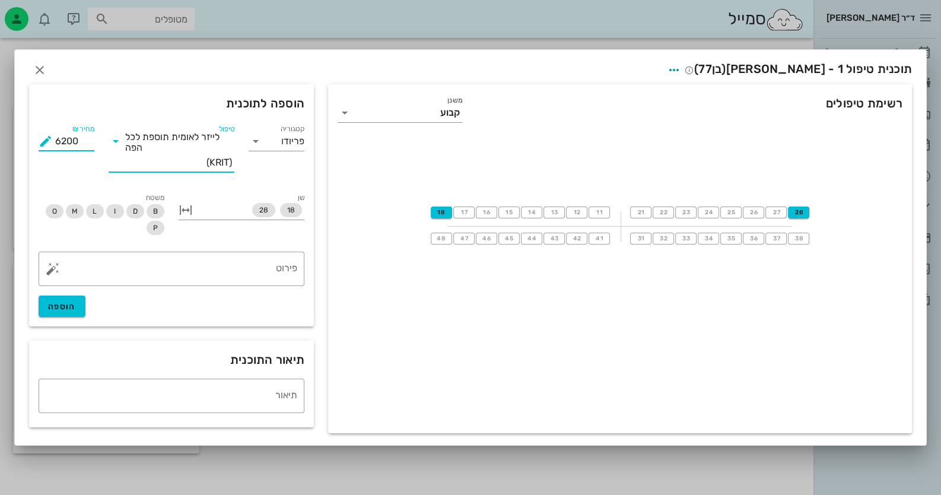
drag, startPoint x: 78, startPoint y: 141, endPoint x: 54, endPoint y: 141, distance: 24.3
click at [54, 141] on div "מחיר ₪ 6200" at bounding box center [67, 141] width 56 height 19
type input "2500"
click at [224, 264] on textarea "פירוט" at bounding box center [176, 272] width 242 height 28
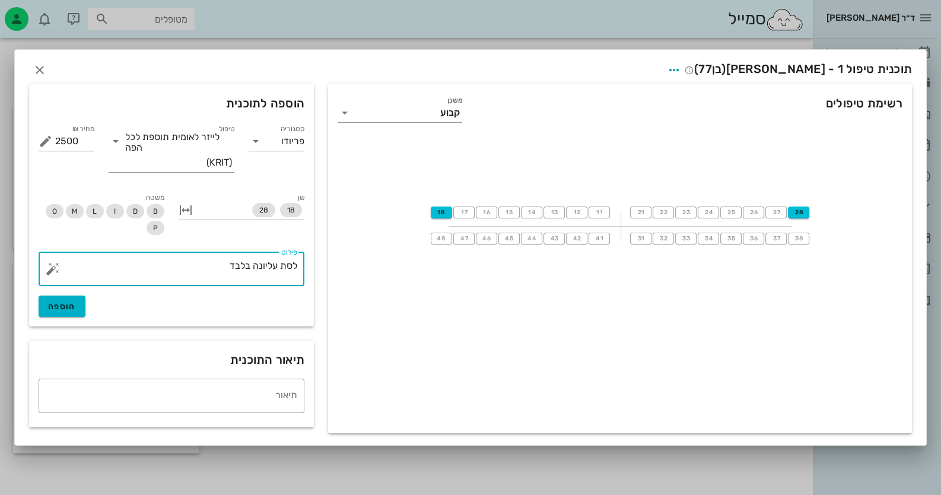
type textarea "לסת עליונה בלבד"
click at [68, 306] on span "הוספה" at bounding box center [62, 307] width 28 height 10
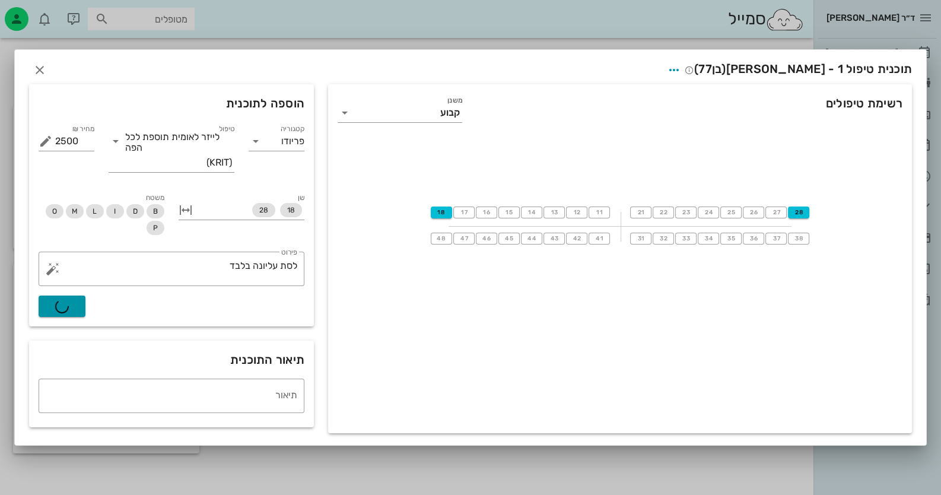
type input "0"
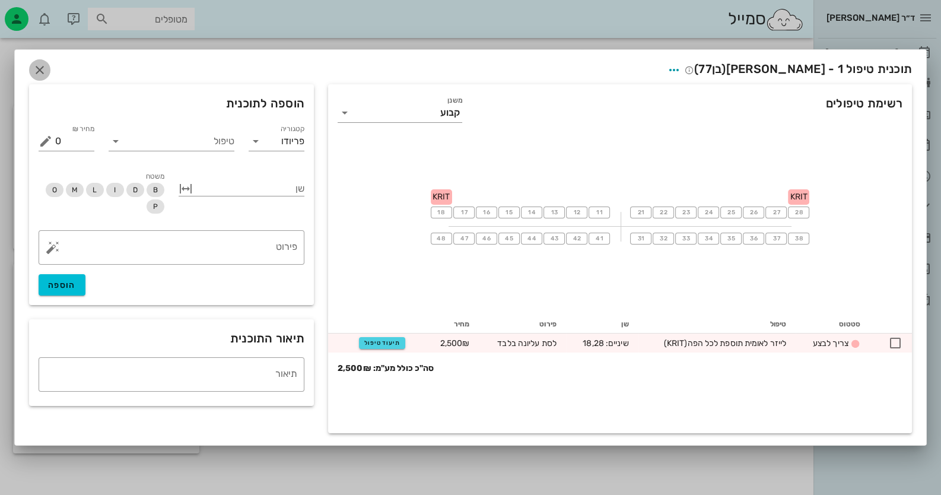
click at [44, 66] on icon "button" at bounding box center [40, 70] width 14 height 14
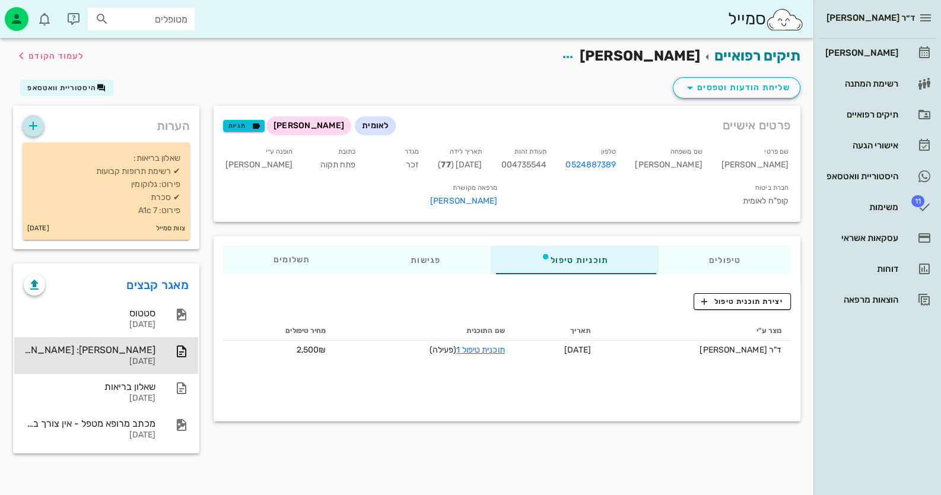
click at [33, 126] on icon "button" at bounding box center [33, 126] width 14 height 14
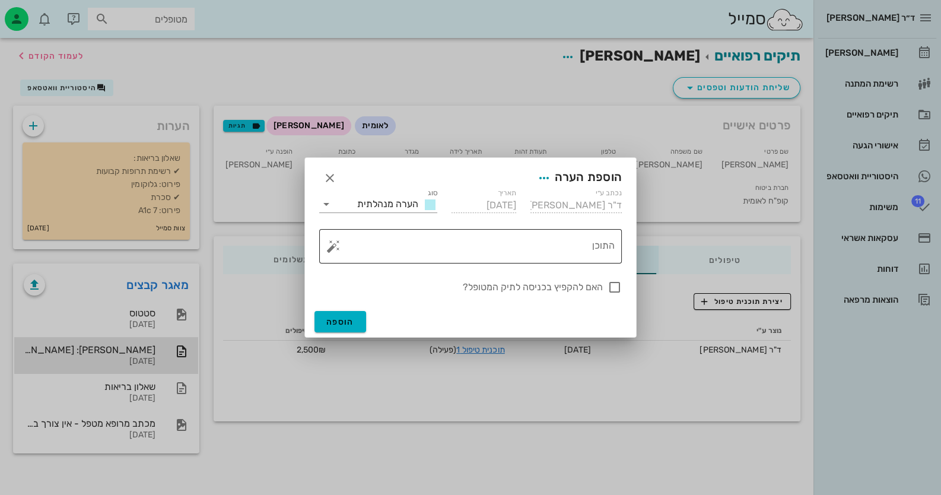
click at [329, 247] on button "button" at bounding box center [333, 246] width 14 height 14
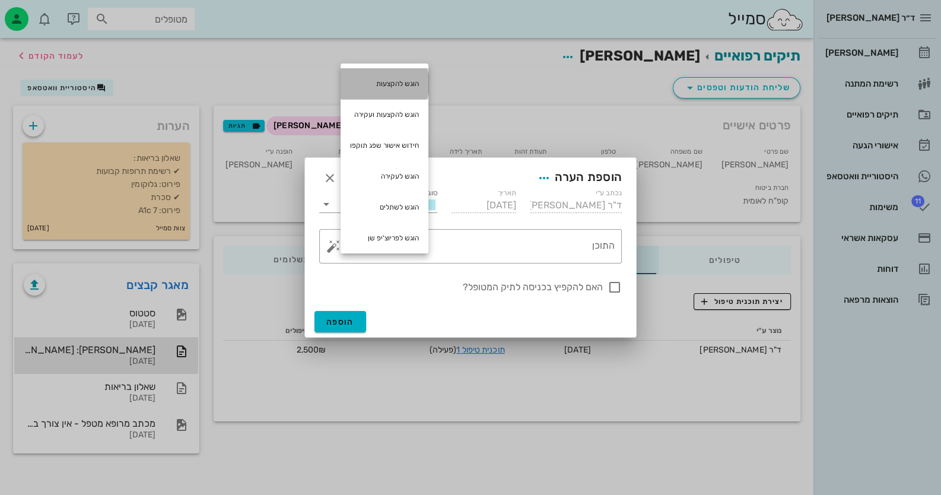
click at [408, 91] on div "הוגש להקצעות" at bounding box center [385, 83] width 88 height 31
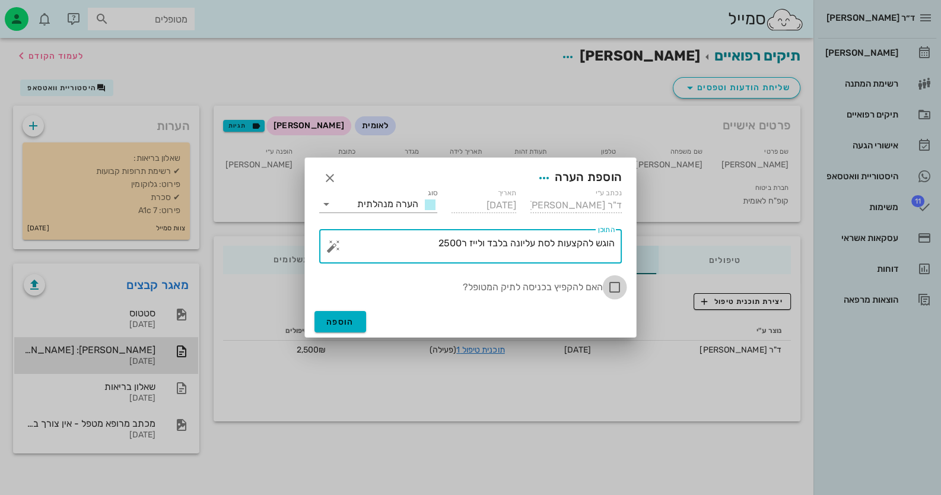
type textarea "הוגש להקצעות לסת עליונה בלבד ולייז ר2500"
click at [609, 280] on div at bounding box center [615, 287] width 20 height 20
checkbox input "true"
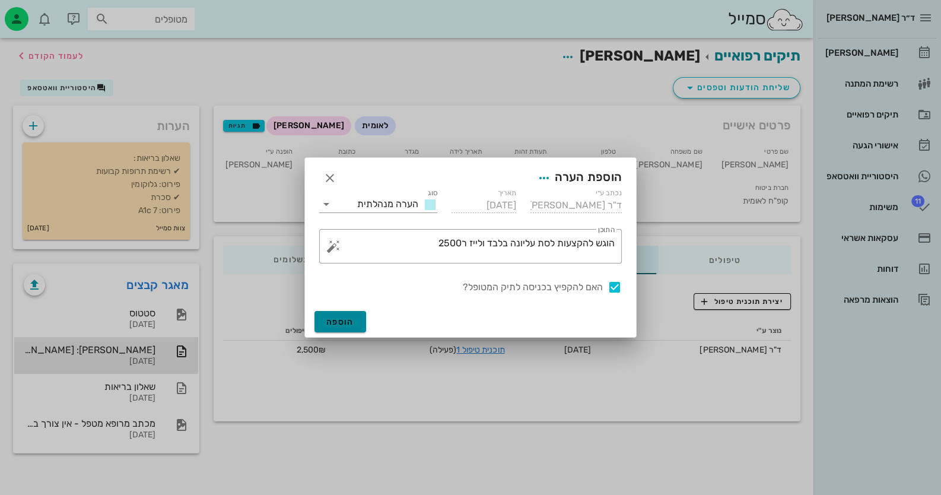
click at [332, 324] on span "הוספה" at bounding box center [340, 322] width 28 height 10
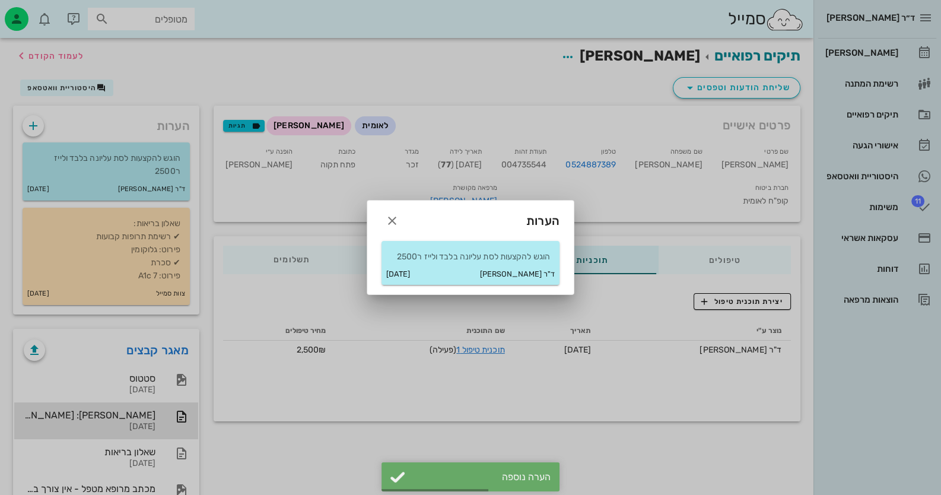
click at [609, 252] on div at bounding box center [470, 247] width 941 height 495
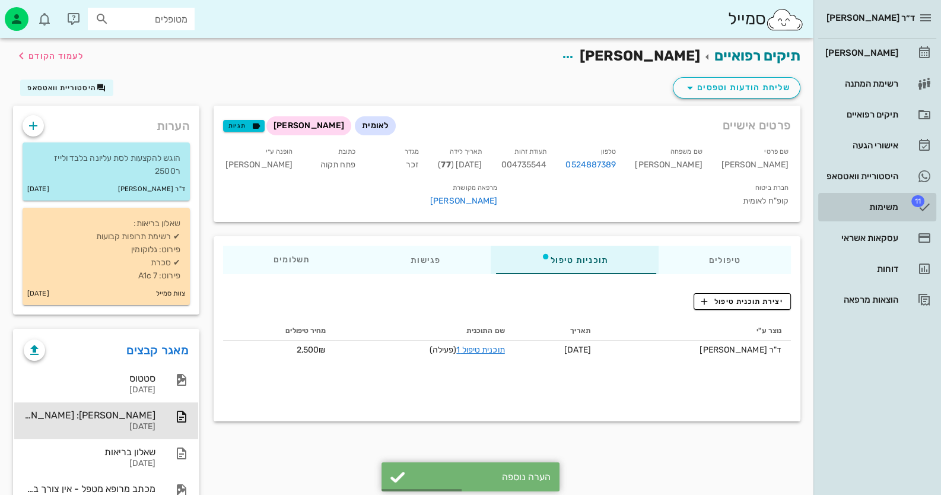
click at [609, 212] on div "משימות" at bounding box center [860, 207] width 75 height 19
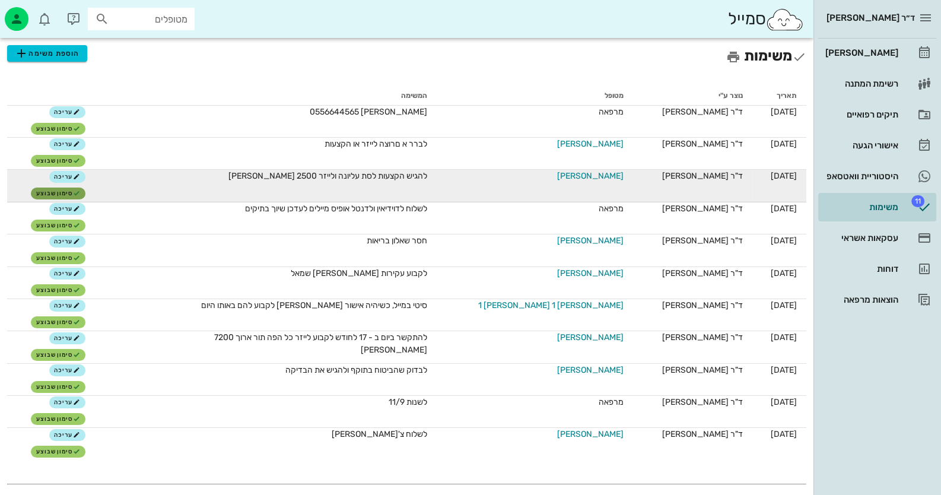
click at [69, 195] on span "סימון שבוצע" at bounding box center [58, 193] width 44 height 7
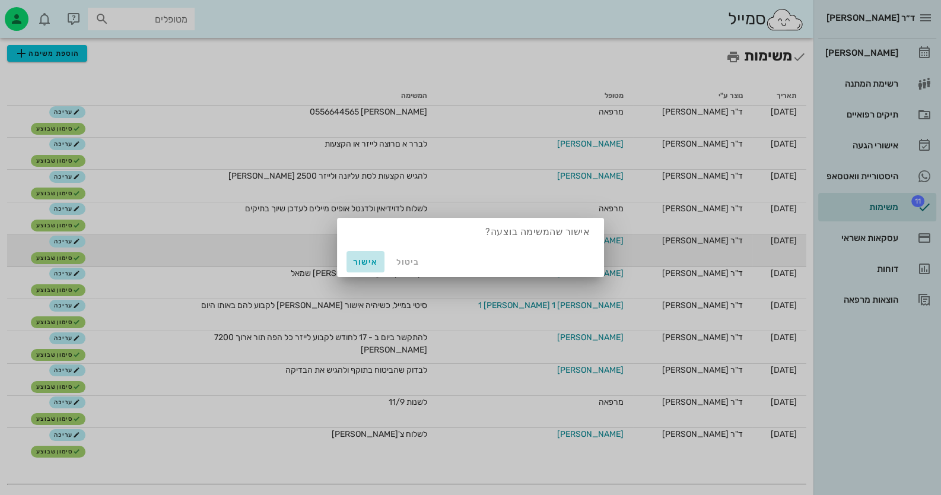
click at [364, 265] on span "אישור" at bounding box center [365, 262] width 28 height 10
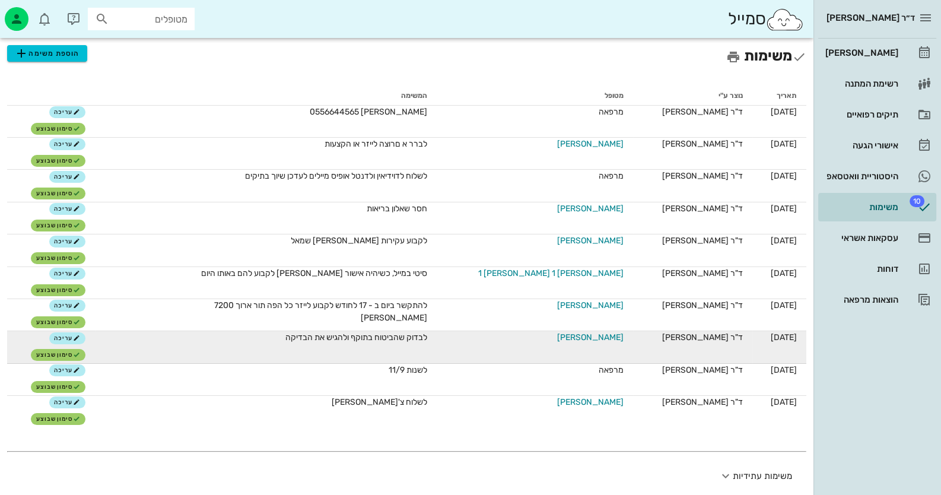
click at [563, 338] on span "[PERSON_NAME]" at bounding box center [590, 337] width 66 height 12
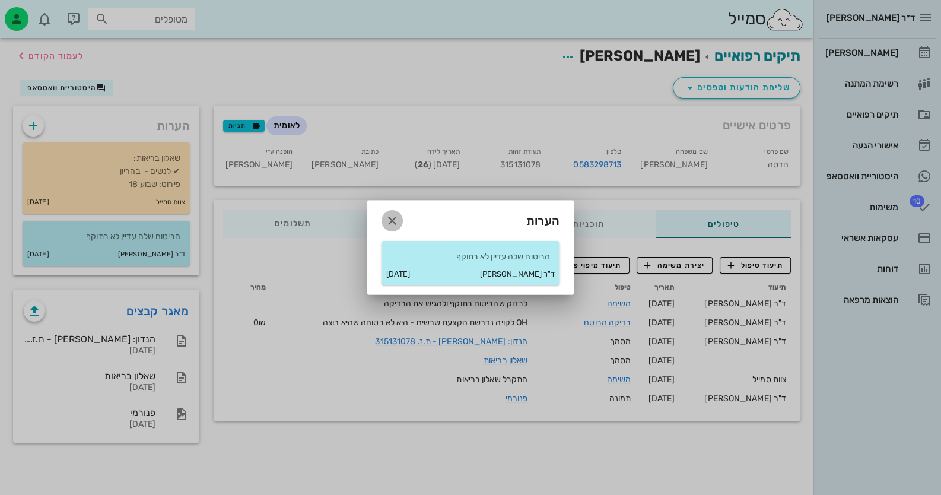
click at [389, 217] on icon "button" at bounding box center [392, 221] width 14 height 14
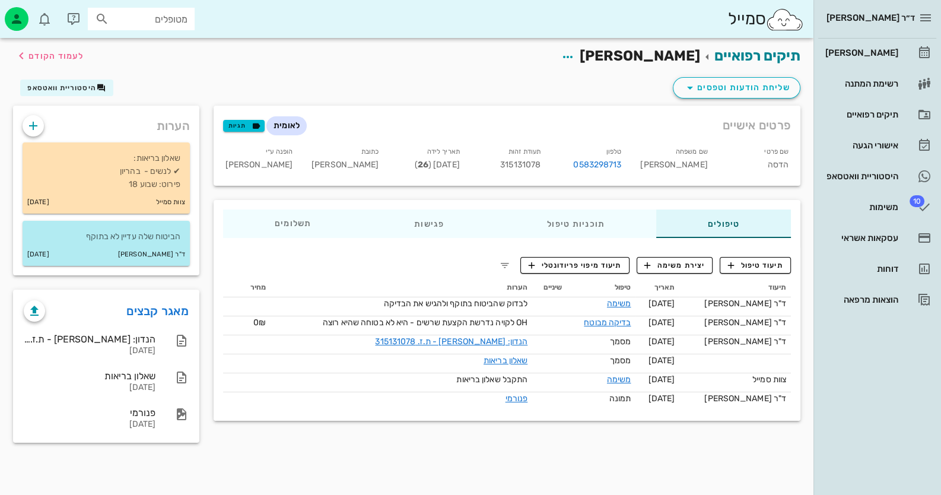
click at [524, 156] on div "תעודת זהות 315131078" at bounding box center [510, 160] width 81 height 36
click at [524, 170] on div "תעודת זהות 315131078" at bounding box center [510, 160] width 81 height 36
click at [515, 163] on span "315131078" at bounding box center [520, 165] width 40 height 10
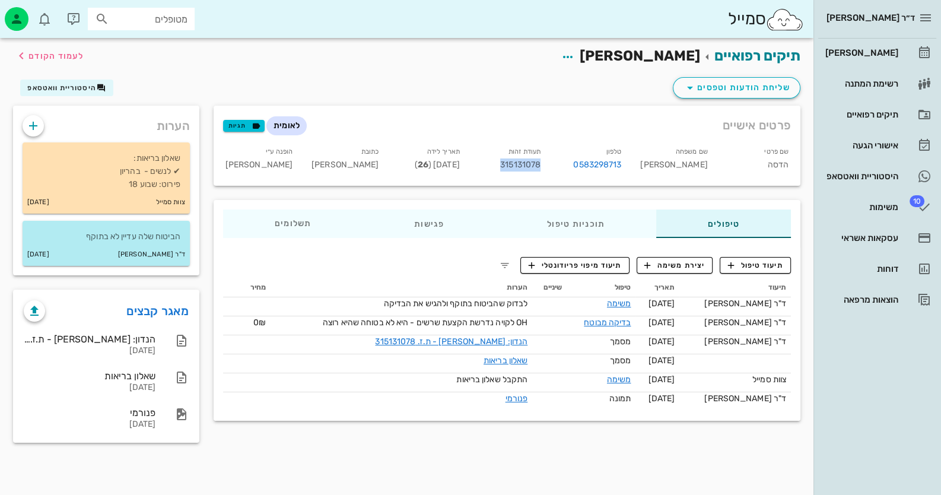
click at [515, 163] on span "315131078" at bounding box center [520, 165] width 40 height 10
copy span "315131078"
click at [609, 213] on div "משימות" at bounding box center [860, 207] width 75 height 19
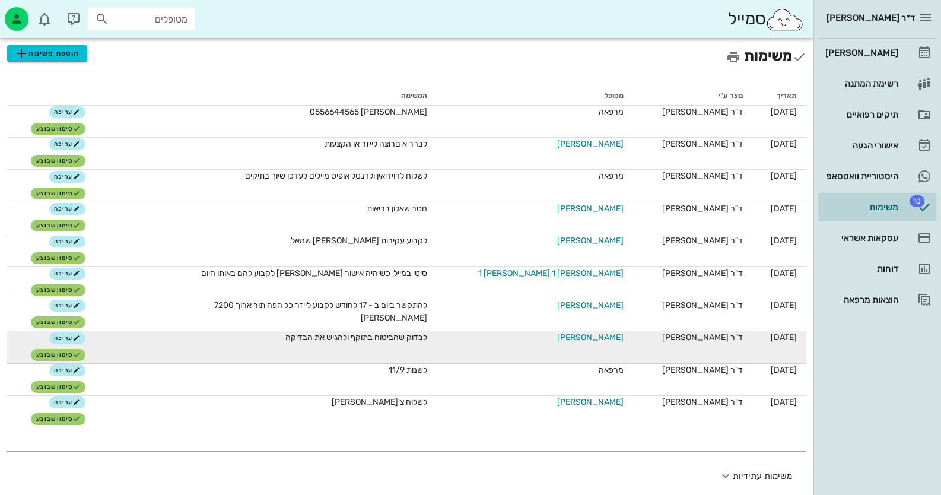
click at [563, 338] on span "[PERSON_NAME]" at bounding box center [590, 337] width 66 height 12
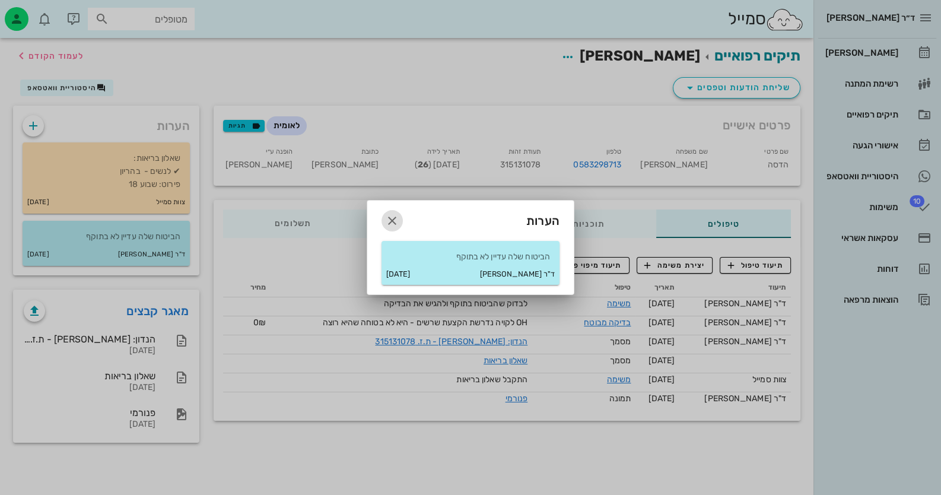
click at [386, 220] on icon "button" at bounding box center [392, 221] width 14 height 14
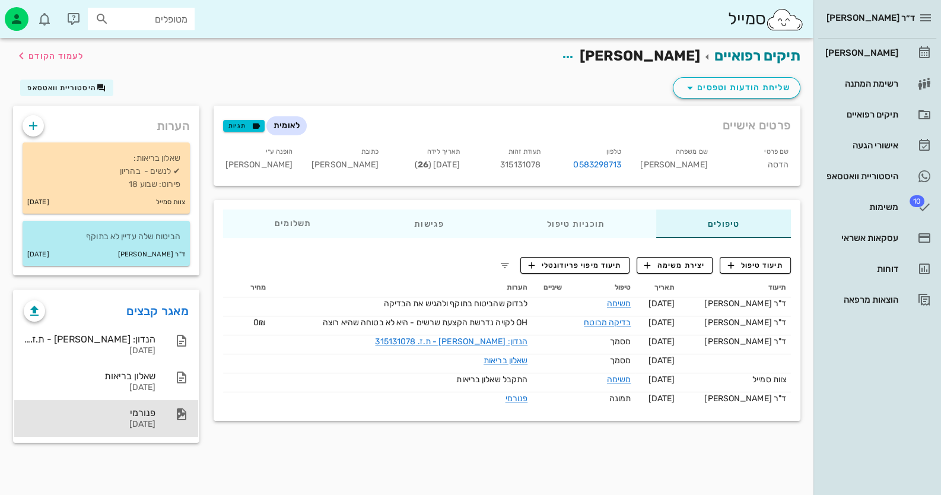
click at [169, 426] on div "פנורמי [DATE]" at bounding box center [106, 418] width 184 height 37
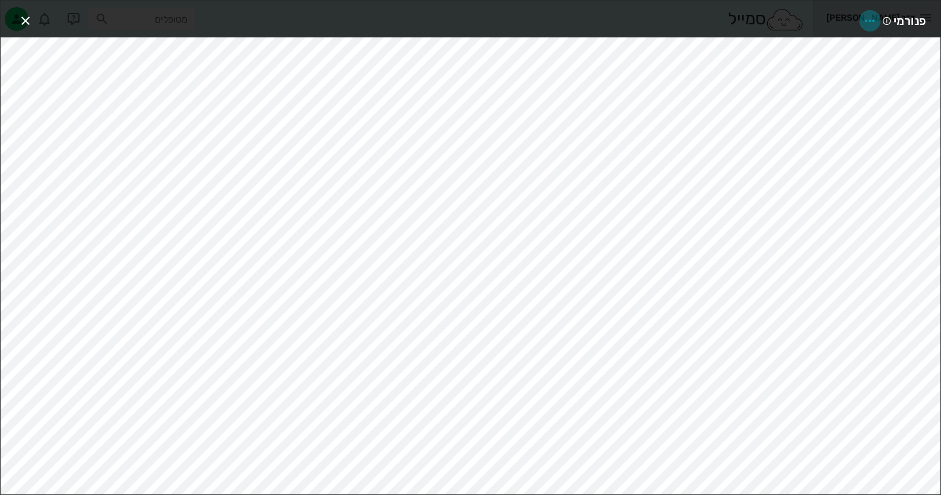
click at [609, 20] on icon "button" at bounding box center [870, 21] width 14 height 14
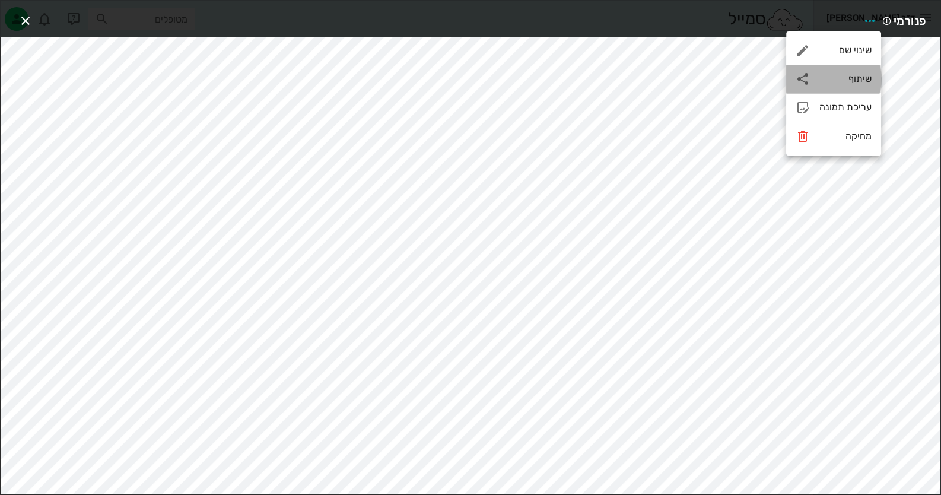
click at [609, 80] on div "שיתוף" at bounding box center [846, 78] width 52 height 11
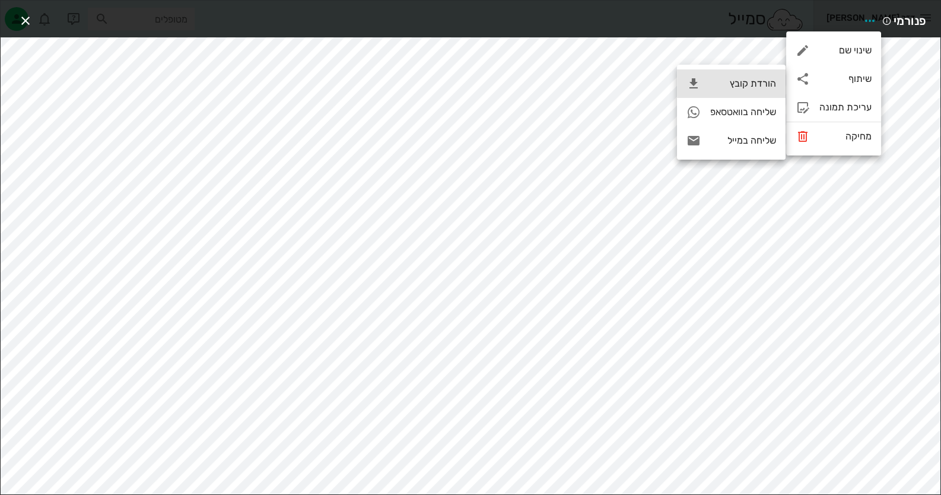
click at [609, 75] on div "הורדת קובץ" at bounding box center [731, 83] width 109 height 28
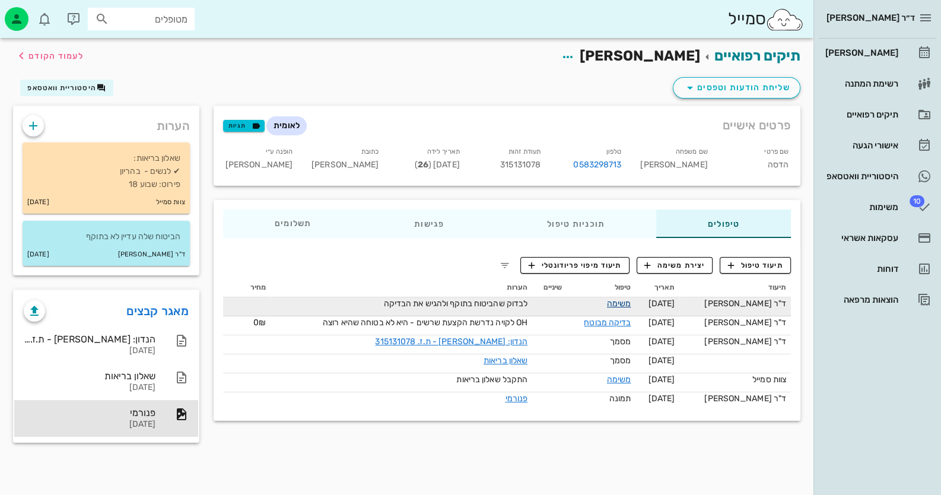
click at [609, 299] on link "משימה" at bounding box center [619, 304] width 24 height 10
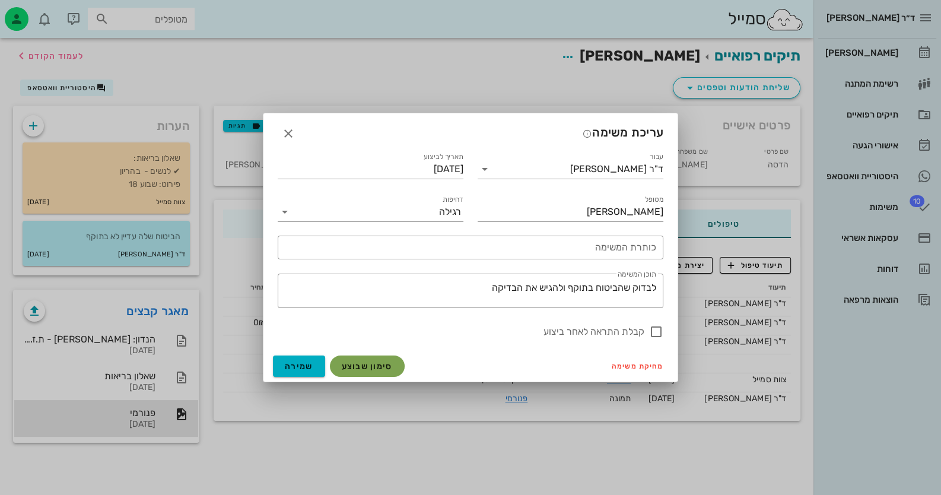
click at [384, 372] on button "סימון שבוצע" at bounding box center [367, 366] width 75 height 21
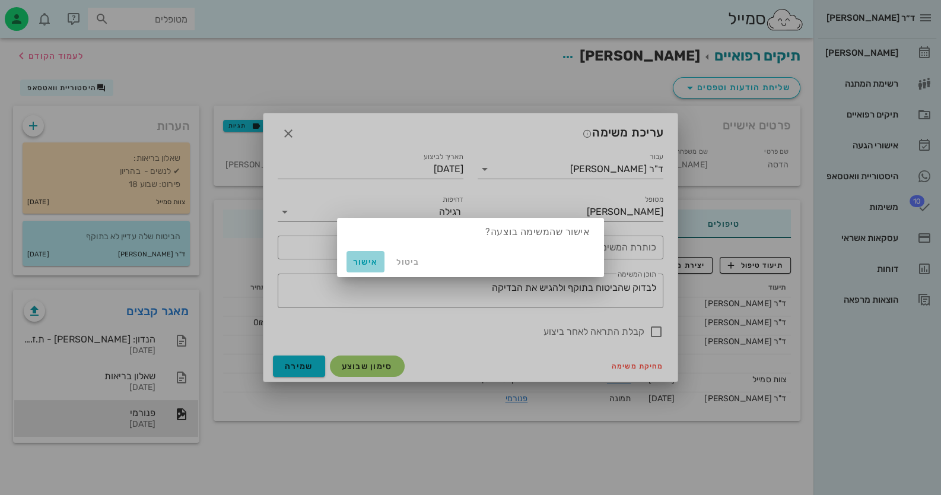
click at [355, 264] on span "אישור" at bounding box center [365, 262] width 28 height 10
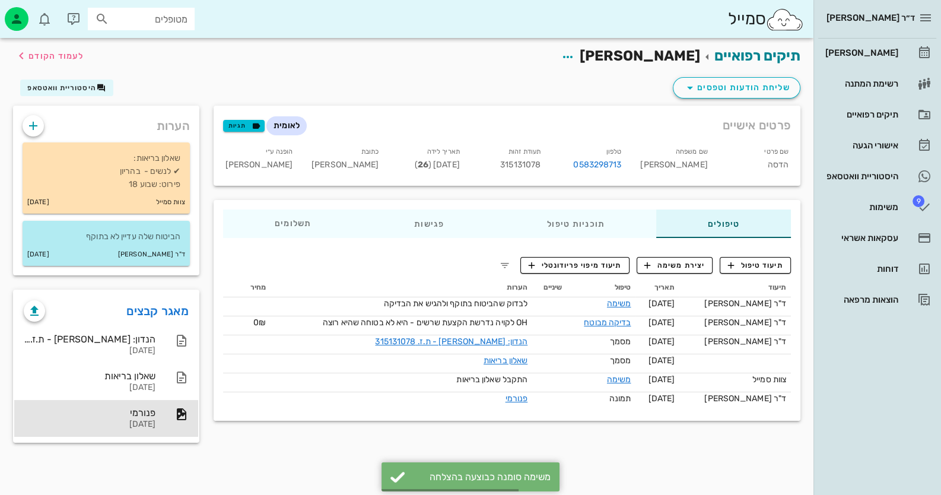
click at [524, 168] on span "315131078" at bounding box center [520, 165] width 40 height 10
copy span "315131078"
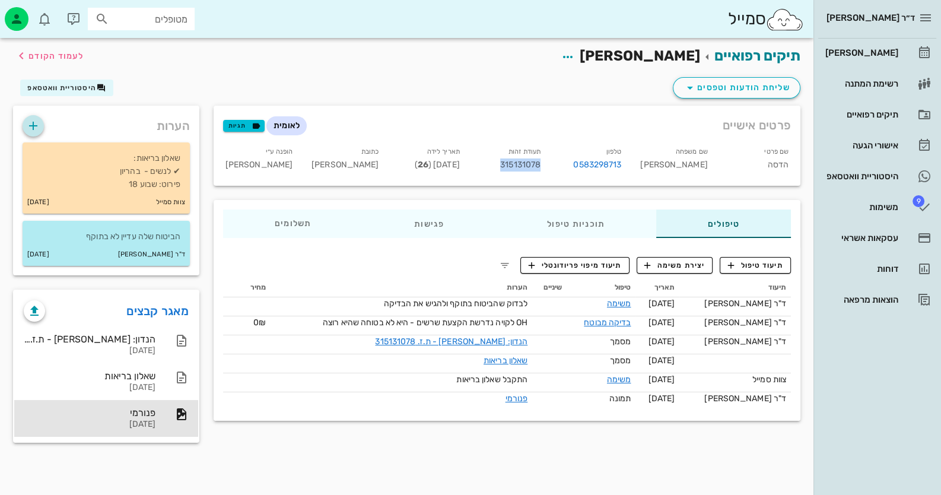
click at [35, 126] on icon "button" at bounding box center [33, 126] width 14 height 14
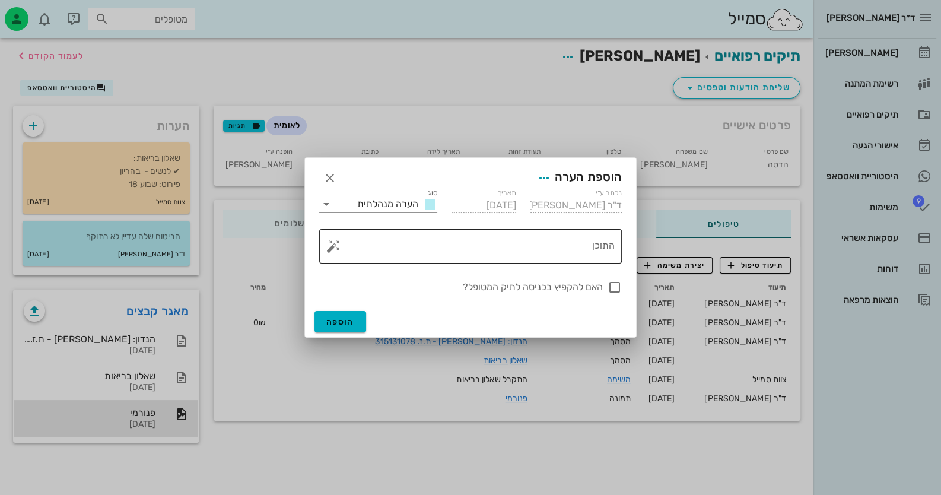
click at [338, 244] on button "button" at bounding box center [333, 246] width 14 height 14
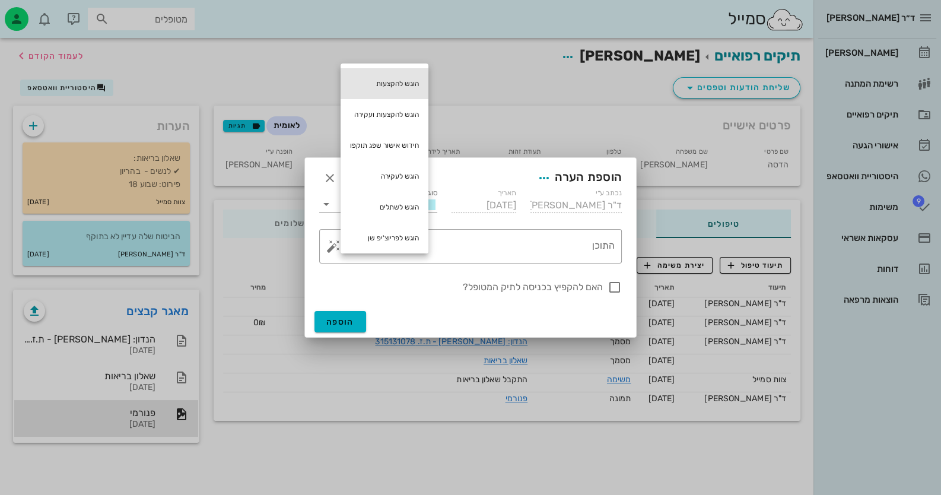
click at [407, 87] on div "הוגש להקצעות" at bounding box center [385, 83] width 88 height 31
type textarea "הוגש להקצעות"
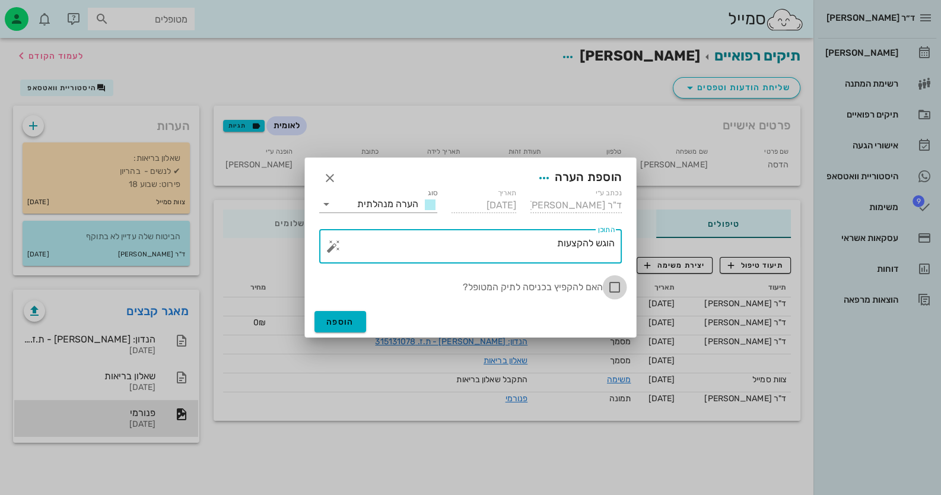
click at [609, 283] on div at bounding box center [615, 287] width 20 height 20
checkbox input "true"
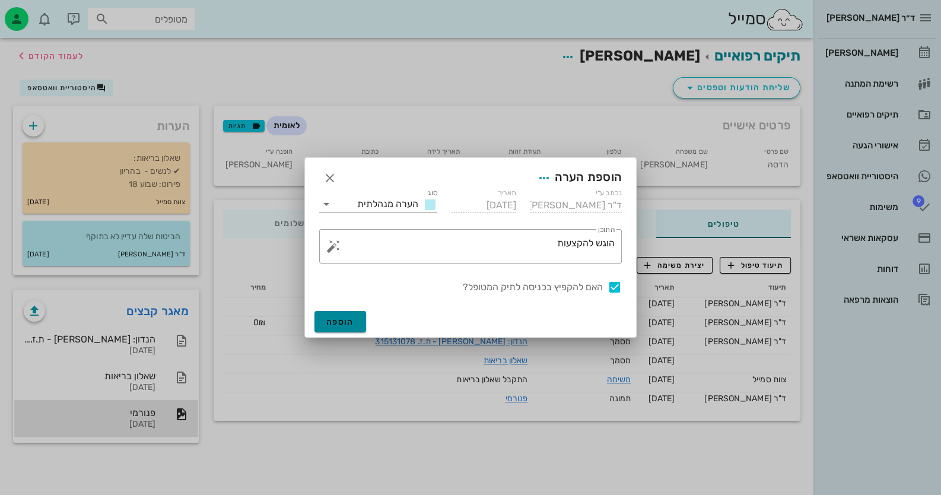
click at [332, 325] on span "הוספה" at bounding box center [340, 322] width 28 height 10
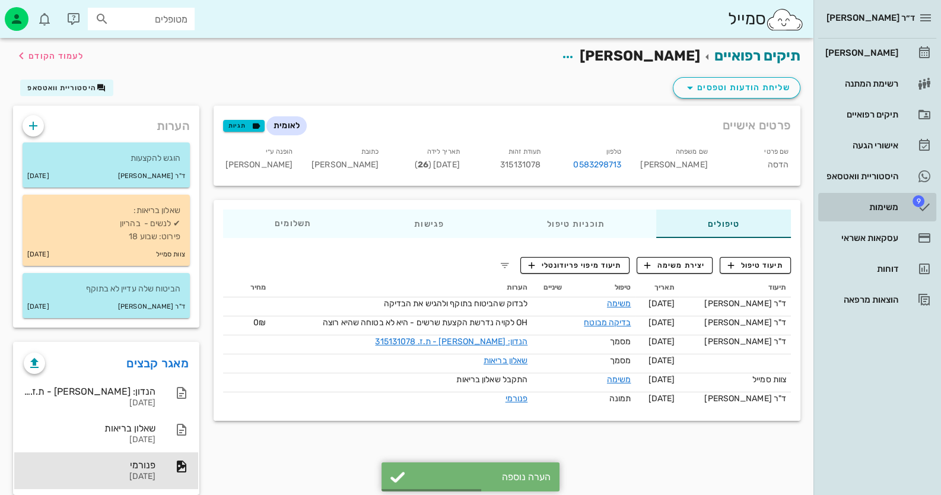
click at [609, 204] on div "משימות" at bounding box center [860, 206] width 75 height 9
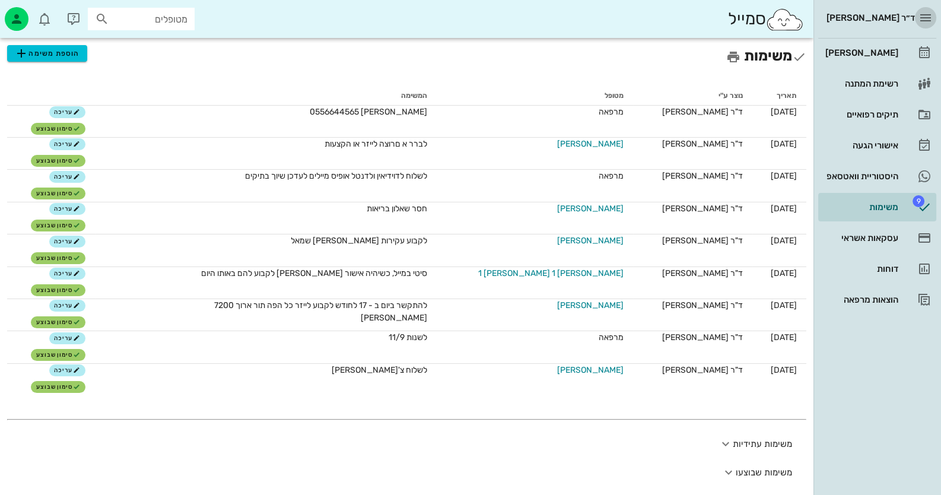
click at [609, 21] on span "button" at bounding box center [925, 18] width 21 height 14
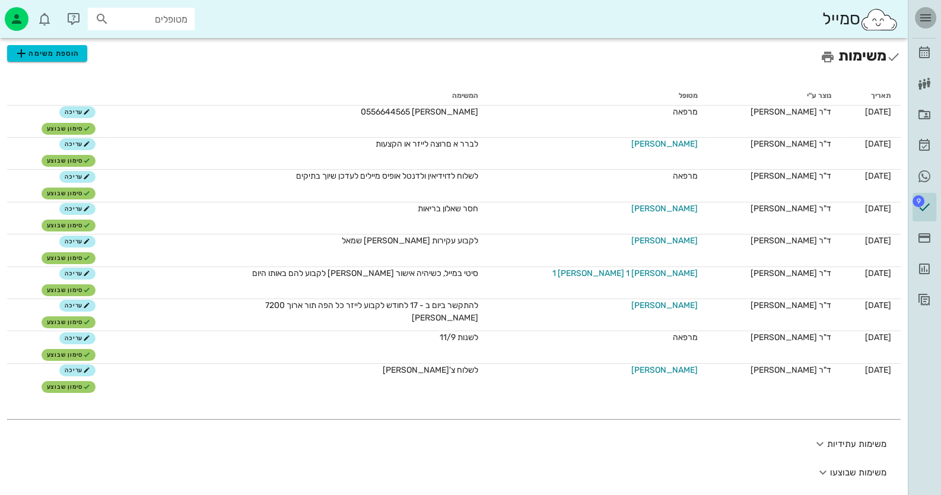
click at [609, 21] on span "button" at bounding box center [925, 18] width 21 height 14
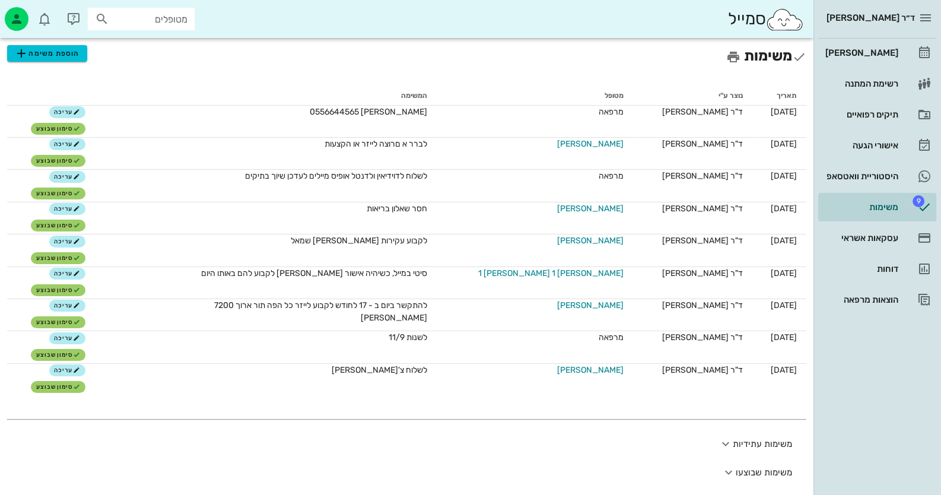
click at [609, 377] on div "ד״ר [PERSON_NAME] רשימת המתנה תיקים רפואיים אישורי הגעה היסטוריית וואטסאפ 9 משי…" at bounding box center [878, 247] width 128 height 495
click at [609, 50] on div "[PERSON_NAME]" at bounding box center [860, 52] width 75 height 9
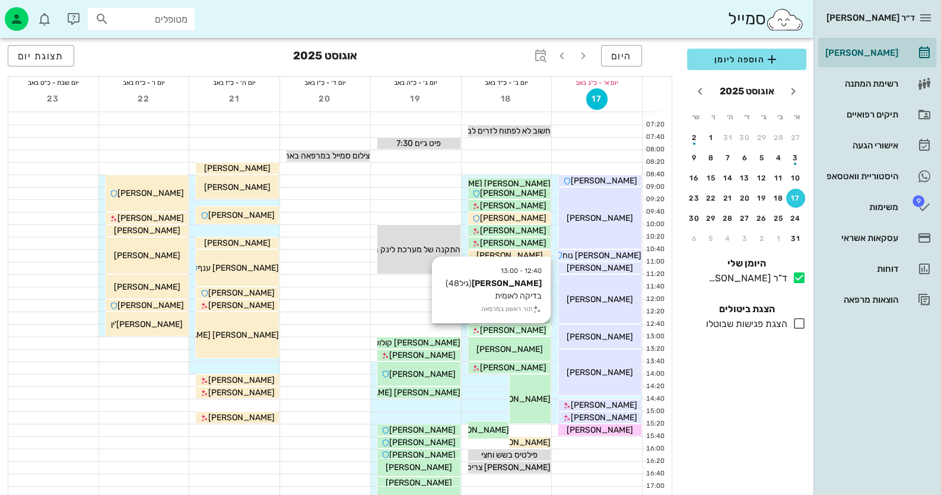
click at [533, 333] on div "[PERSON_NAME]" at bounding box center [509, 330] width 83 height 12
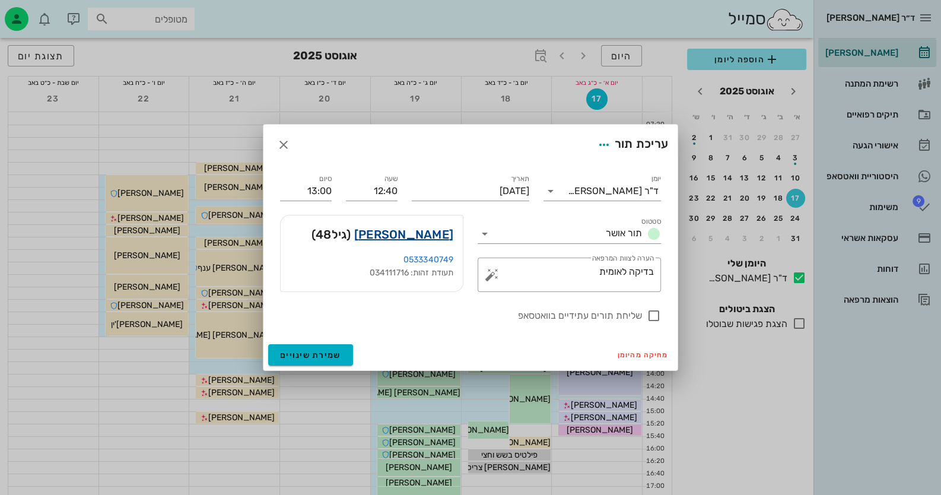
click at [440, 231] on link "[PERSON_NAME]" at bounding box center [403, 234] width 99 height 19
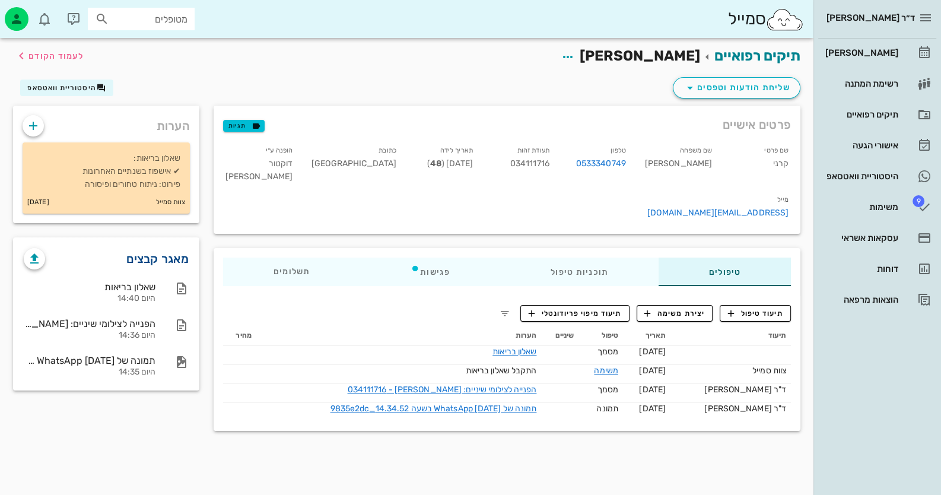
click at [156, 255] on link "מאגר קבצים" at bounding box center [157, 258] width 62 height 19
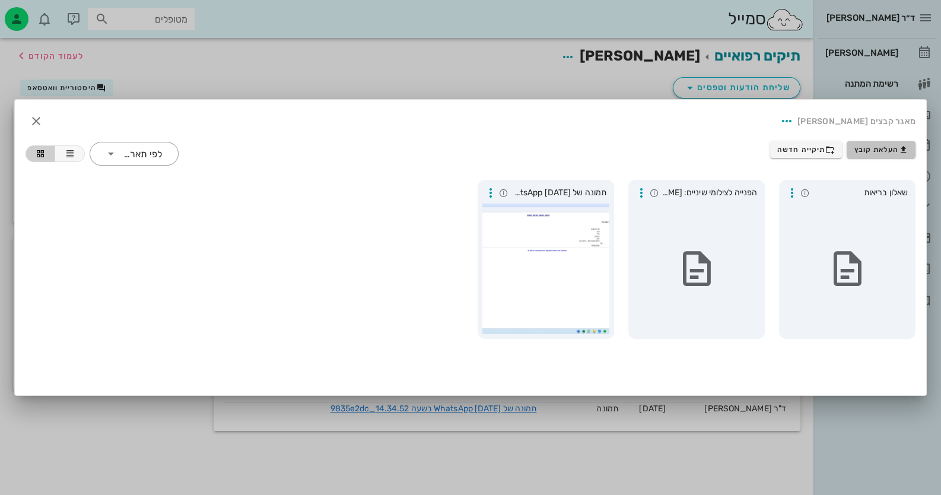
click at [609, 151] on span "העלאת קובץ" at bounding box center [882, 149] width 54 height 9
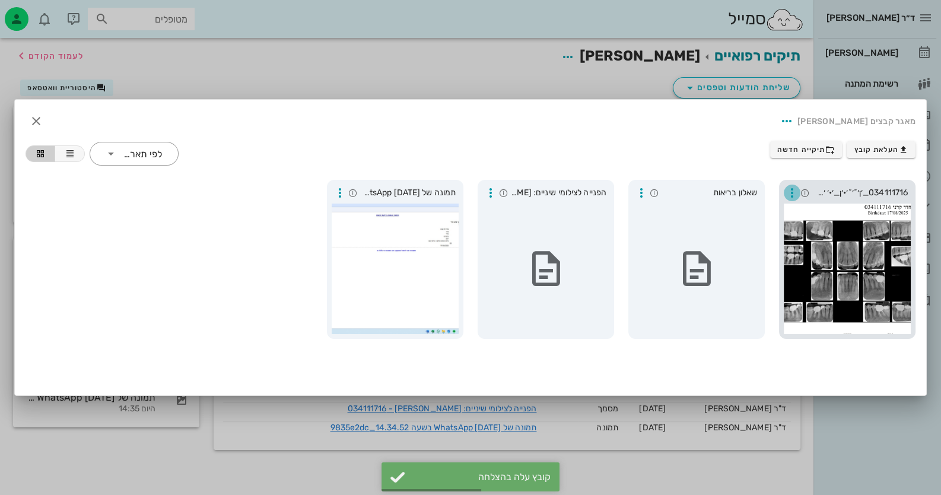
click at [609, 189] on icon "button" at bounding box center [792, 193] width 14 height 14
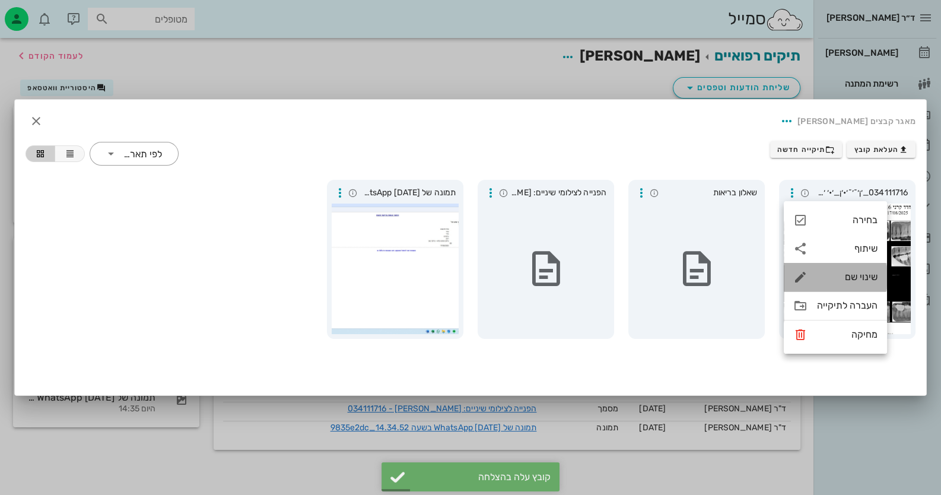
click at [609, 279] on div "שינוי שם" at bounding box center [847, 276] width 61 height 11
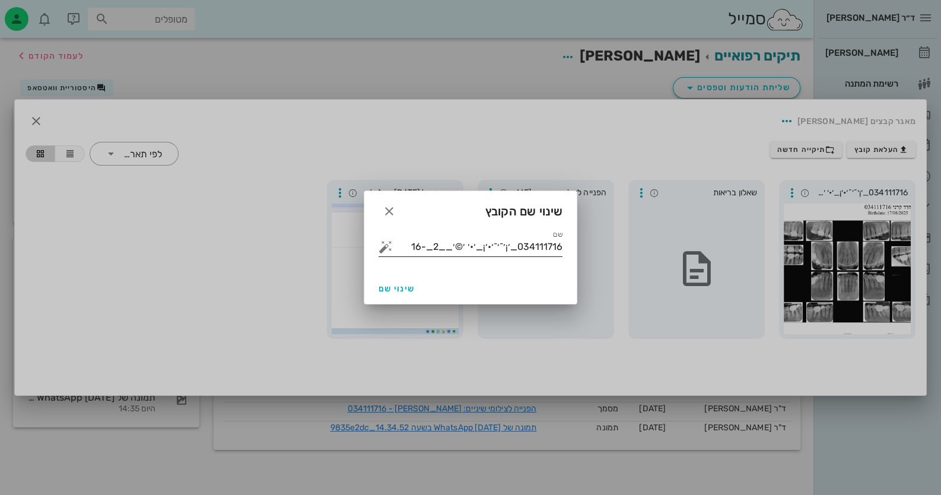
click at [518, 245] on input "034111716_׳¡׳˜׳˜׳•׳¡_׳•׳ ׳©׳__2_-16" at bounding box center [478, 246] width 167 height 19
click at [385, 246] on button "button" at bounding box center [386, 247] width 14 height 14
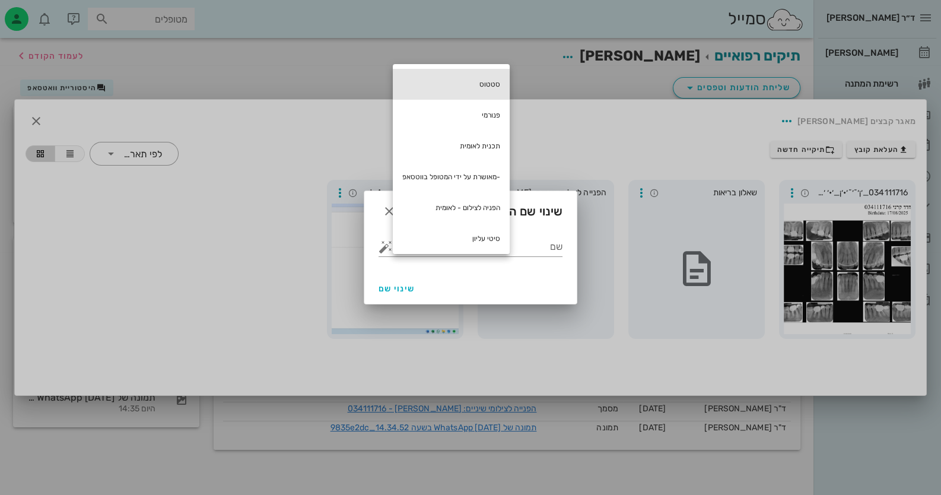
click at [497, 85] on div "סטטוס" at bounding box center [451, 84] width 117 height 31
type input "סטטוס"
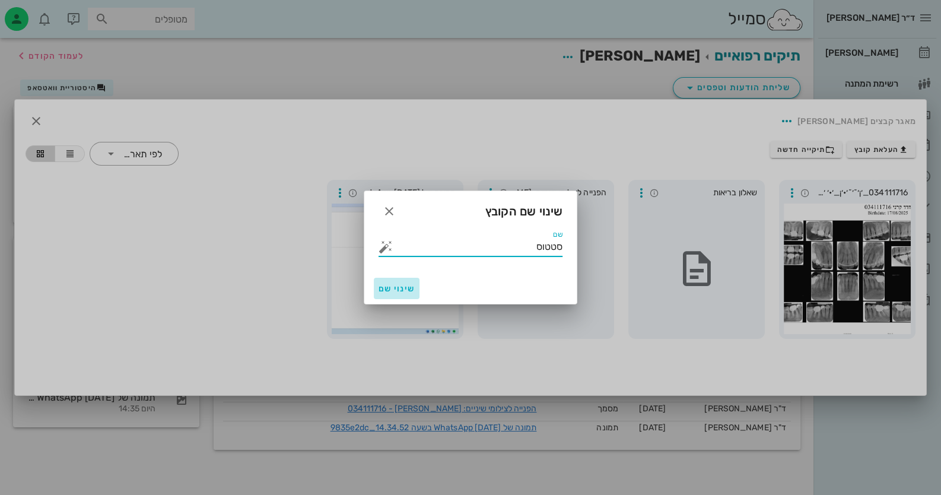
click at [409, 281] on button "שינוי שם" at bounding box center [397, 288] width 46 height 21
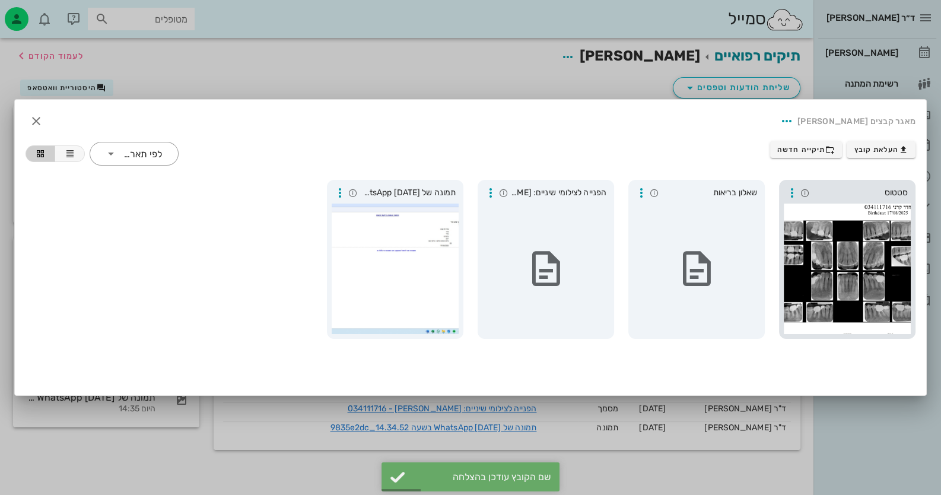
click at [609, 281] on div at bounding box center [847, 269] width 127 height 131
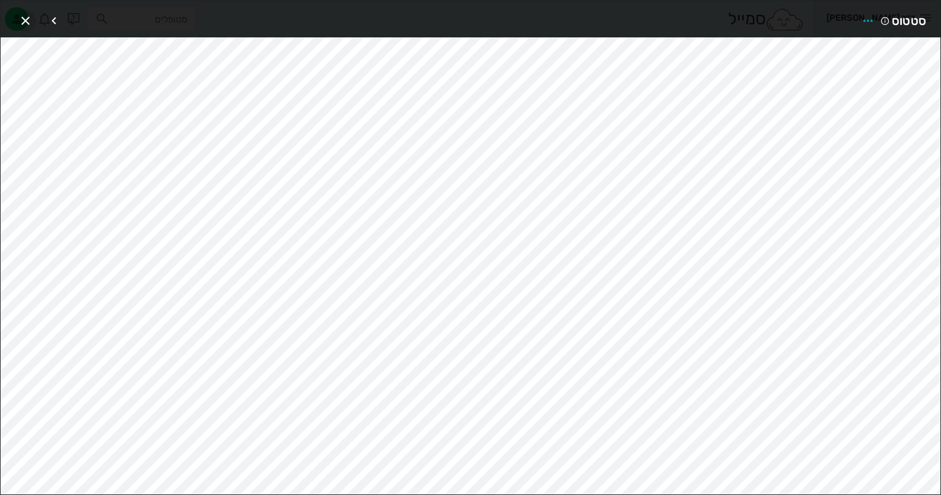
click at [19, 20] on icon "button" at bounding box center [25, 21] width 14 height 14
